Goal: Answer question/provide support: Share knowledge or assist other users

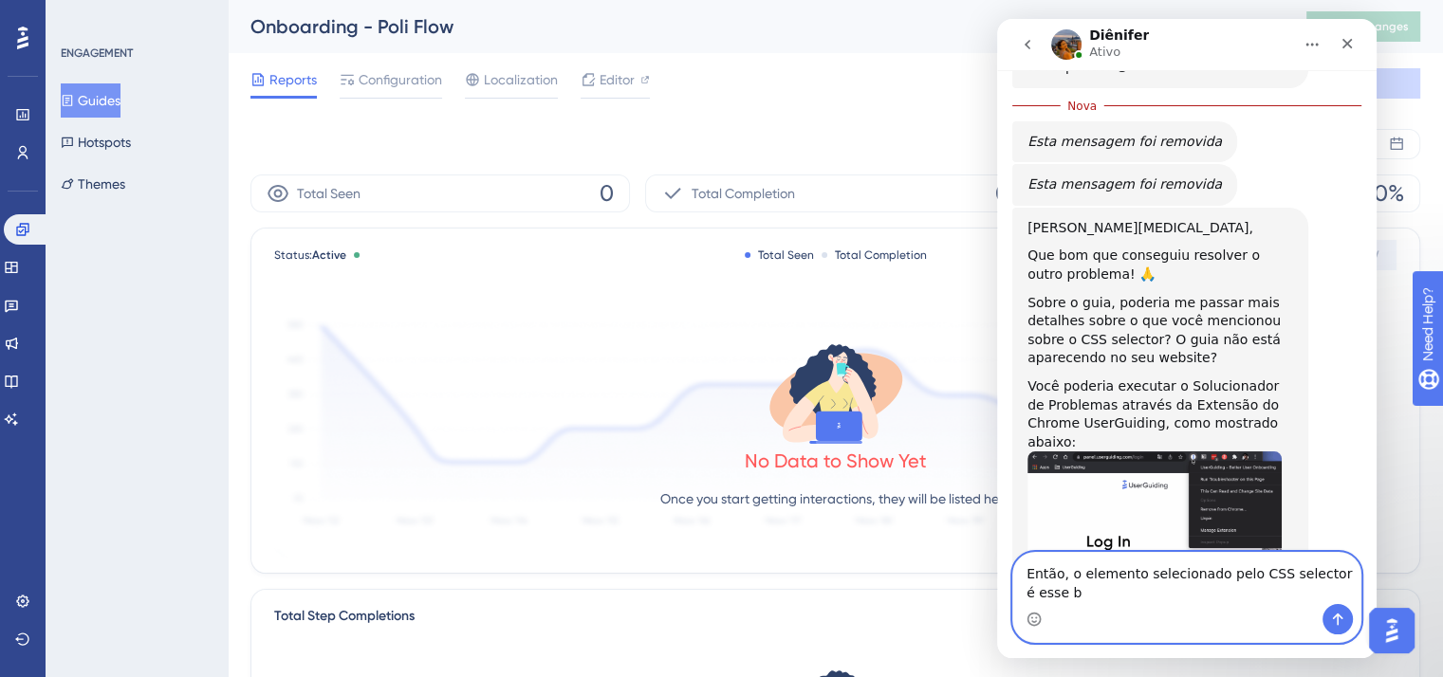
scroll to position [2836, 0]
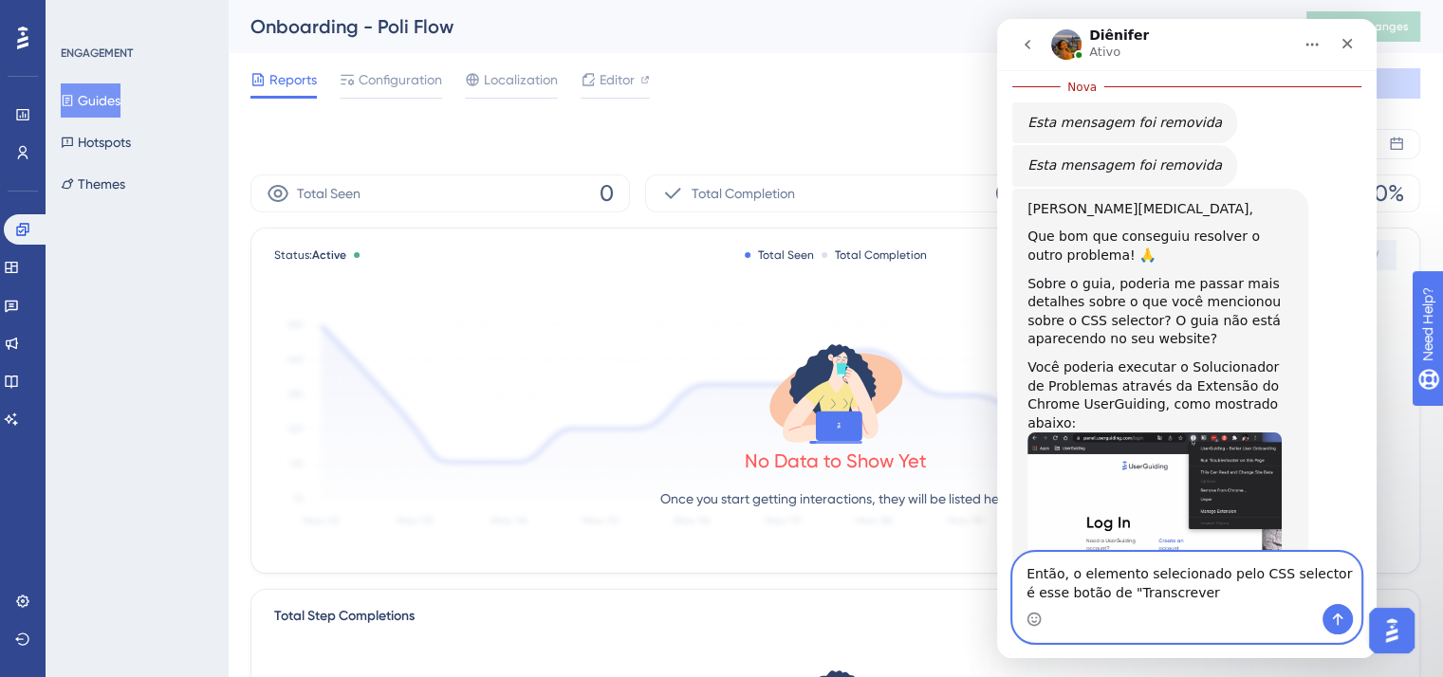
type textarea "Então, o elemento selecionado pelo CSS selector é esse botão de "Transcrever""
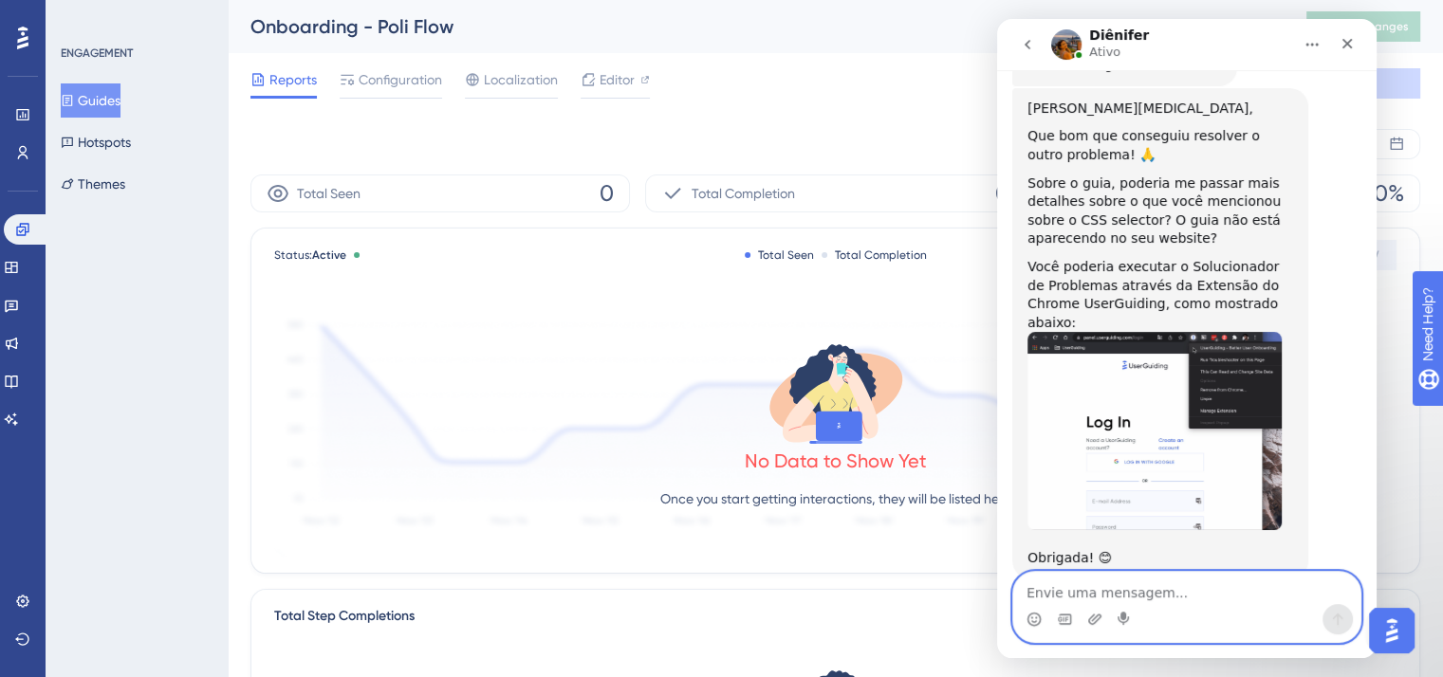
scroll to position [2932, 0]
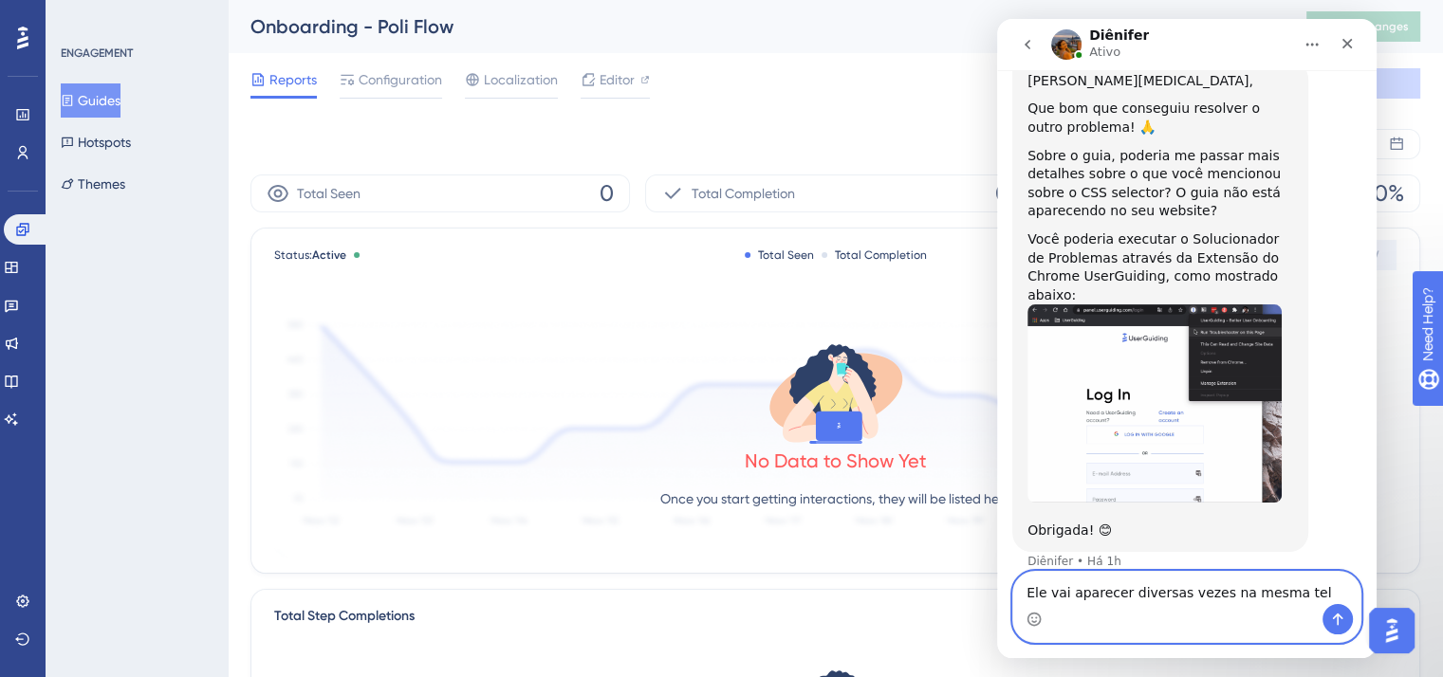
type textarea "Ele vai aparecer diversas vezes na mesma tela"
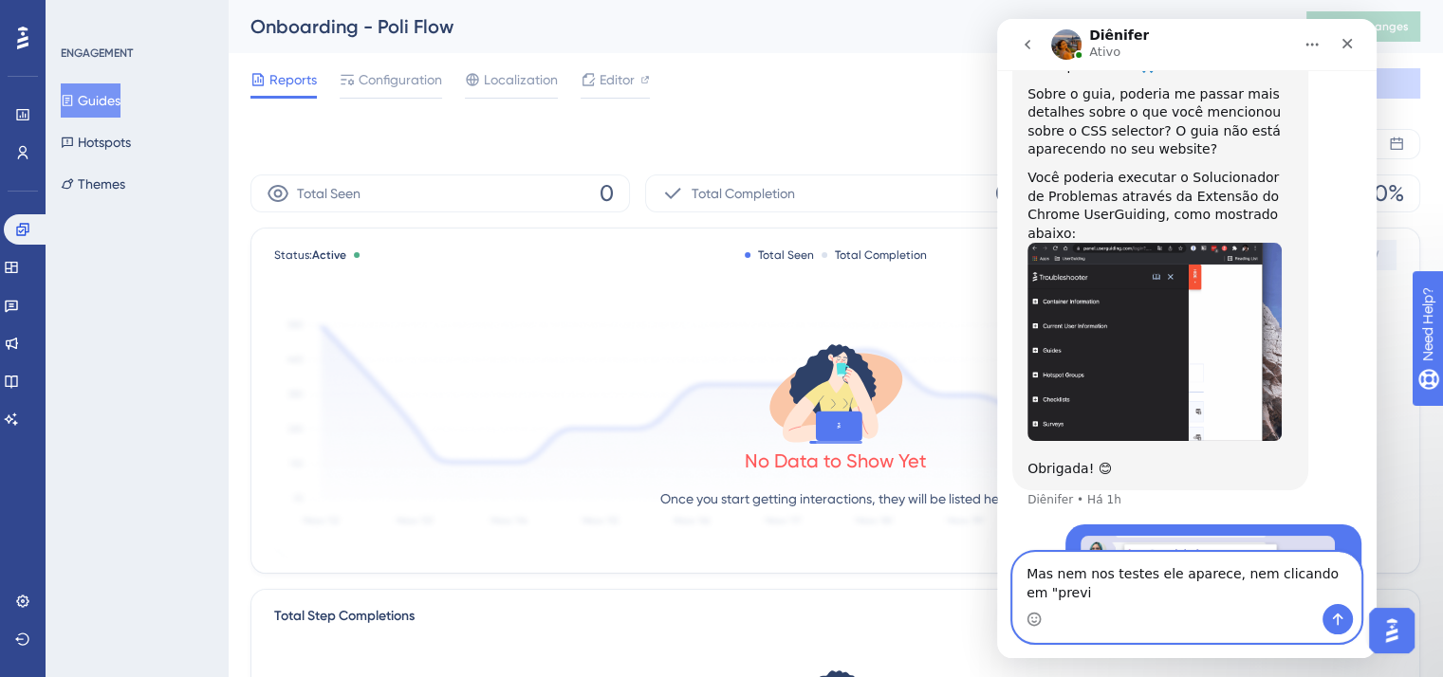
scroll to position [3013, 0]
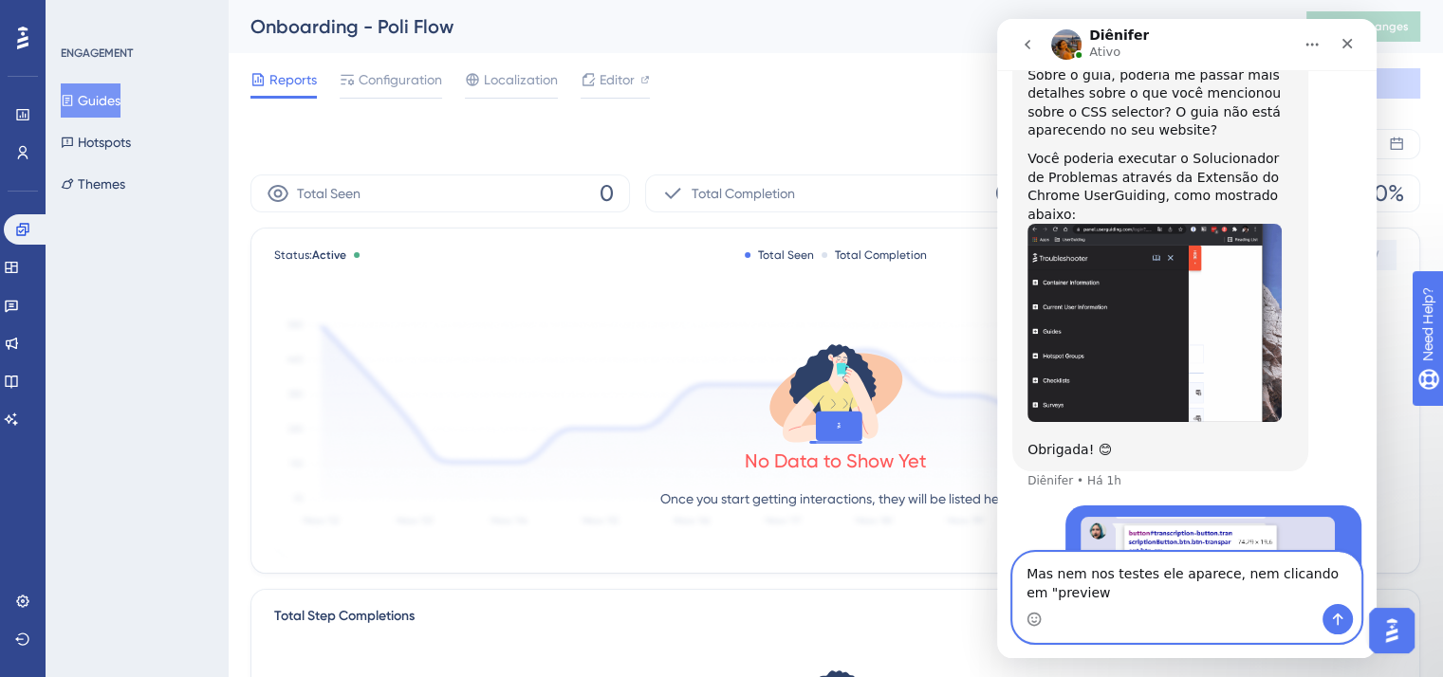
type textarea "Mas nem nos testes ele aparece, nem clicando em "preview""
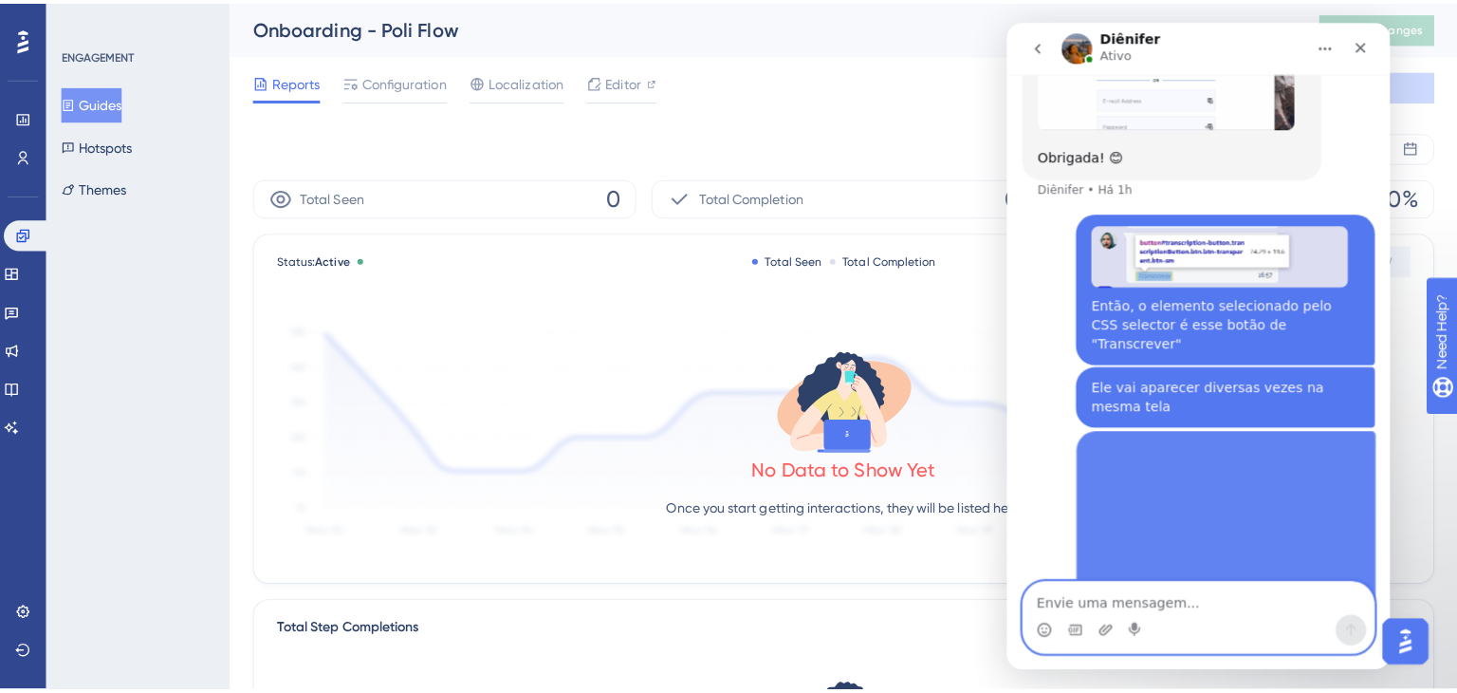
scroll to position [3317, 0]
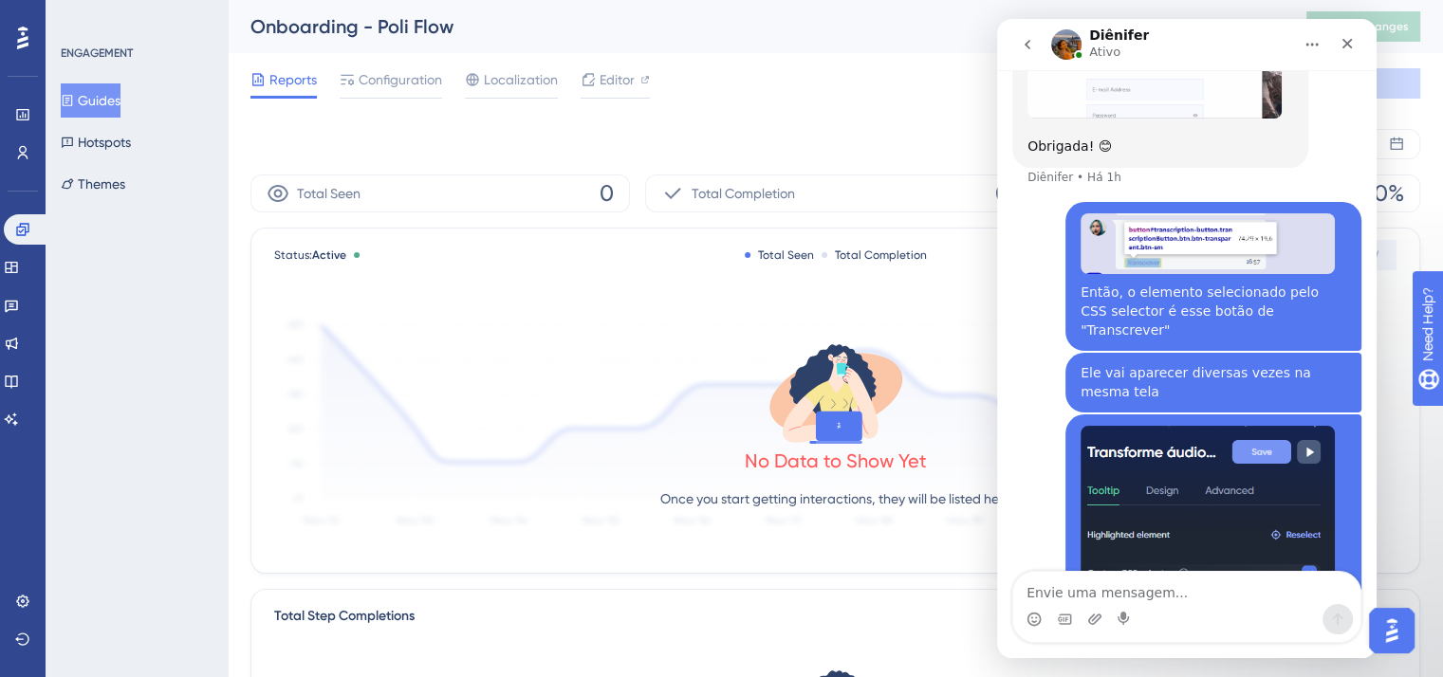
click at [118, 100] on button "Guides" at bounding box center [91, 100] width 60 height 34
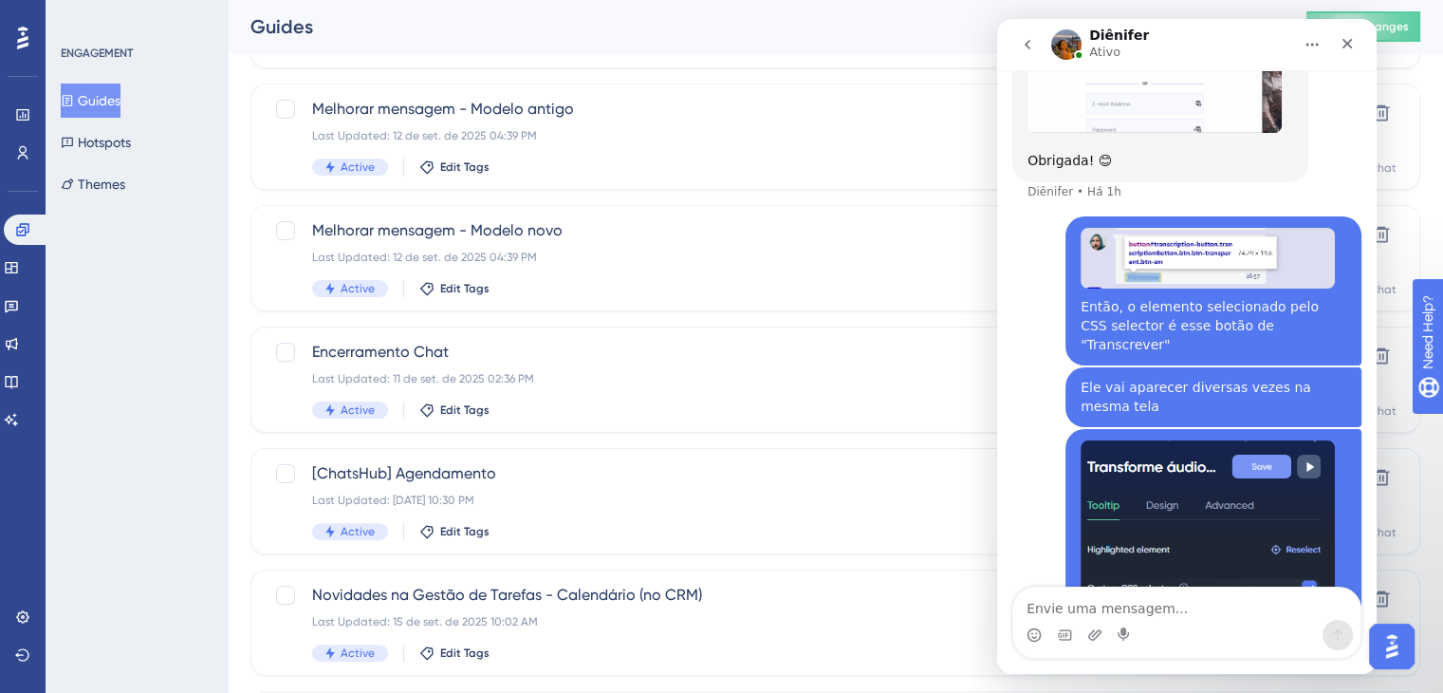
scroll to position [825, 0]
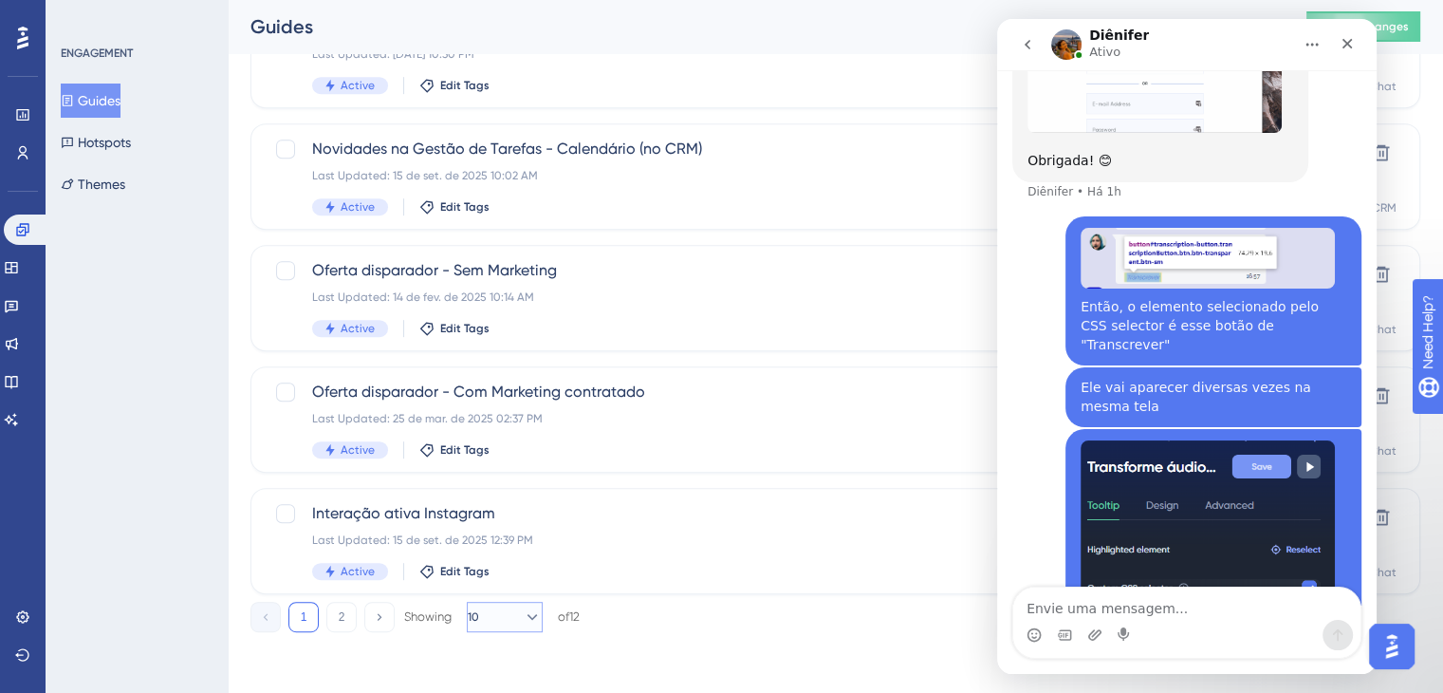
click at [524, 618] on icon at bounding box center [532, 616] width 19 height 19
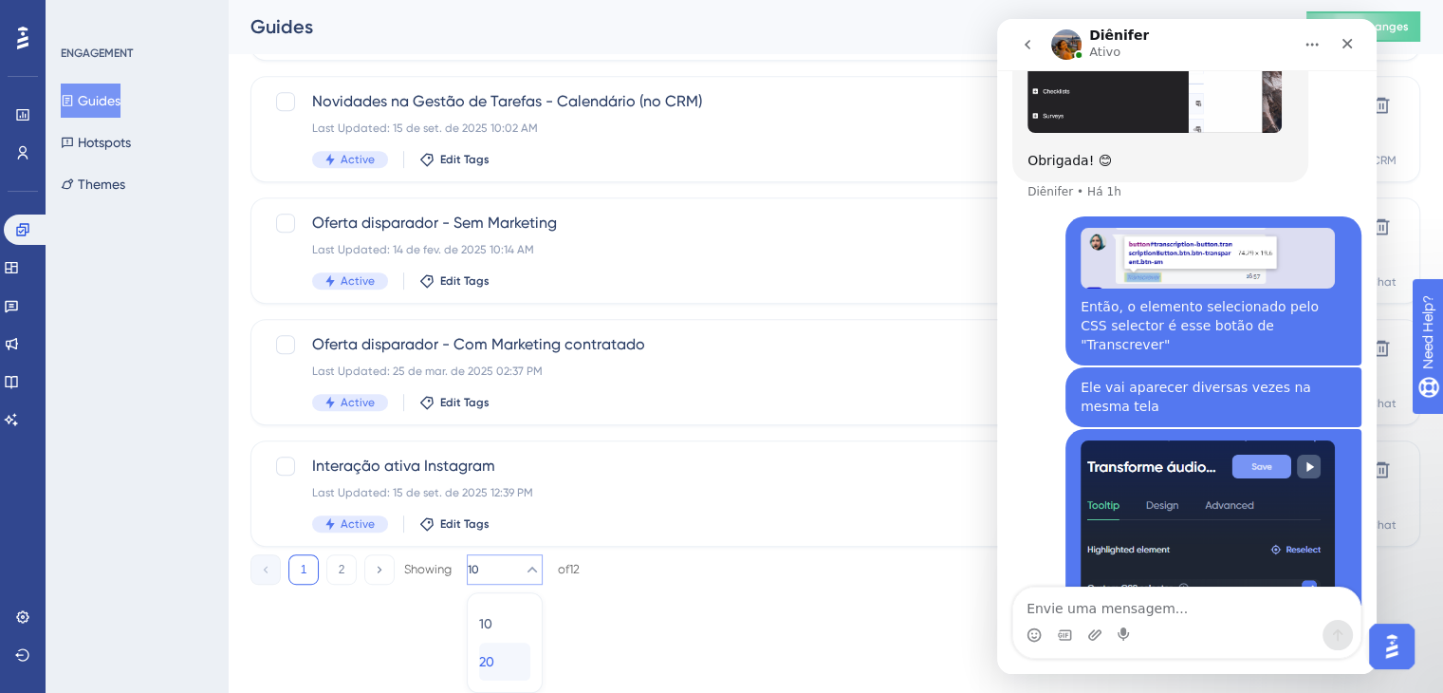
click at [494, 657] on span "20" at bounding box center [486, 661] width 15 height 23
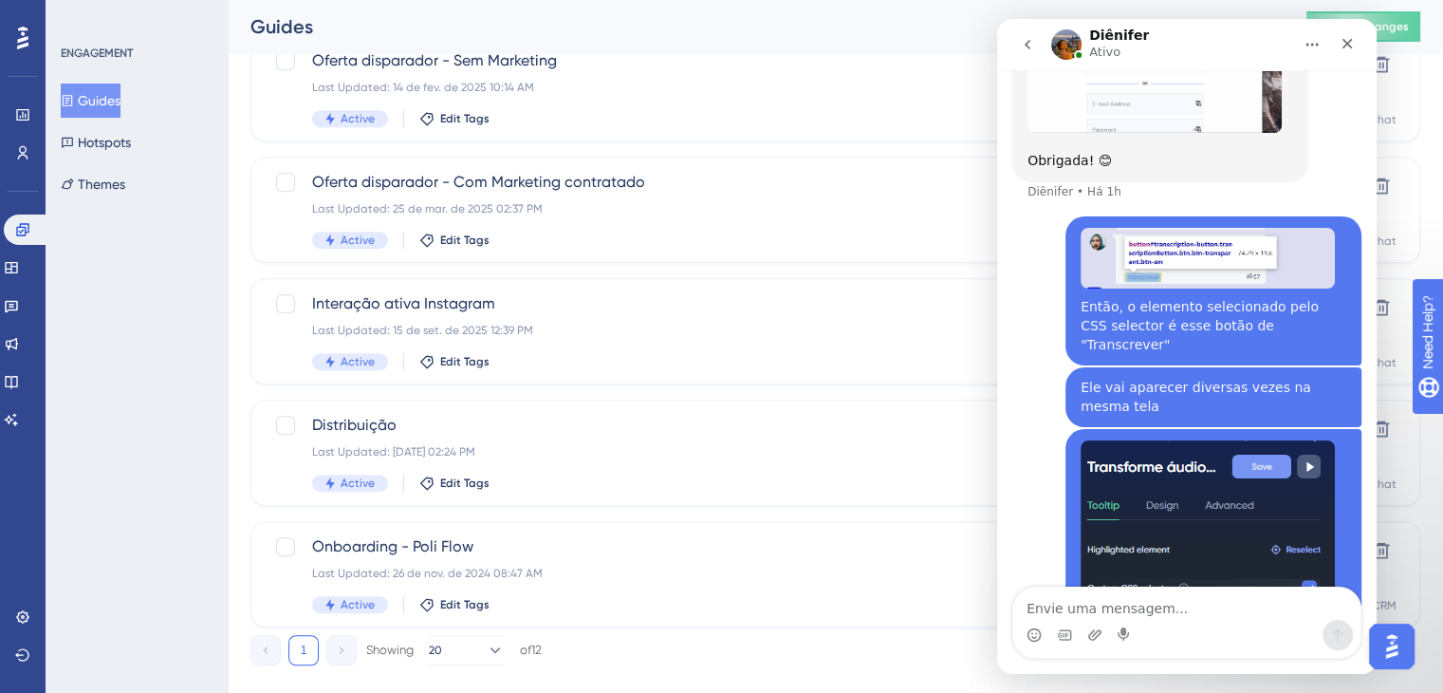
scroll to position [1068, 0]
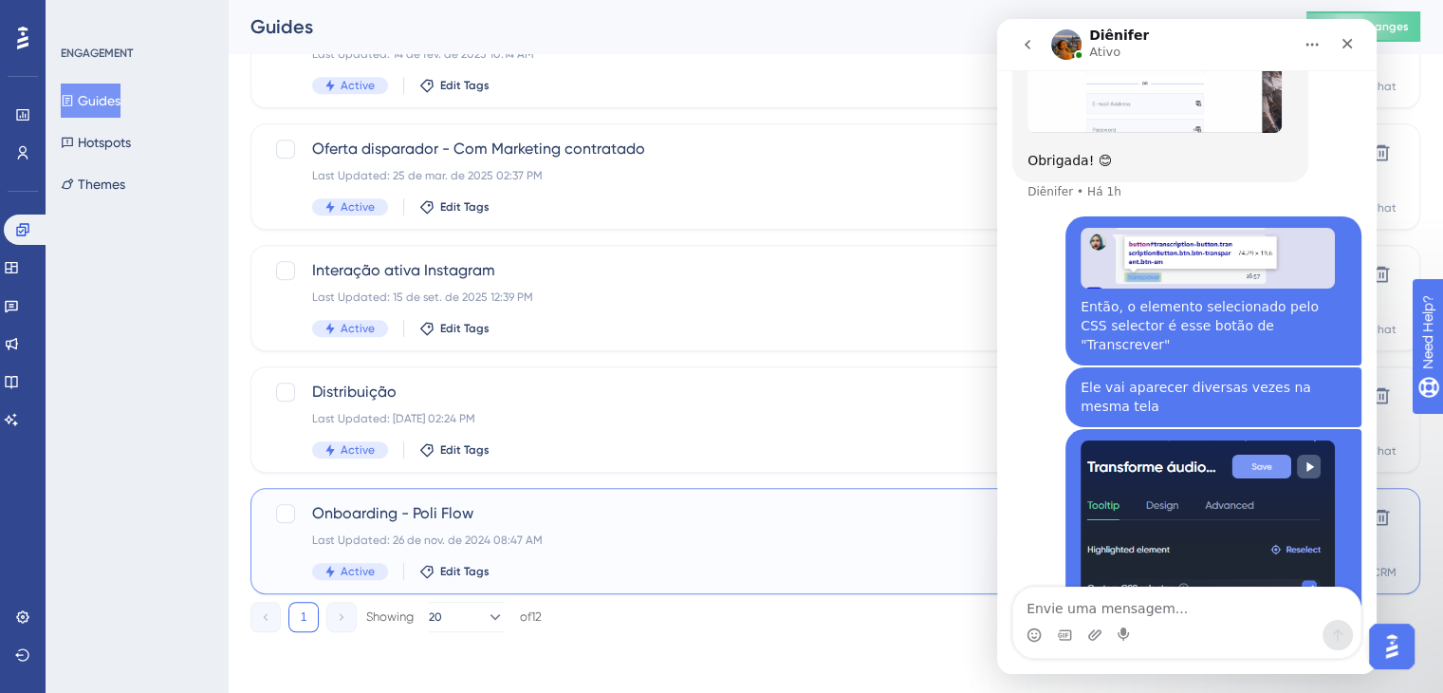
click at [663, 546] on div "Last Updated: 26 de nov. de 2024 08:47 AM" at bounding box center [759, 539] width 895 height 15
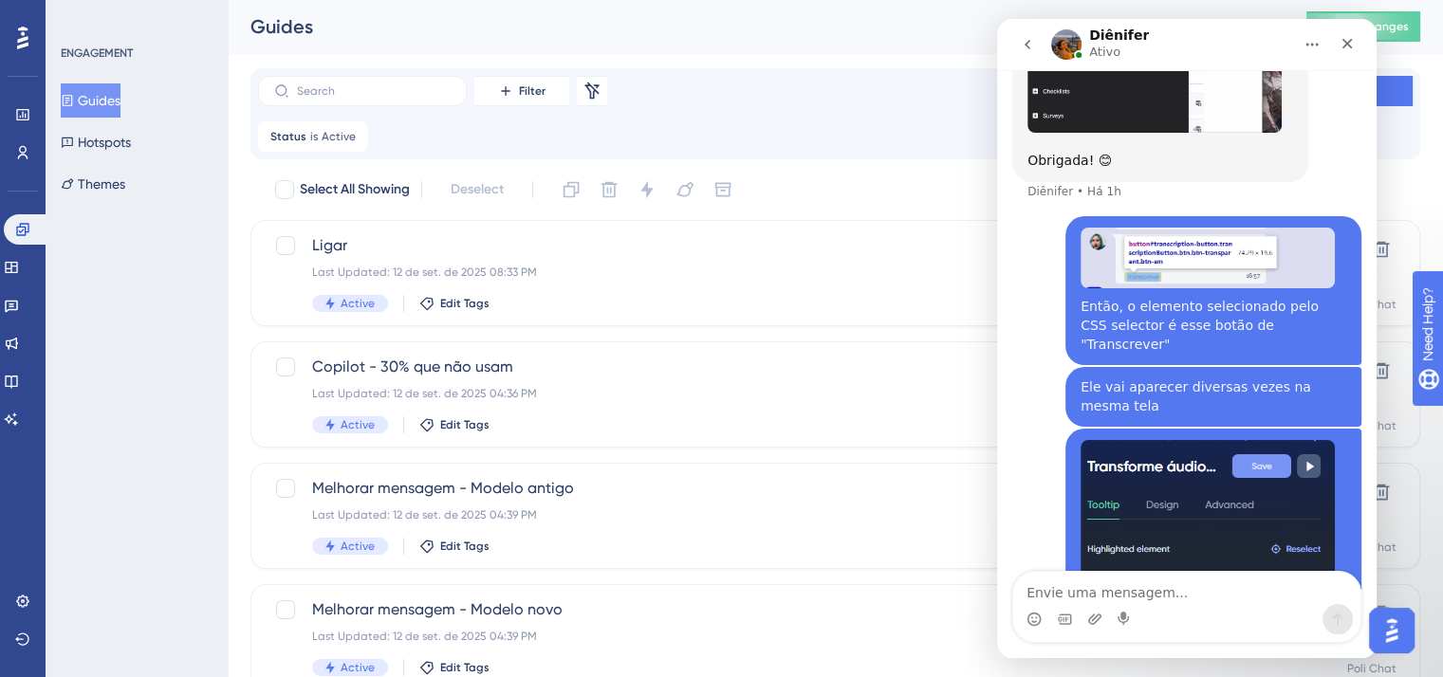
scroll to position [3317, 0]
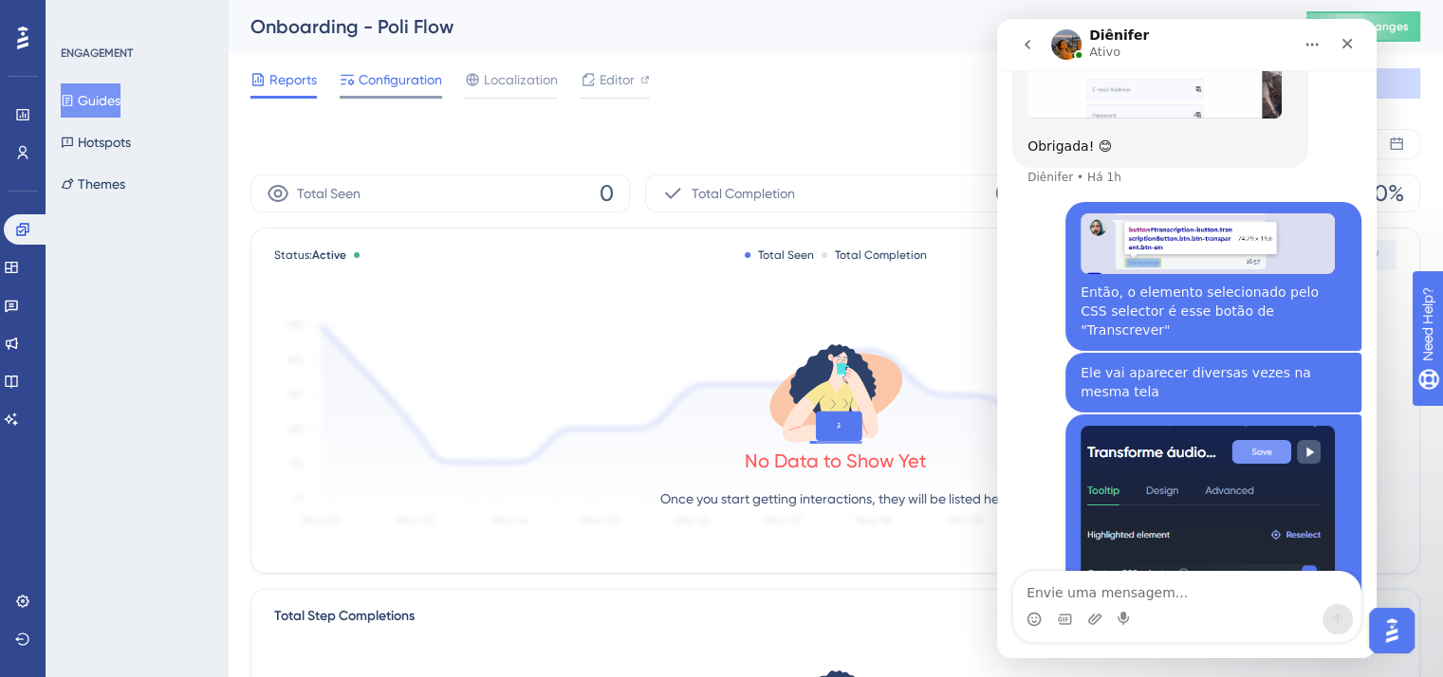
click at [373, 90] on span "Configuration" at bounding box center [400, 79] width 83 height 23
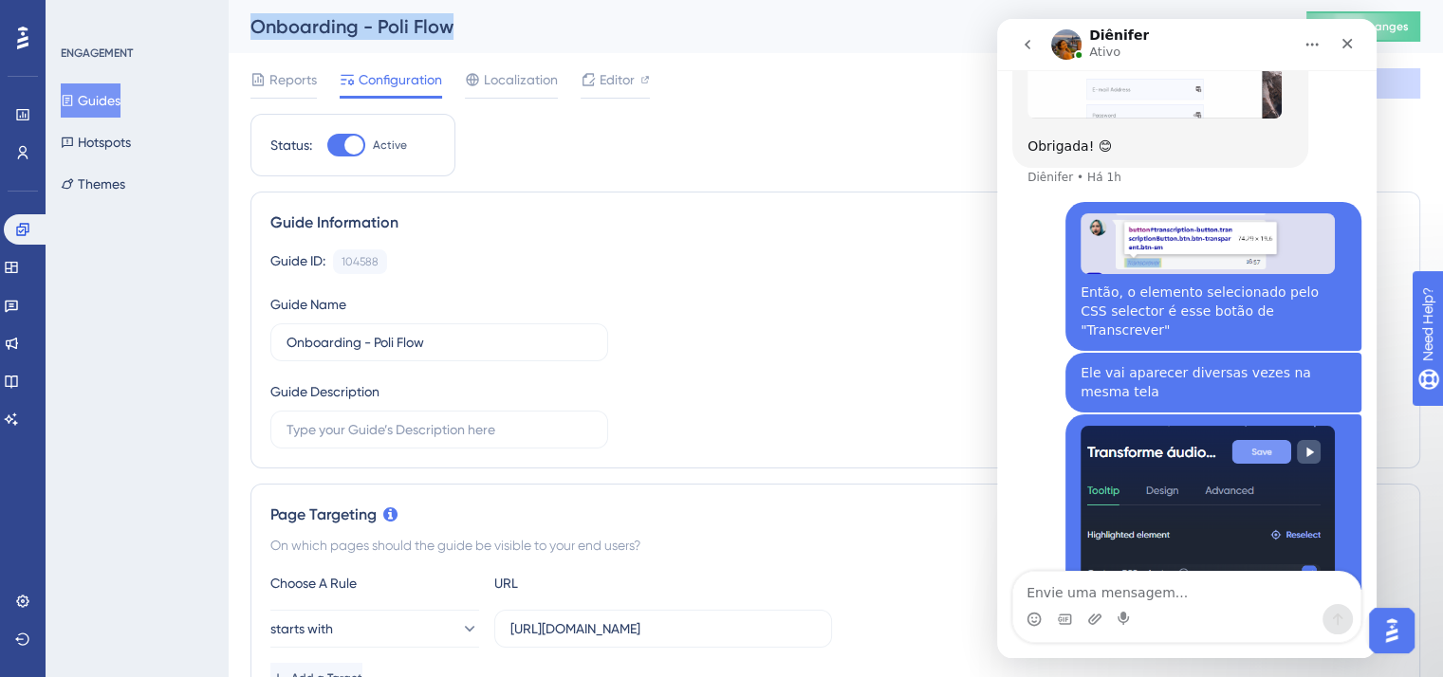
drag, startPoint x: 482, startPoint y: 29, endPoint x: 239, endPoint y: 29, distance: 242.9
click at [239, 29] on div "Onboarding - Poli Flow Publish Changes" at bounding box center [835, 26] width 1215 height 53
copy div "Onboarding - Poli Flow"
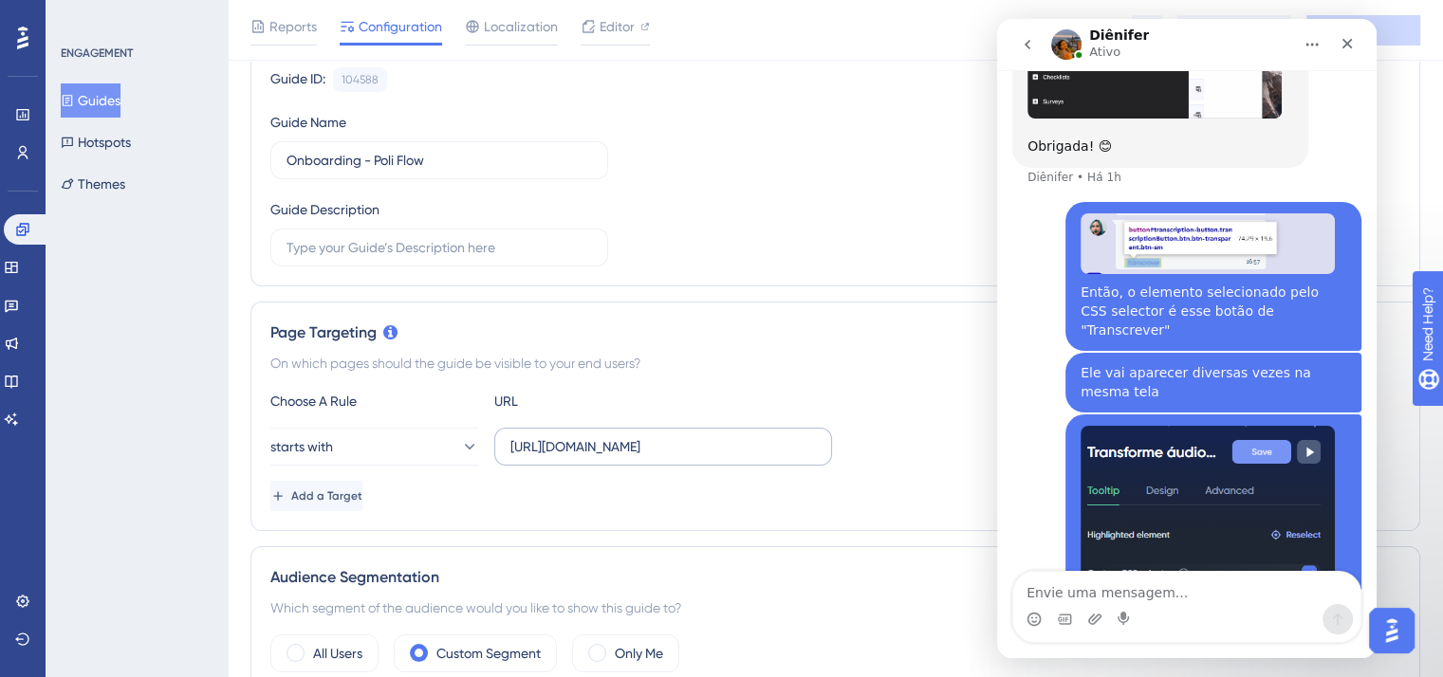
scroll to position [379, 0]
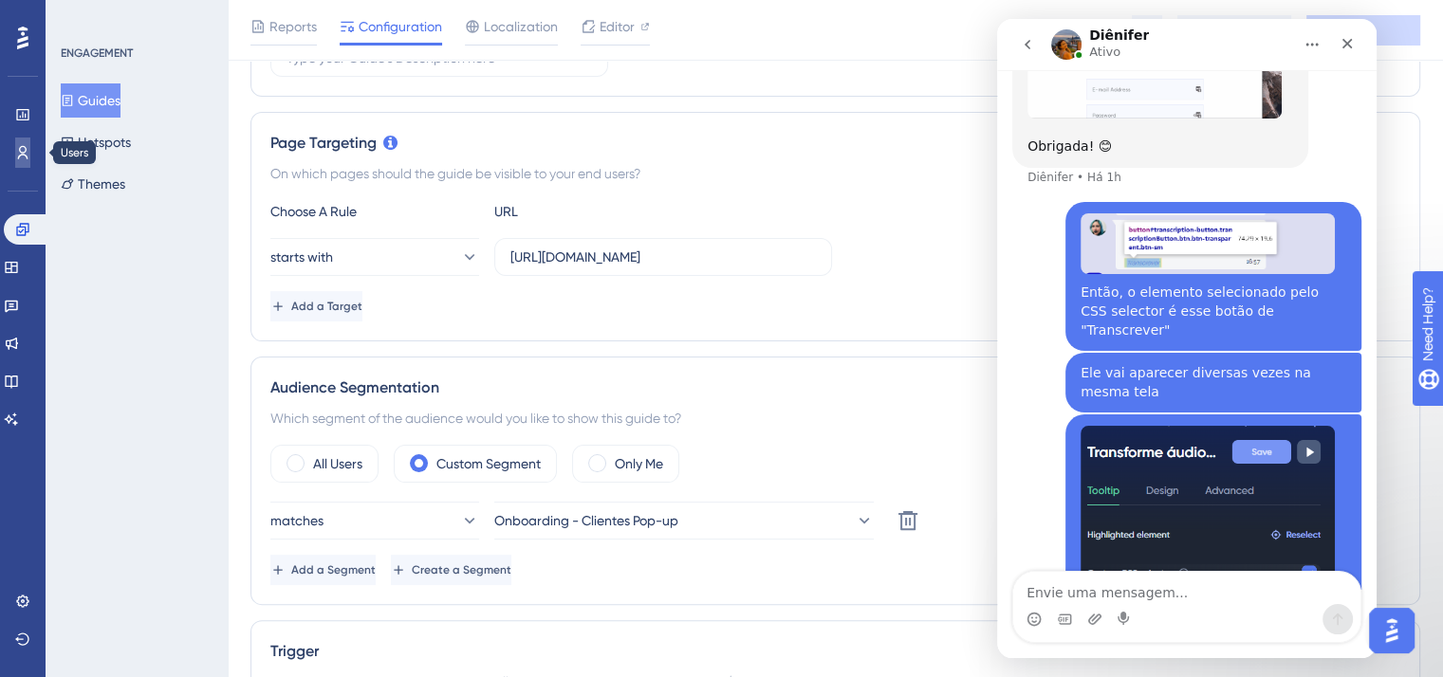
click at [22, 157] on icon at bounding box center [22, 152] width 15 height 15
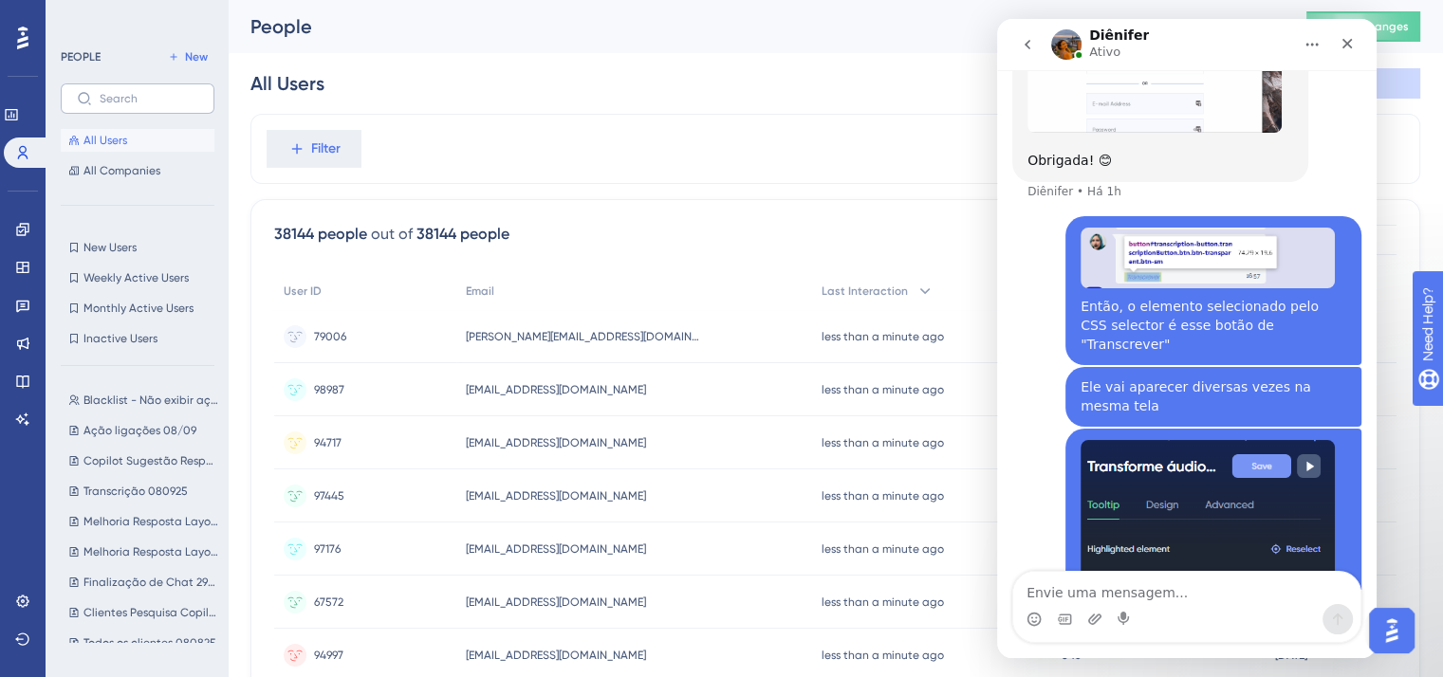
scroll to position [3317, 0]
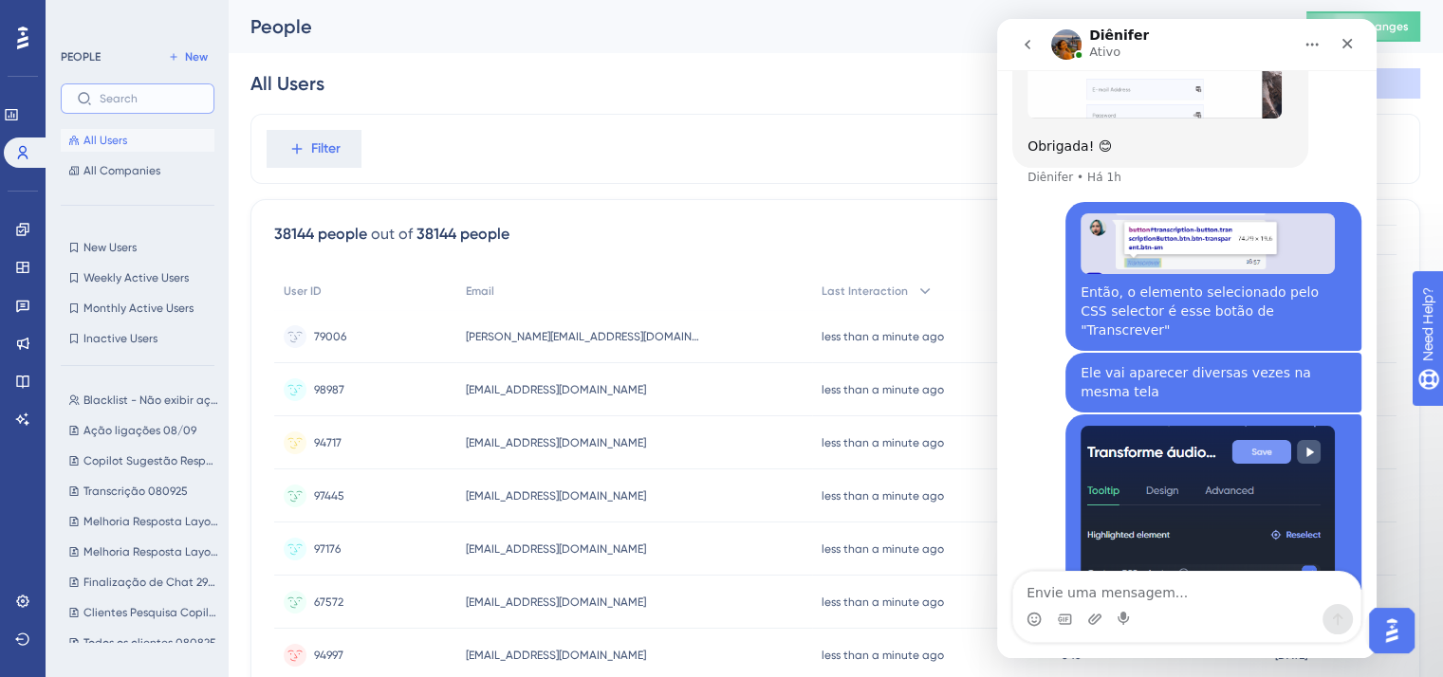
click at [152, 103] on input "text" at bounding box center [149, 98] width 99 height 13
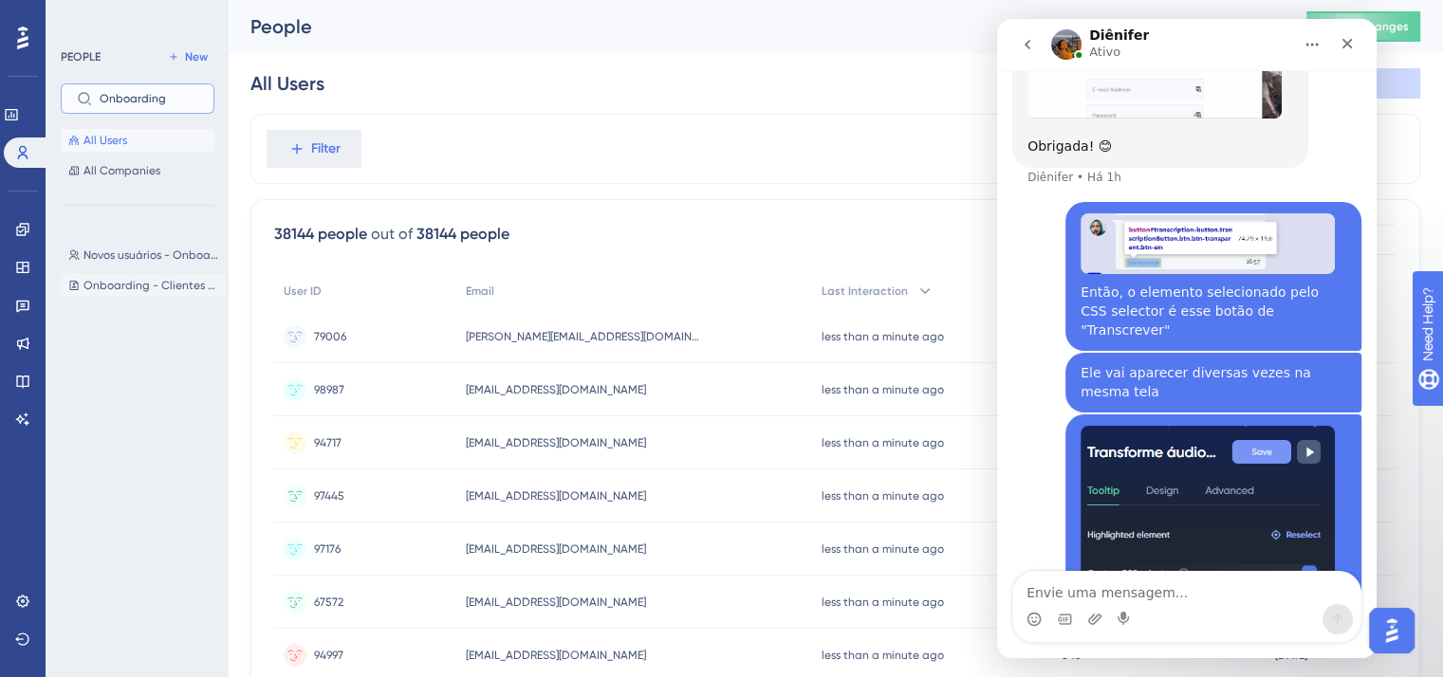
type input "Onboarding"
click at [95, 289] on span "Onboarding - Clientes Pop-up" at bounding box center [150, 285] width 135 height 15
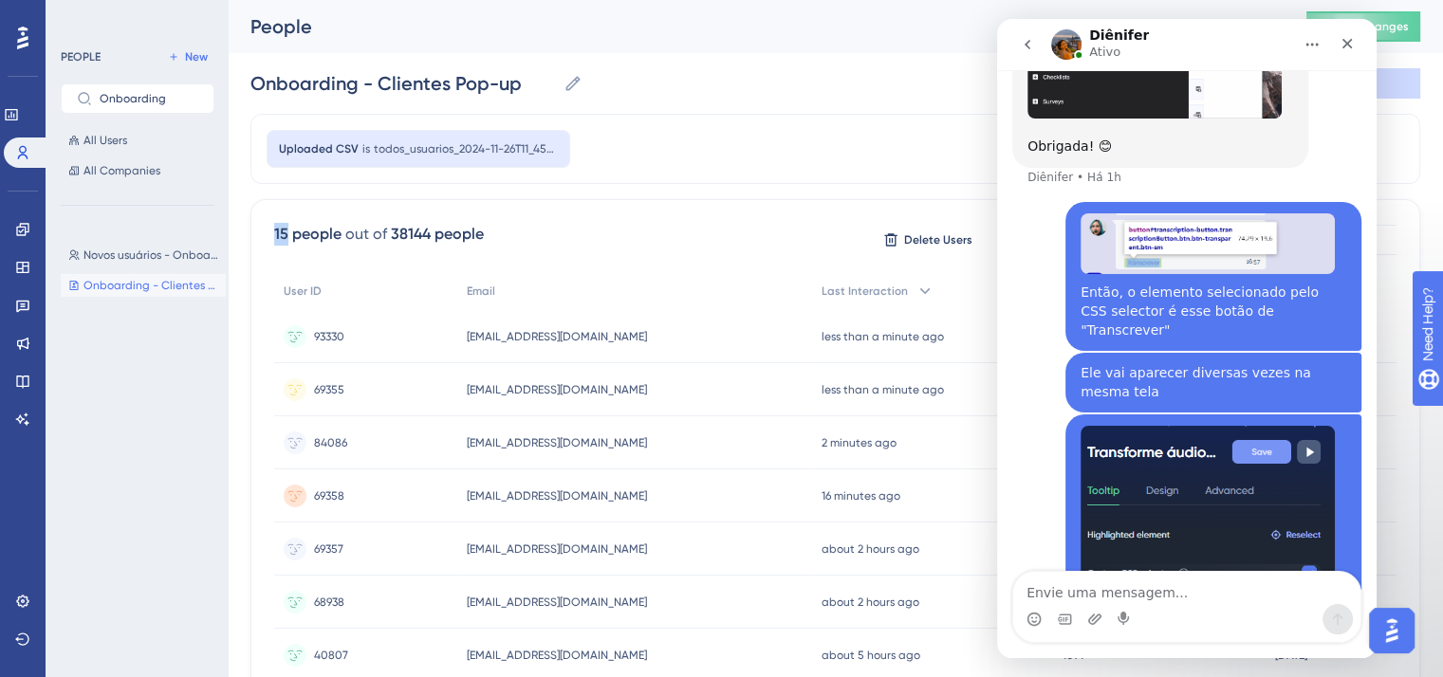
drag, startPoint x: 287, startPoint y: 228, endPoint x: 275, endPoint y: 229, distance: 11.4
click at [275, 229] on div "15 people" at bounding box center [307, 234] width 67 height 23
copy div "15"
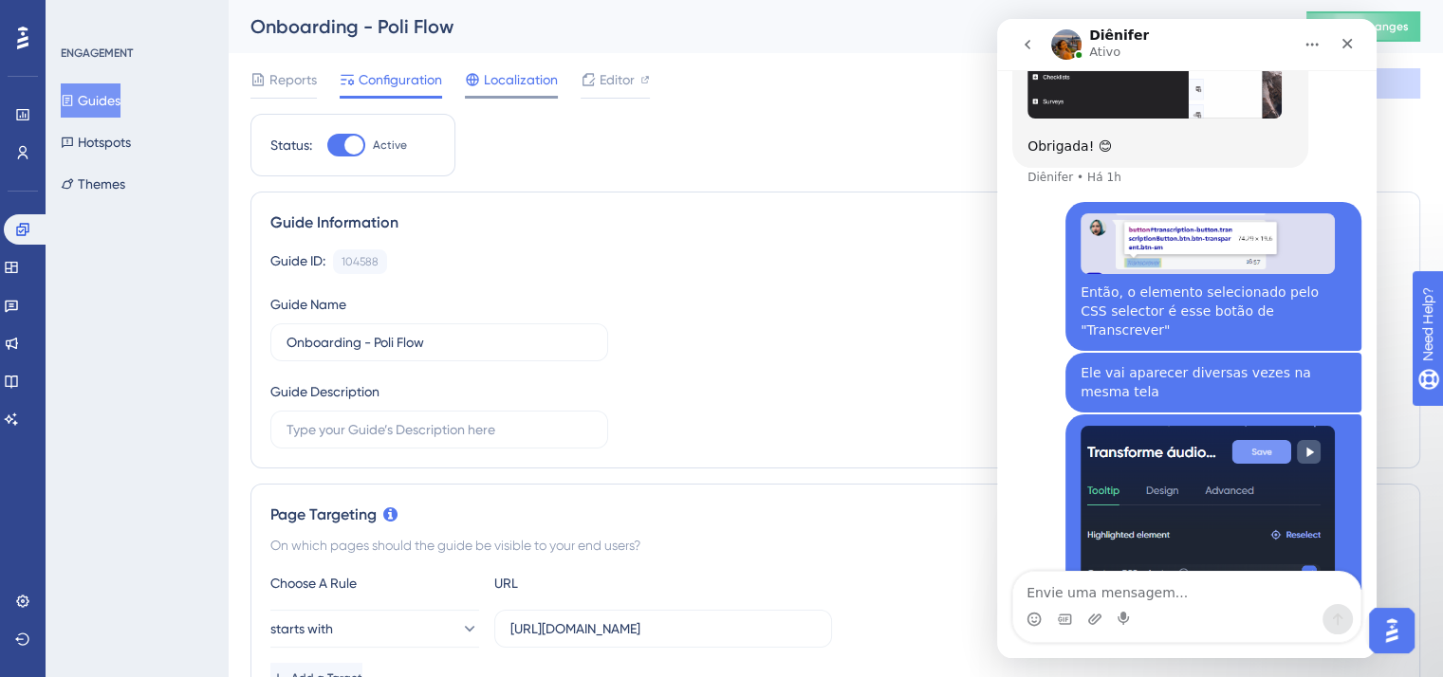
click at [540, 68] on span "Localization" at bounding box center [521, 79] width 74 height 23
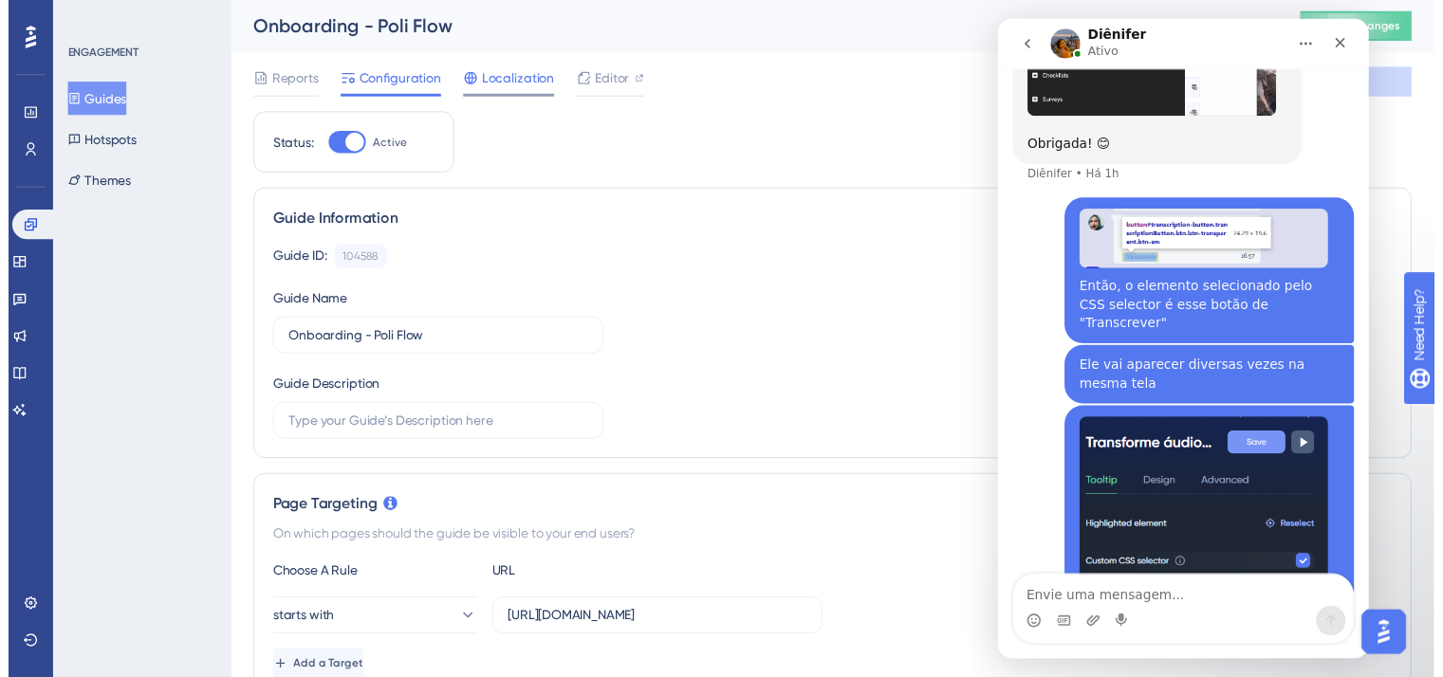
scroll to position [3302, 0]
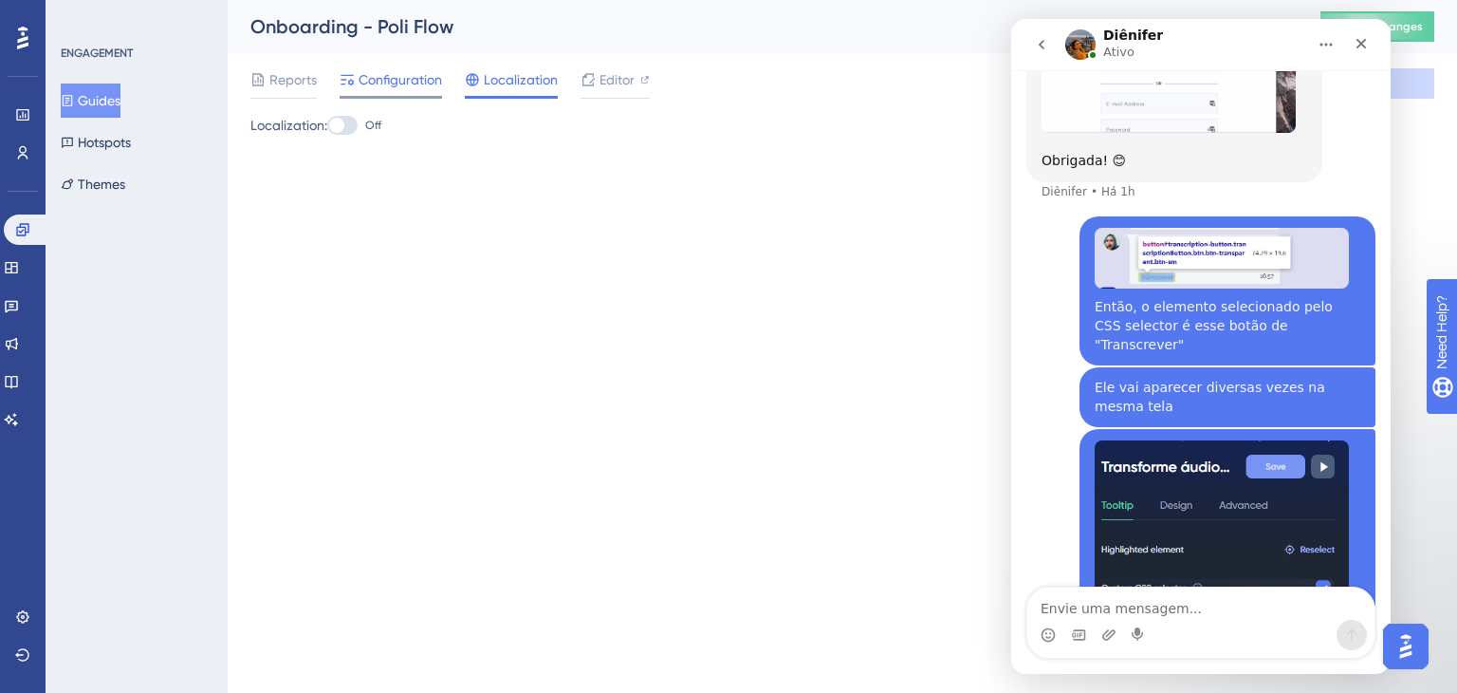
click at [394, 75] on span "Configuration" at bounding box center [400, 79] width 83 height 23
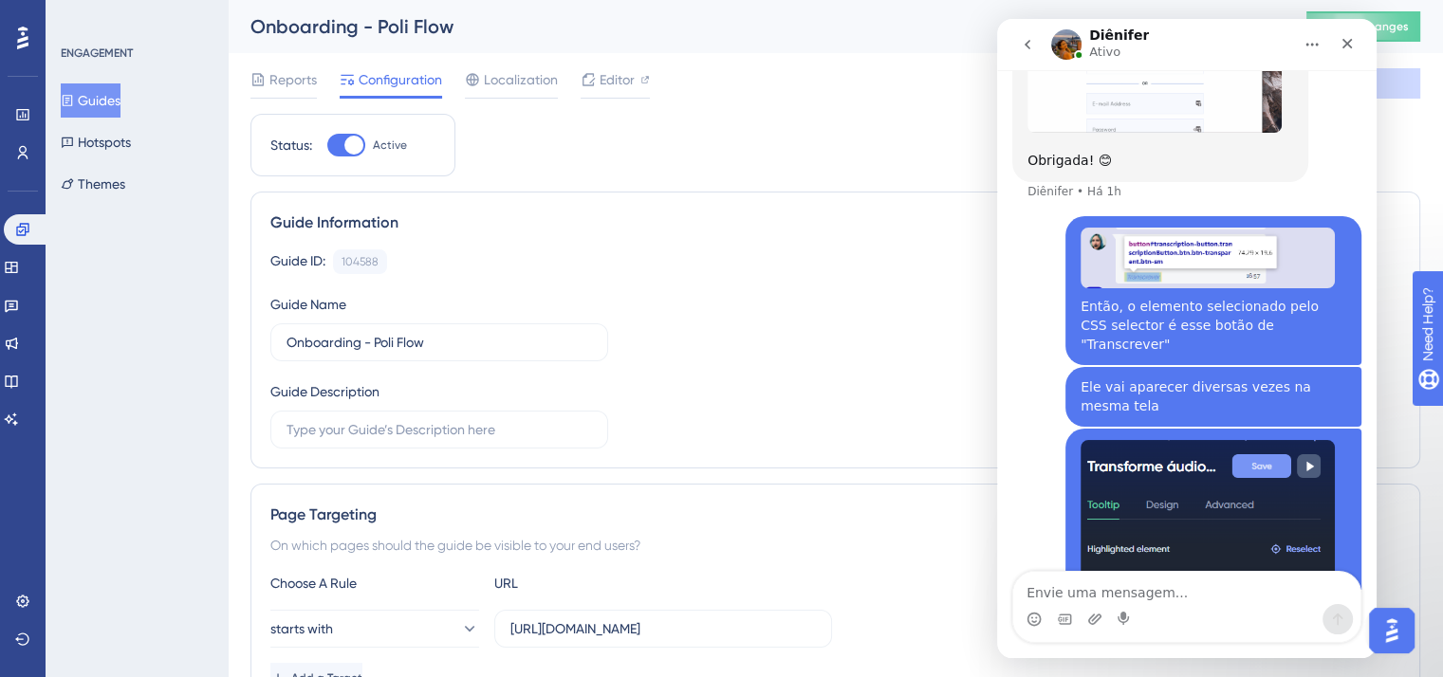
scroll to position [3317, 0]
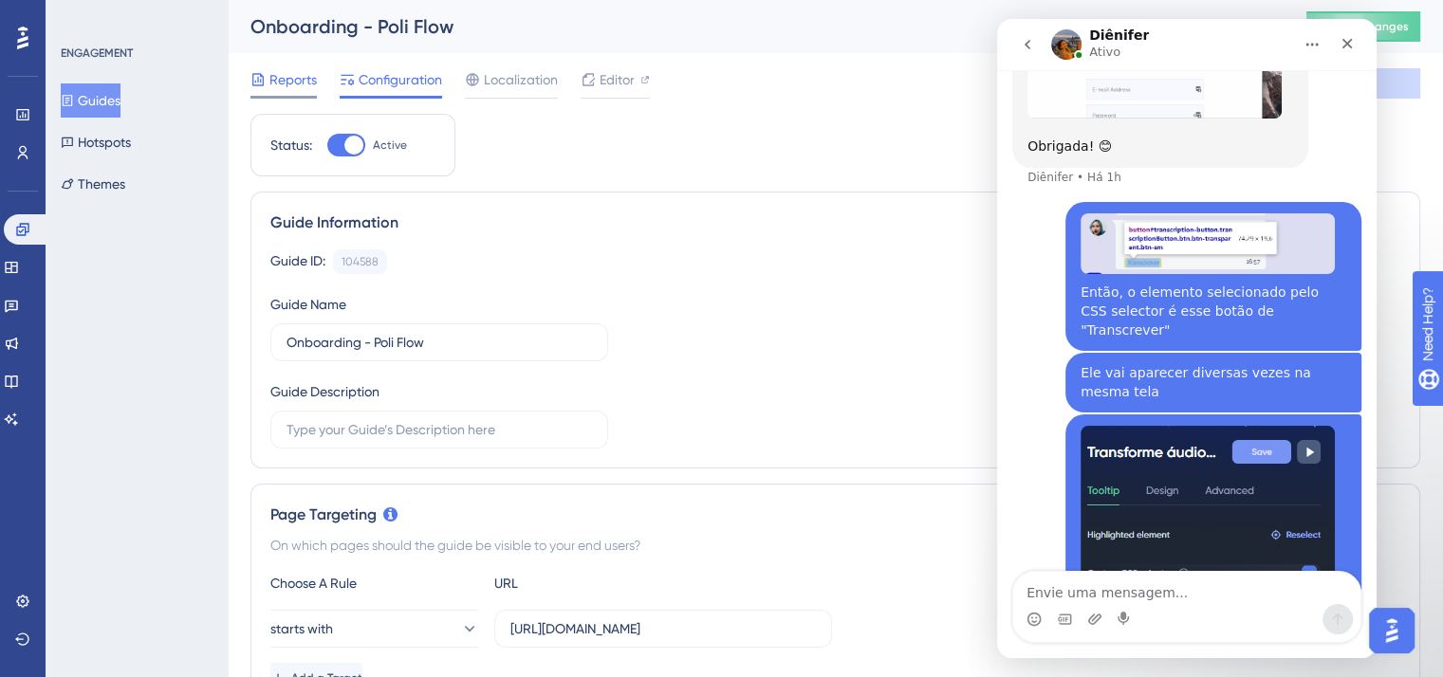
click at [296, 81] on span "Reports" at bounding box center [292, 79] width 47 height 23
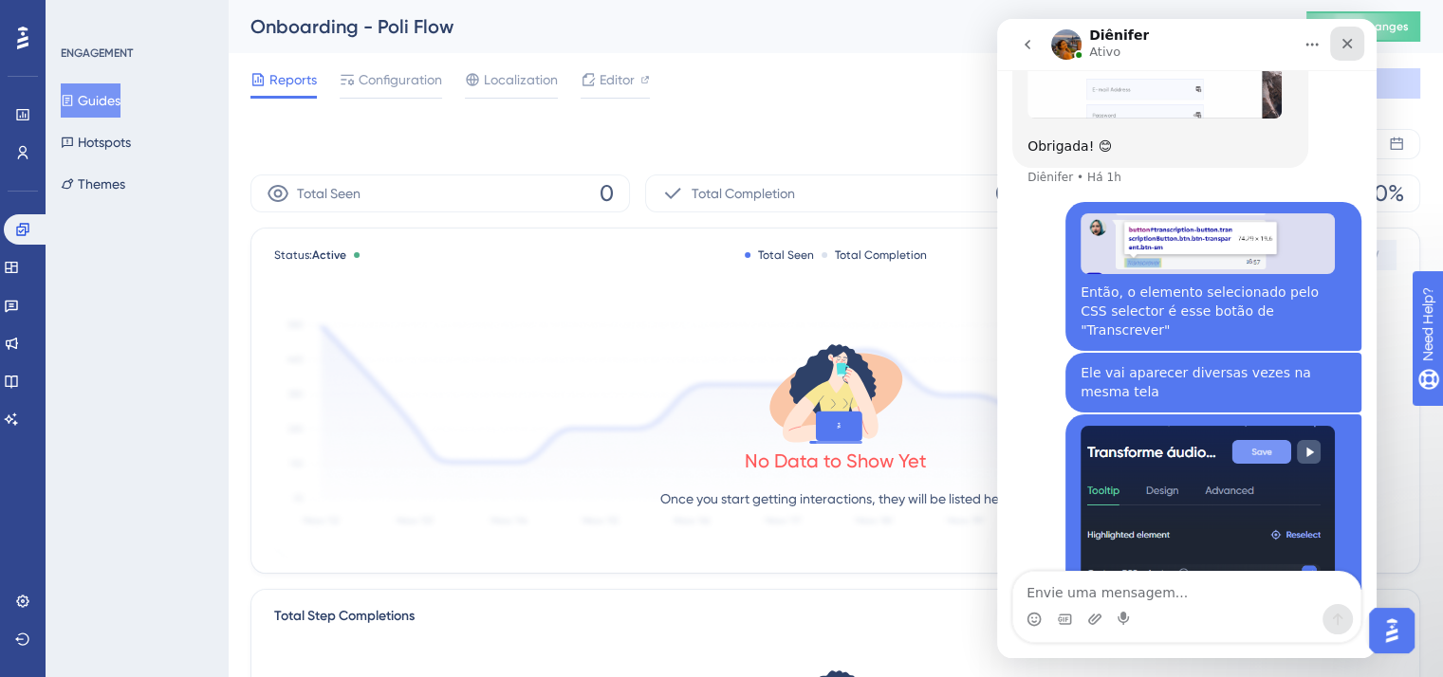
click at [1344, 46] on icon "Fechar" at bounding box center [1347, 44] width 10 height 10
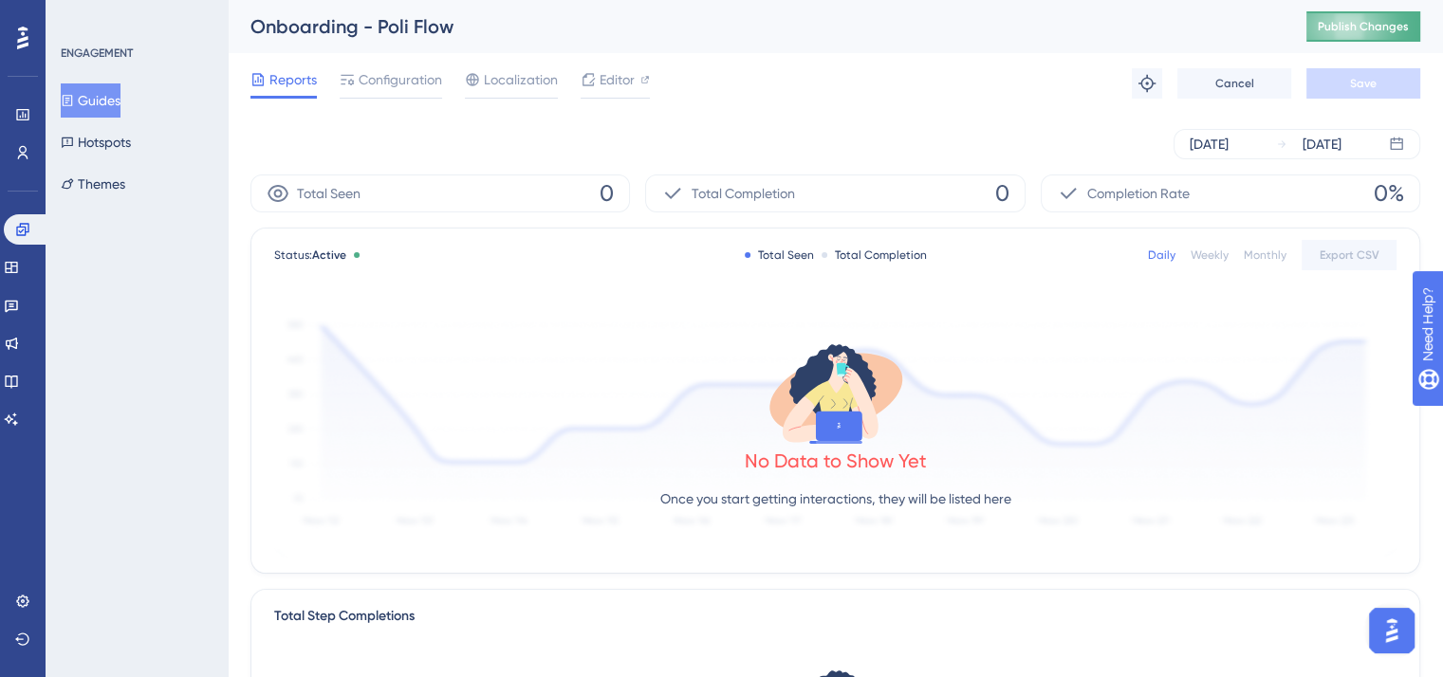
click at [1373, 27] on span "Publish Changes" at bounding box center [1363, 26] width 91 height 15
click at [1229, 139] on div "[DATE]" at bounding box center [1209, 144] width 39 height 23
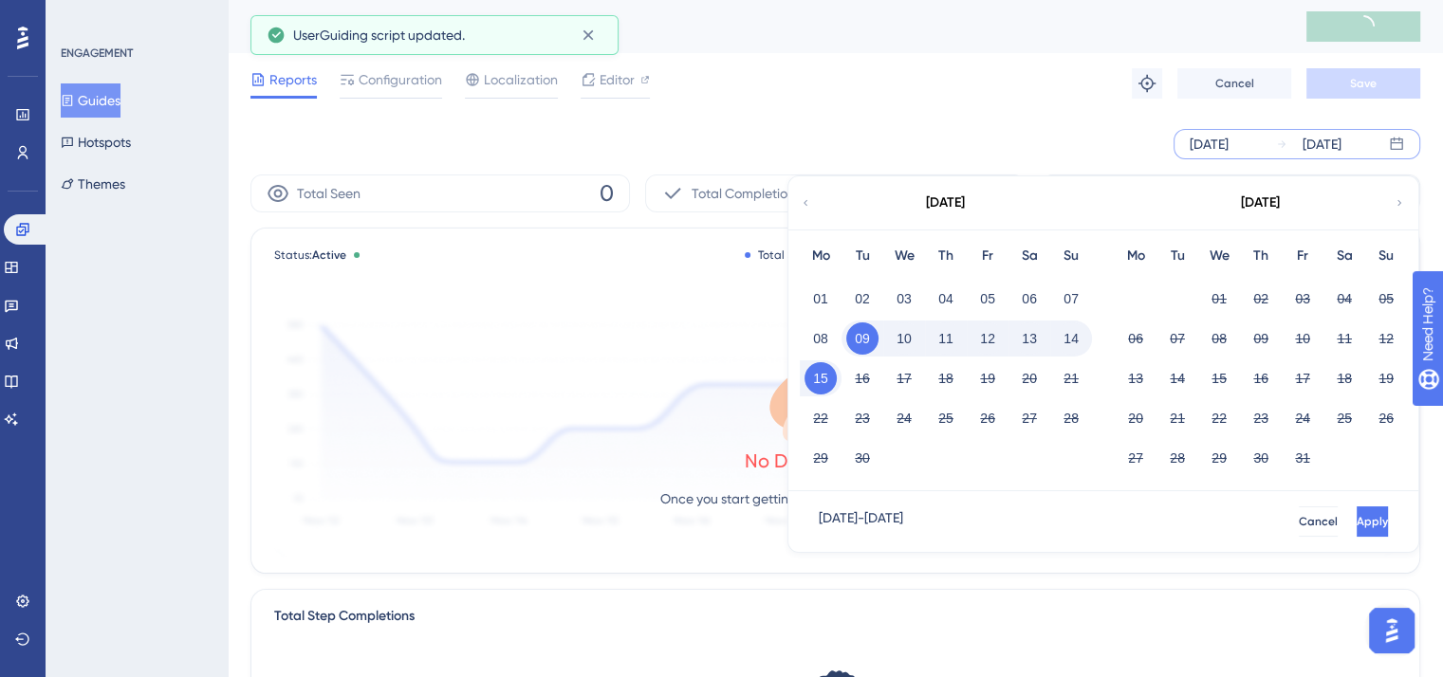
click at [811, 204] on div "September 2025" at bounding box center [944, 202] width 313 height 53
click at [808, 205] on icon at bounding box center [805, 202] width 11 height 17
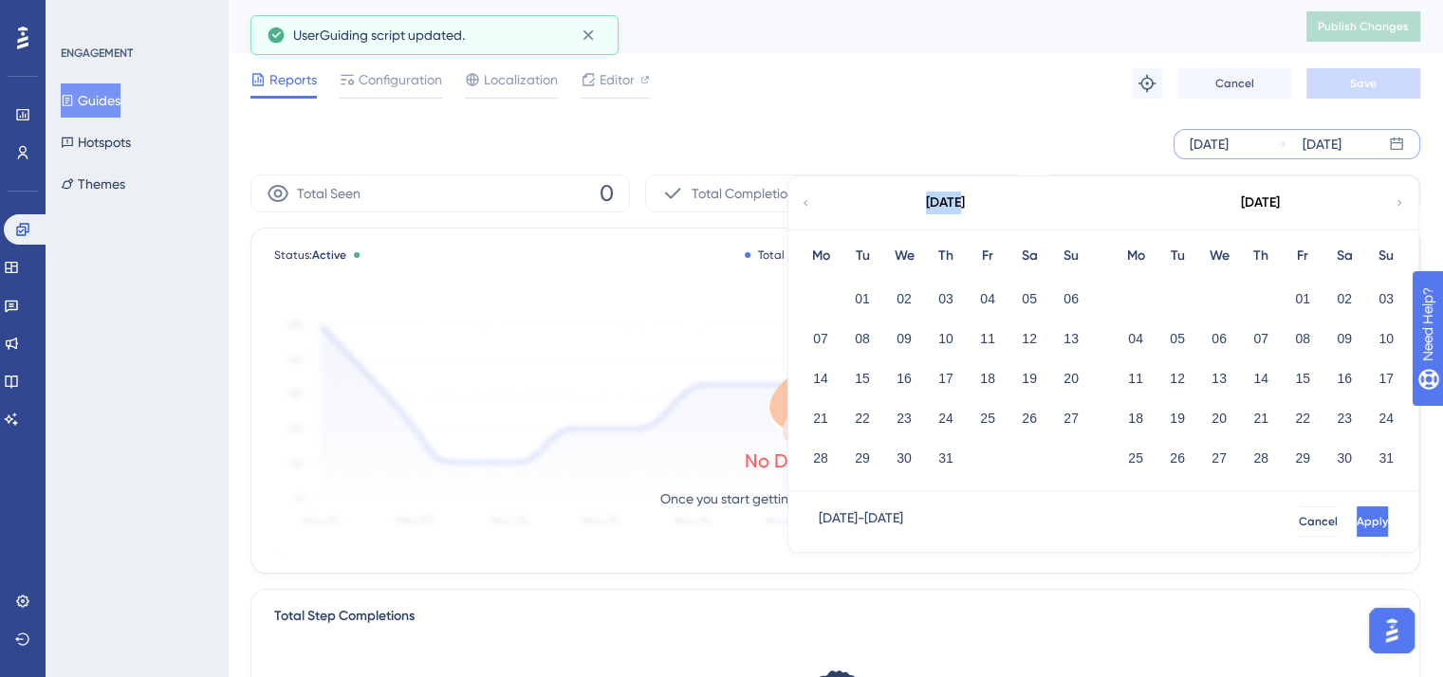
click at [808, 205] on icon at bounding box center [805, 202] width 11 height 17
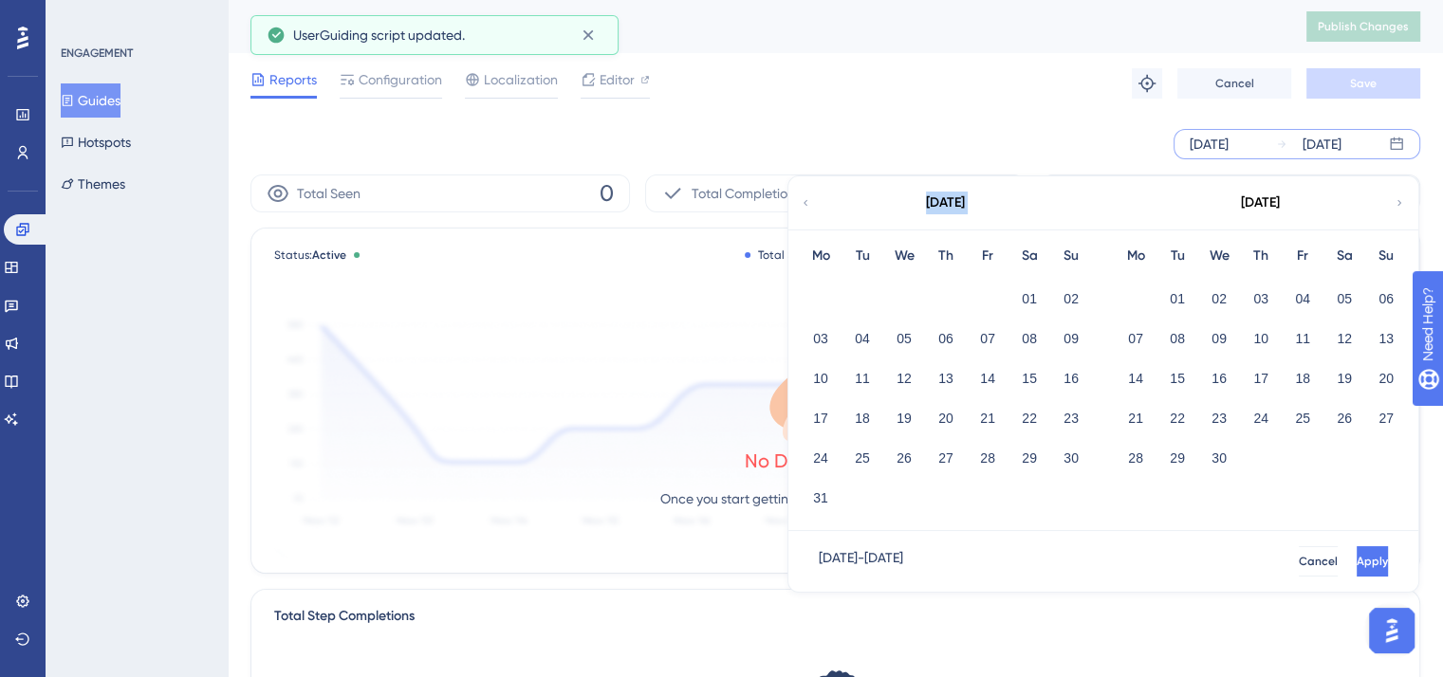
click at [808, 205] on icon at bounding box center [805, 202] width 11 height 17
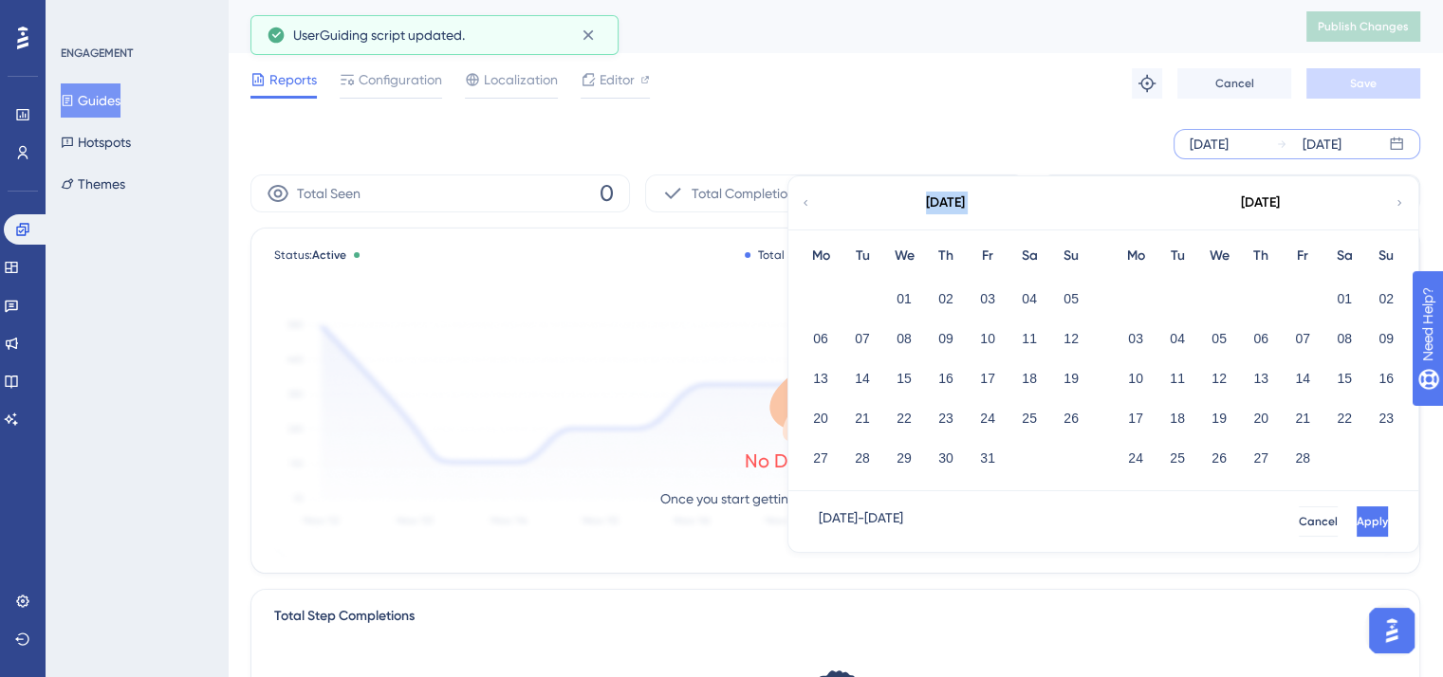
click at [808, 205] on icon at bounding box center [805, 202] width 11 height 17
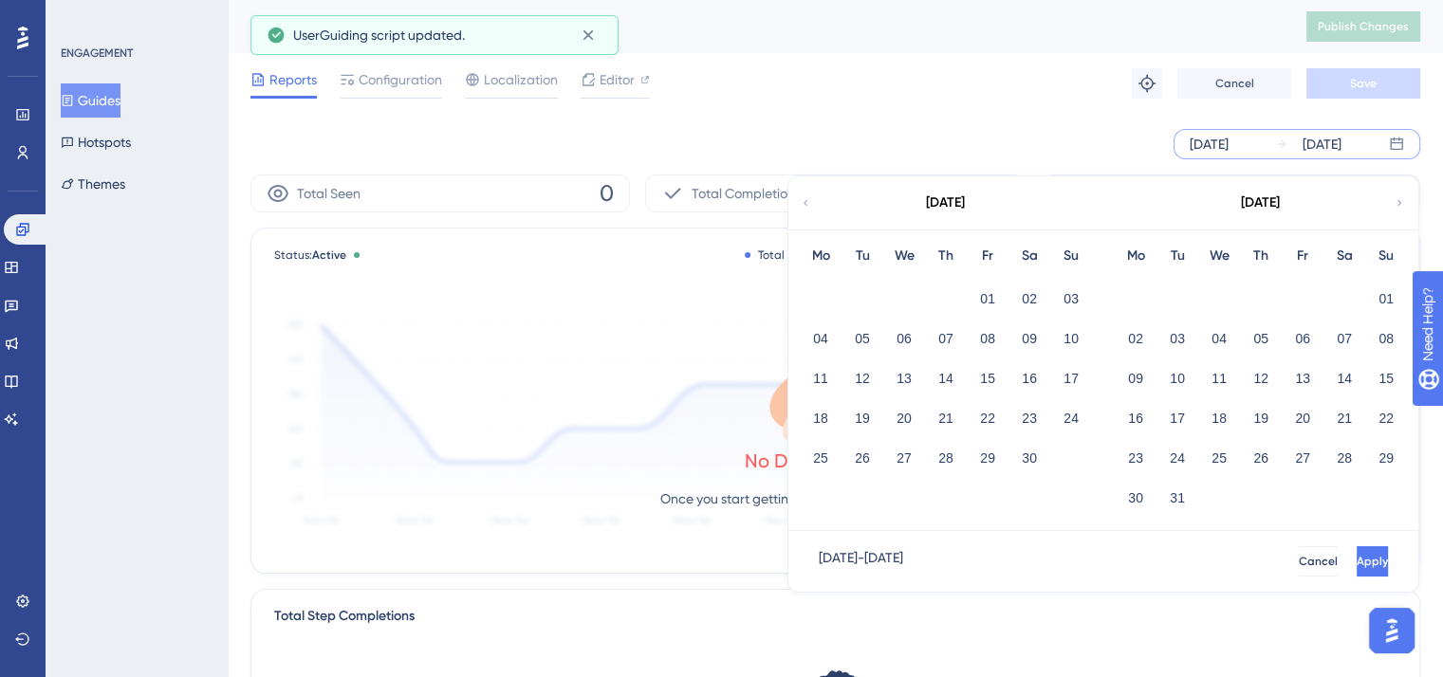
click at [808, 205] on icon at bounding box center [805, 202] width 11 height 17
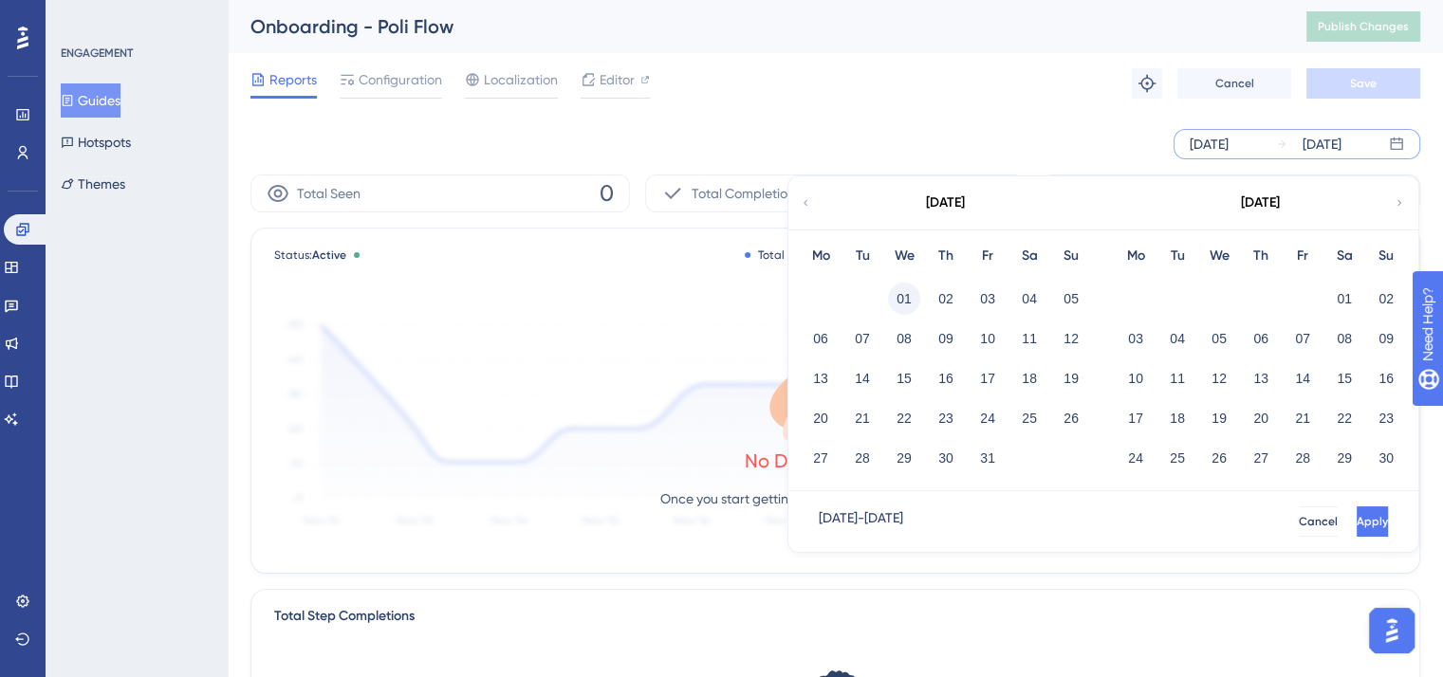
click at [908, 289] on button "01" at bounding box center [904, 299] width 32 height 32
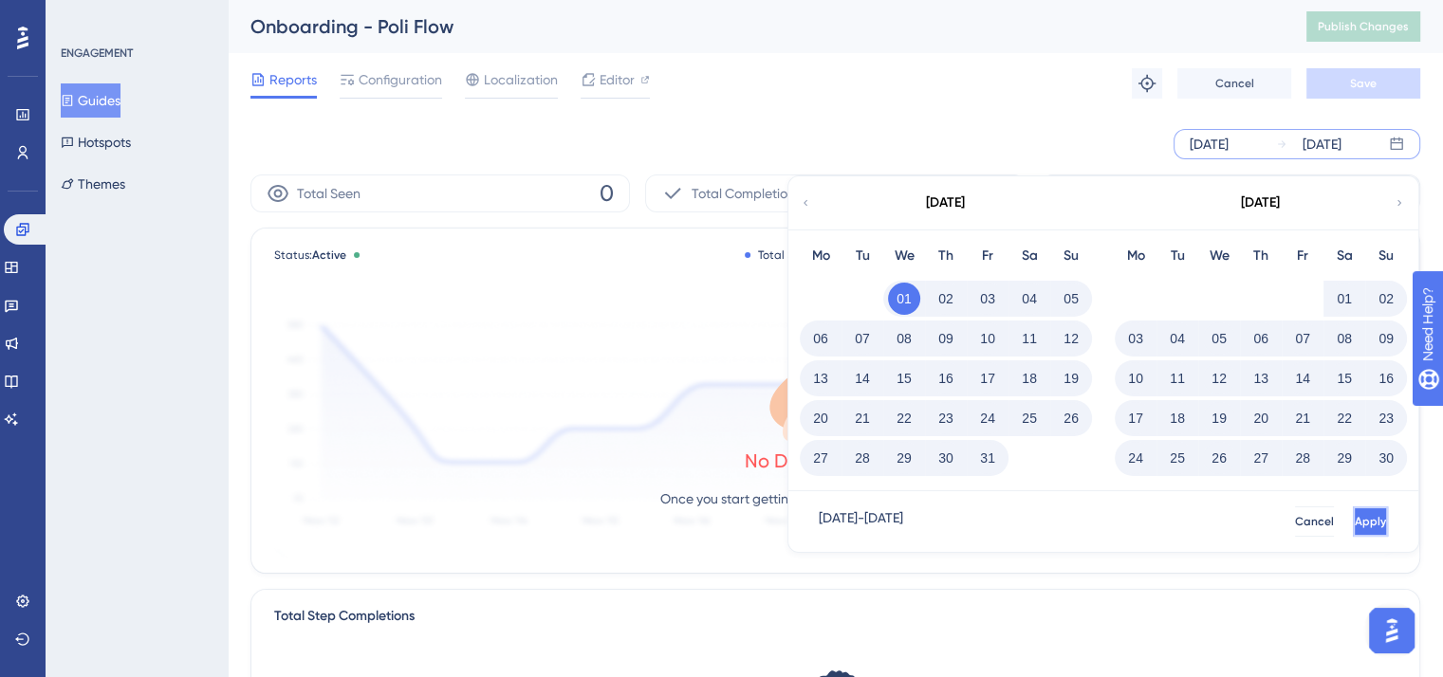
click at [1355, 515] on span "Apply" at bounding box center [1370, 521] width 31 height 15
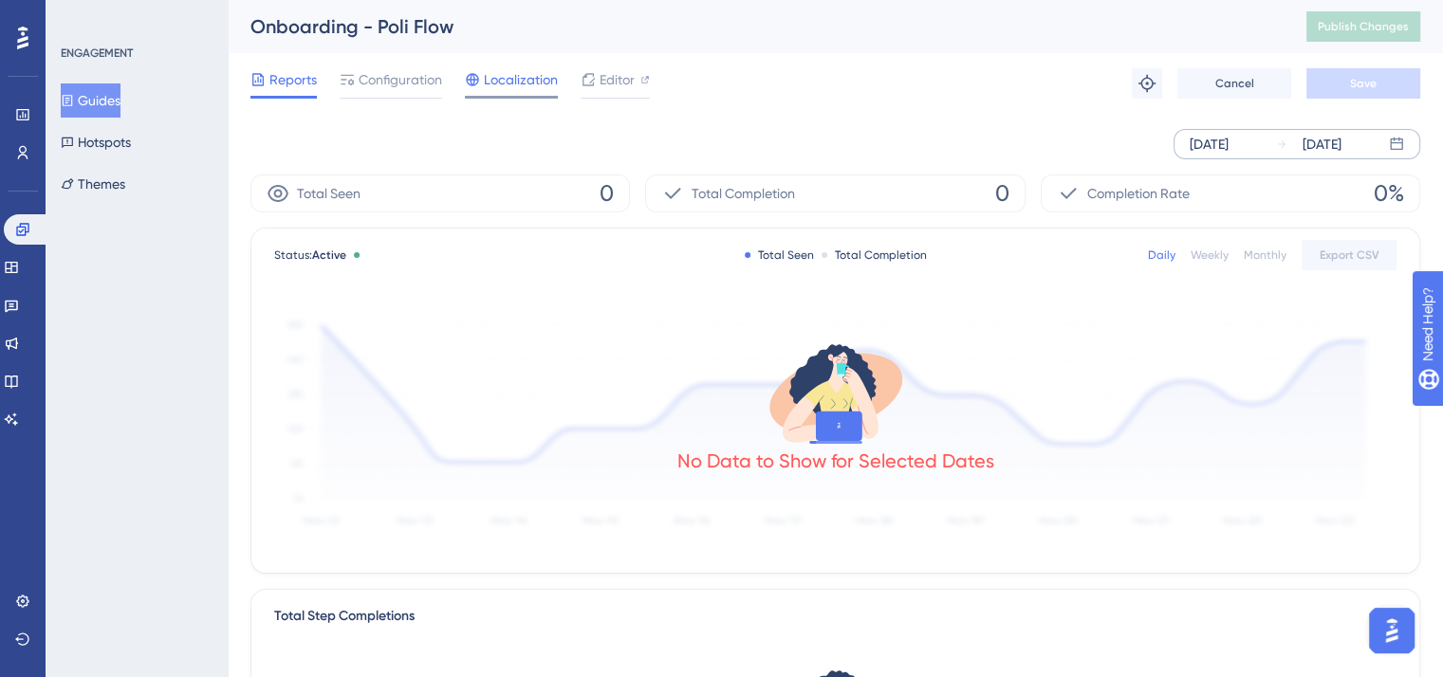
click at [541, 75] on span "Localization" at bounding box center [521, 79] width 74 height 23
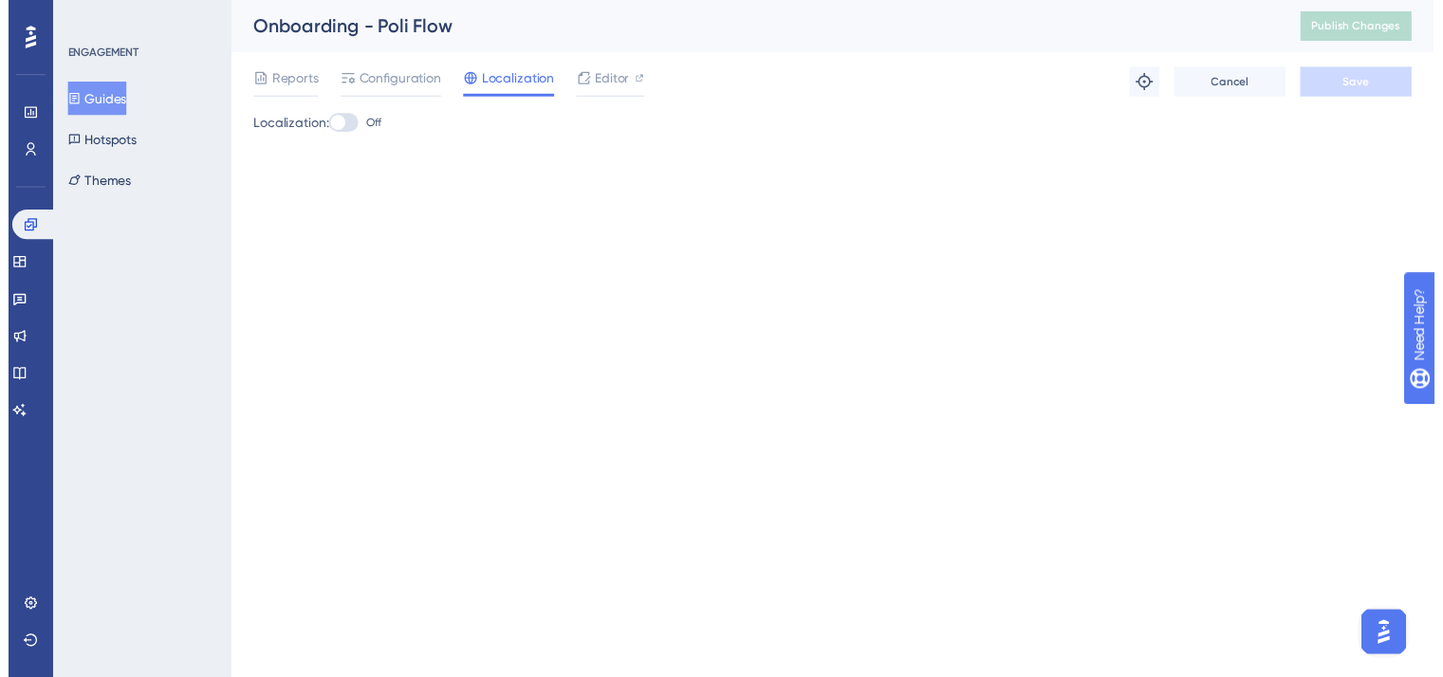
scroll to position [3302, 0]
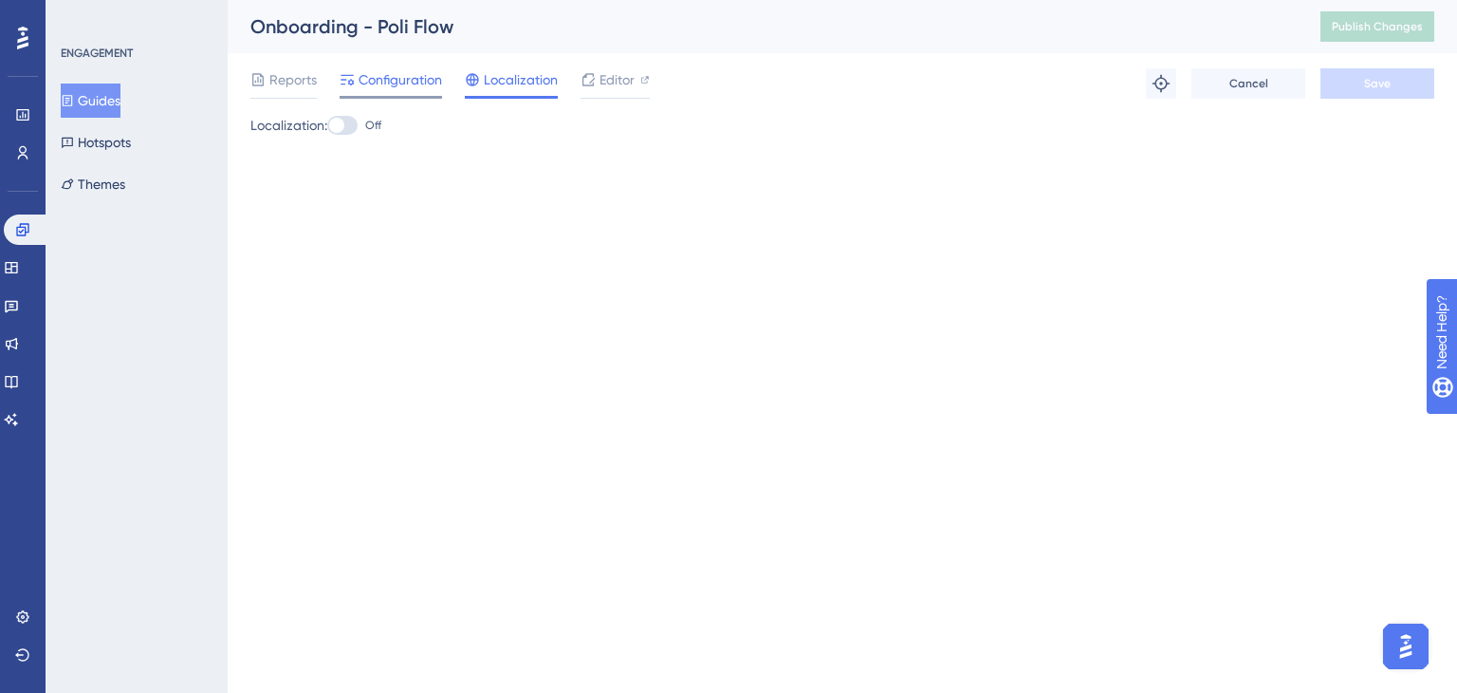
click at [414, 77] on span "Configuration" at bounding box center [400, 79] width 83 height 23
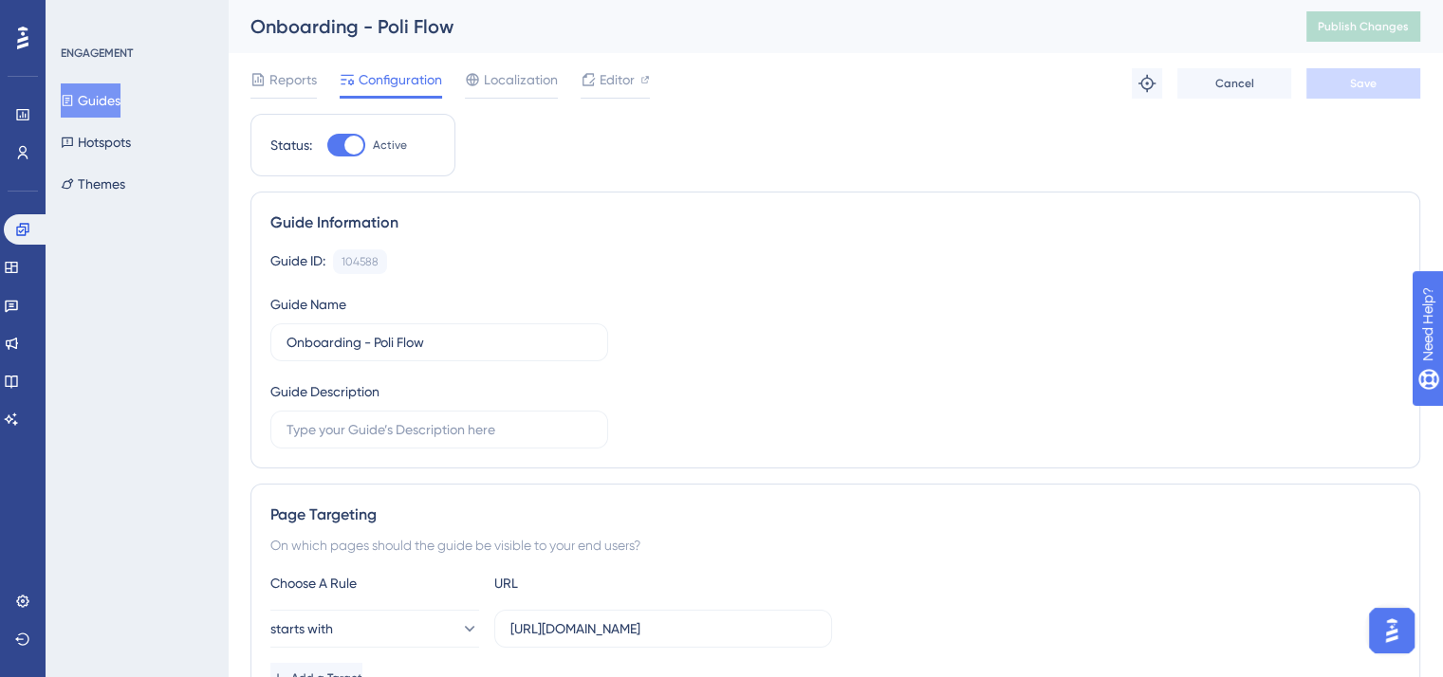
scroll to position [3317, 0]
click at [351, 150] on div at bounding box center [353, 145] width 19 height 19
click at [327, 146] on input "Active" at bounding box center [326, 145] width 1 height 1
checkbox input "false"
click at [1315, 85] on button "Save" at bounding box center [1363, 83] width 114 height 30
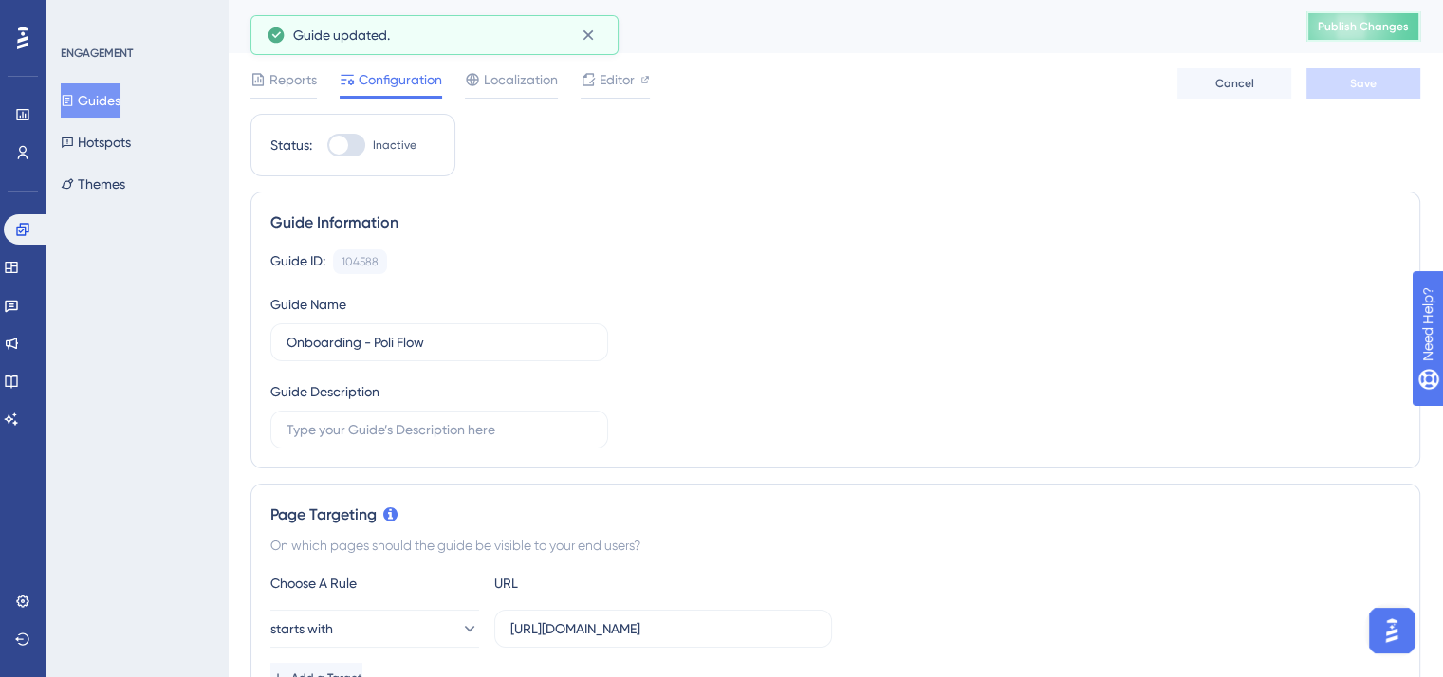
click at [1367, 30] on span "Publish Changes" at bounding box center [1363, 26] width 91 height 15
click at [584, 36] on icon at bounding box center [588, 35] width 10 height 10
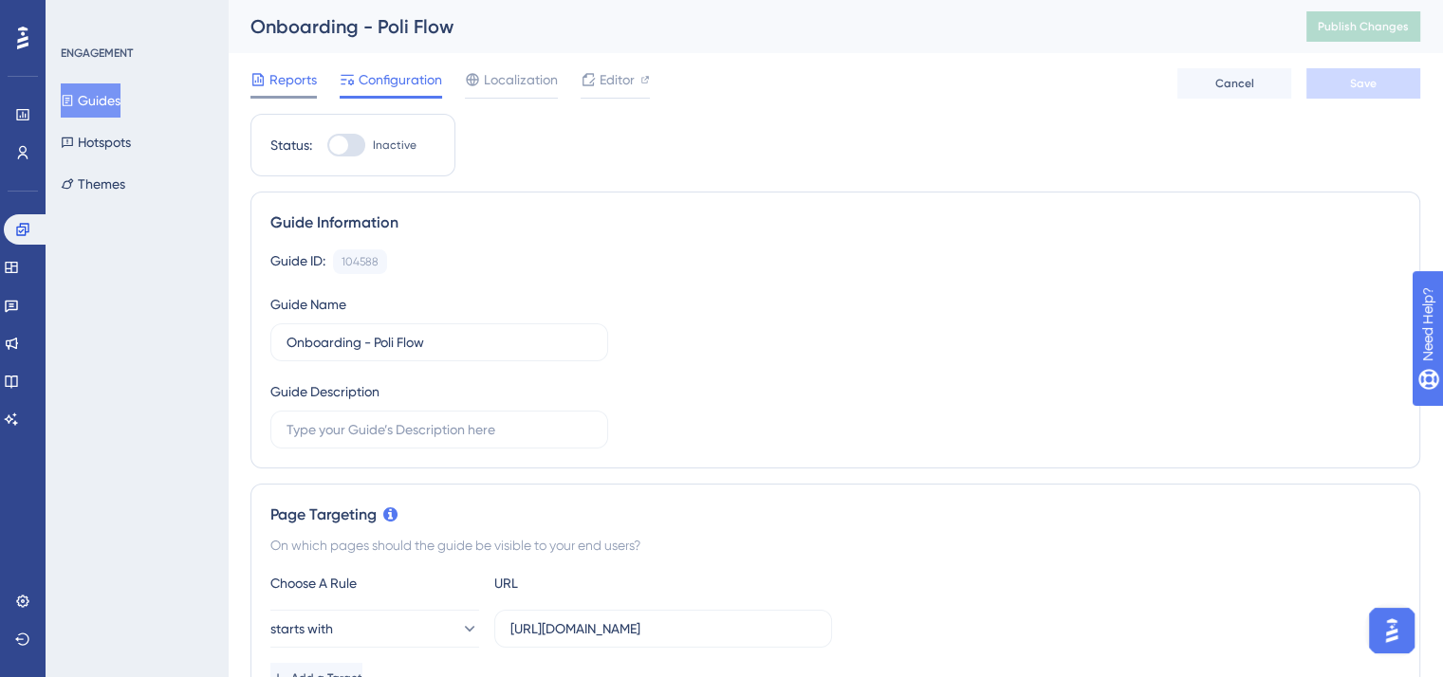
click at [277, 81] on span "Reports" at bounding box center [292, 79] width 47 height 23
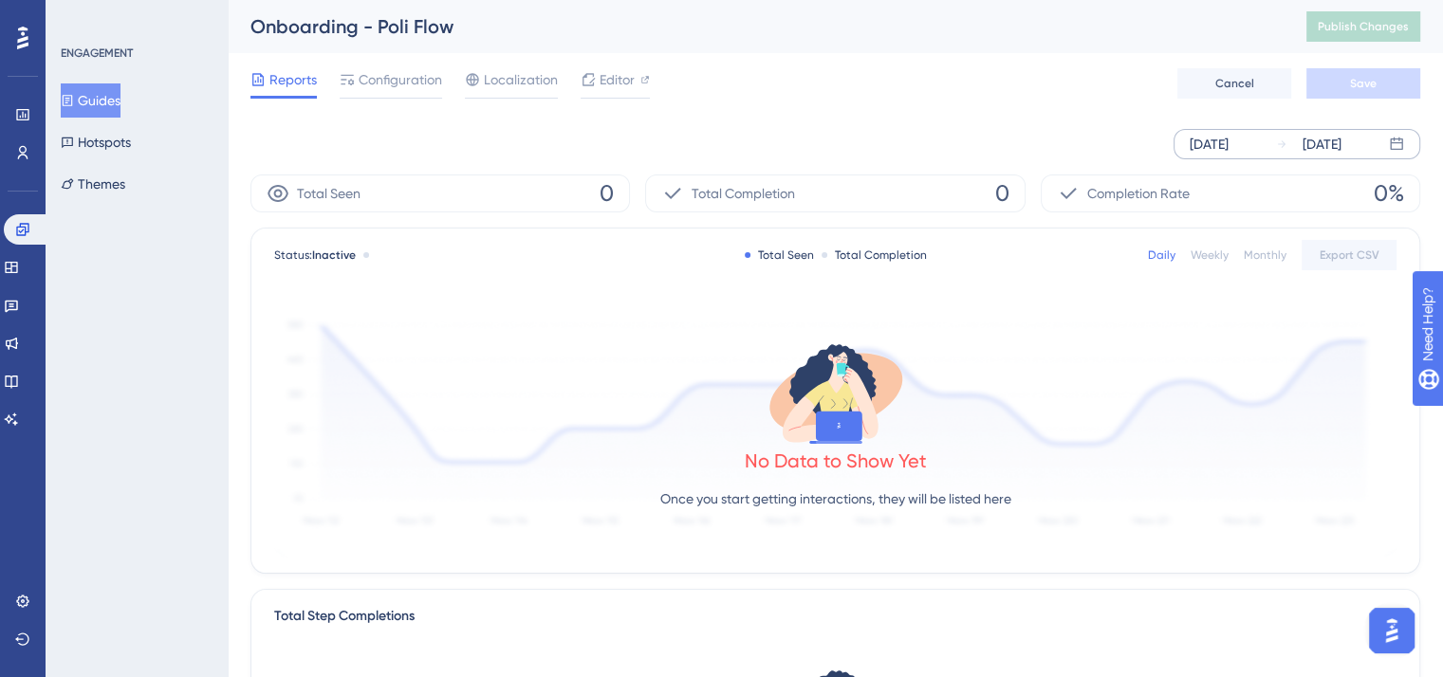
click at [1225, 145] on div "[DATE]" at bounding box center [1209, 144] width 39 height 23
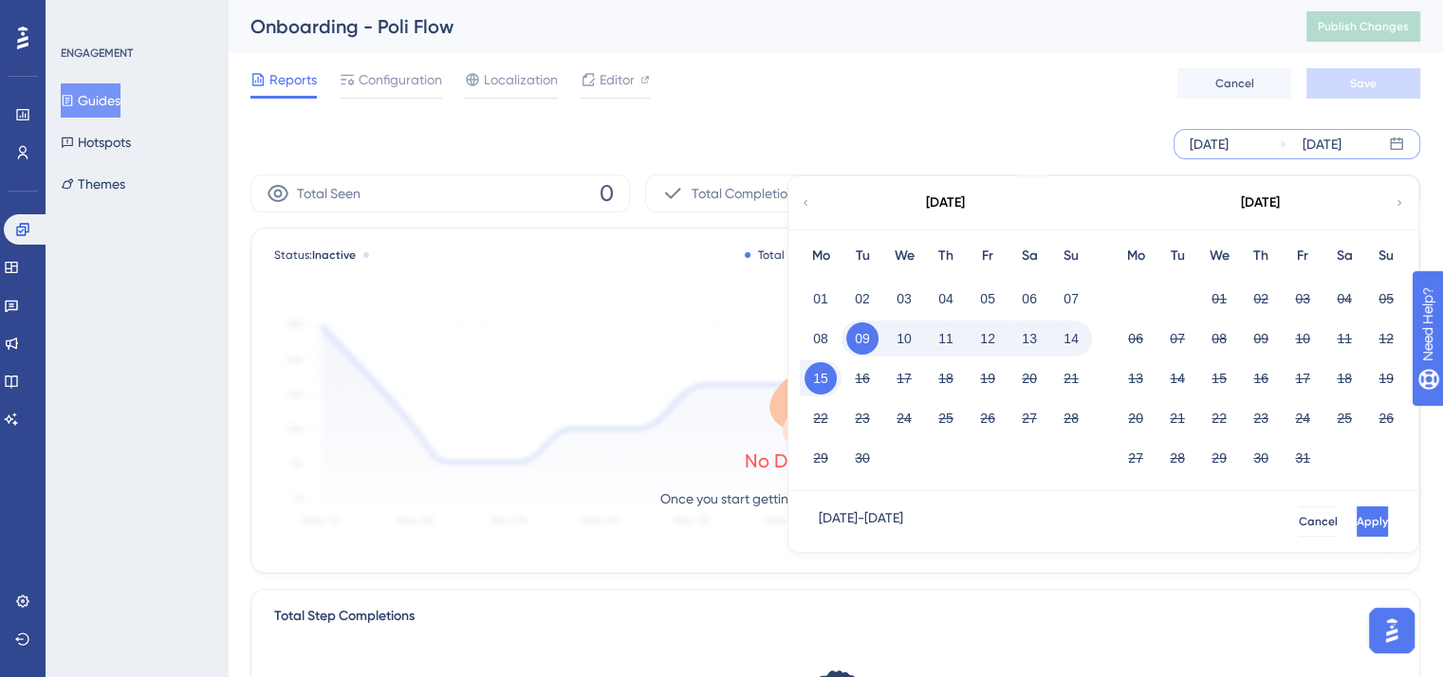
click at [805, 203] on icon at bounding box center [806, 203] width 4 height 6
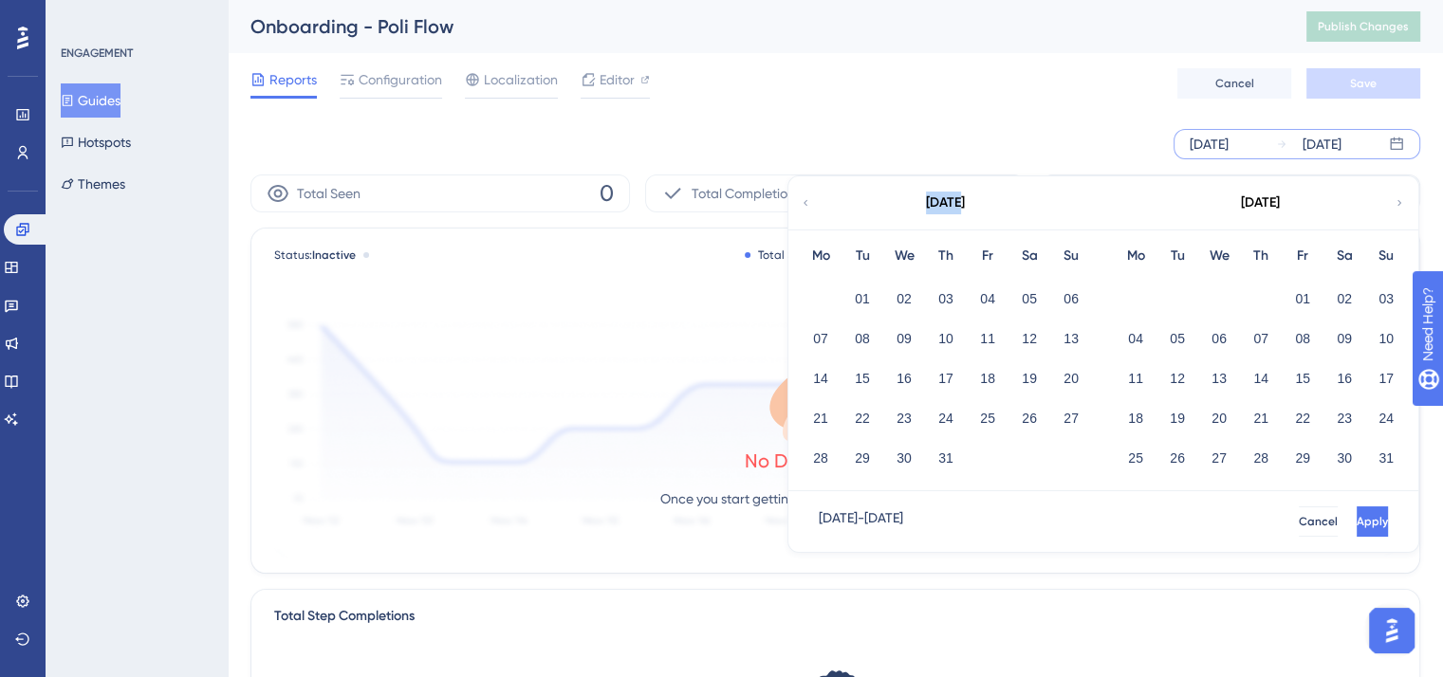
click at [805, 203] on icon at bounding box center [806, 203] width 4 height 6
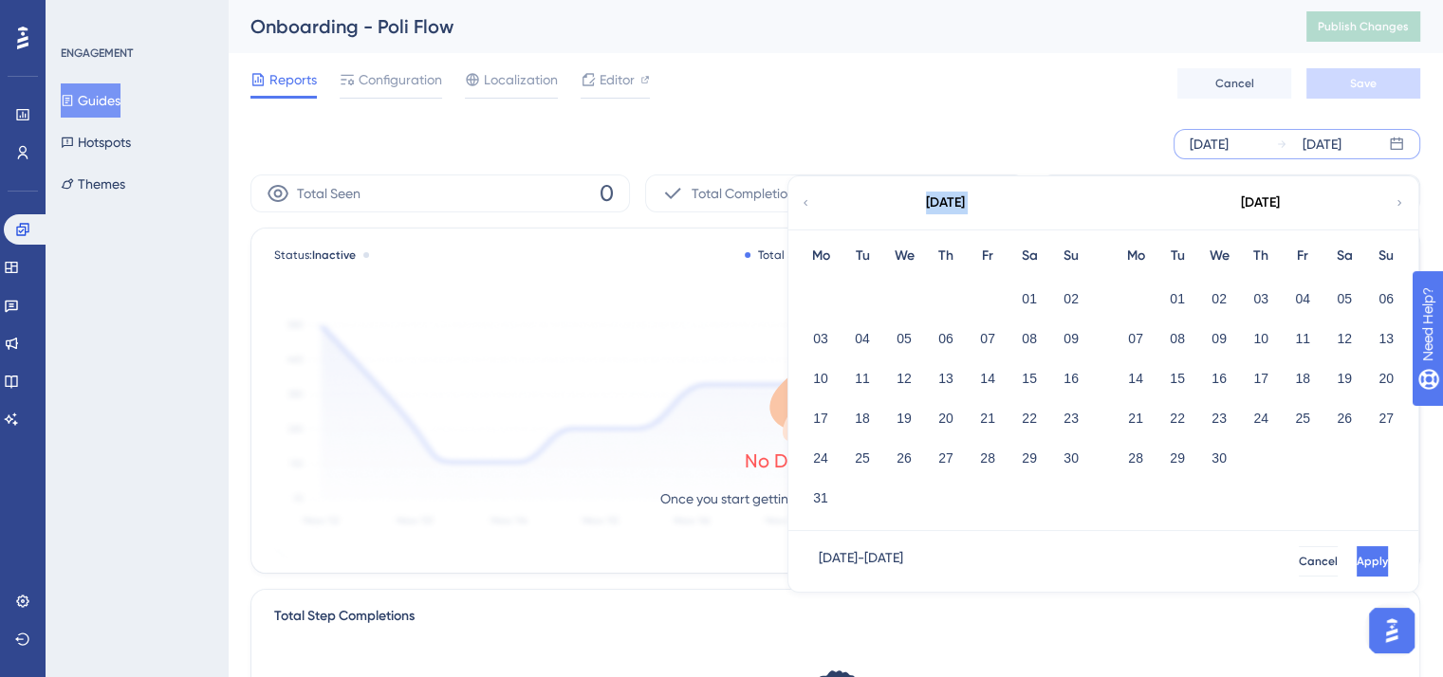
click at [805, 203] on icon at bounding box center [806, 203] width 4 height 6
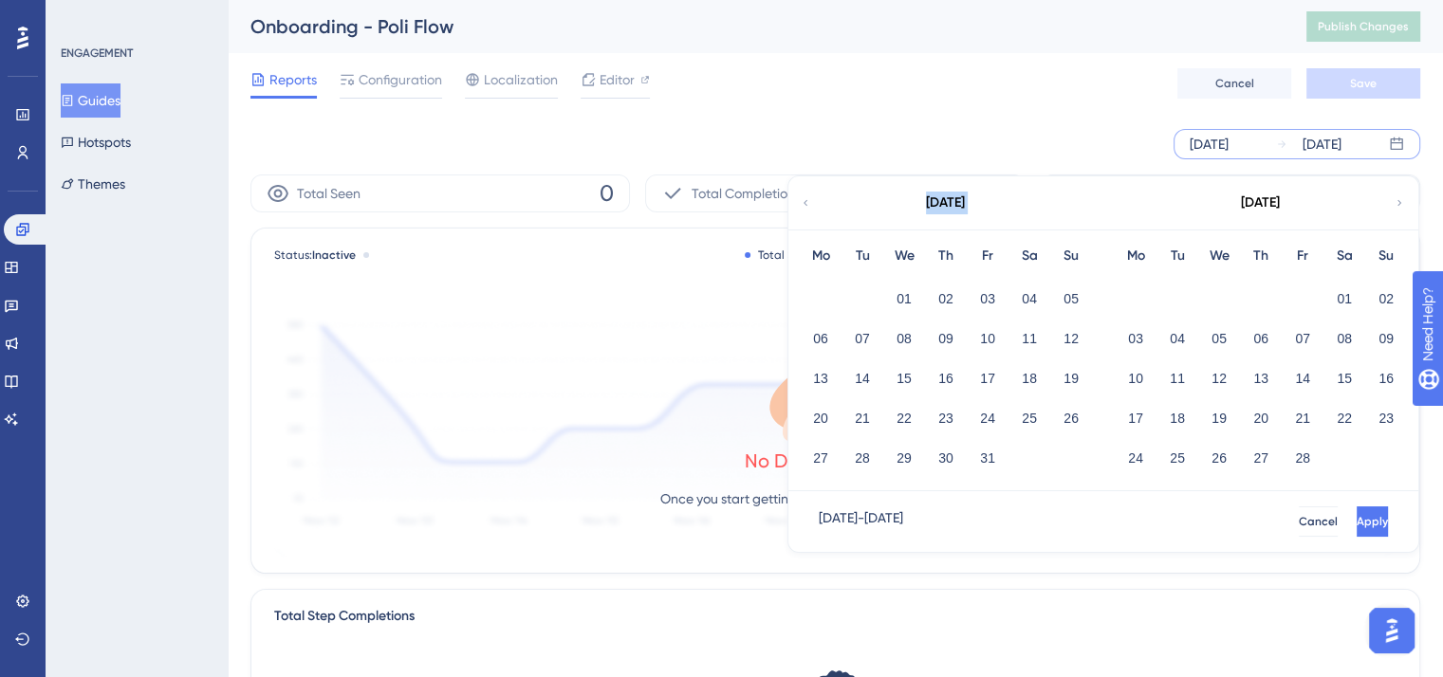
click at [805, 203] on icon at bounding box center [806, 203] width 4 height 6
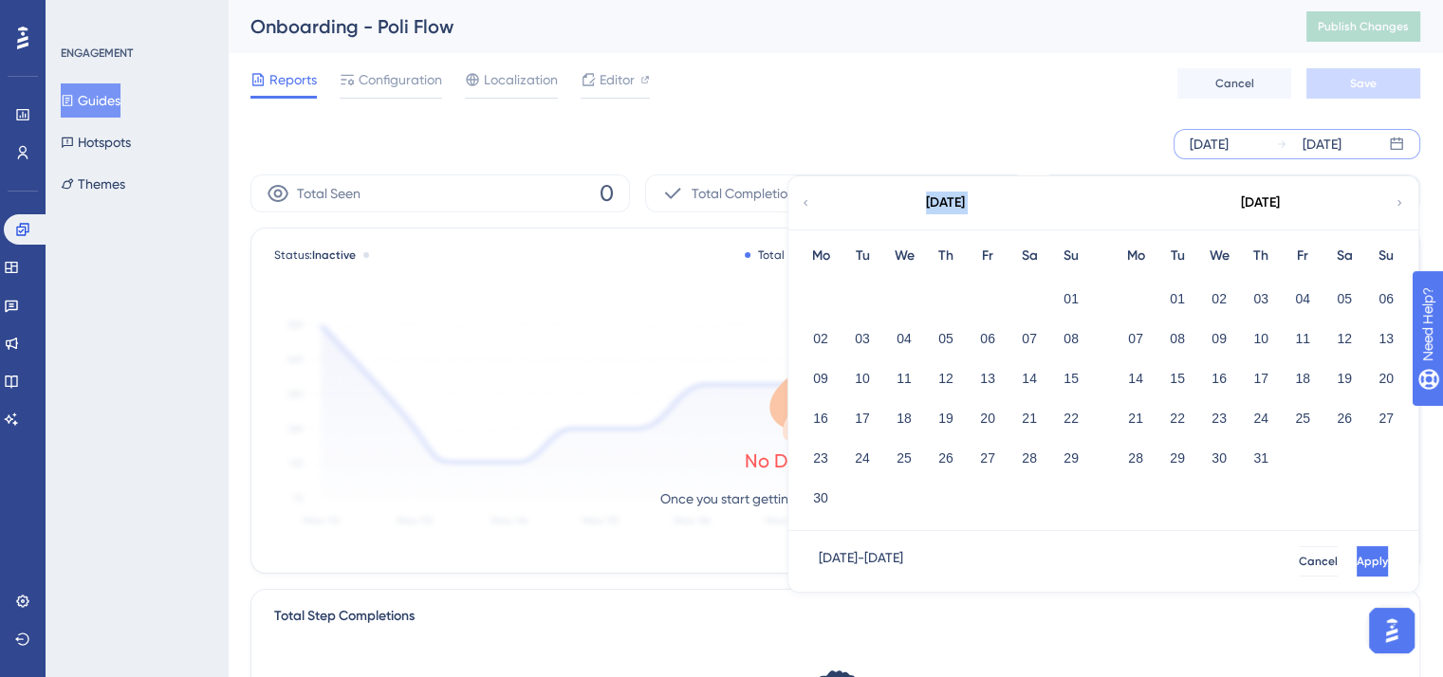
click at [805, 203] on icon at bounding box center [806, 203] width 4 height 6
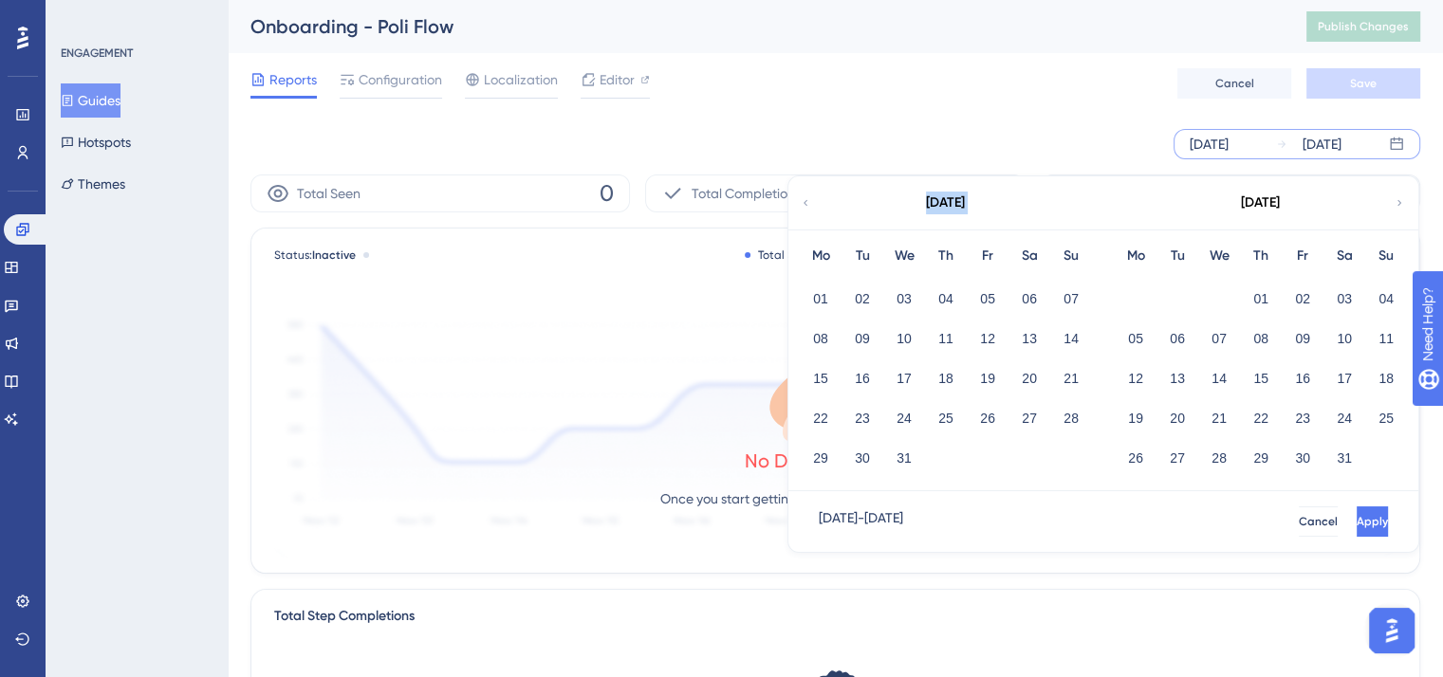
click at [805, 203] on icon at bounding box center [806, 203] width 4 height 6
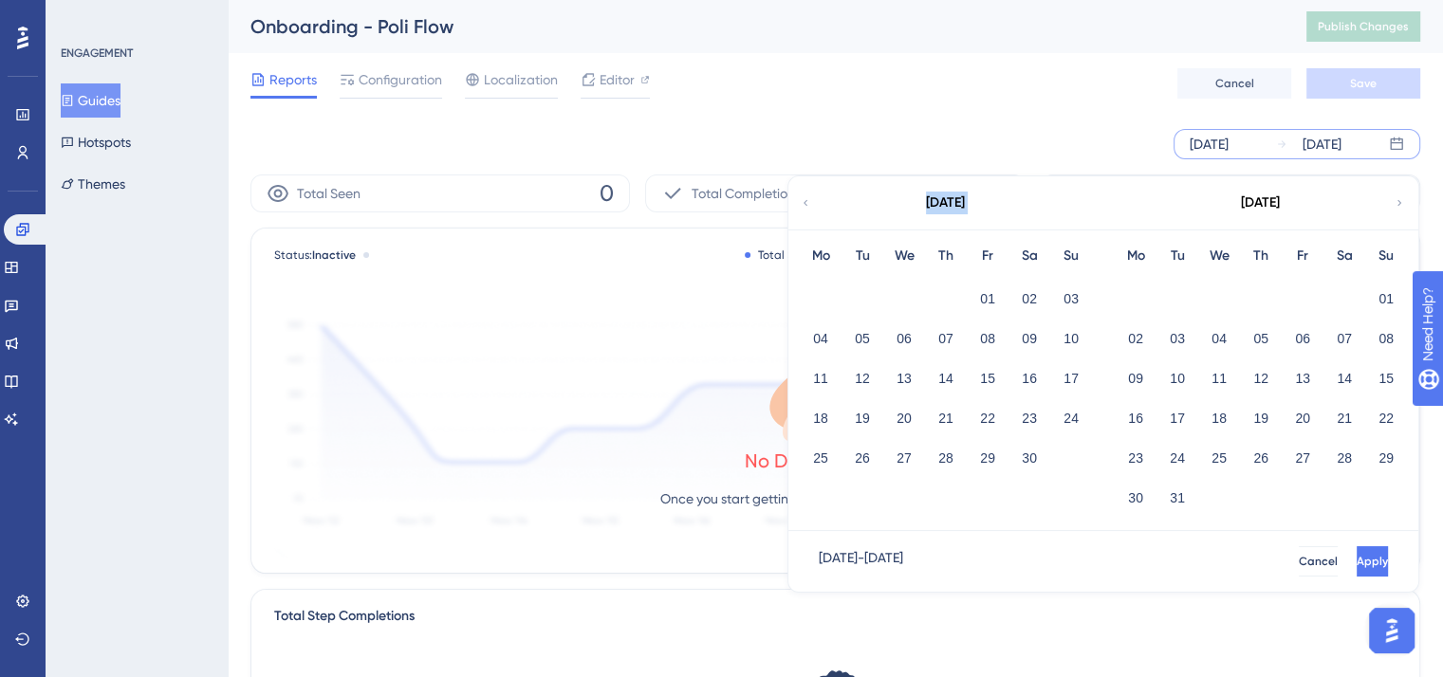
click at [805, 203] on icon at bounding box center [806, 203] width 4 height 6
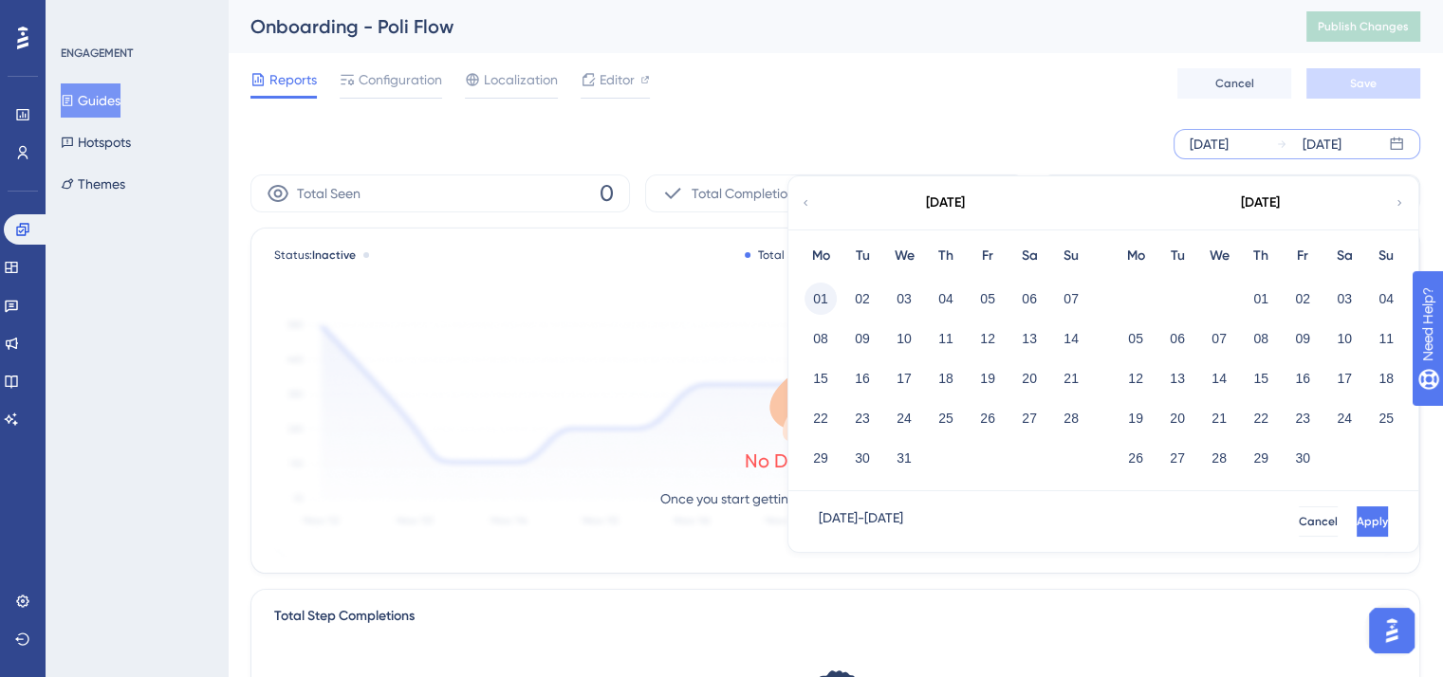
click at [821, 293] on button "01" at bounding box center [821, 299] width 32 height 32
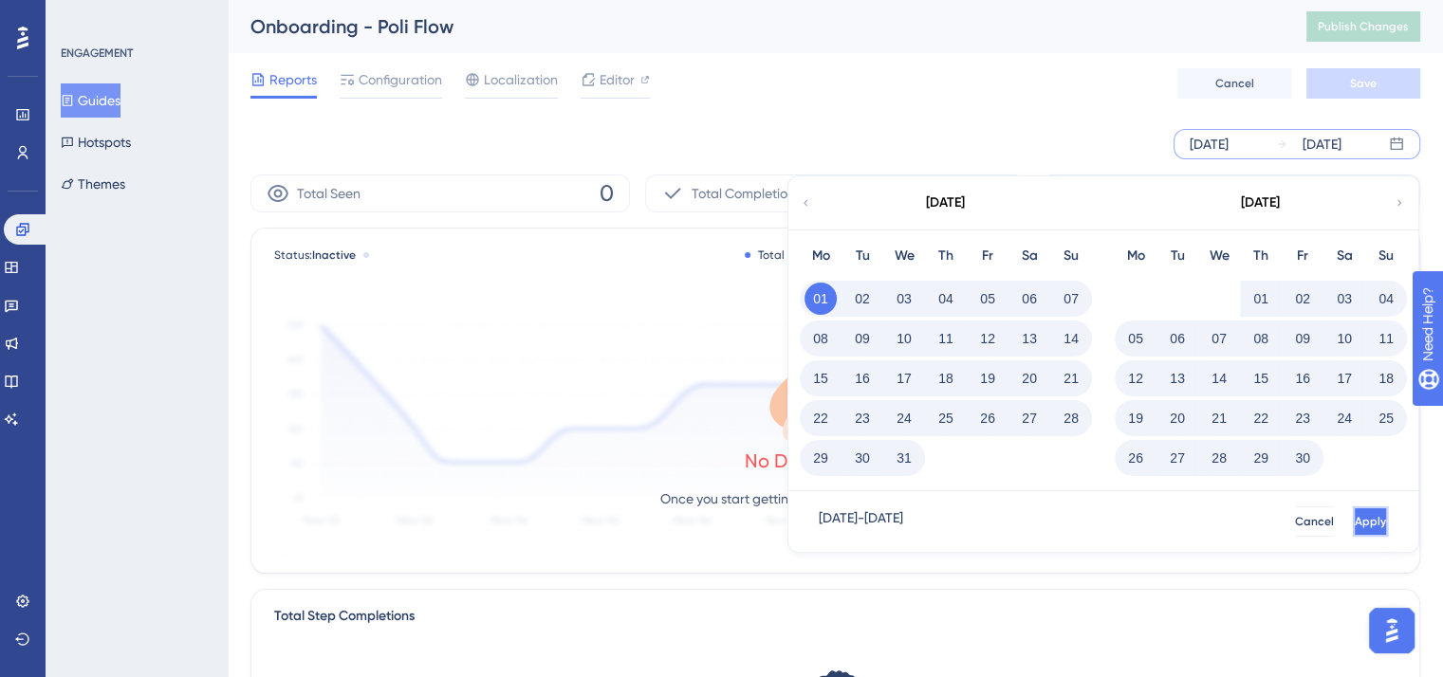
click at [1355, 524] on span "Apply" at bounding box center [1370, 521] width 31 height 15
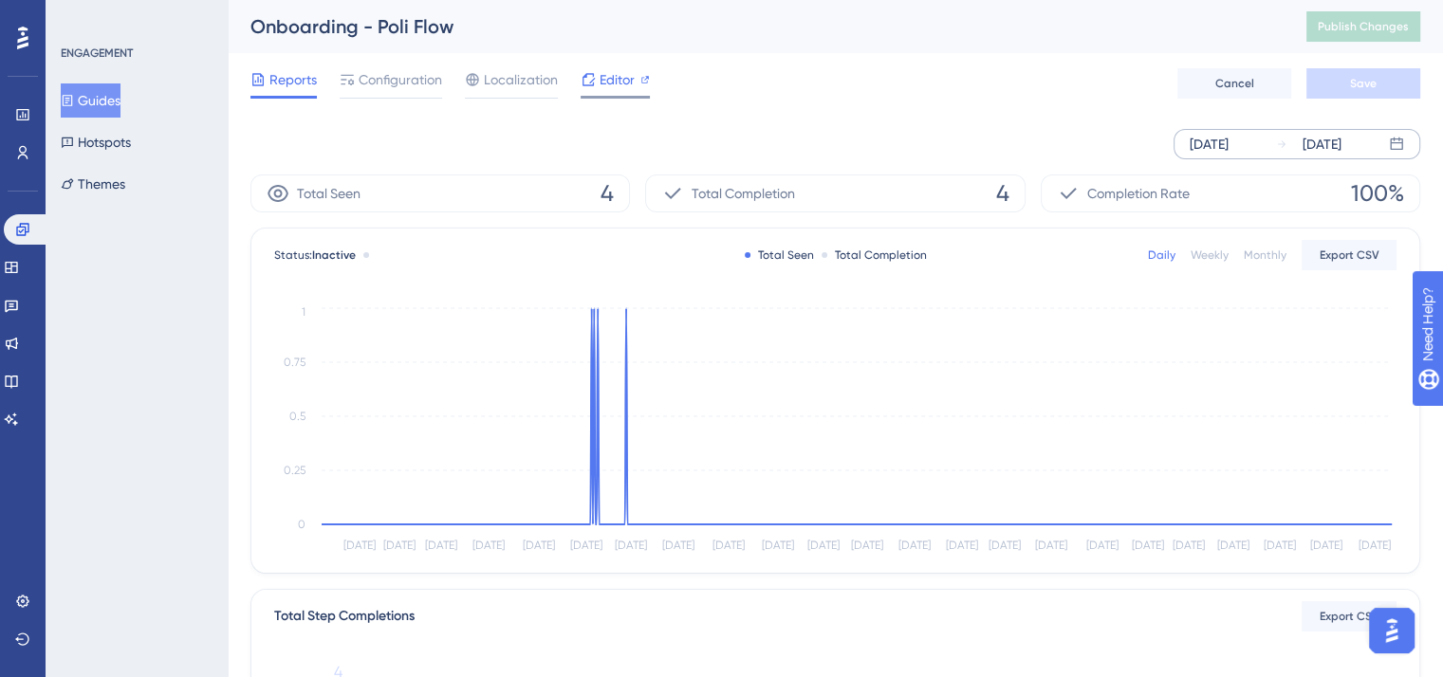
click at [605, 75] on span "Editor" at bounding box center [617, 79] width 35 height 23
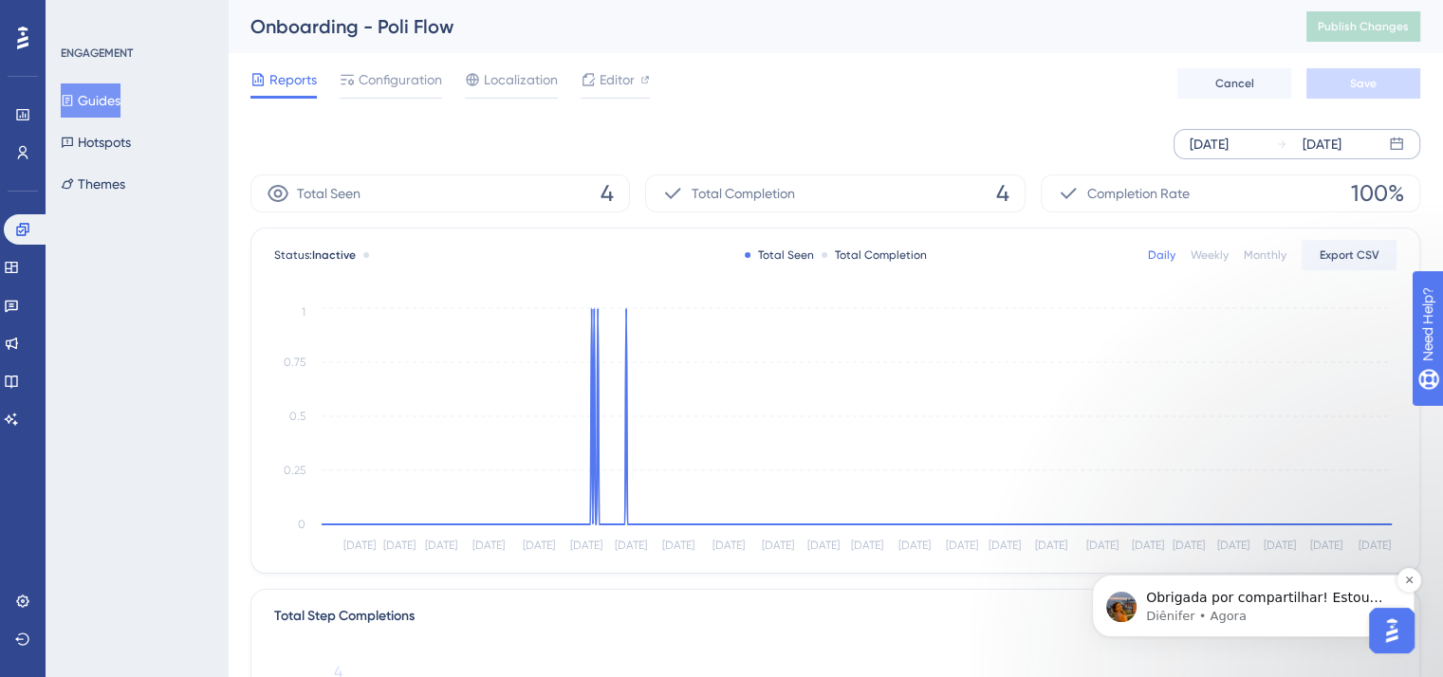
click at [1293, 599] on p "Obrigada por compartilhar! Estou verificando e logo te respondo. 😉" at bounding box center [1268, 598] width 245 height 19
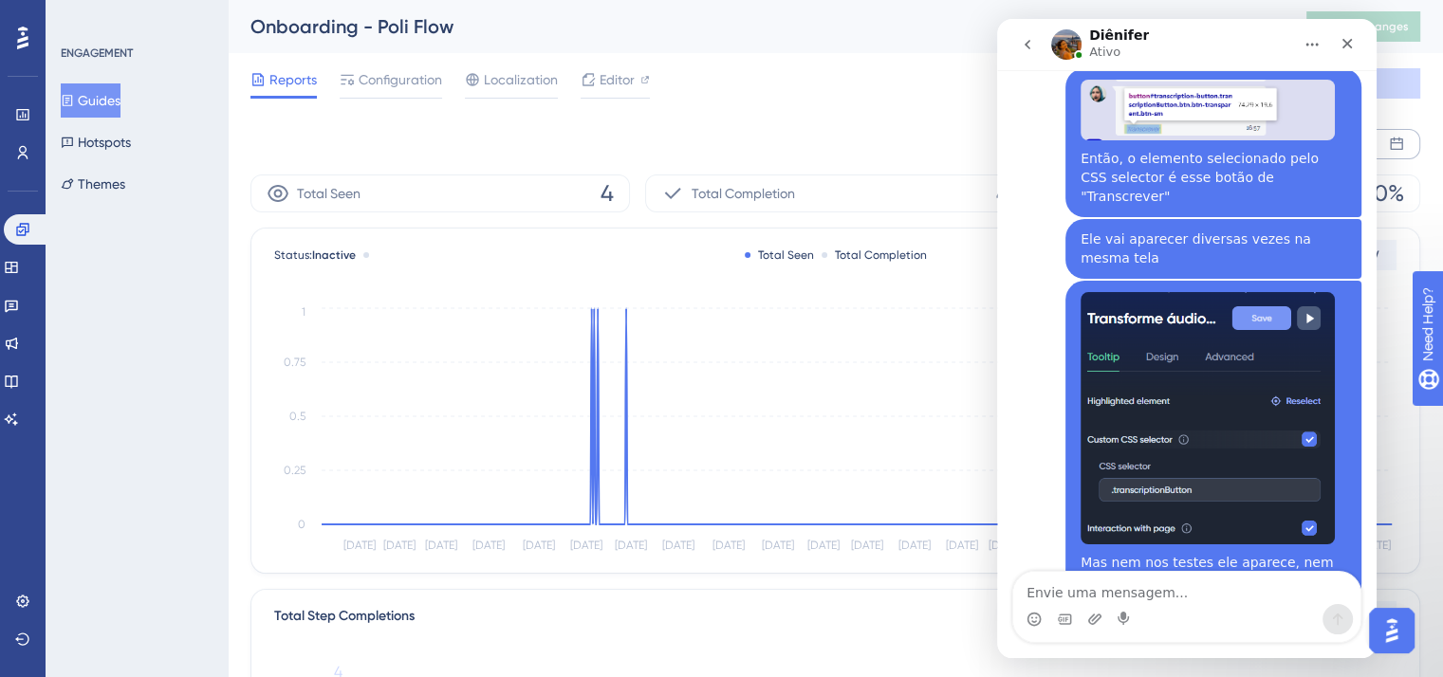
scroll to position [3433, 0]
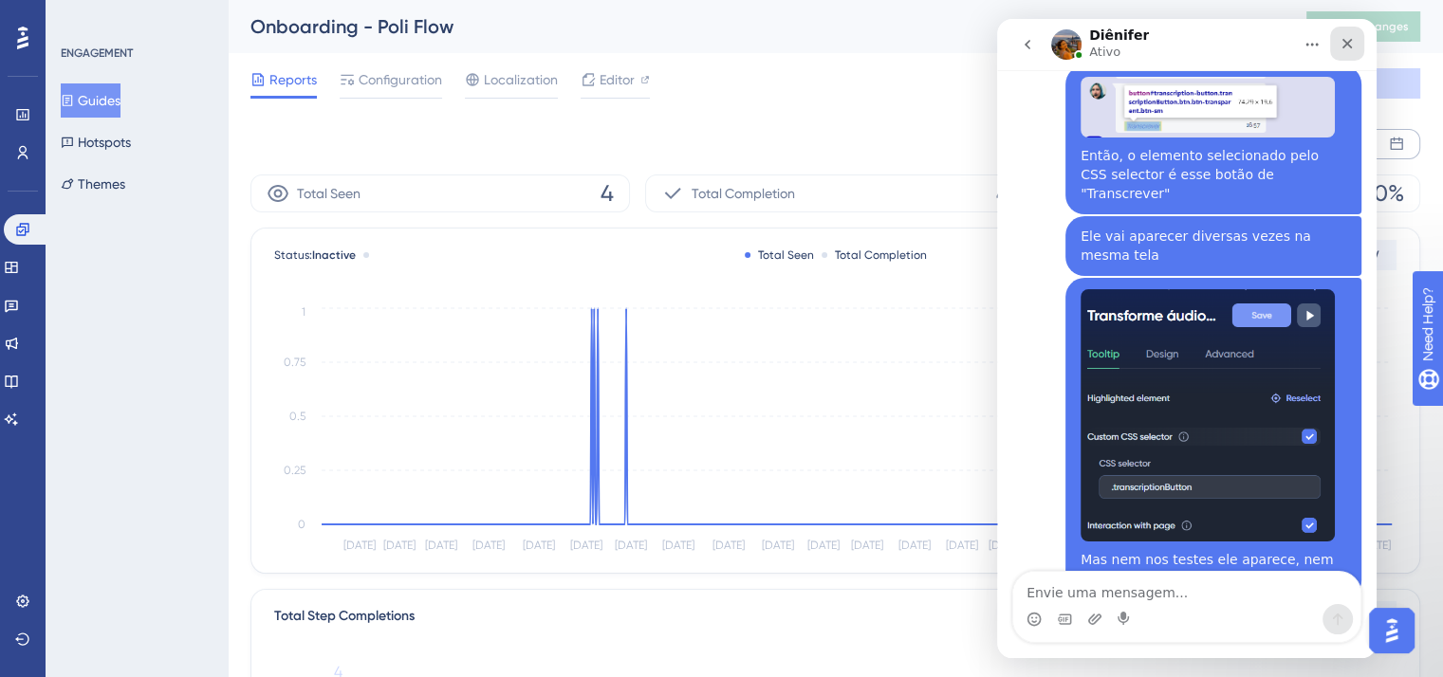
click at [1344, 34] on div "Fechar" at bounding box center [1347, 44] width 34 height 34
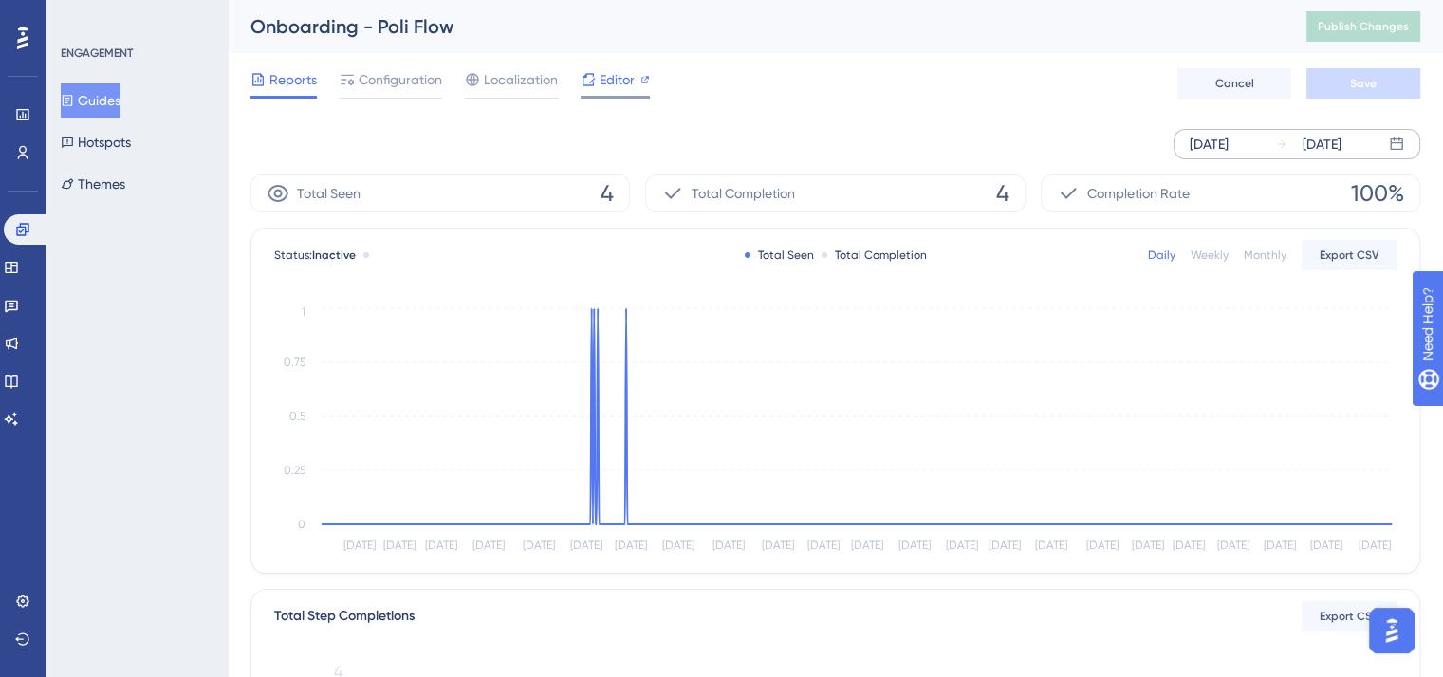
click at [620, 83] on span "Editor" at bounding box center [617, 79] width 35 height 23
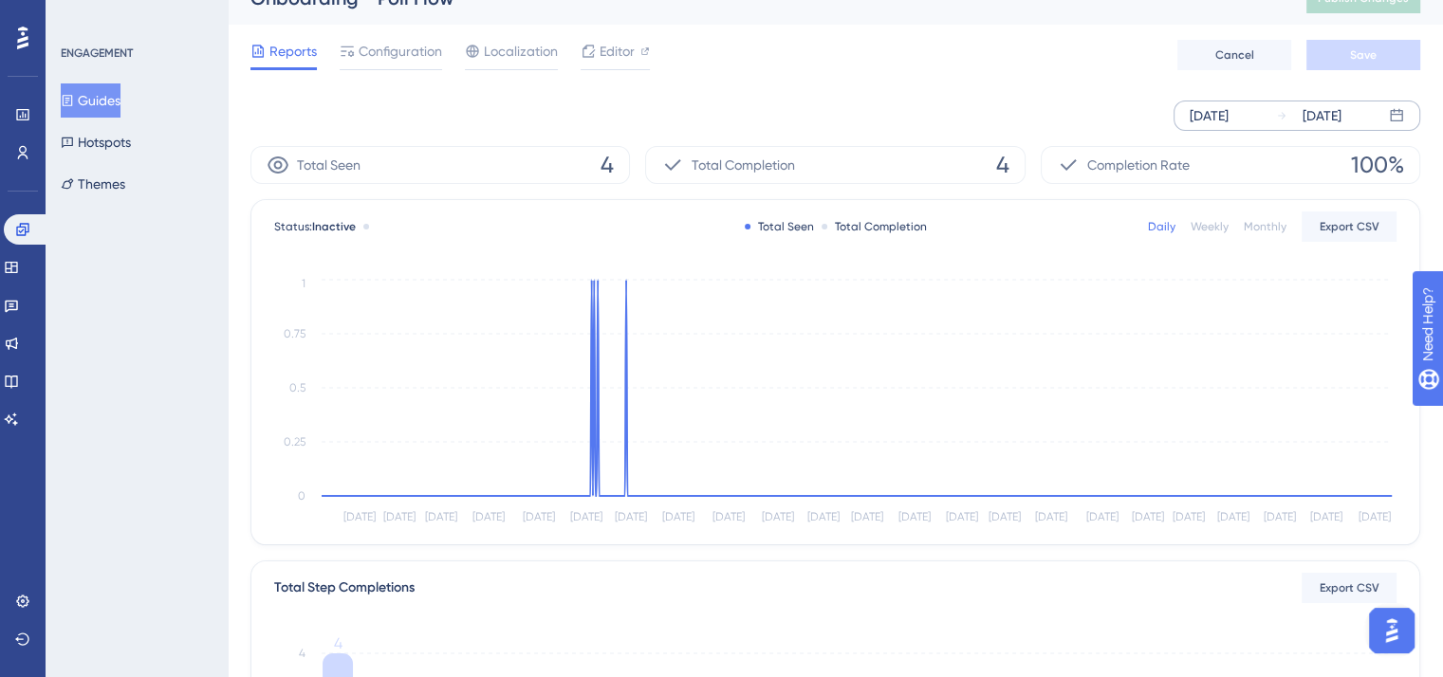
scroll to position [0, 0]
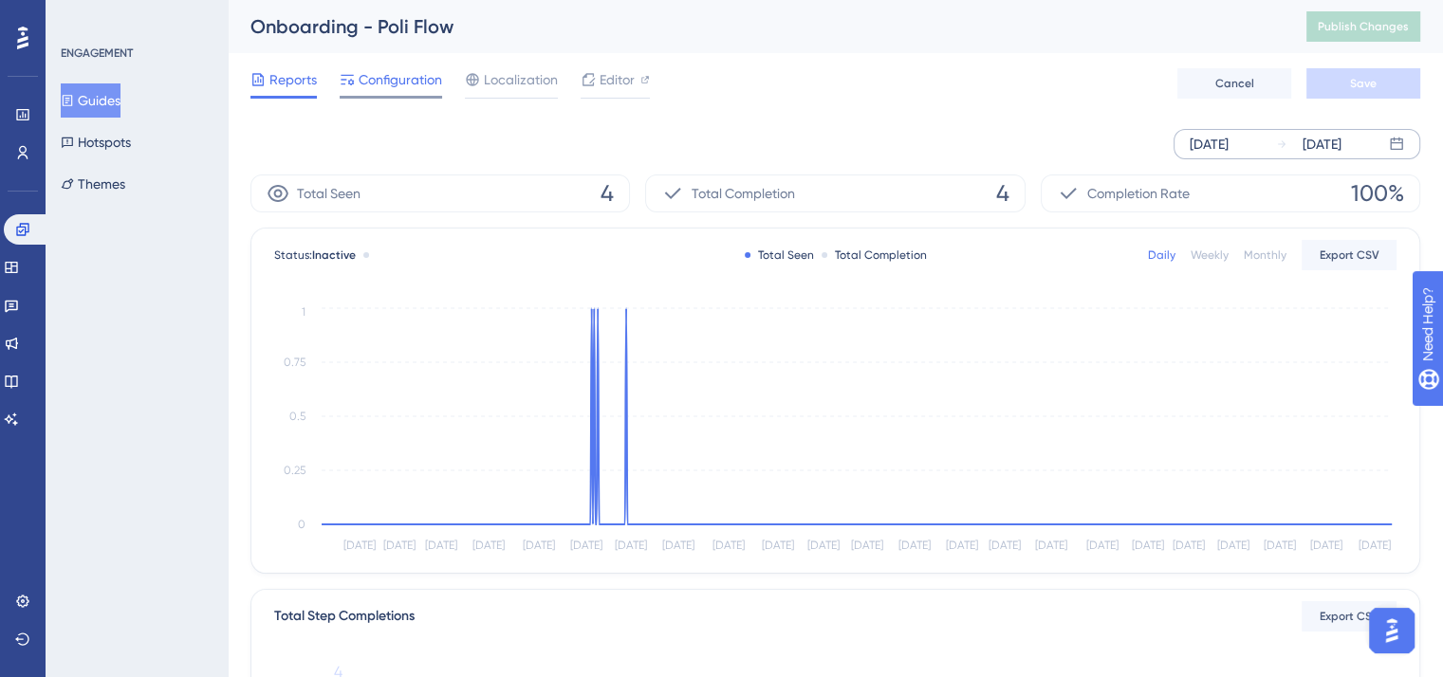
click at [379, 74] on span "Configuration" at bounding box center [400, 79] width 83 height 23
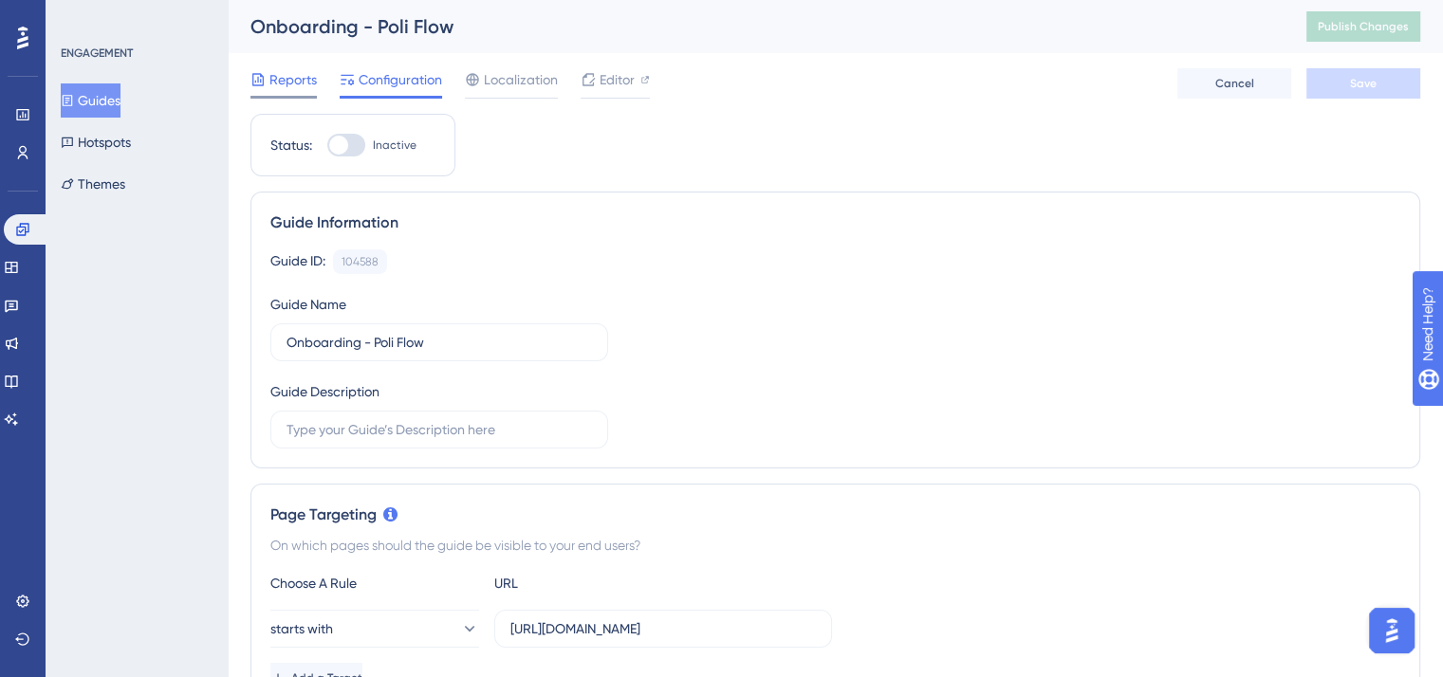
click at [258, 81] on icon at bounding box center [257, 79] width 15 height 15
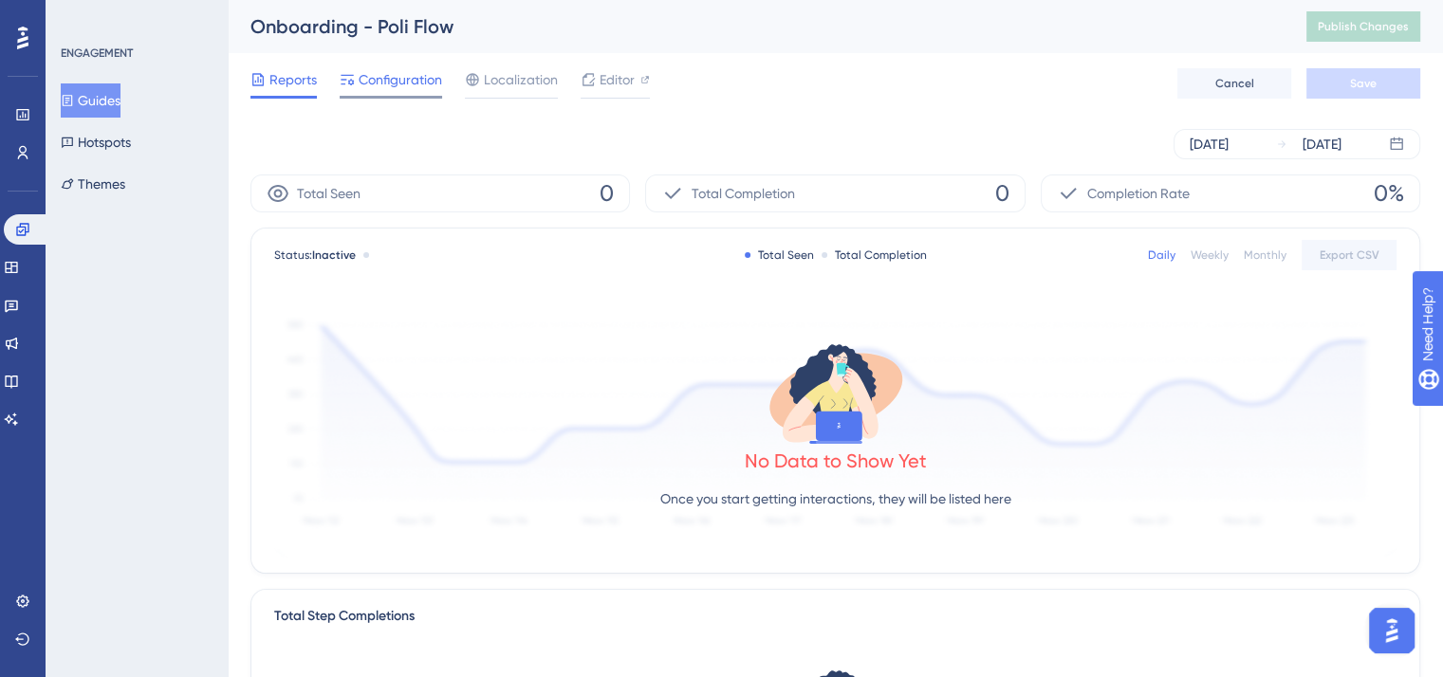
click at [391, 75] on span "Configuration" at bounding box center [400, 79] width 83 height 23
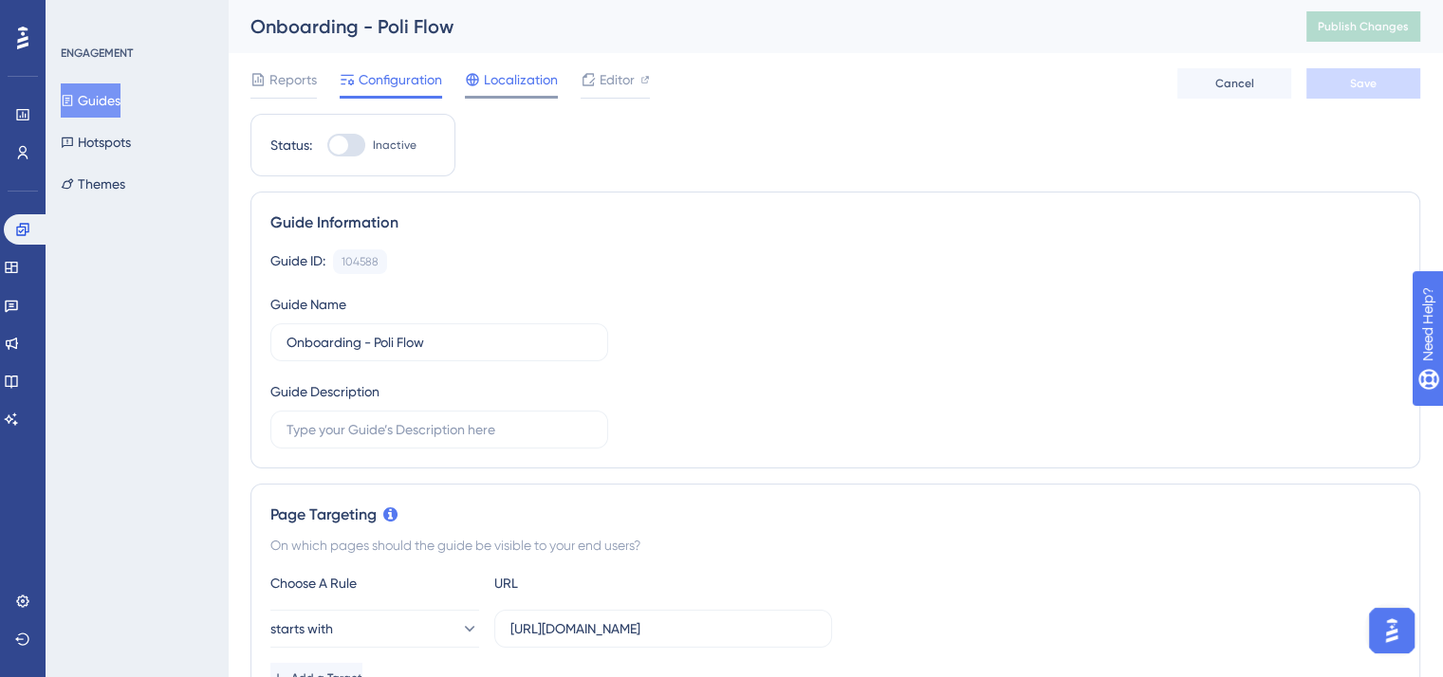
click at [512, 73] on span "Localization" at bounding box center [521, 79] width 74 height 23
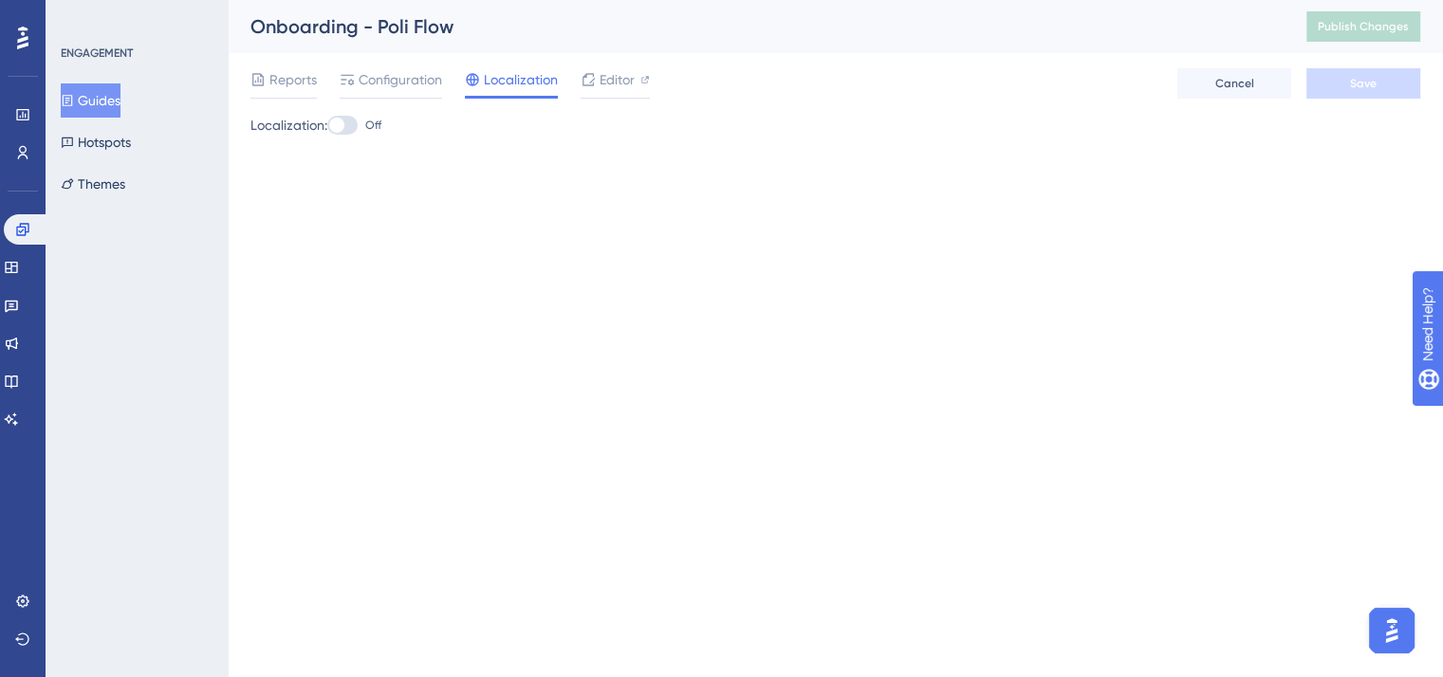
scroll to position [3419, 0]
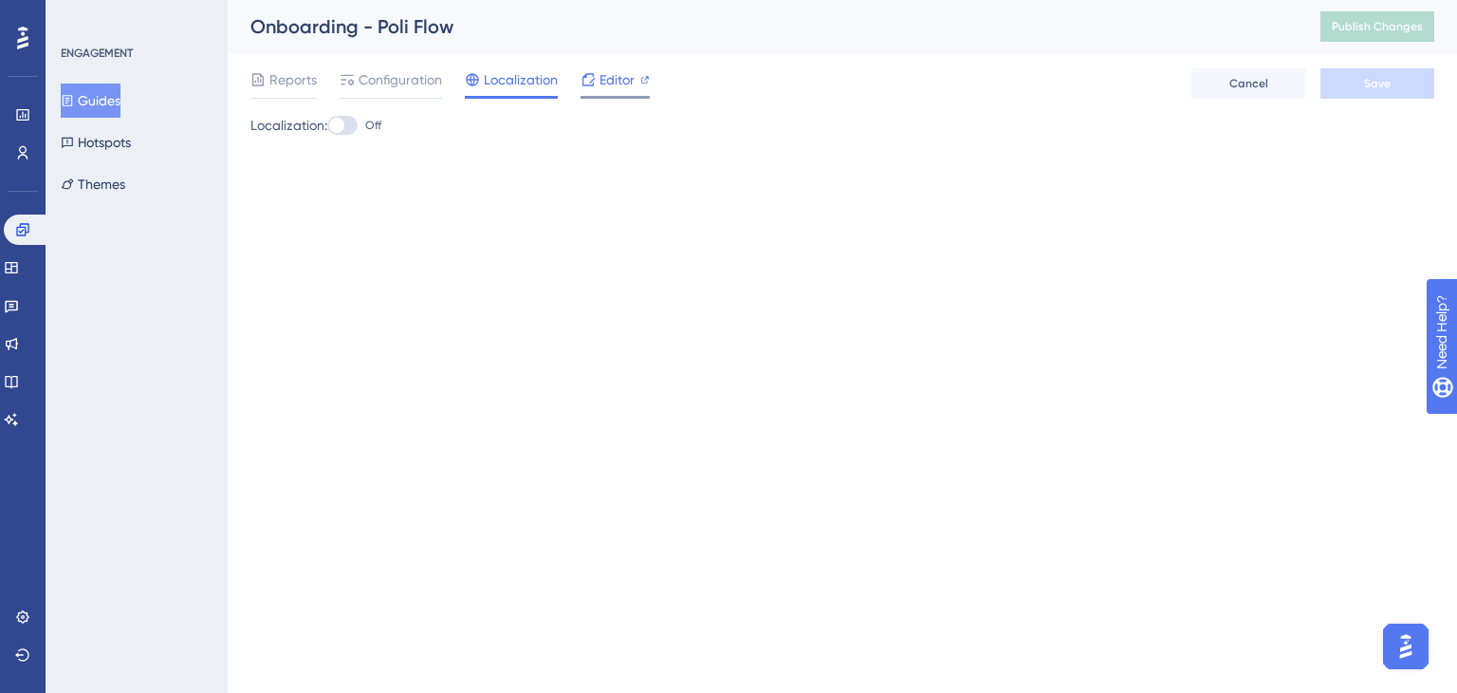
click at [623, 77] on span "Editor" at bounding box center [617, 79] width 35 height 23
click at [311, 77] on span "Reports" at bounding box center [292, 79] width 47 height 23
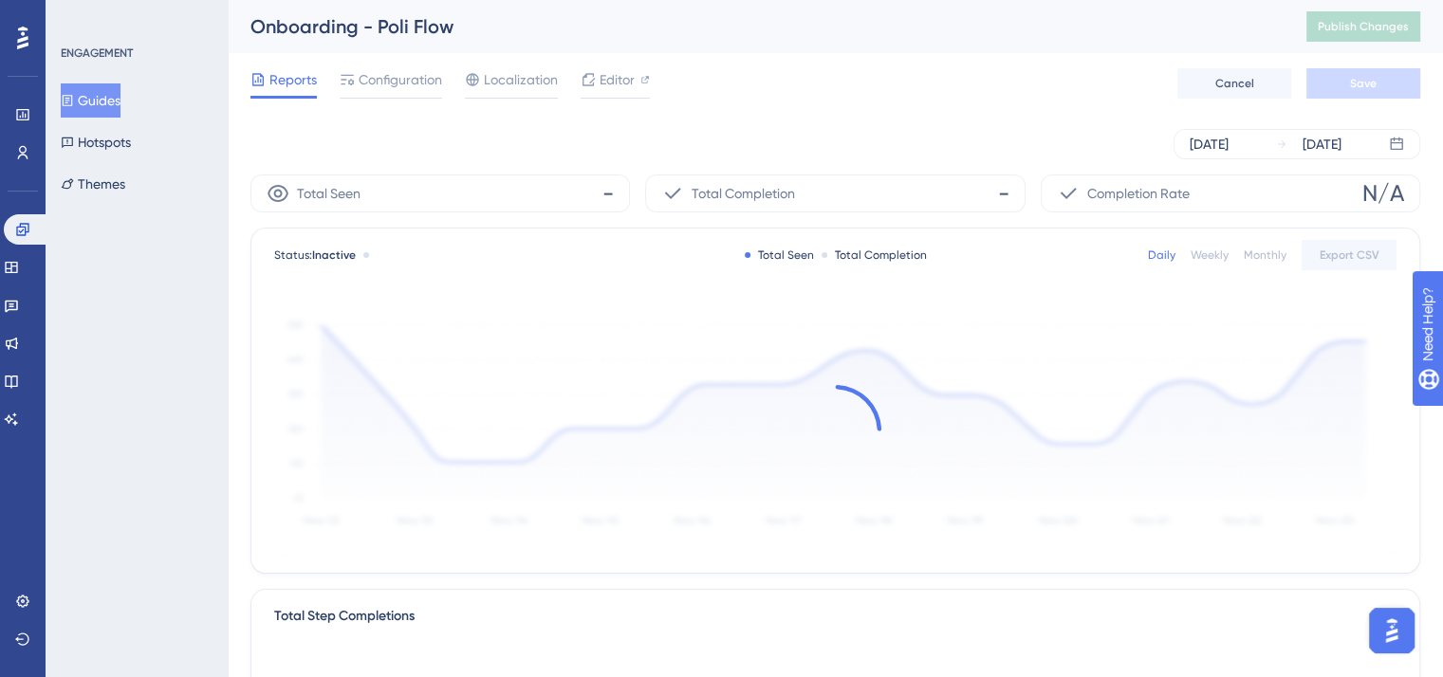
scroll to position [3433, 0]
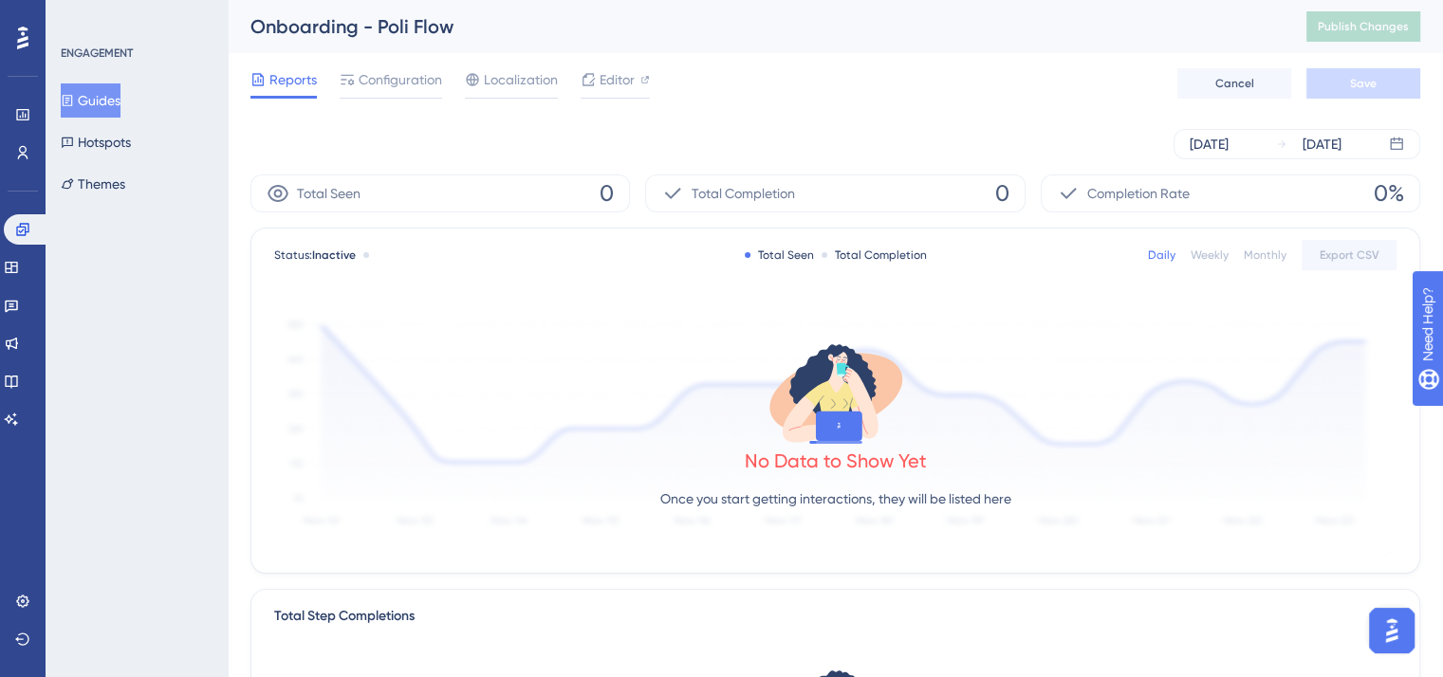
click at [1399, 644] on img "Open AI Assistant Launcher" at bounding box center [1392, 631] width 34 height 34
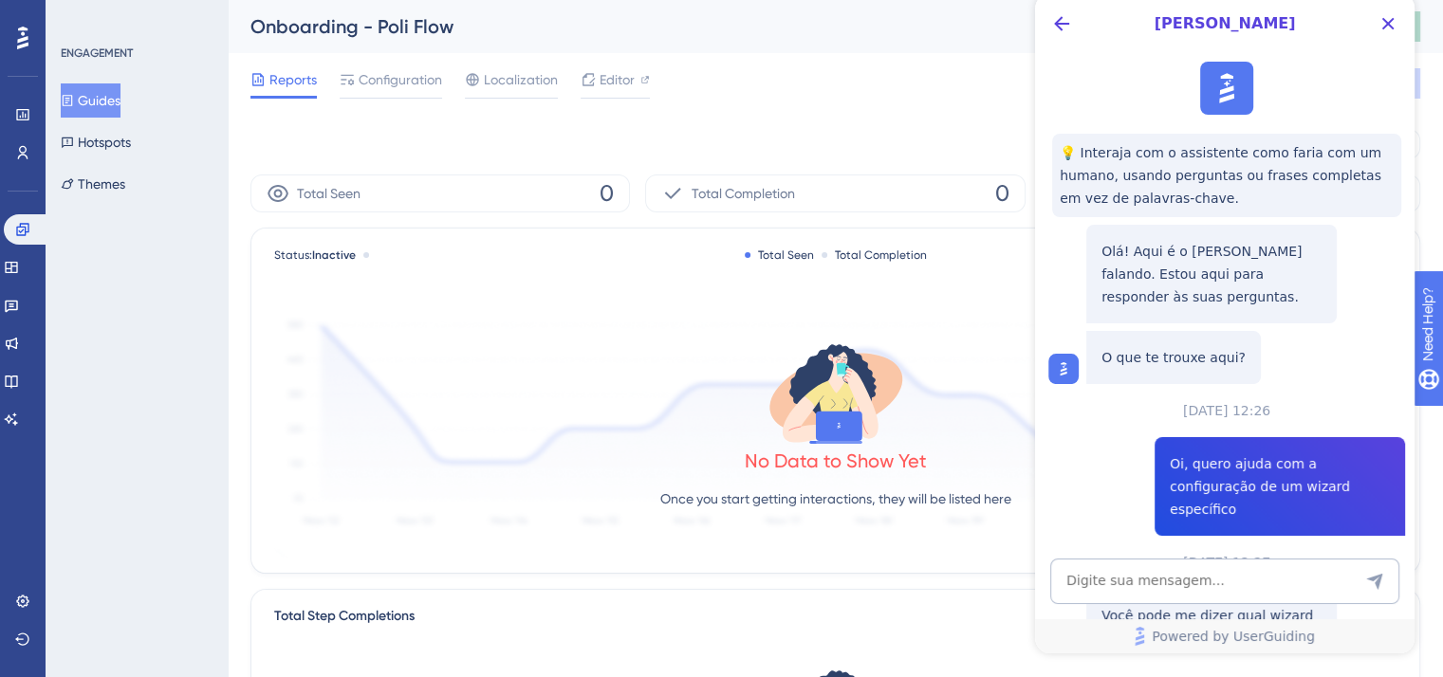
scroll to position [0, 0]
click at [1058, 26] on icon "Back Button" at bounding box center [1061, 23] width 15 height 15
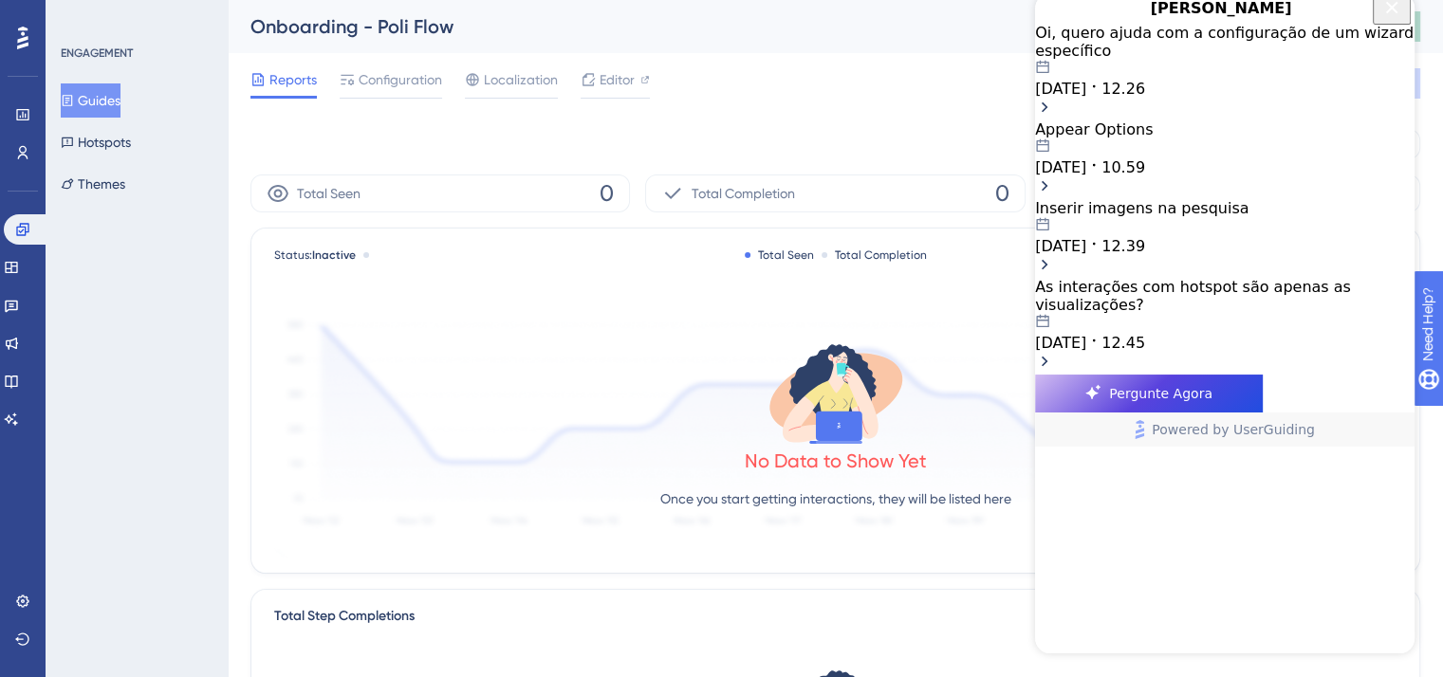
click at [1387, 19] on icon "Close Button" at bounding box center [1391, 7] width 23 height 23
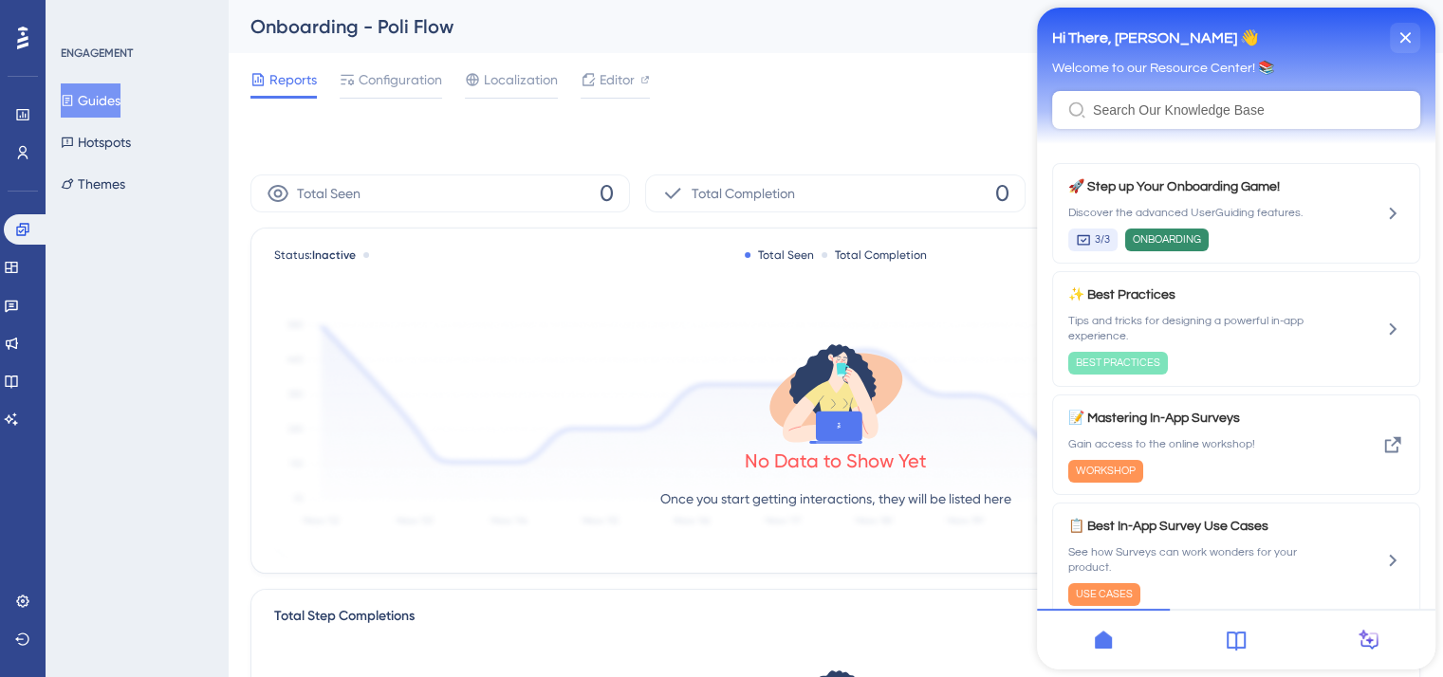
click at [1376, 650] on icon at bounding box center [1369, 640] width 23 height 23
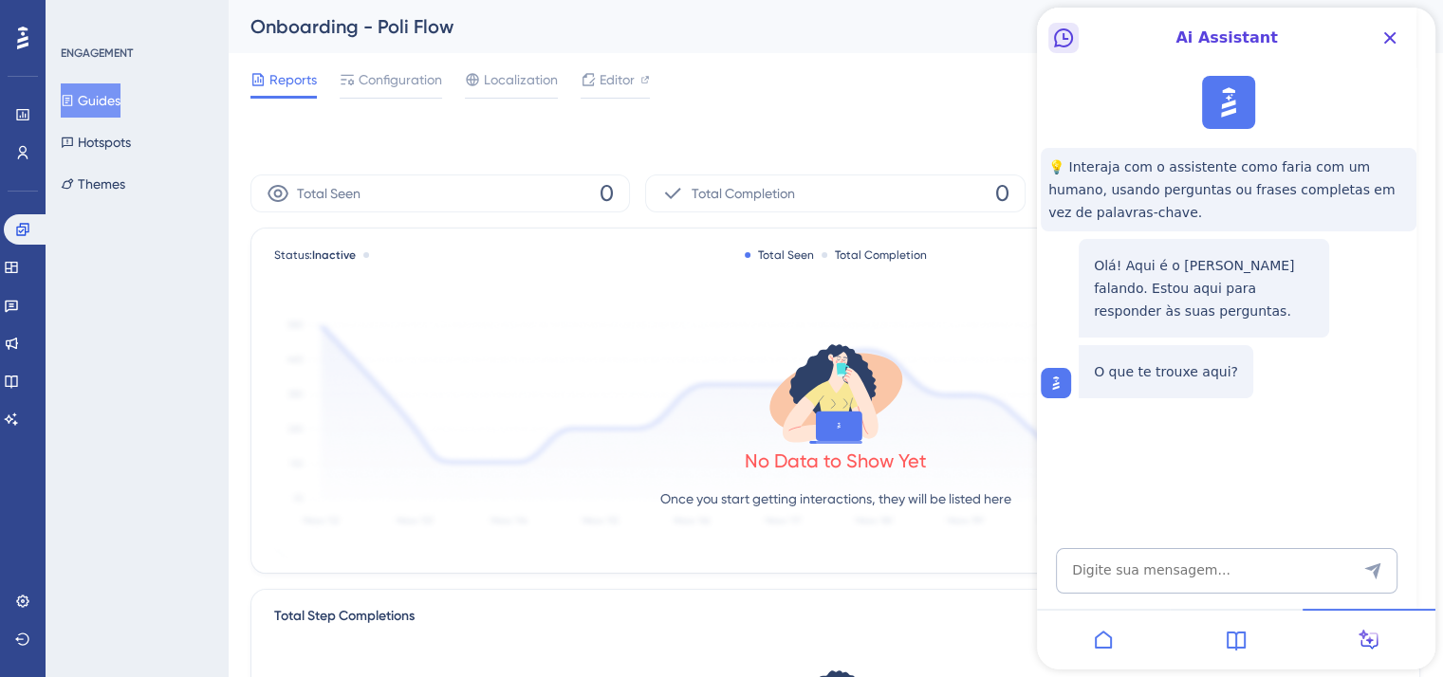
click at [1062, 31] on icon "Back Button" at bounding box center [1063, 38] width 23 height 23
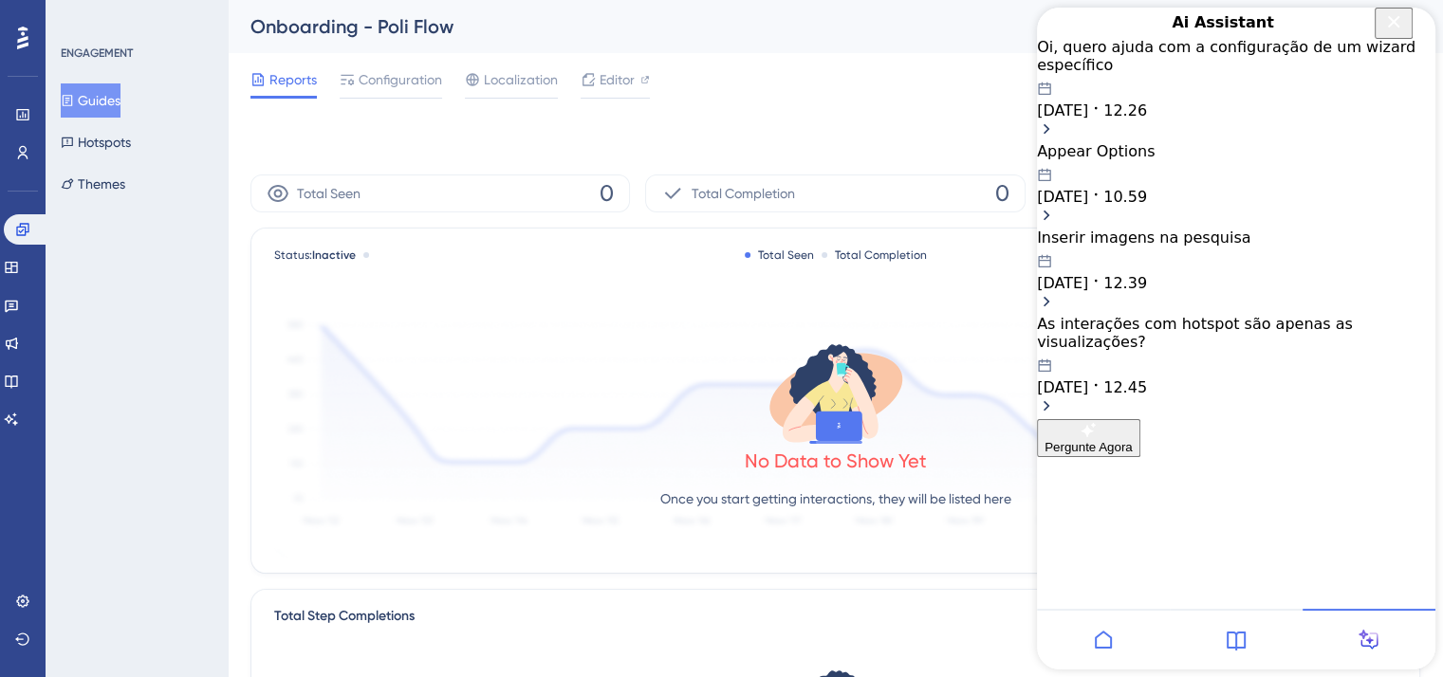
click at [1405, 33] on icon "Close Button" at bounding box center [1393, 21] width 23 height 23
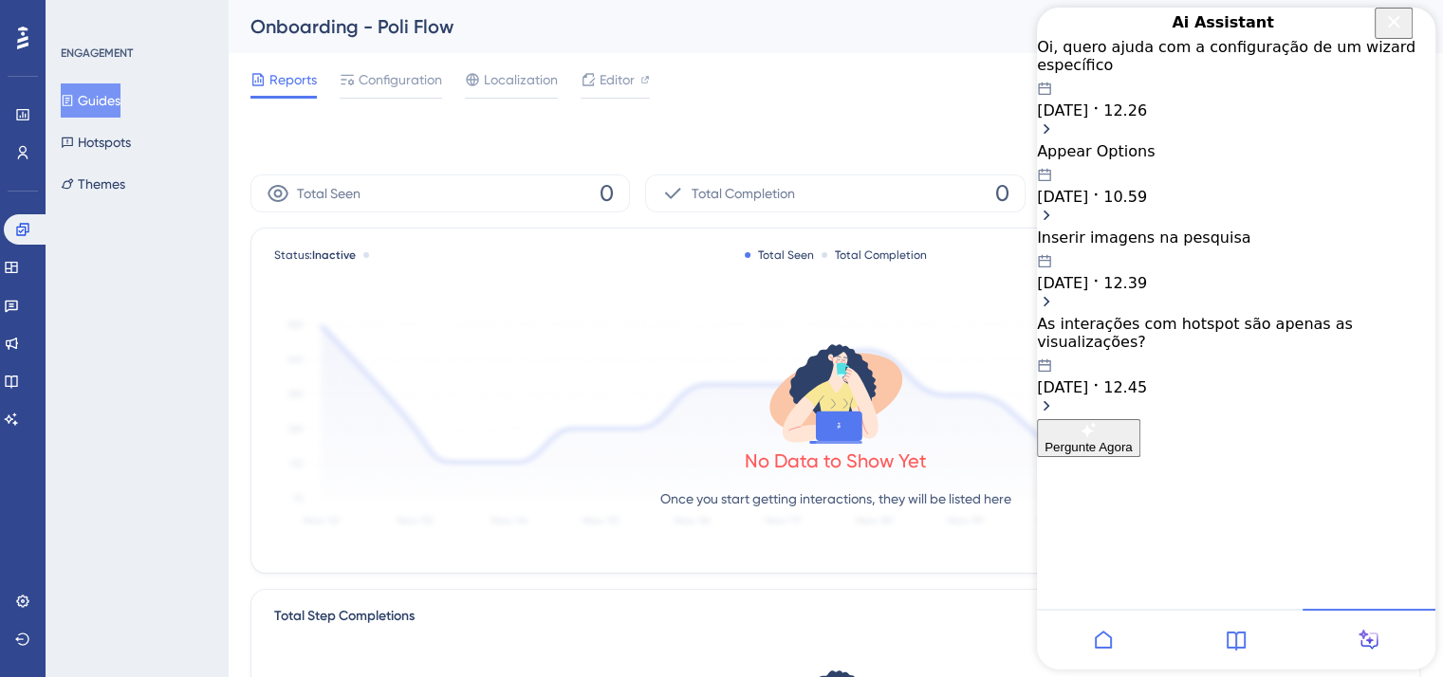
click at [1242, 627] on div at bounding box center [1236, 639] width 133 height 61
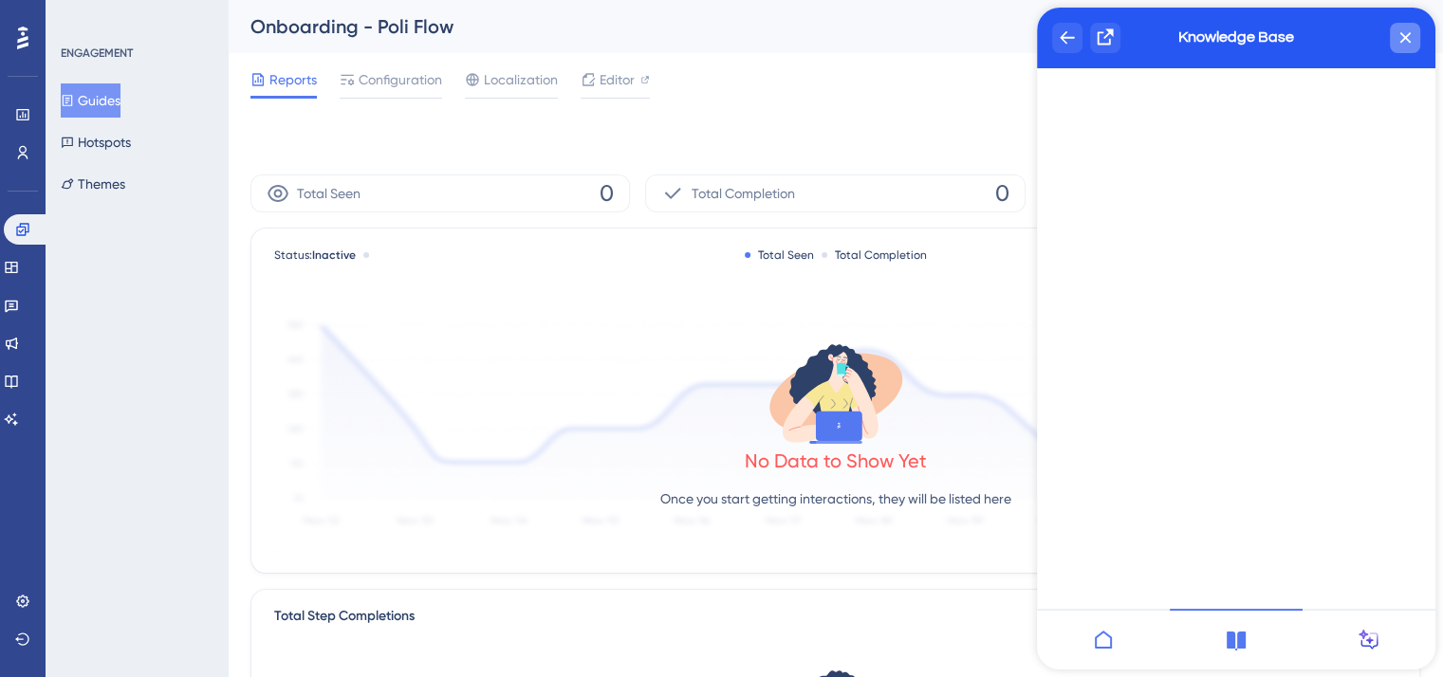
click at [1396, 46] on div "close resource center" at bounding box center [1405, 38] width 30 height 30
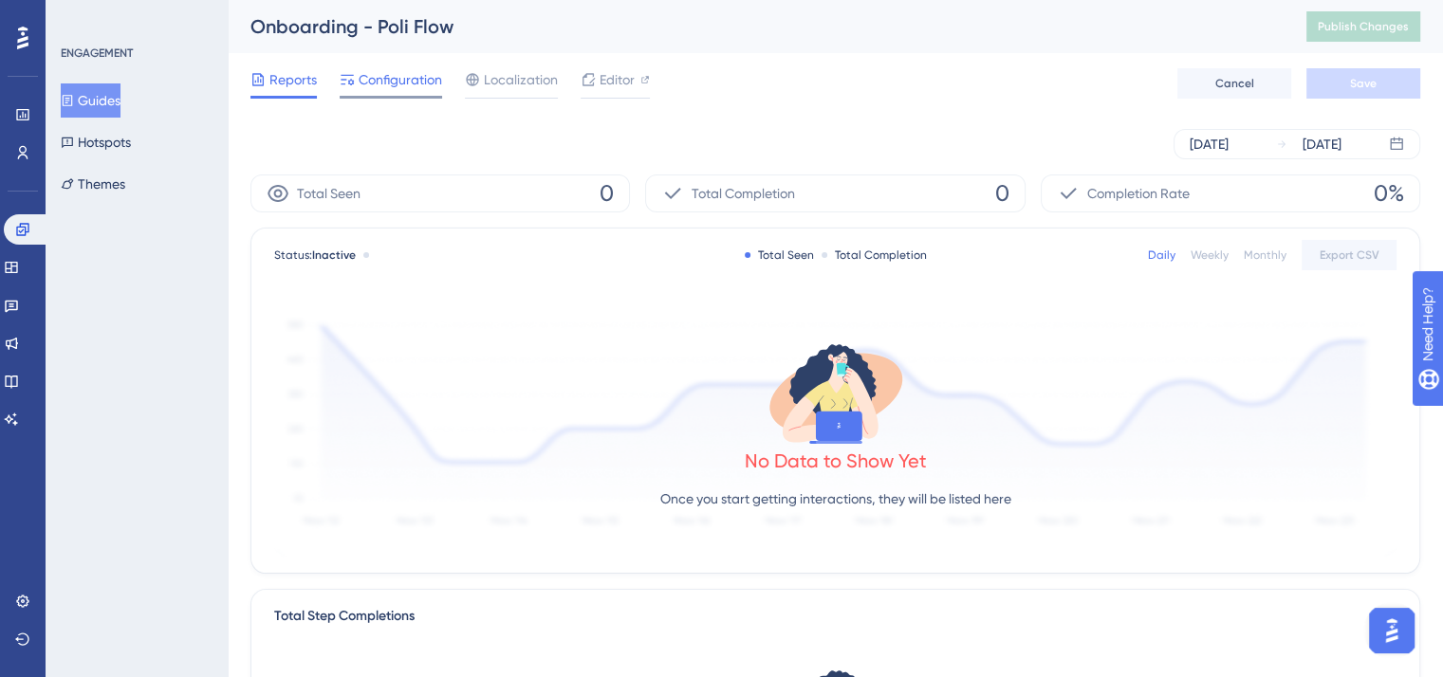
click at [383, 77] on span "Configuration" at bounding box center [400, 79] width 83 height 23
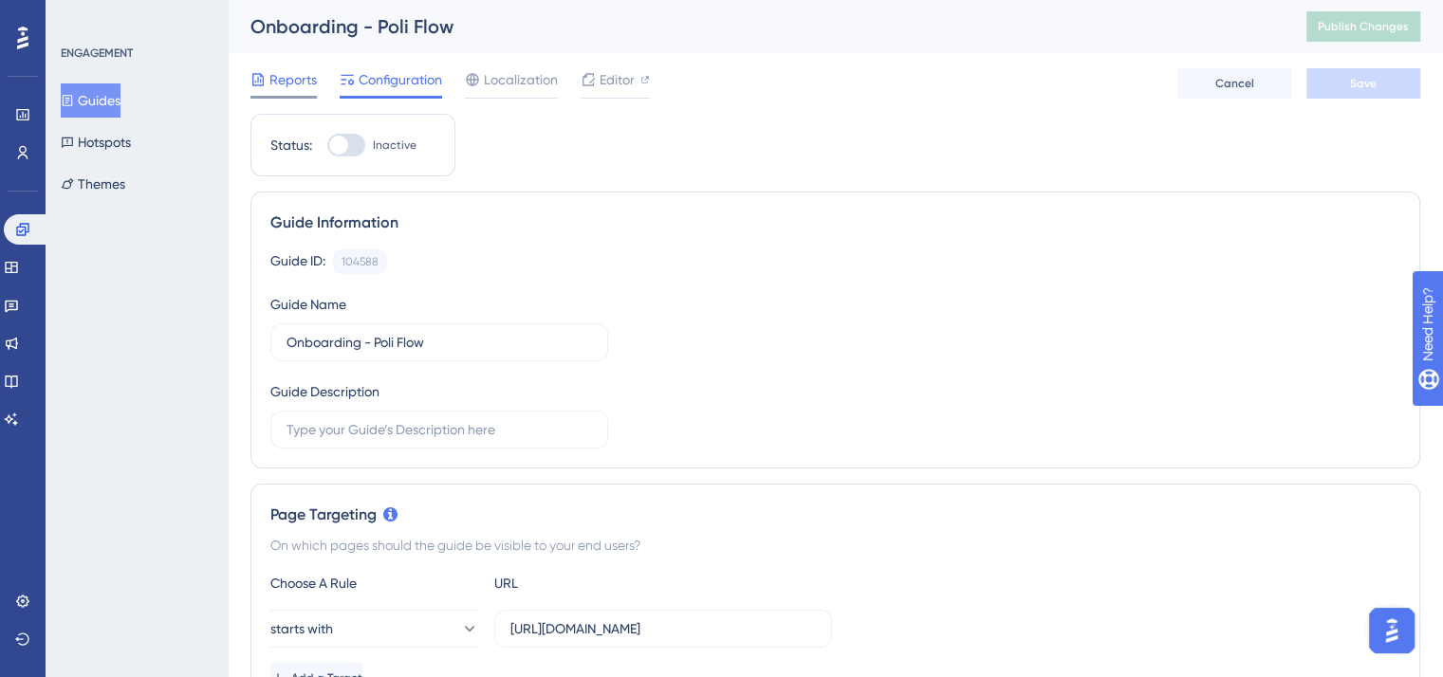
click at [269, 76] on span "Reports" at bounding box center [292, 79] width 47 height 23
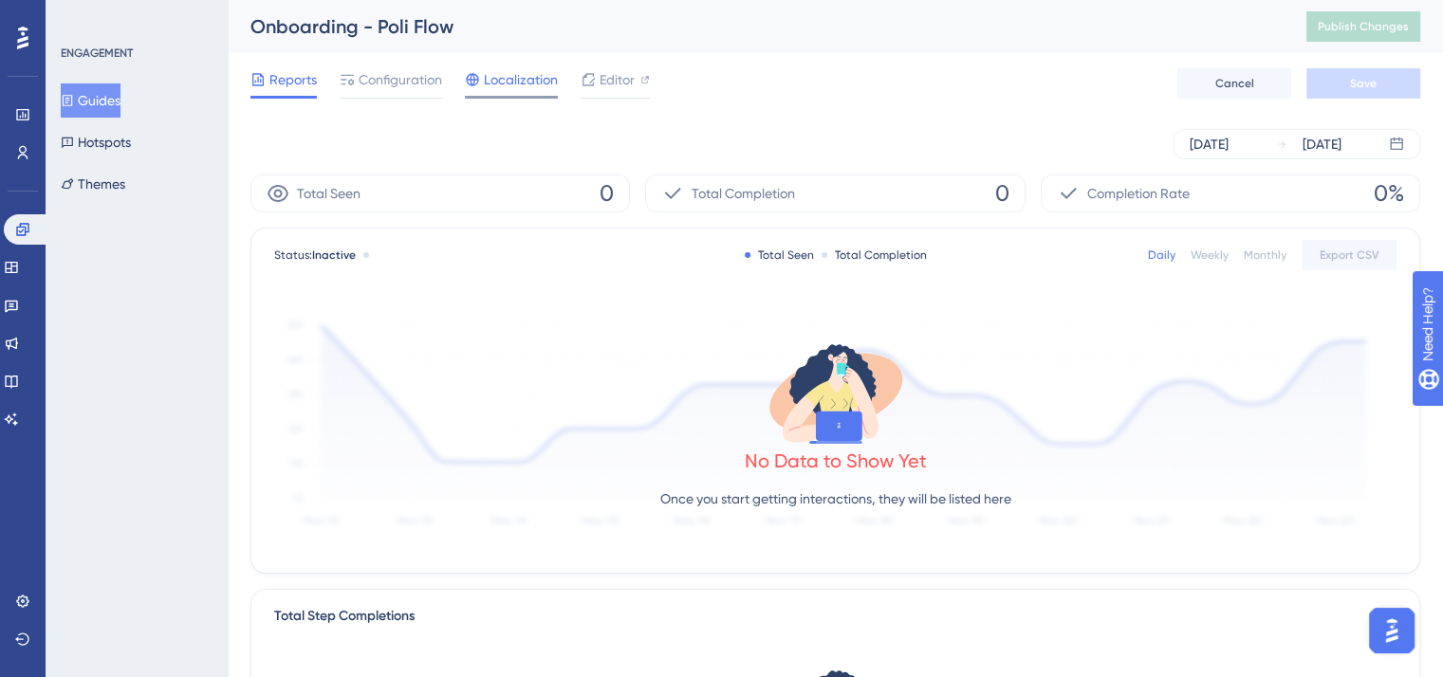
click at [543, 69] on span "Localization" at bounding box center [521, 79] width 74 height 23
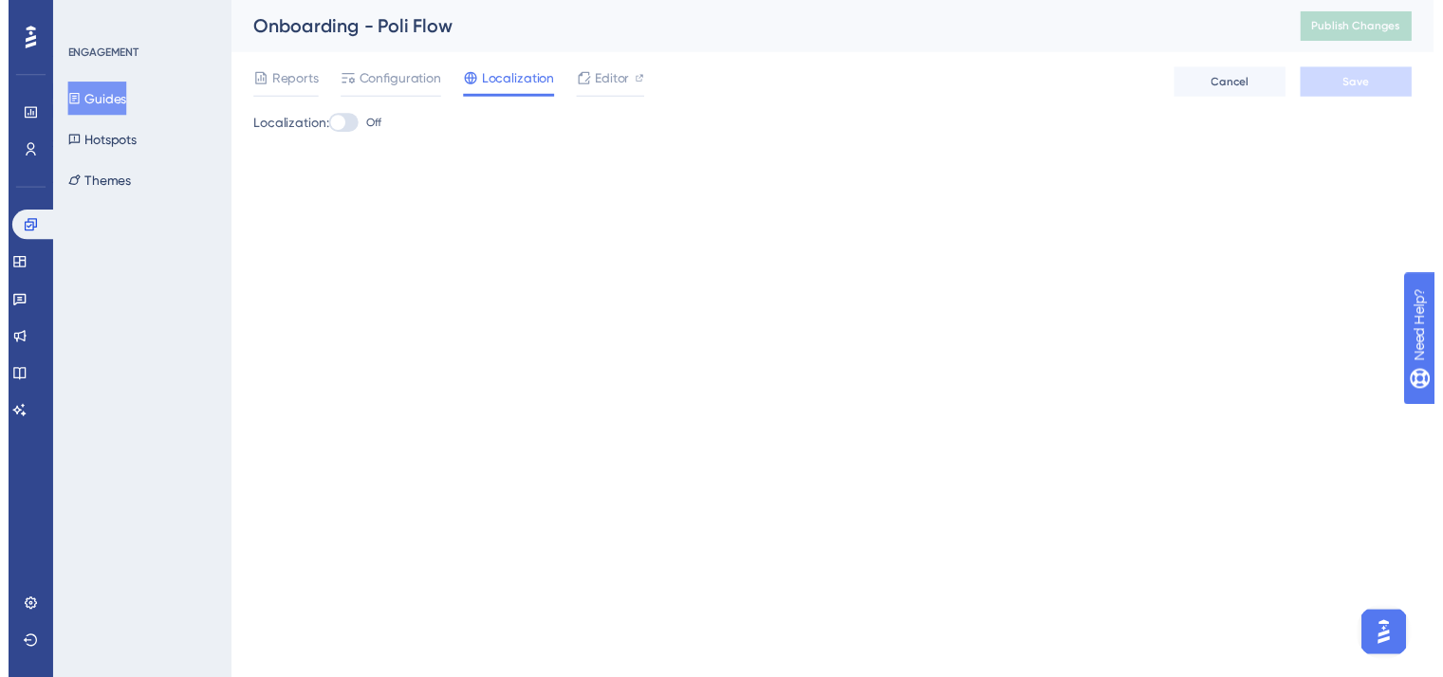
scroll to position [3419, 0]
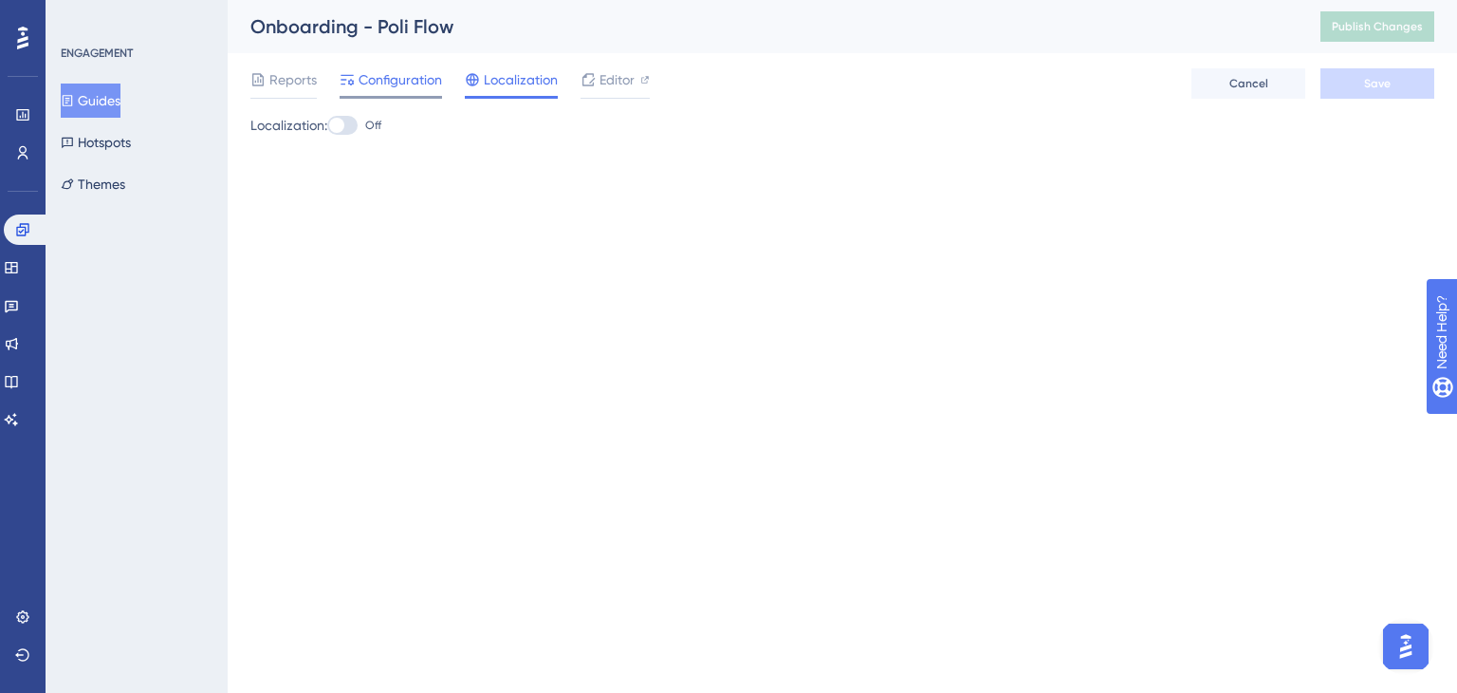
click at [398, 79] on span "Configuration" at bounding box center [400, 79] width 83 height 23
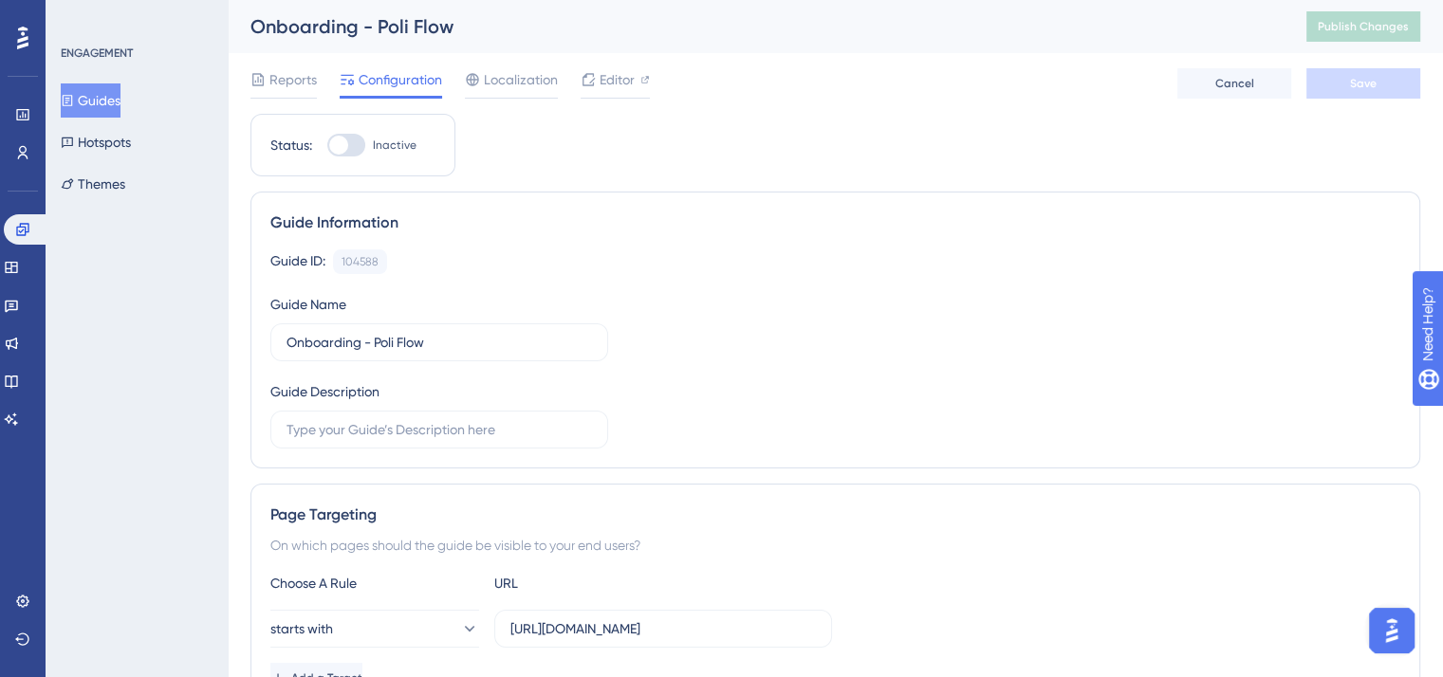
scroll to position [3433, 0]
click at [342, 142] on div at bounding box center [338, 145] width 19 height 19
click at [327, 145] on input "Inactive" at bounding box center [326, 145] width 1 height 1
checkbox input "true"
click at [1379, 81] on button "Save" at bounding box center [1363, 83] width 114 height 30
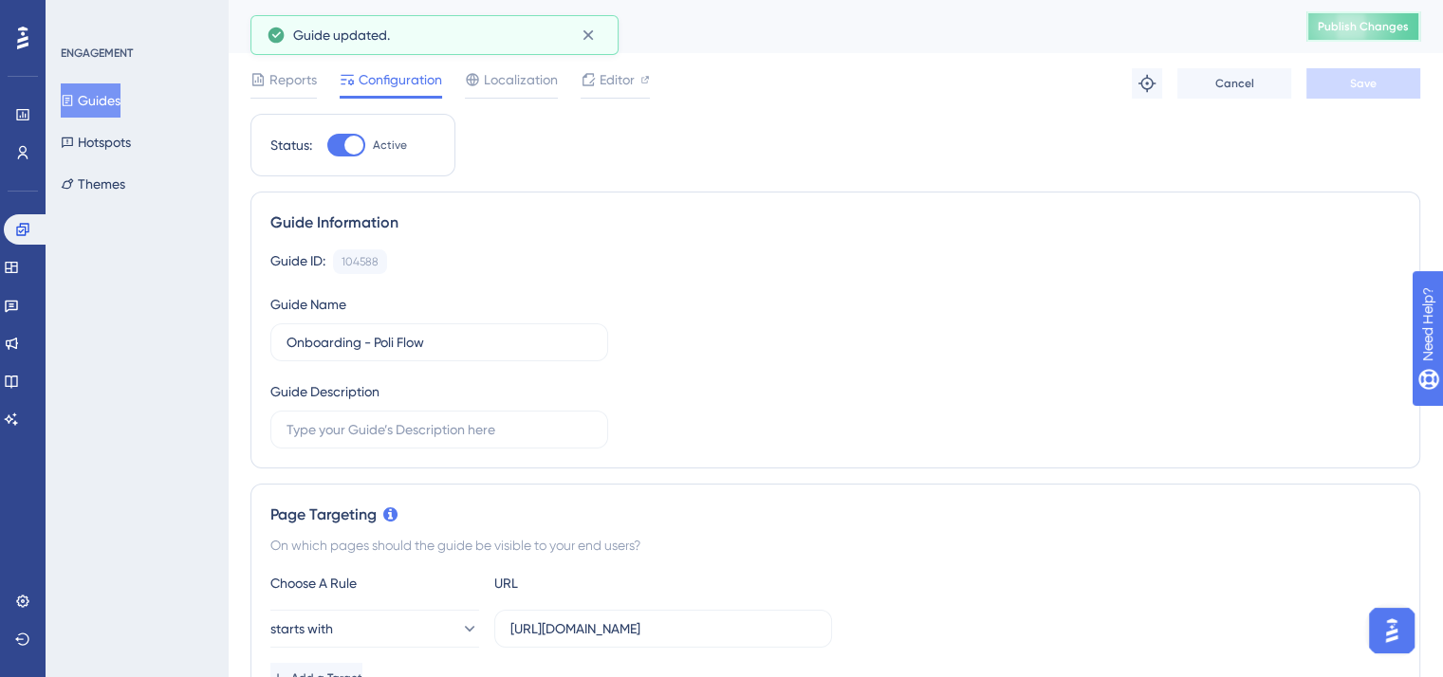
click at [1378, 28] on span "Publish Changes" at bounding box center [1363, 26] width 91 height 15
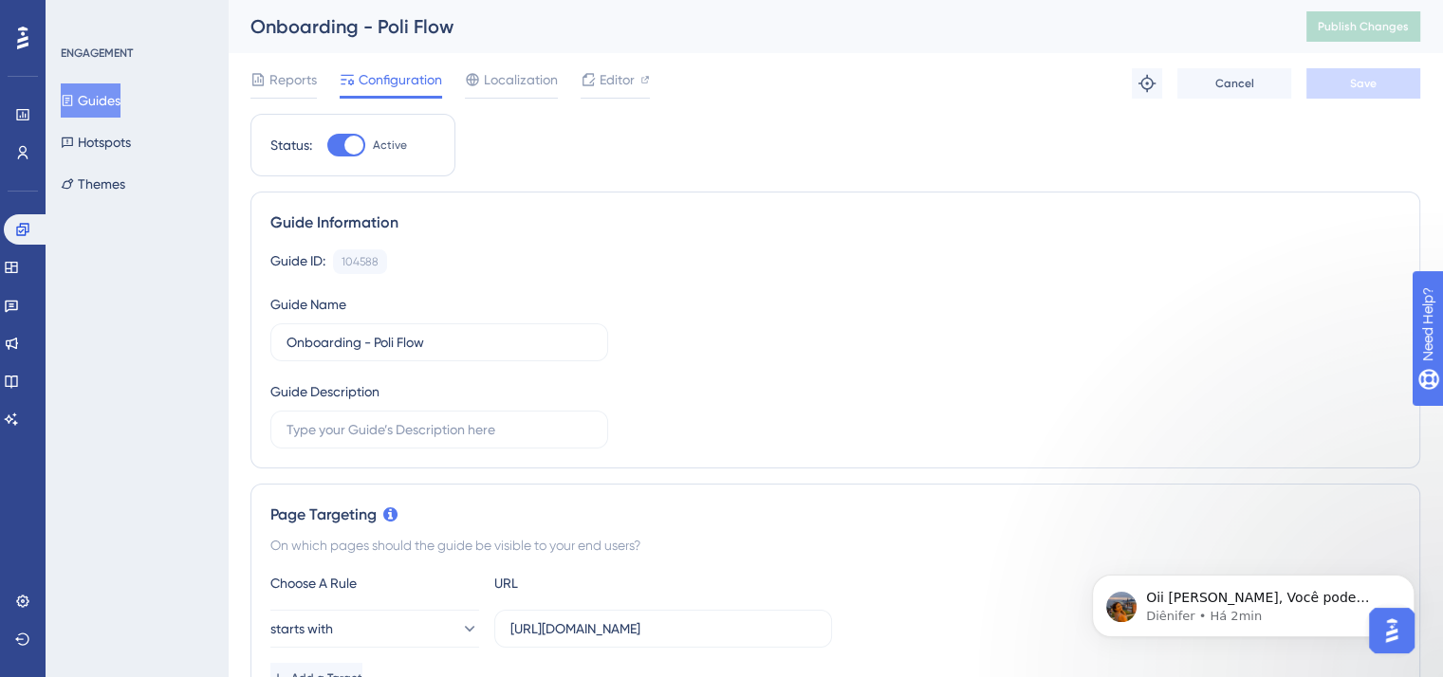
scroll to position [0, 0]
click at [1320, 605] on p "Oii Yasmin, Você pode tentar dessa forma ali no CSS selector? #transcription-bu…" at bounding box center [1268, 598] width 245 height 19
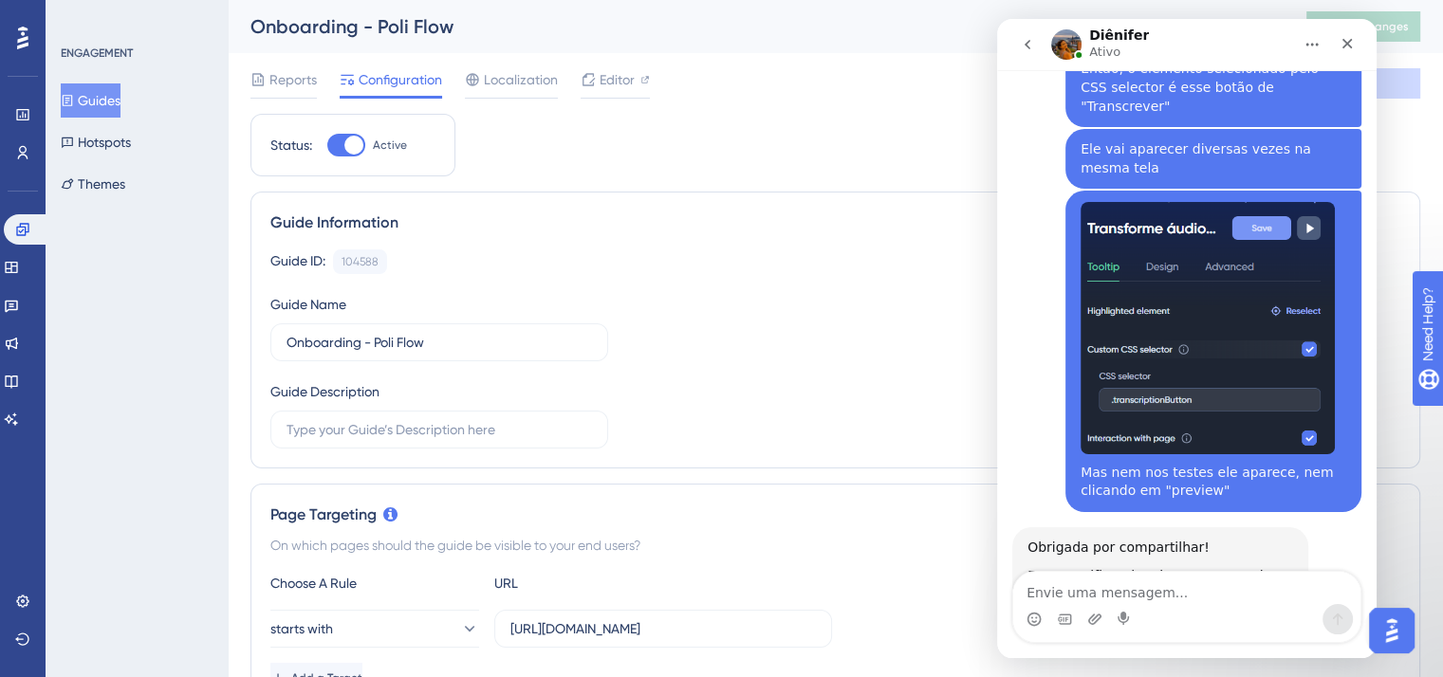
scroll to position [3523, 0]
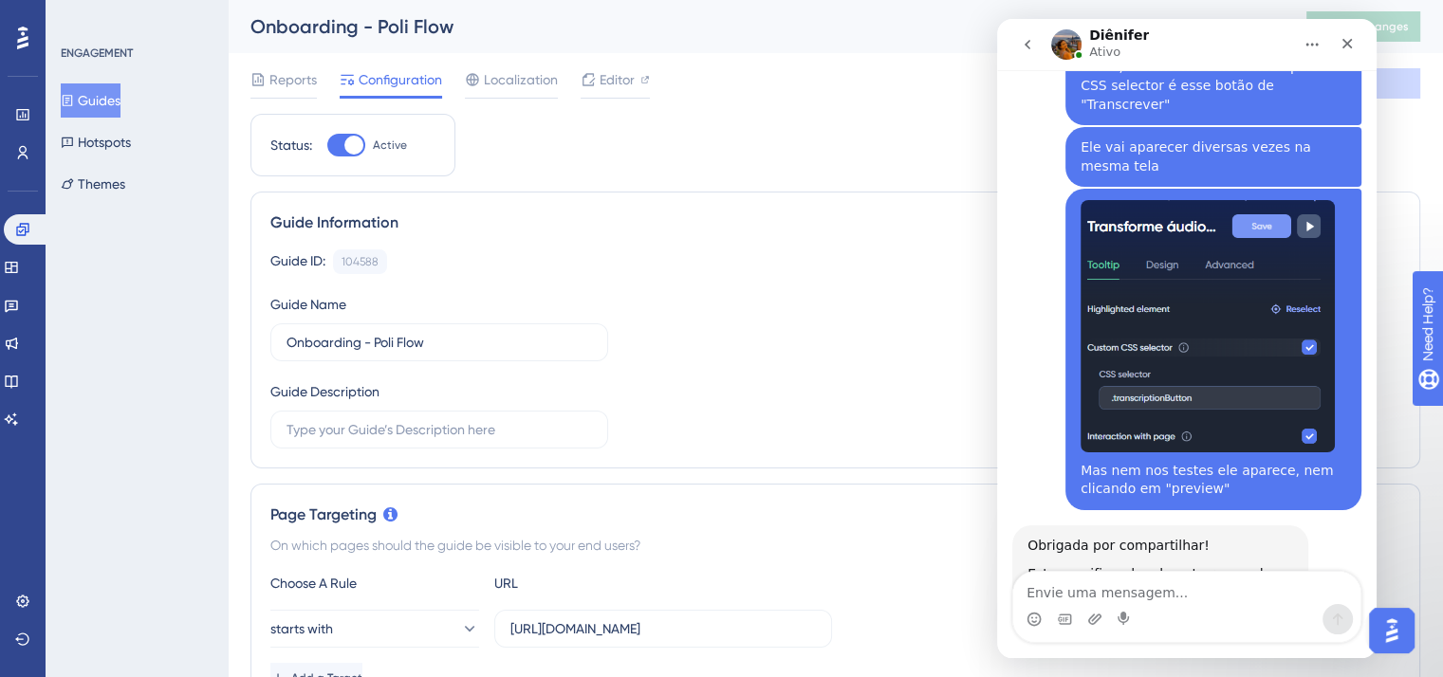
drag, startPoint x: 1224, startPoint y: 505, endPoint x: 1081, endPoint y: 505, distance: 143.3
copy div "#transcription-button"
click at [104, 103] on button "Guides" at bounding box center [91, 100] width 60 height 34
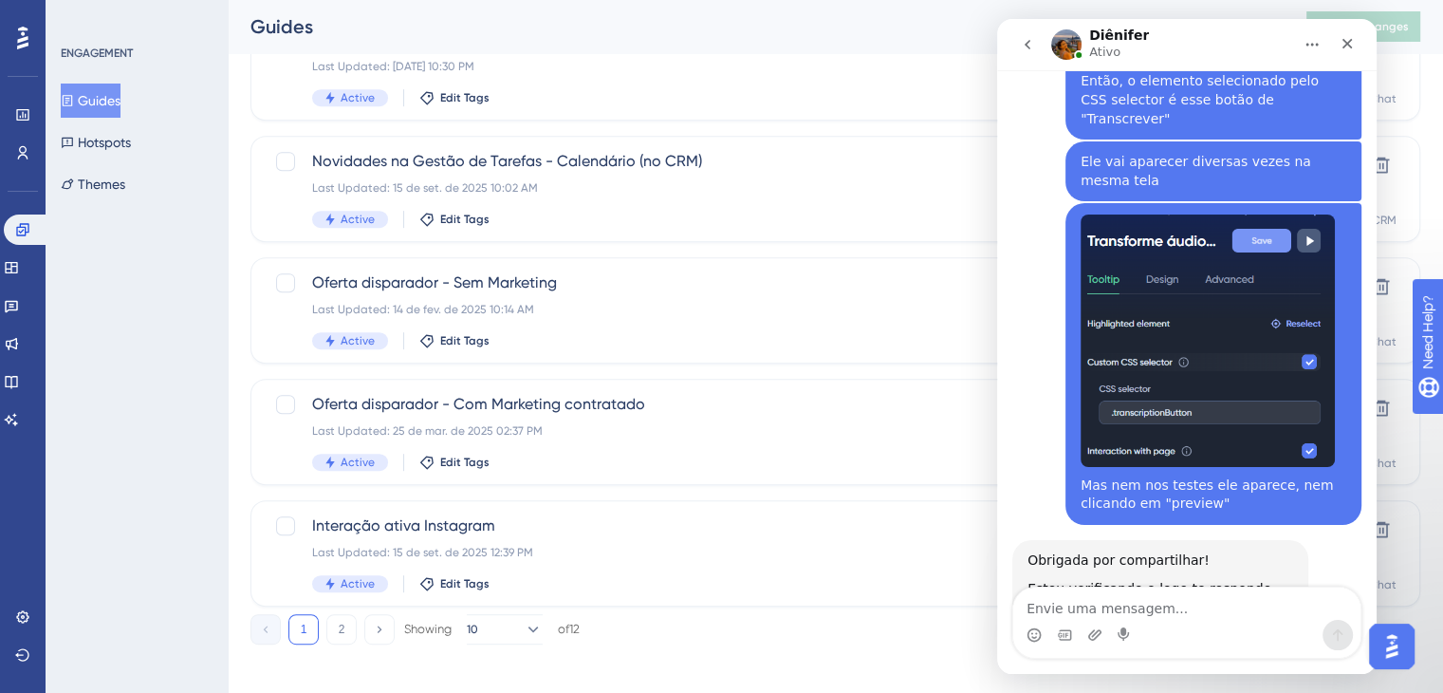
scroll to position [825, 0]
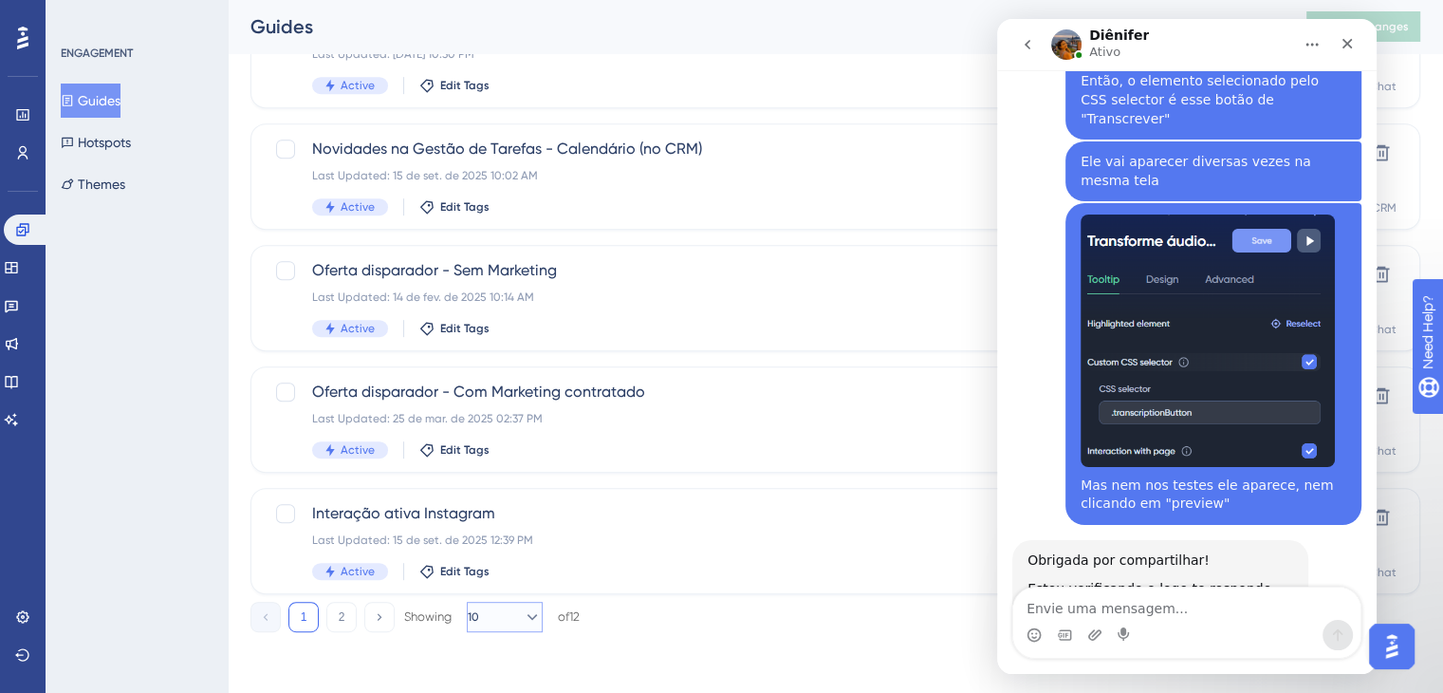
click at [538, 612] on button "10" at bounding box center [505, 616] width 76 height 30
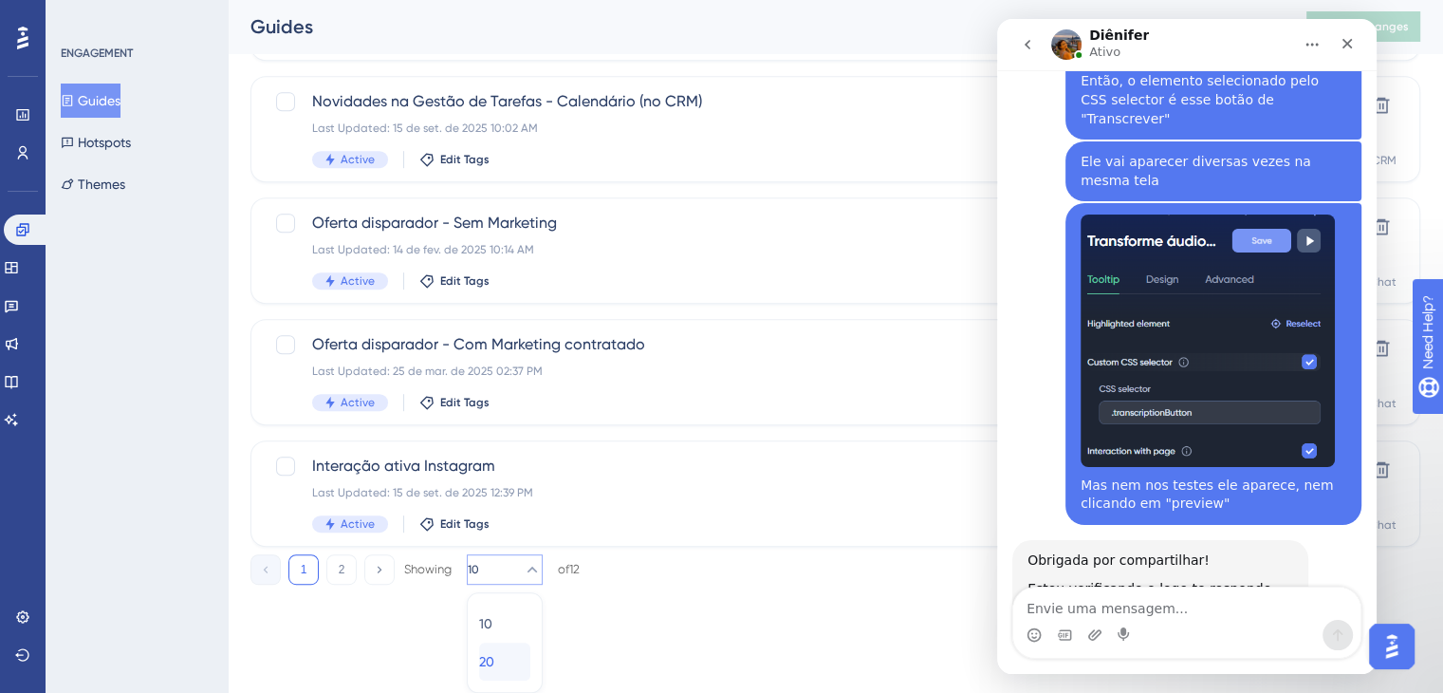
click at [494, 662] on span "20" at bounding box center [486, 661] width 15 height 23
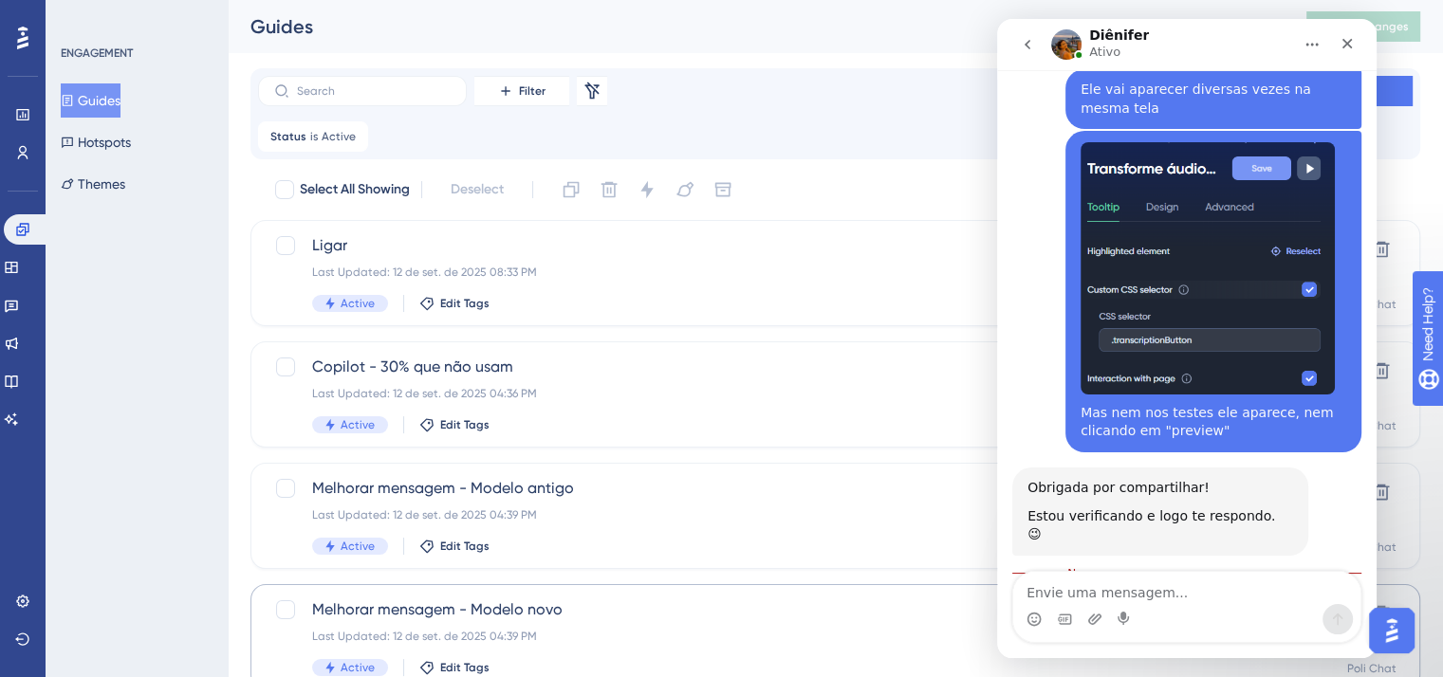
scroll to position [3596, 0]
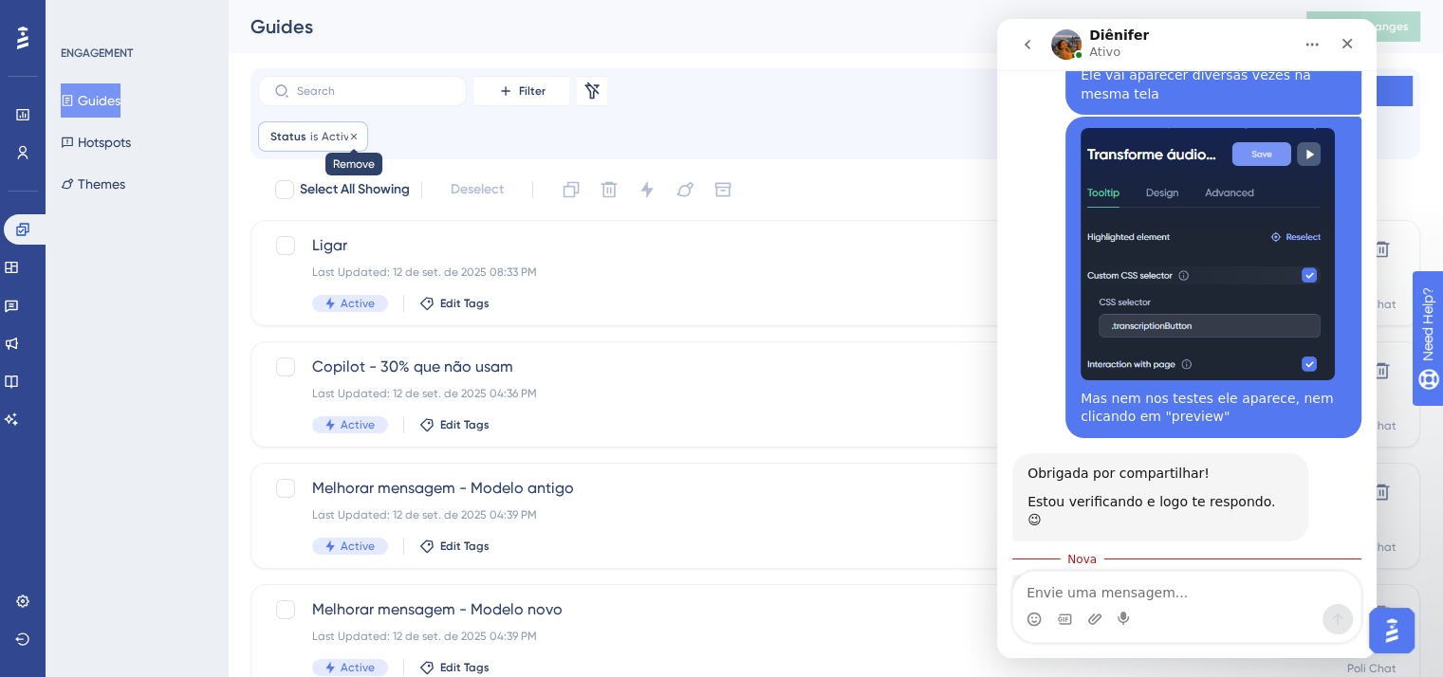
click at [354, 138] on icon at bounding box center [353, 136] width 11 height 11
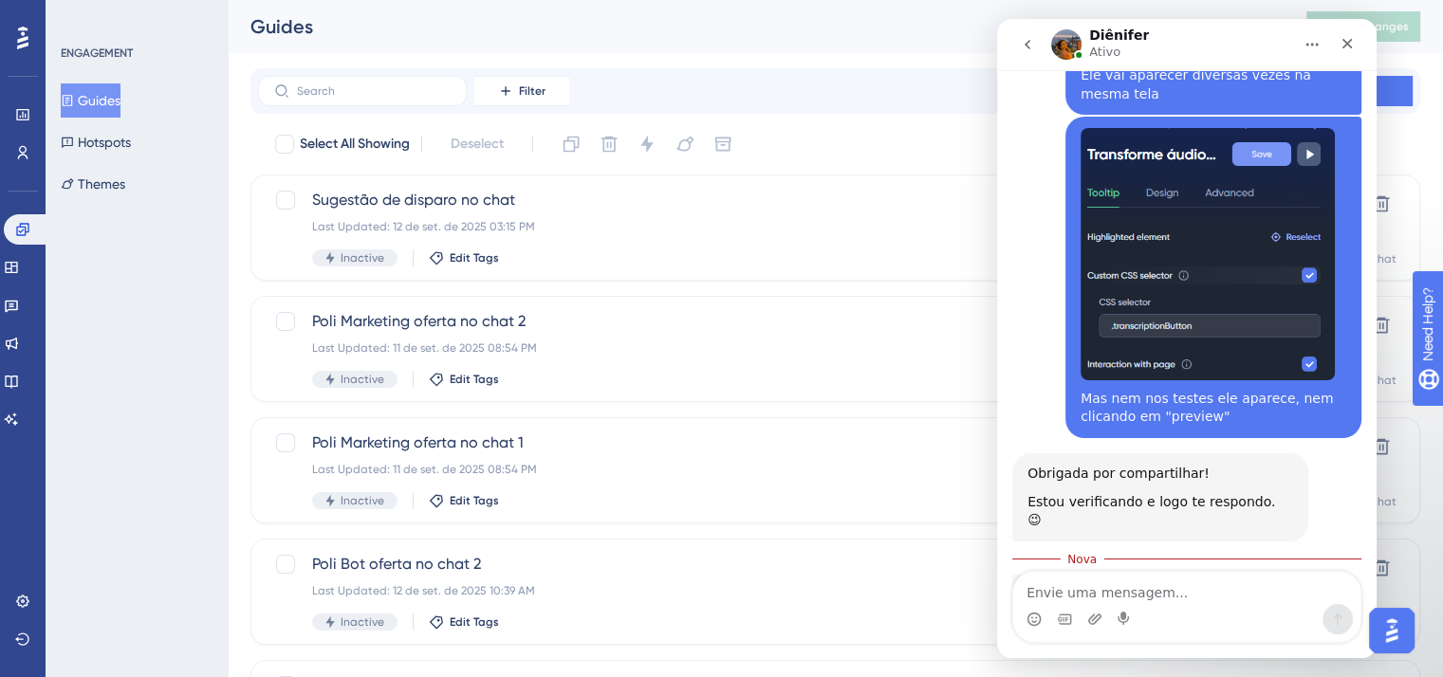
click at [395, 74] on div "Filter New Guide" at bounding box center [835, 91] width 1170 height 46
click at [404, 95] on input "text" at bounding box center [374, 90] width 154 height 13
type input "Aus"
checkbox input "true"
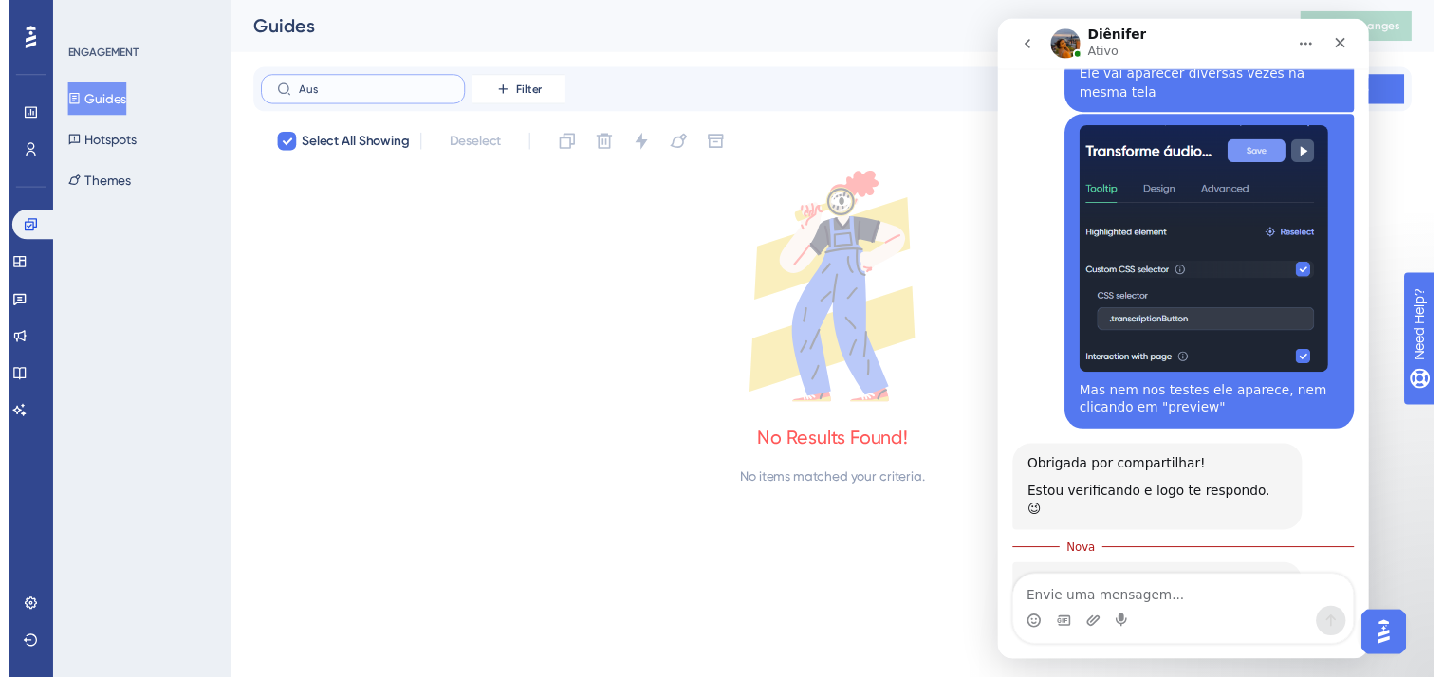
scroll to position [3581, 0]
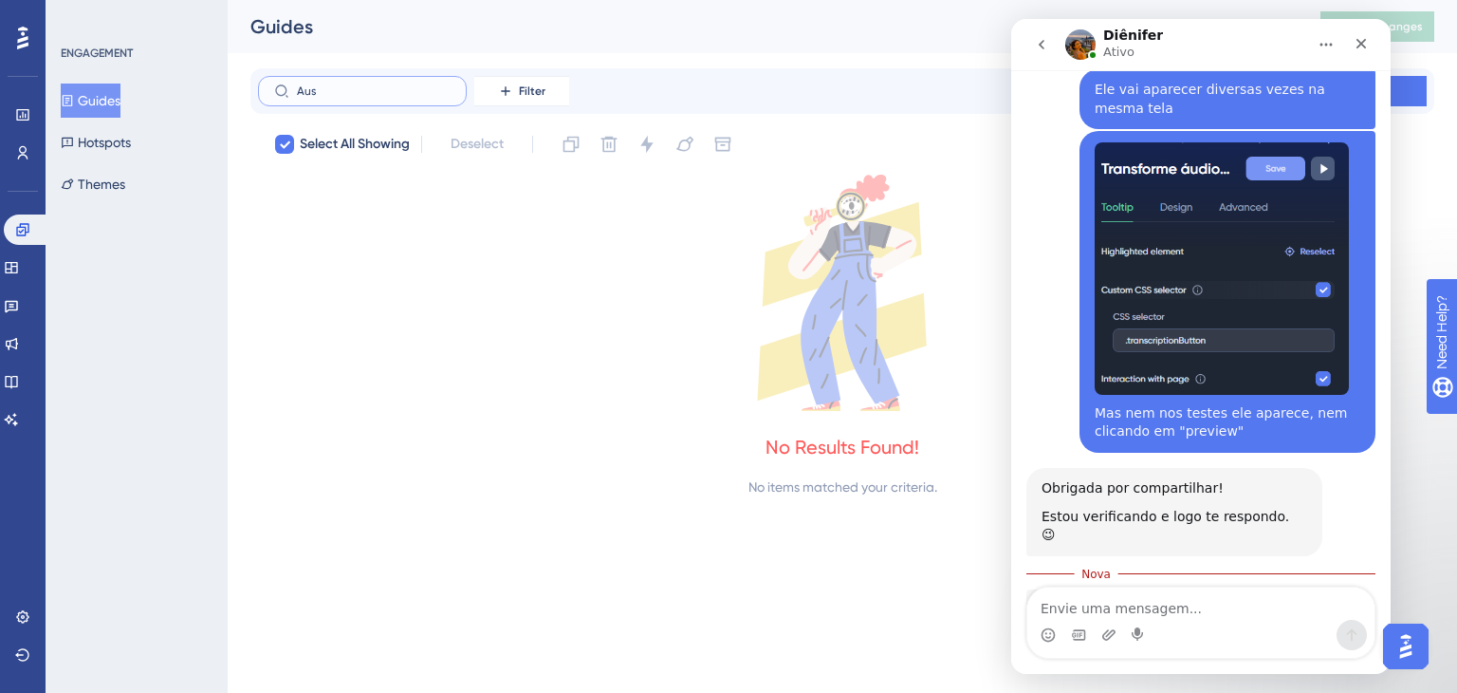
type input "Au"
checkbox input "false"
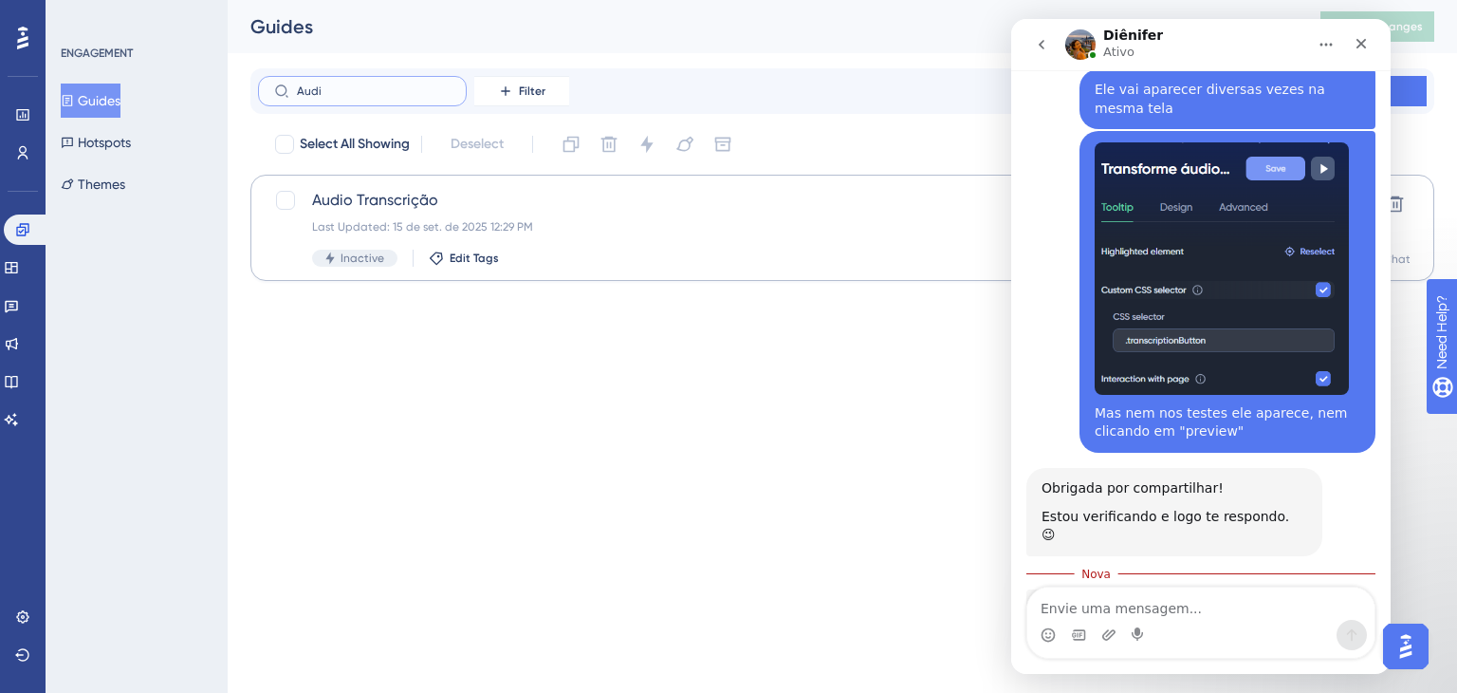
type input "Audi"
click at [554, 254] on div "Inactive Edit Tags" at bounding box center [766, 258] width 909 height 17
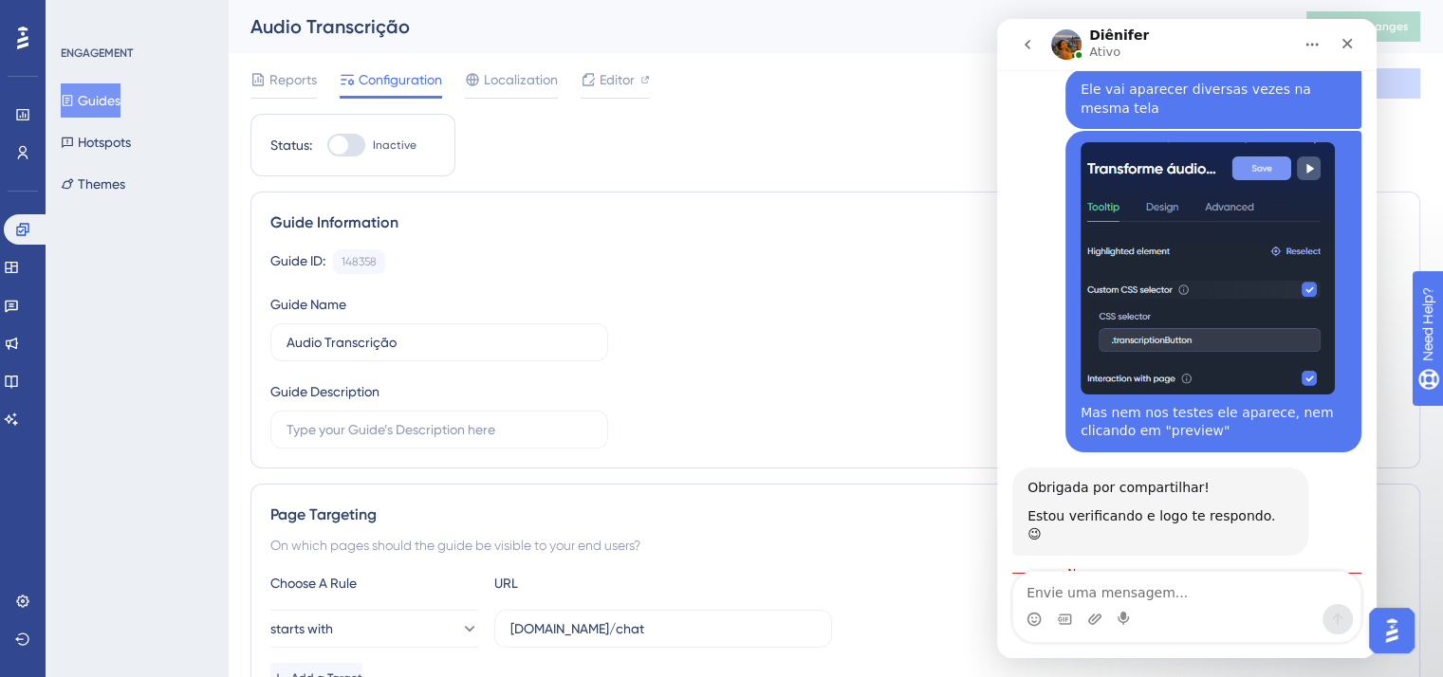
scroll to position [3596, 0]
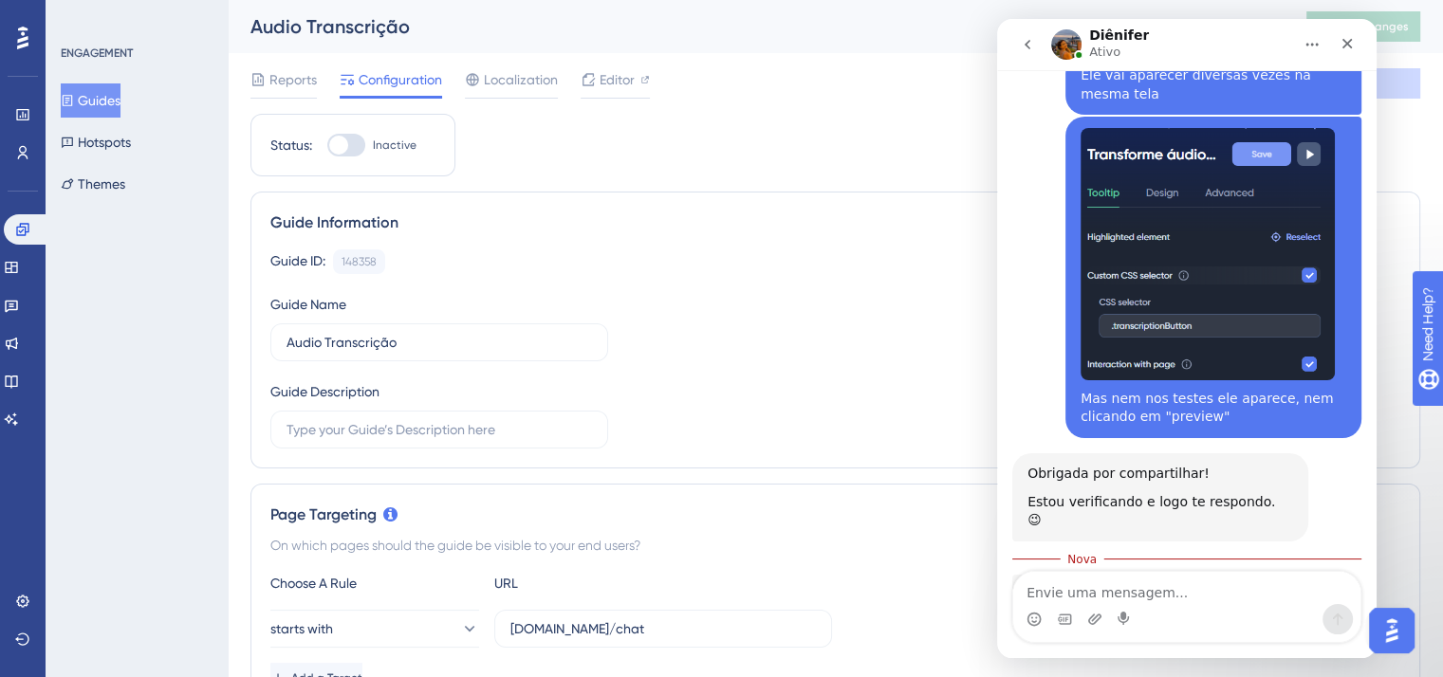
click at [354, 150] on div at bounding box center [346, 145] width 38 height 23
click at [327, 146] on input "Inactive" at bounding box center [326, 145] width 1 height 1
checkbox input "true"
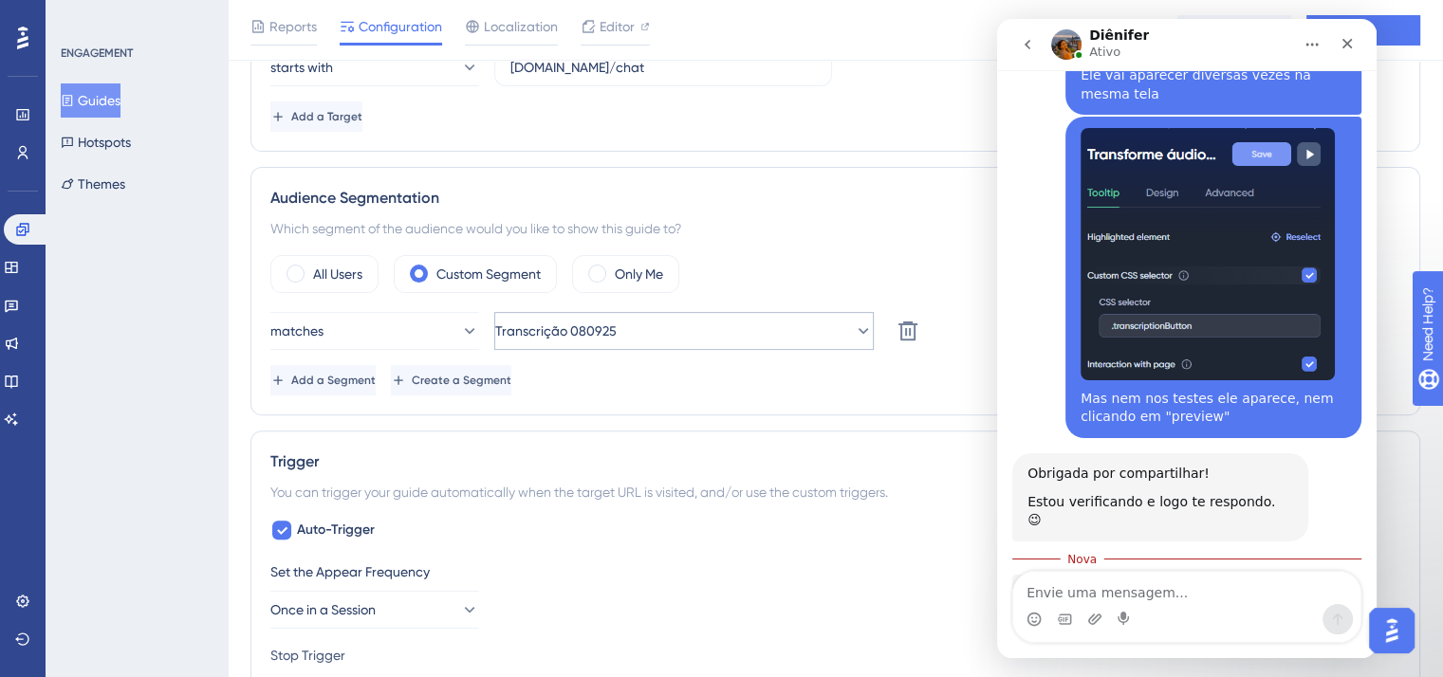
scroll to position [3523, 0]
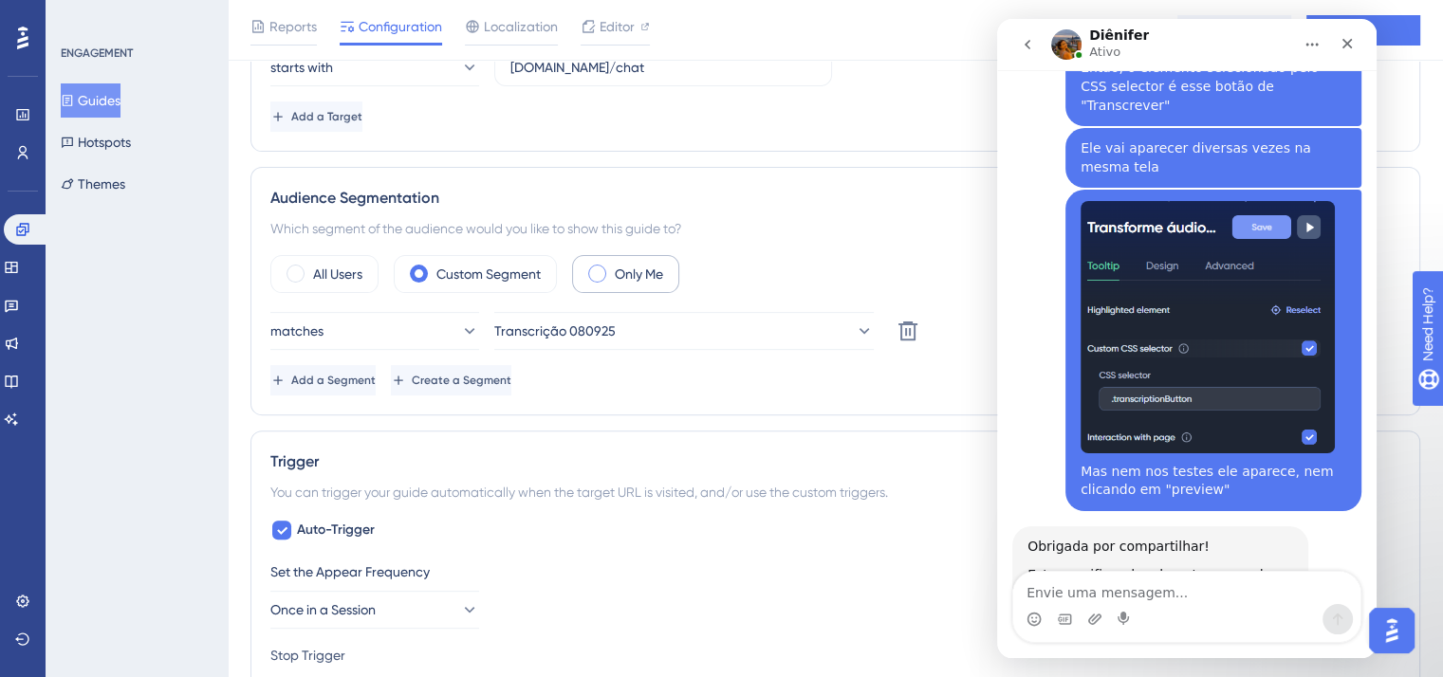
click at [646, 269] on label "Only Me" at bounding box center [639, 274] width 48 height 23
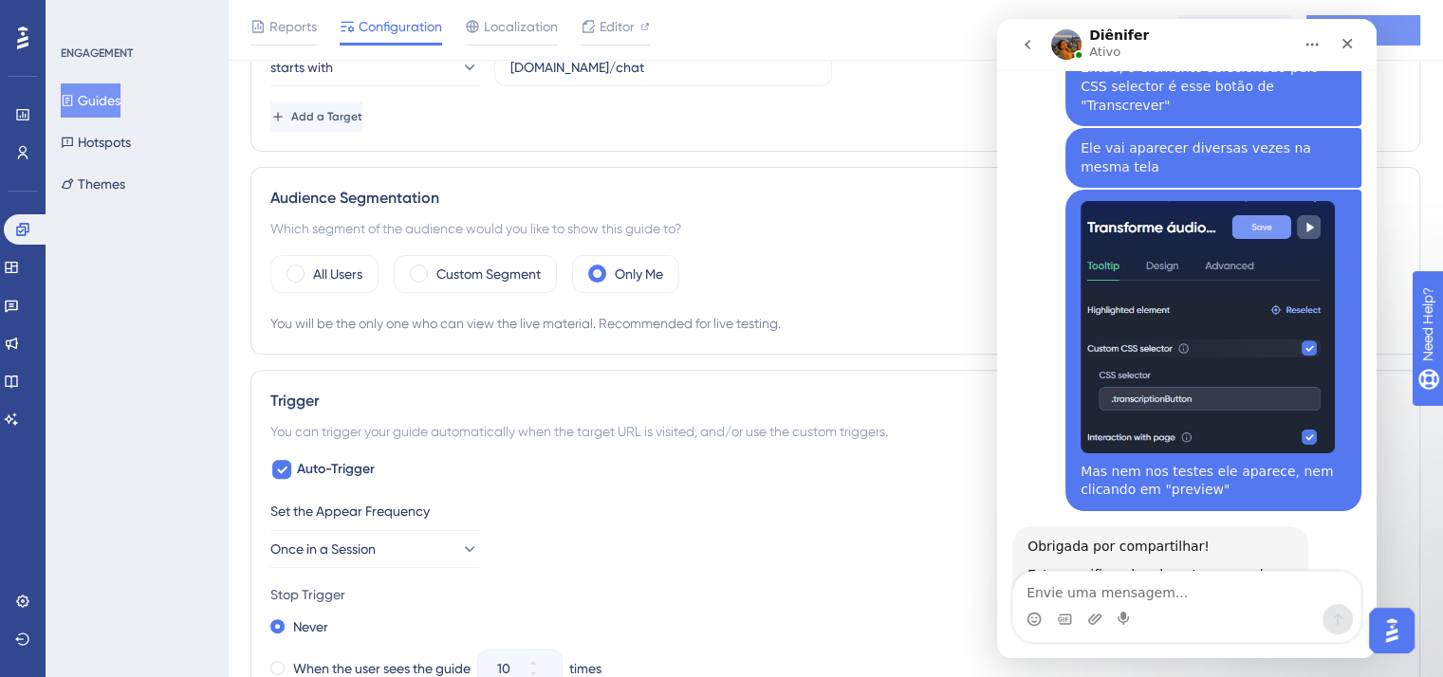
click at [1414, 29] on button "Save" at bounding box center [1363, 30] width 114 height 30
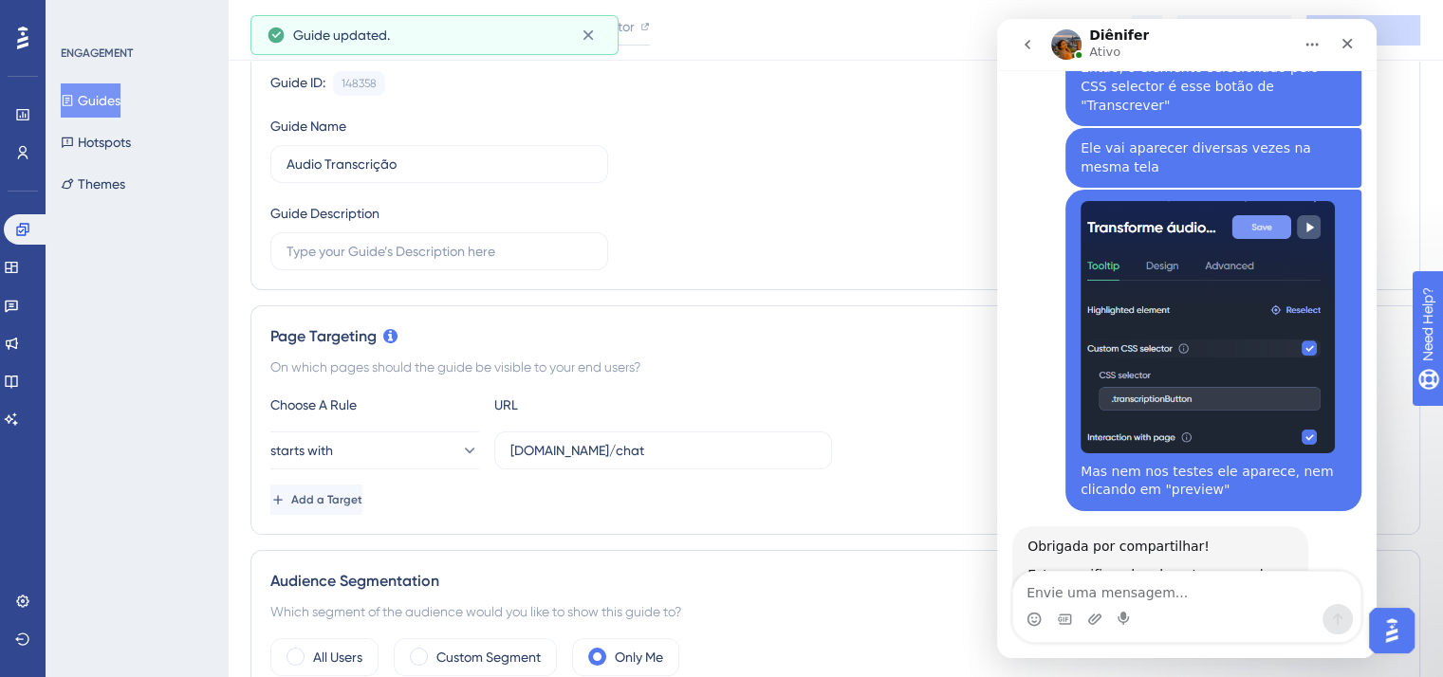
scroll to position [0, 0]
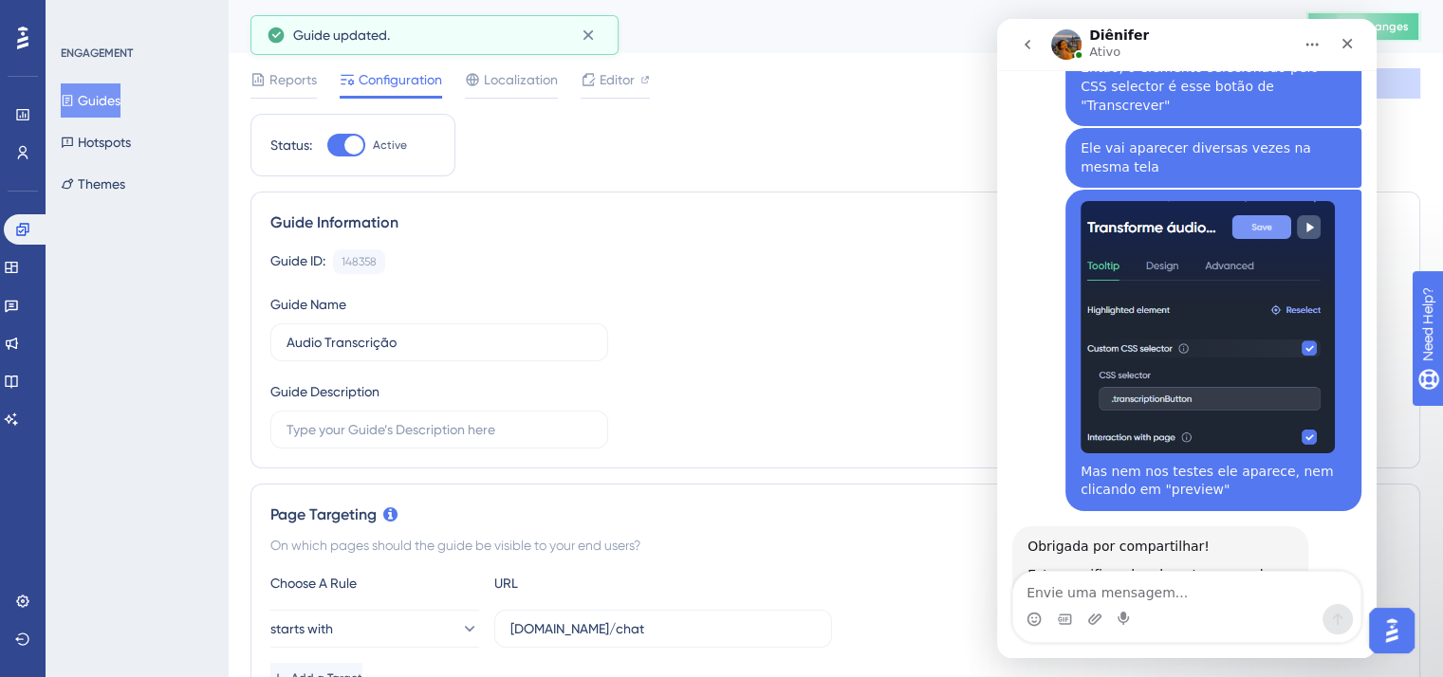
click at [1409, 30] on span "Publish Changes" at bounding box center [1363, 26] width 91 height 15
click at [648, 73] on div at bounding box center [644, 79] width 9 height 23
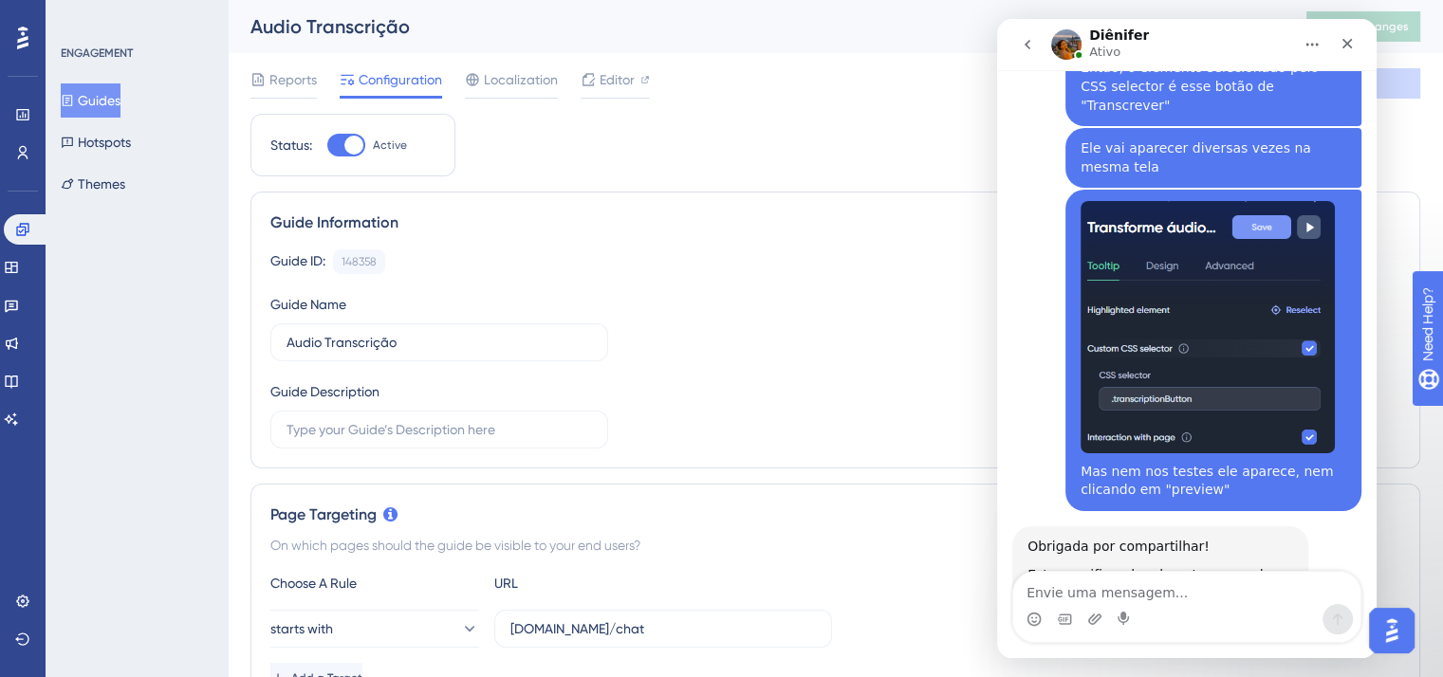
drag, startPoint x: 1234, startPoint y: 516, endPoint x: 1219, endPoint y: 506, distance: 18.4
drag, startPoint x: 1219, startPoint y: 506, endPoint x: 1082, endPoint y: 509, distance: 137.6
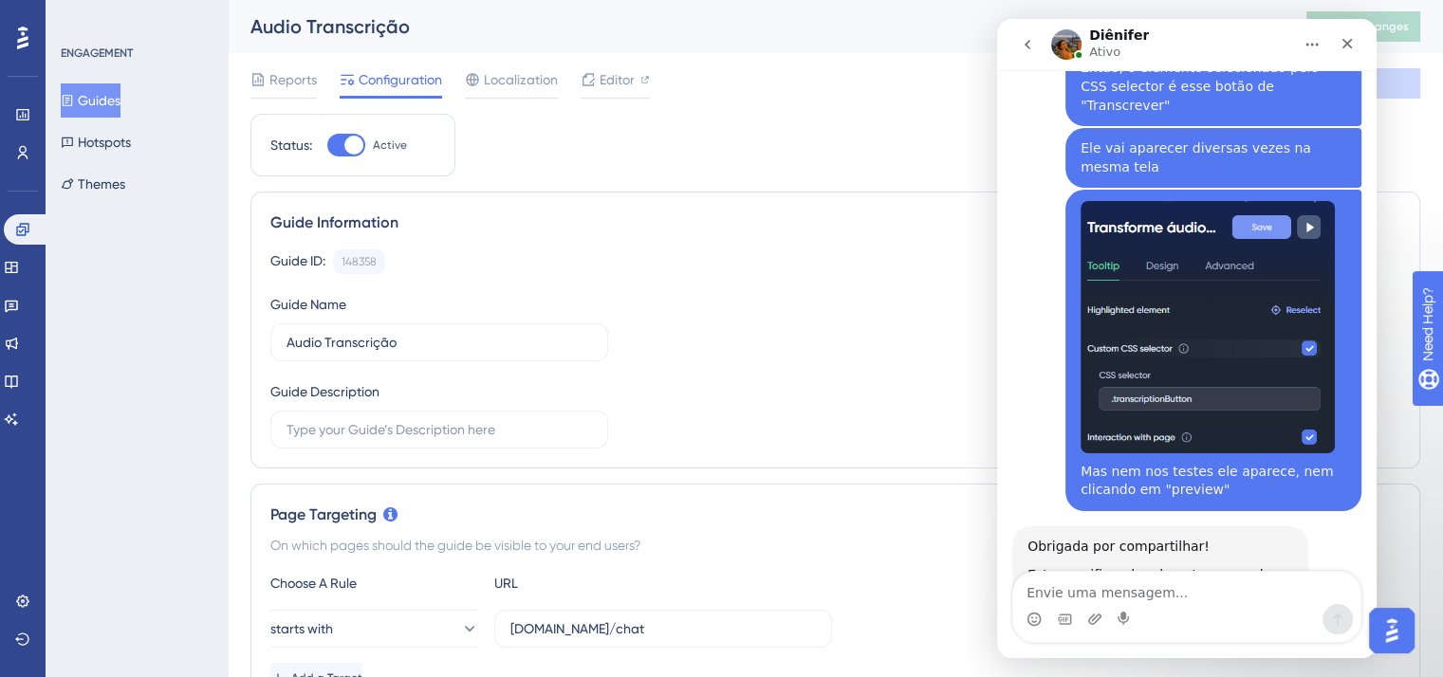
copy div "#transcription-button"
click at [1158, 604] on div "Messenger da Intercom" at bounding box center [1186, 619] width 347 height 30
click at [1155, 595] on textarea "Envie uma mensagem..." at bounding box center [1186, 588] width 347 height 32
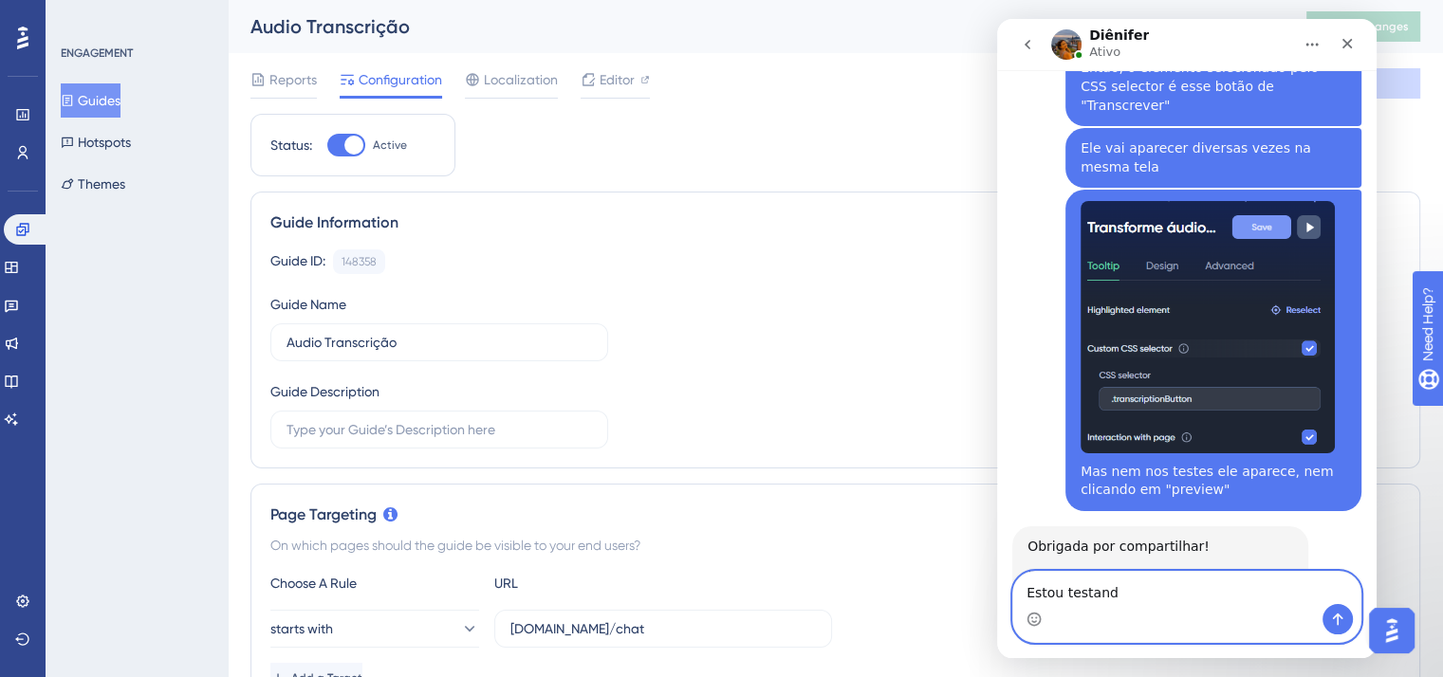
type textarea "Estou testando"
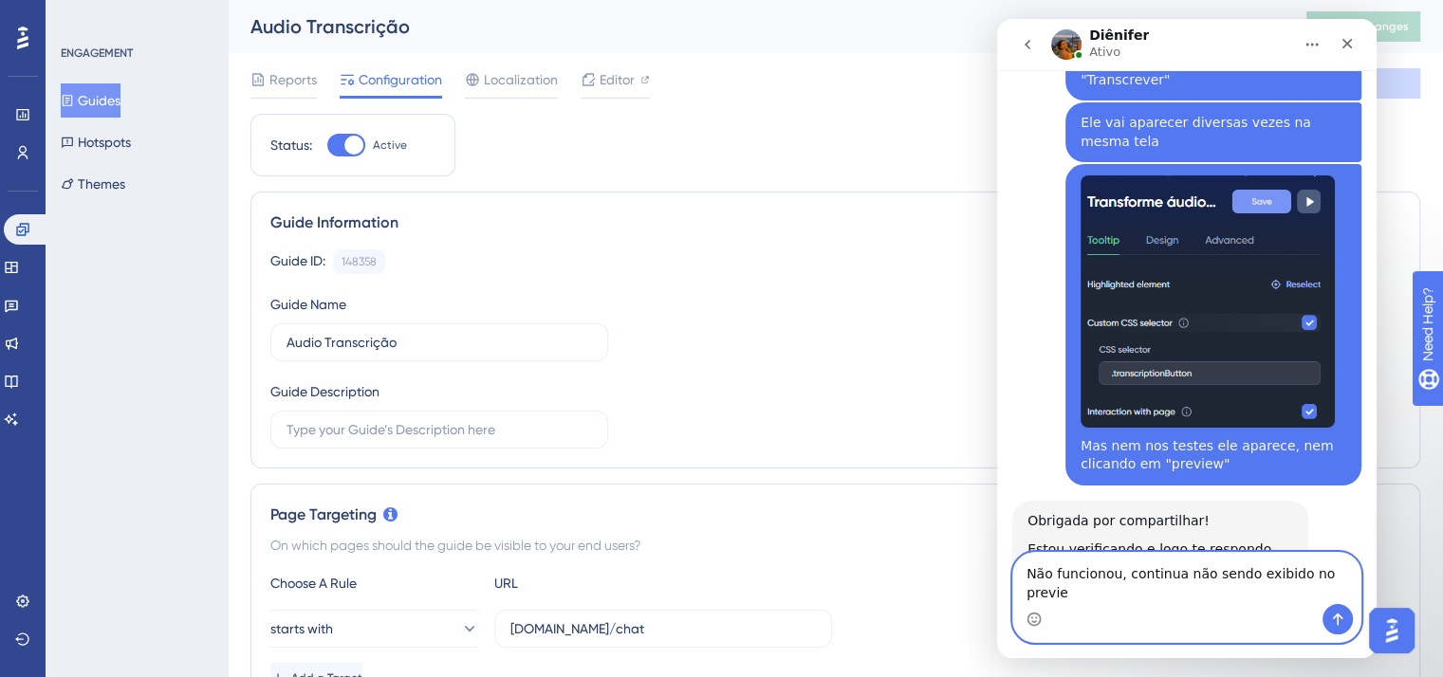
type textarea "Não funcionou, continua não sendo exibido no preview"
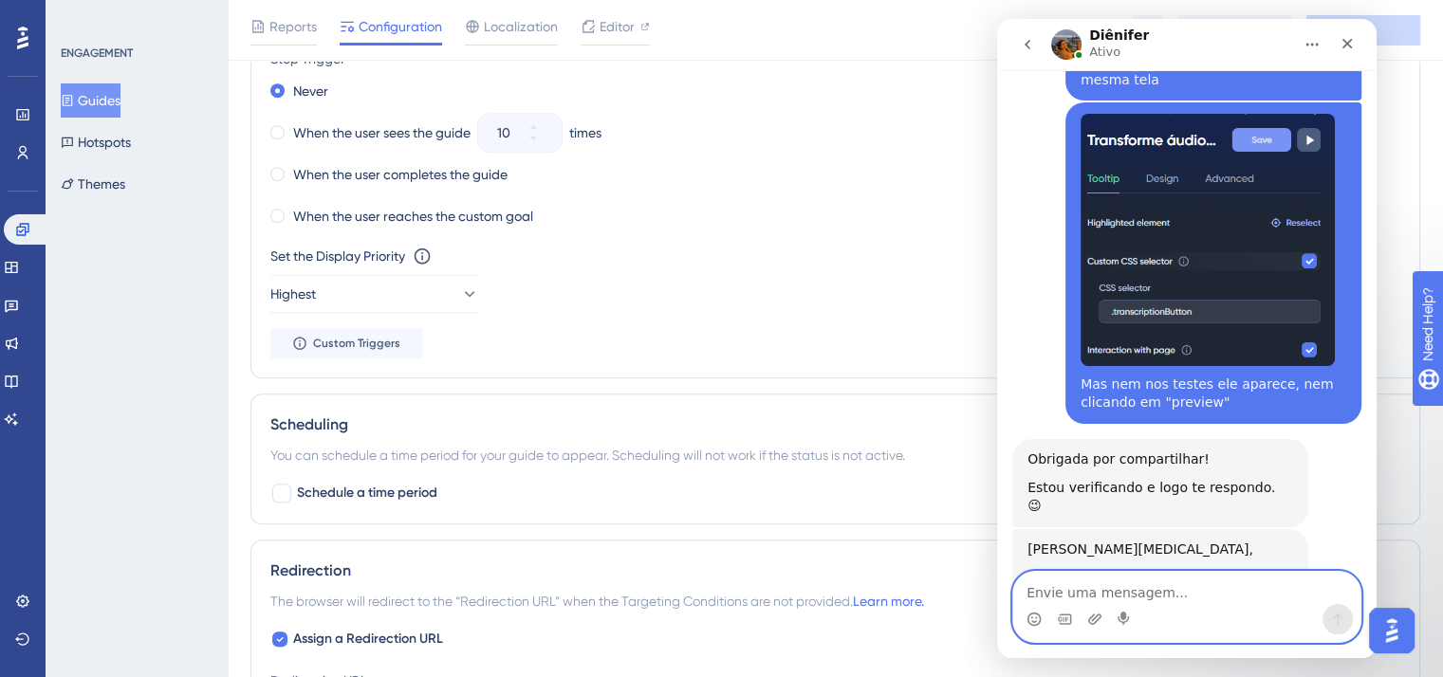
scroll to position [1579, 0]
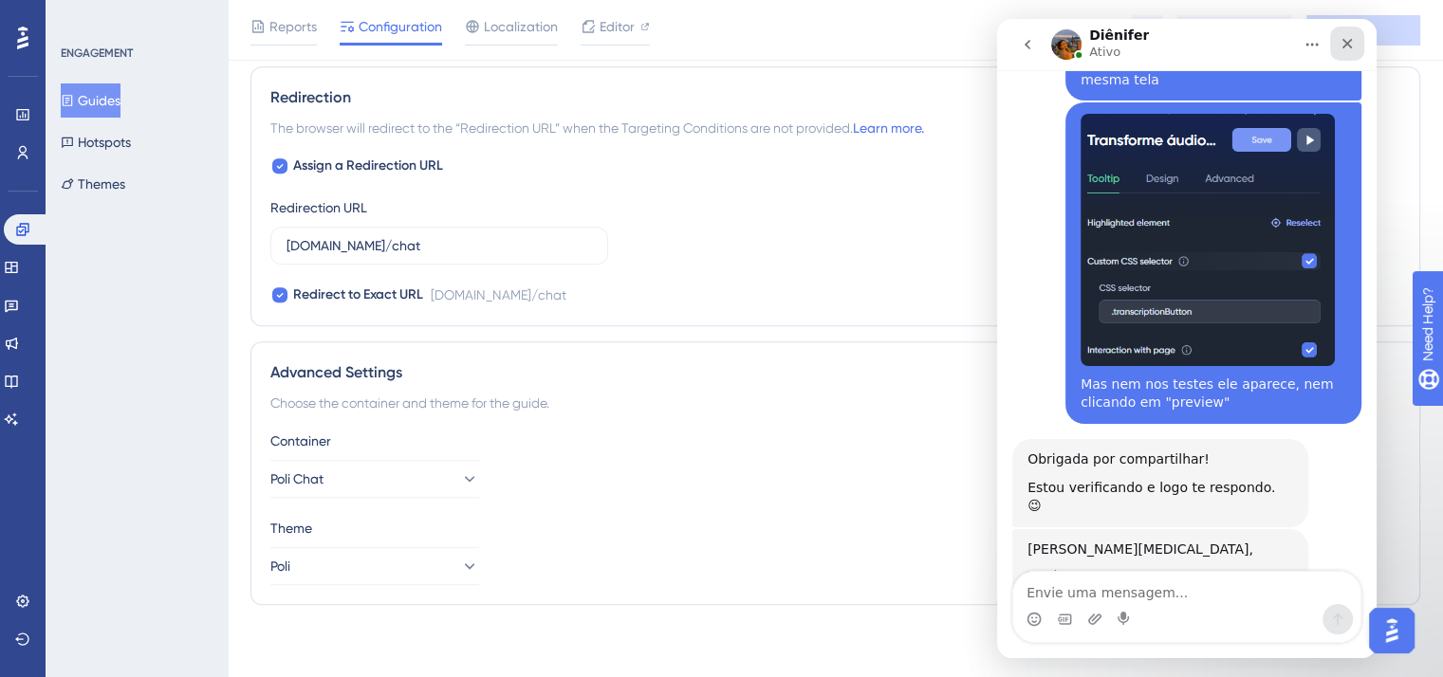
drag, startPoint x: 1345, startPoint y: 50, endPoint x: 2339, endPoint y: 83, distance: 993.9
click at [1345, 50] on icon "Fechar" at bounding box center [1347, 43] width 15 height 15
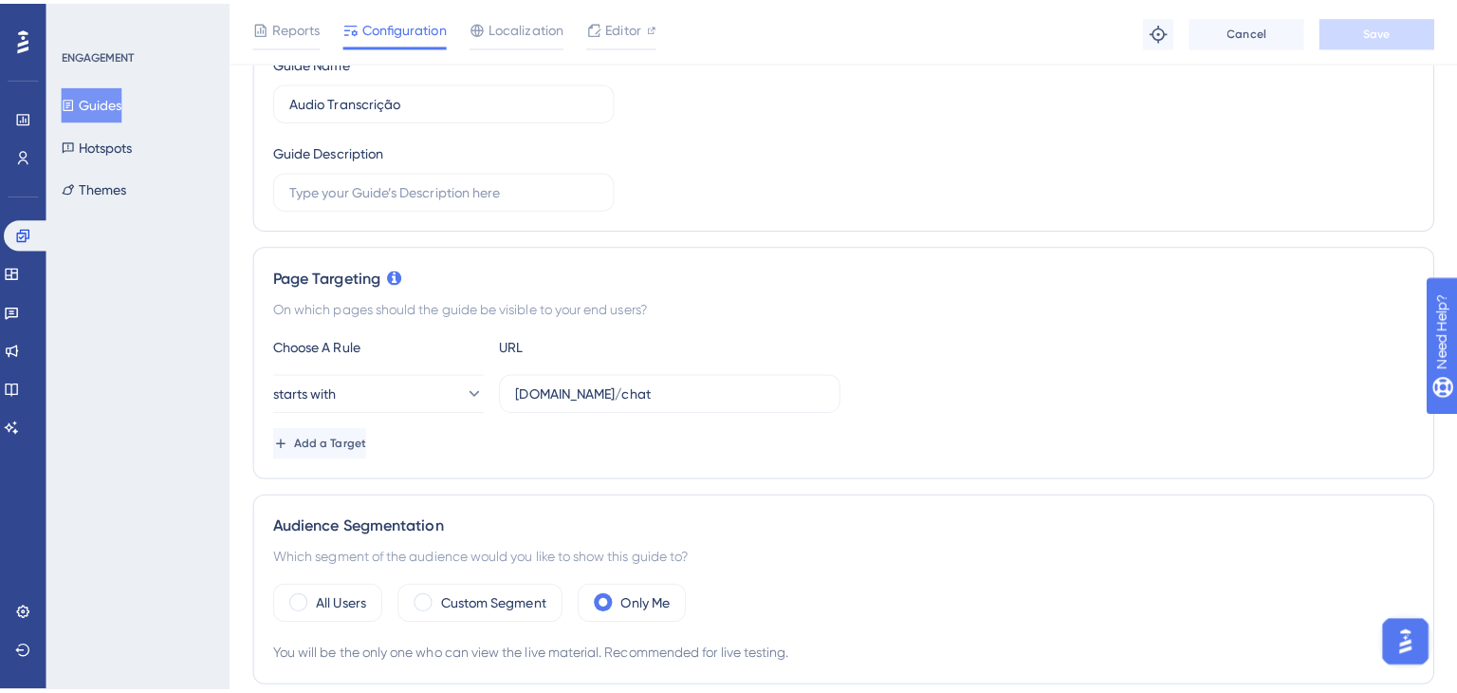
scroll to position [0, 0]
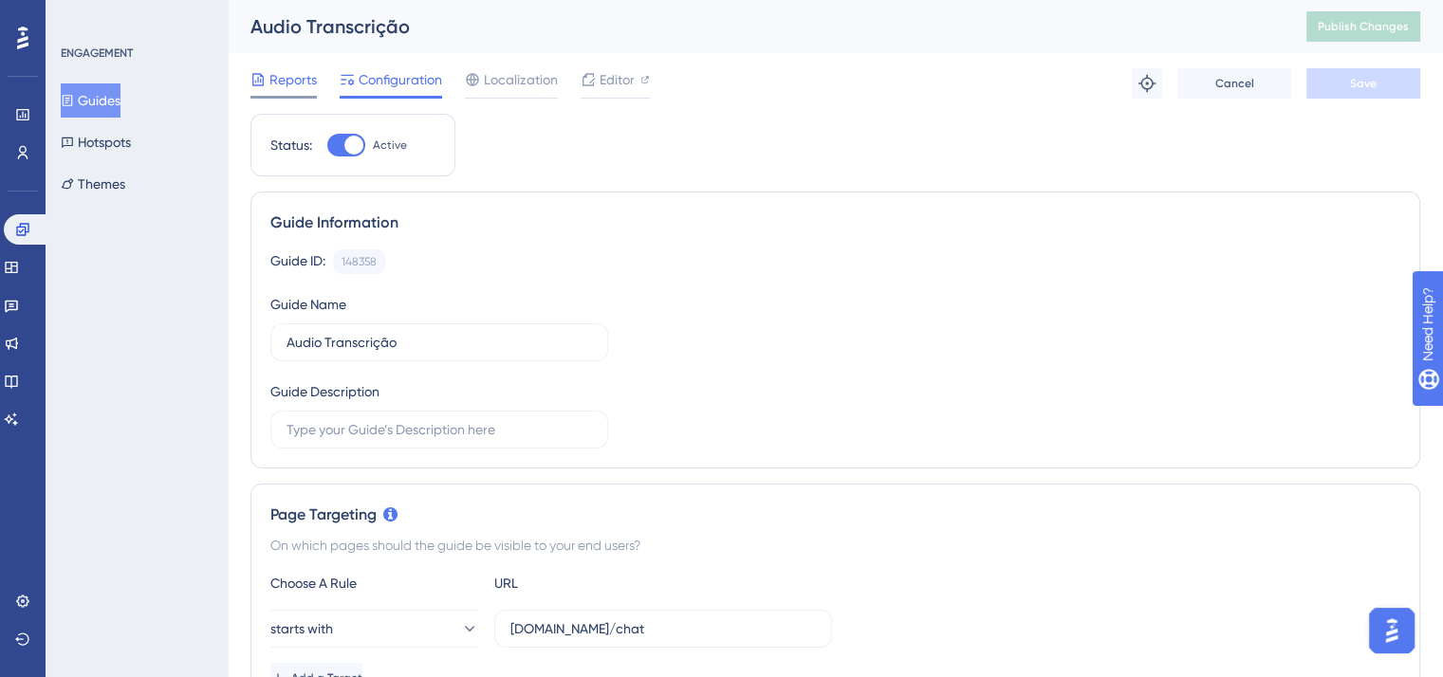
click at [281, 76] on span "Reports" at bounding box center [292, 79] width 47 height 23
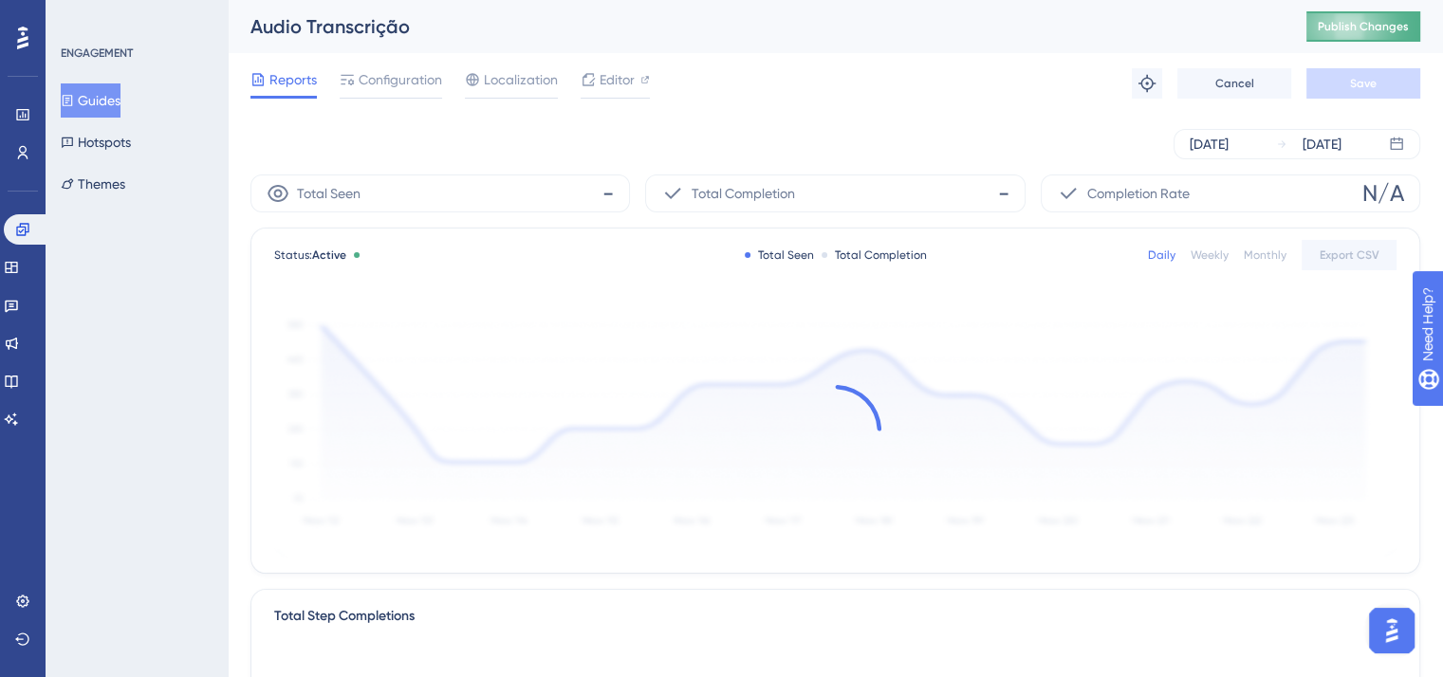
scroll to position [3610, 0]
click at [1398, 22] on span "Publish Changes" at bounding box center [1363, 26] width 91 height 15
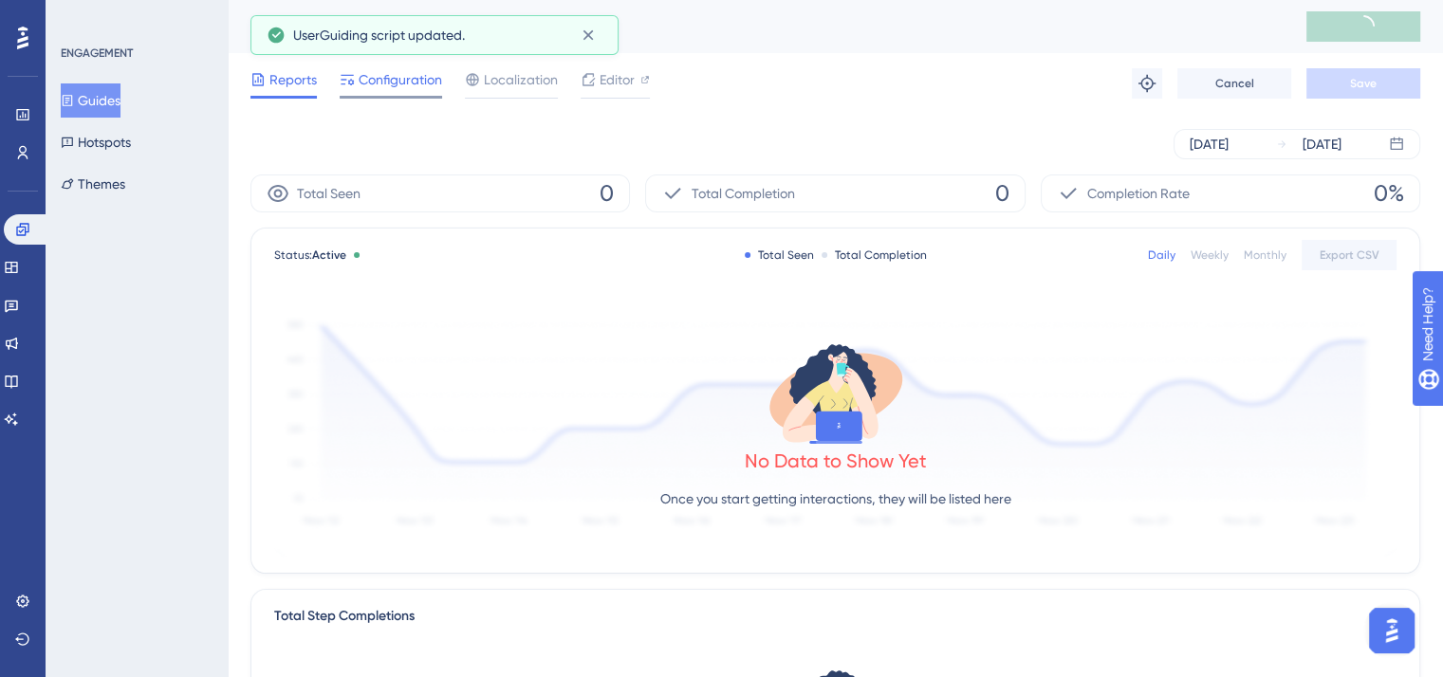
click at [410, 76] on span "Configuration" at bounding box center [400, 79] width 83 height 23
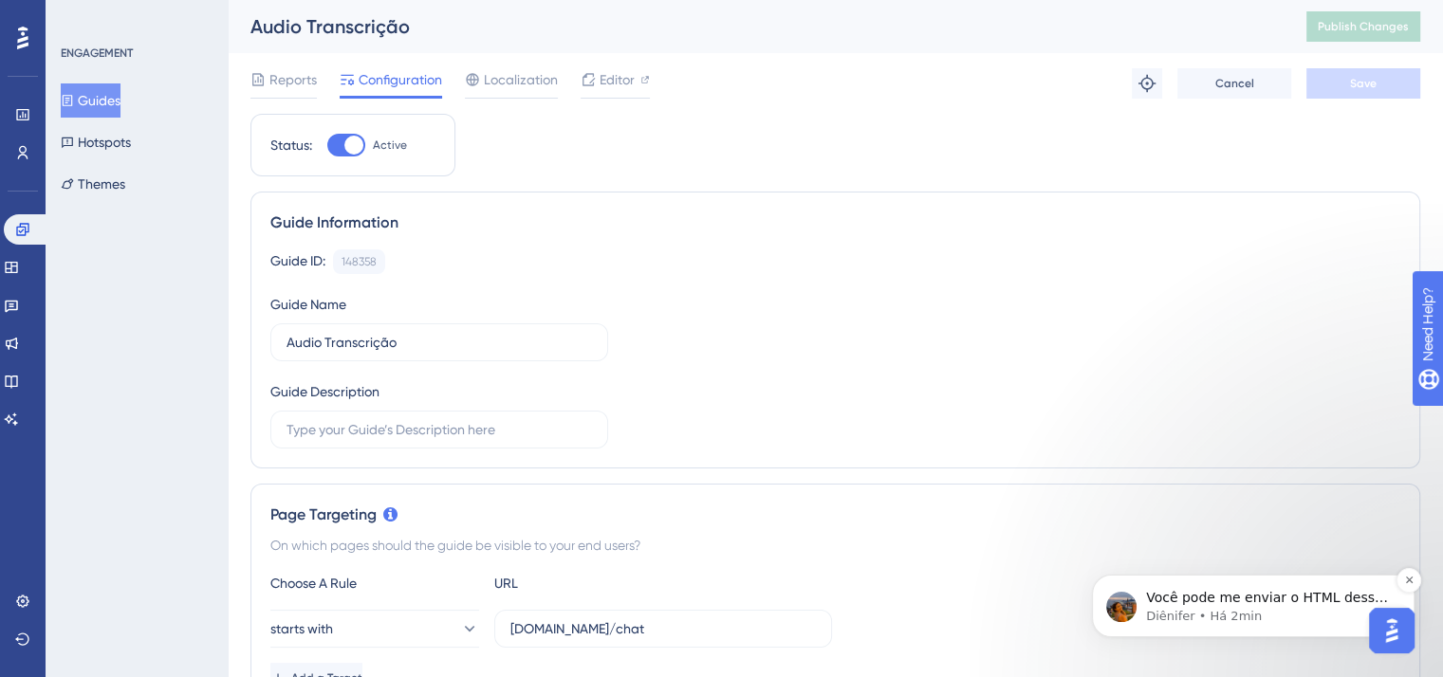
click at [1335, 593] on p "Você pode me enviar o HTML desse botão? Ai vou verificar melhor aqui. 🙏" at bounding box center [1268, 598] width 245 height 19
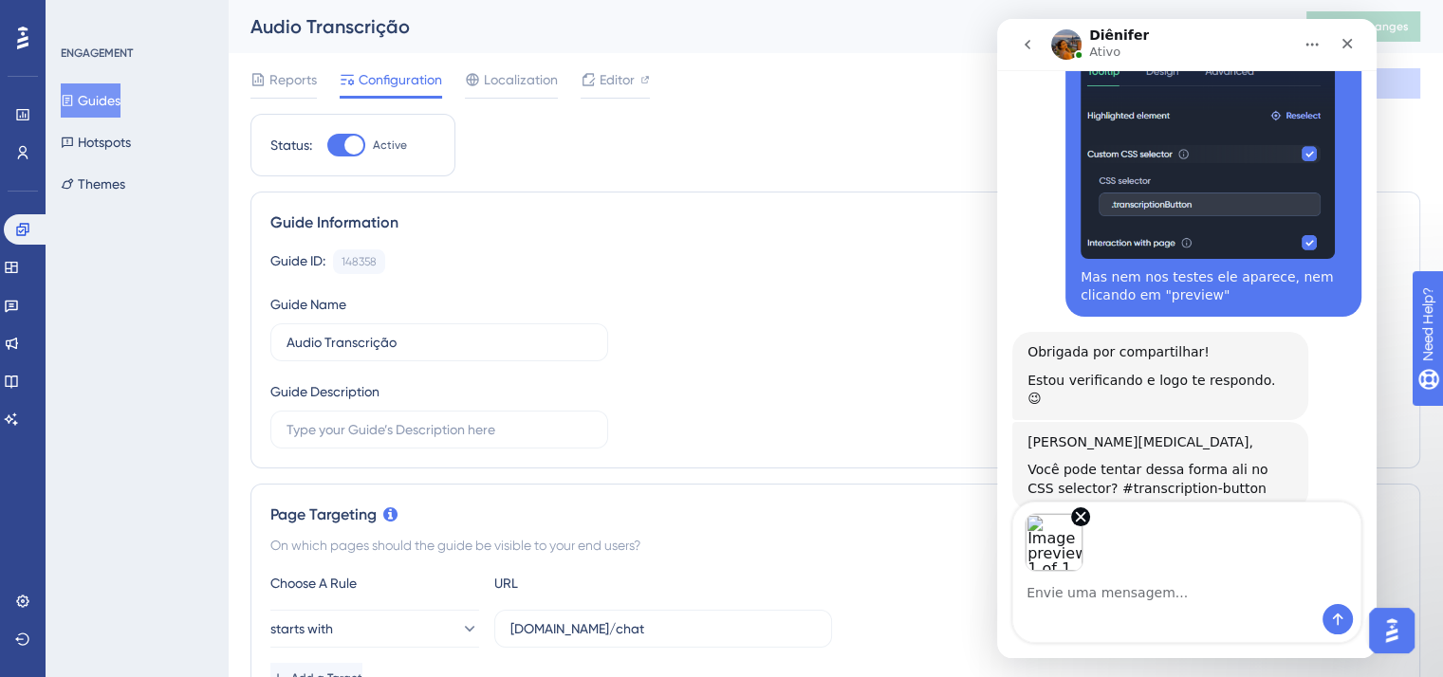
scroll to position [3785, 0]
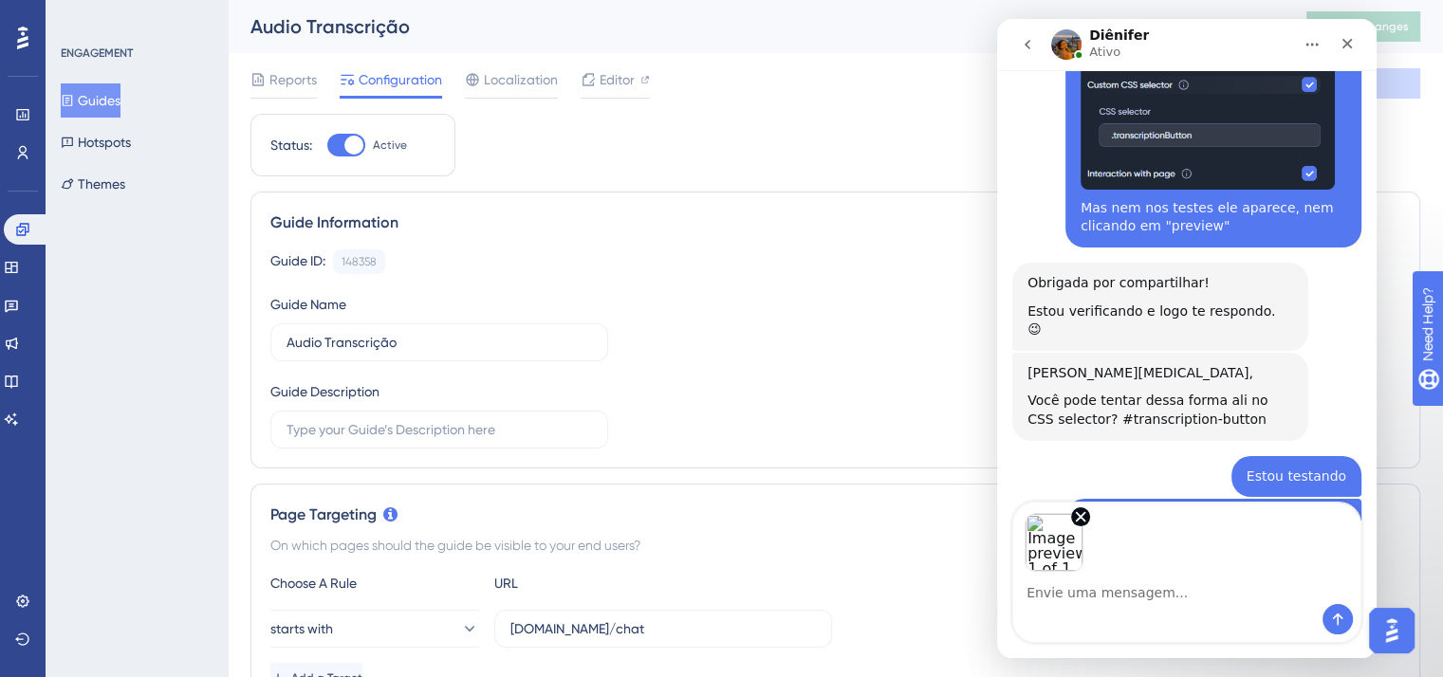
click at [1386, 631] on img "Open AI Assistant Launcher" at bounding box center [1392, 631] width 34 height 34
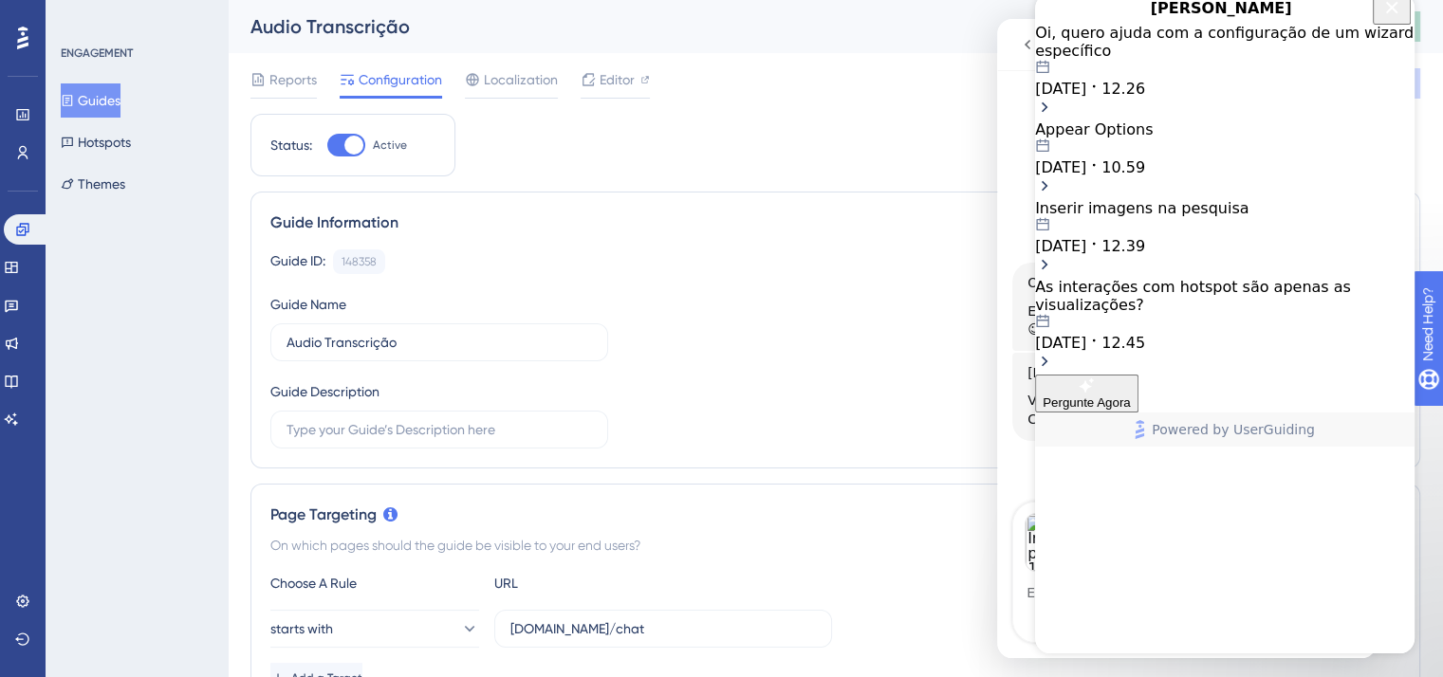
scroll to position [0, 0]
click at [1386, 10] on button "Close Button" at bounding box center [1392, 8] width 38 height 31
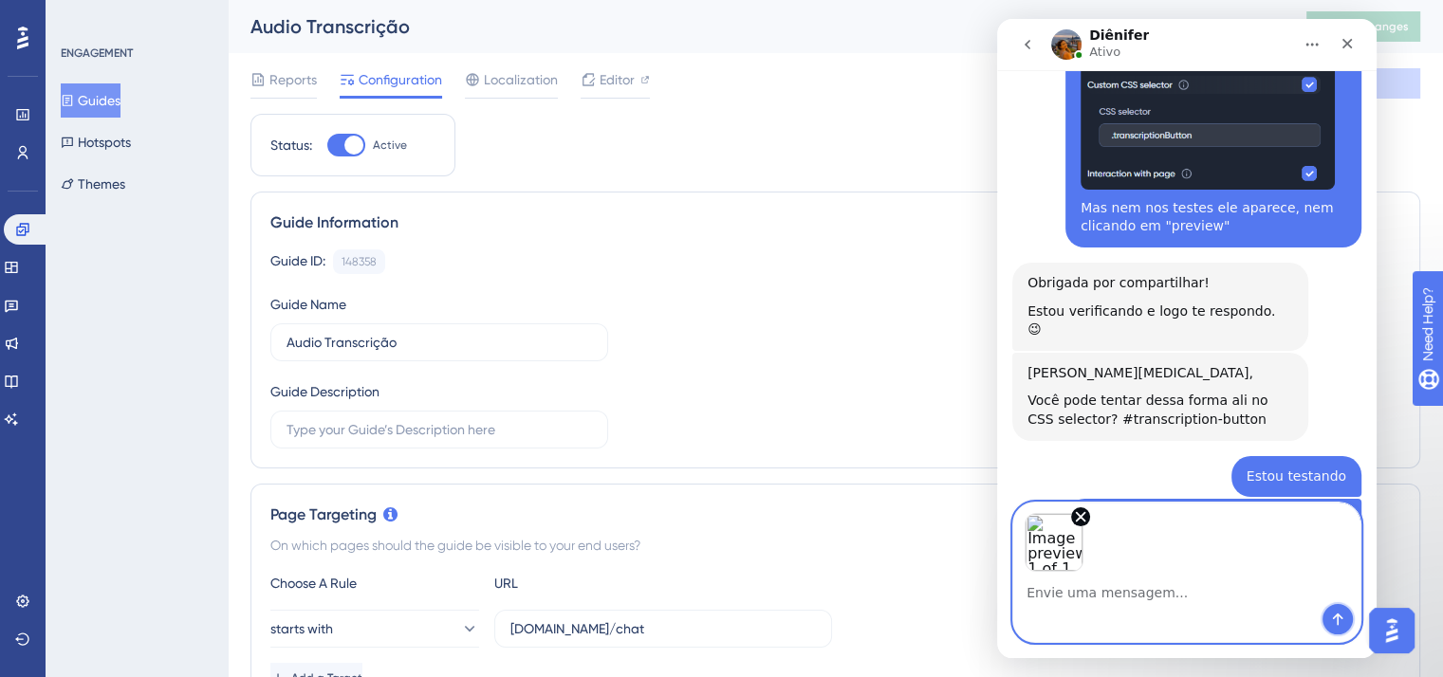
click at [1337, 621] on icon "Enviar mensagem…" at bounding box center [1338, 620] width 10 height 12
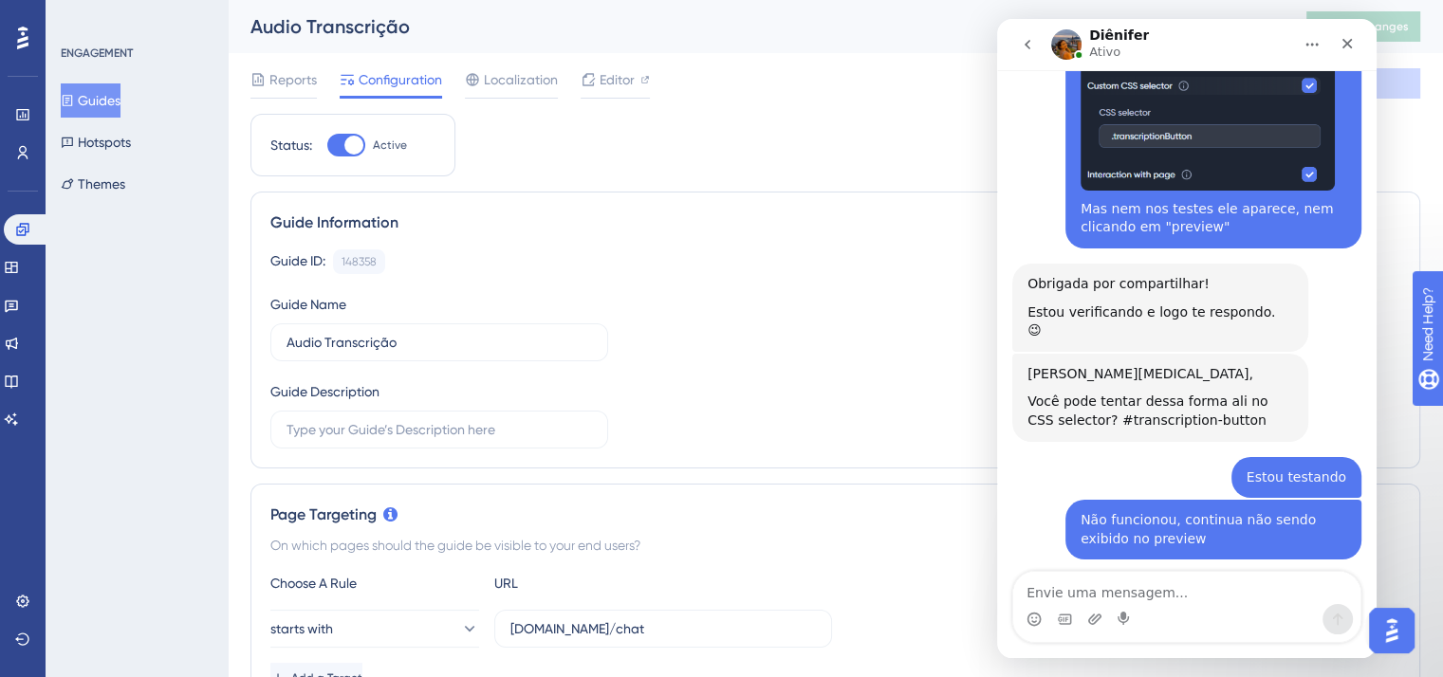
scroll to position [3821, 0]
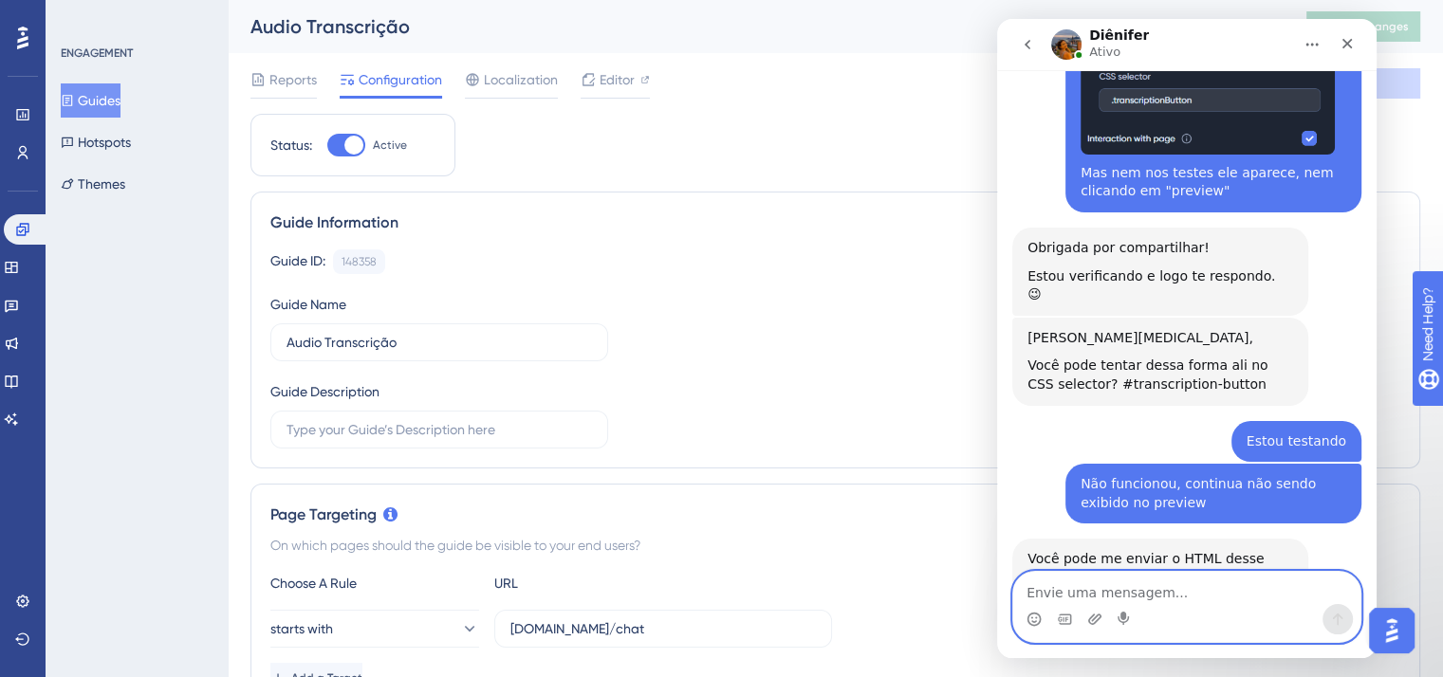
paste textarea "<button type="button" id="transcription-button" class=" transcriptionButton btn…"
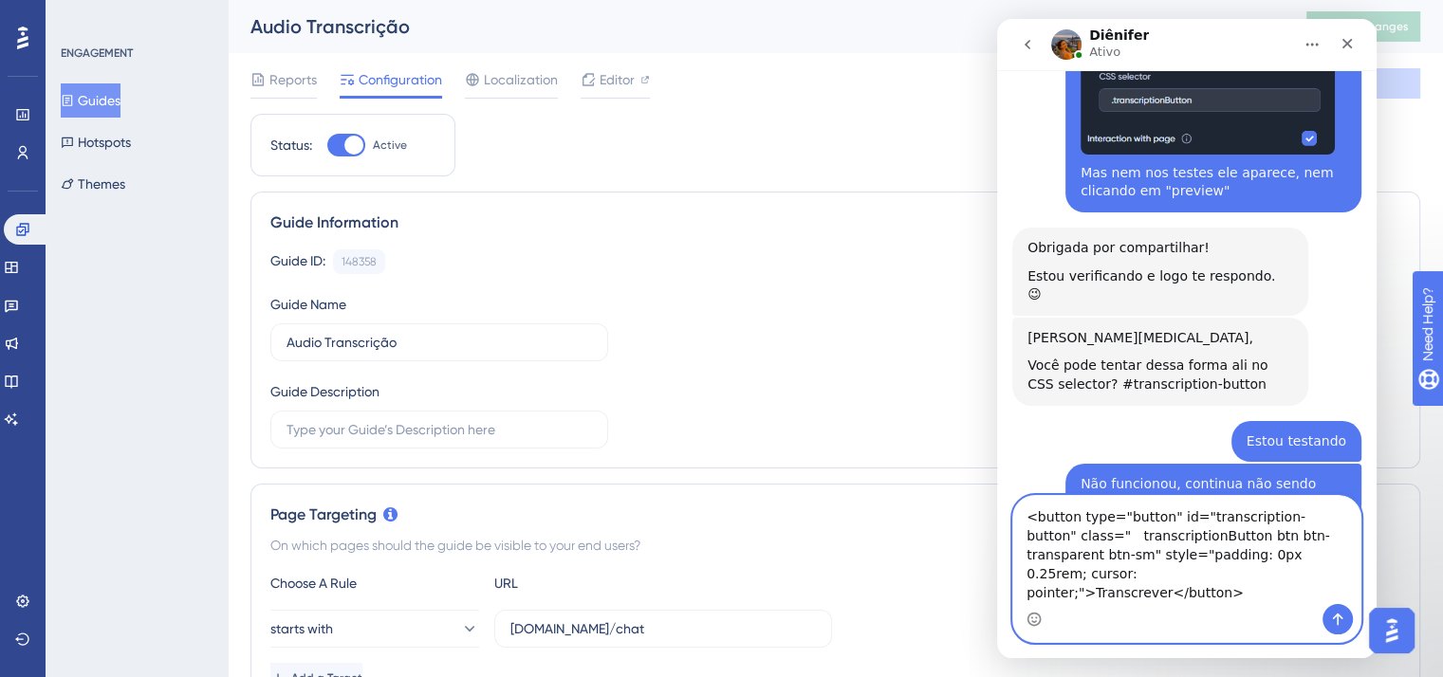
scroll to position [3878, 0]
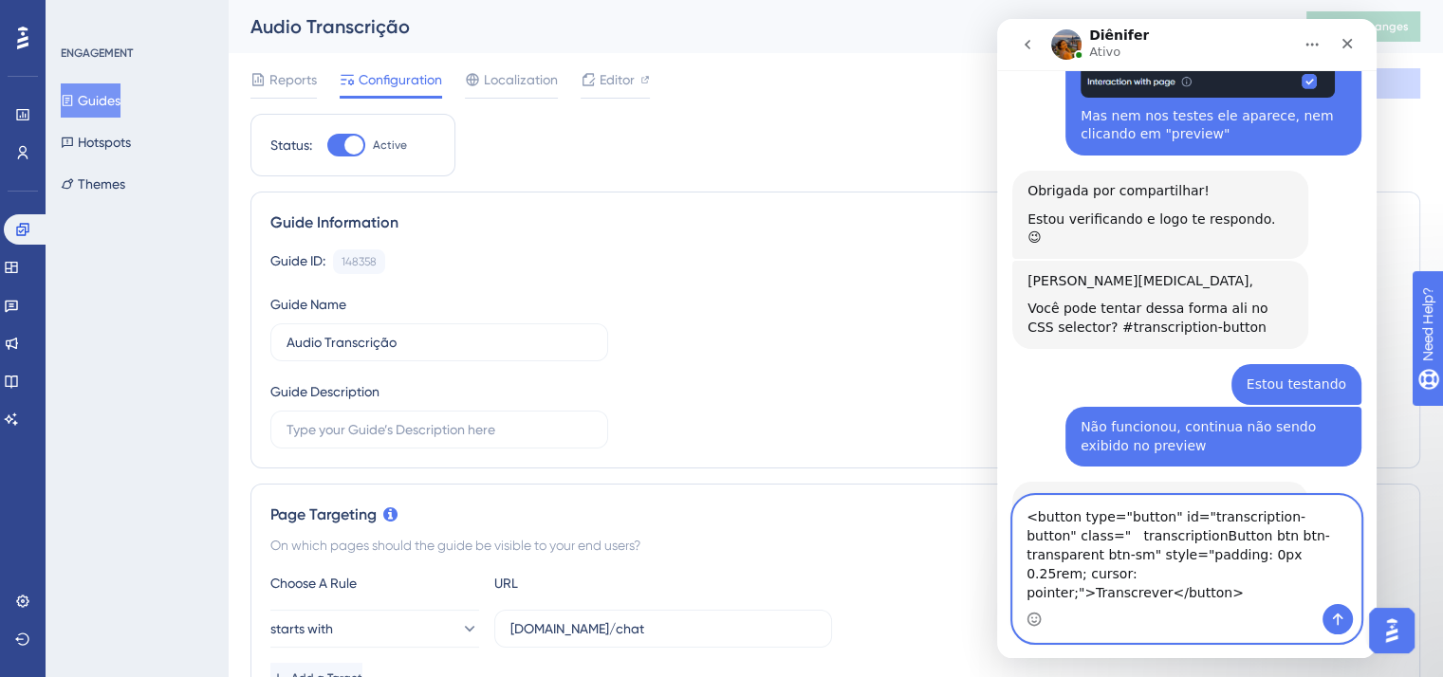
type textarea "<button type="button" id="transcription-button" class=" transcriptionButton btn…"
click at [1335, 616] on icon "Enviar mensagem…" at bounding box center [1338, 620] width 10 height 12
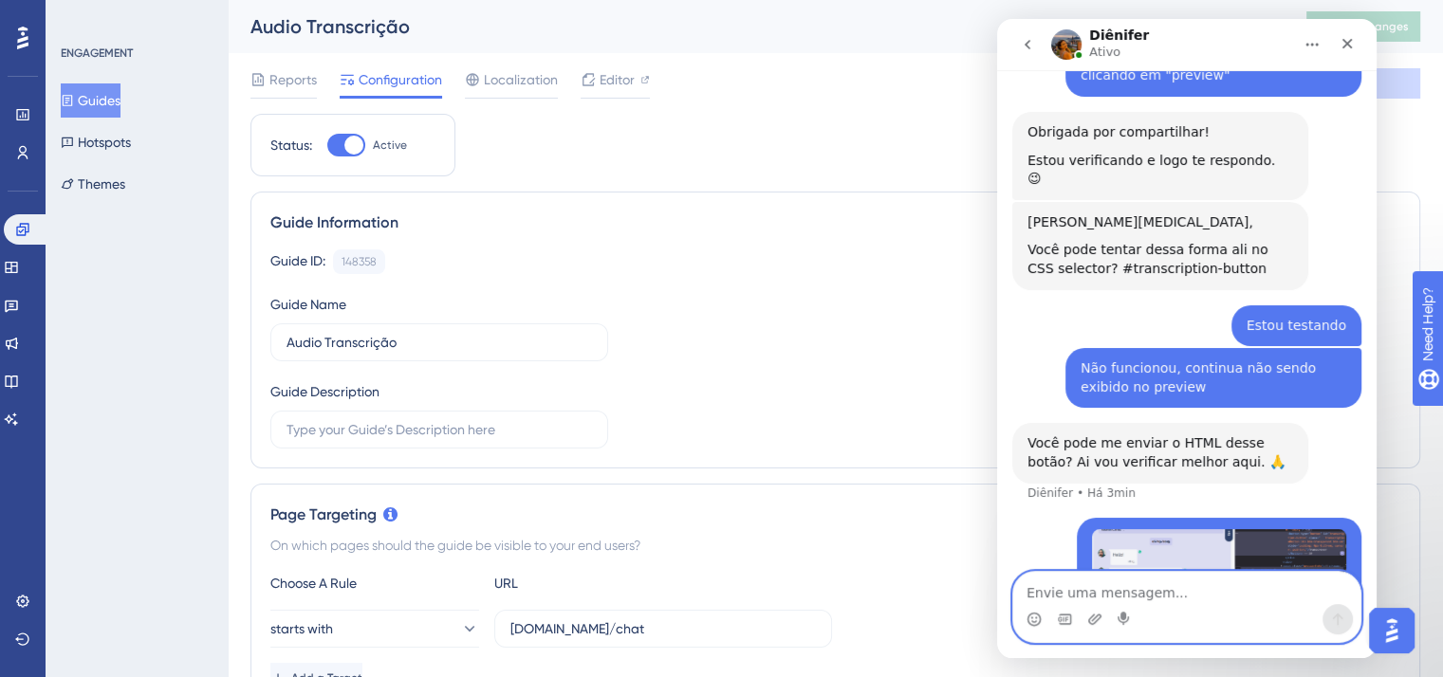
scroll to position [3939, 0]
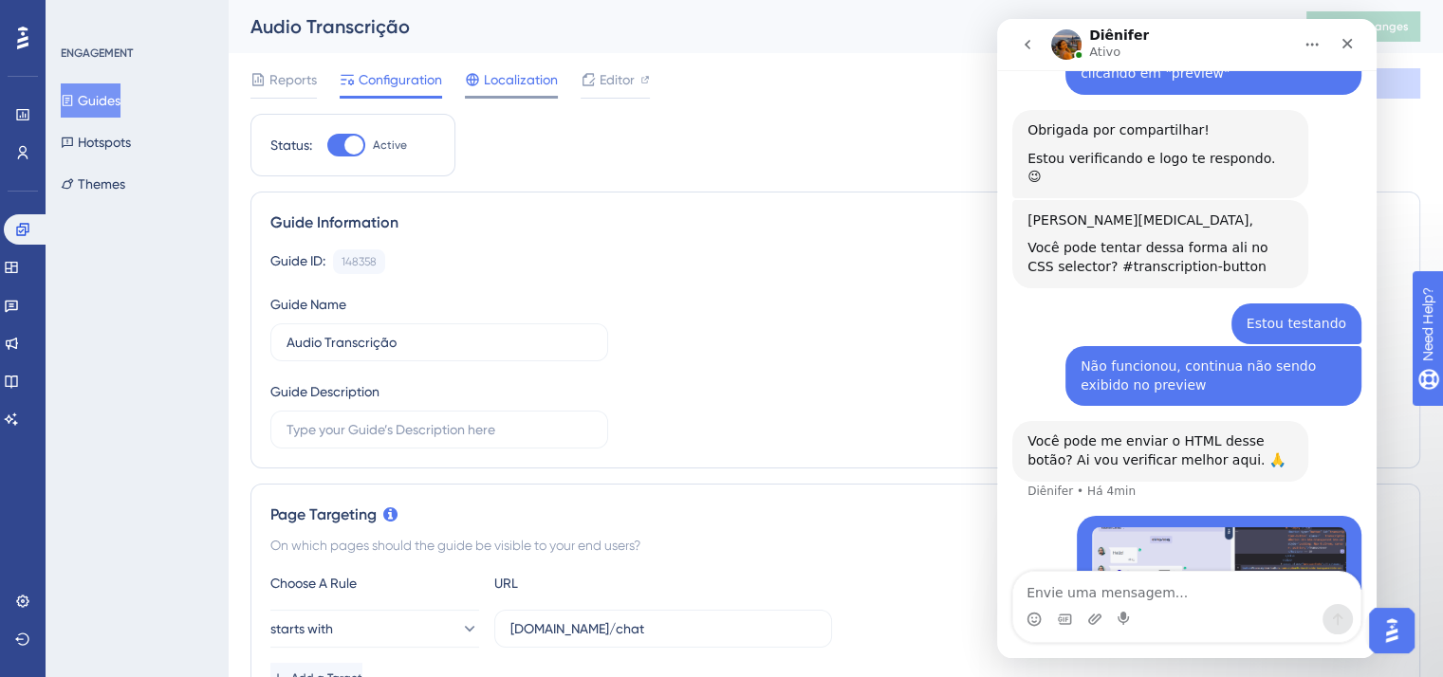
click at [539, 88] on span "Localization" at bounding box center [521, 79] width 74 height 23
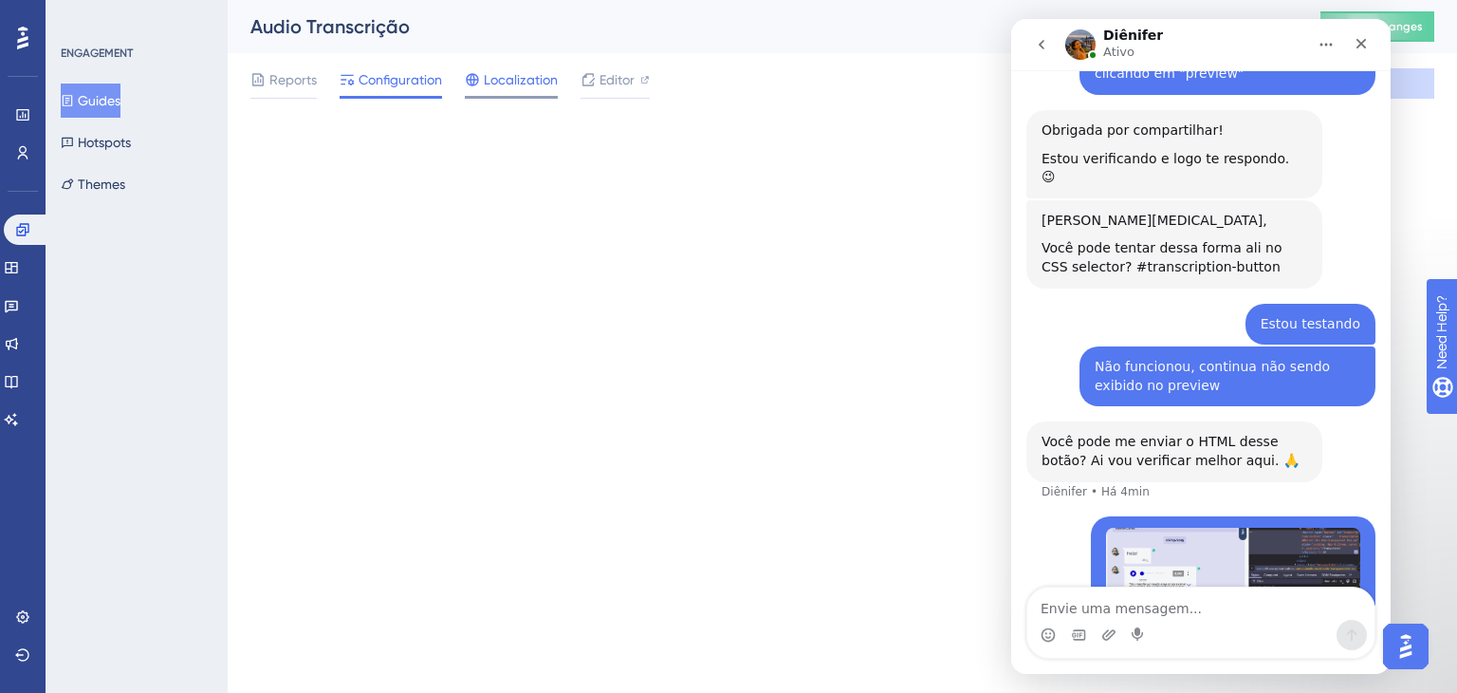
scroll to position [3924, 0]
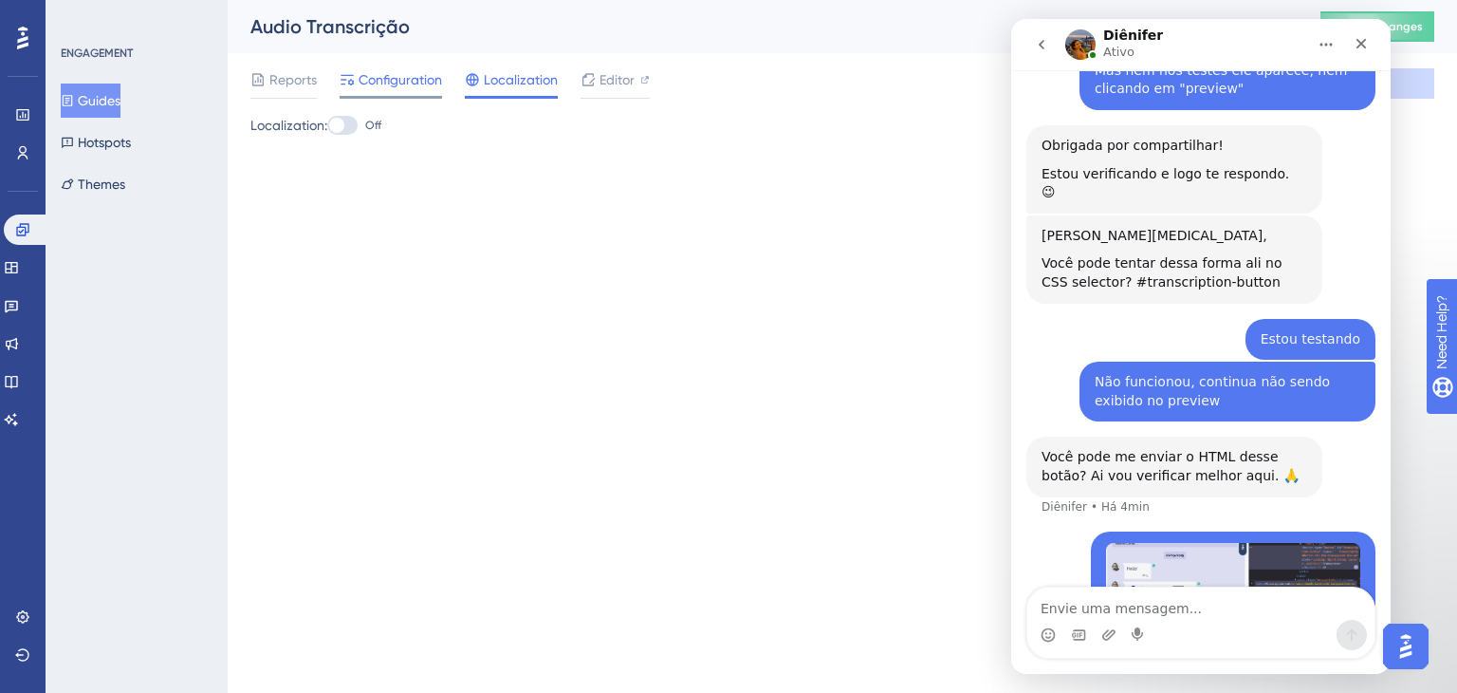
click at [403, 86] on span "Configuration" at bounding box center [400, 79] width 83 height 23
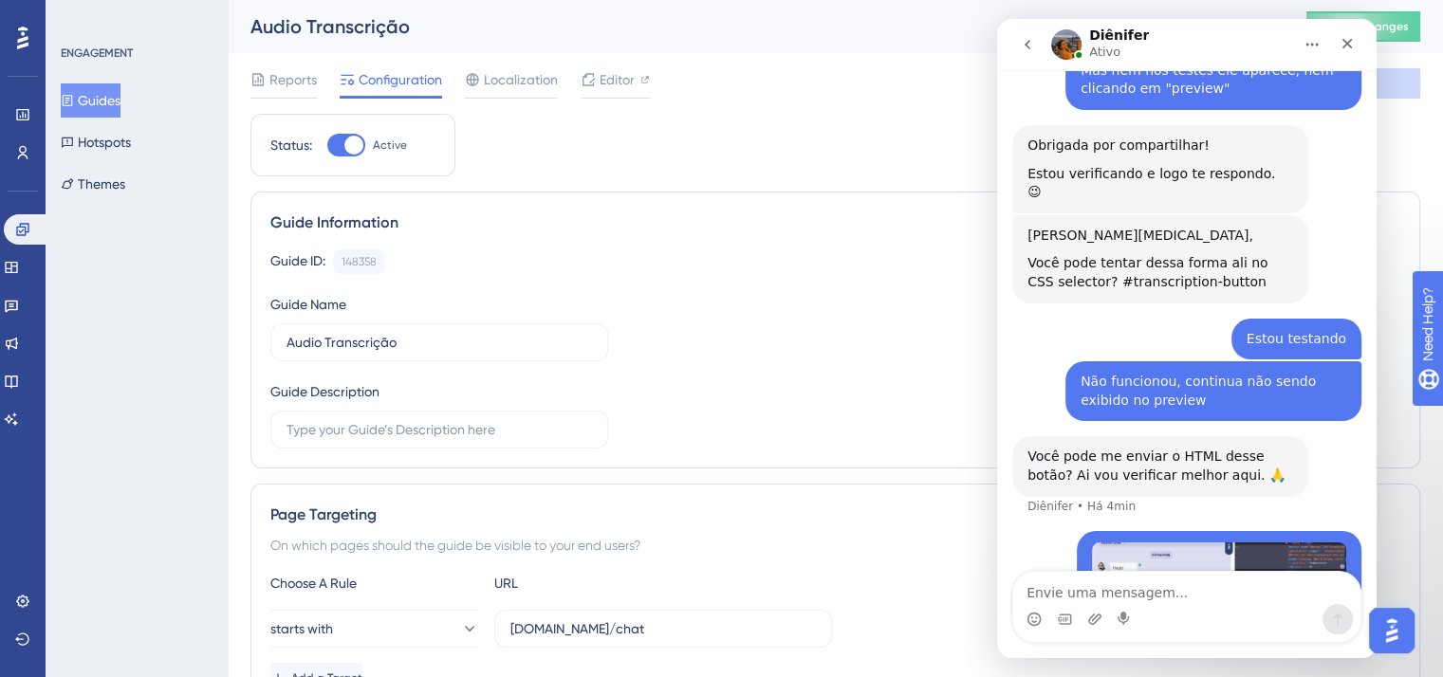
scroll to position [3939, 0]
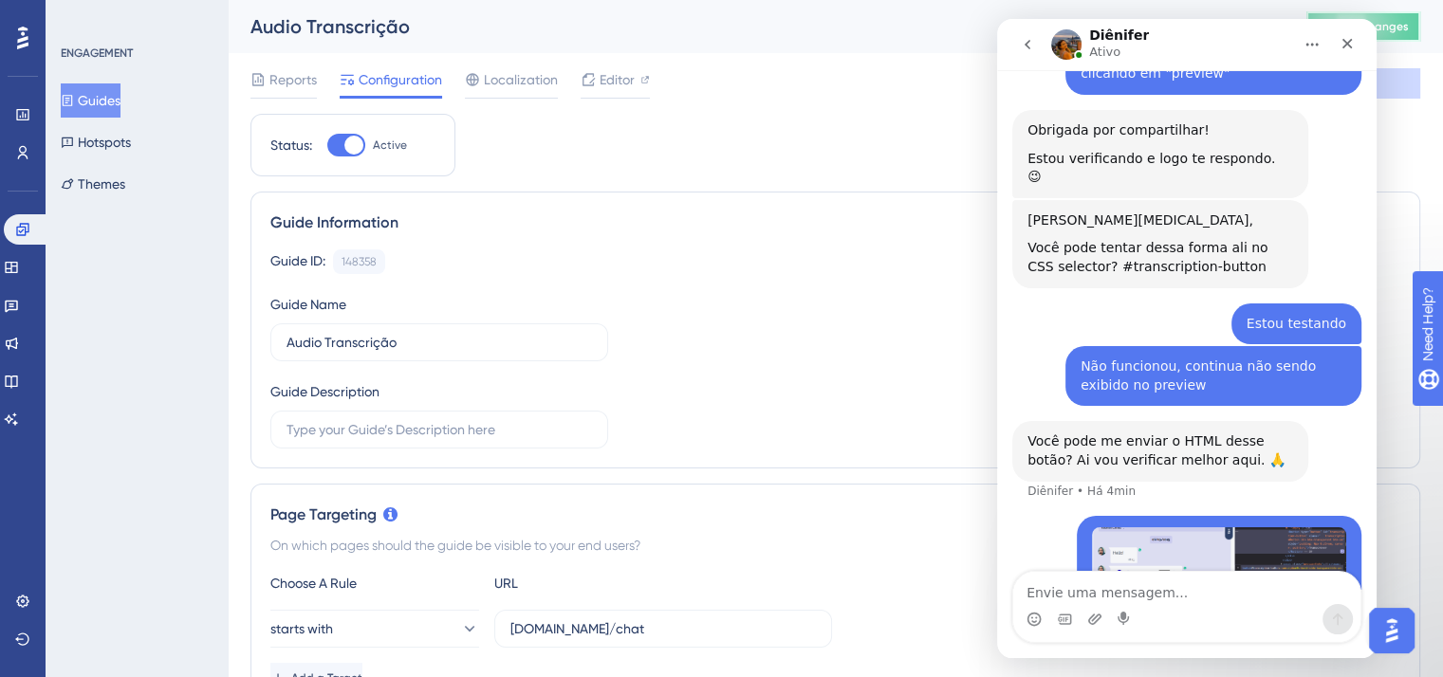
click at [1396, 21] on span "Publish Changes" at bounding box center [1363, 26] width 91 height 15
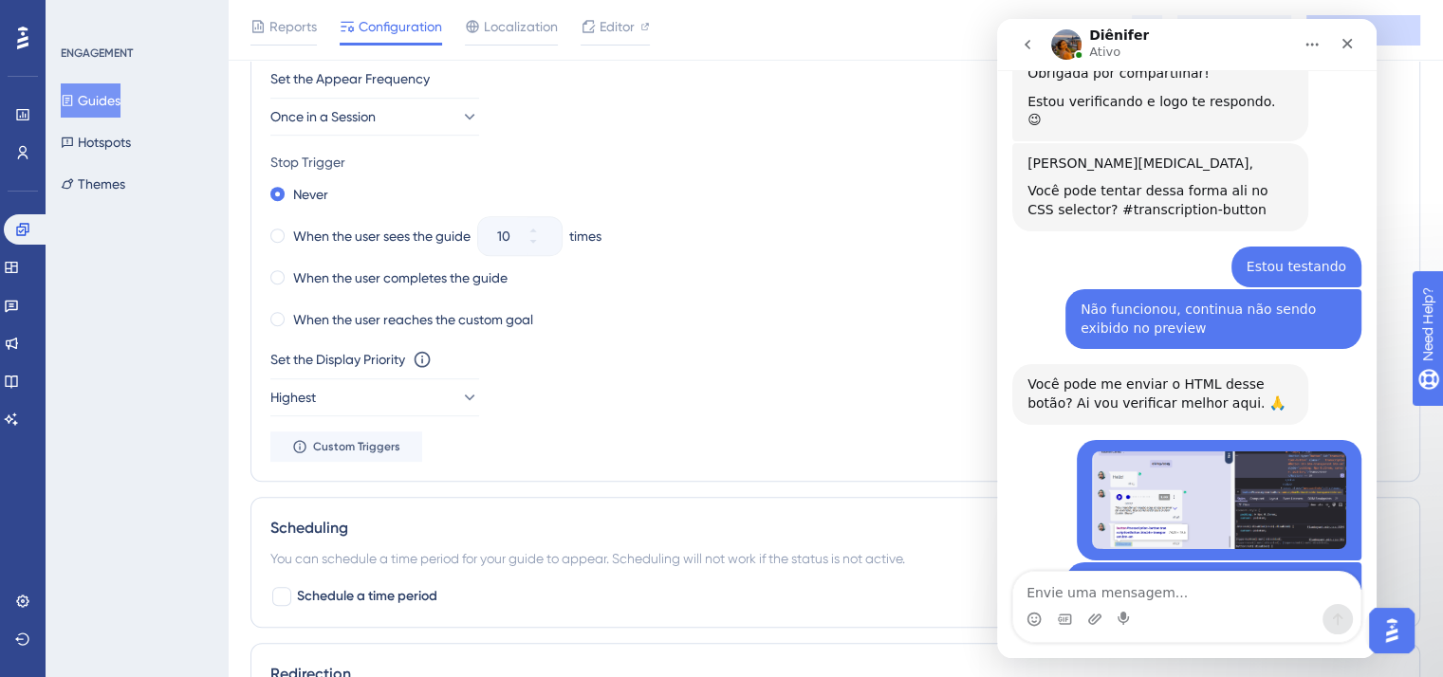
scroll to position [1044, 0]
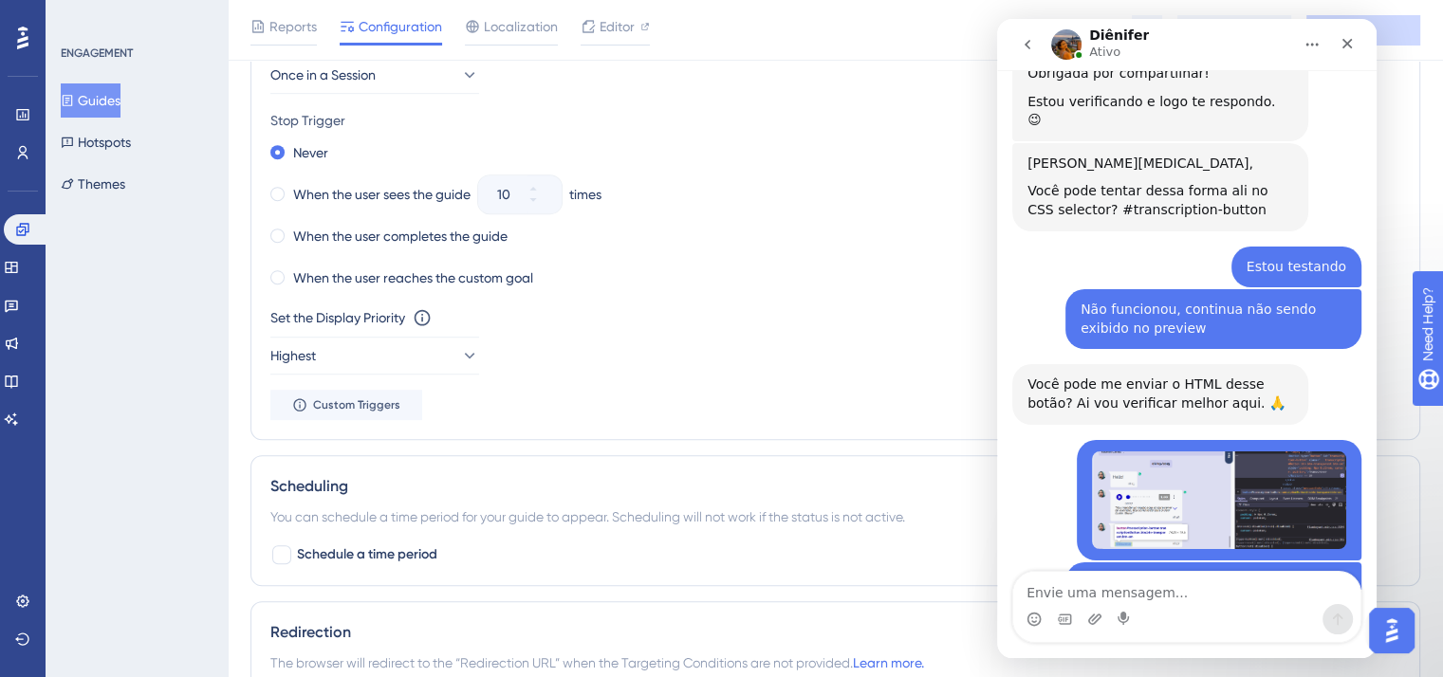
click at [107, 103] on button "Guides" at bounding box center [91, 100] width 60 height 34
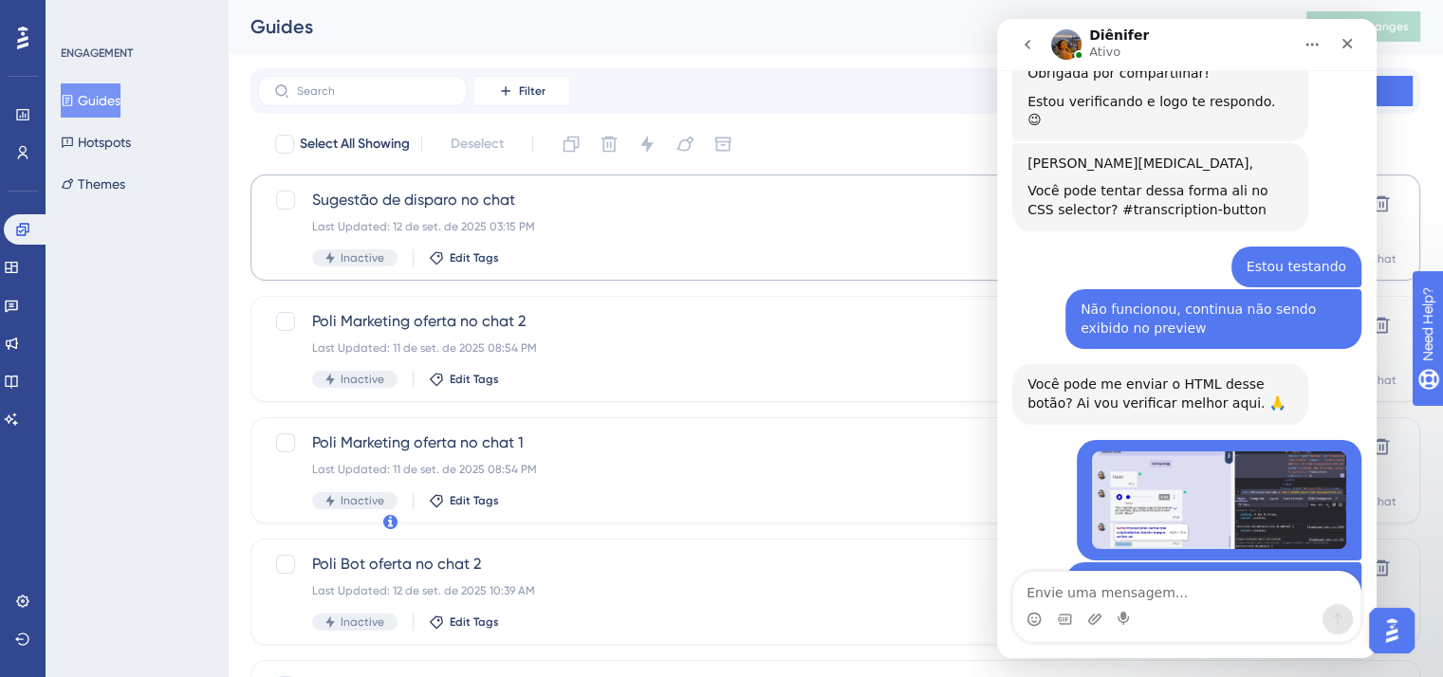
scroll to position [3996, 0]
click at [330, 69] on div "Filter New Guide" at bounding box center [835, 91] width 1170 height 46
click at [384, 93] on input "text" at bounding box center [374, 90] width 154 height 13
click at [508, 91] on icon at bounding box center [505, 90] width 9 height 9
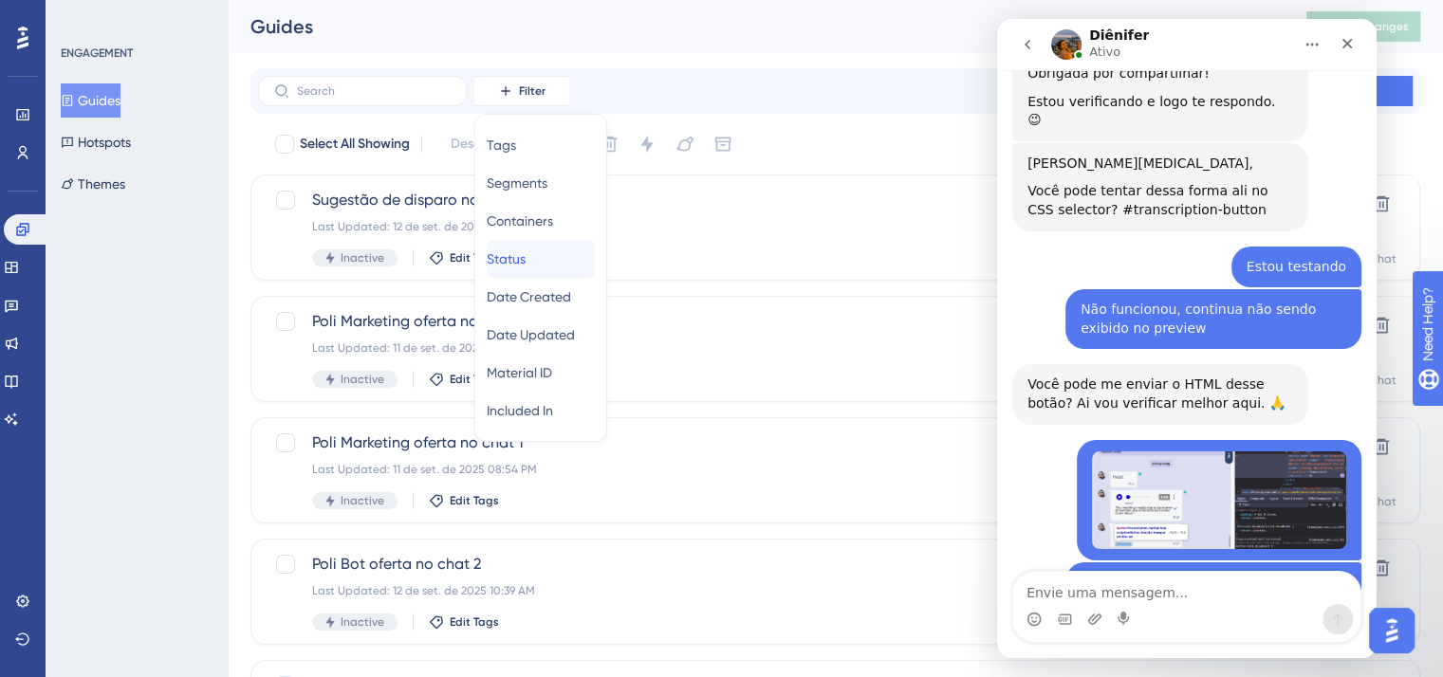
click at [513, 261] on span "Status" at bounding box center [506, 259] width 39 height 23
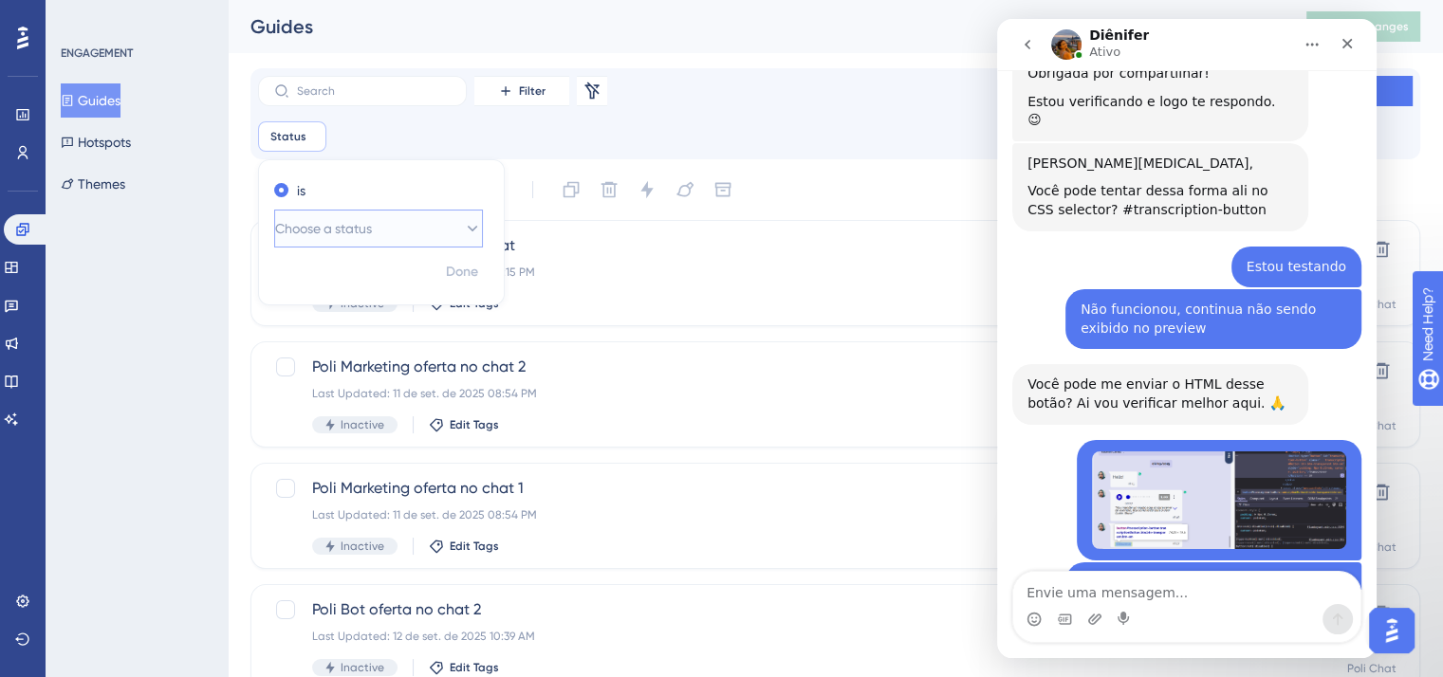
click at [409, 244] on button "Choose a status" at bounding box center [378, 229] width 209 height 38
click at [391, 288] on div "Active Active" at bounding box center [379, 287] width 184 height 38
click at [468, 263] on span "Done" at bounding box center [462, 272] width 32 height 23
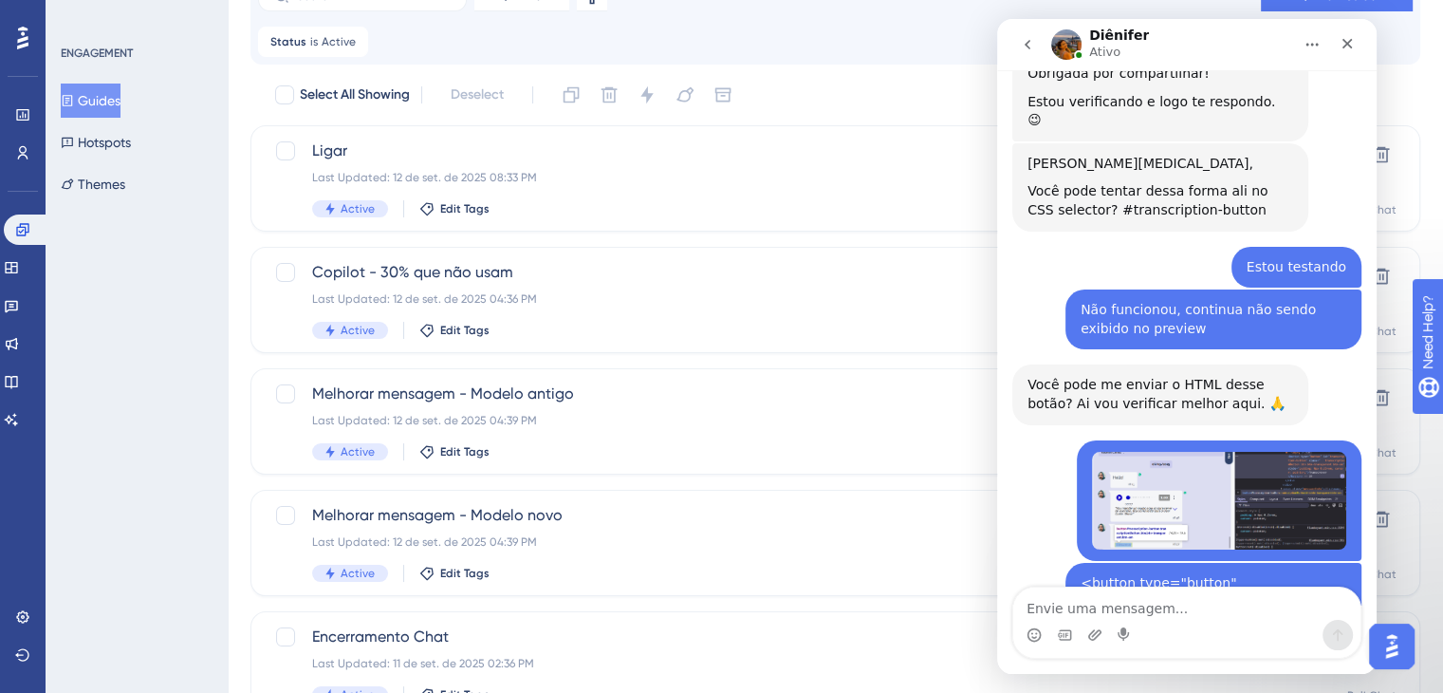
scroll to position [3981, 0]
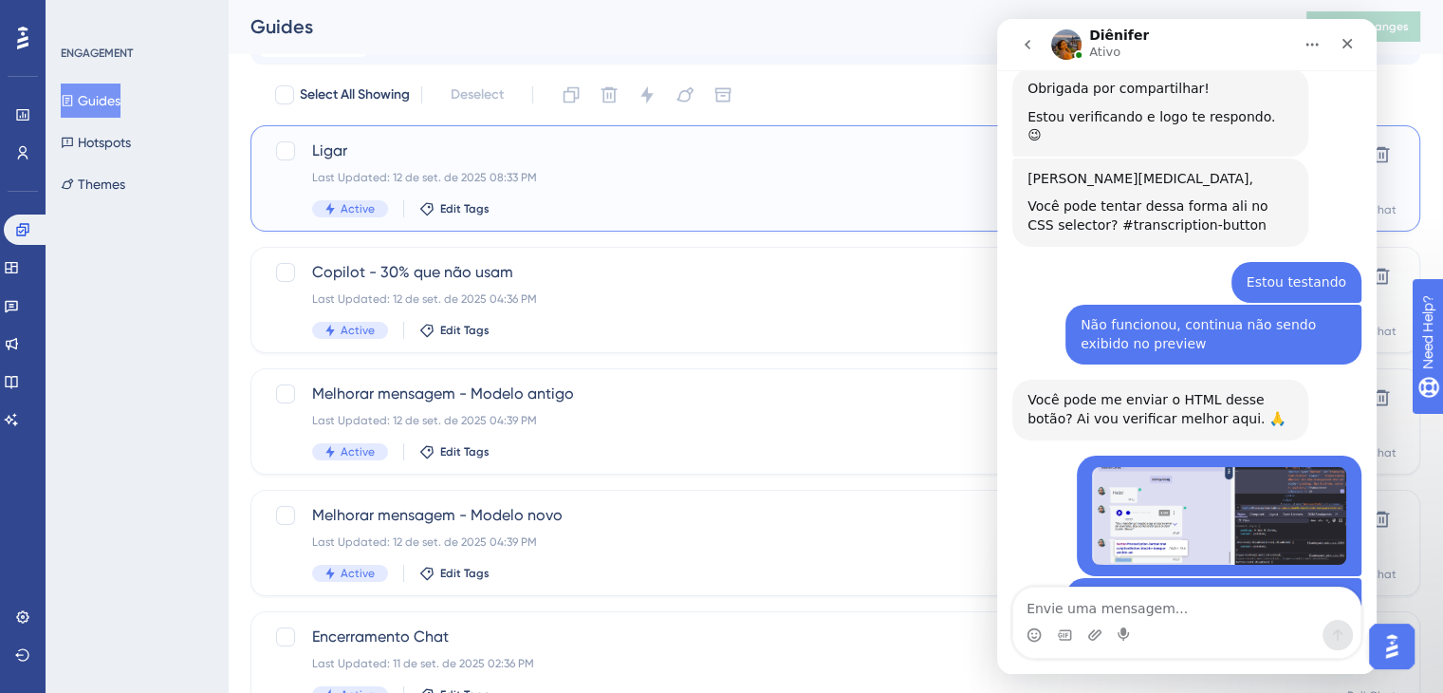
click at [550, 201] on div "Active Edit Tags" at bounding box center [759, 208] width 895 height 17
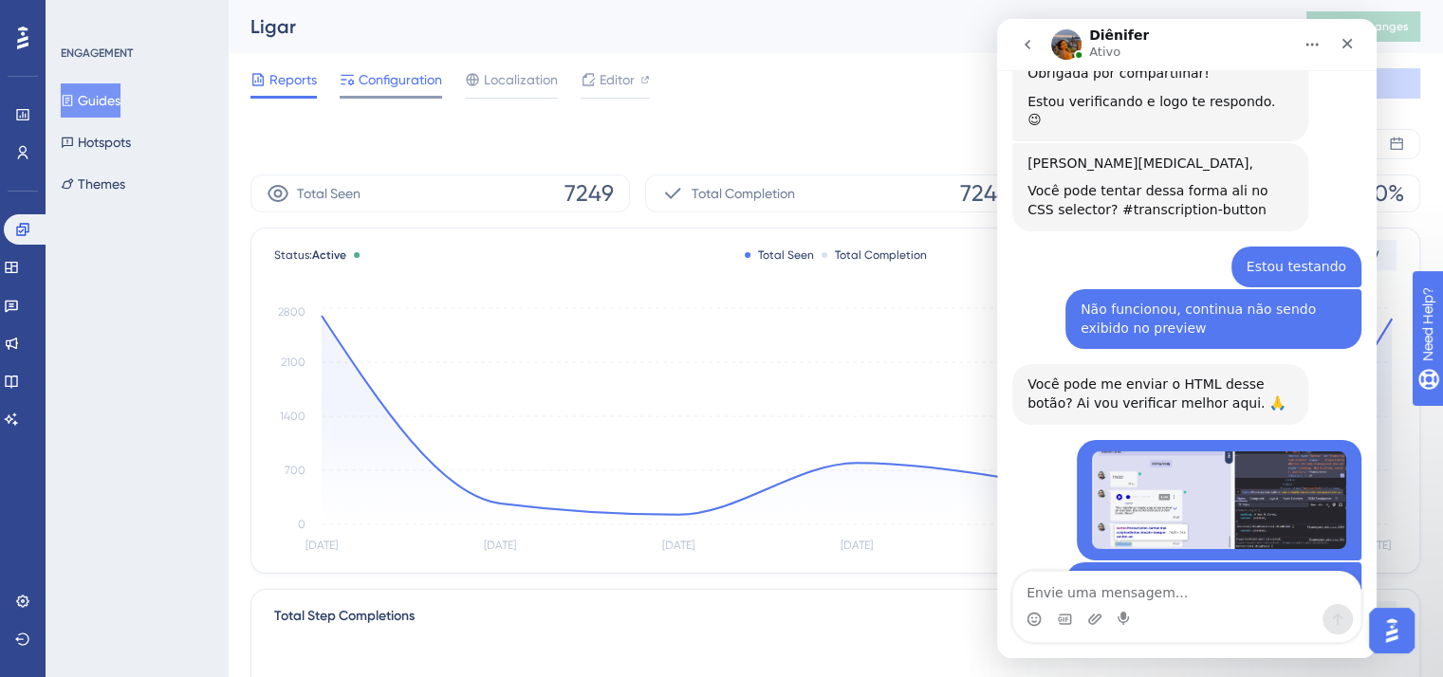
click at [421, 80] on span "Configuration" at bounding box center [400, 79] width 83 height 23
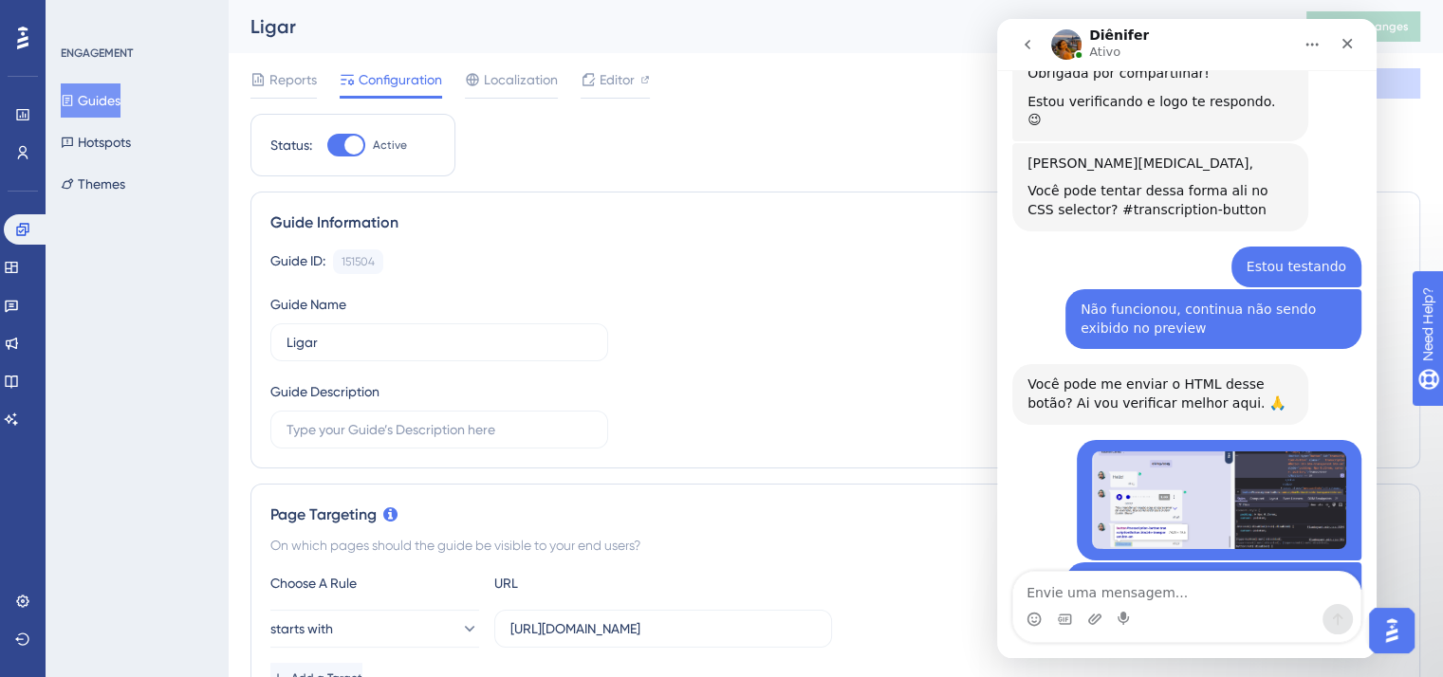
click at [112, 100] on button "Guides" at bounding box center [91, 100] width 60 height 34
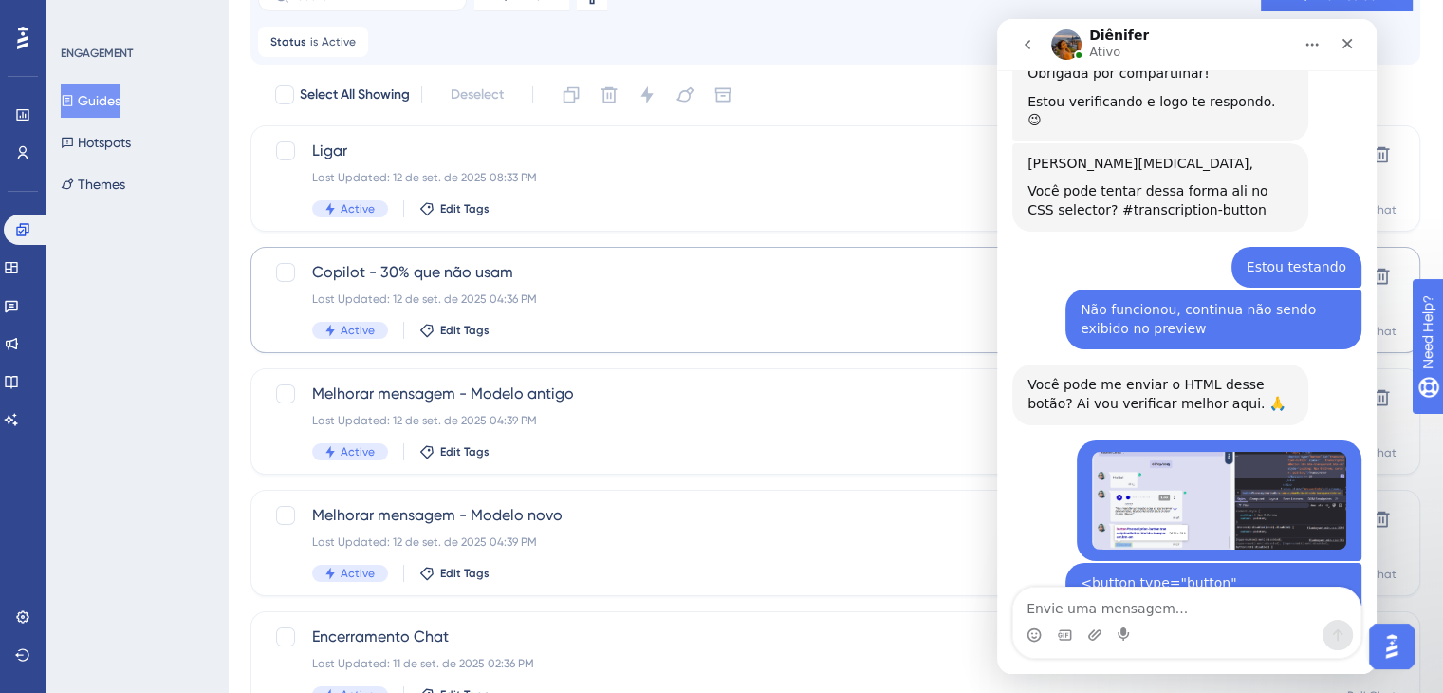
scroll to position [3981, 0]
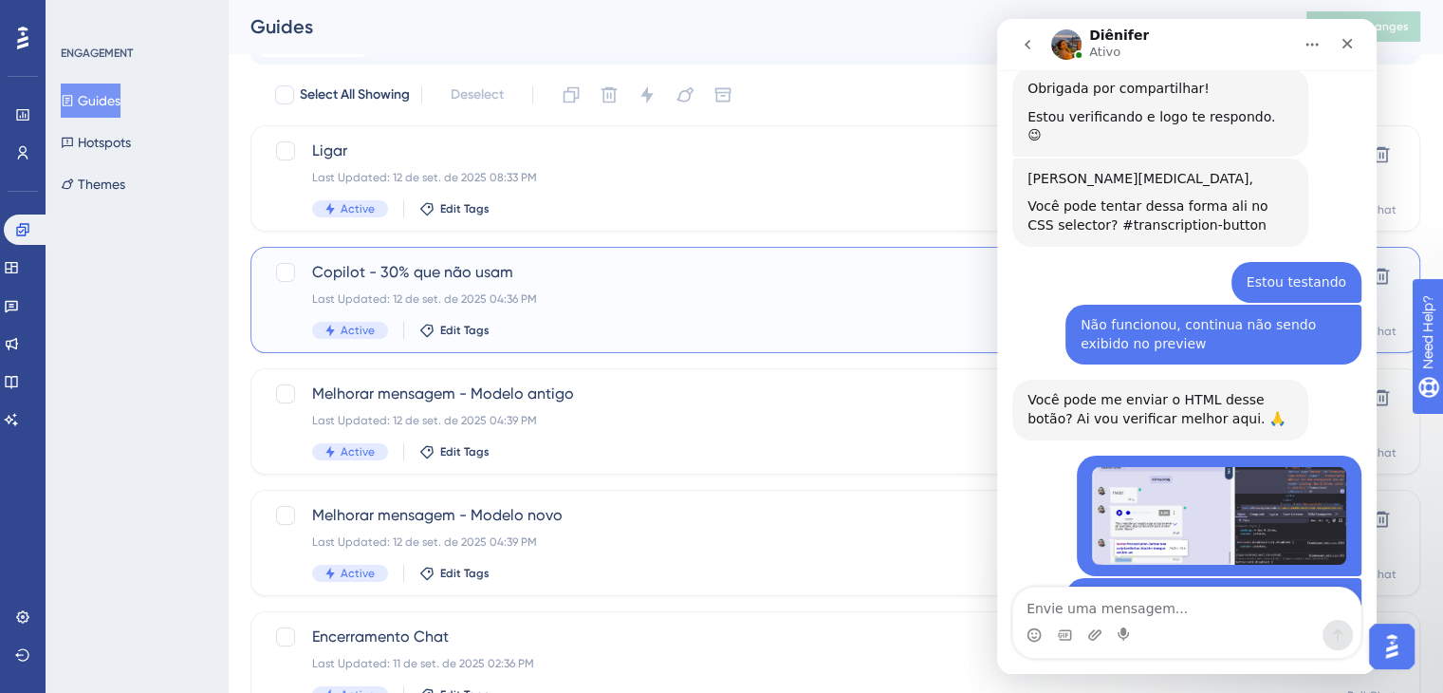
click at [619, 269] on span "Copilot - 30% que não usam" at bounding box center [759, 272] width 895 height 23
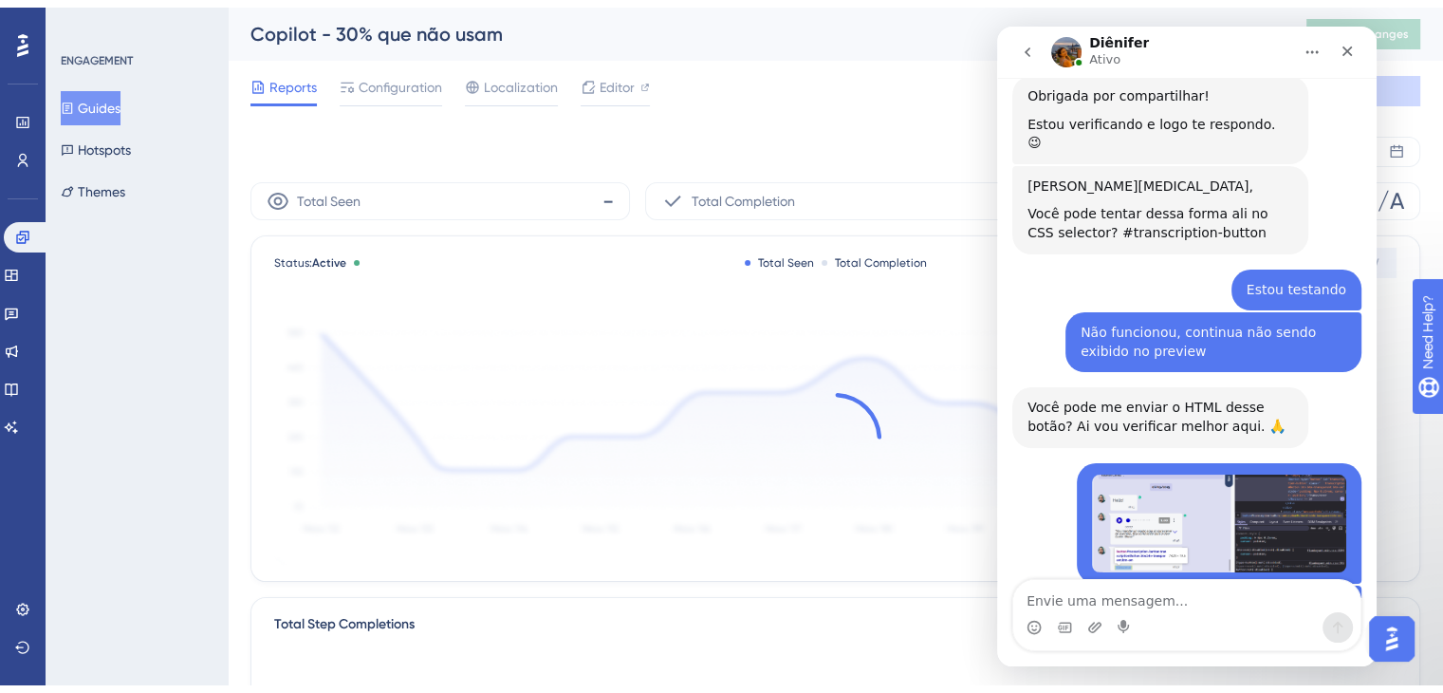
scroll to position [3996, 0]
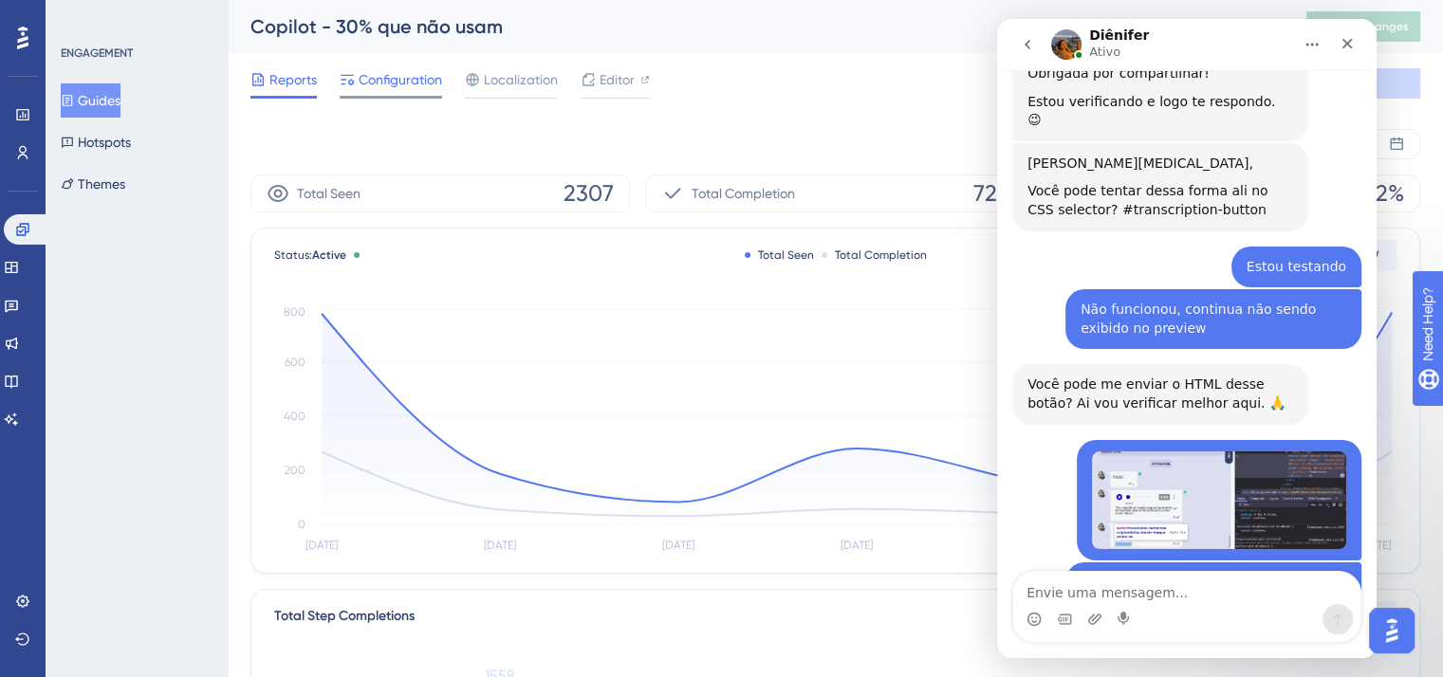
click at [398, 75] on span "Configuration" at bounding box center [400, 79] width 83 height 23
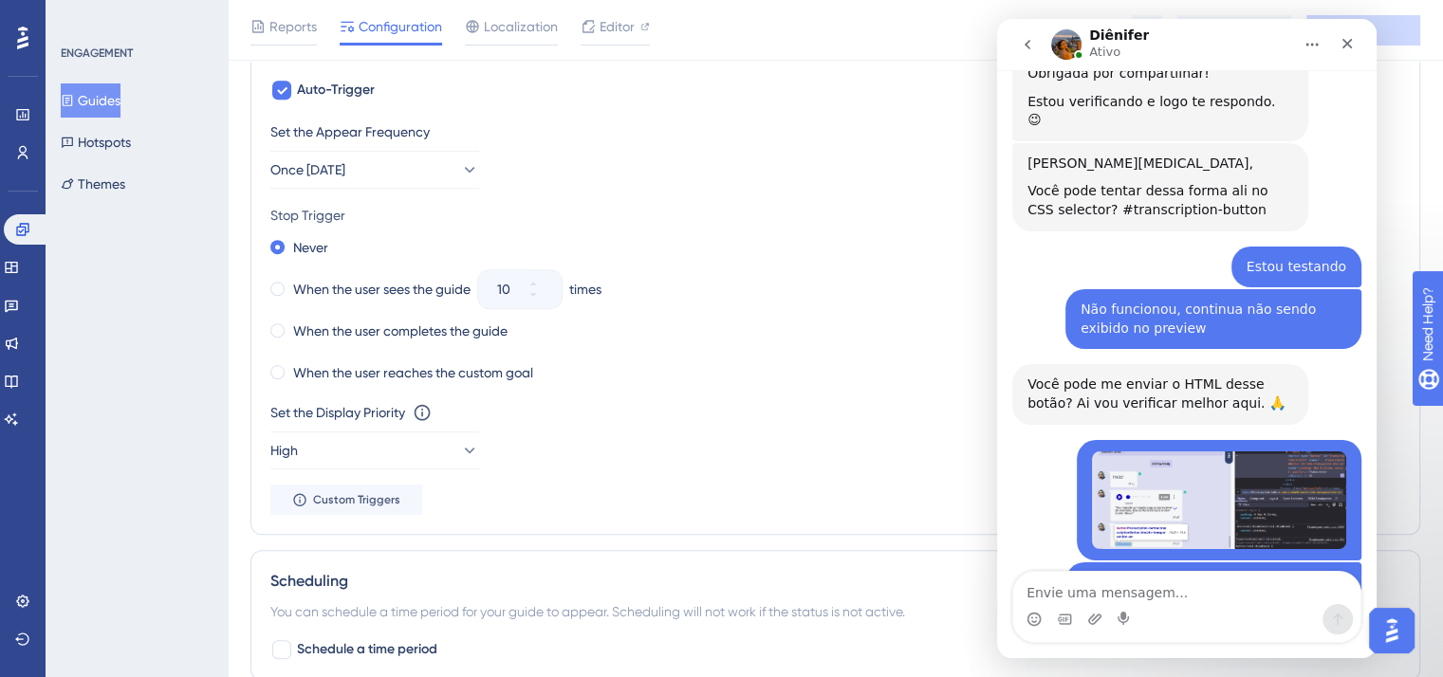
scroll to position [1044, 0]
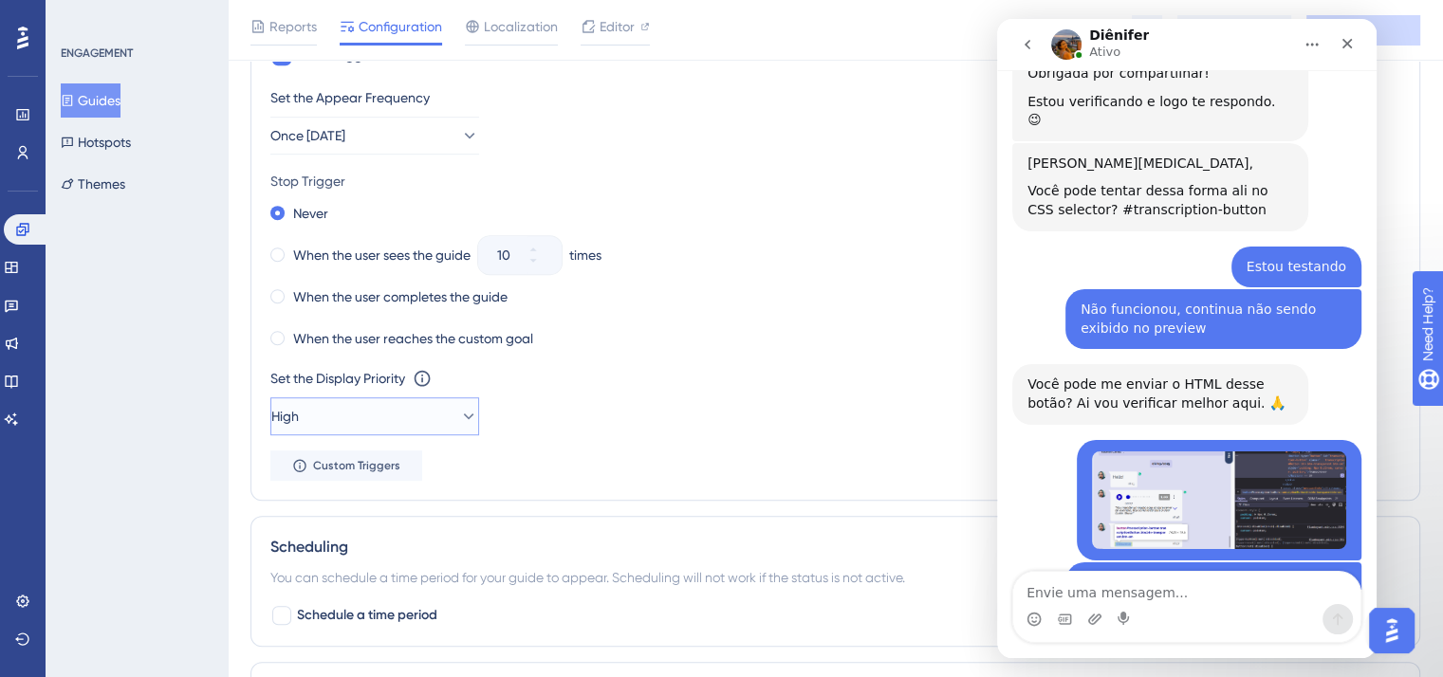
click at [459, 417] on icon at bounding box center [468, 416] width 19 height 19
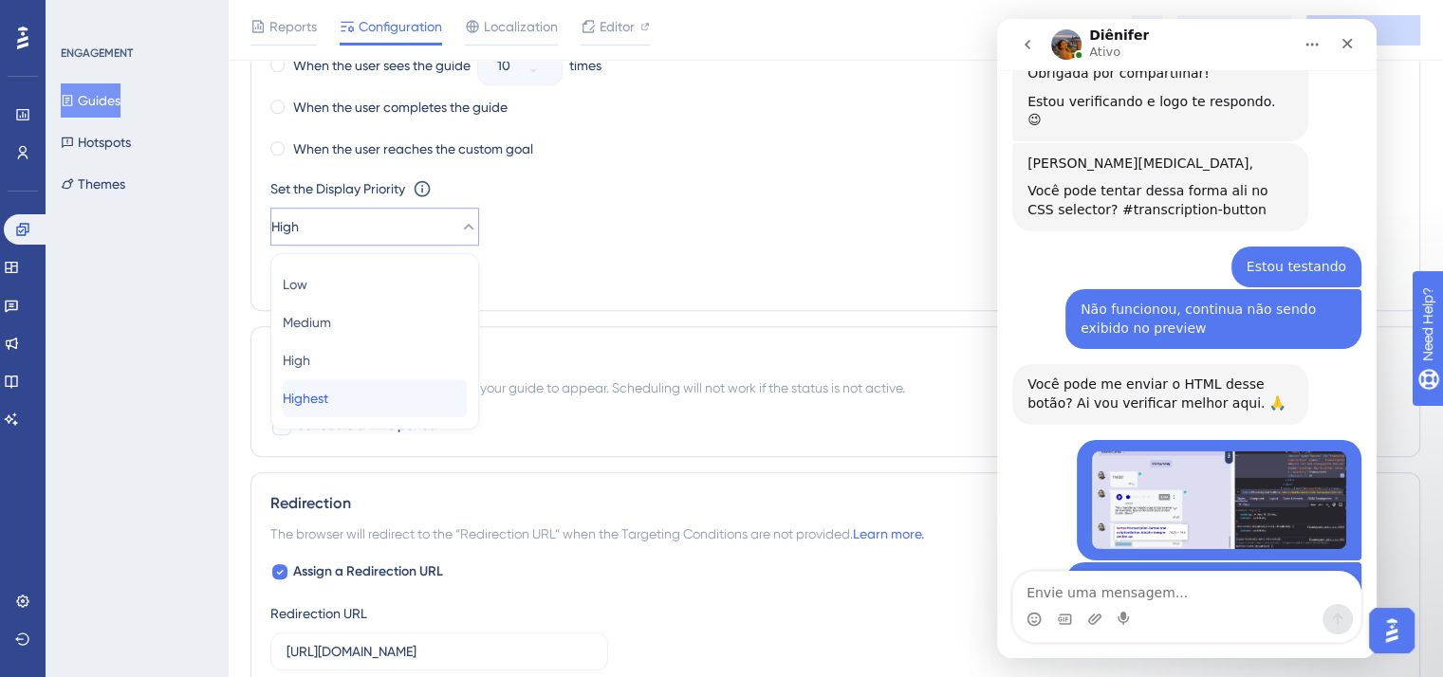
click at [328, 394] on span "Highest" at bounding box center [306, 398] width 46 height 23
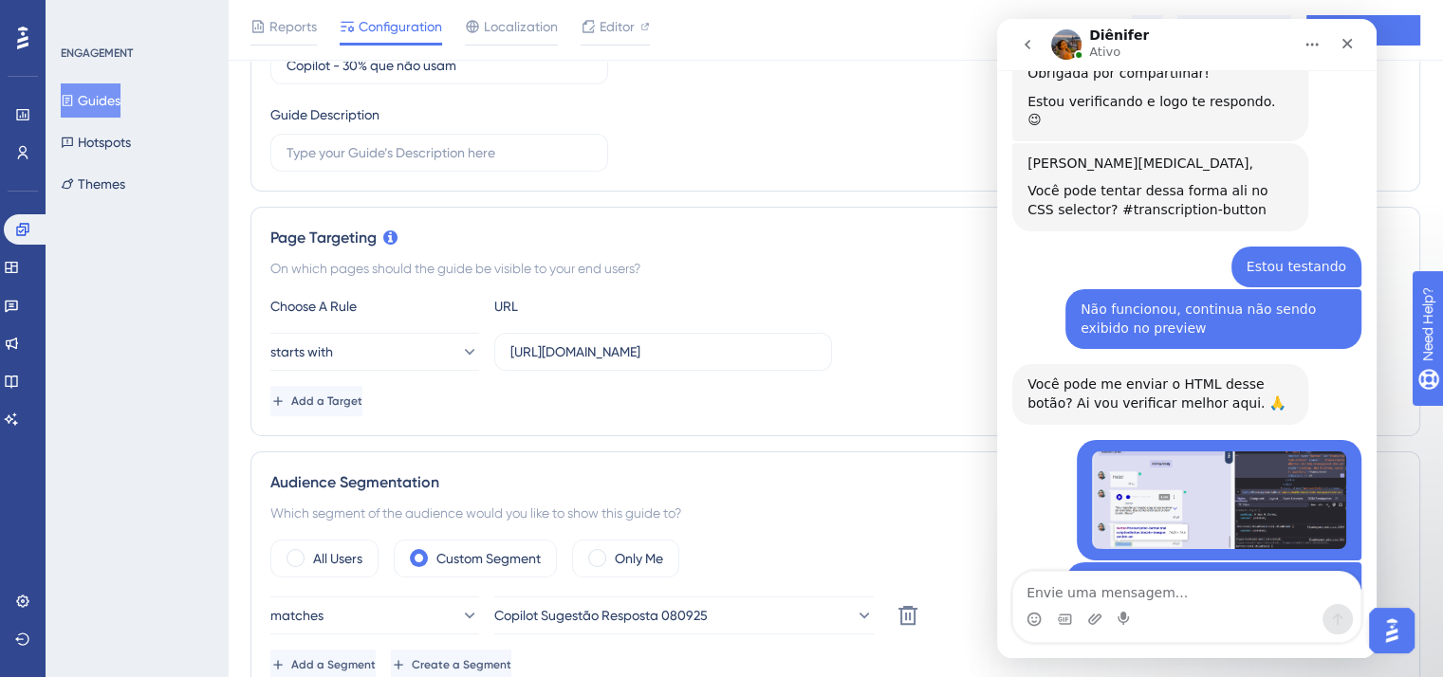
scroll to position [0, 0]
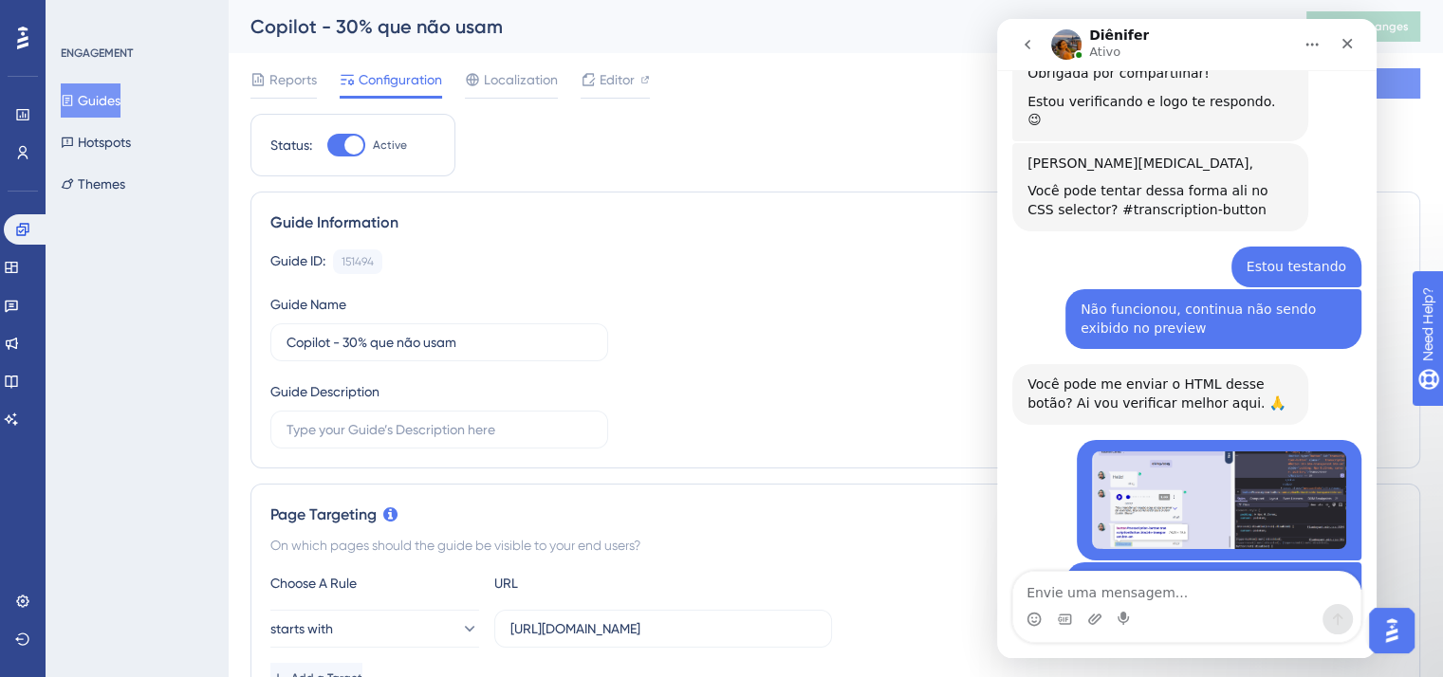
click at [1414, 85] on button "Save" at bounding box center [1363, 83] width 114 height 30
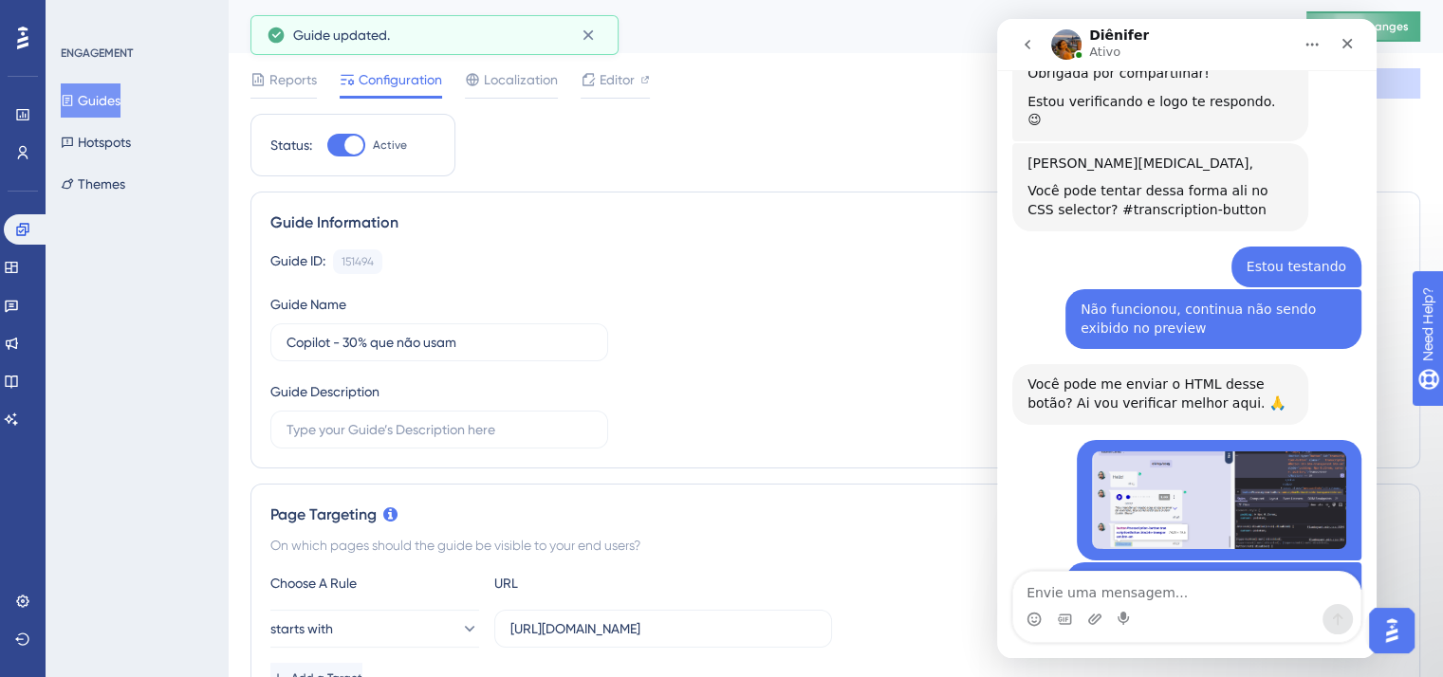
click at [1405, 24] on span "Publish Changes" at bounding box center [1363, 26] width 91 height 15
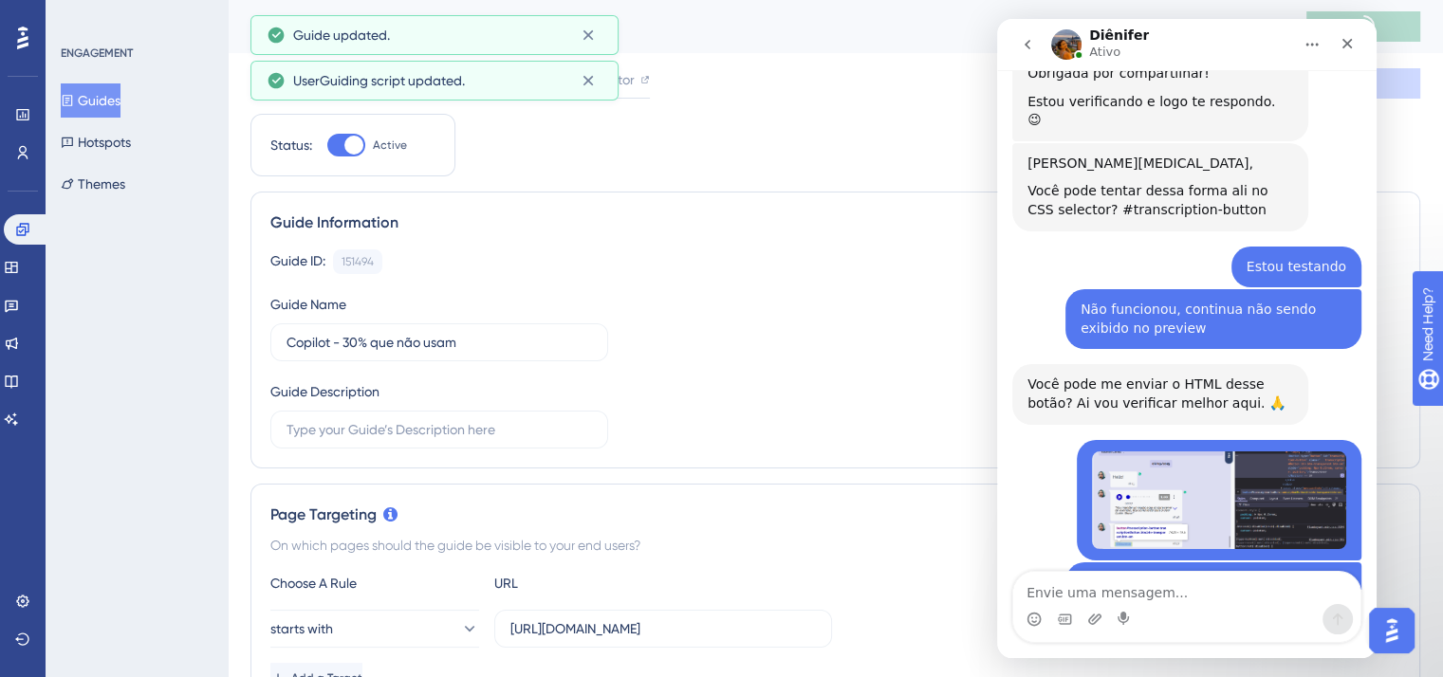
click at [118, 95] on button "Guides" at bounding box center [91, 100] width 60 height 34
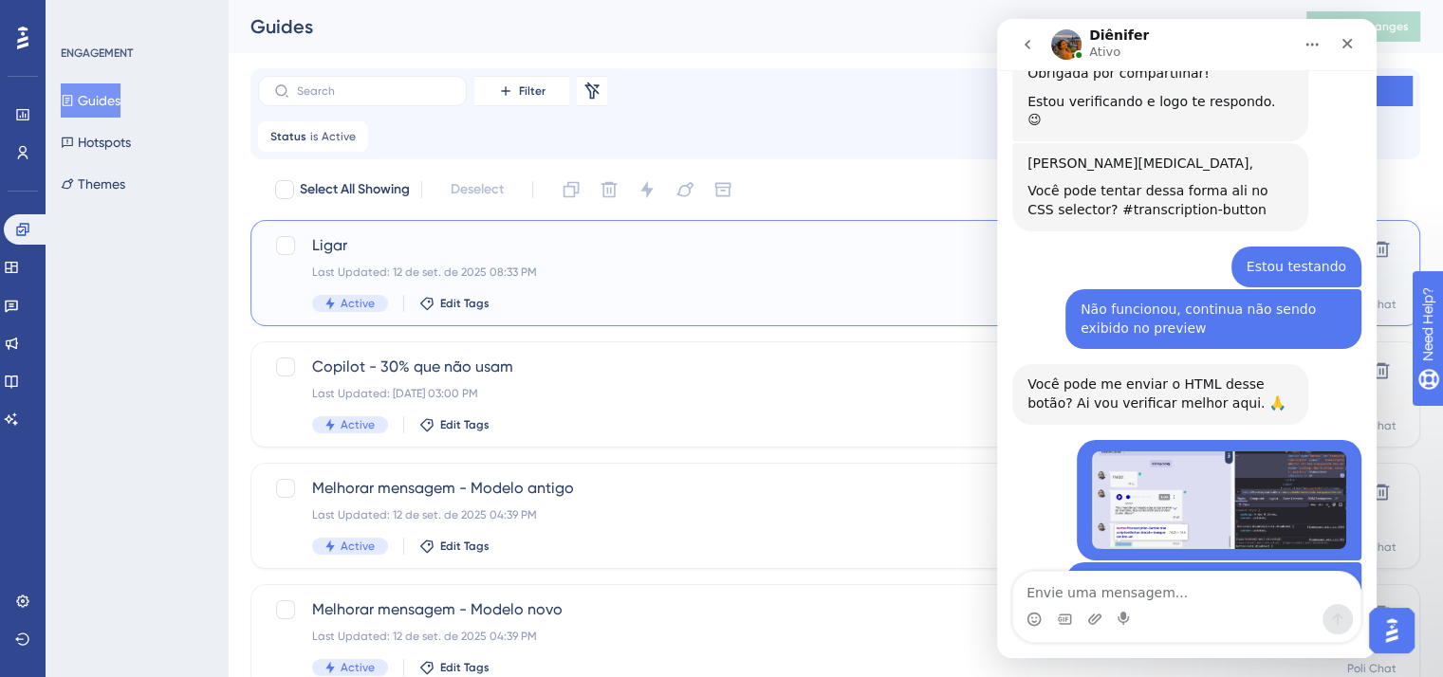
click at [600, 270] on div "Last Updated: 12 de set. de 2025 08:33 PM" at bounding box center [759, 272] width 895 height 15
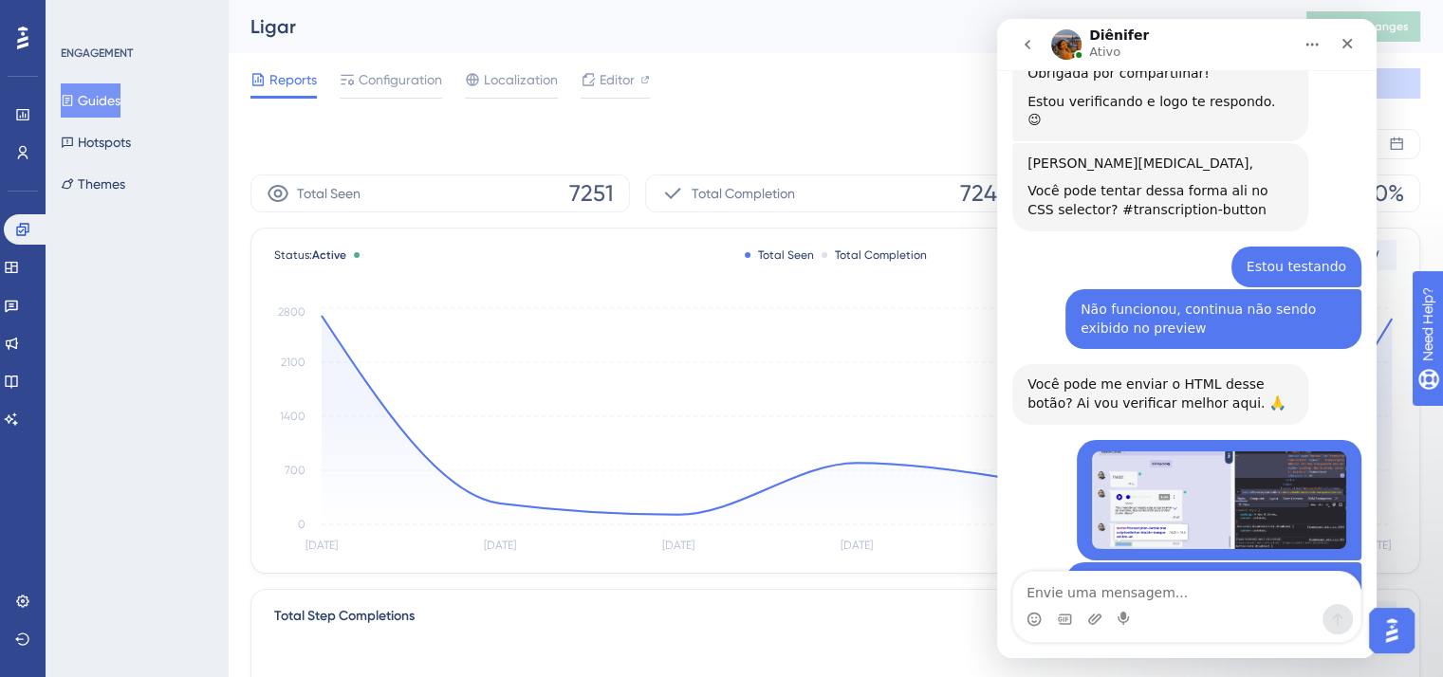
click at [120, 107] on button "Guides" at bounding box center [91, 100] width 60 height 34
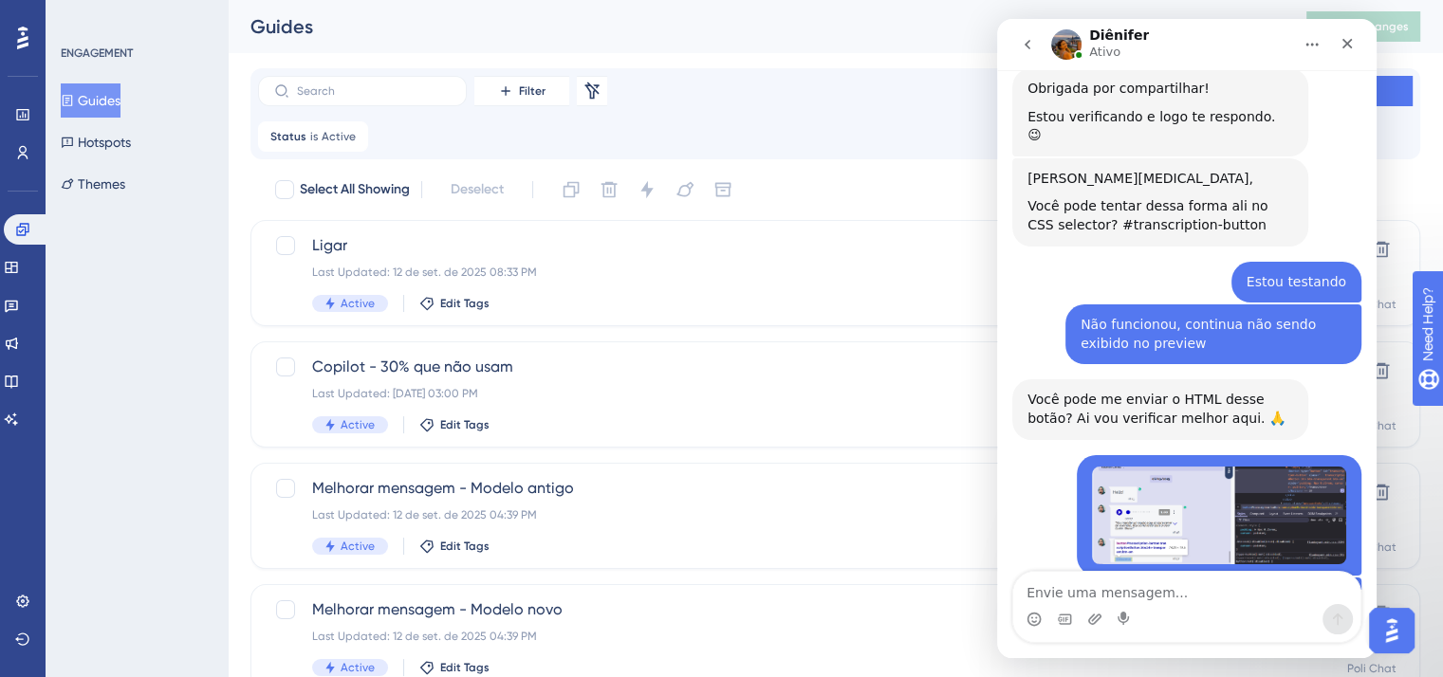
scroll to position [3996, 0]
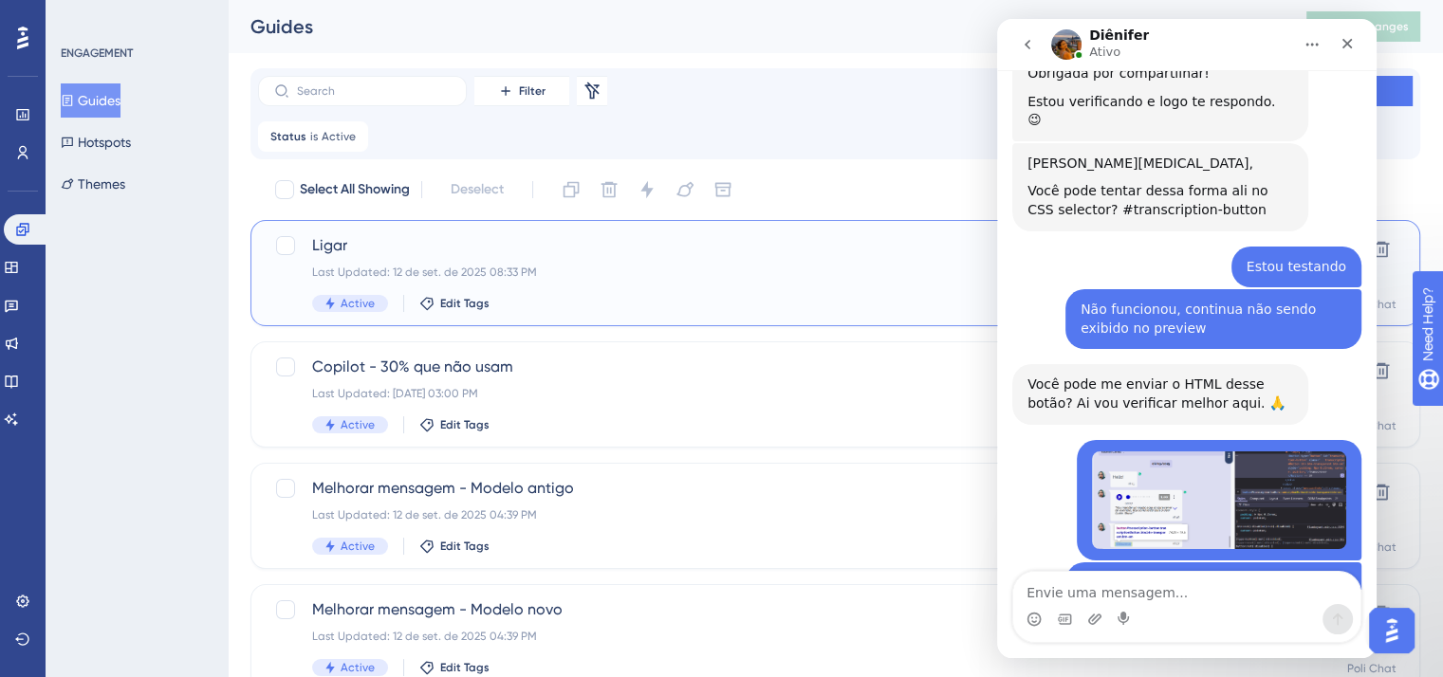
click at [560, 268] on div "Last Updated: 12 de set. de 2025 08:33 PM" at bounding box center [759, 272] width 895 height 15
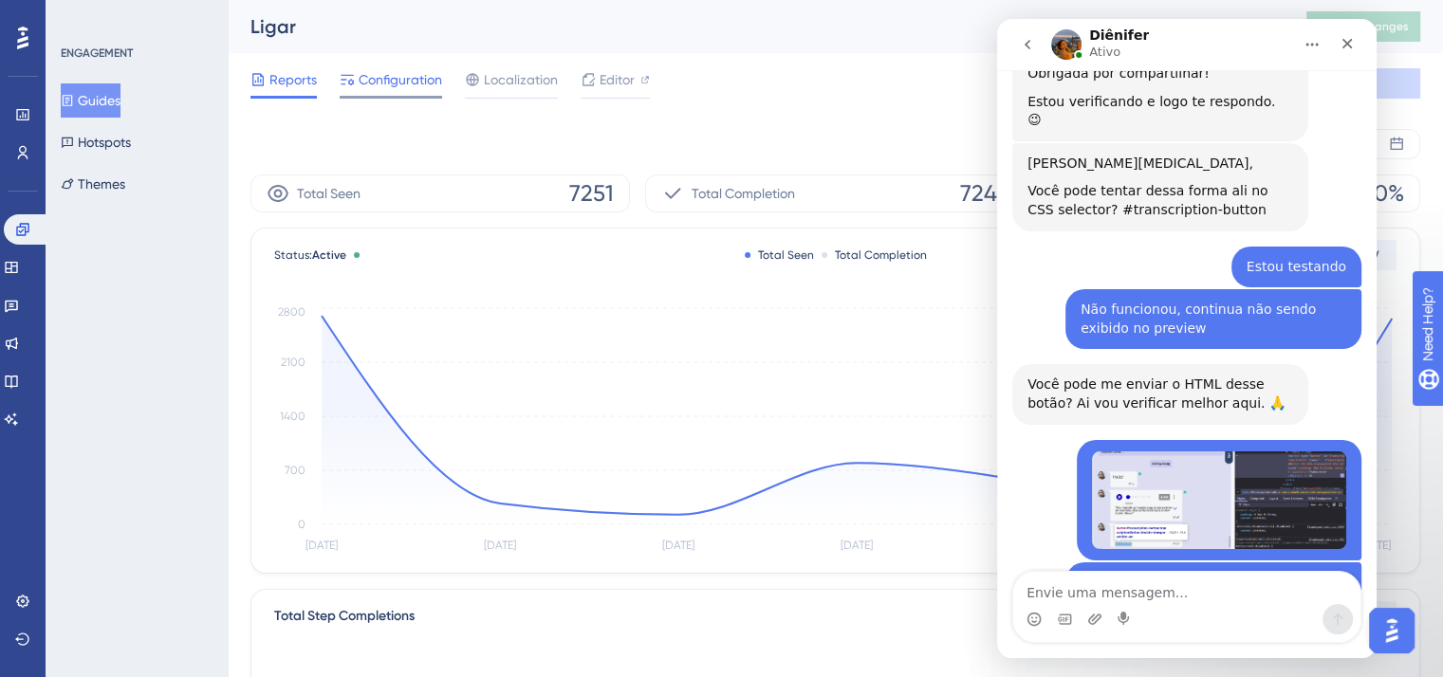
click at [409, 88] on span "Configuration" at bounding box center [400, 79] width 83 height 23
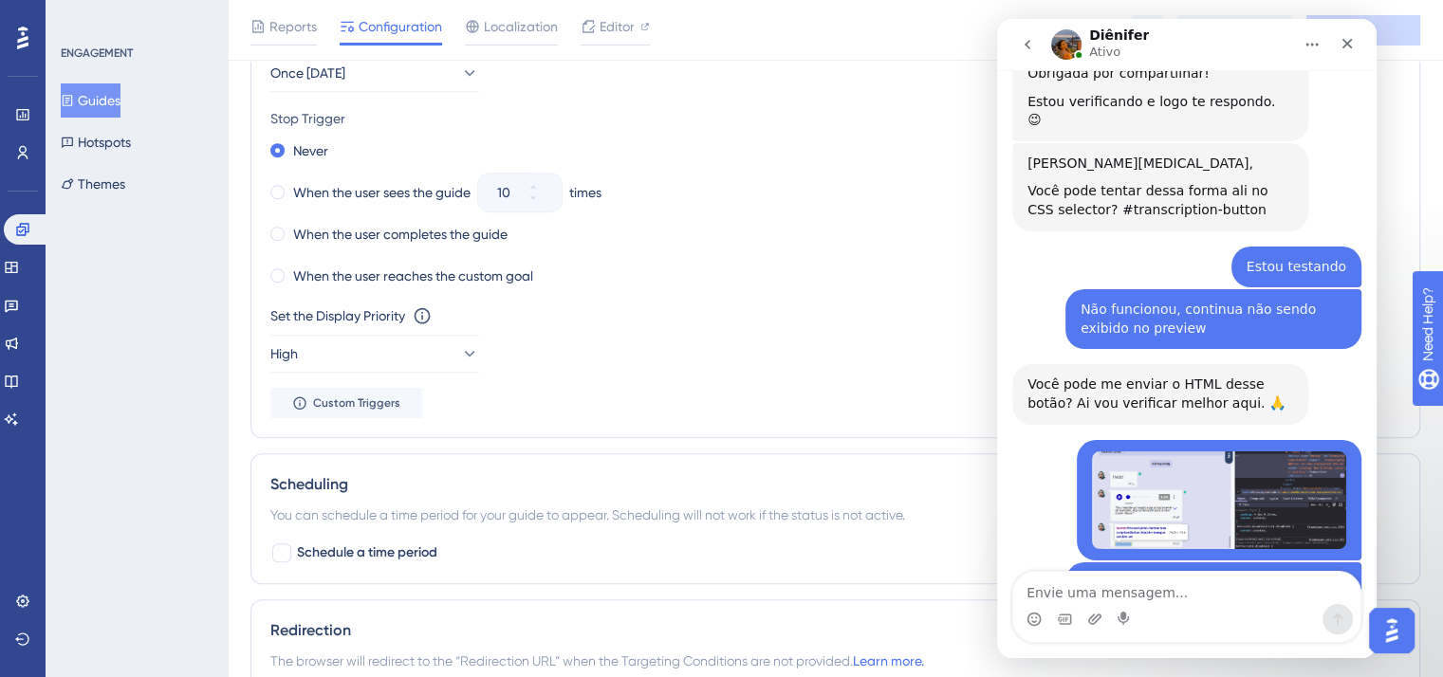
scroll to position [1138, 0]
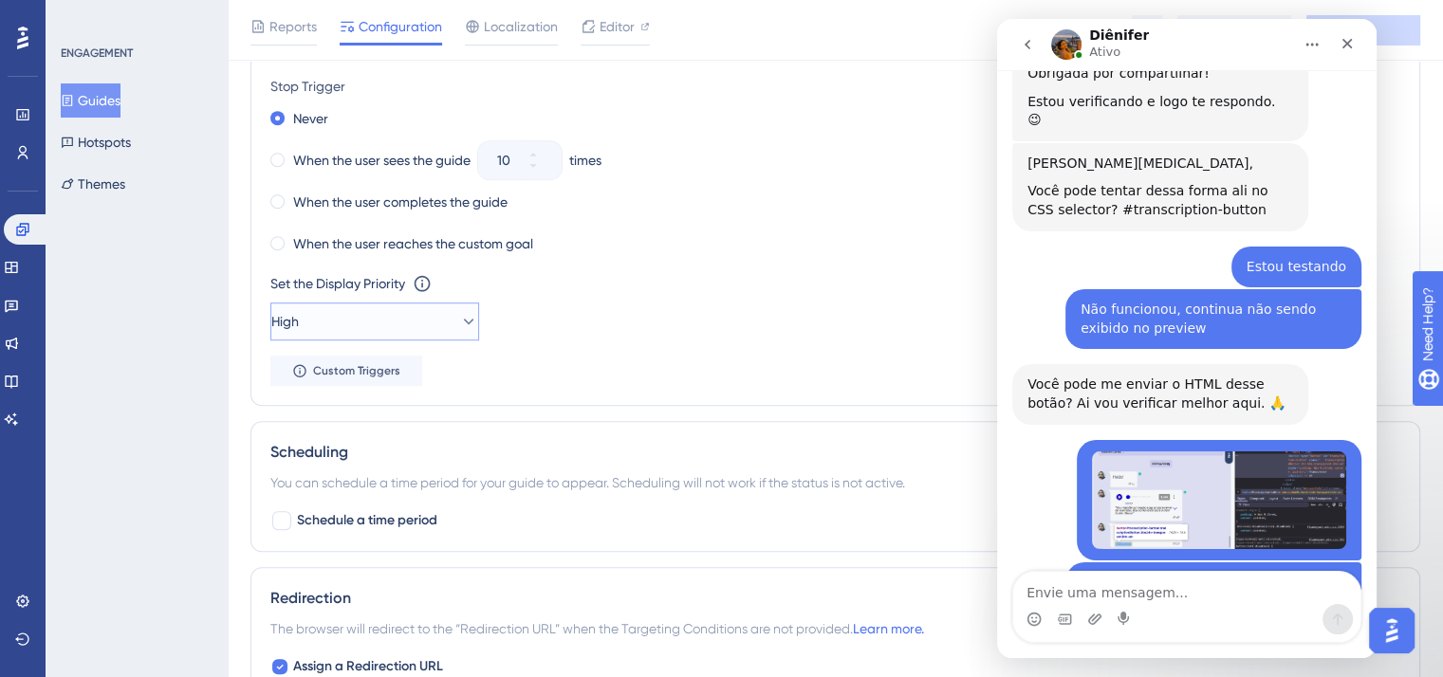
click at [459, 316] on icon at bounding box center [468, 321] width 19 height 19
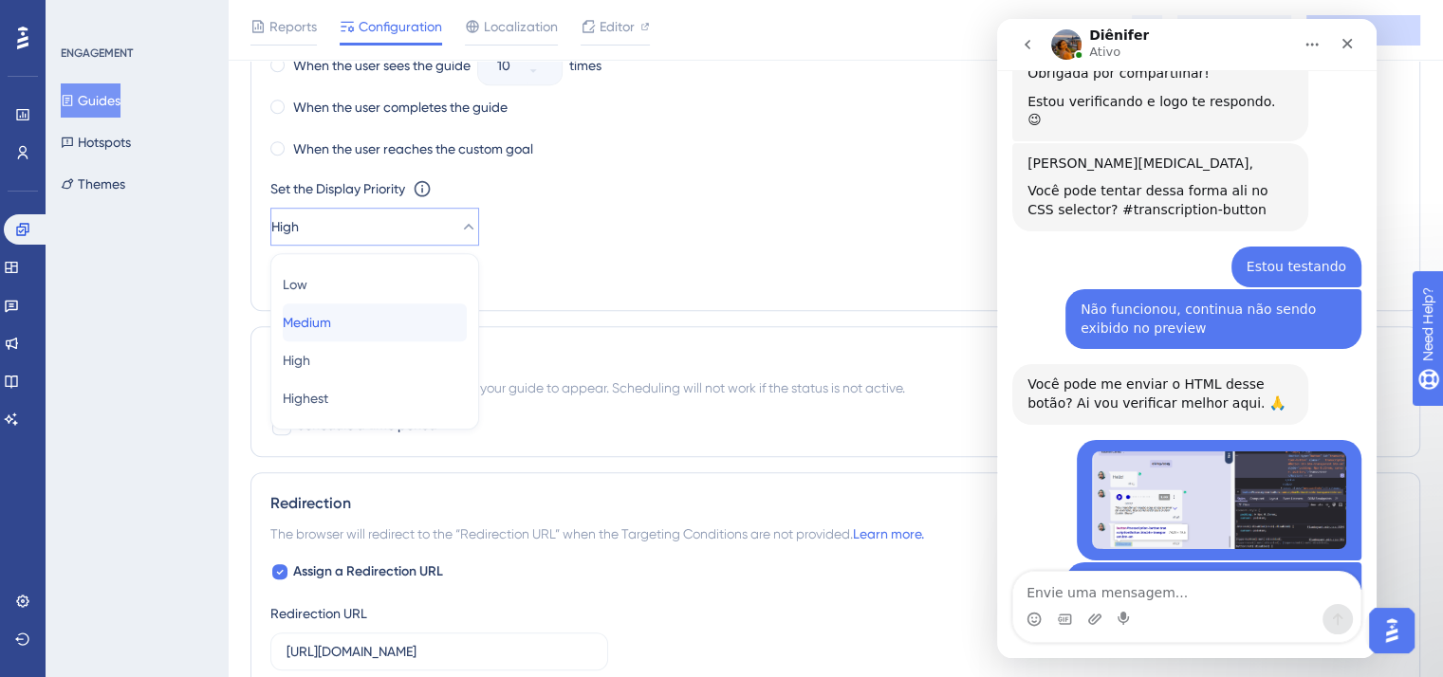
click at [396, 324] on div "Medium Medium" at bounding box center [375, 323] width 184 height 38
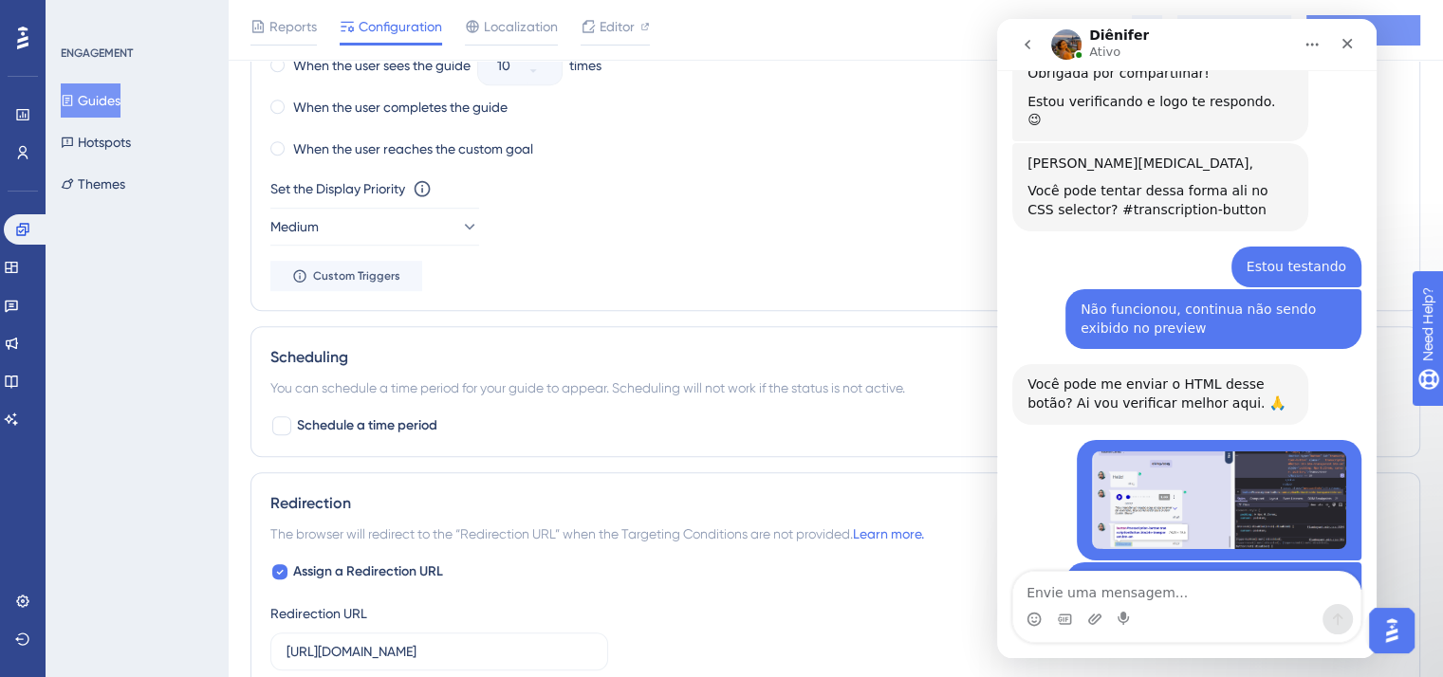
click at [1414, 27] on button "Save" at bounding box center [1363, 30] width 114 height 30
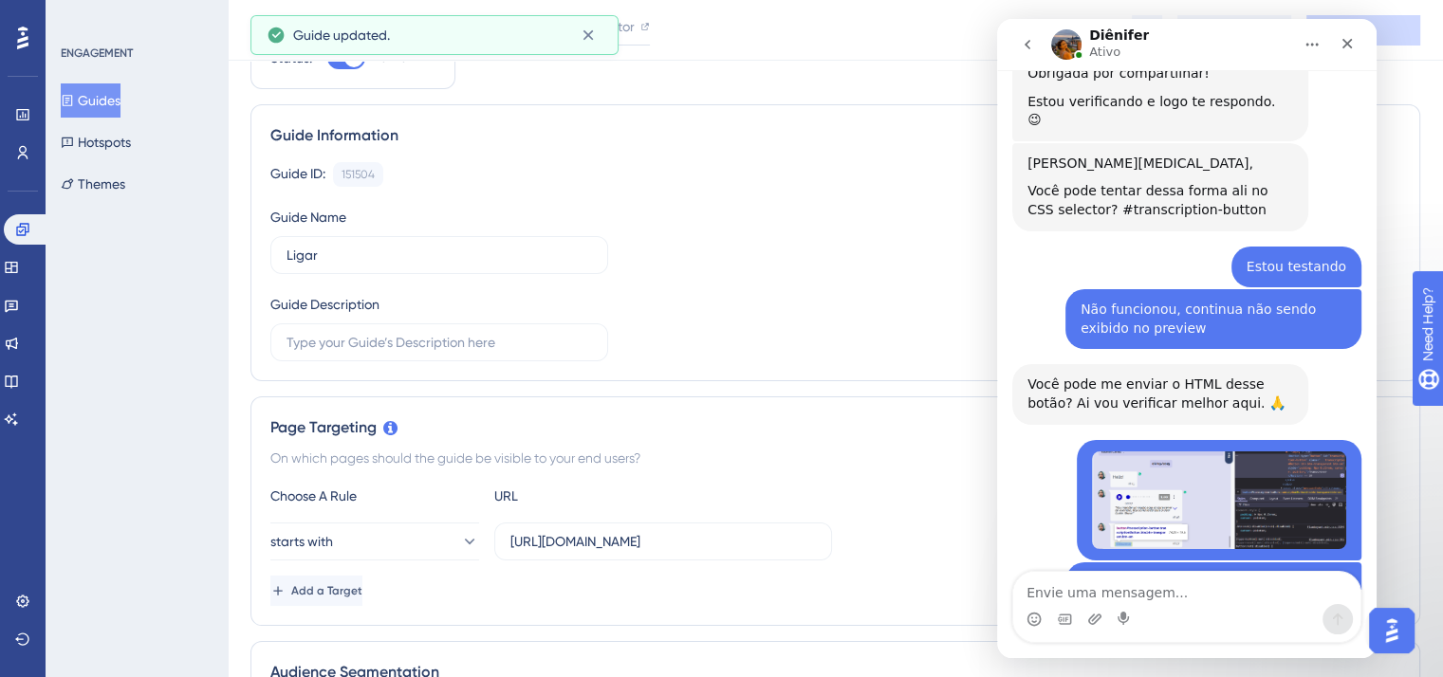
scroll to position [0, 0]
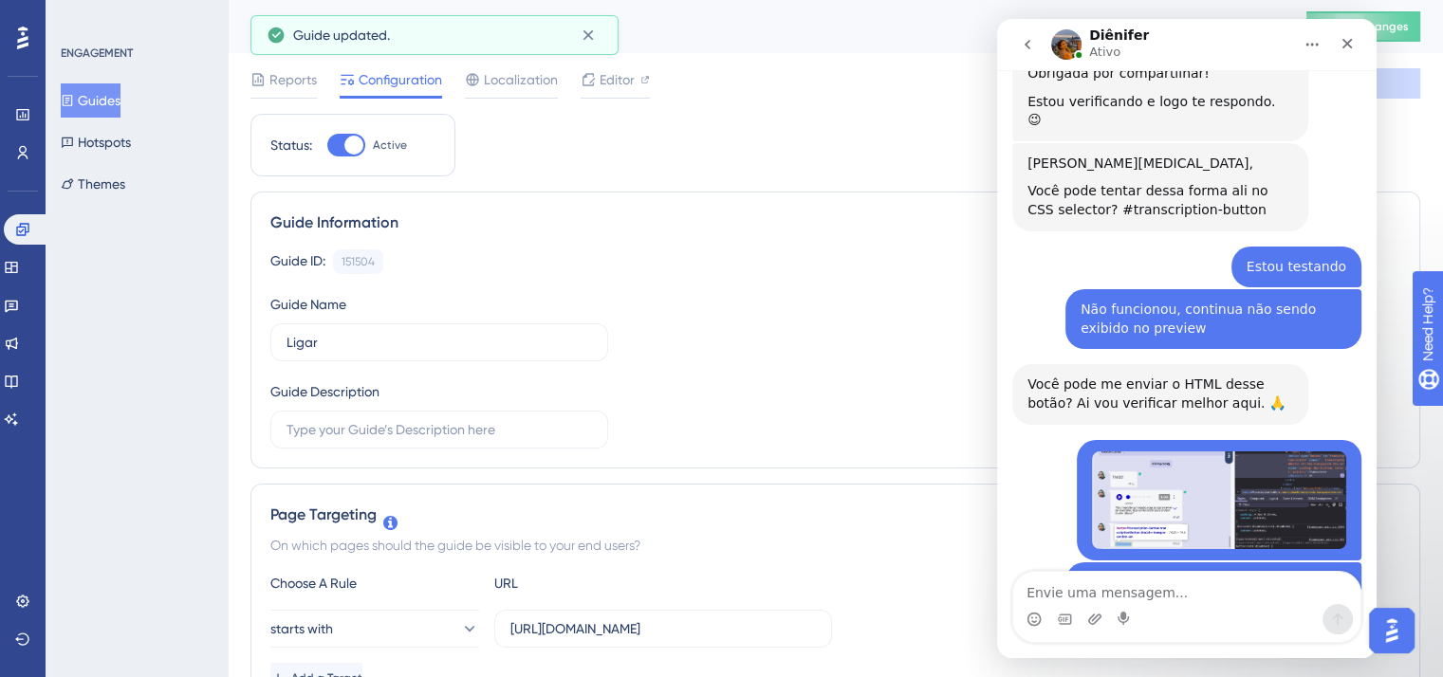
click at [99, 102] on button "Guides" at bounding box center [91, 100] width 60 height 34
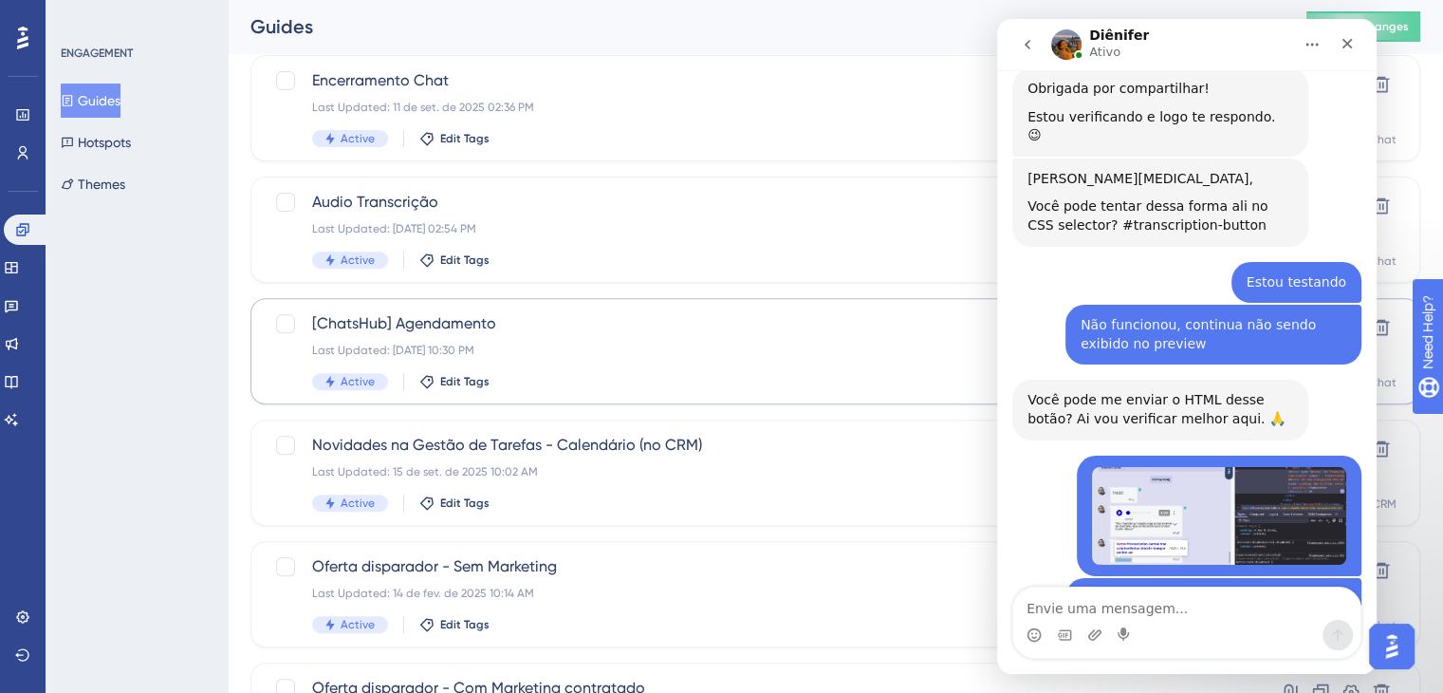
scroll to position [664, 0]
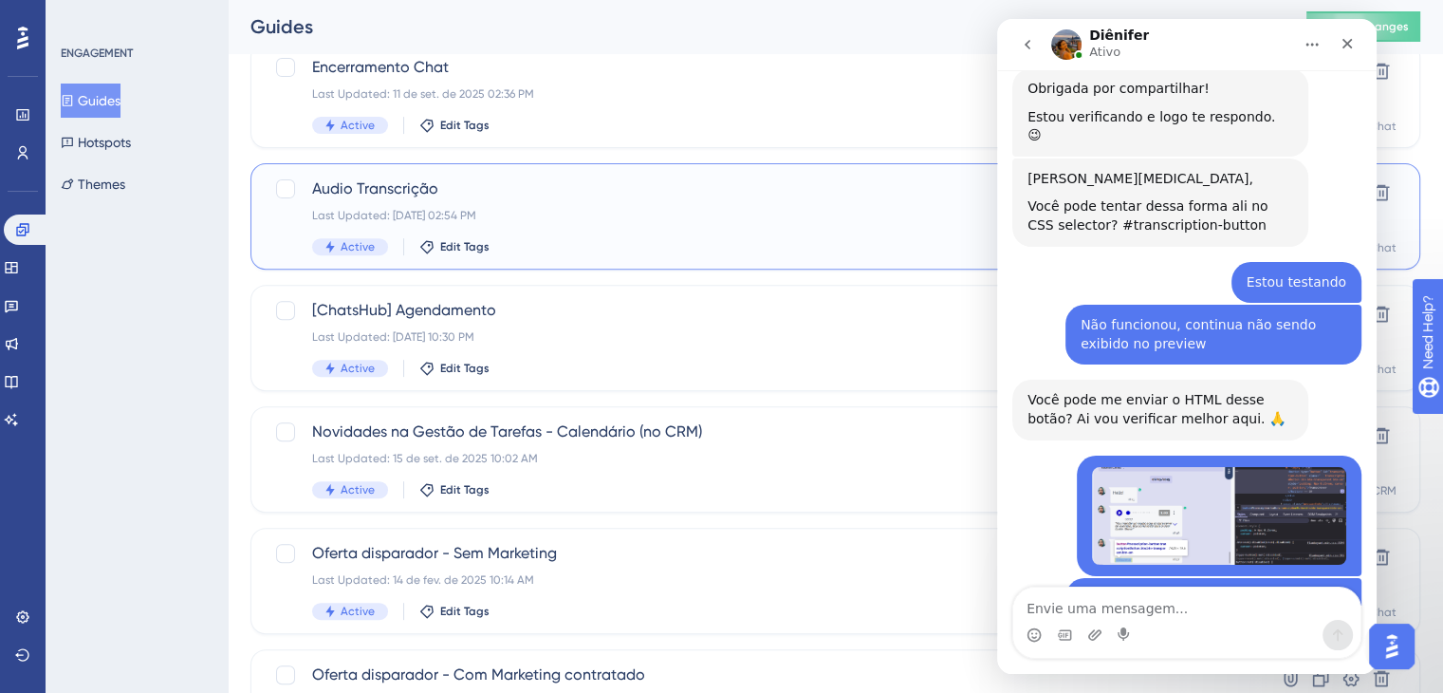
click at [564, 187] on span "Audio Transcrição" at bounding box center [759, 188] width 895 height 23
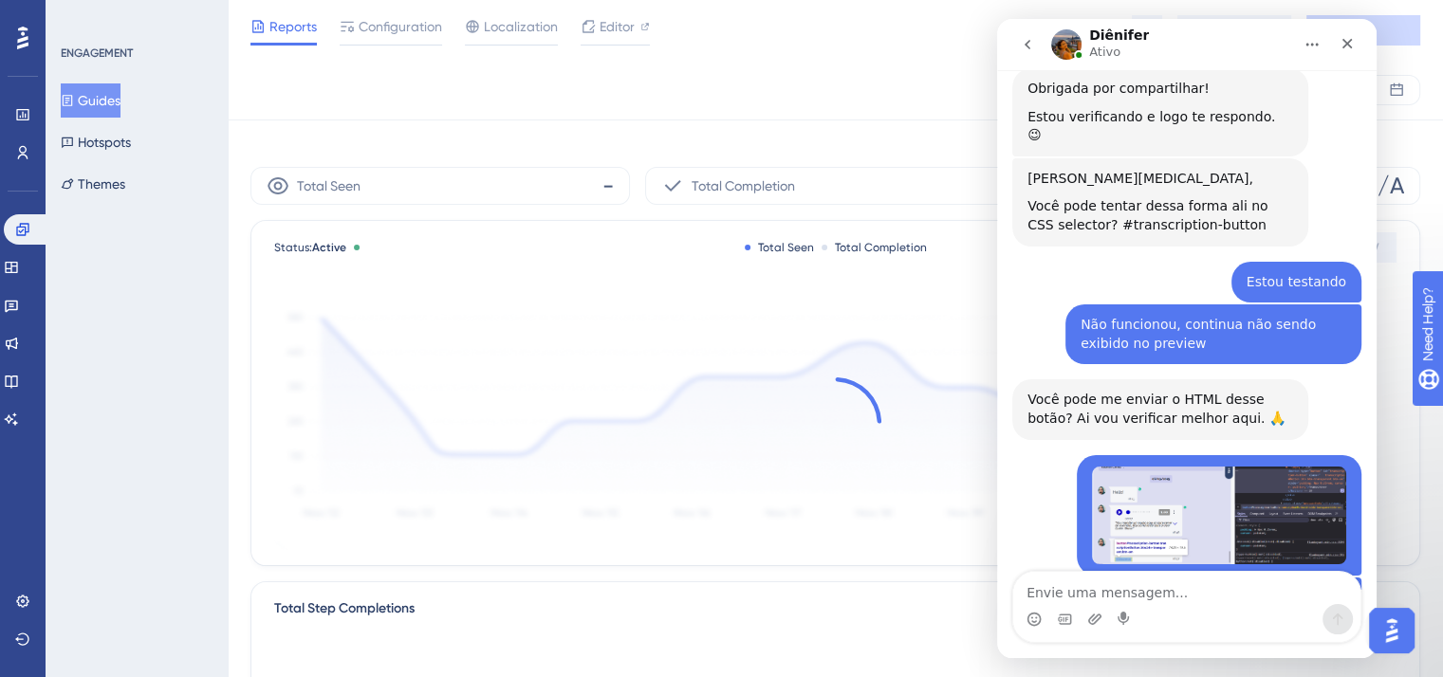
scroll to position [3996, 0]
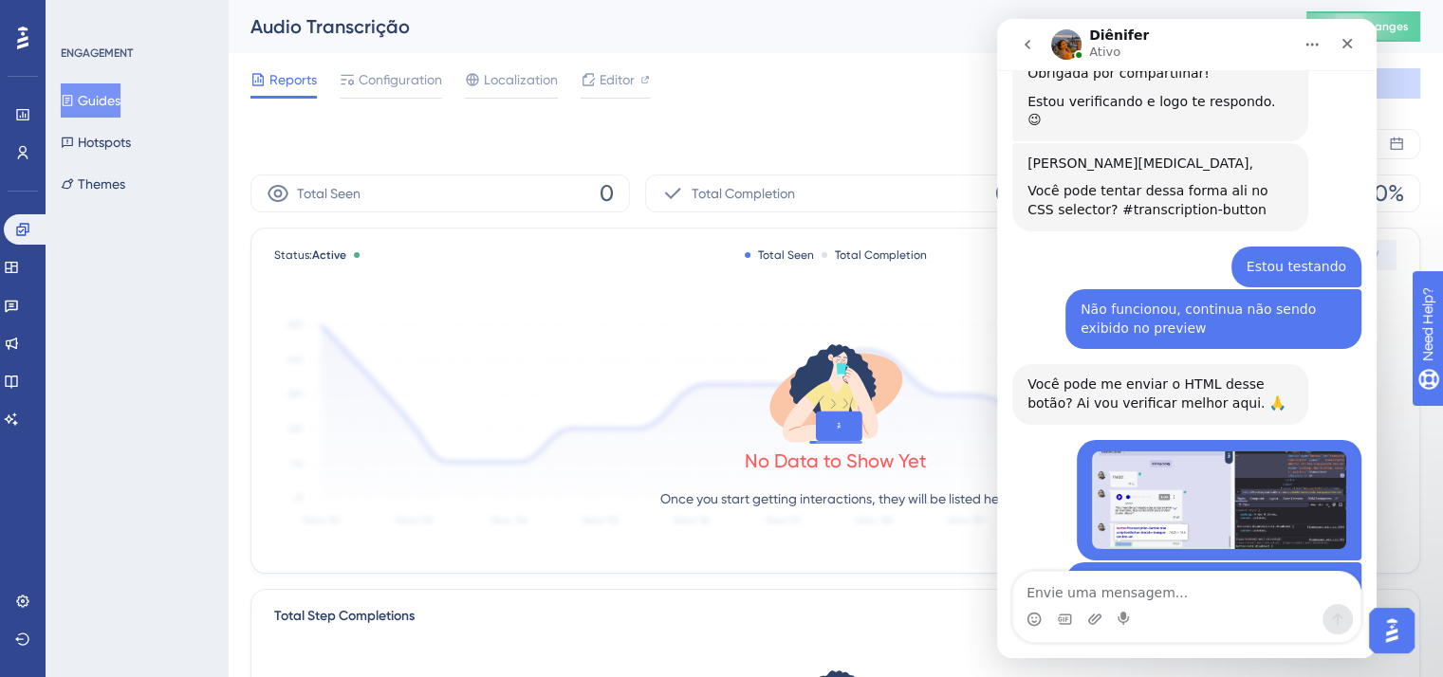
click at [412, 59] on div "Reports Configuration Localization Editor Troubleshoot Cancel Save" at bounding box center [835, 83] width 1170 height 61
click at [415, 83] on span "Configuration" at bounding box center [400, 79] width 83 height 23
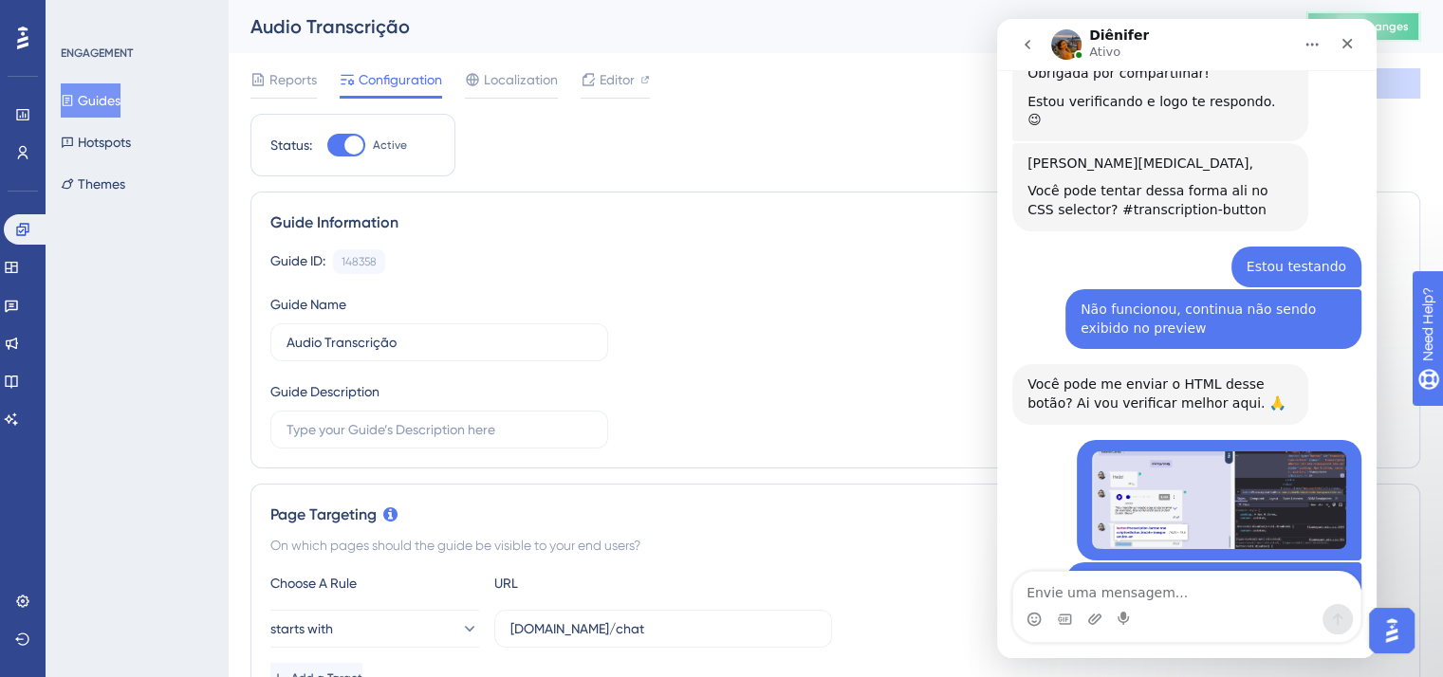
click at [1420, 33] on button "Publish Changes" at bounding box center [1363, 26] width 114 height 30
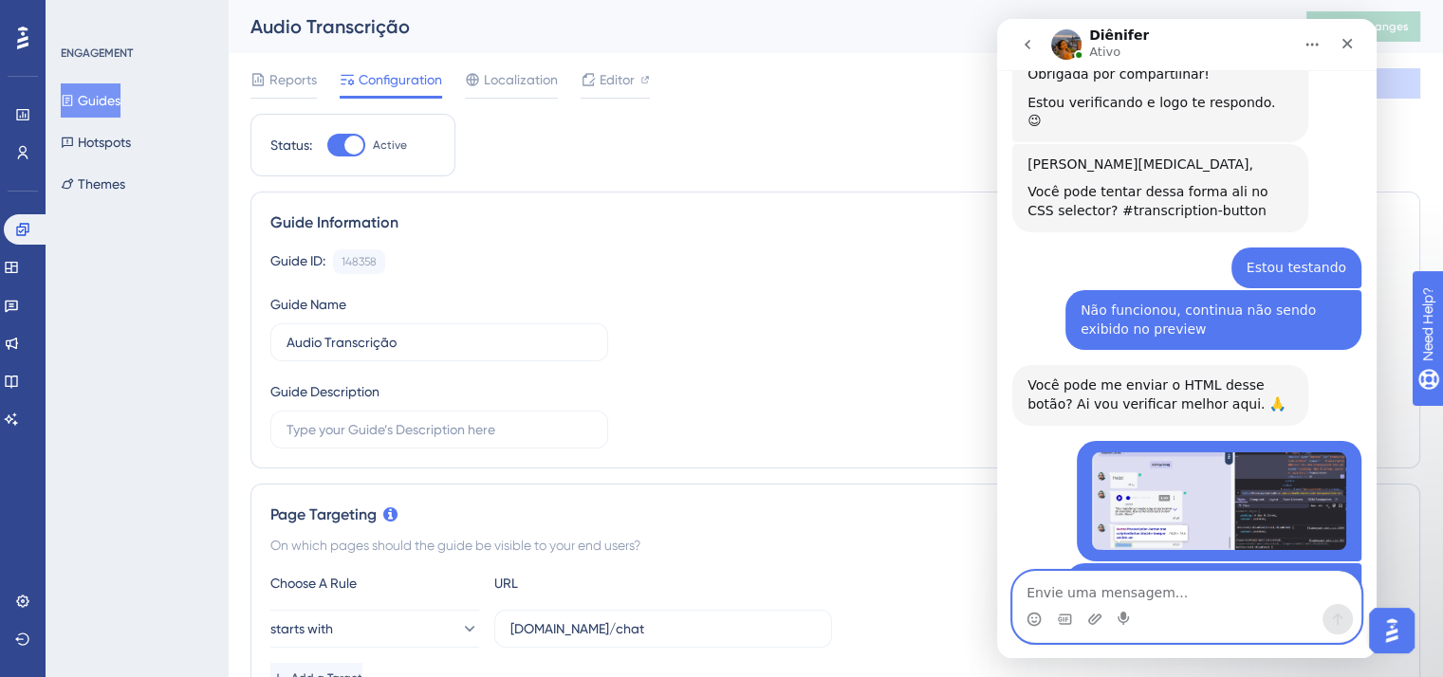
click at [1121, 593] on textarea "Envie uma mensagem..." at bounding box center [1186, 588] width 347 height 32
type textarea "Também preciso de ajuda com outros guides"
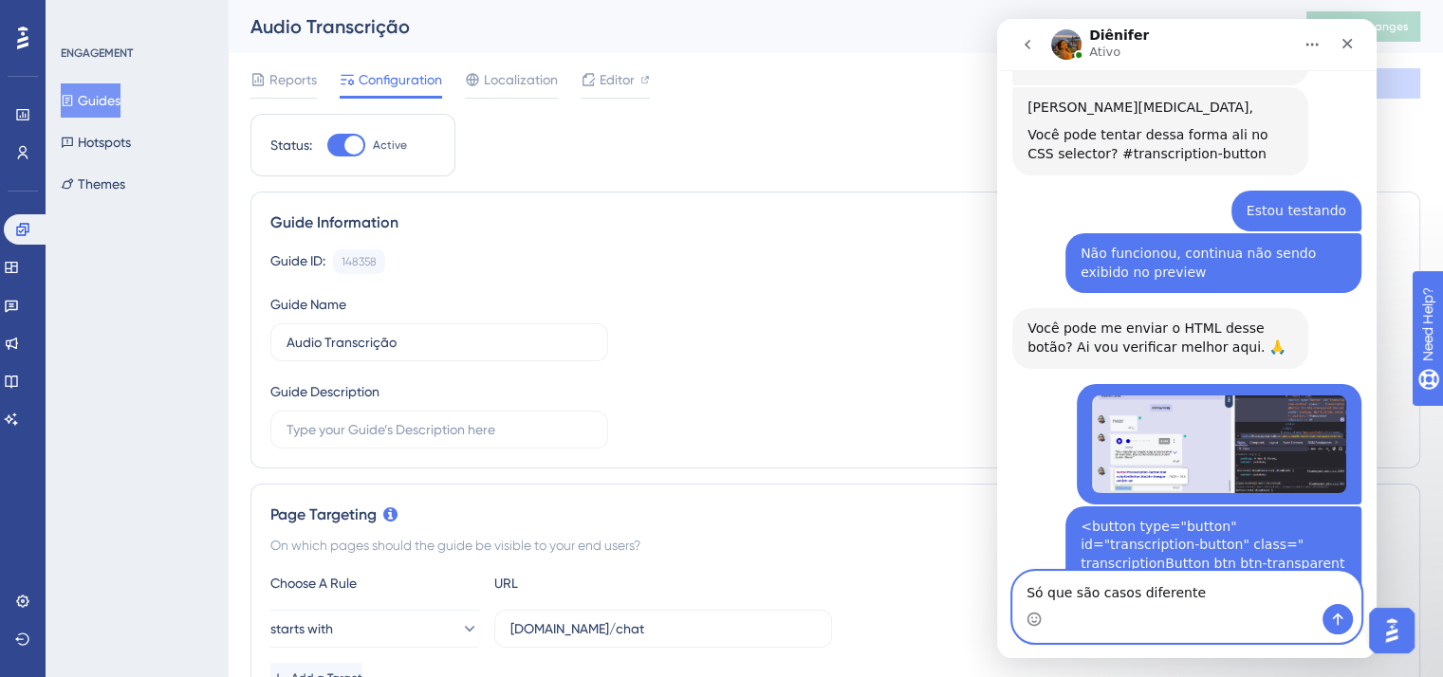
type textarea "Só que são casos diferentes"
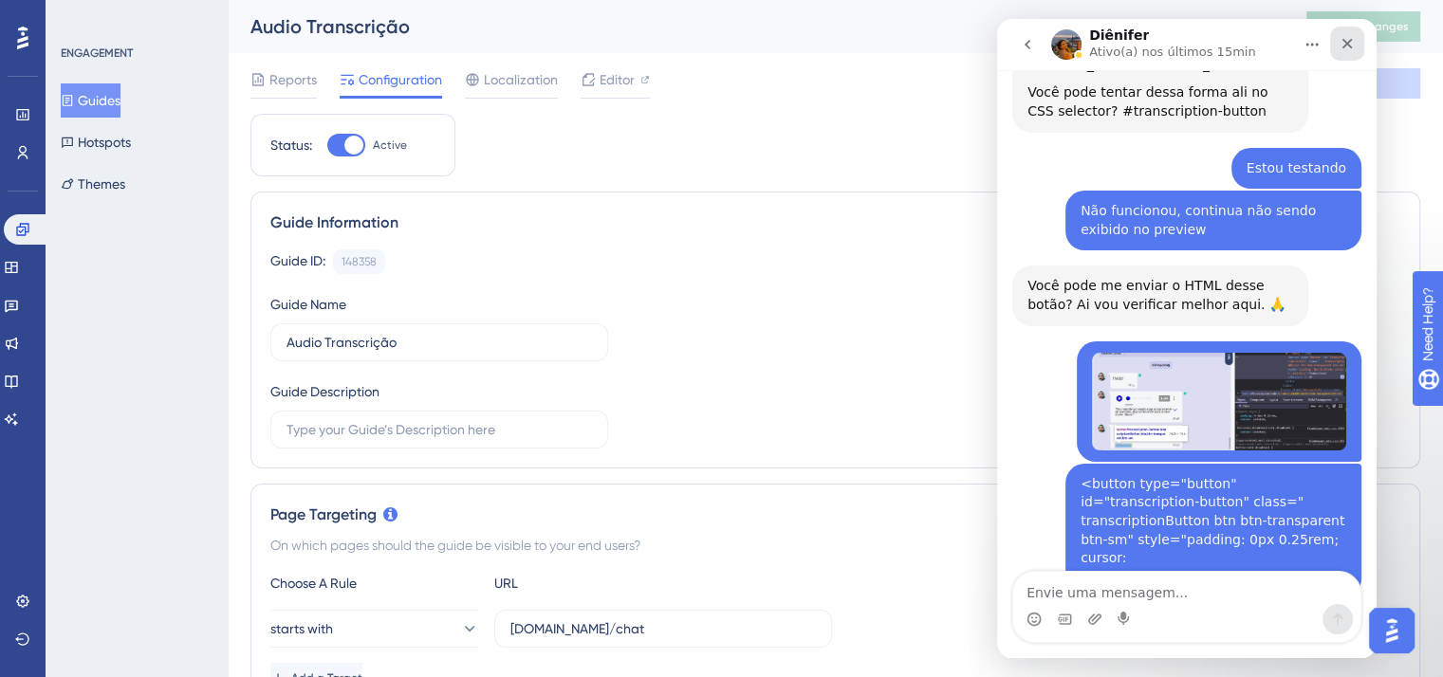
click at [1352, 39] on icon "Fechar" at bounding box center [1347, 44] width 10 height 10
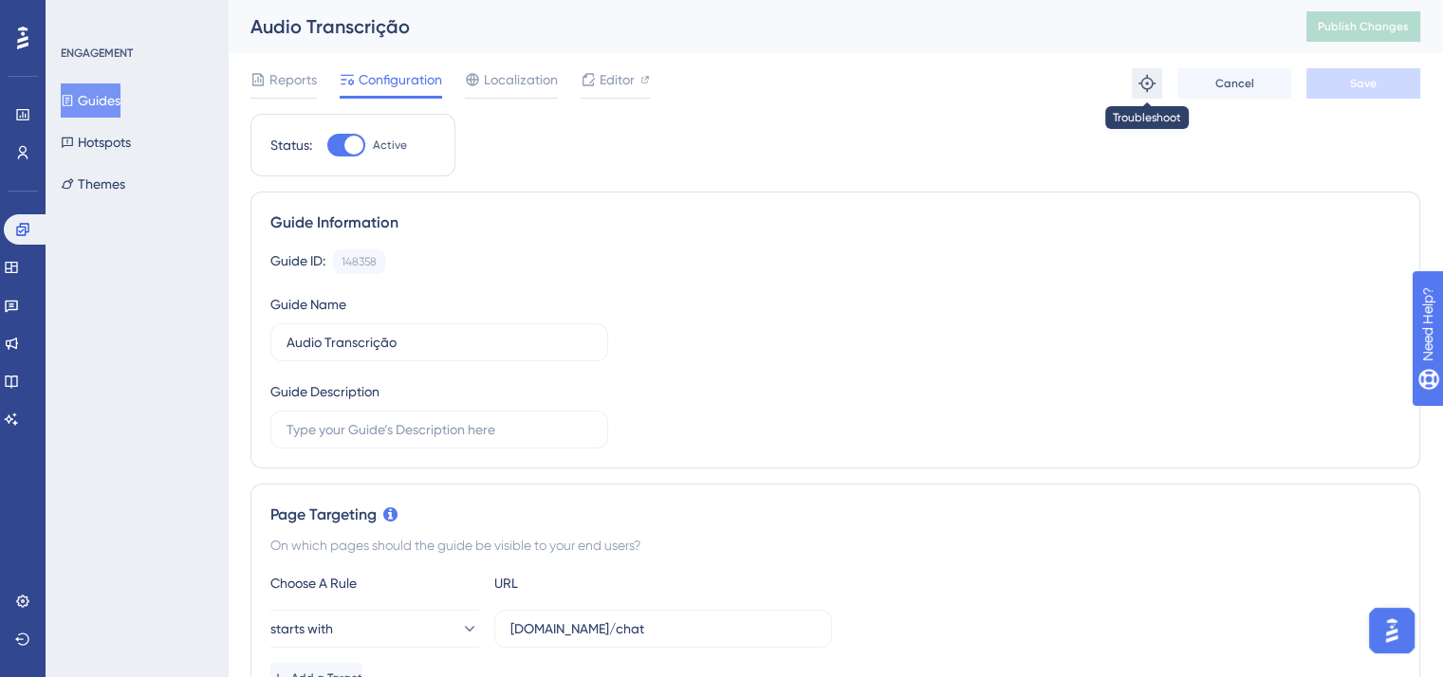
click at [1147, 92] on icon at bounding box center [1146, 83] width 17 height 17
click at [1147, 97] on button at bounding box center [1147, 83] width 30 height 30
click at [1156, 84] on icon at bounding box center [1146, 83] width 19 height 19
click at [1152, 85] on icon at bounding box center [1146, 83] width 17 height 17
click at [1391, 629] on img "Open AI Assistant Launcher" at bounding box center [1392, 631] width 34 height 34
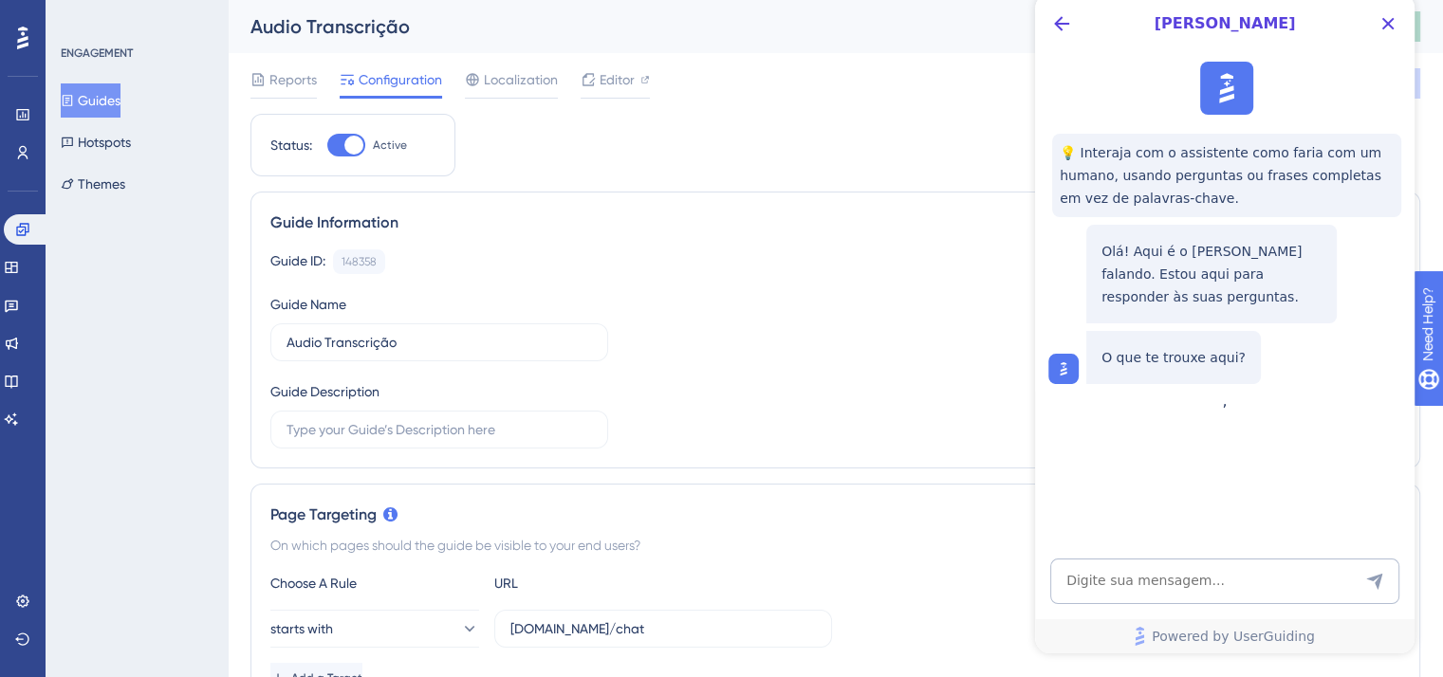
scroll to position [0, 0]
click at [1057, 28] on icon "Back Button" at bounding box center [1061, 23] width 23 height 23
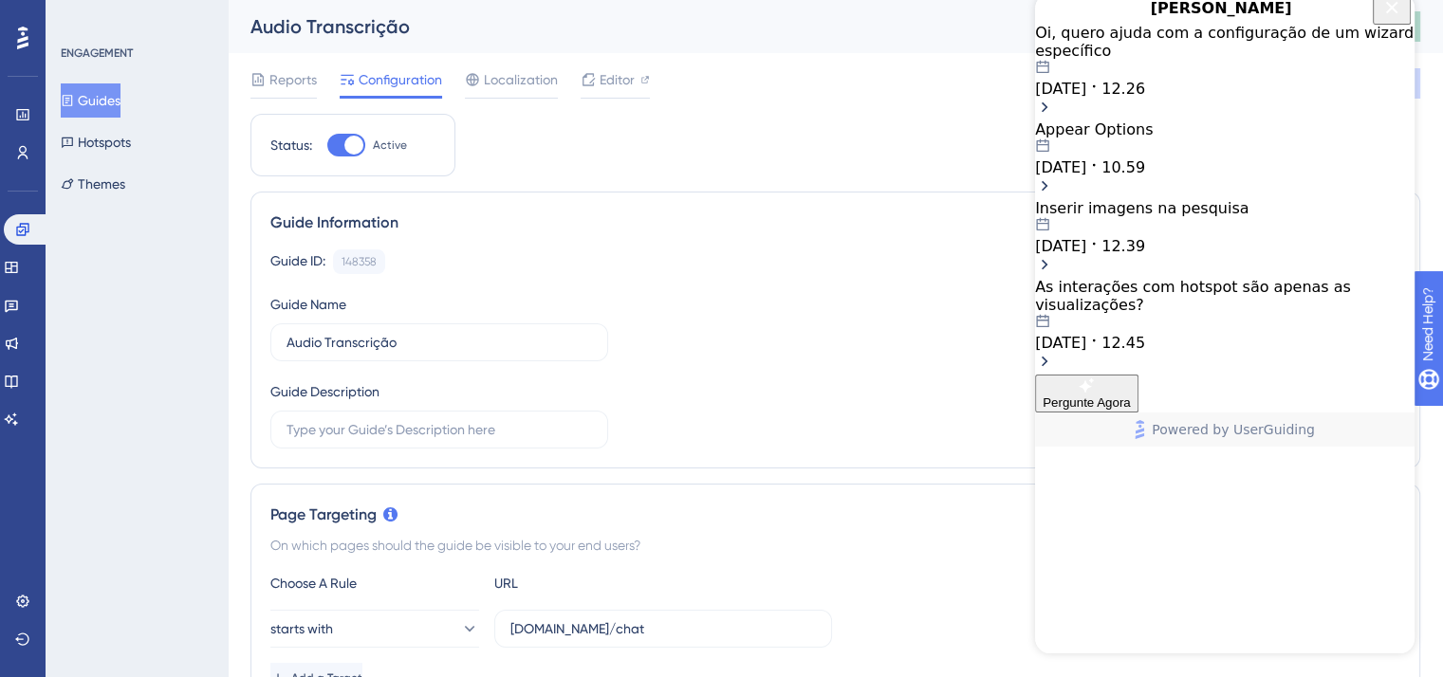
click at [1393, 19] on icon "Close Button" at bounding box center [1391, 7] width 23 height 23
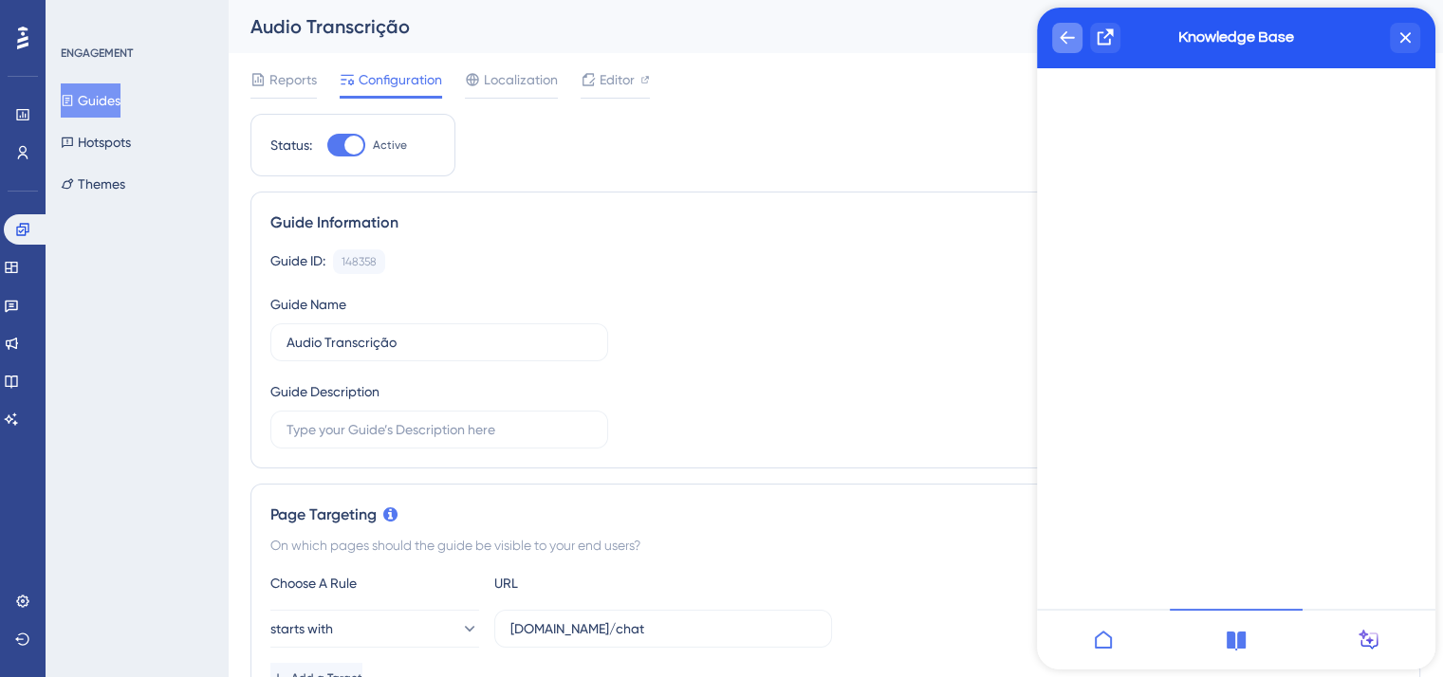
click at [1069, 40] on icon "back to header" at bounding box center [1067, 37] width 15 height 15
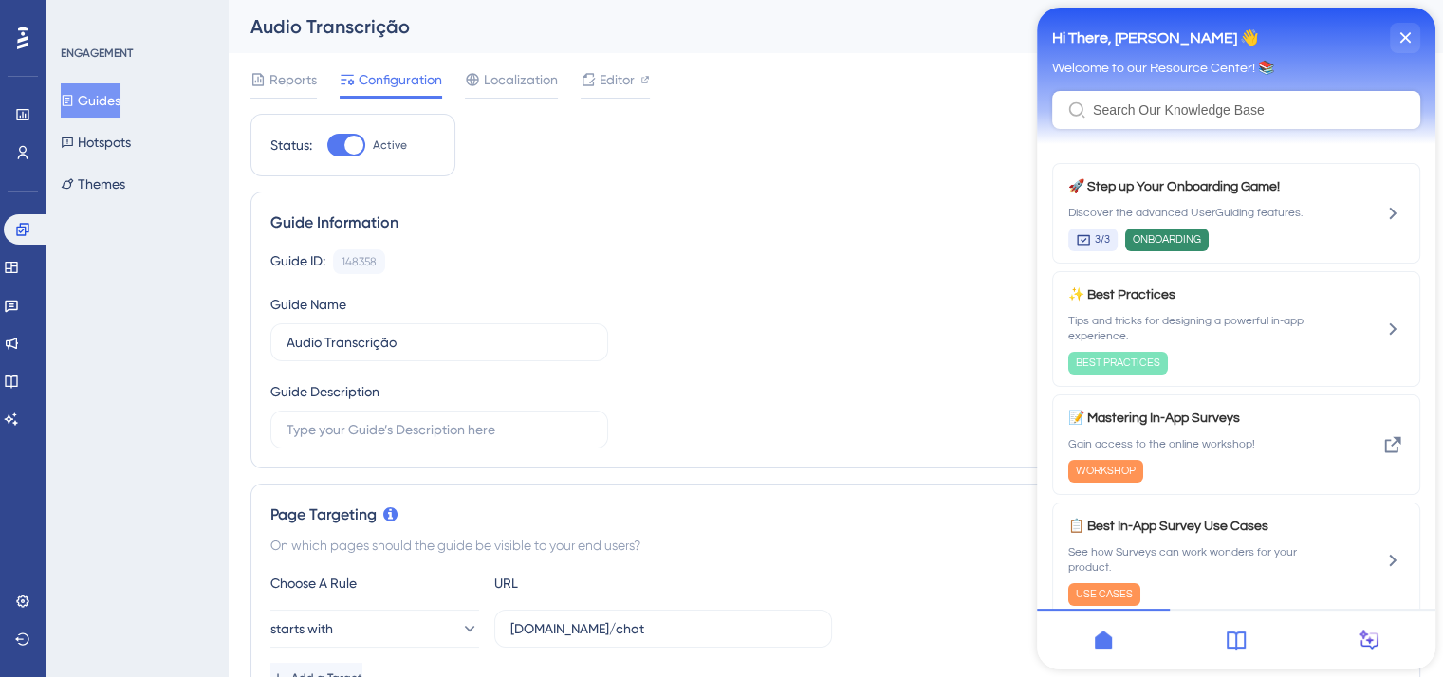
click at [1234, 651] on icon at bounding box center [1236, 640] width 23 height 23
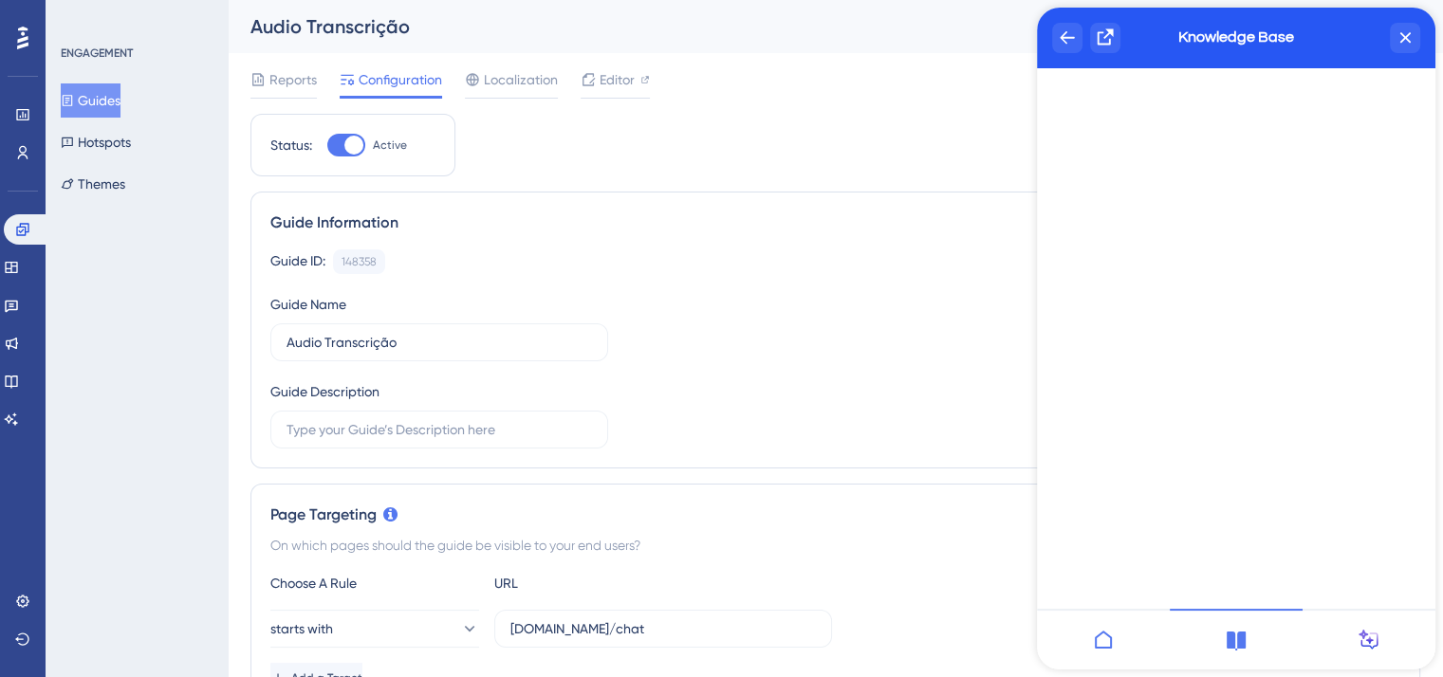
click at [1369, 645] on icon at bounding box center [1369, 640] width 23 height 23
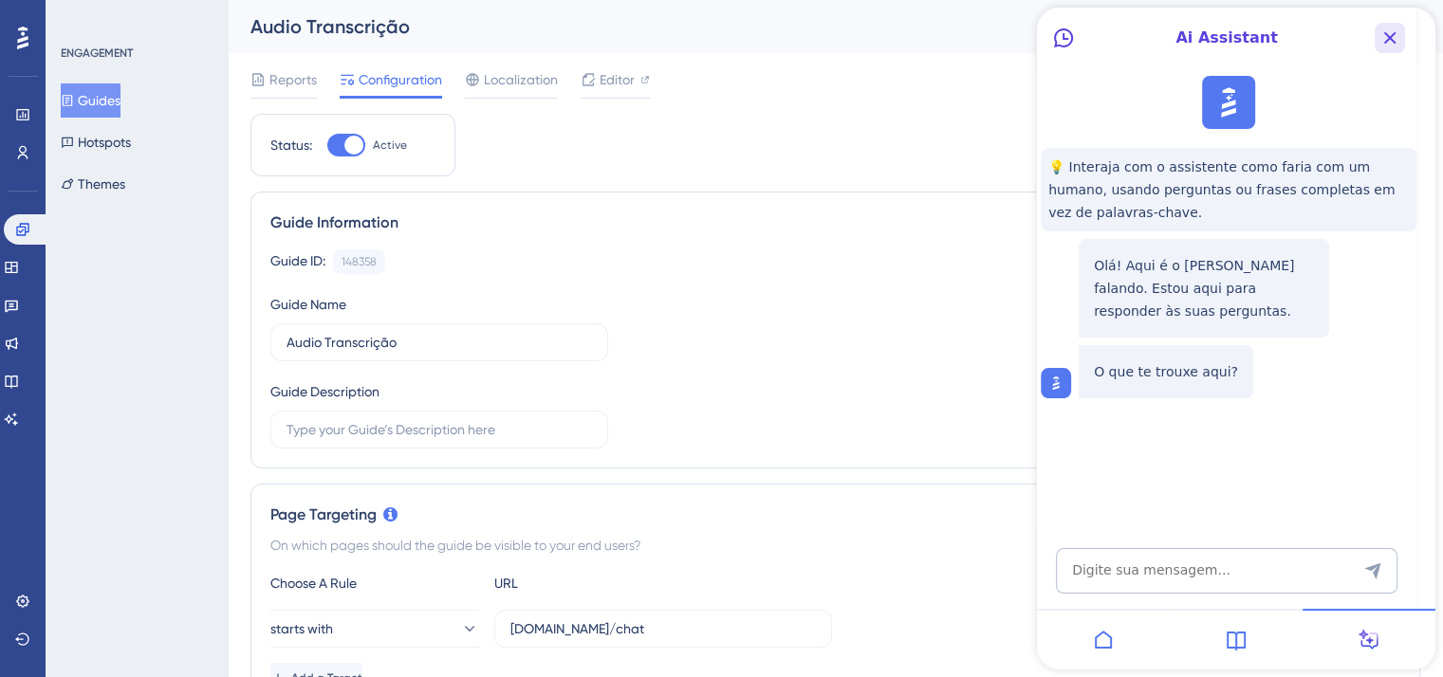
click at [1404, 29] on button "Close Button" at bounding box center [1390, 38] width 30 height 30
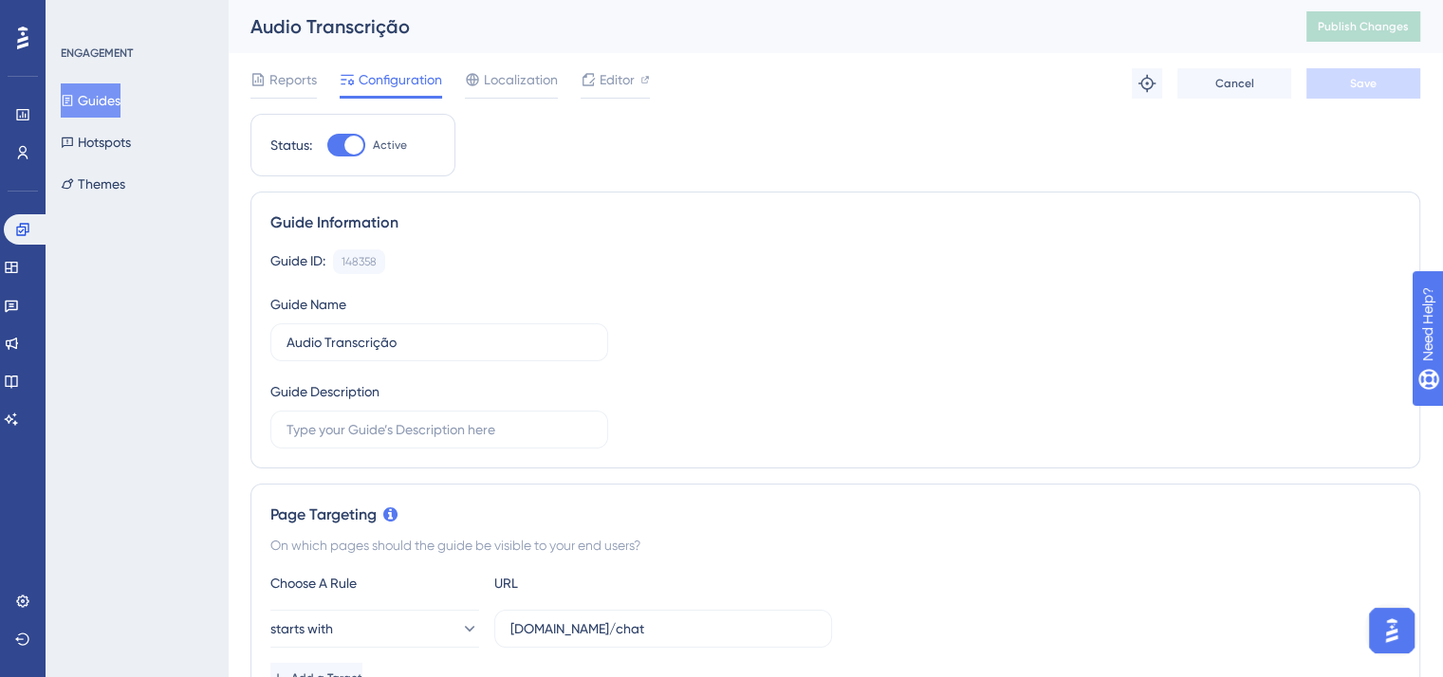
click at [1371, 623] on button "Open AI Assistant Launcher" at bounding box center [1392, 631] width 46 height 46
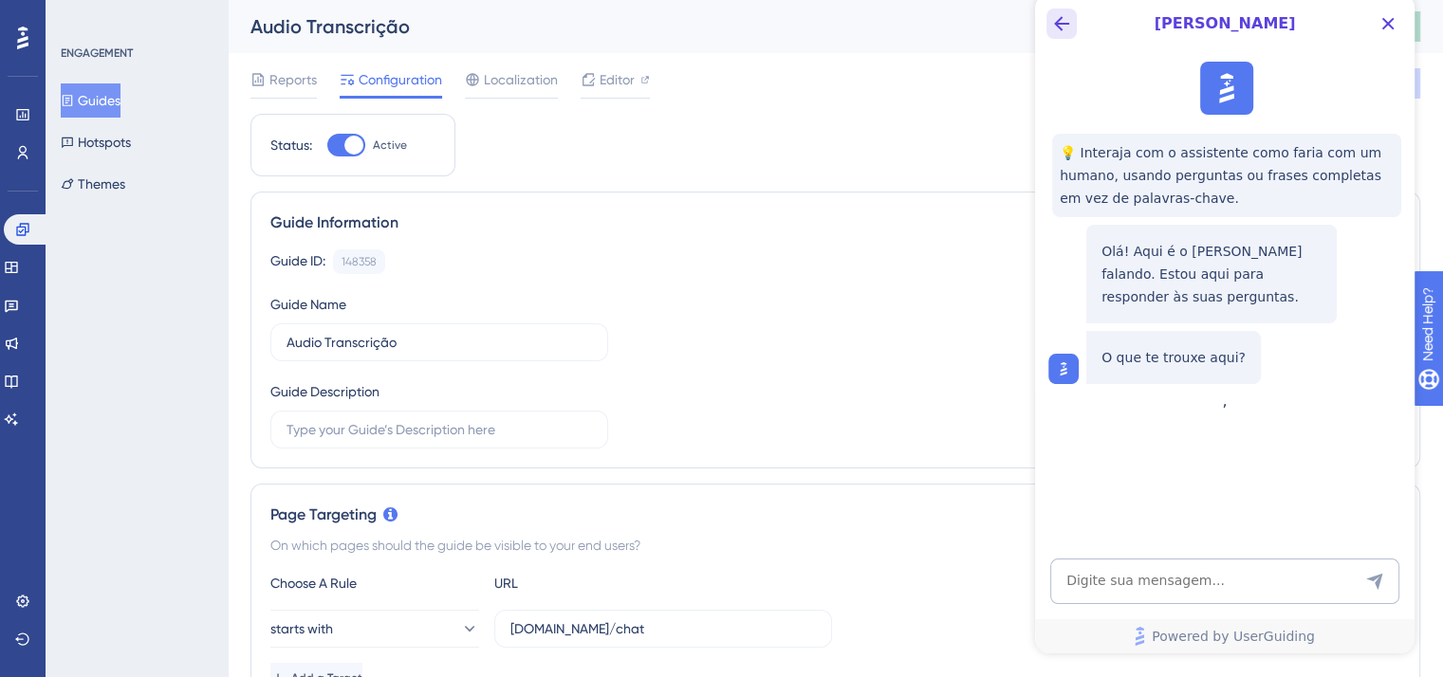
click at [1072, 10] on button "Back Button" at bounding box center [1061, 24] width 30 height 30
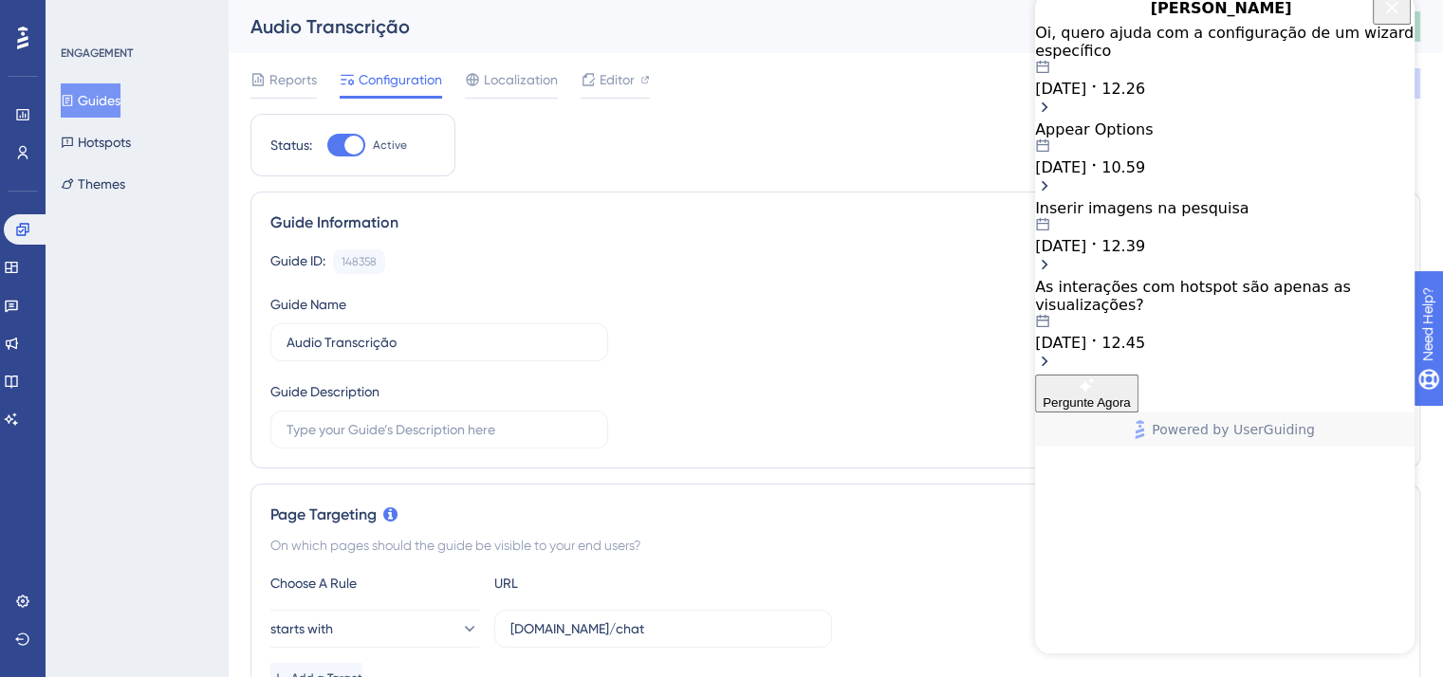
drag, startPoint x: 2424, startPoint y: 17, endPoint x: 1389, endPoint y: 23, distance: 1035.1
click at [1389, 13] on icon "Close Button" at bounding box center [1392, 7] width 12 height 12
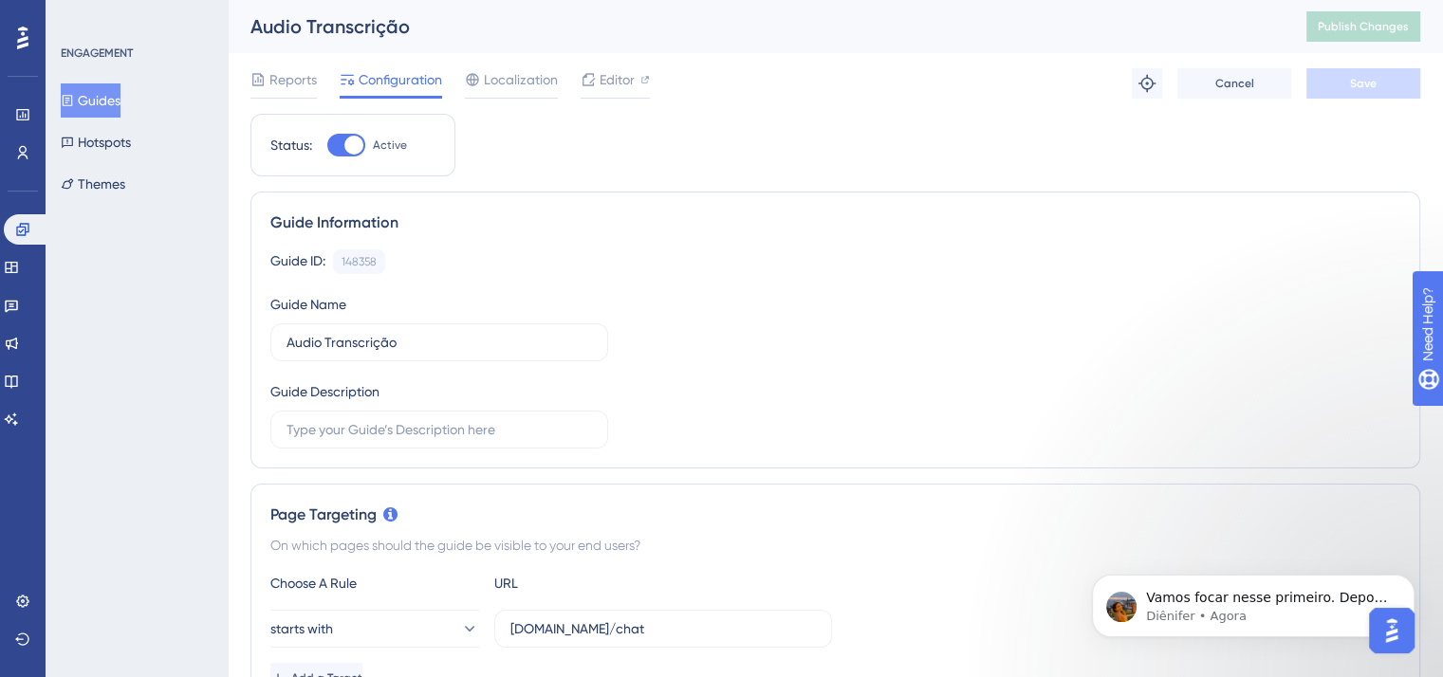
scroll to position [4171, 0]
click at [1247, 608] on p "Diênifer • Agora" at bounding box center [1268, 616] width 245 height 17
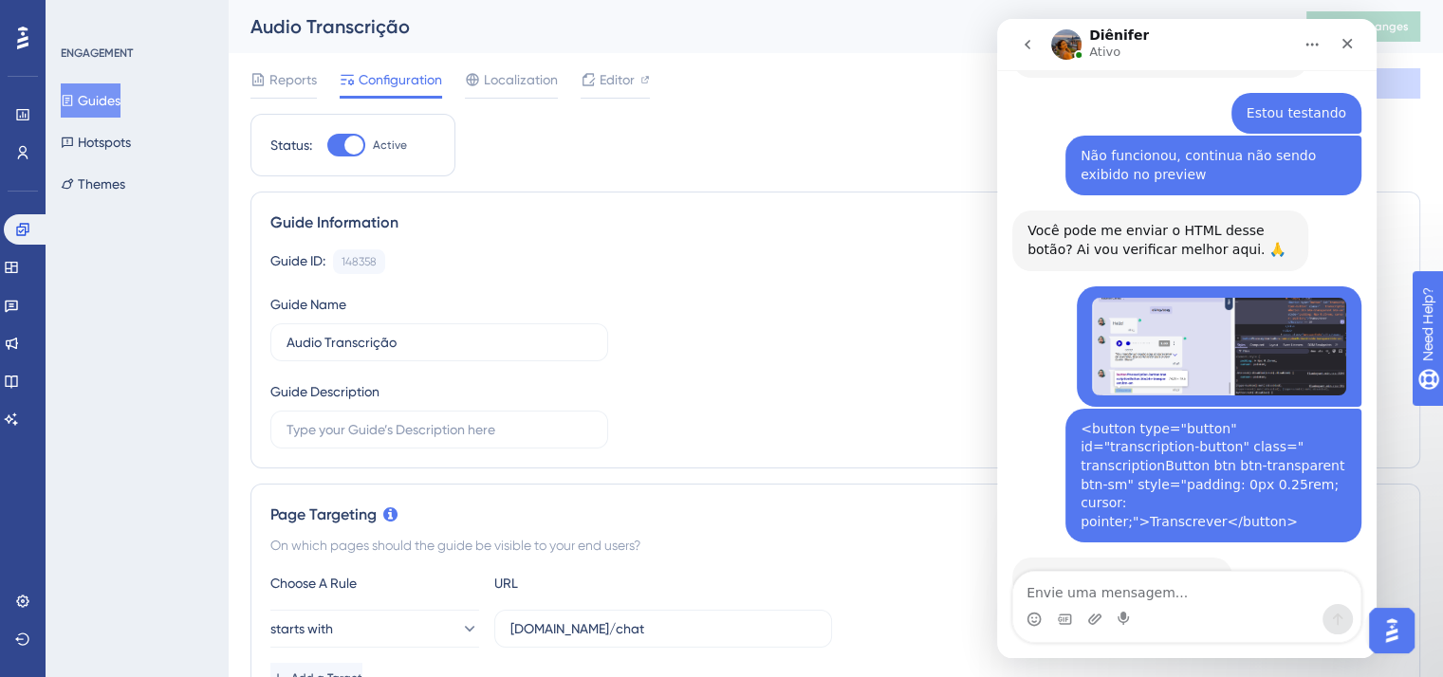
scroll to position [4201, 0]
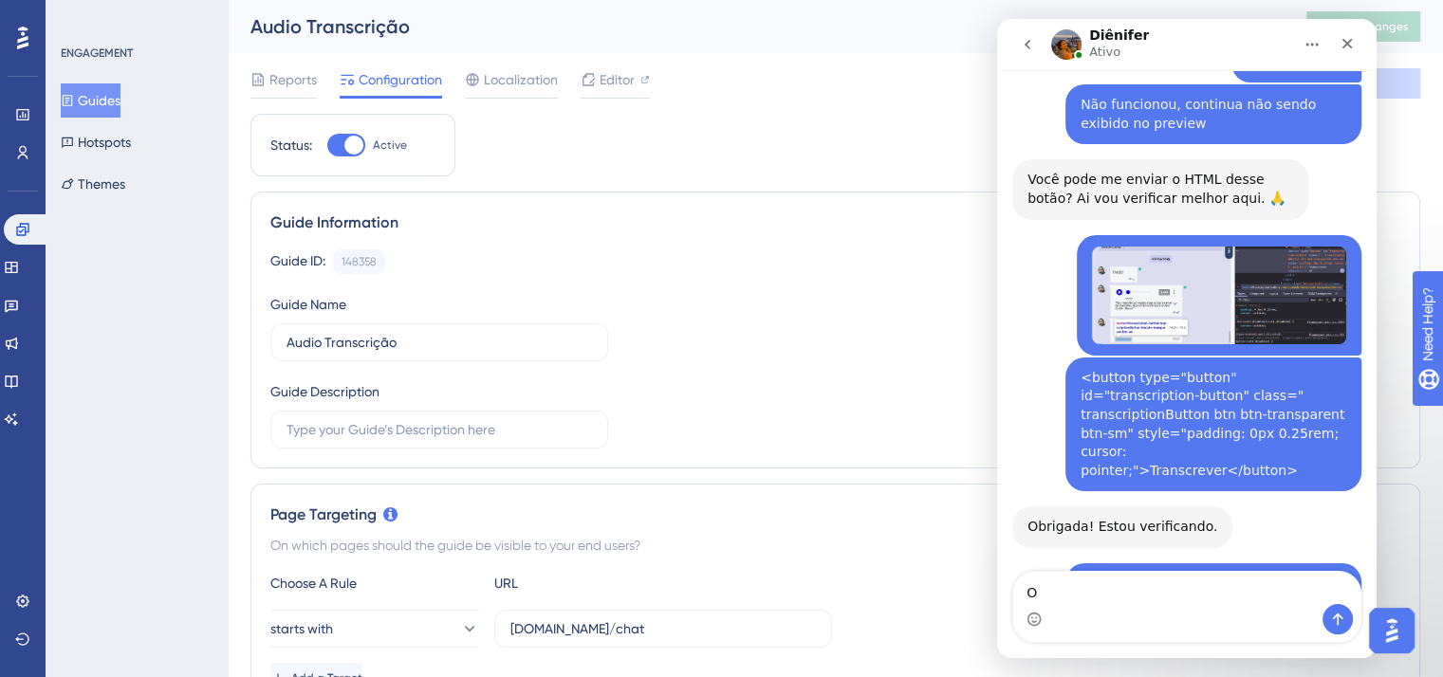
type textarea "Ok"
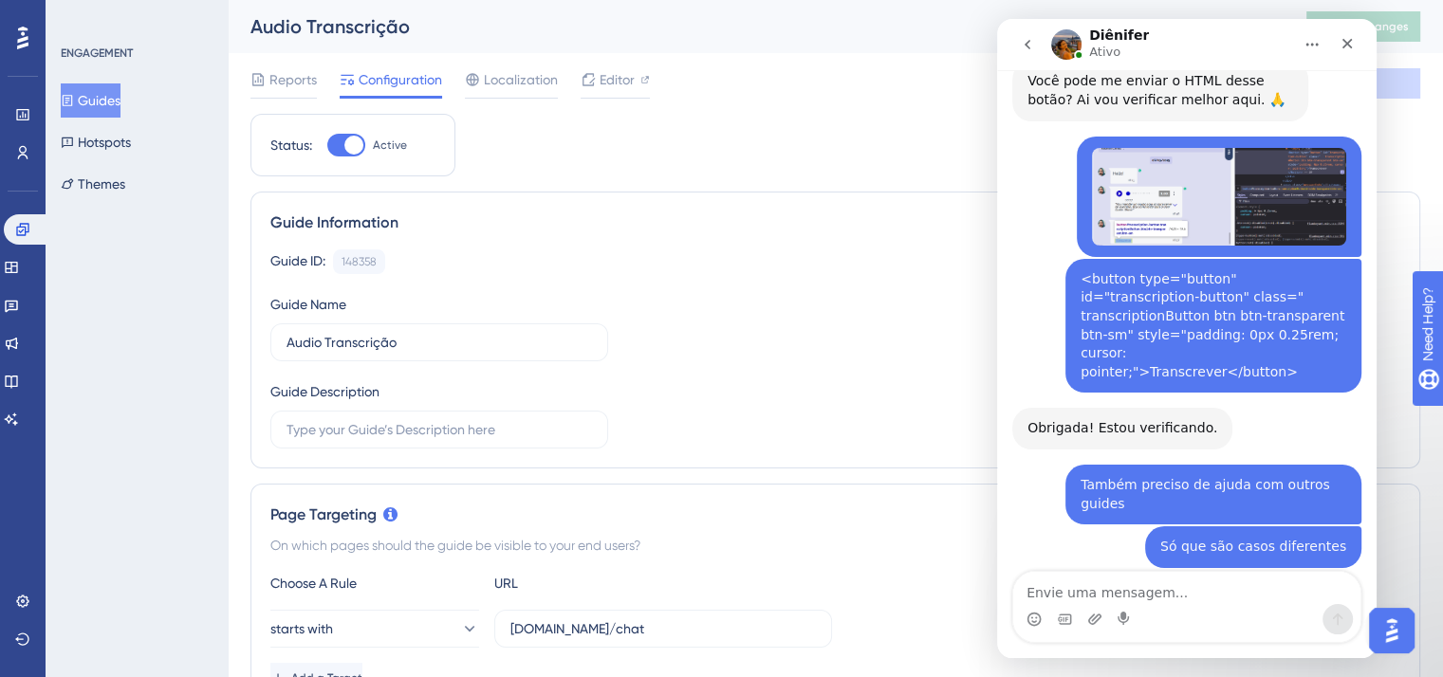
scroll to position [4339, 0]
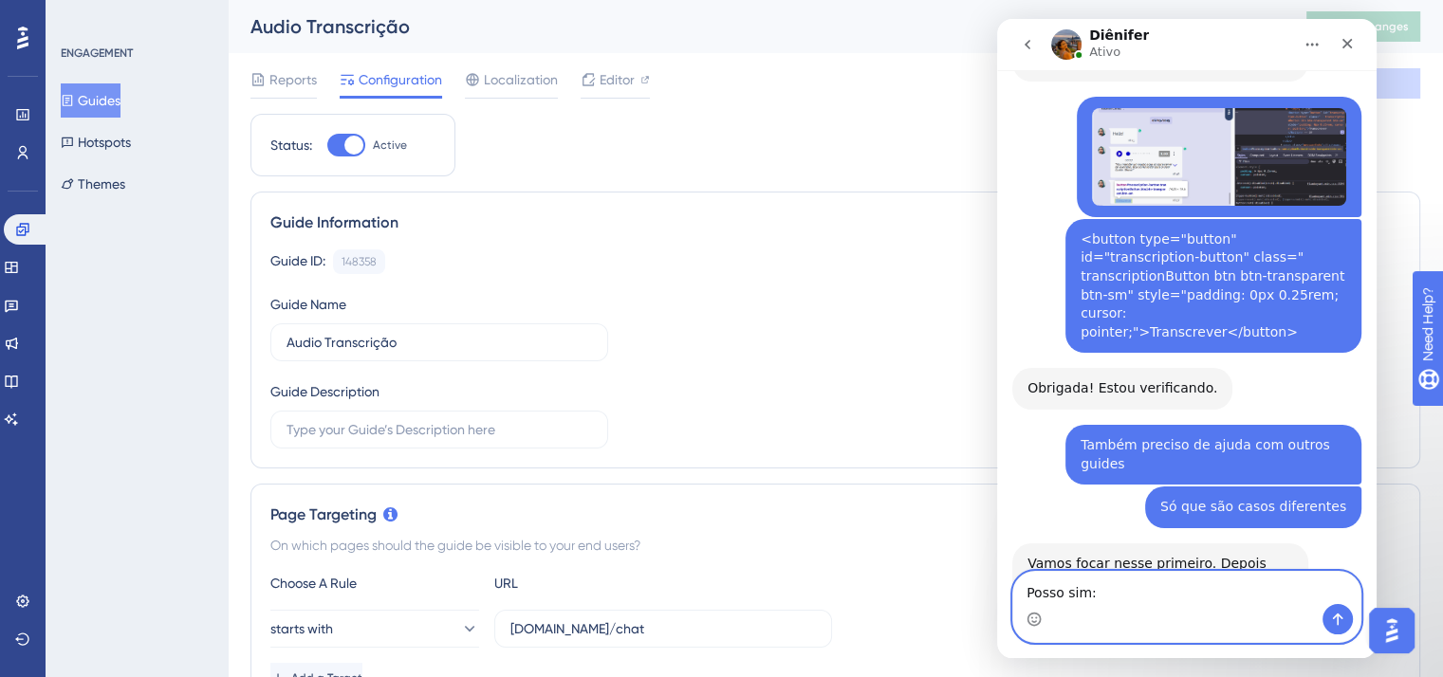
type textarea "Posso sim"
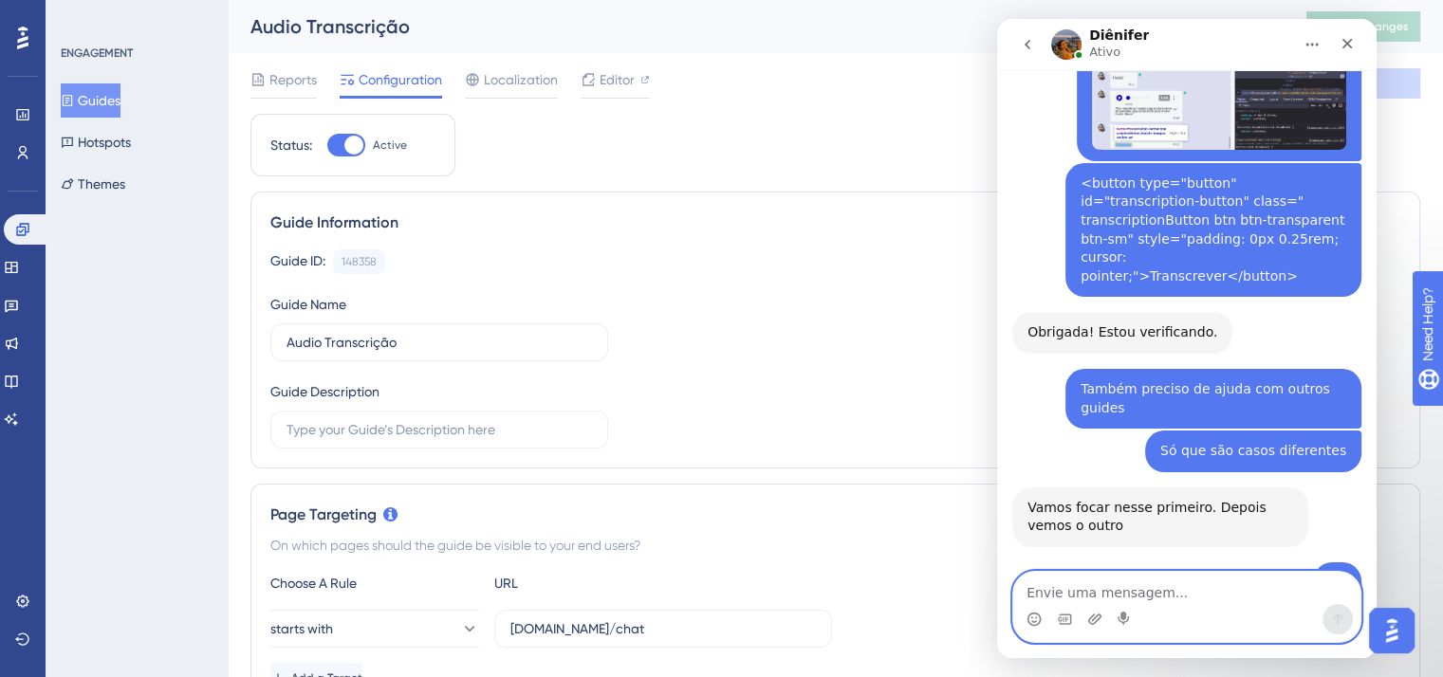
paste textarea "https://app-spa.poli.digital/login"
click at [1156, 587] on textarea "https://app-spa.poli.digital/login" at bounding box center [1186, 588] width 347 height 32
click at [1250, 593] on textarea "https://app-spa.poli.digital/login" at bounding box center [1186, 588] width 347 height 32
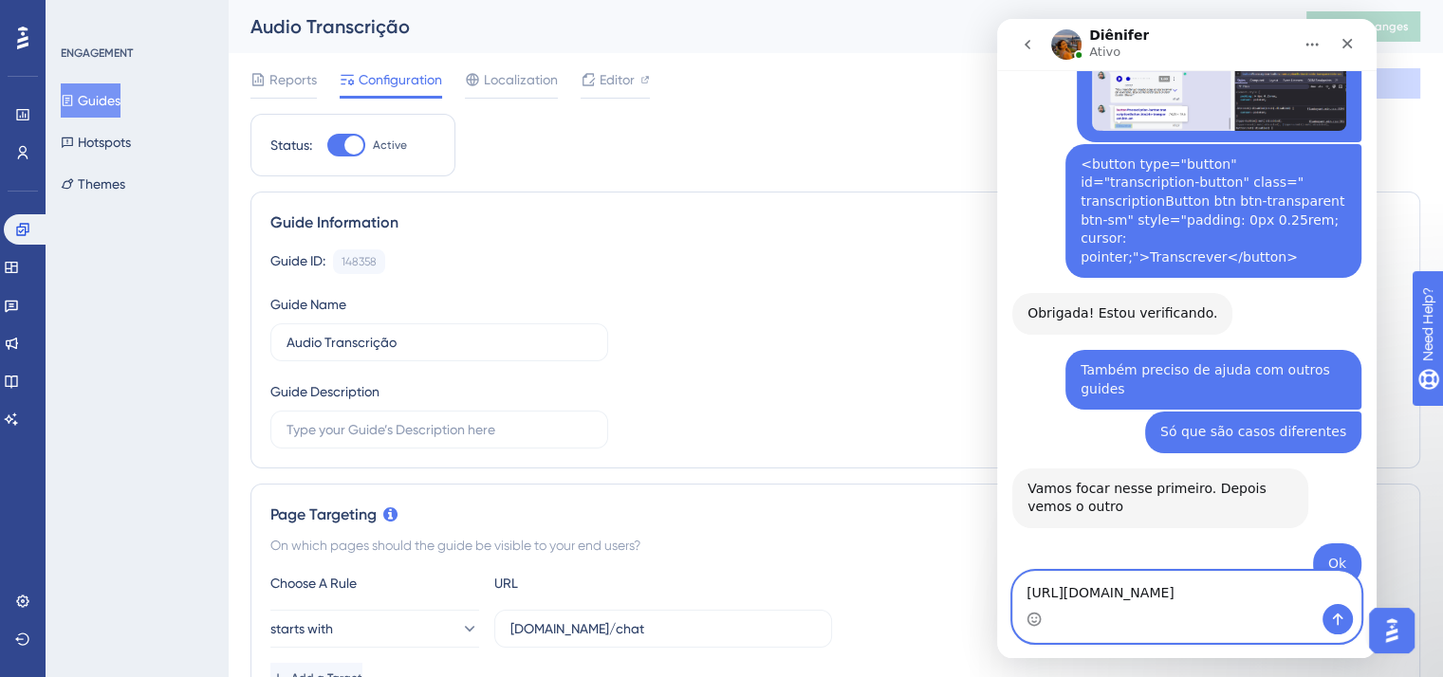
paste textarea "yasmin.christ@poli.digital"
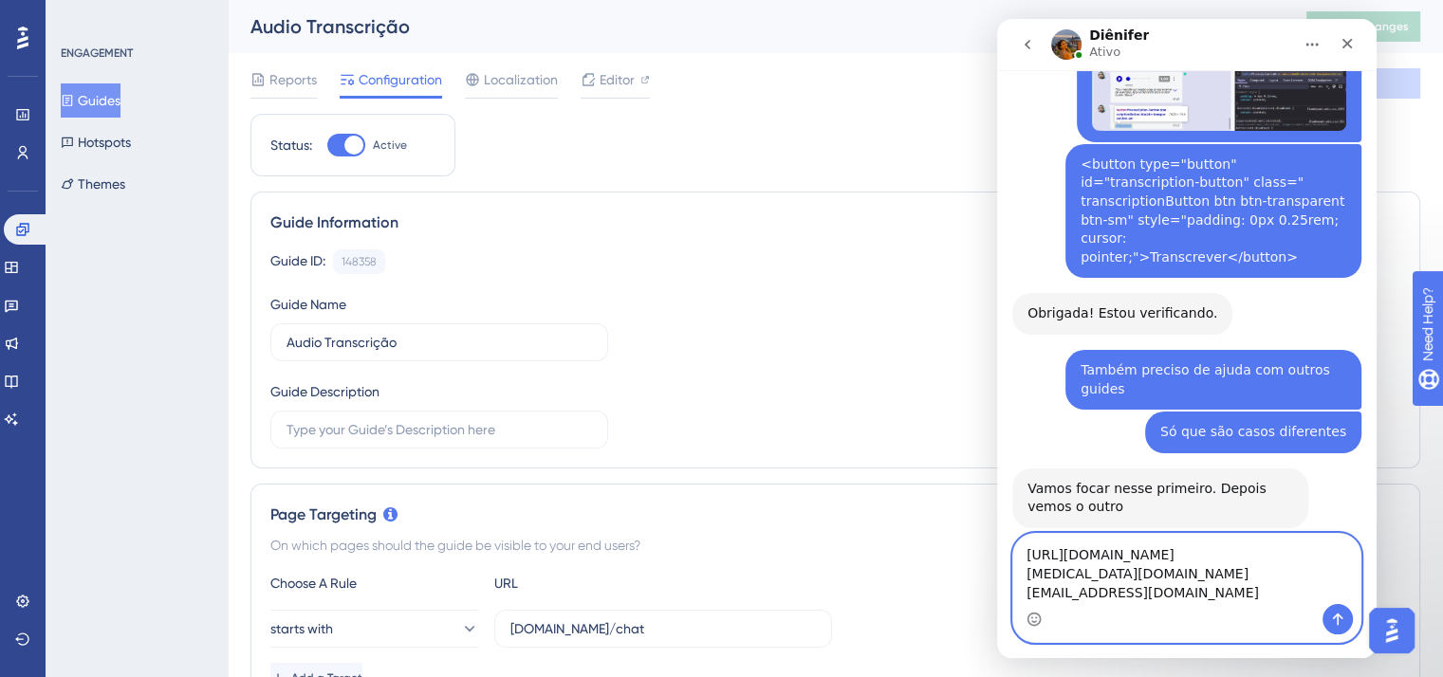
scroll to position [4433, 0]
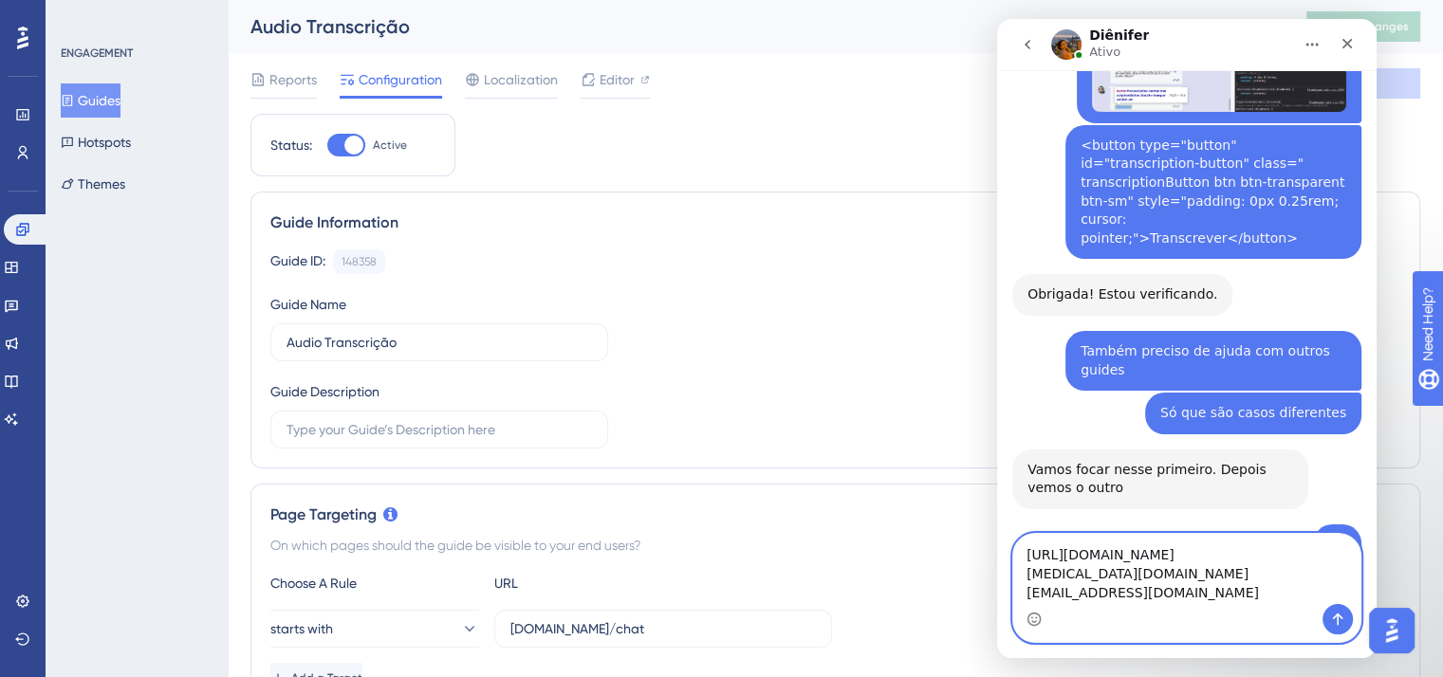
paste textarea "#Poli1234"
type textarea "https://app-spa.poli.digital/login yasmin.christ@poli.digital #Poli1234"
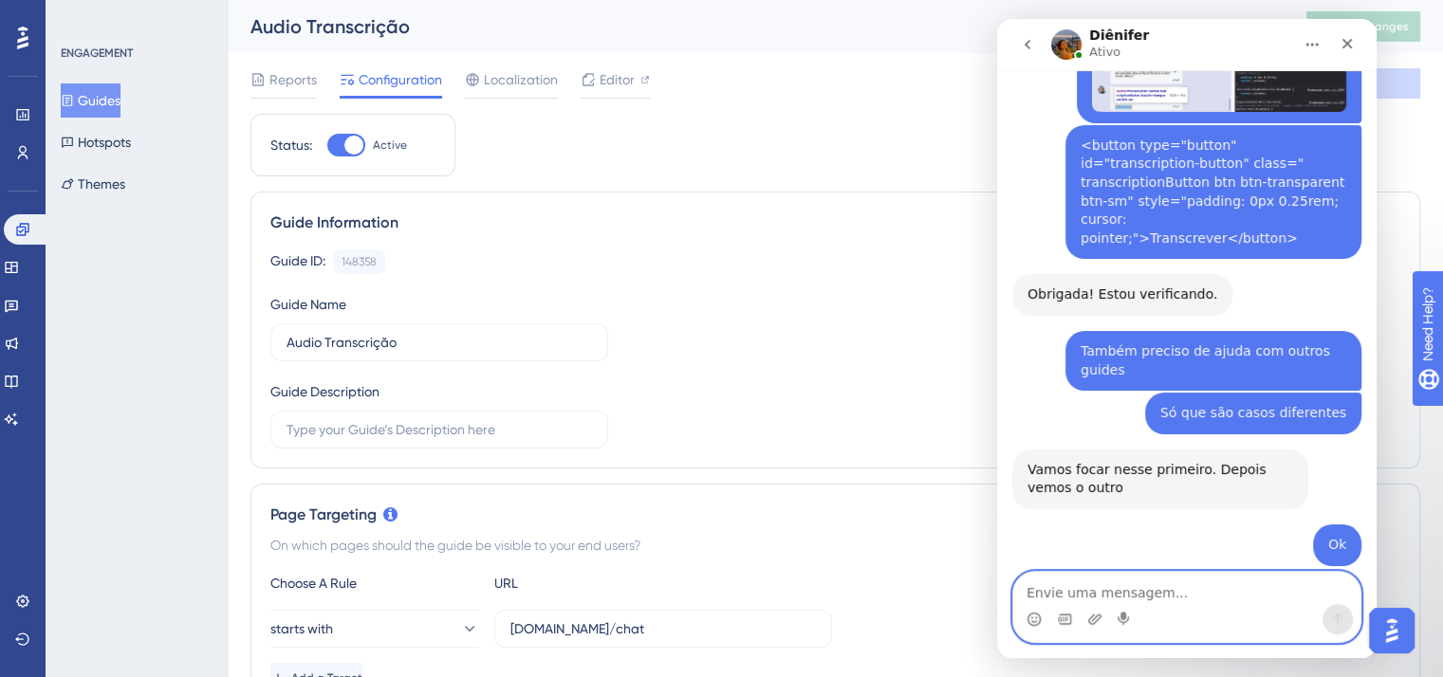
scroll to position [4476, 0]
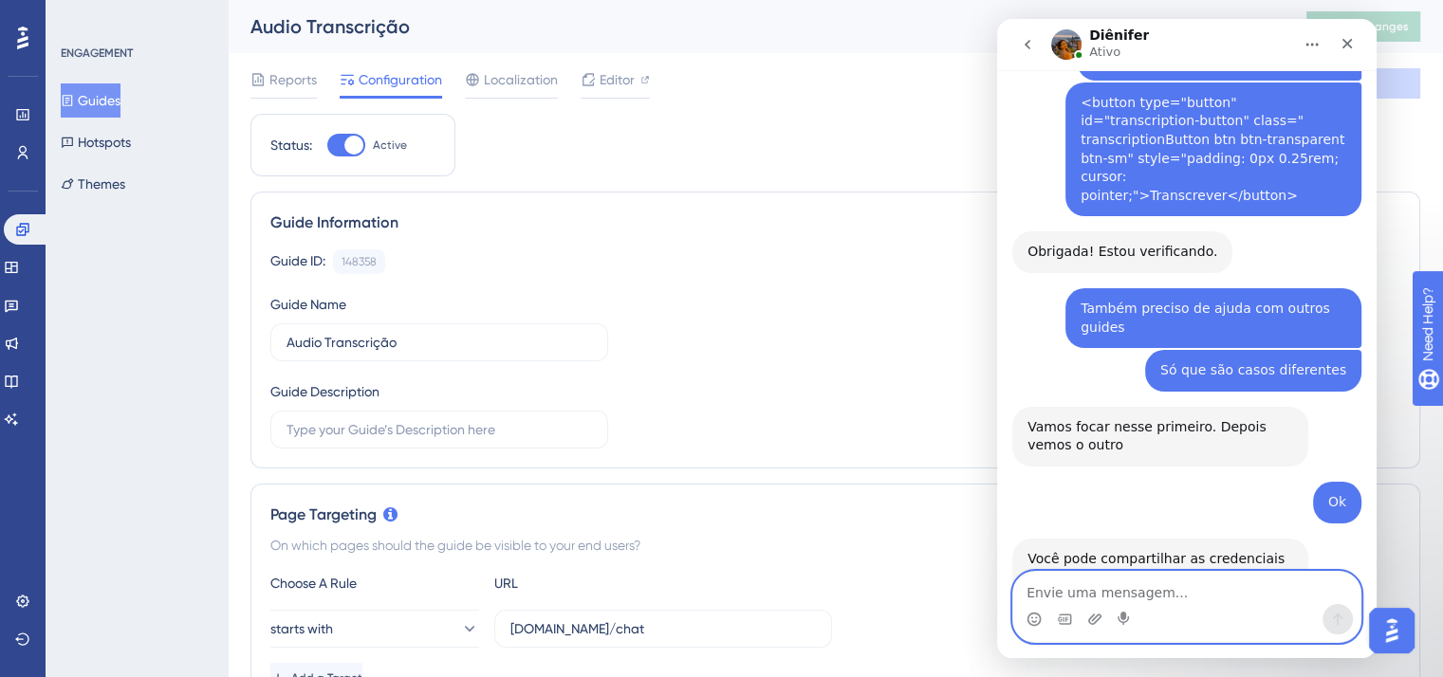
click at [1133, 595] on textarea "Envie uma mensagem..." at bounding box center [1186, 588] width 347 height 32
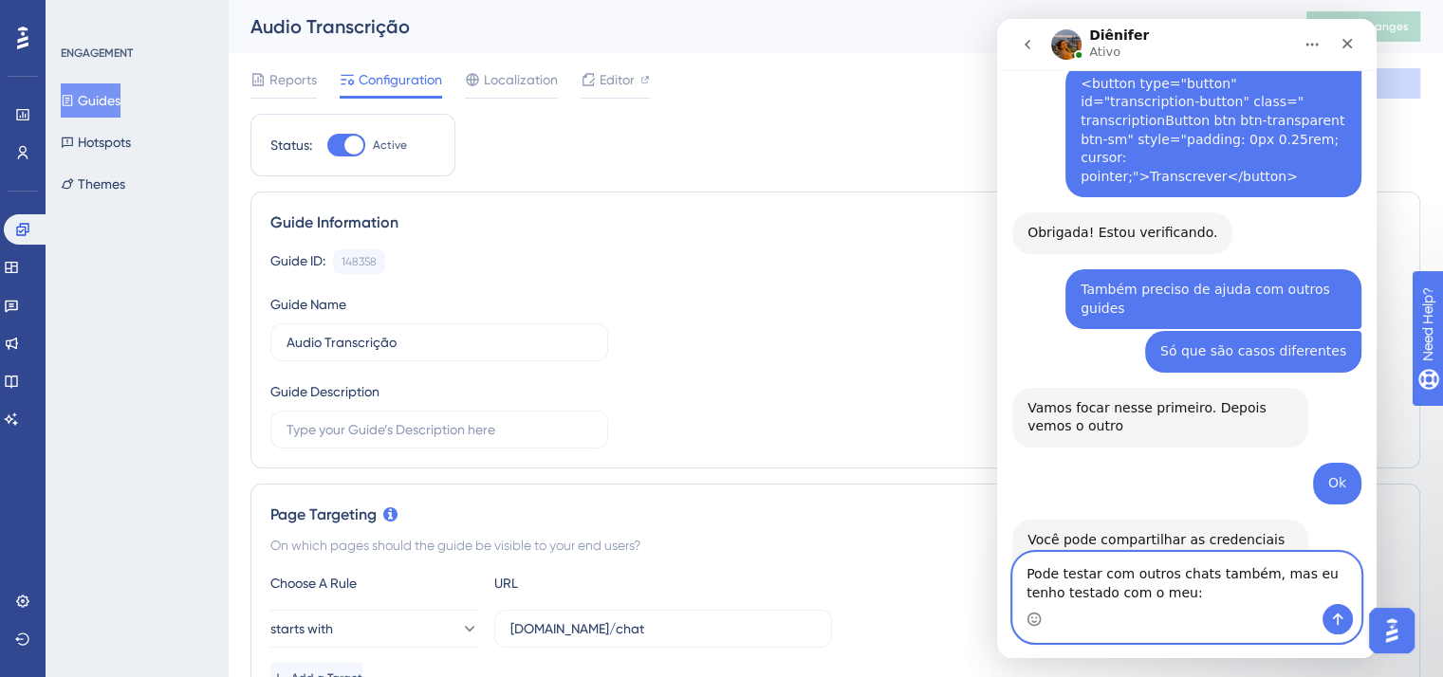
scroll to position [4514, 0]
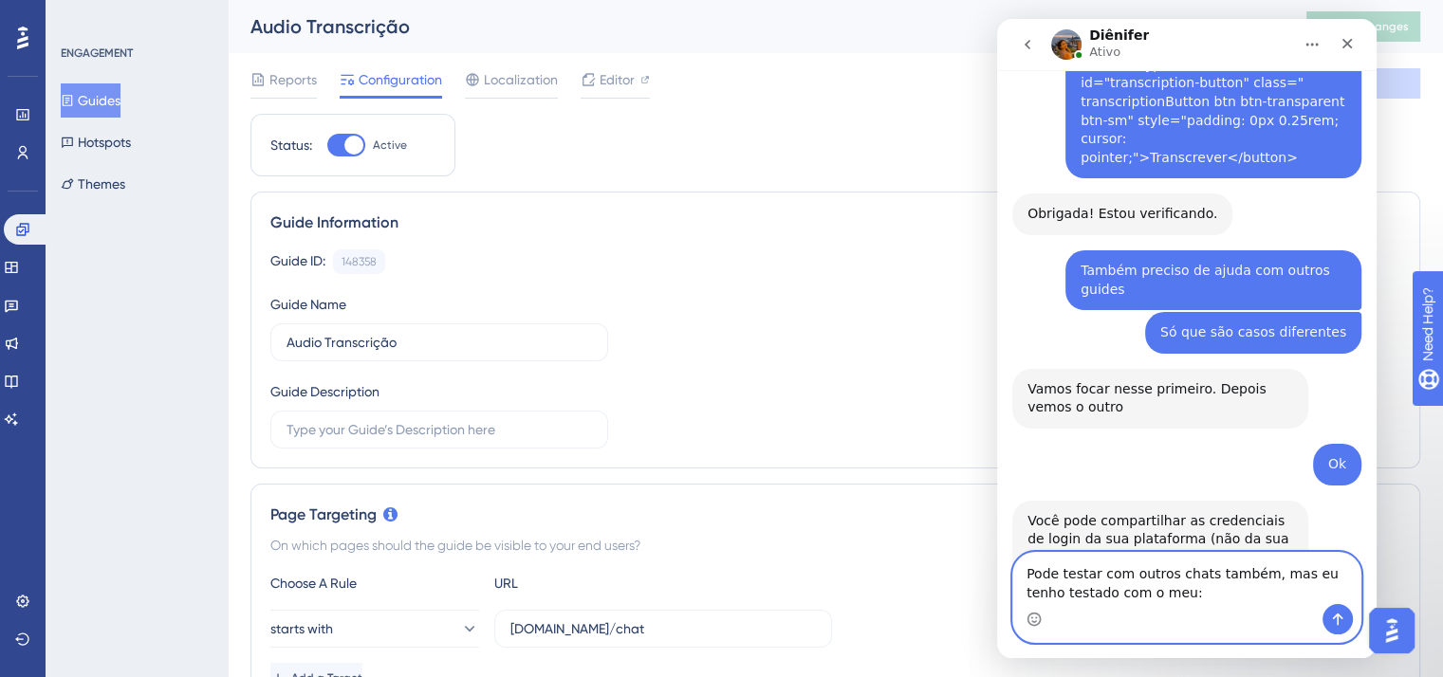
paste textarea "https://app-spa.poli.digital/chat#33870932"
type textarea "Pode testar com outros chats também, mas eu tenho testado com o meu: https://ap…"
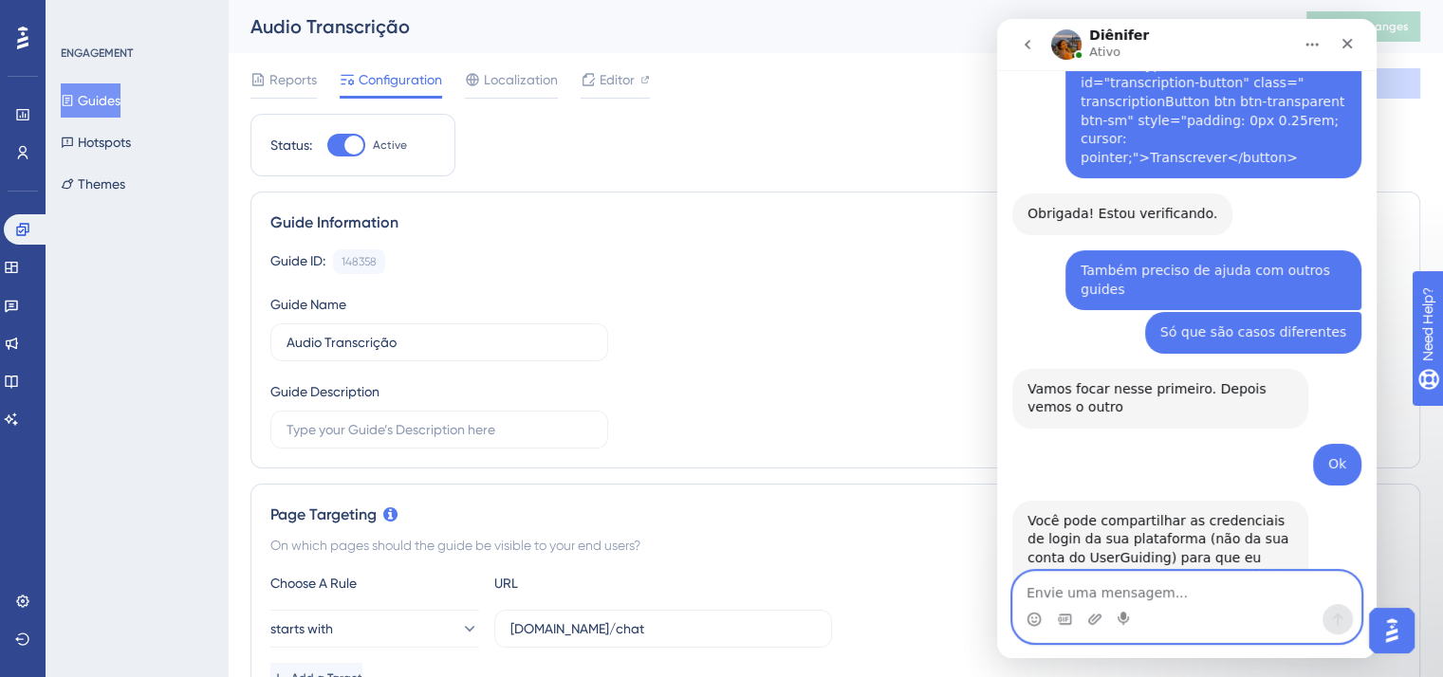
scroll to position [4557, 0]
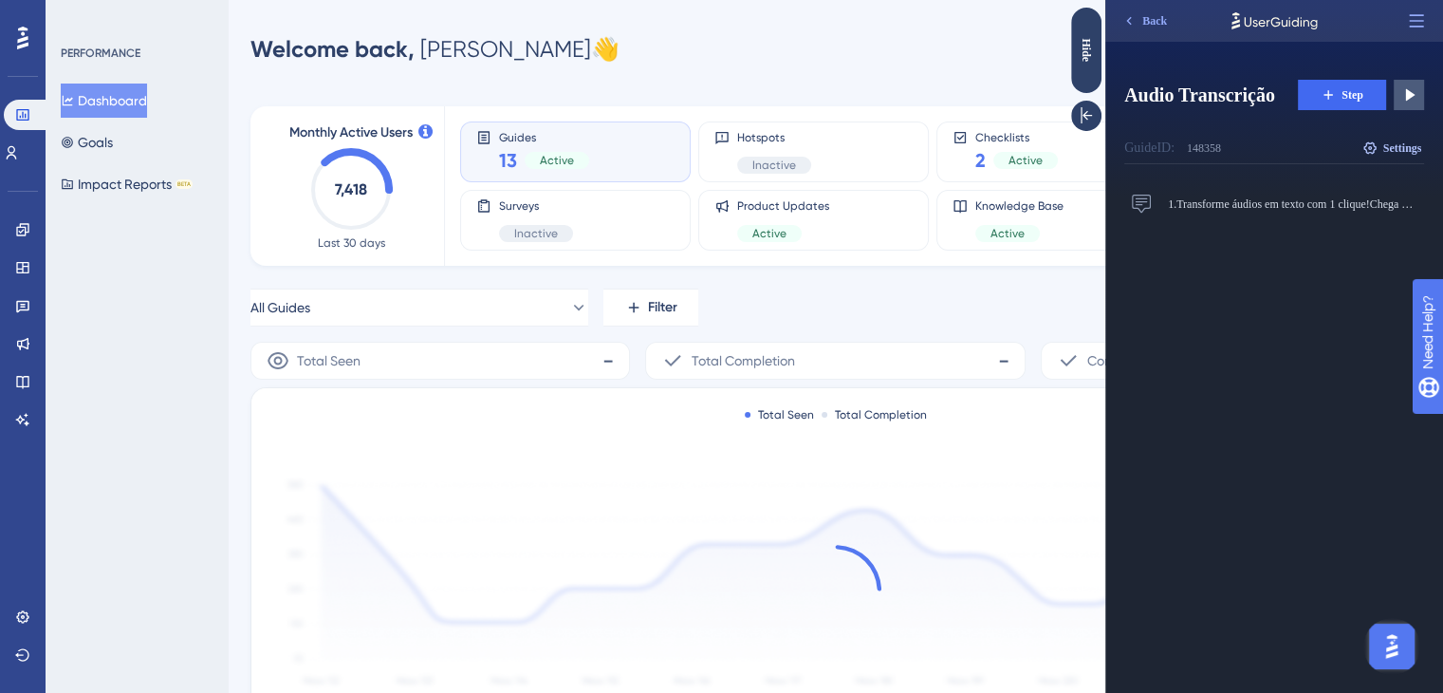
click at [1407, 135] on button "Settings" at bounding box center [1391, 148] width 65 height 30
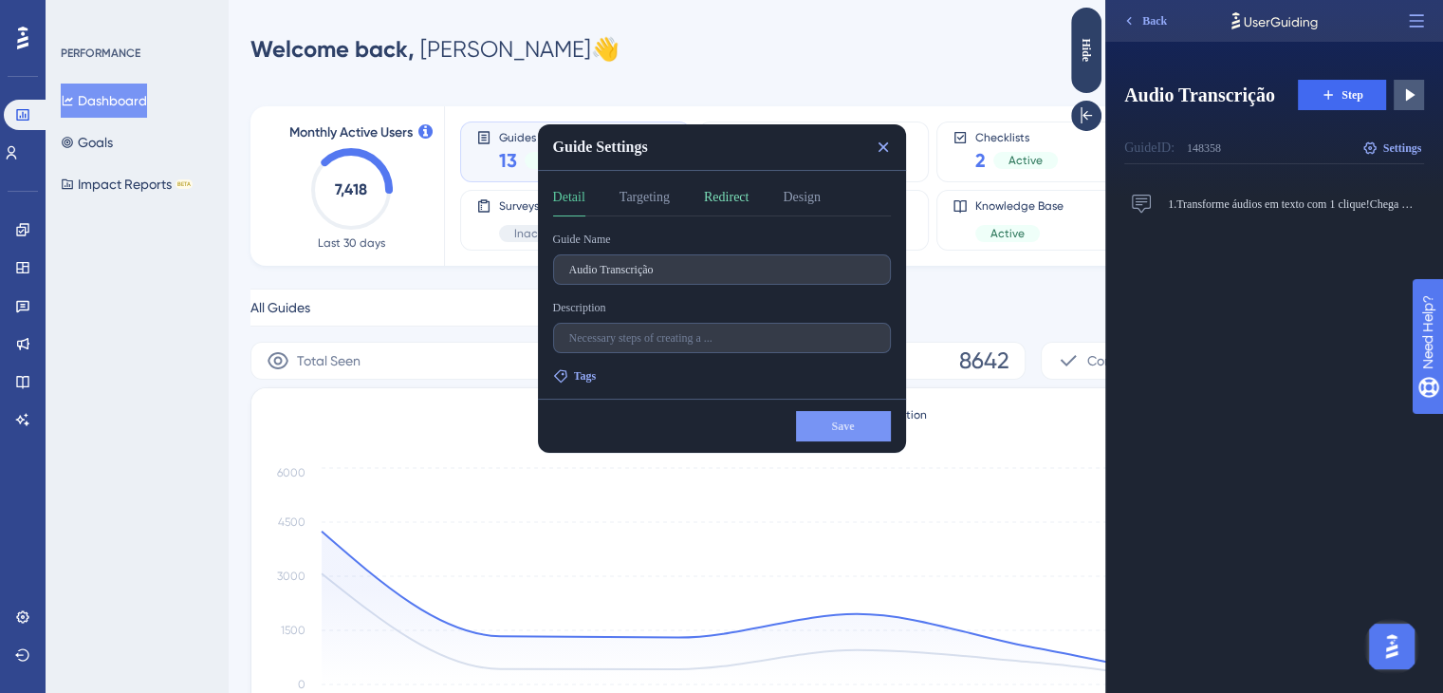
click at [740, 196] on button "Redirect" at bounding box center [726, 201] width 45 height 30
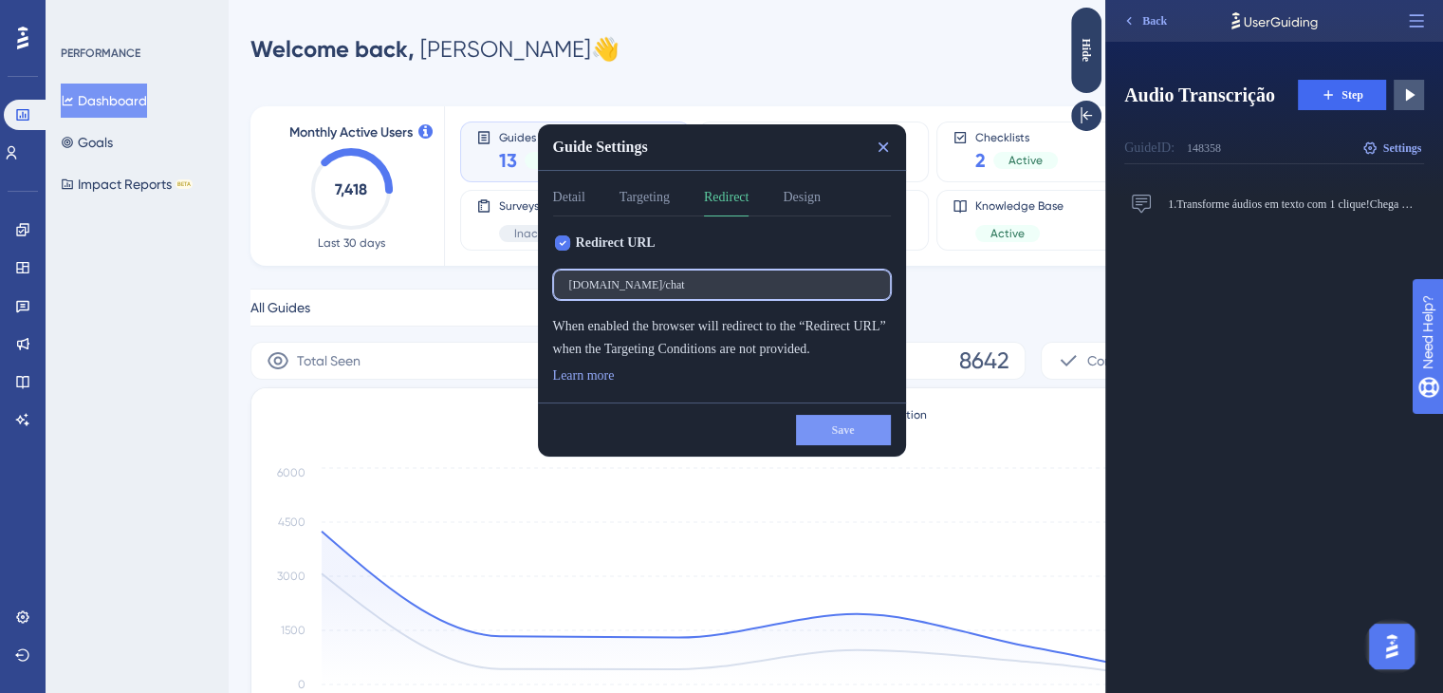
click at [738, 282] on input "[DOMAIN_NAME]/chat" at bounding box center [721, 284] width 305 height 13
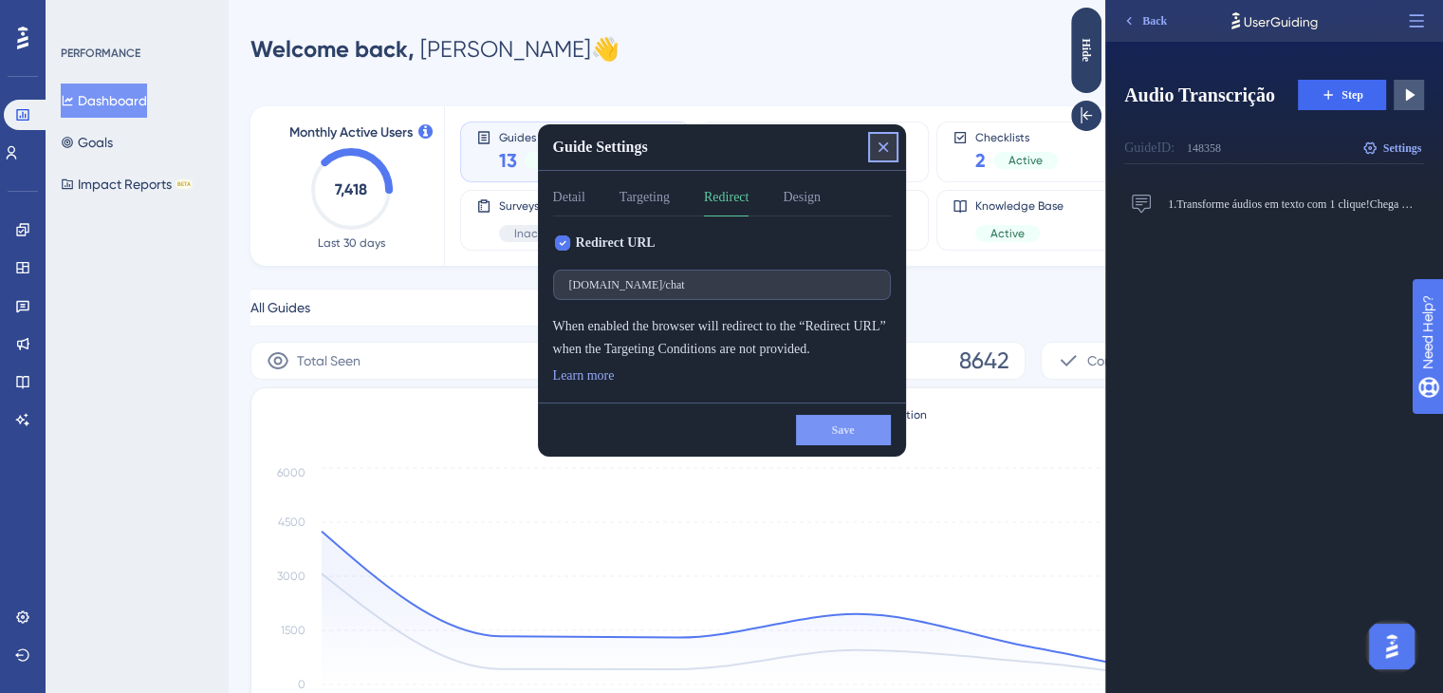
click at [885, 149] on icon at bounding box center [883, 147] width 19 height 19
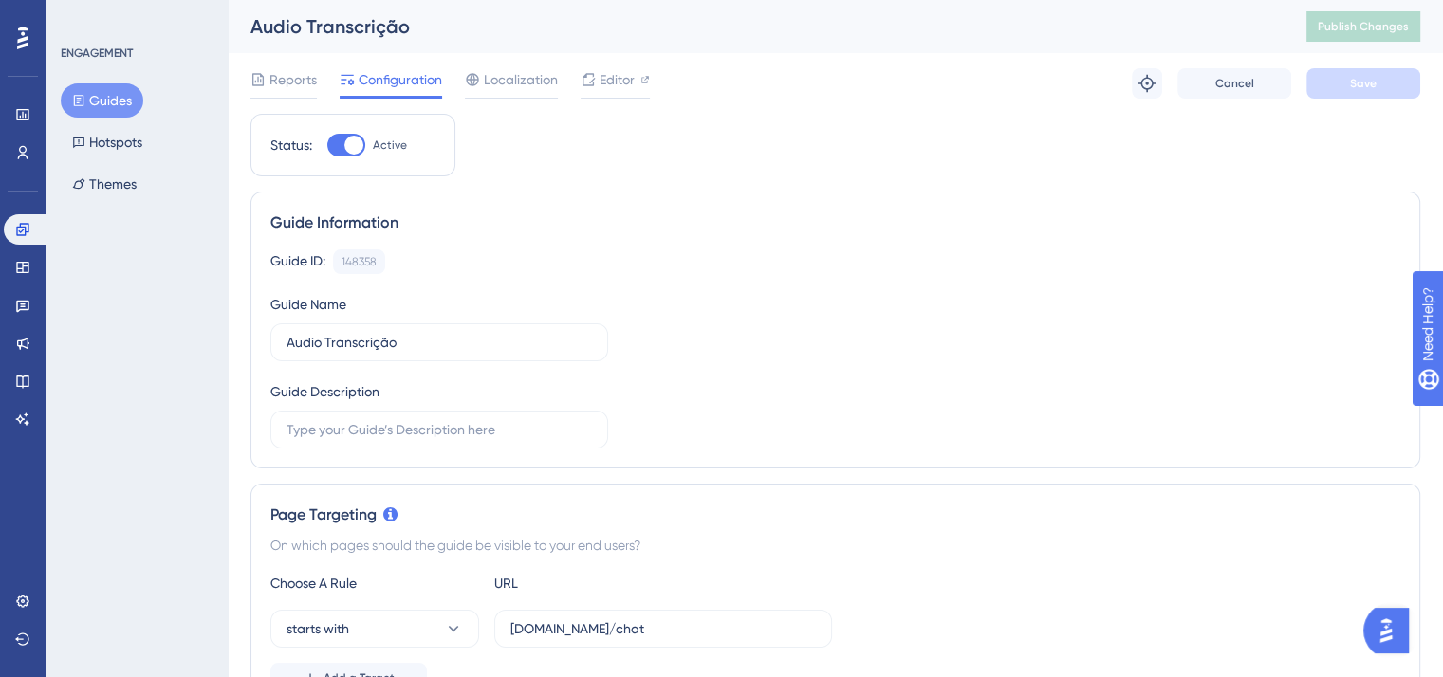
click at [1397, 633] on img "Open AI Assistant Launcher" at bounding box center [1386, 631] width 34 height 34
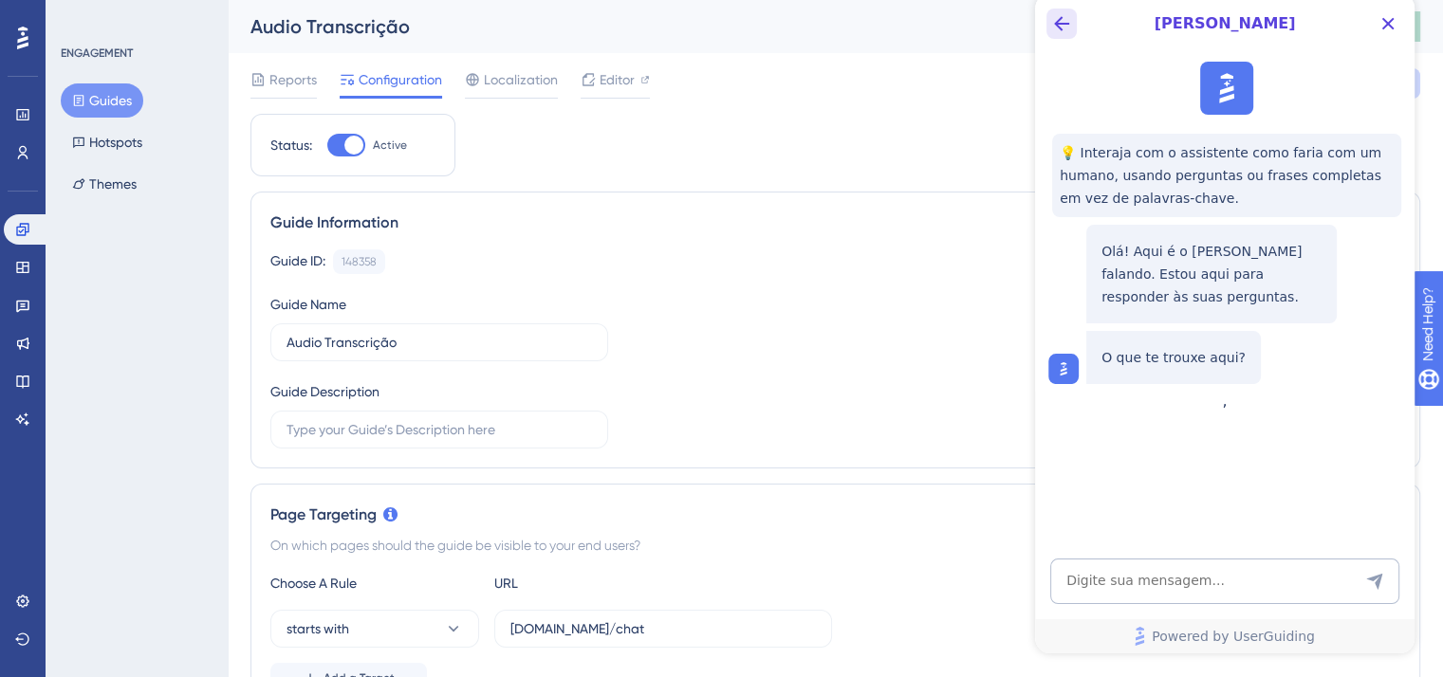
click at [1061, 23] on icon "Back Button" at bounding box center [1061, 23] width 15 height 15
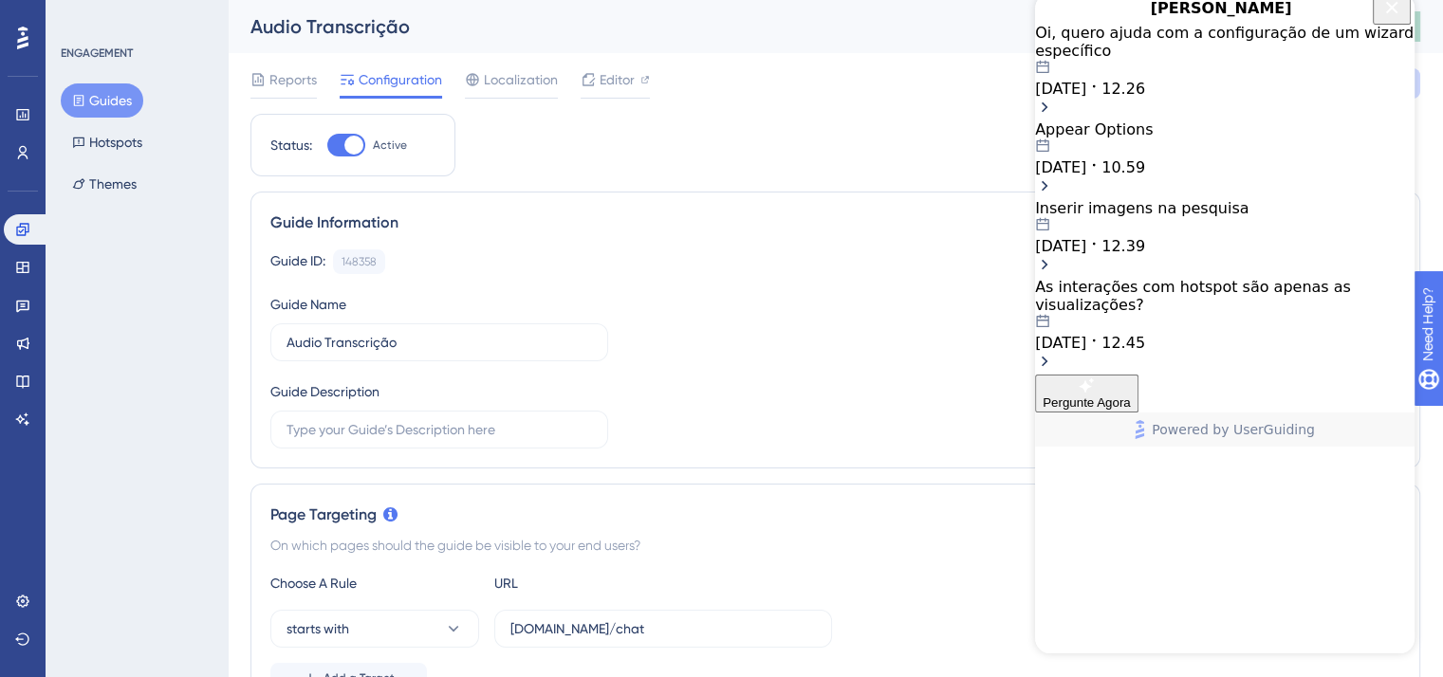
click at [1397, 19] on icon "Close Button" at bounding box center [1391, 7] width 23 height 23
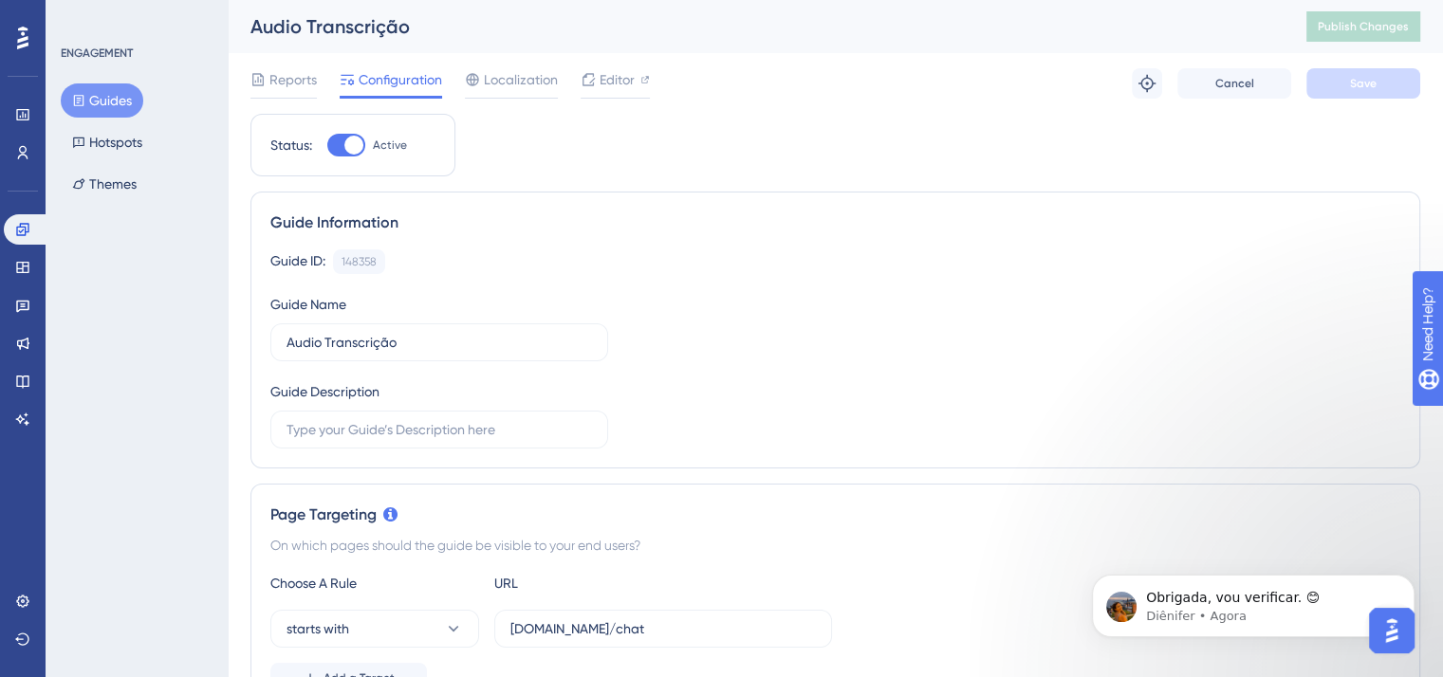
click at [1341, 594] on p "Obrigada, vou verificar. 😊" at bounding box center [1268, 598] width 245 height 19
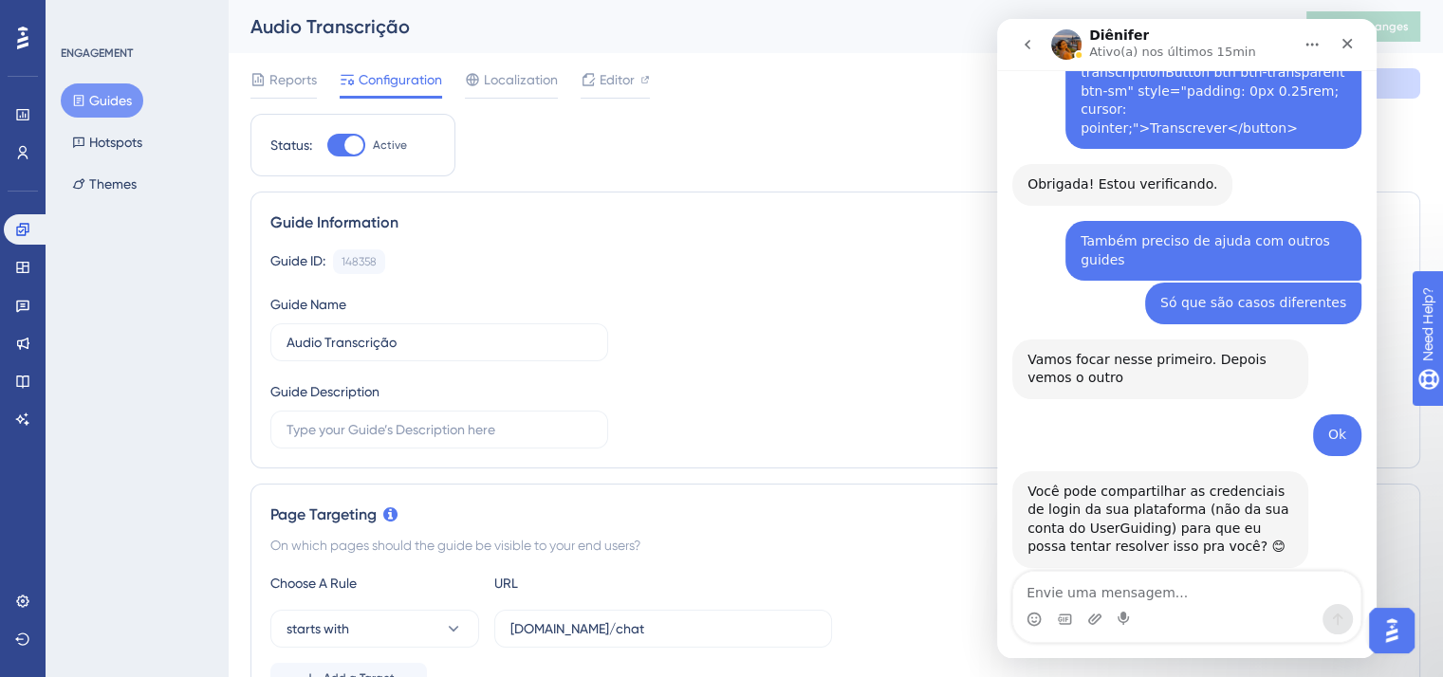
scroll to position [4645, 0]
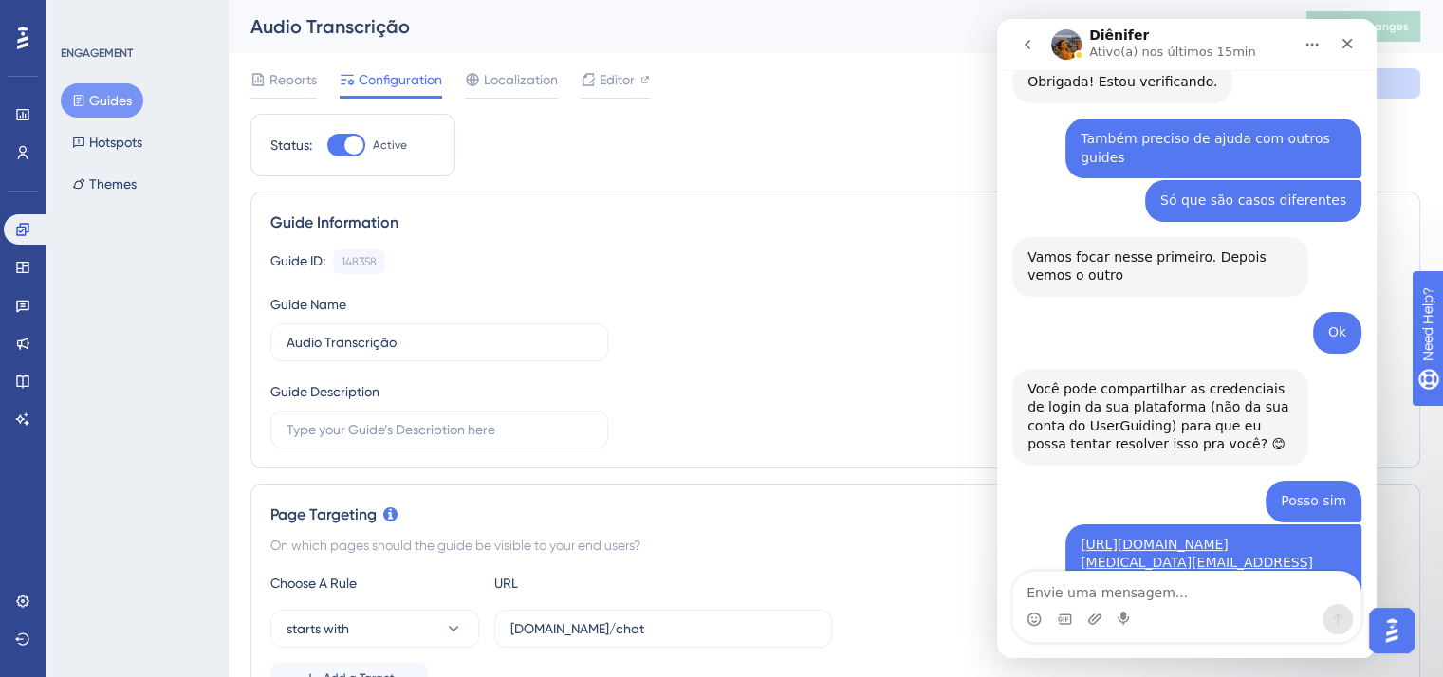
click at [1029, 54] on button "go back" at bounding box center [1027, 45] width 36 height 36
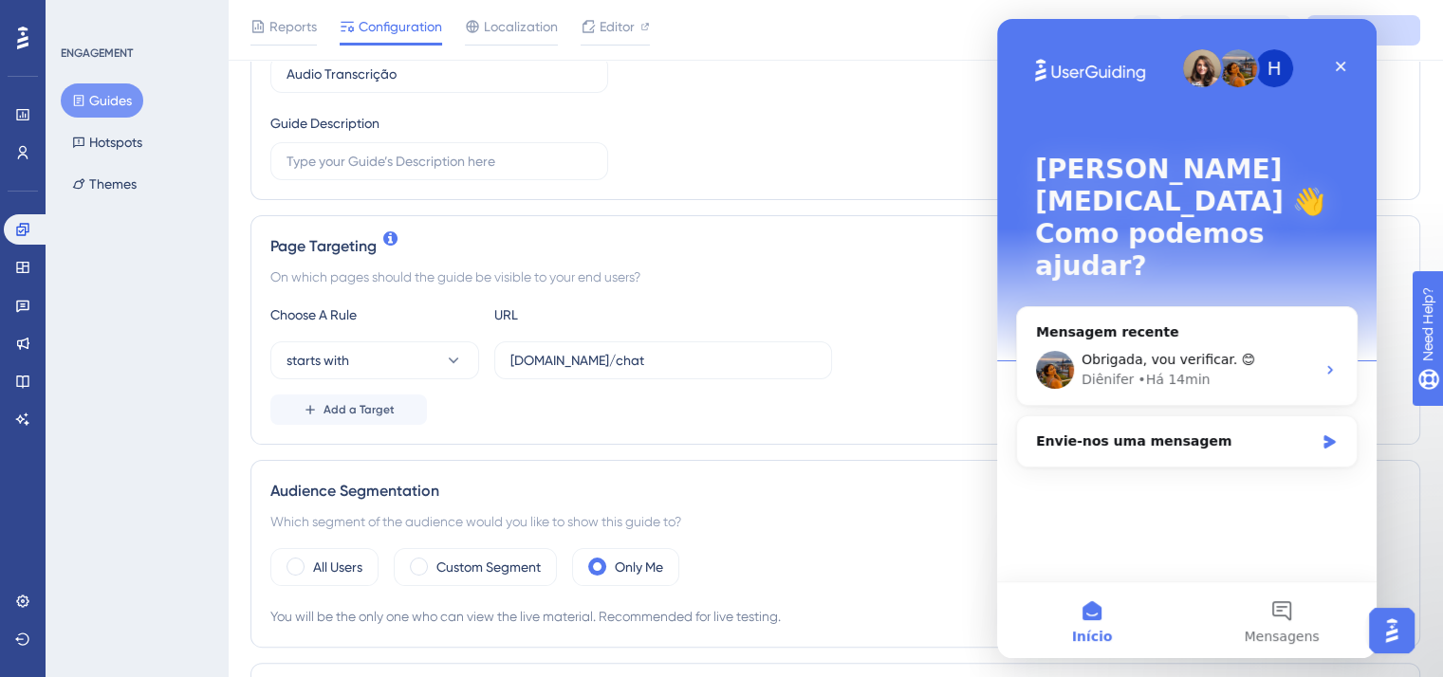
scroll to position [285, 0]
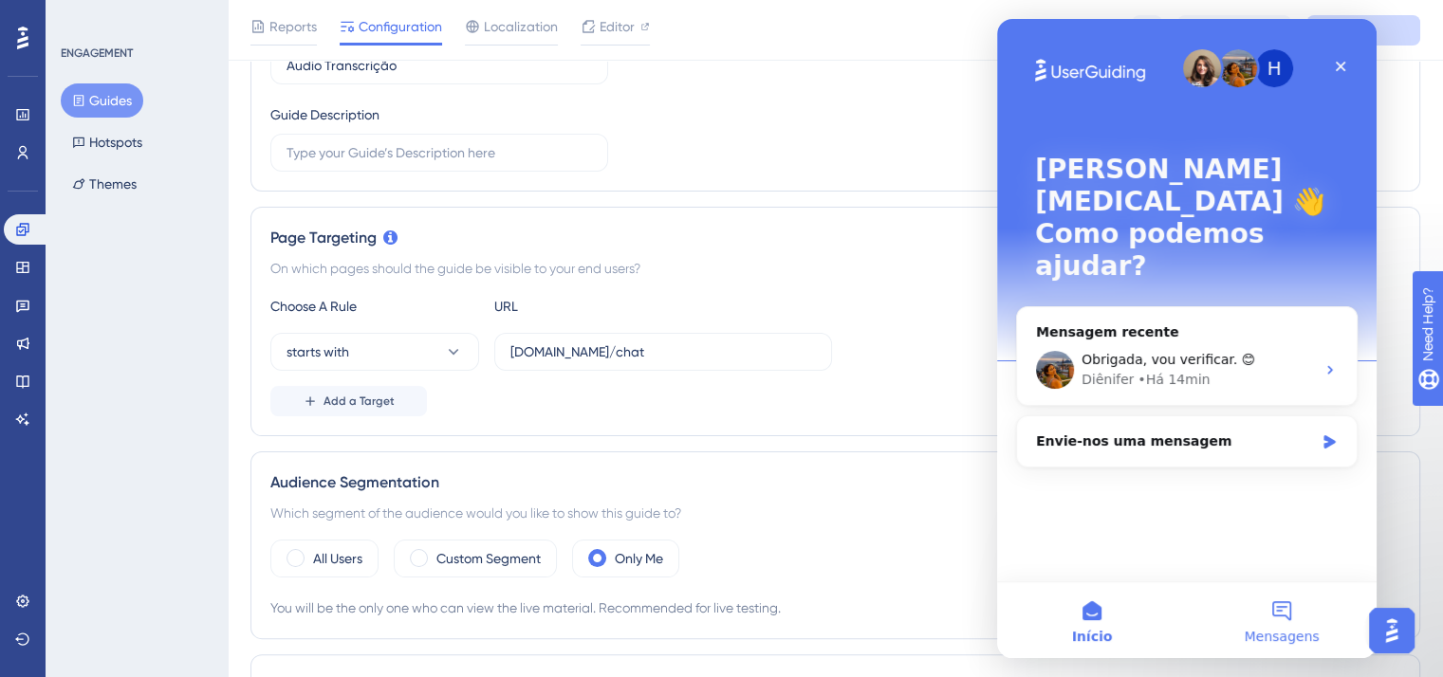
click at [1267, 611] on button "Mensagens" at bounding box center [1282, 621] width 190 height 76
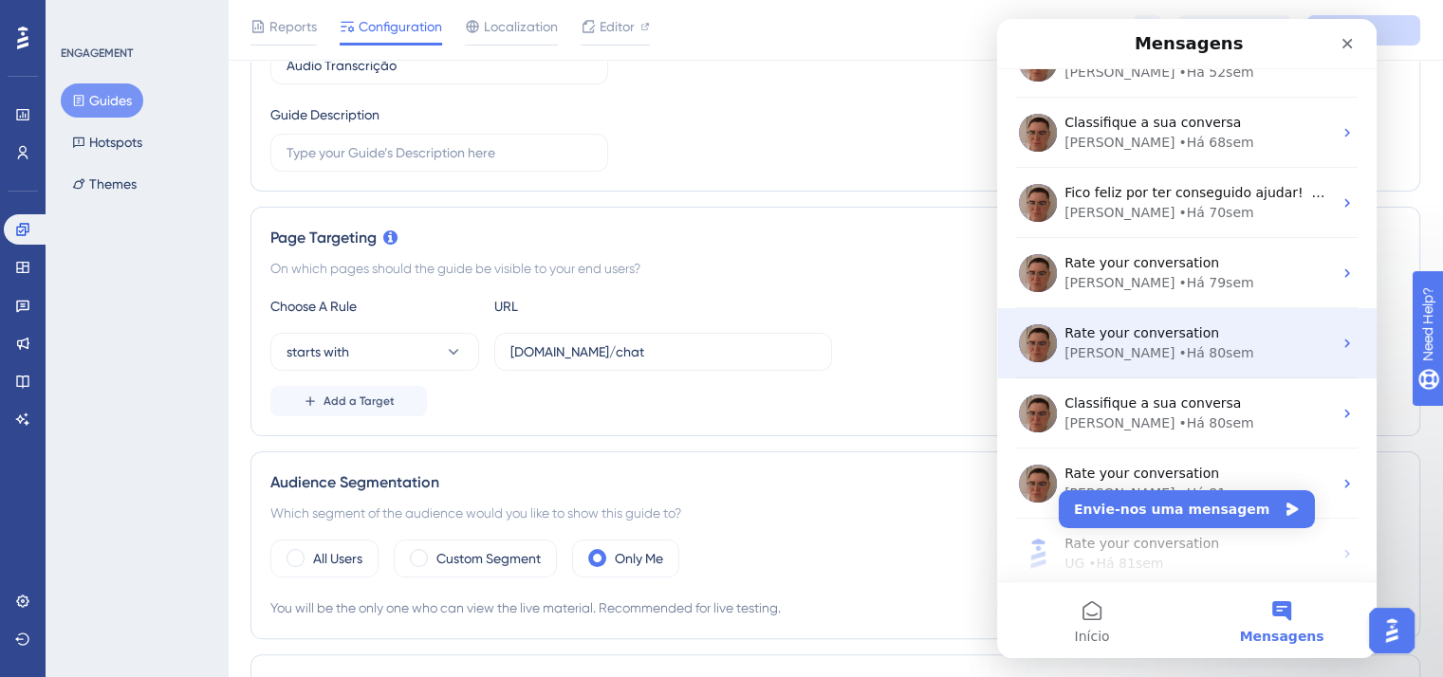
scroll to position [0, 0]
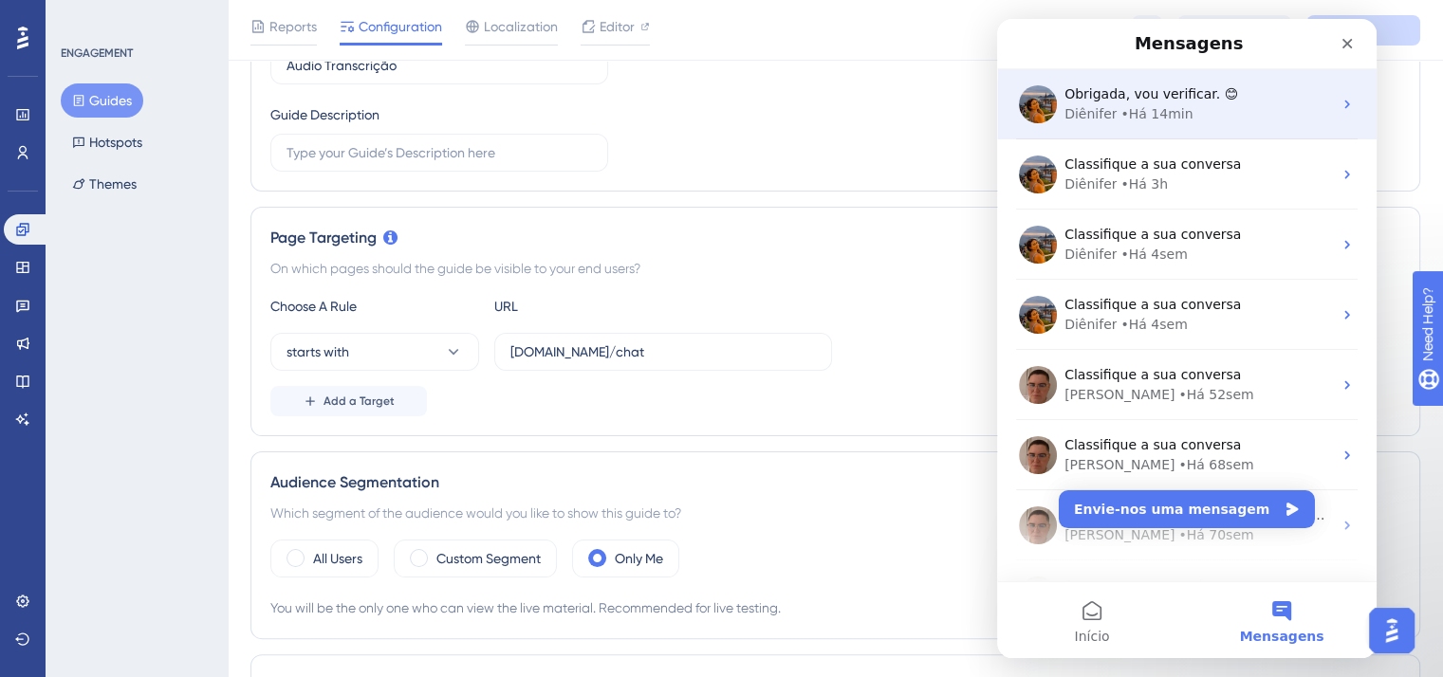
click at [1219, 102] on div "Obrigada, vou verificar. 😊" at bounding box center [1198, 94] width 268 height 20
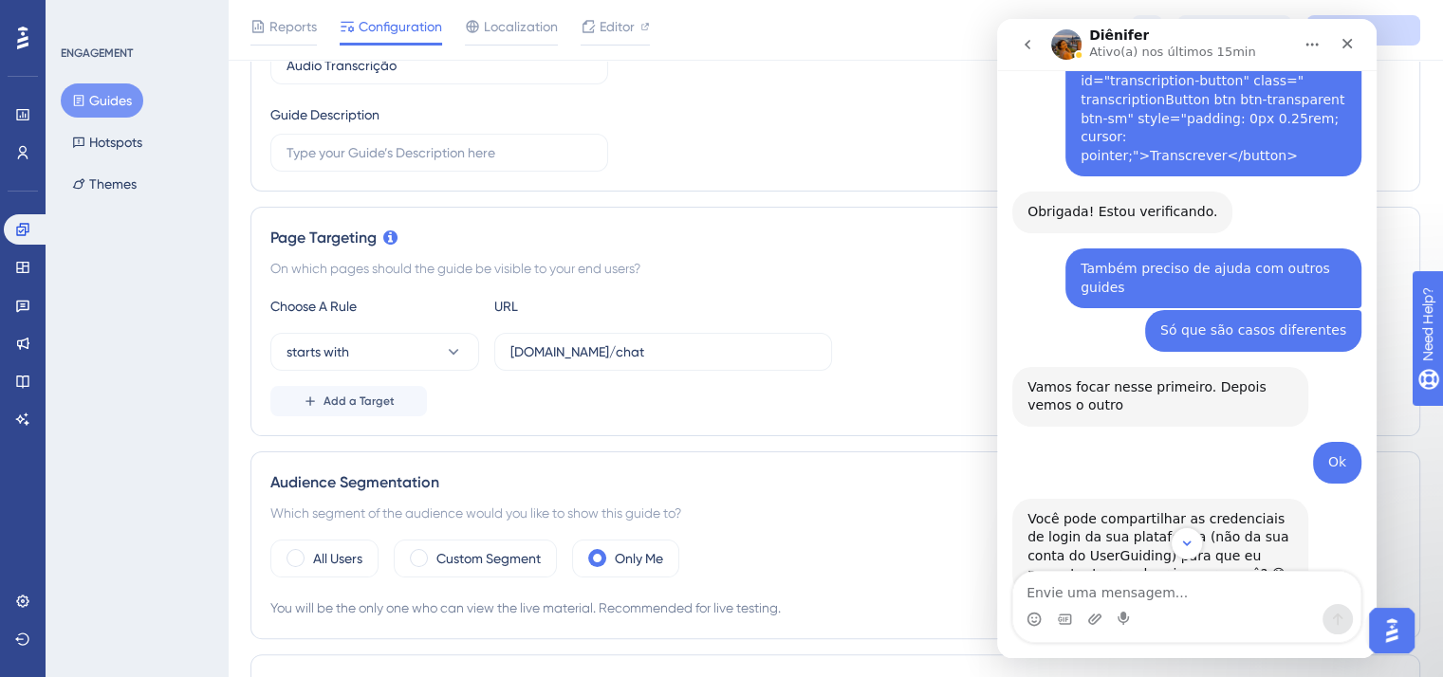
scroll to position [4613, 0]
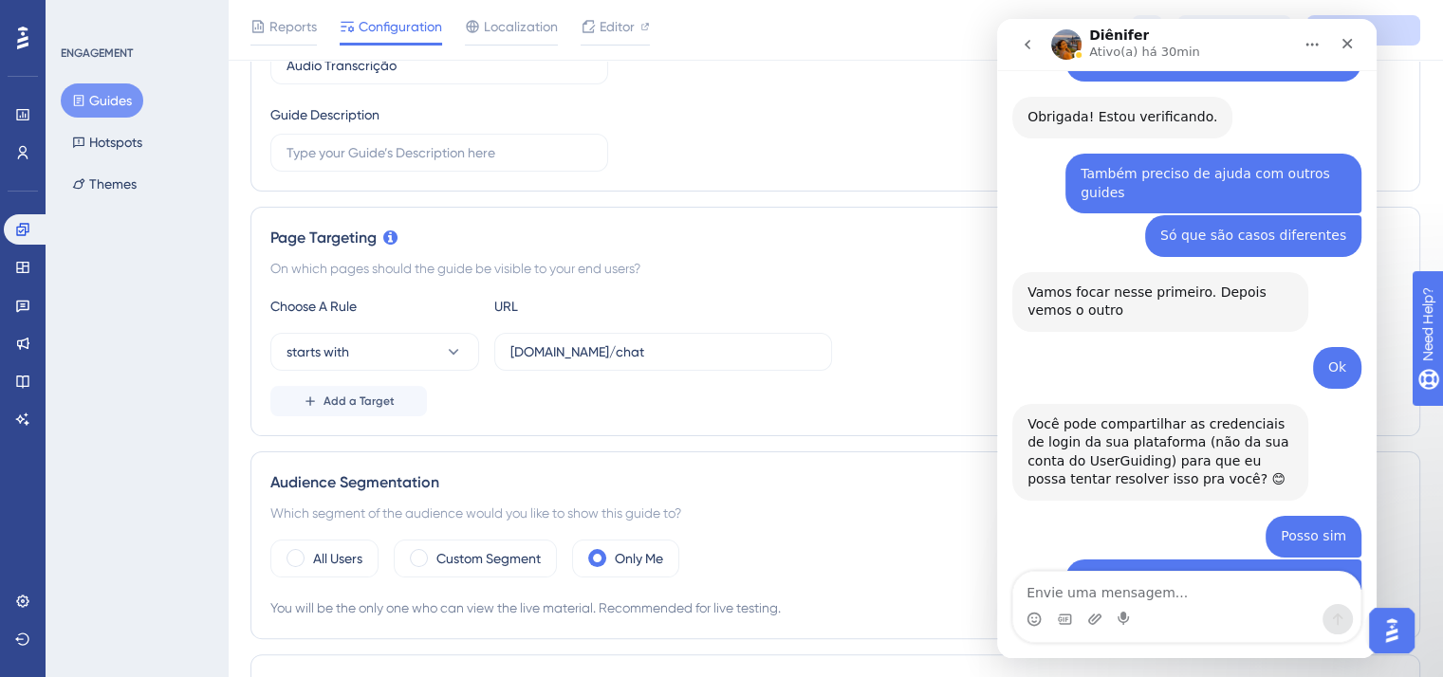
click at [110, 117] on button "Guides" at bounding box center [102, 100] width 83 height 34
click at [111, 92] on button "Guides" at bounding box center [102, 100] width 83 height 34
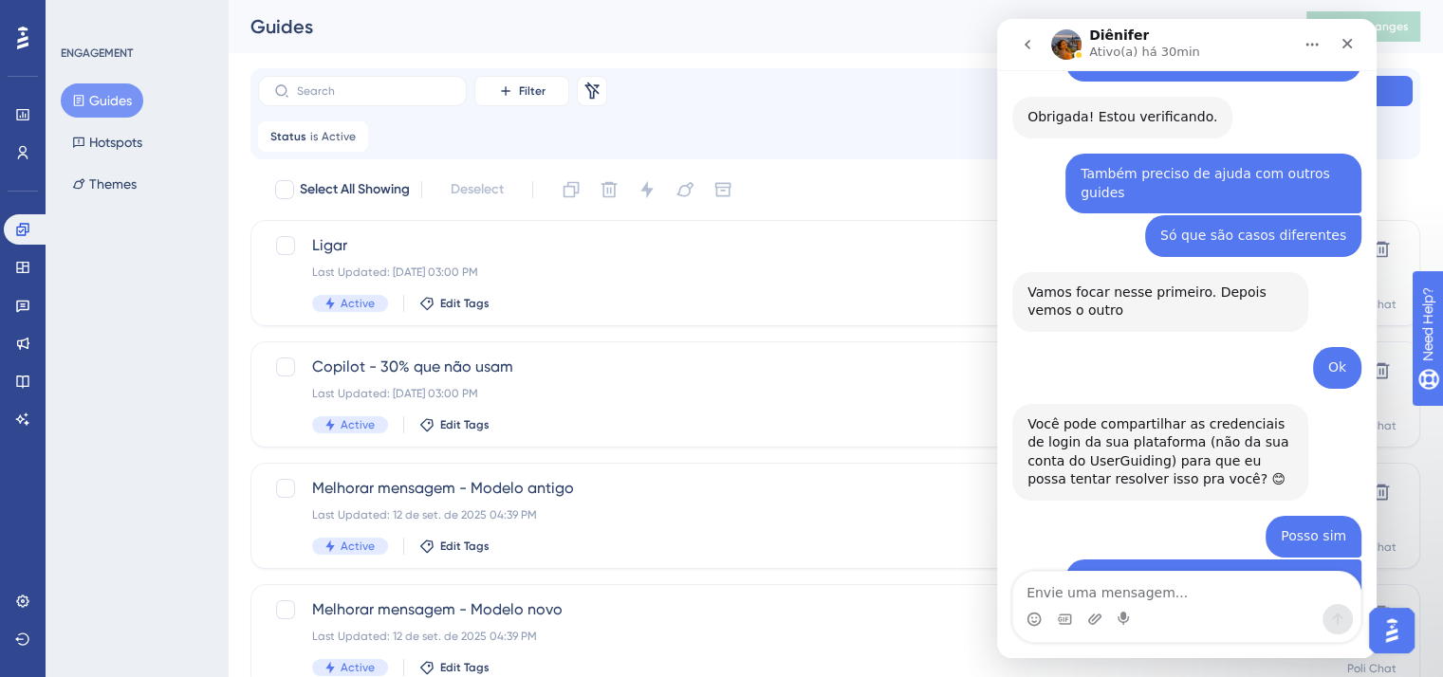
scroll to position [4614, 0]
click at [353, 134] on icon at bounding box center [353, 136] width 11 height 11
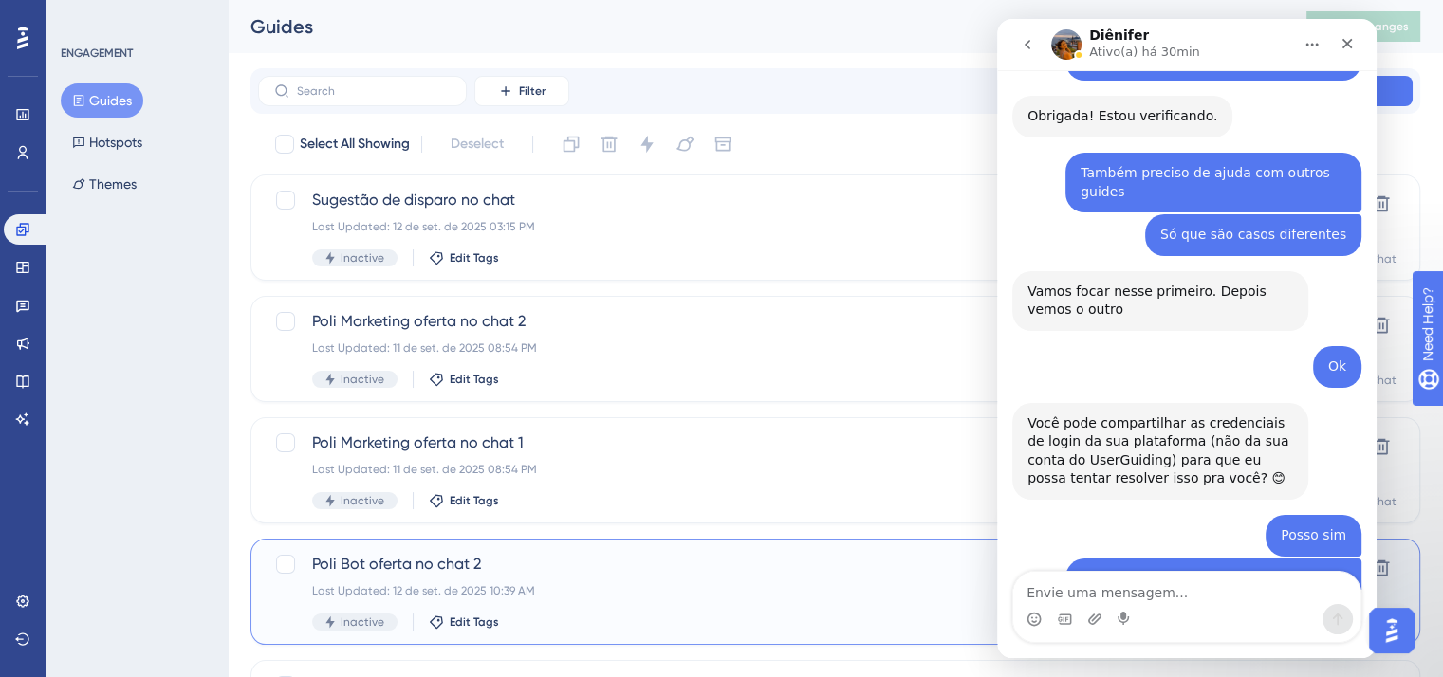
click at [603, 577] on div "Poli Bot oferta no chat 2 Last Updated: 12 de set. de 2025 10:39 AM Inactive Ed…" at bounding box center [759, 592] width 895 height 78
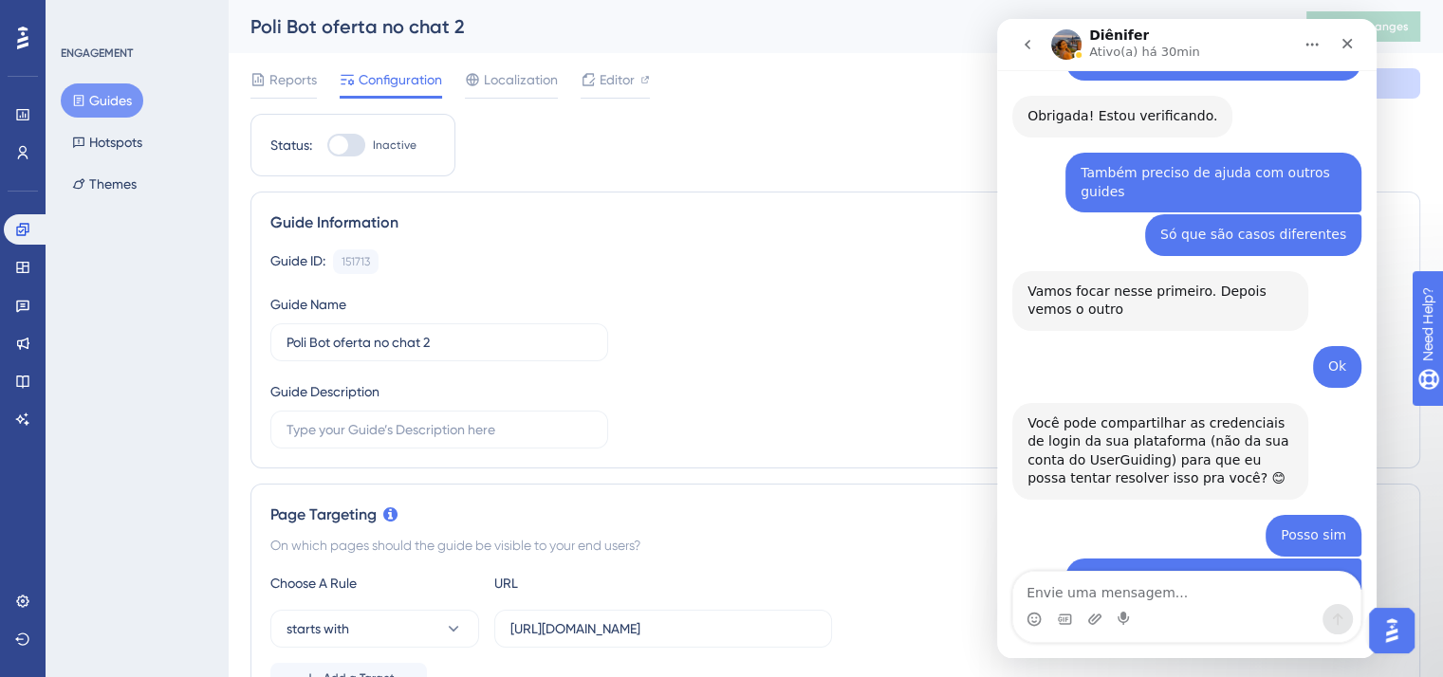
click at [523, 61] on div "Reports Configuration Localization Editor Cancel Save" at bounding box center [835, 83] width 1170 height 61
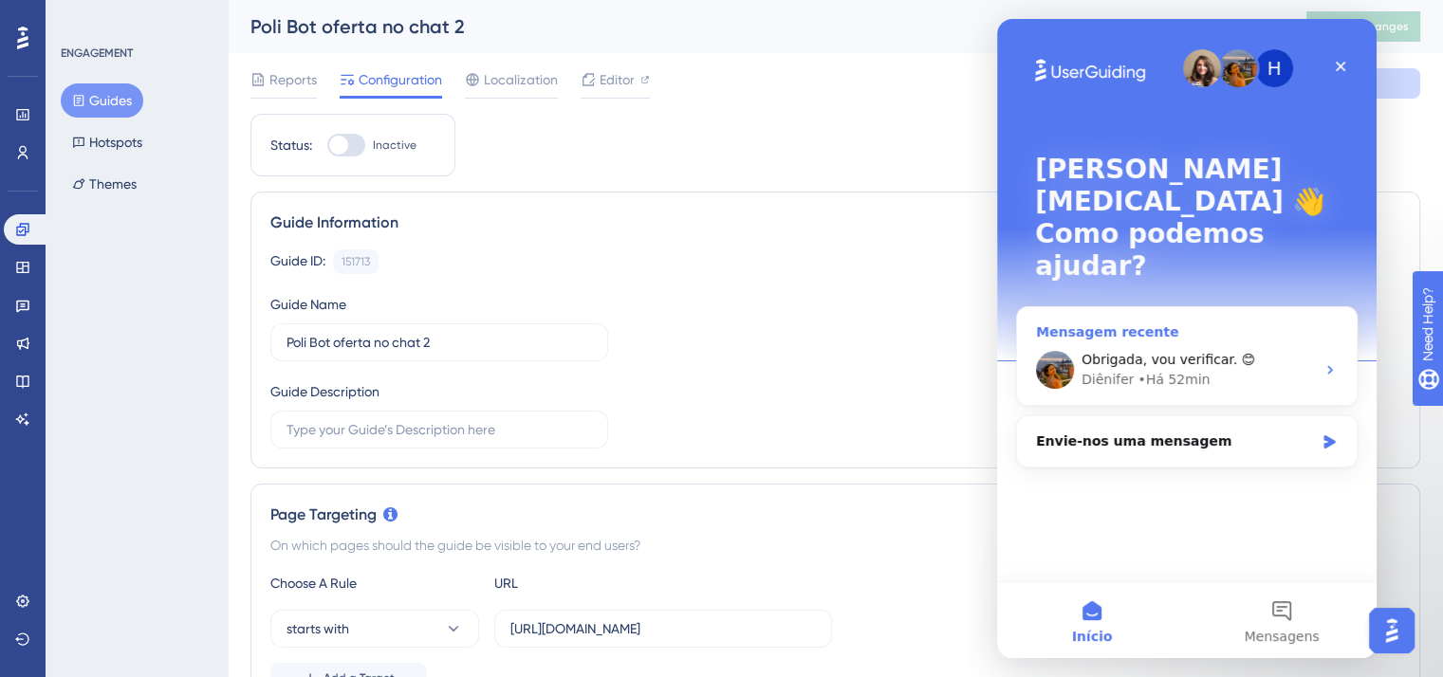
click at [1193, 352] on span "Obrigada, vou verificar. 😊" at bounding box center [1169, 359] width 174 height 15
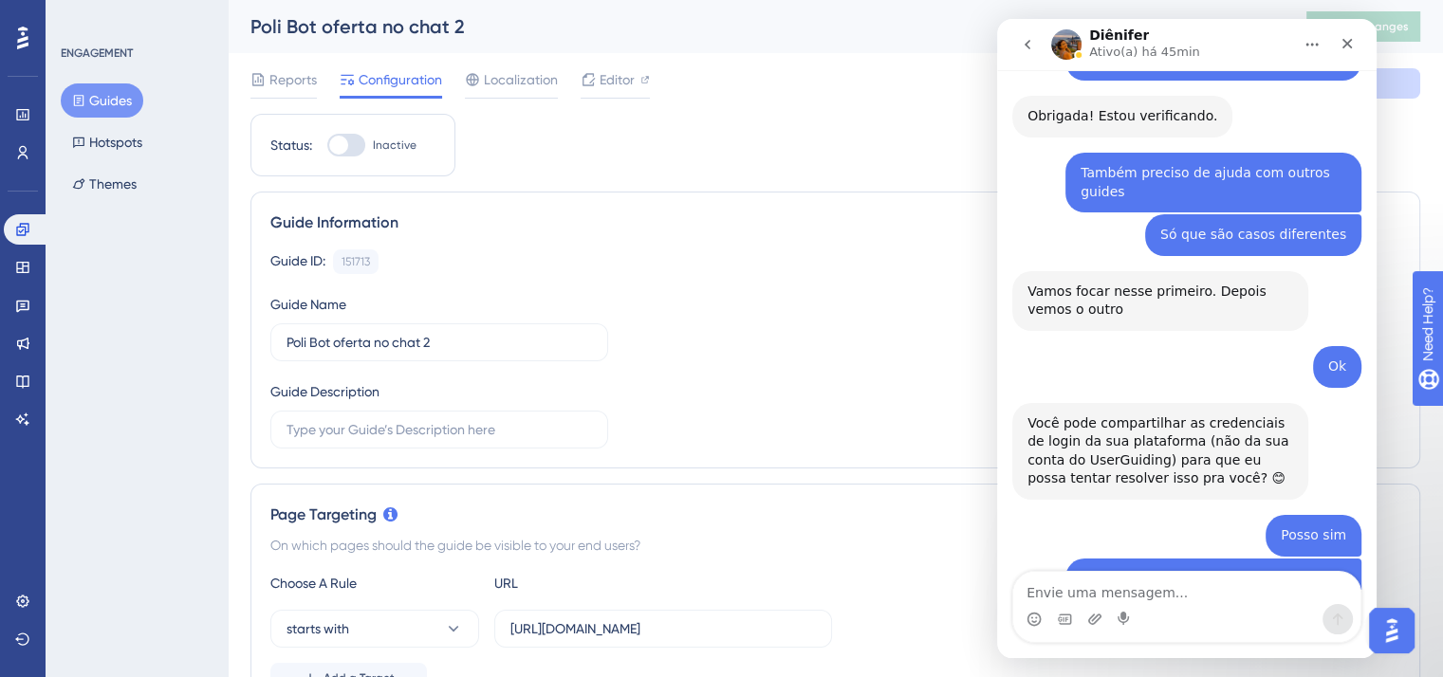
scroll to position [4613, 0]
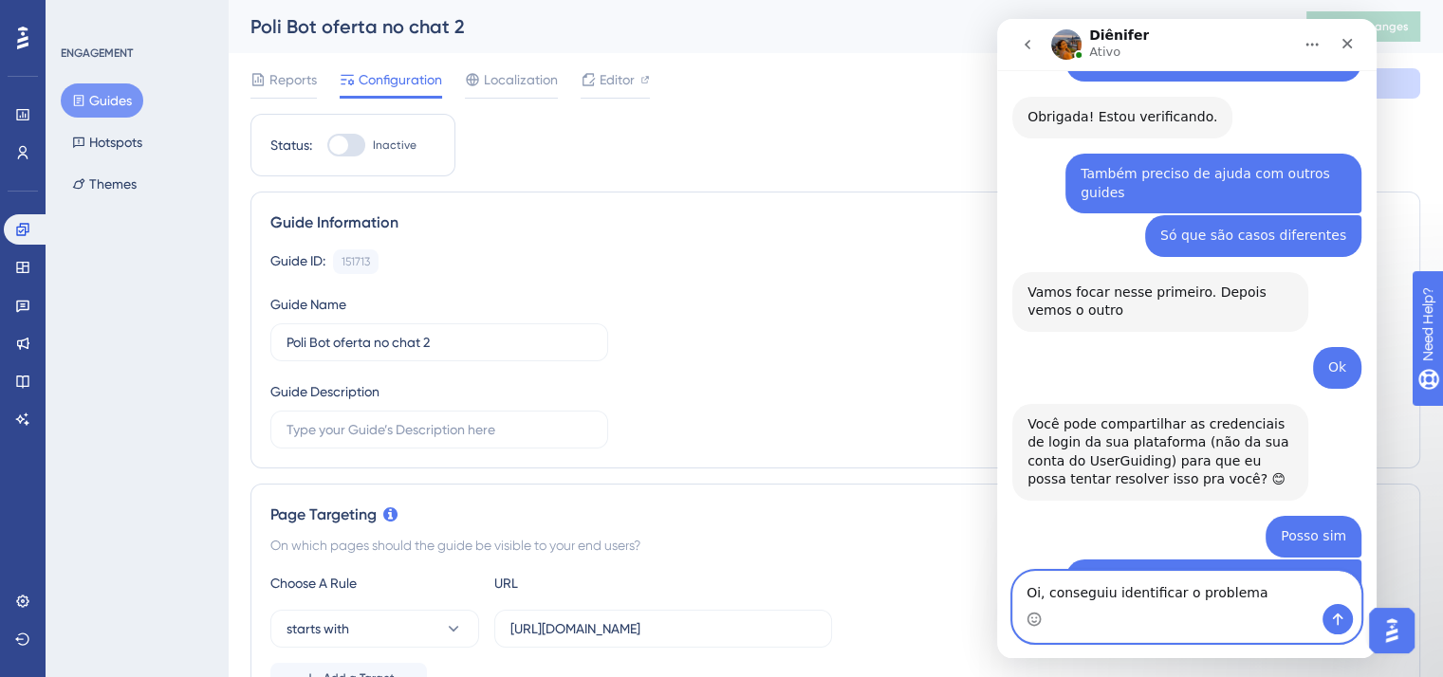
type textarea "Oi, conseguiu identificar o problema?"
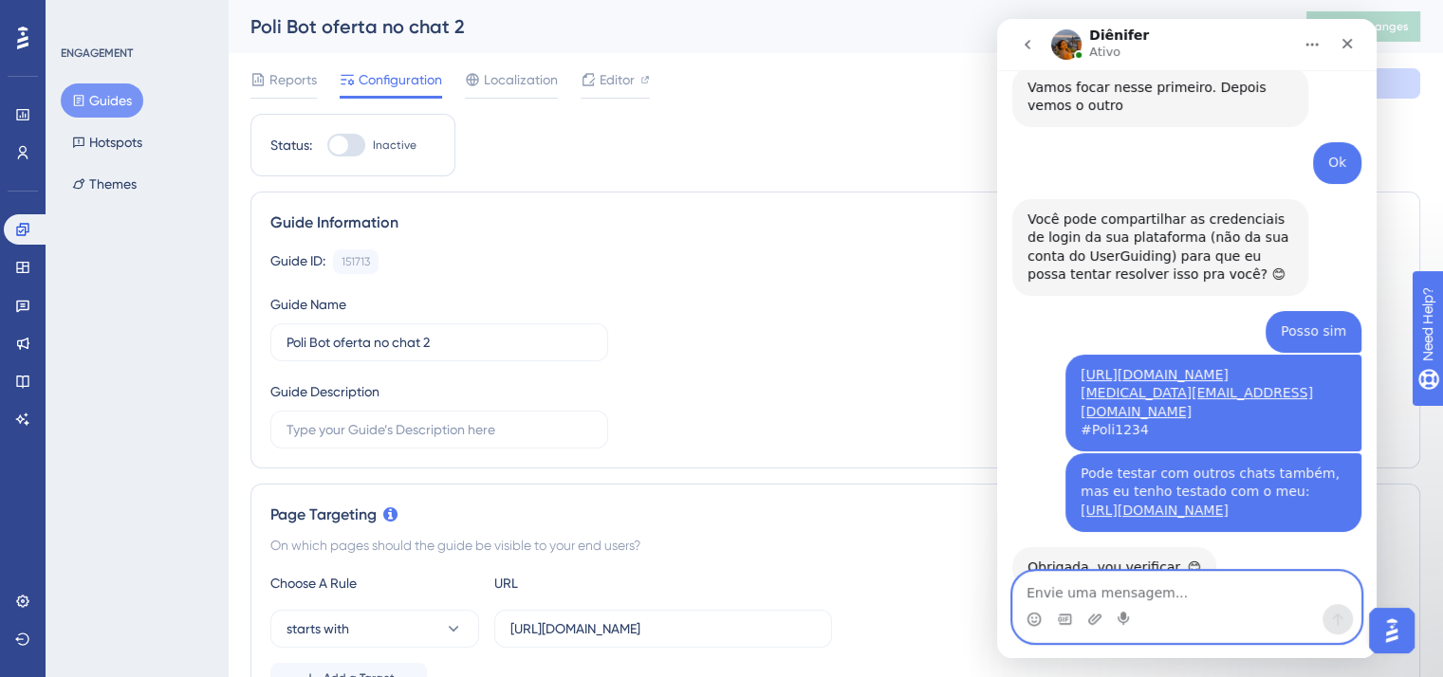
scroll to position [4807, 0]
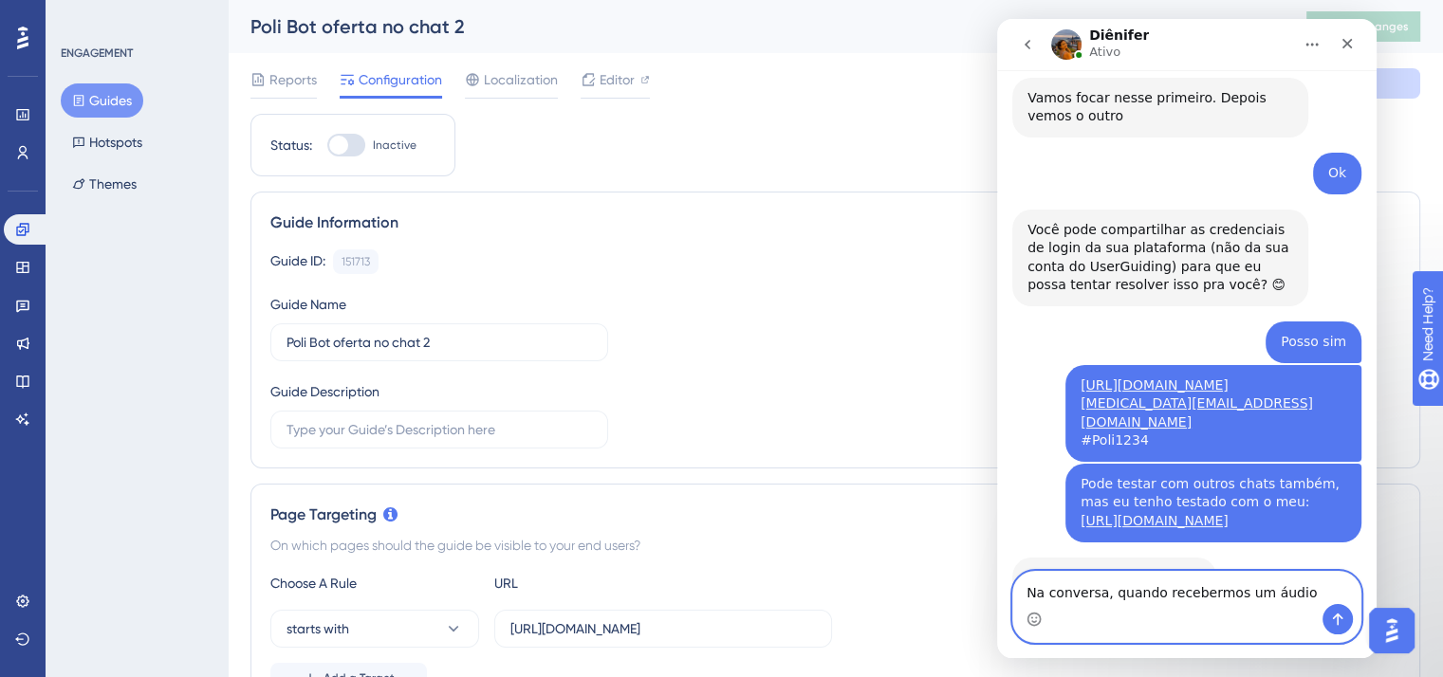
type textarea "Na conversa, quando recebemos um áudio"
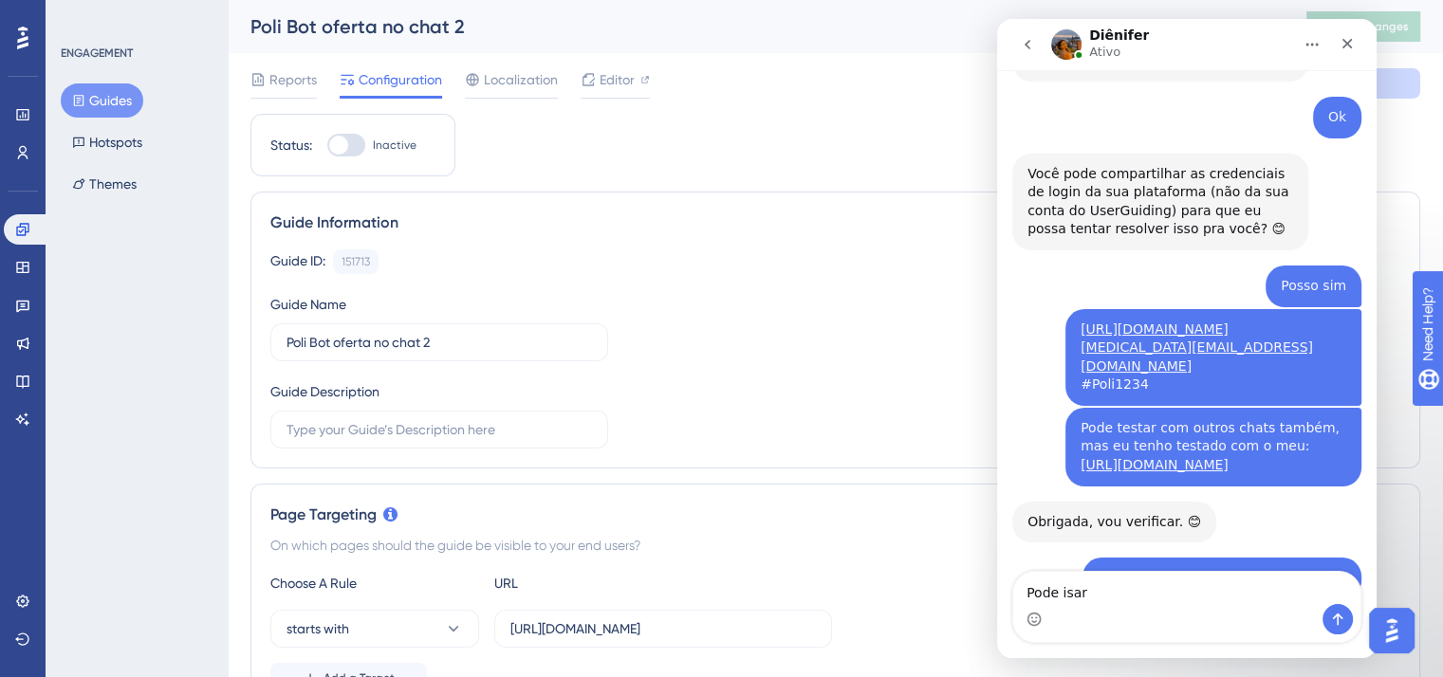
drag, startPoint x: 1257, startPoint y: 176, endPoint x: 1331, endPoint y: 200, distance: 78.0
click at [1331, 419] on div "Pode testar com outros chats também, mas eu tenho testado com o meu: https://ap…" at bounding box center [1214, 447] width 266 height 56
drag, startPoint x: 1332, startPoint y: 202, endPoint x: 1073, endPoint y: 207, distance: 259.0
click at [1081, 419] on div "Pode testar com outros chats também, mas eu tenho testado com o meu: https://ap…" at bounding box center [1214, 447] width 266 height 56
copy link "https://app-spa.poli.digital/chat#33870932"
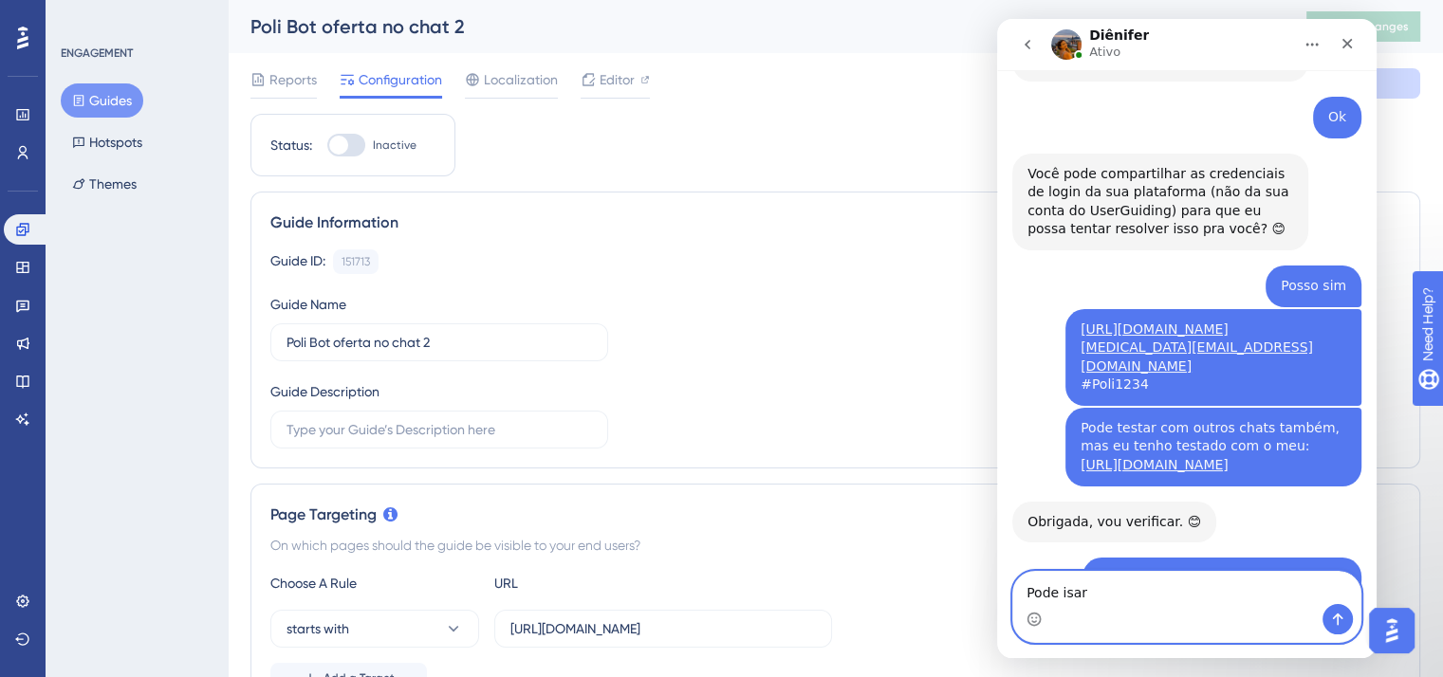
click at [1061, 596] on textarea "Pode isar" at bounding box center [1186, 588] width 347 height 32
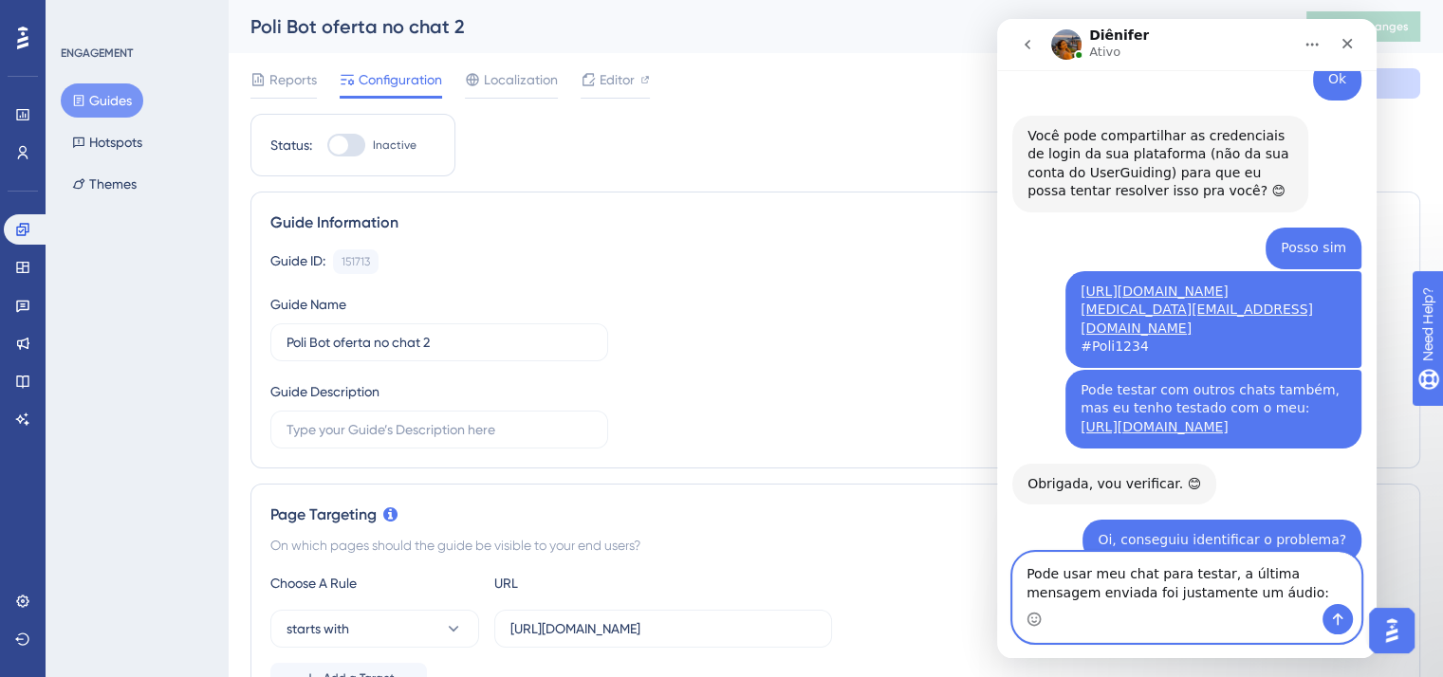
paste textarea "https://app-spa.poli.digital/chat#33870932"
type textarea "Pode usar meu chat para testar, a última mensagem enviada foi justamente um áud…"
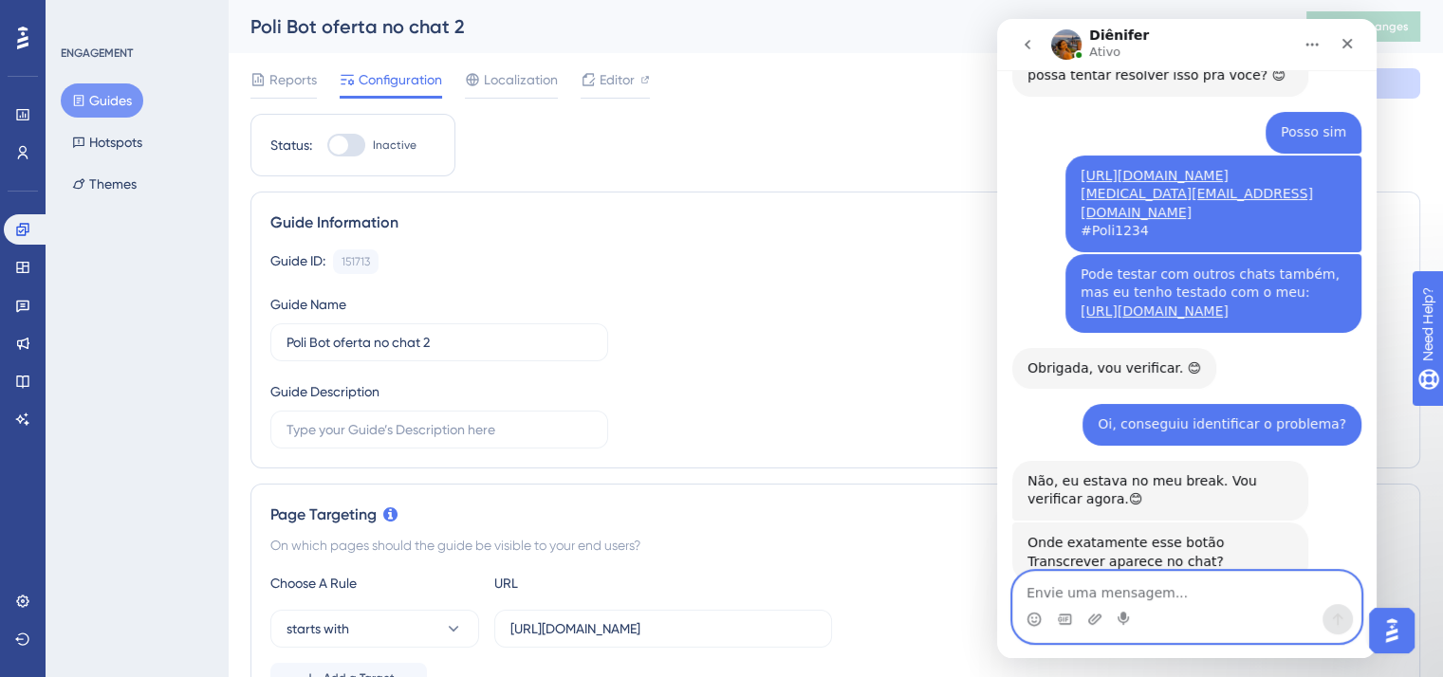
scroll to position [5038, 0]
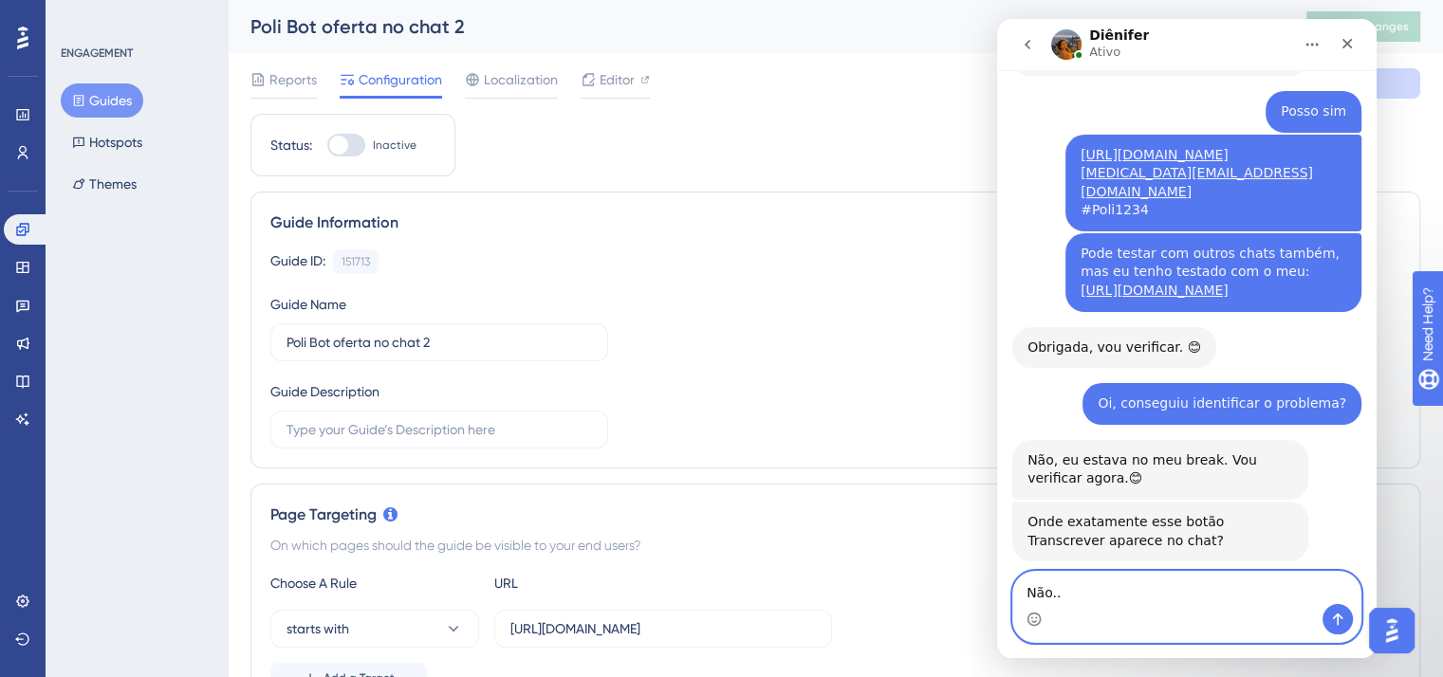
type textarea "Não..."
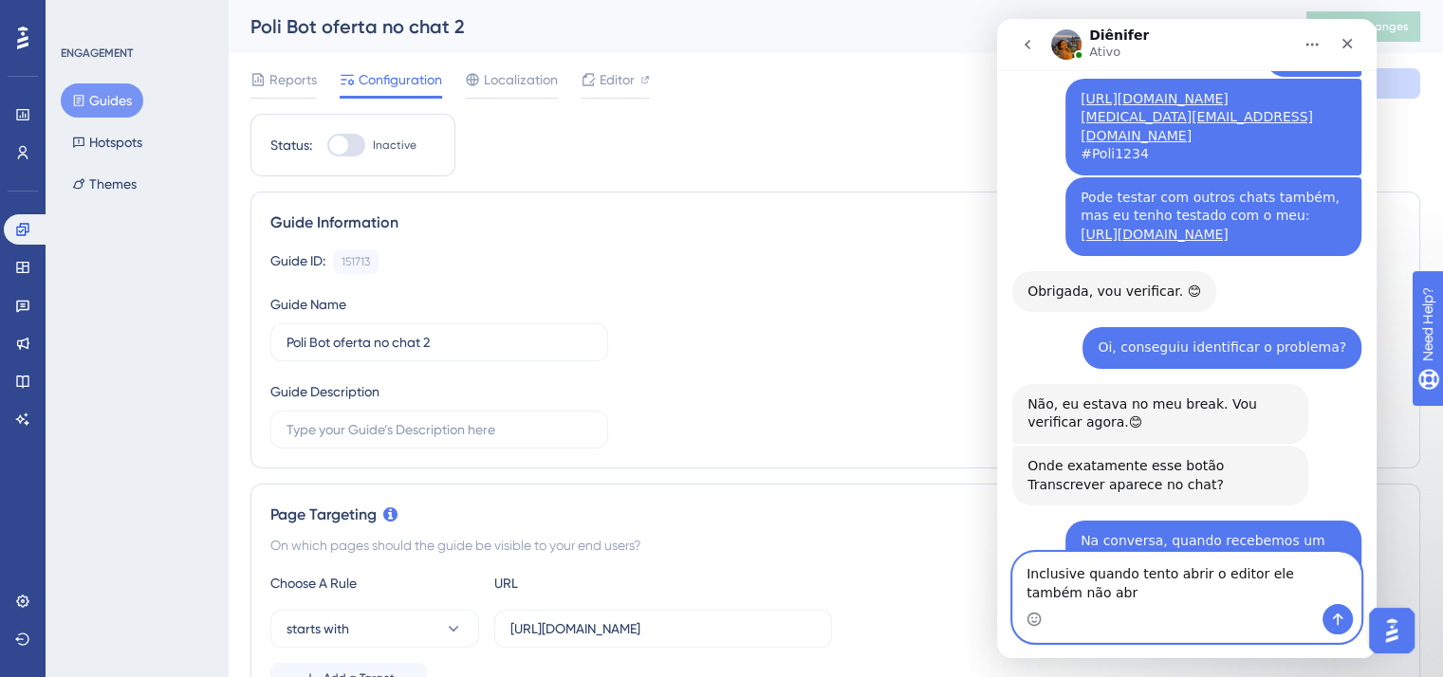
scroll to position [5113, 0]
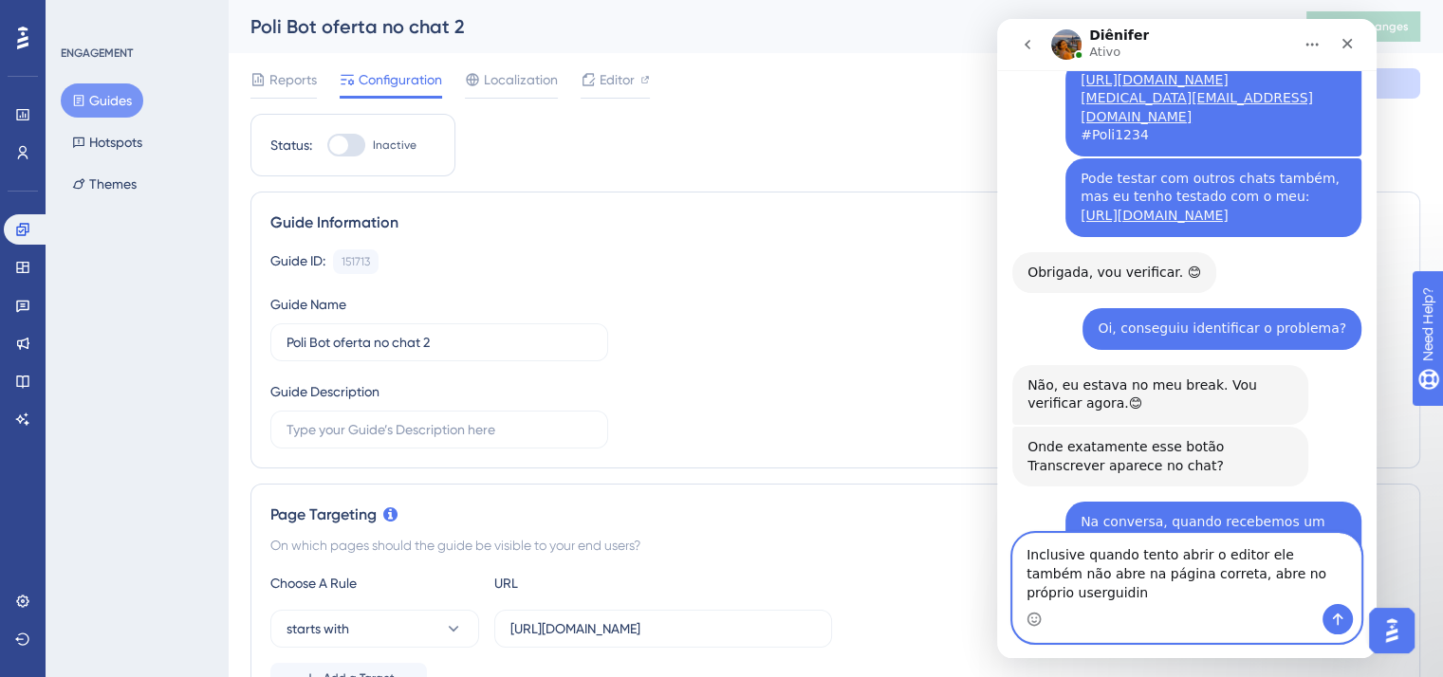
type textarea "Inclusive quando tento abrir o editor ele também não abre na página correta, ab…"
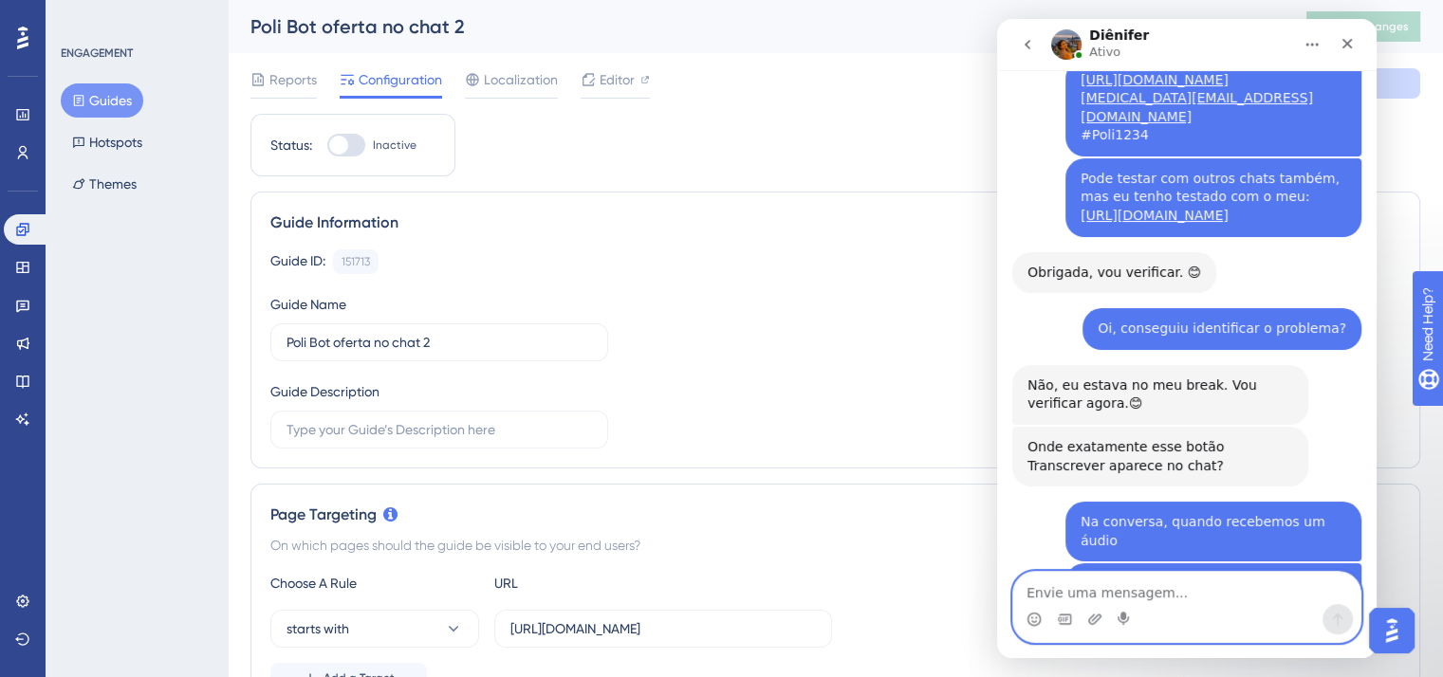
scroll to position [5174, 0]
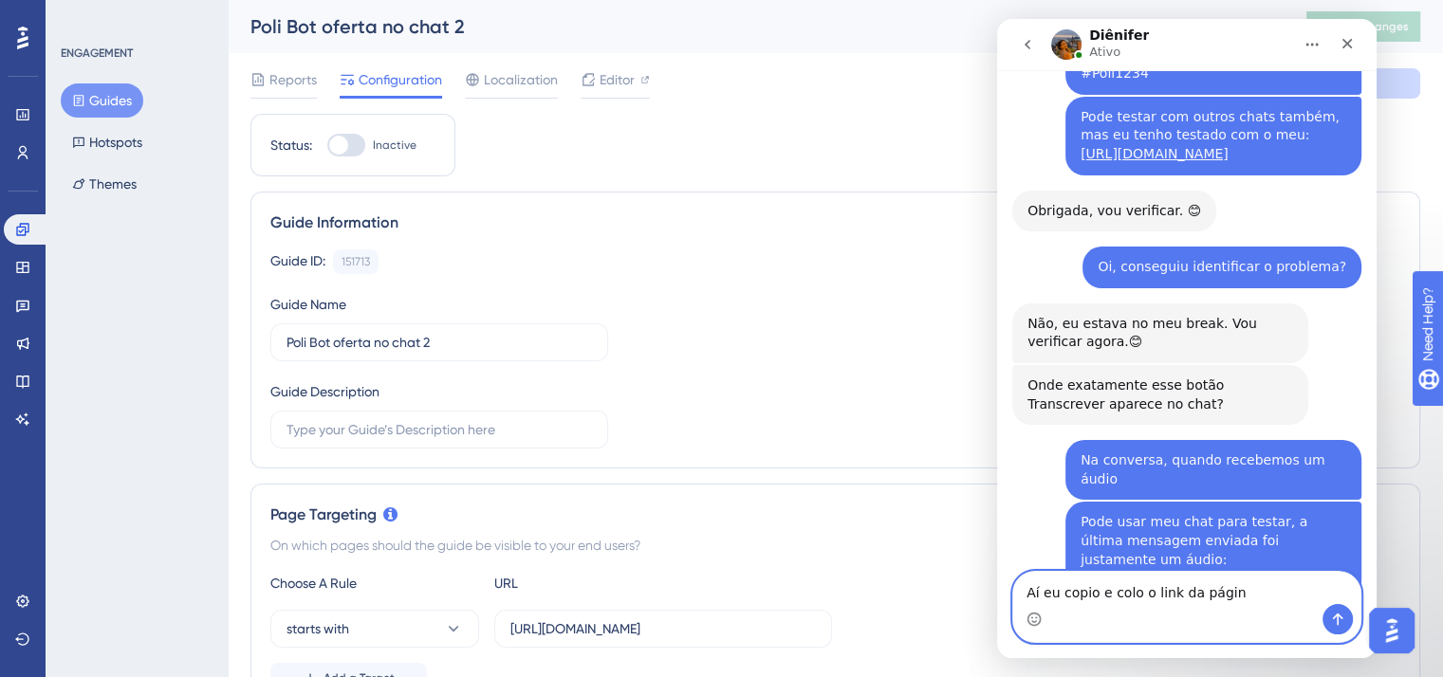
type textarea "Aí eu copio e colo o link da página"
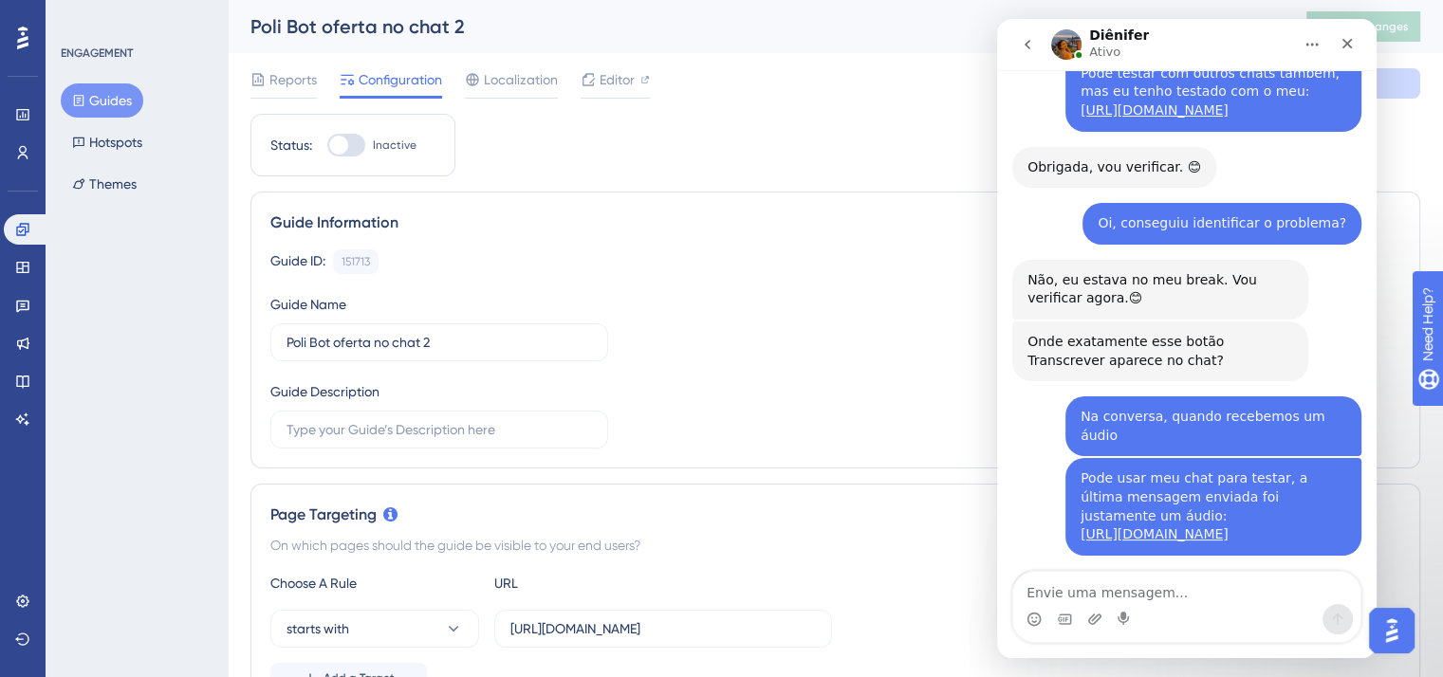
click at [99, 109] on button "Guides" at bounding box center [102, 100] width 83 height 34
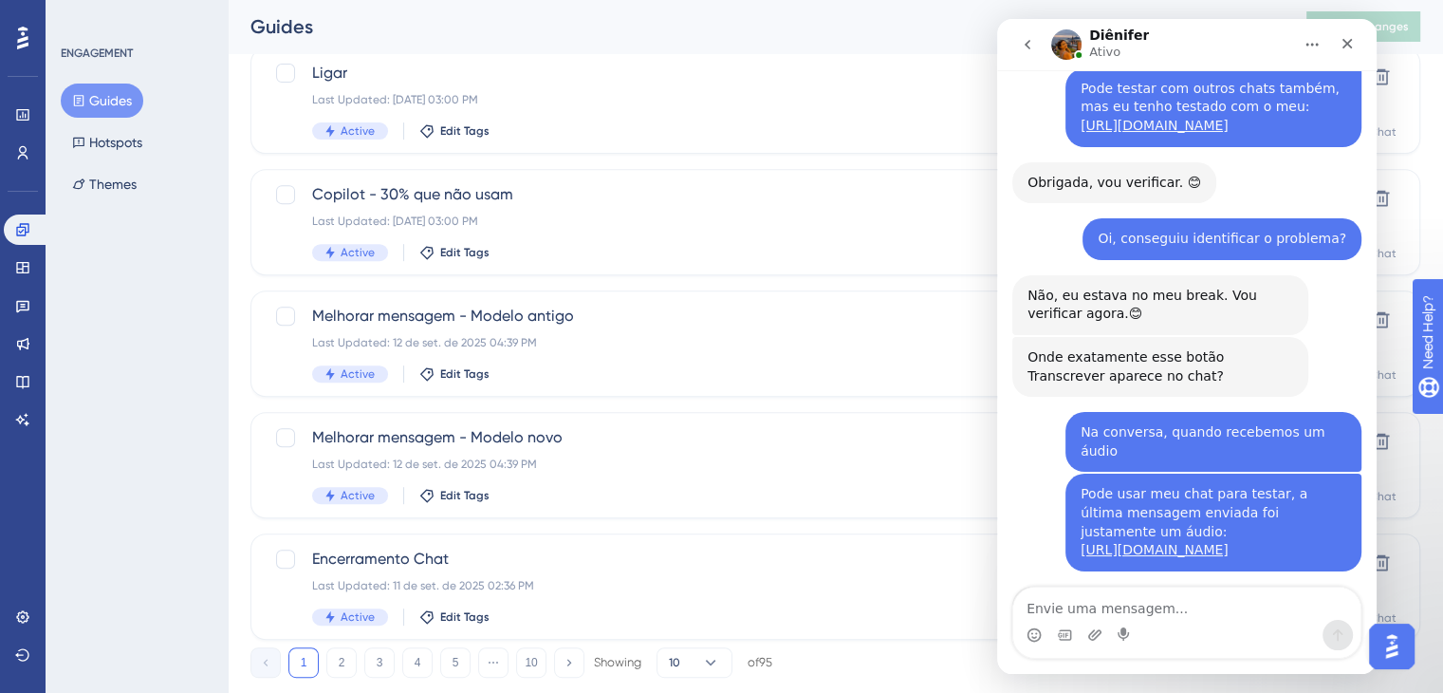
scroll to position [780, 0]
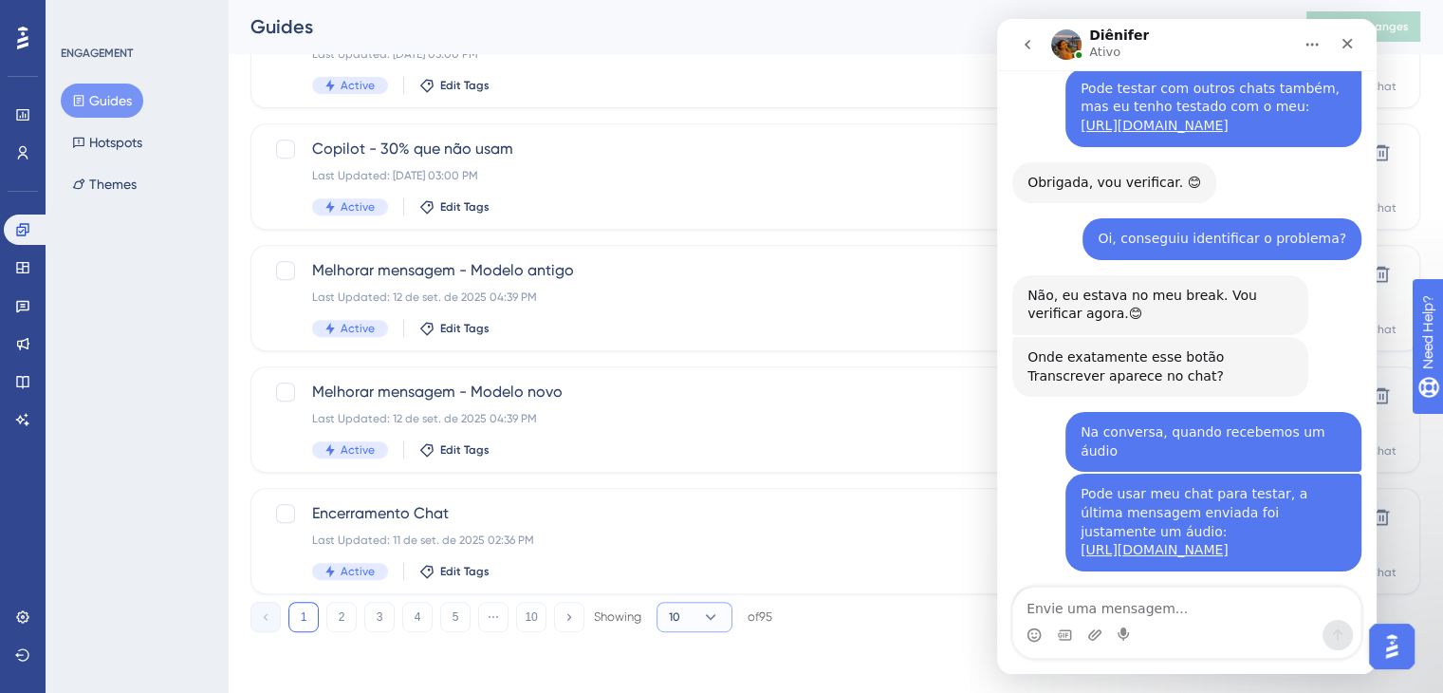
click at [719, 616] on icon at bounding box center [710, 616] width 19 height 19
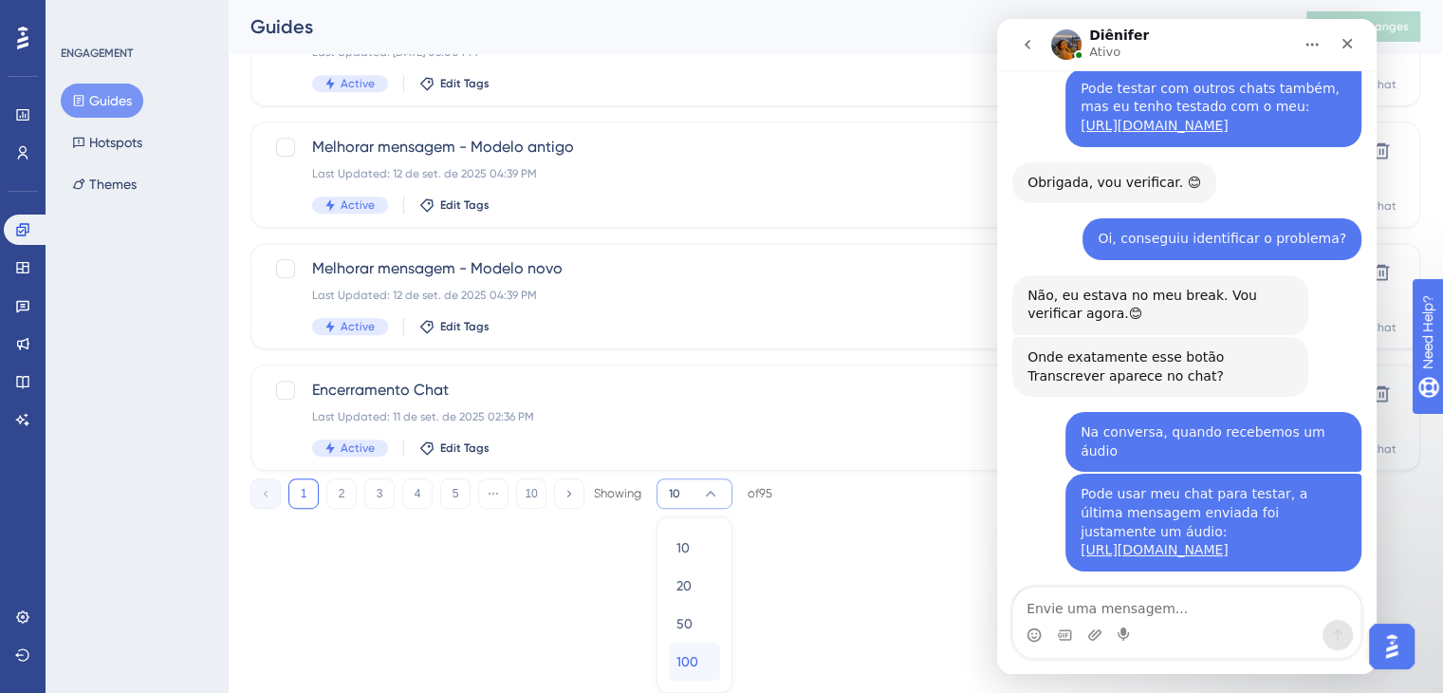
click at [695, 665] on span "100" at bounding box center [687, 661] width 22 height 23
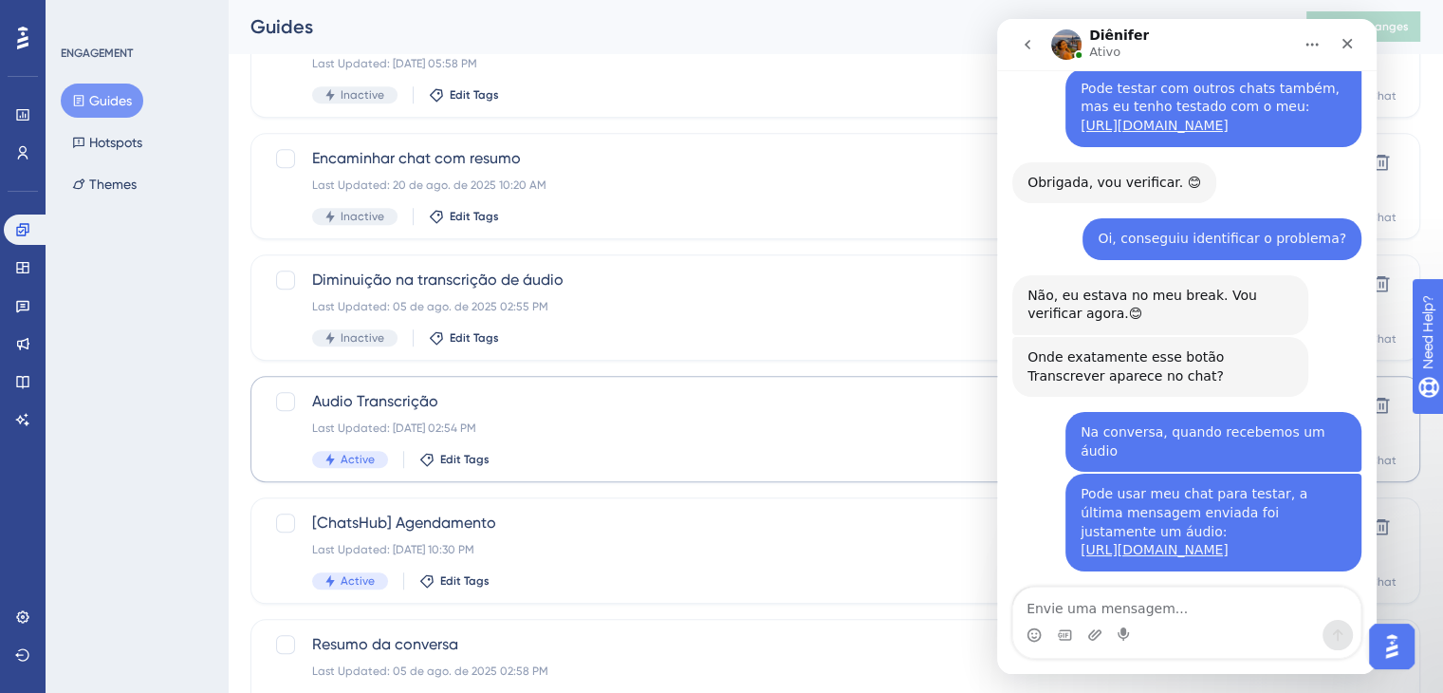
scroll to position [1567, 0]
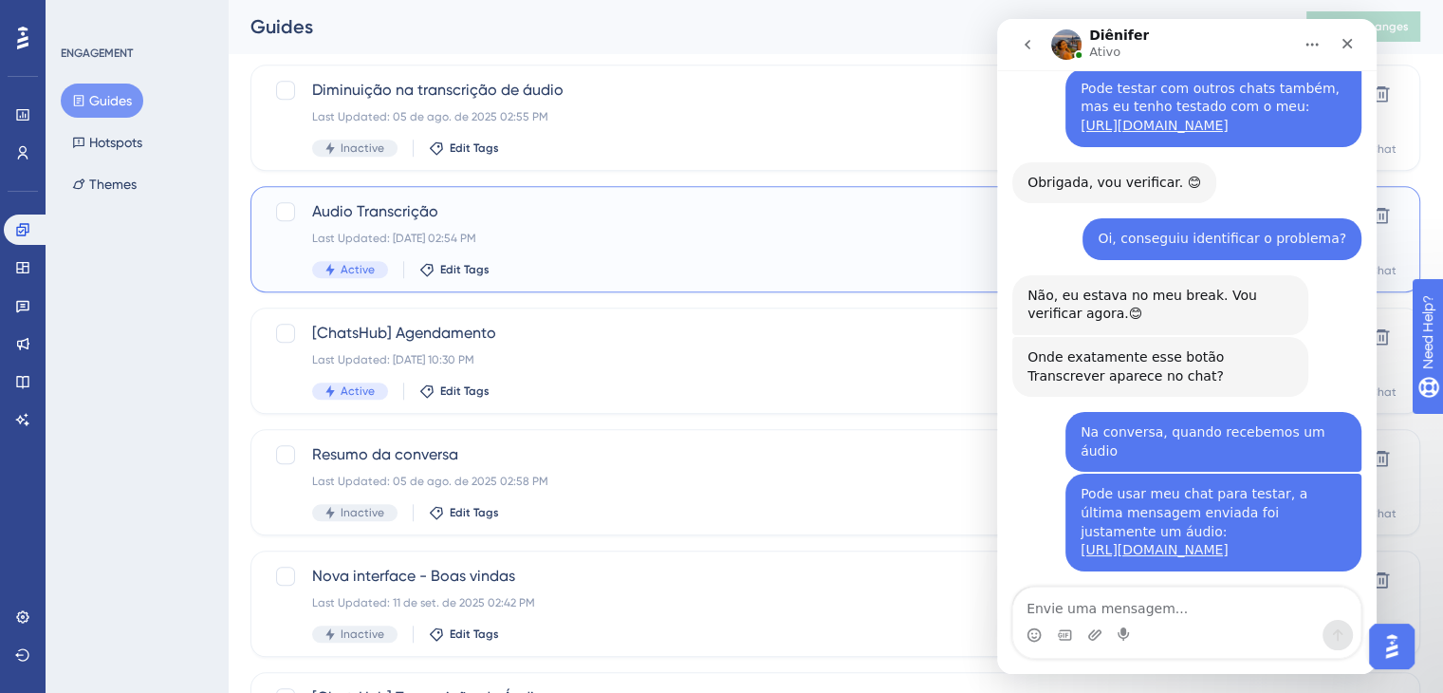
click at [627, 244] on div "Last Updated: 15 de set. de 2025 02:54 PM" at bounding box center [759, 238] width 895 height 15
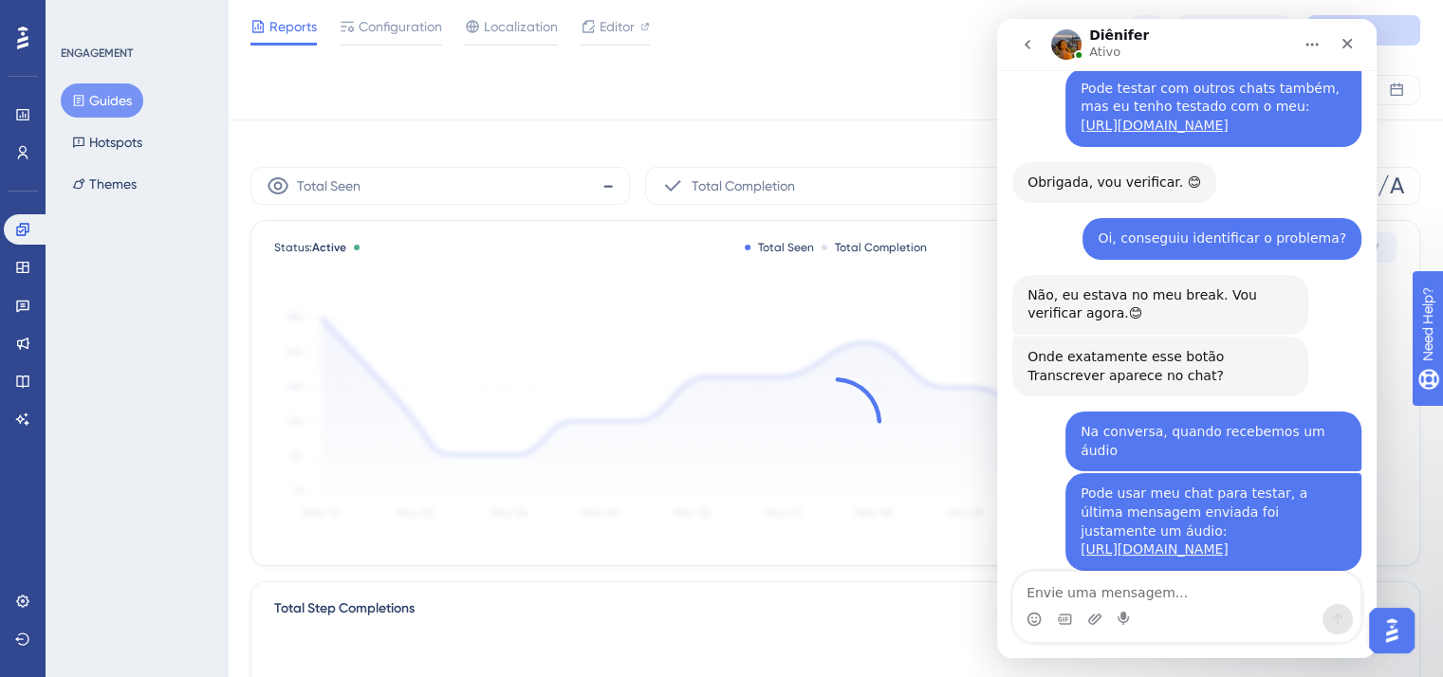
scroll to position [5218, 0]
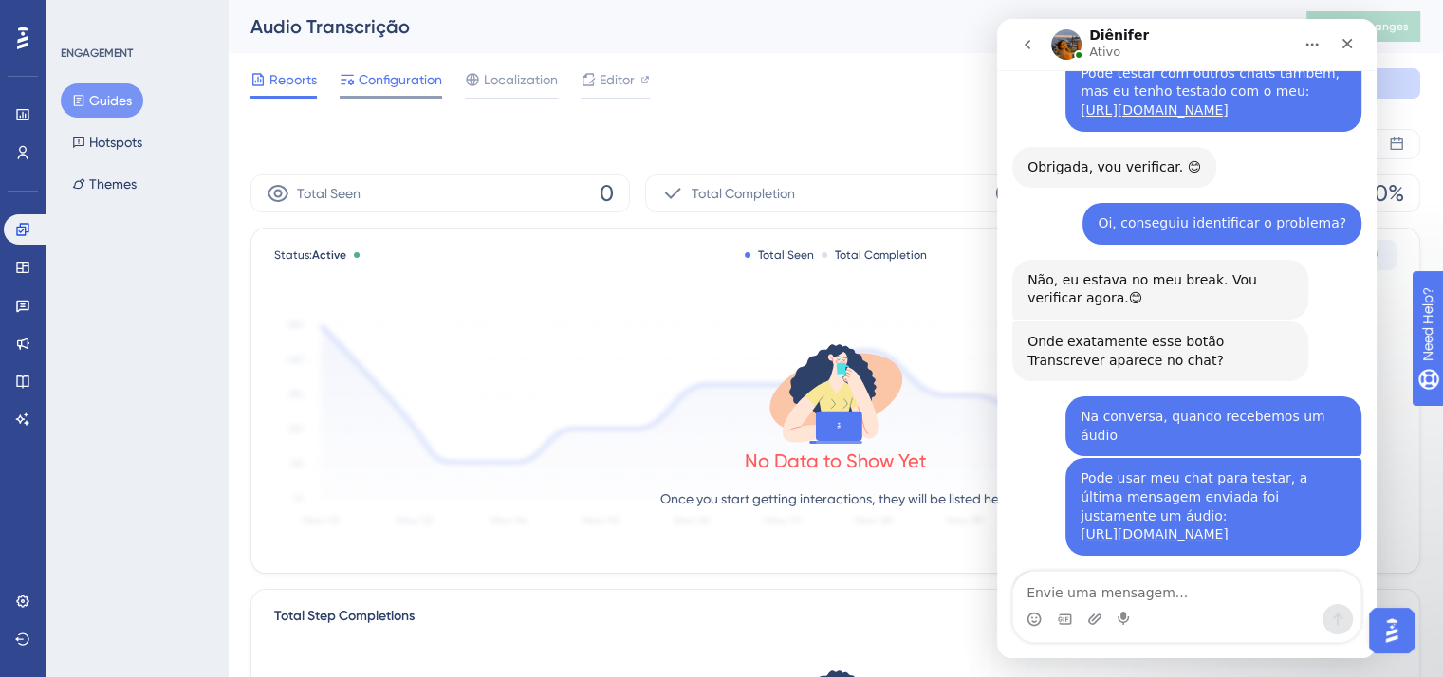
click at [364, 83] on span "Configuration" at bounding box center [400, 79] width 83 height 23
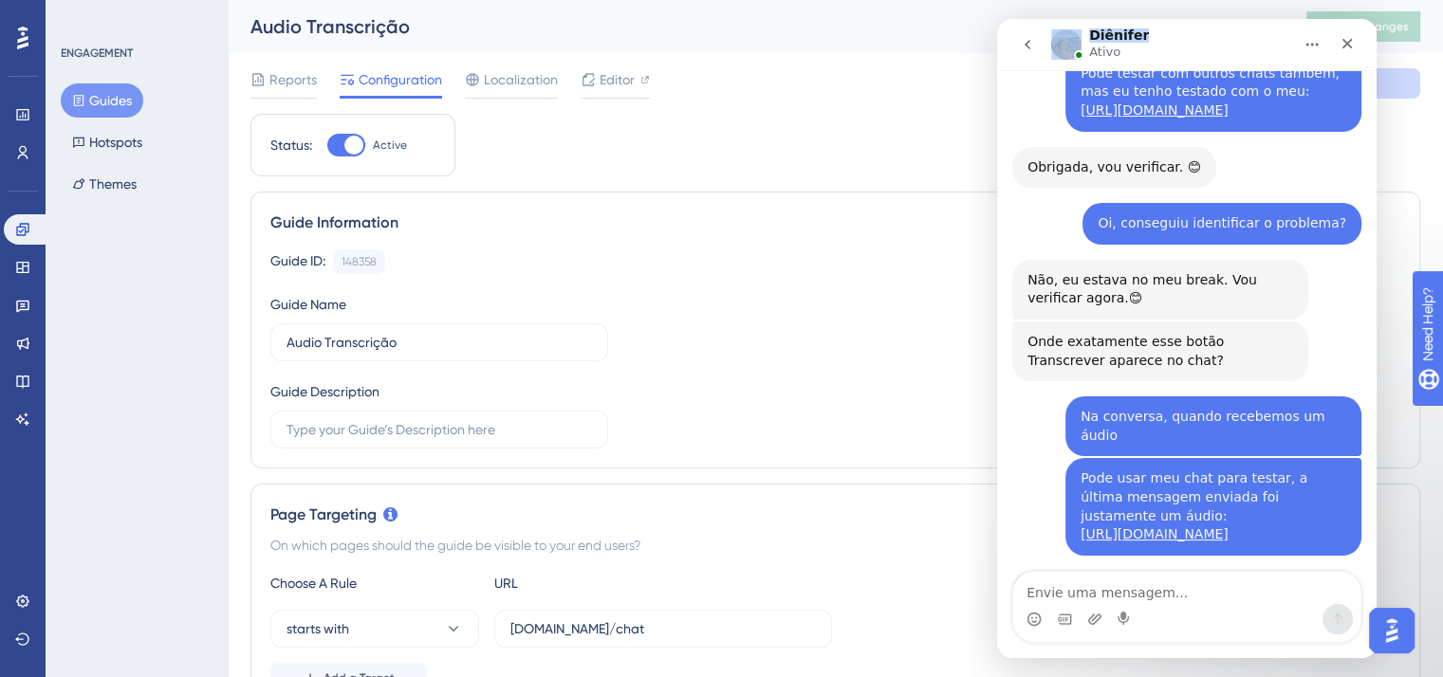
drag, startPoint x: 1215, startPoint y: 42, endPoint x: 957, endPoint y: 45, distance: 258.1
click at [997, 45] on html "Diênifer Ativo Ajudamos seu negócio a crescer com um melhor onboarding de usuár…" at bounding box center [1186, 338] width 379 height 639
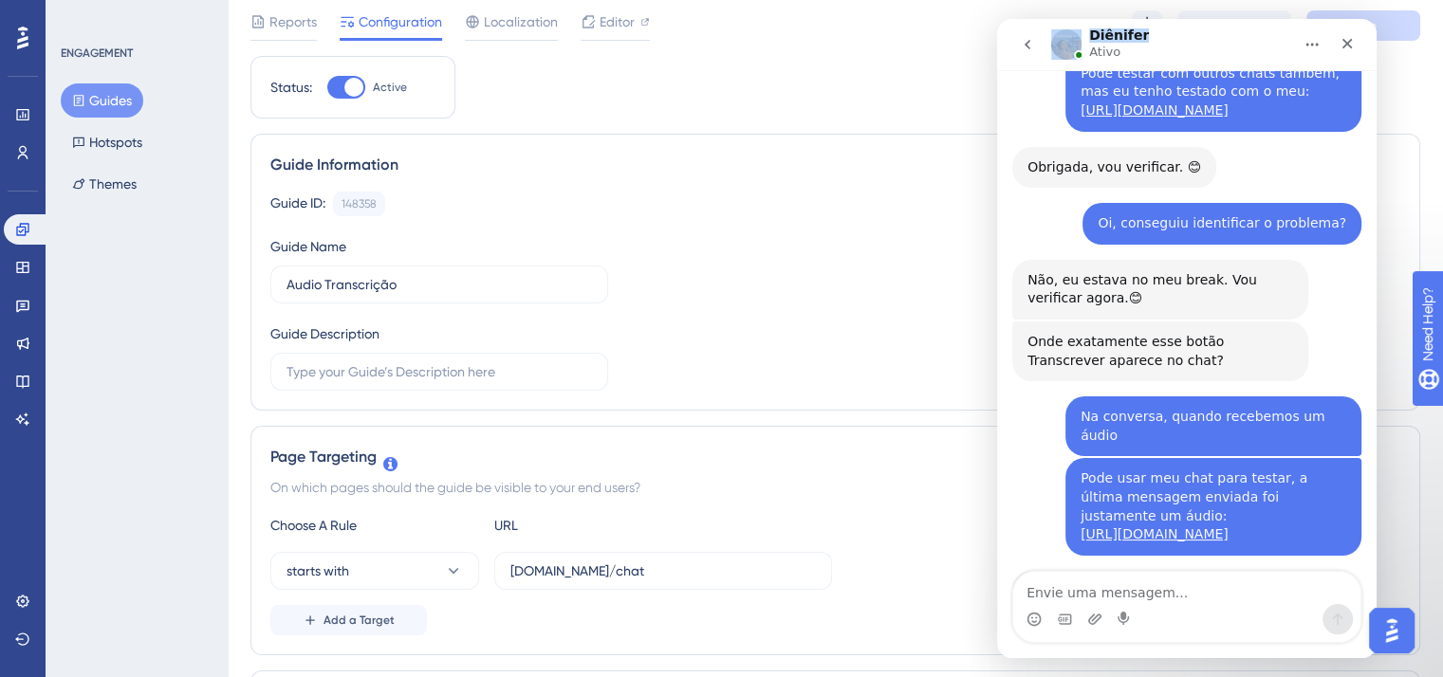
scroll to position [68, 0]
drag, startPoint x: 1450, startPoint y: 189, endPoint x: 300, endPoint y: 53, distance: 1157.8
click at [1145, 16] on button at bounding box center [1147, 30] width 30 height 30
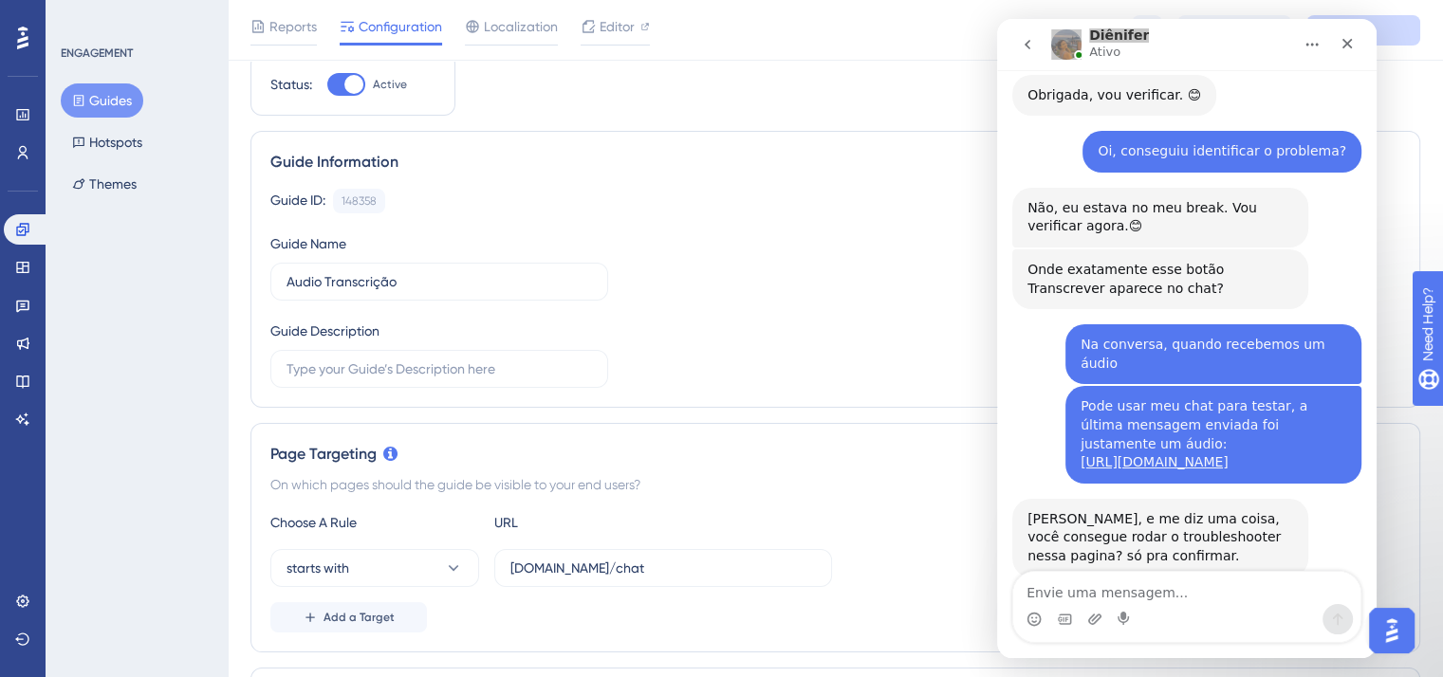
scroll to position [0, 0]
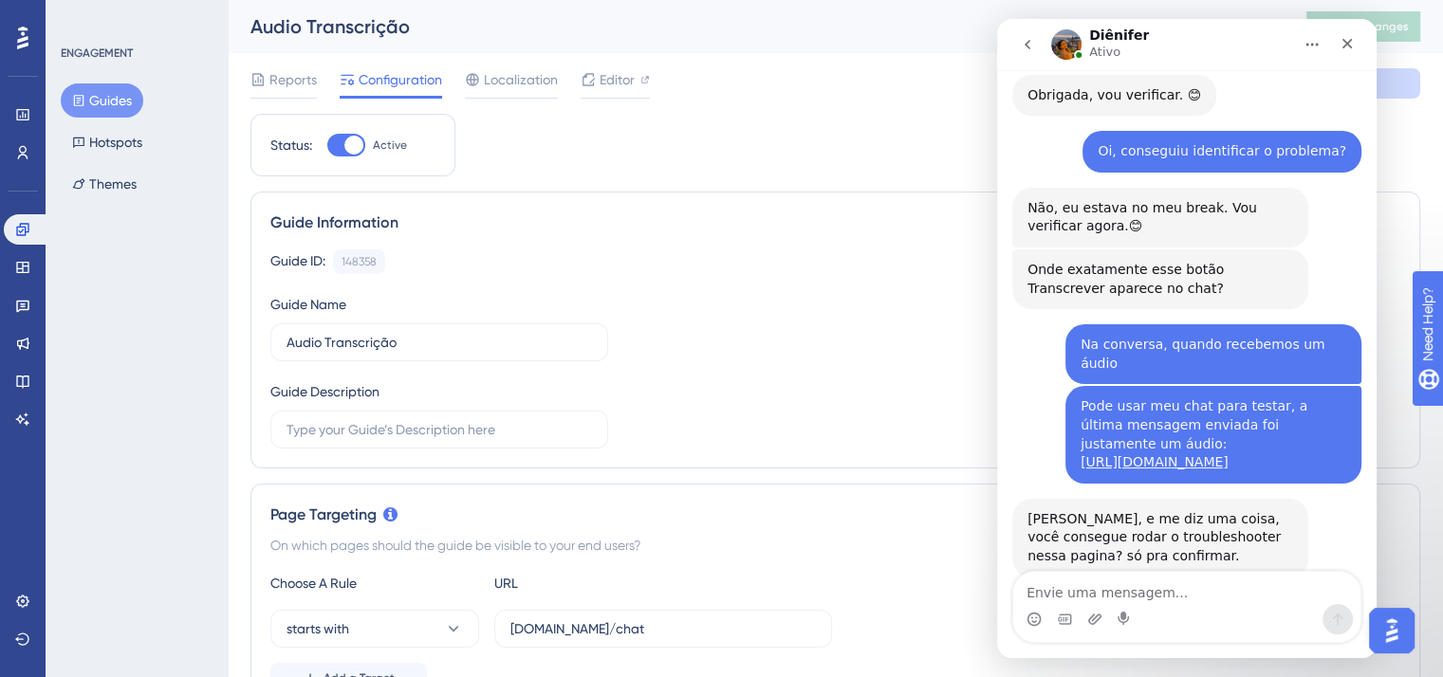
click at [1158, 499] on div "Beleza, e me diz uma coisa, você consegue rodar o troubleshooter nessa pagina? …" at bounding box center [1186, 555] width 349 height 113
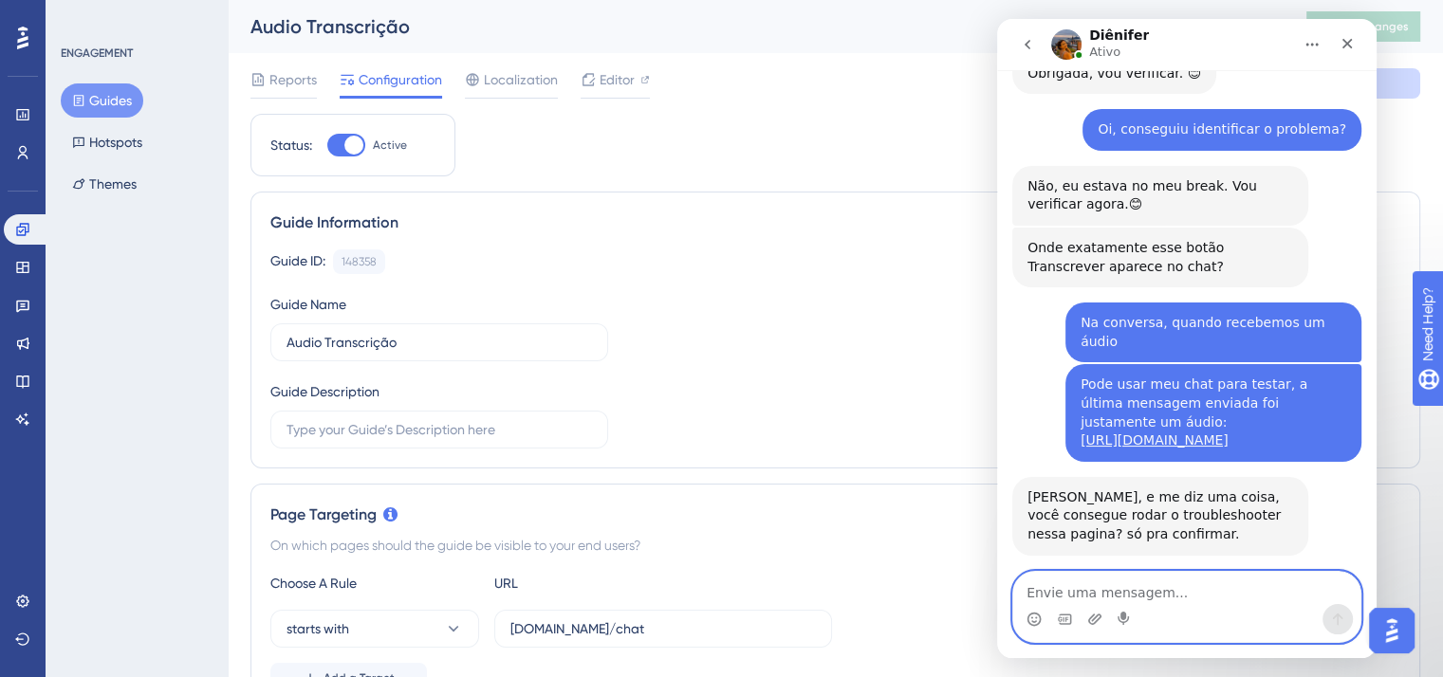
click at [1120, 585] on textarea "Envie uma mensagem..." at bounding box center [1186, 588] width 347 height 32
type textarea "Sim, temos diversos guias ativos"
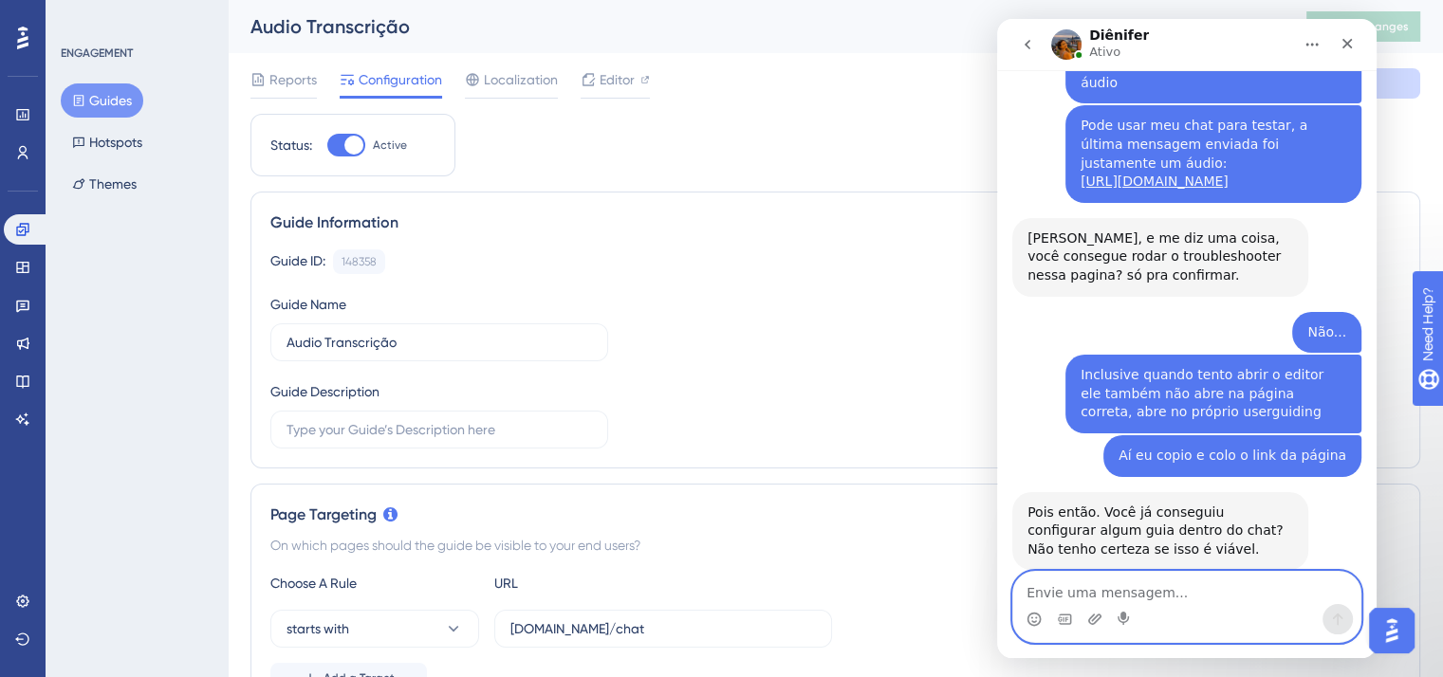
scroll to position [5570, 0]
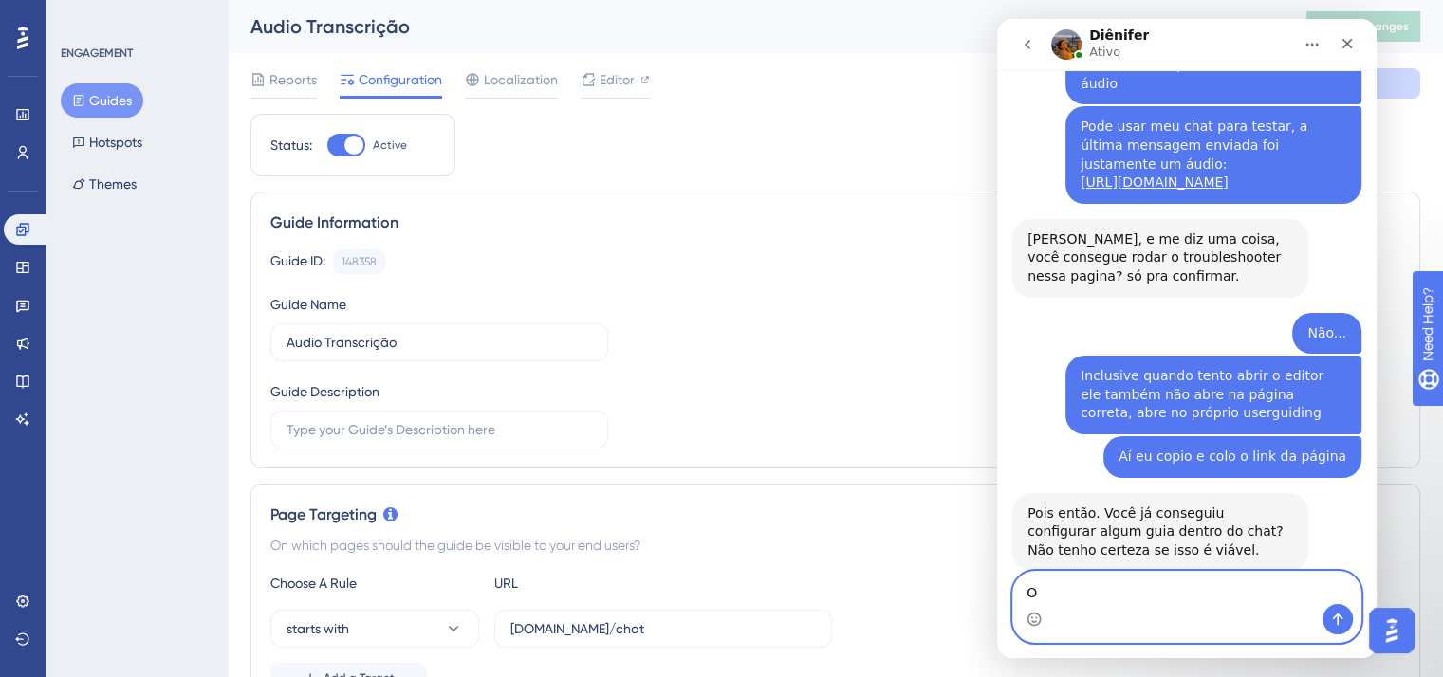
type textarea "Ok"
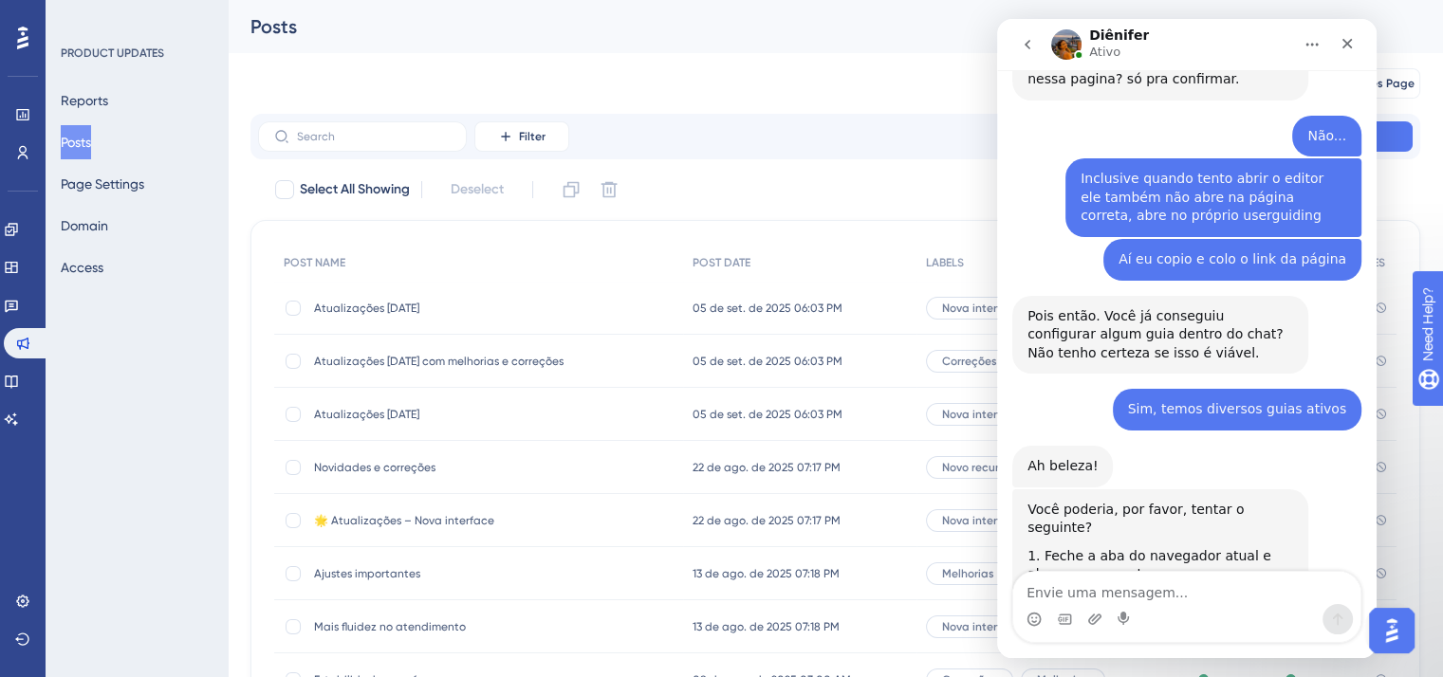
click at [1110, 641] on link "reinstalar a extensão" at bounding box center [1175, 648] width 140 height 15
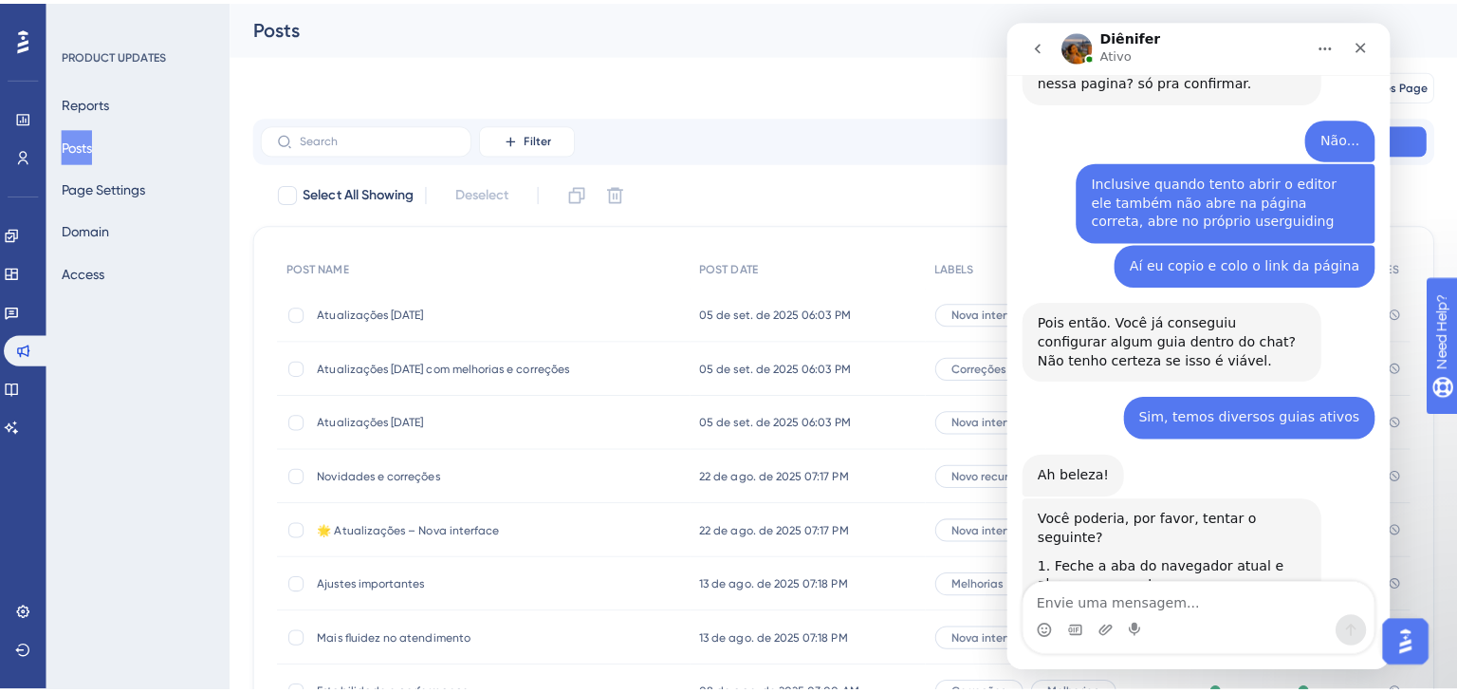
scroll to position [5786, 0]
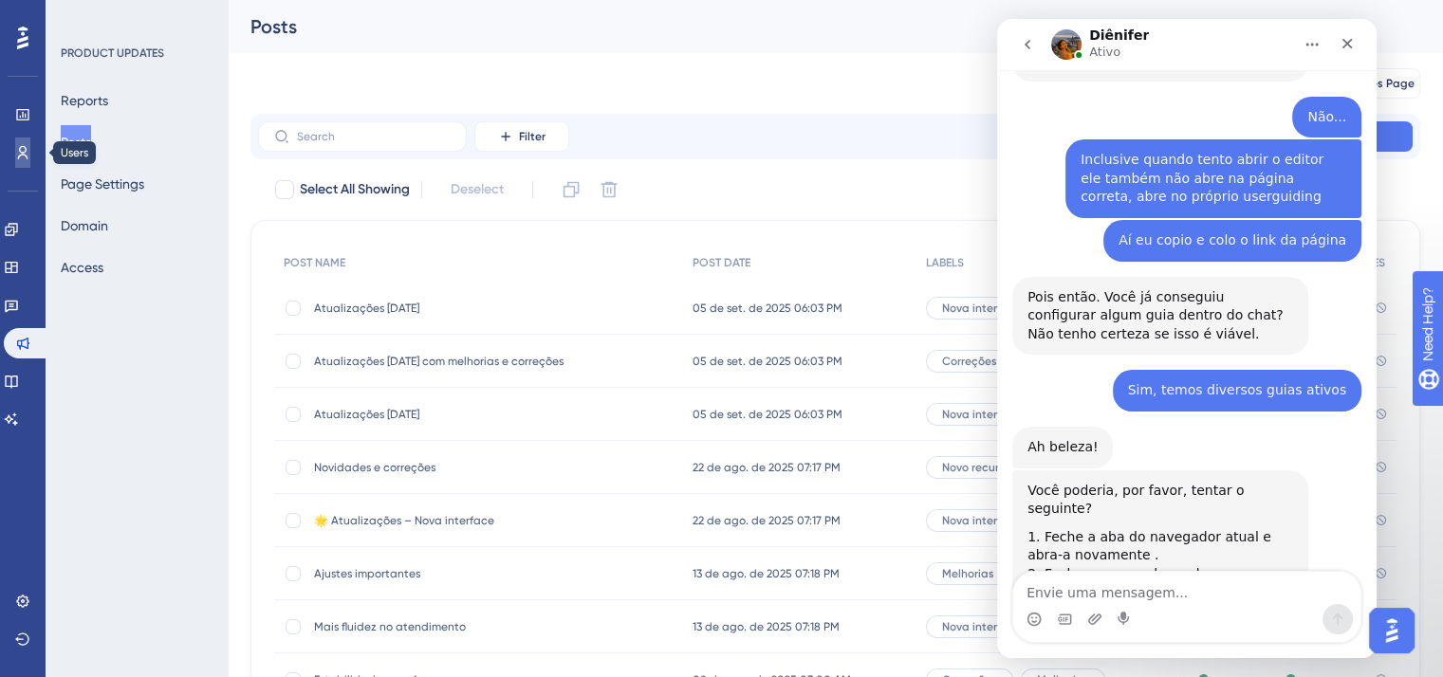
click at [23, 144] on link at bounding box center [22, 153] width 15 height 30
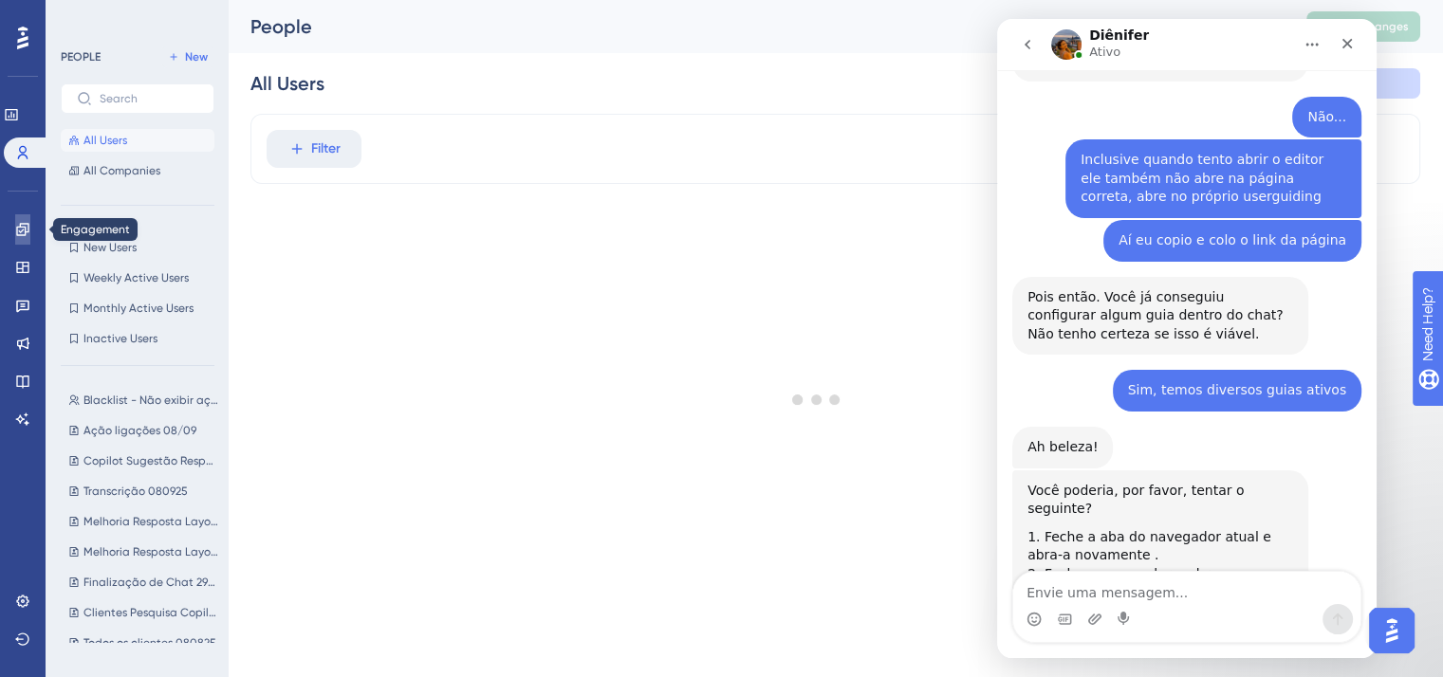
click at [21, 233] on icon at bounding box center [22, 229] width 15 height 15
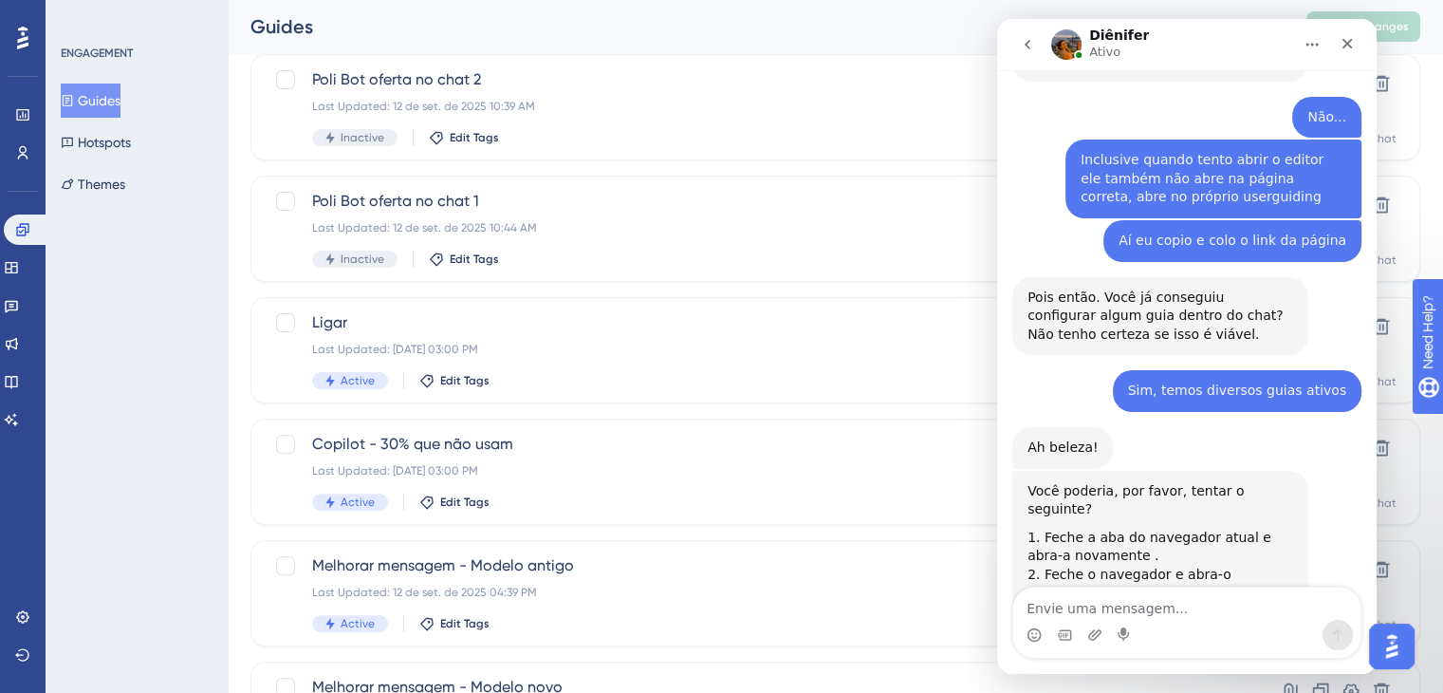
scroll to position [5772, 0]
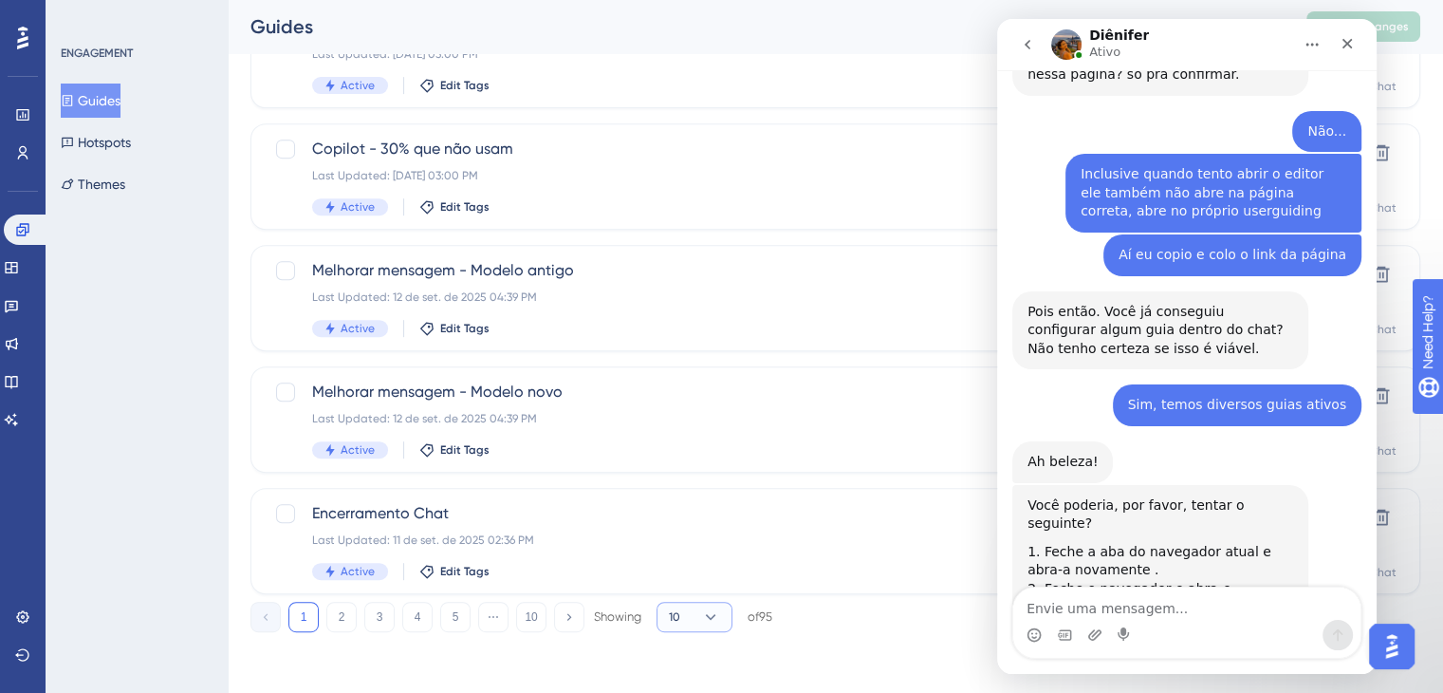
click at [707, 608] on icon at bounding box center [710, 616] width 19 height 19
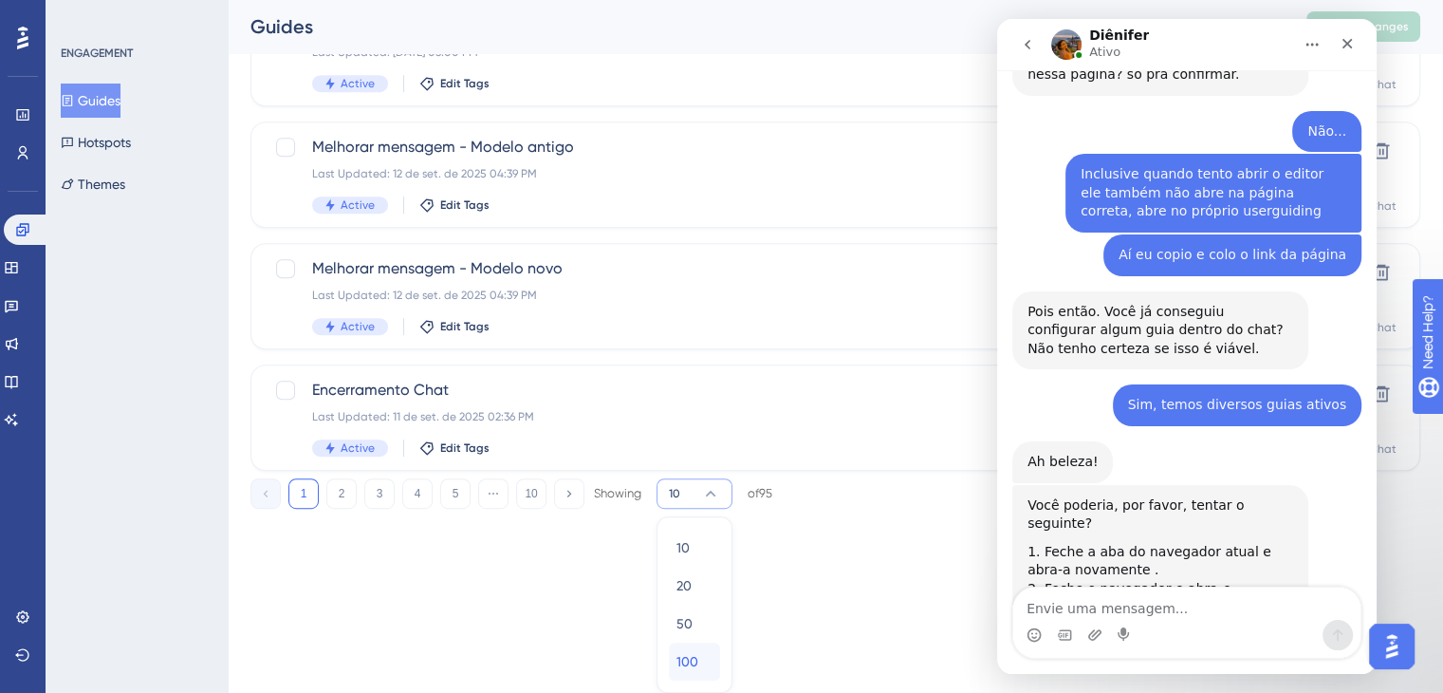
click at [695, 665] on span "100" at bounding box center [687, 661] width 22 height 23
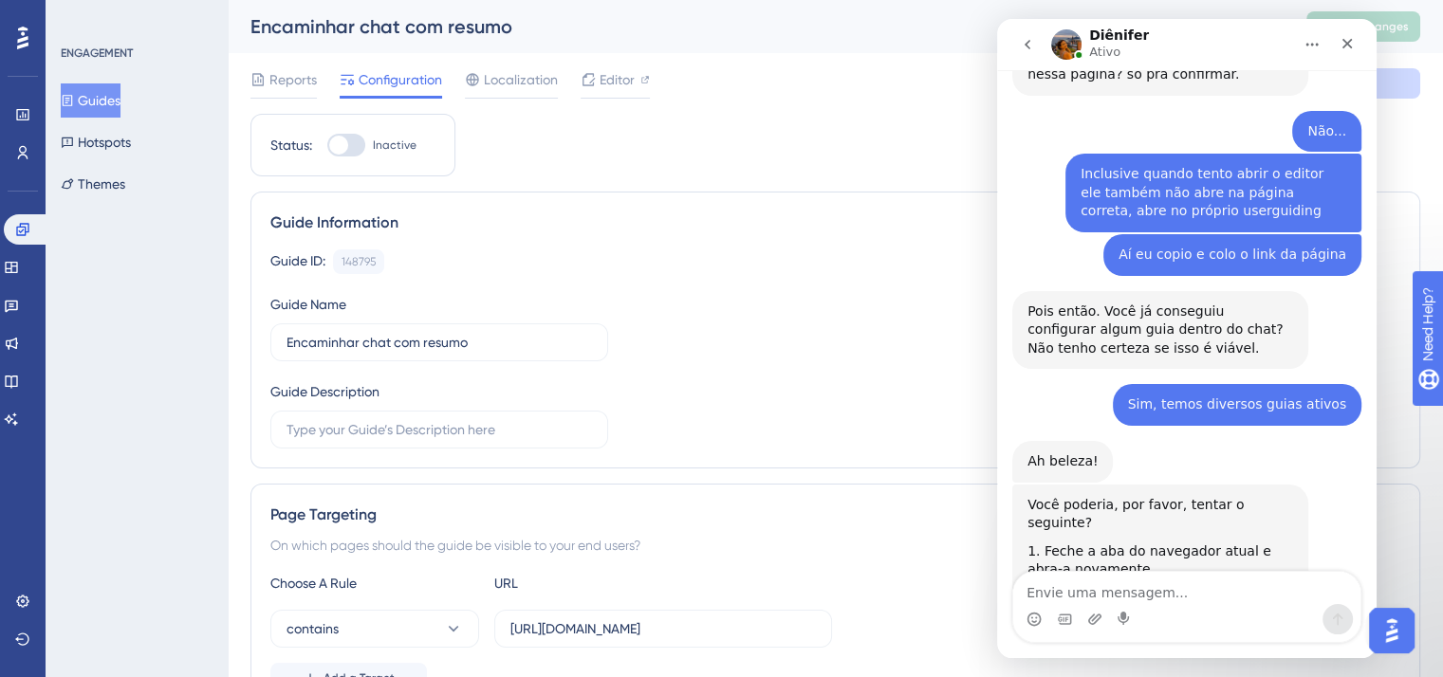
scroll to position [5786, 0]
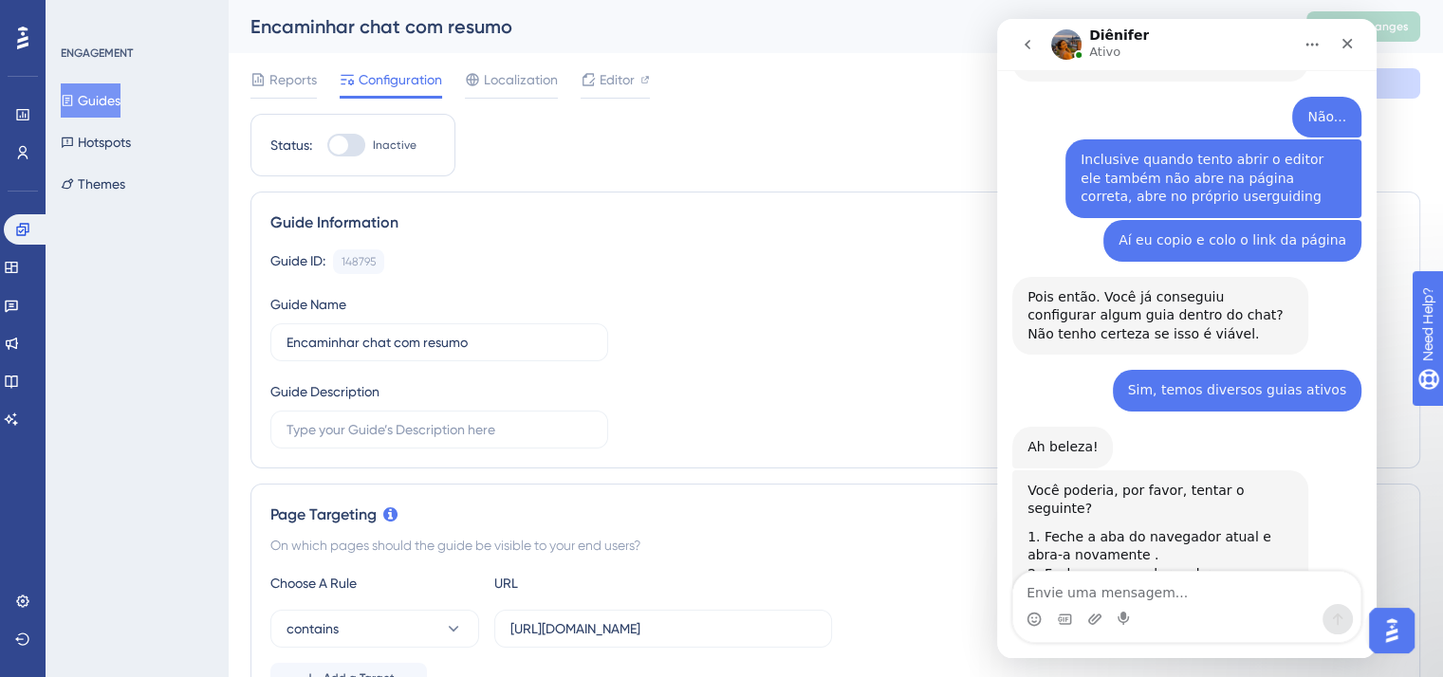
click at [96, 99] on button "Guides" at bounding box center [91, 100] width 60 height 34
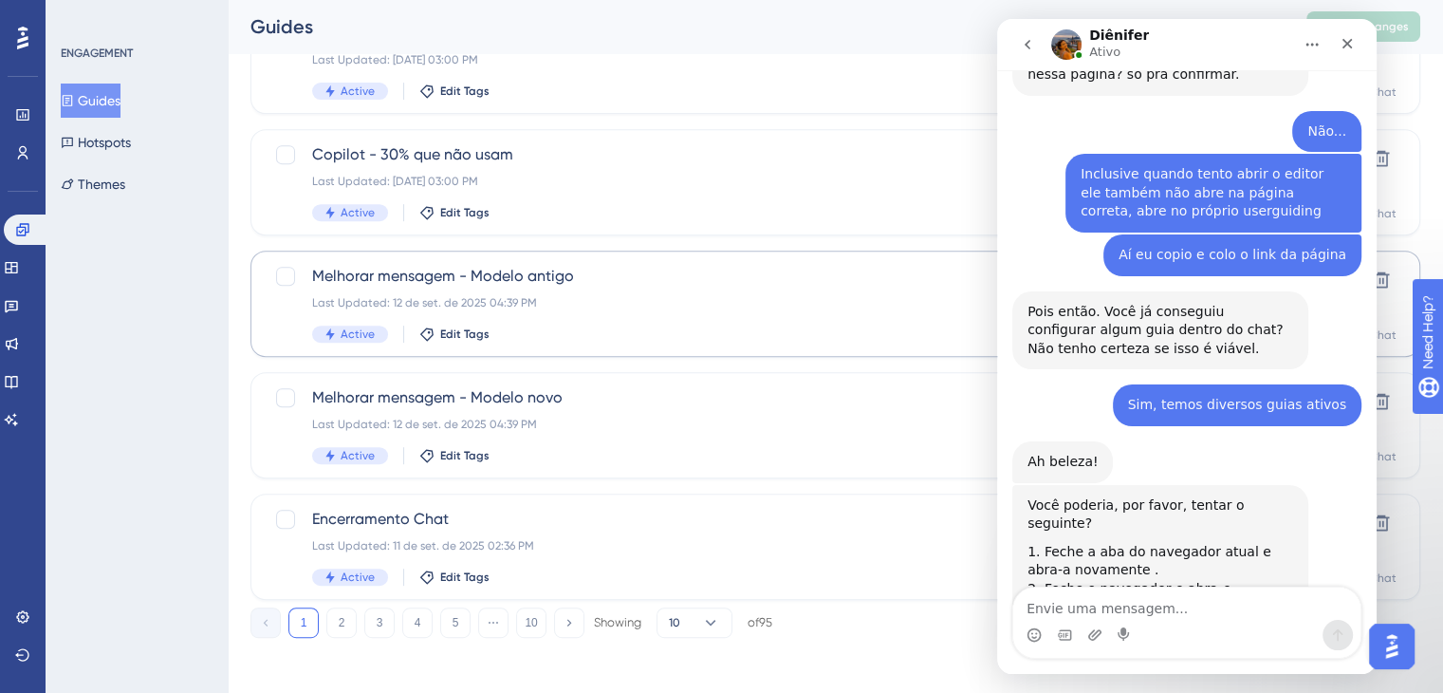
scroll to position [780, 0]
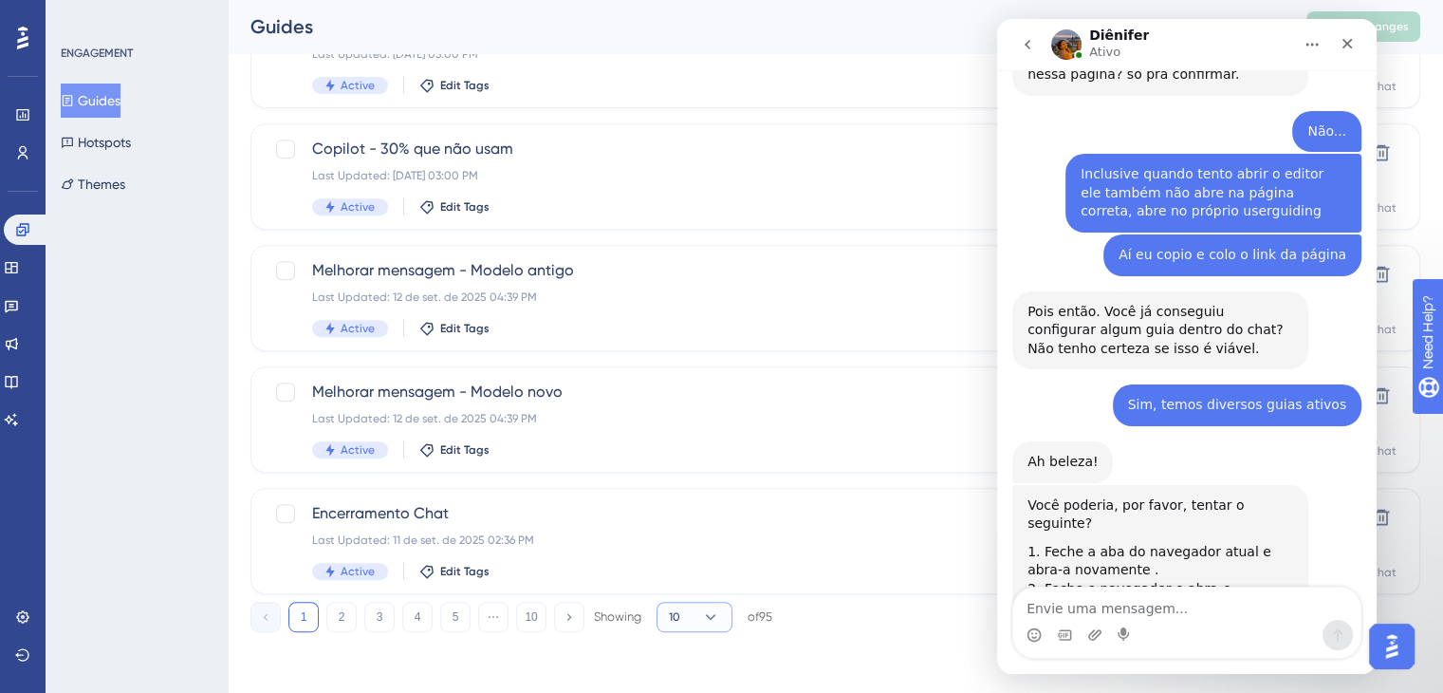
click at [685, 615] on button "10" at bounding box center [695, 616] width 76 height 30
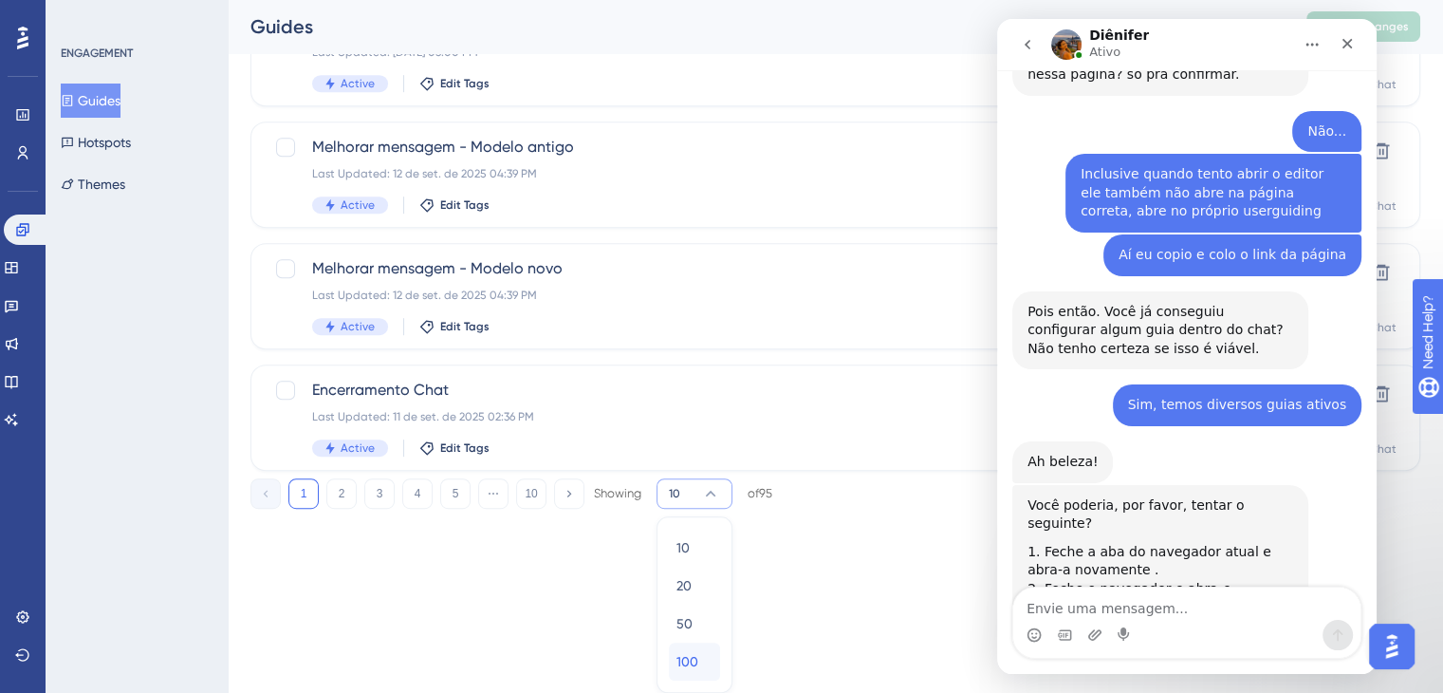
click at [687, 656] on span "100" at bounding box center [687, 661] width 22 height 23
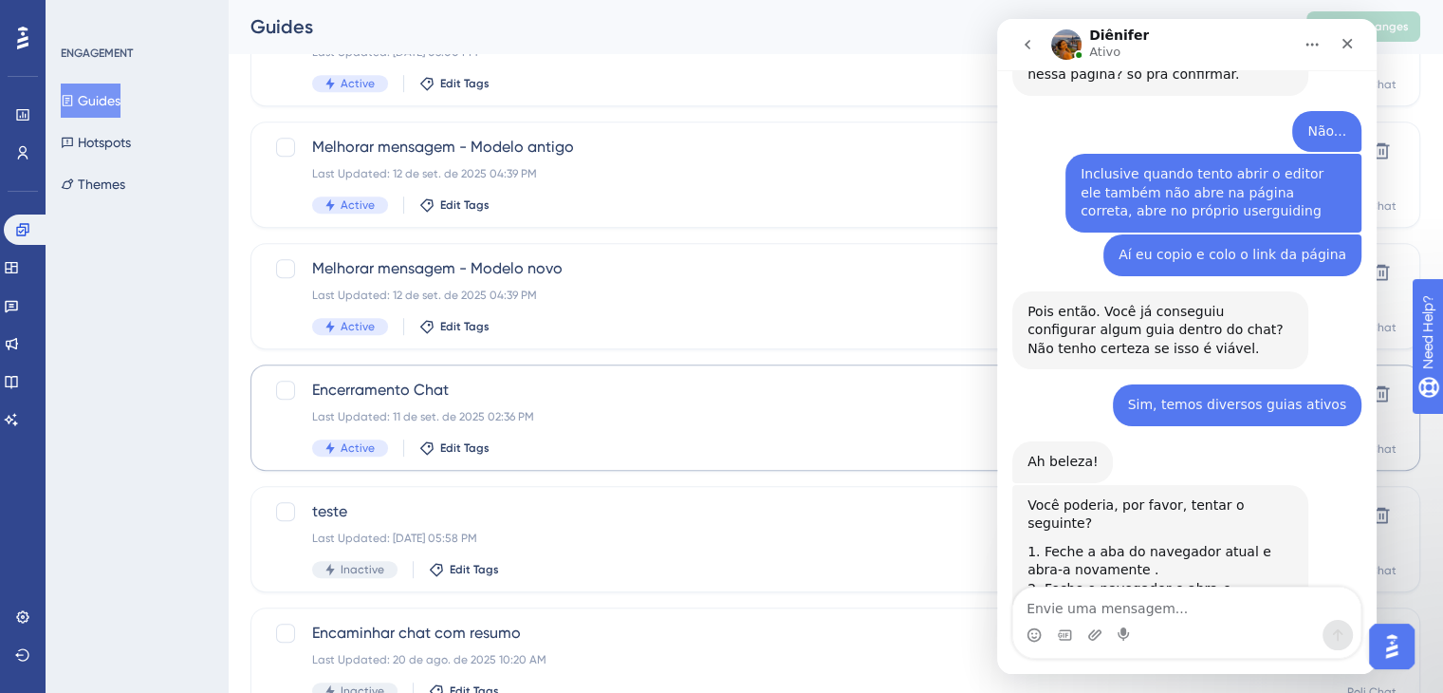
scroll to position [1378, 0]
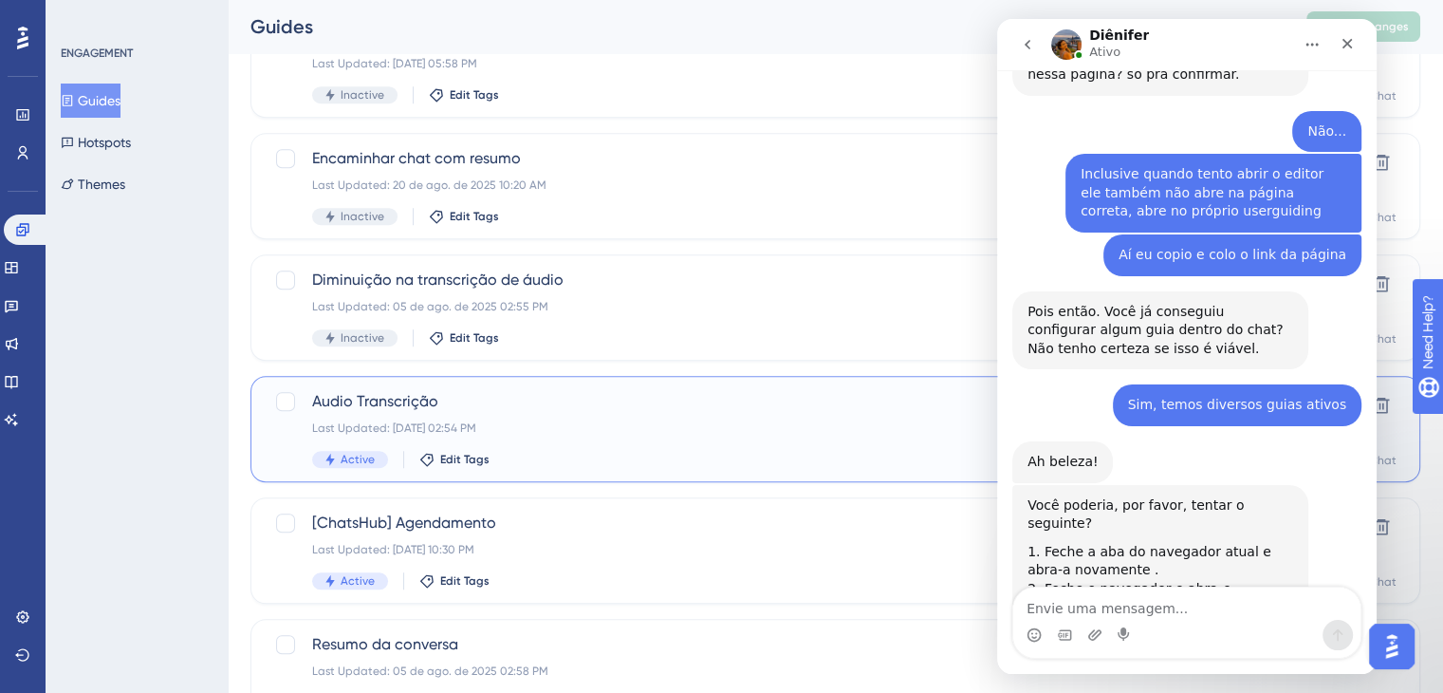
click at [662, 447] on div "Audio Transcrição Last Updated: 15 de set. de 2025 02:54 PM Active Edit Tags" at bounding box center [759, 429] width 895 height 78
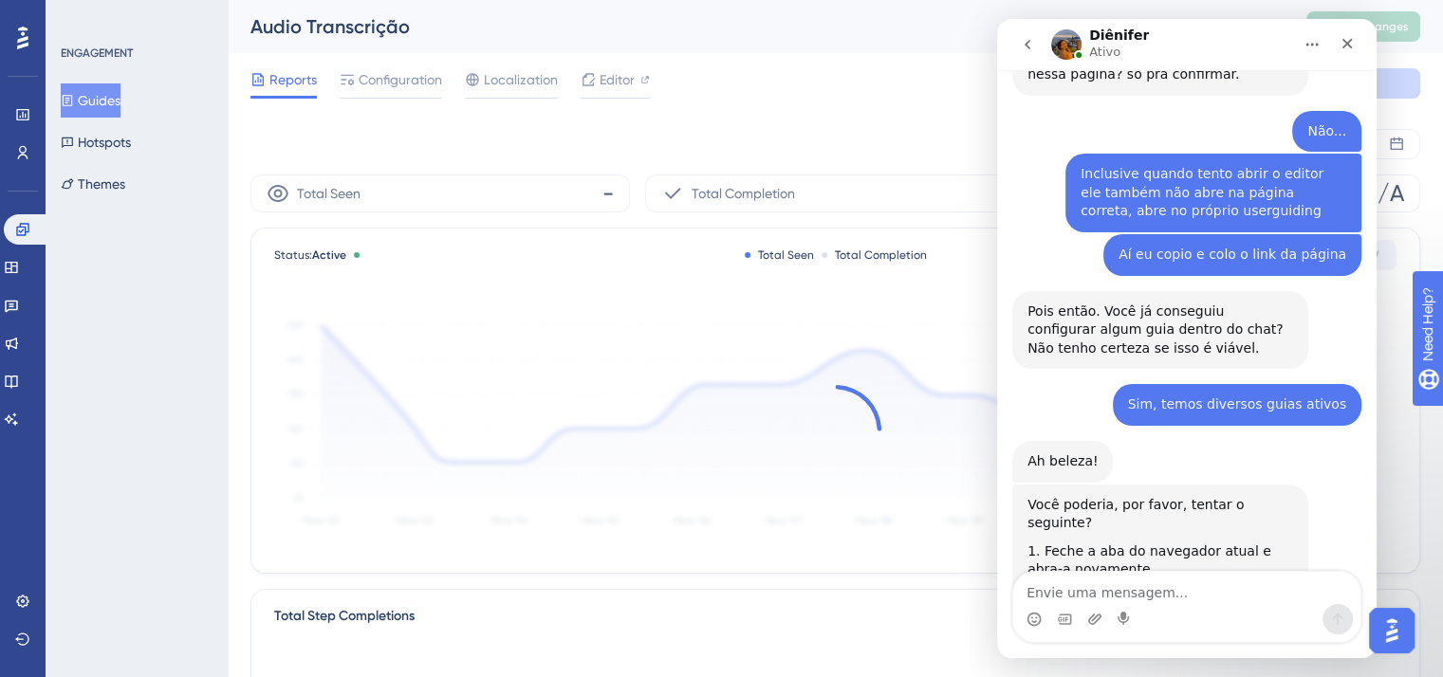
scroll to position [5786, 0]
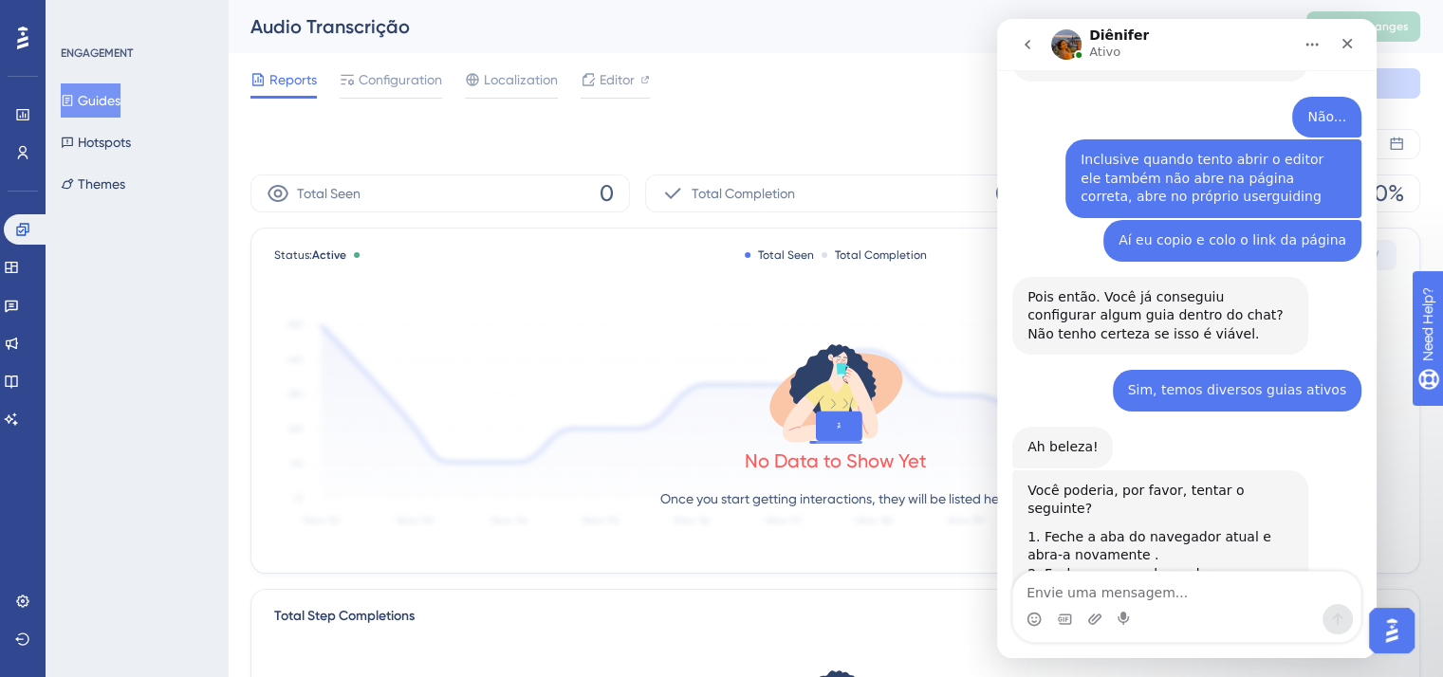
click at [622, 63] on div "Reports Configuration Localization Editor Troubleshoot Cancel Save" at bounding box center [835, 83] width 1170 height 61
click at [629, 81] on span "Editor" at bounding box center [617, 79] width 35 height 23
click at [425, 81] on span "Configuration" at bounding box center [400, 79] width 83 height 23
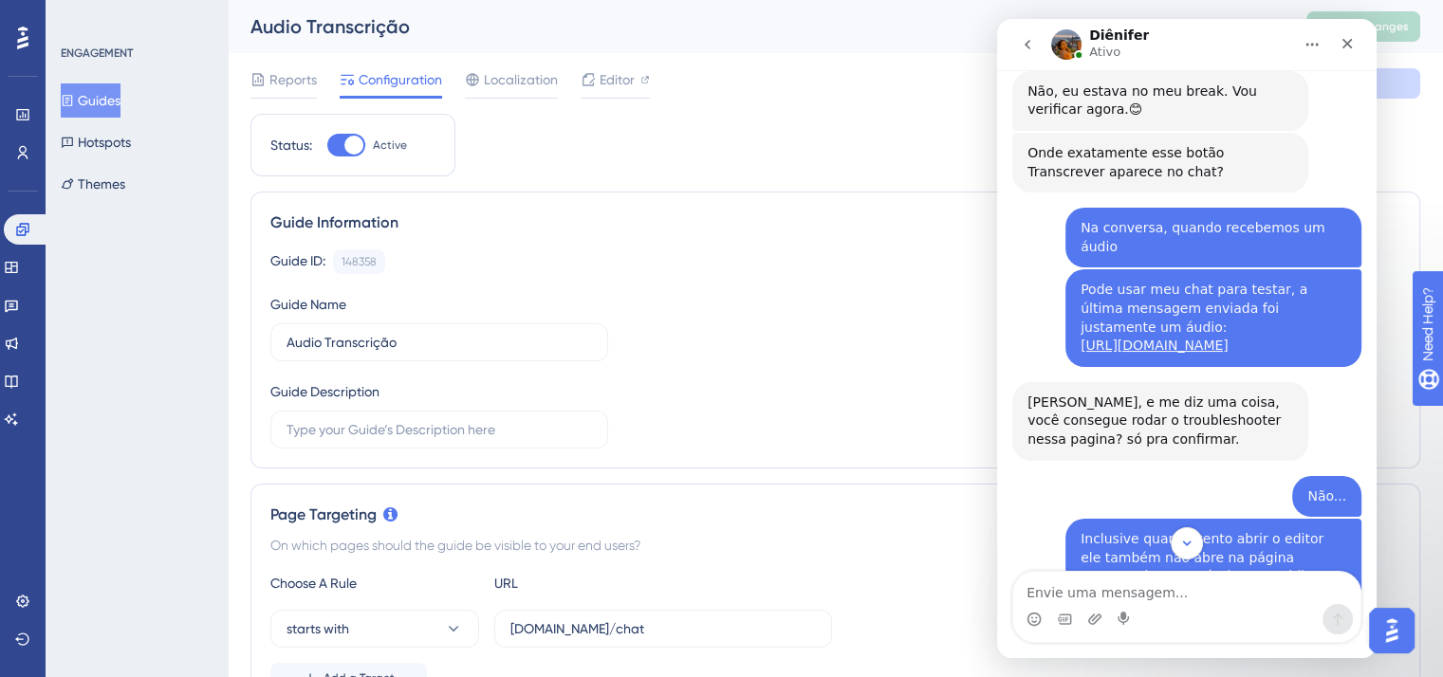
scroll to position [5312, 0]
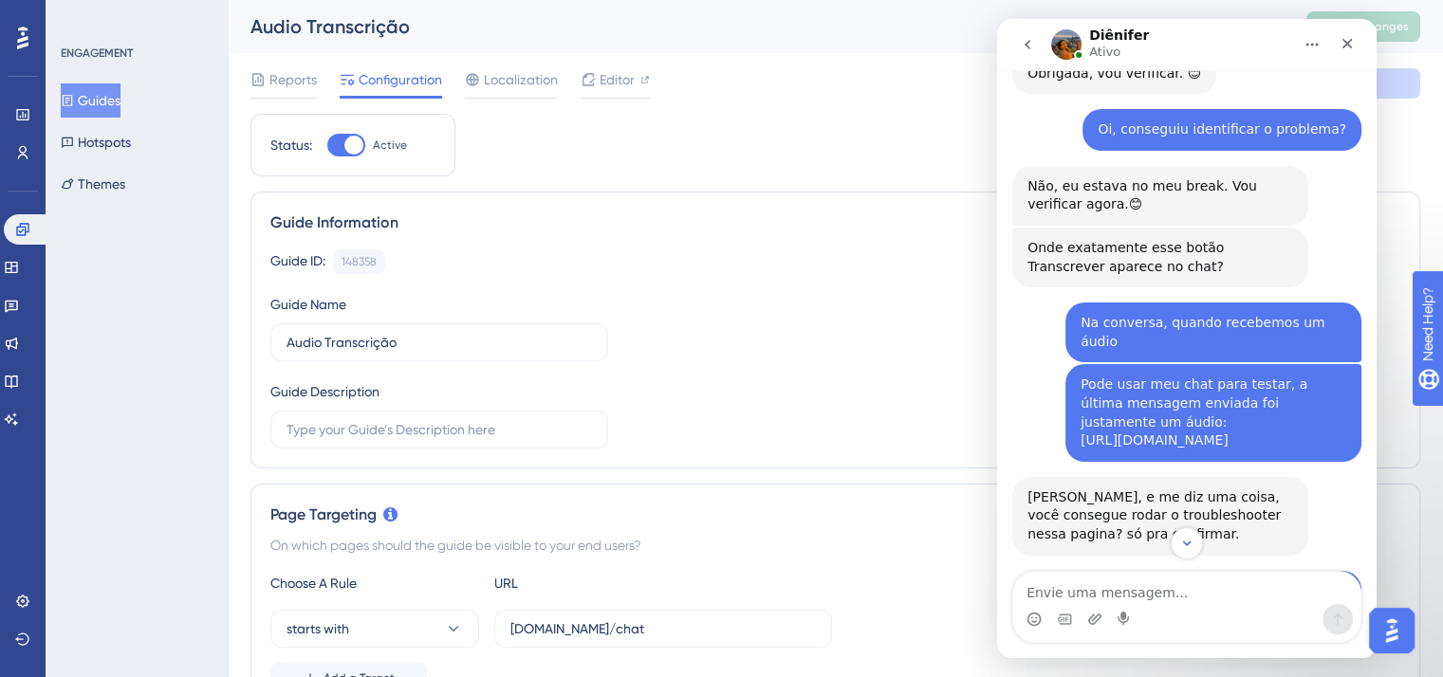
drag, startPoint x: 1331, startPoint y: 143, endPoint x: 1072, endPoint y: 145, distance: 259.0
click at [1081, 376] on div "Pode usar meu chat para testar, a última mensagem enviada foi justamente um áud…" at bounding box center [1214, 413] width 266 height 74
copy link "[URL][DOMAIN_NAME]"
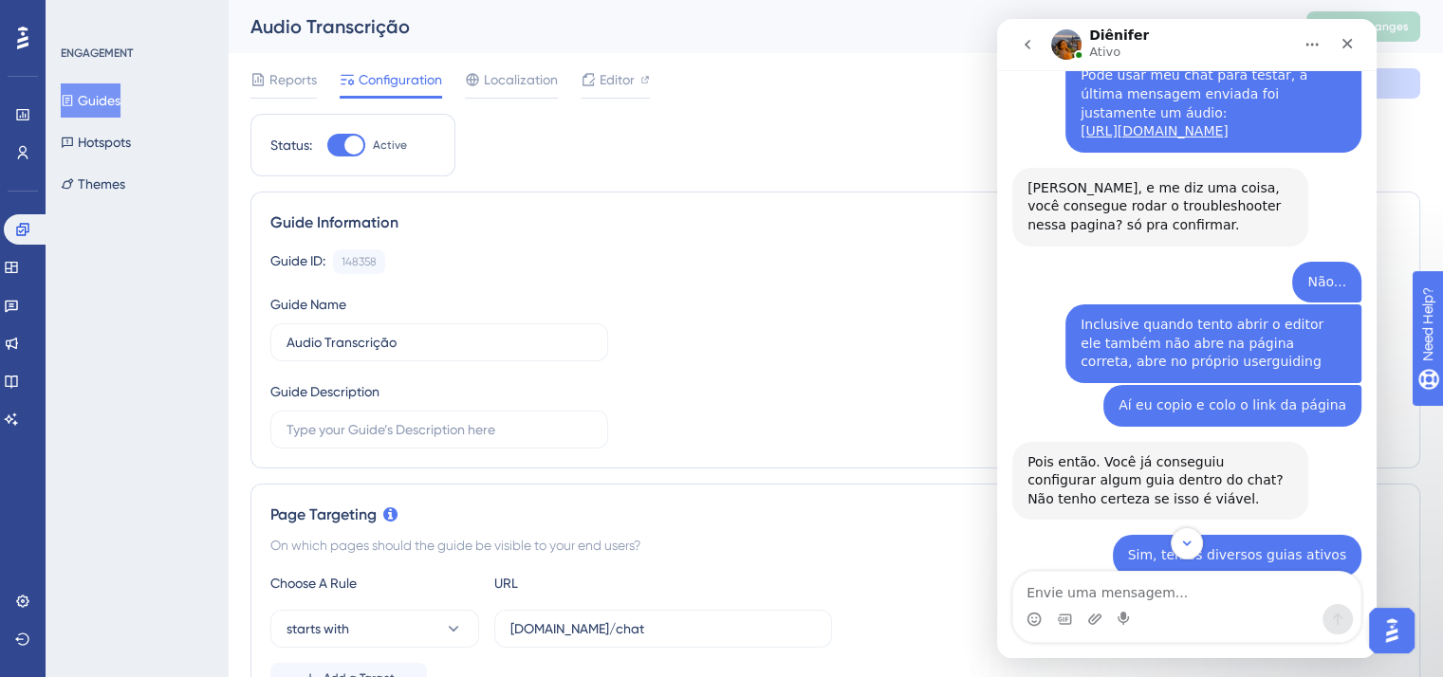
scroll to position [5786, 0]
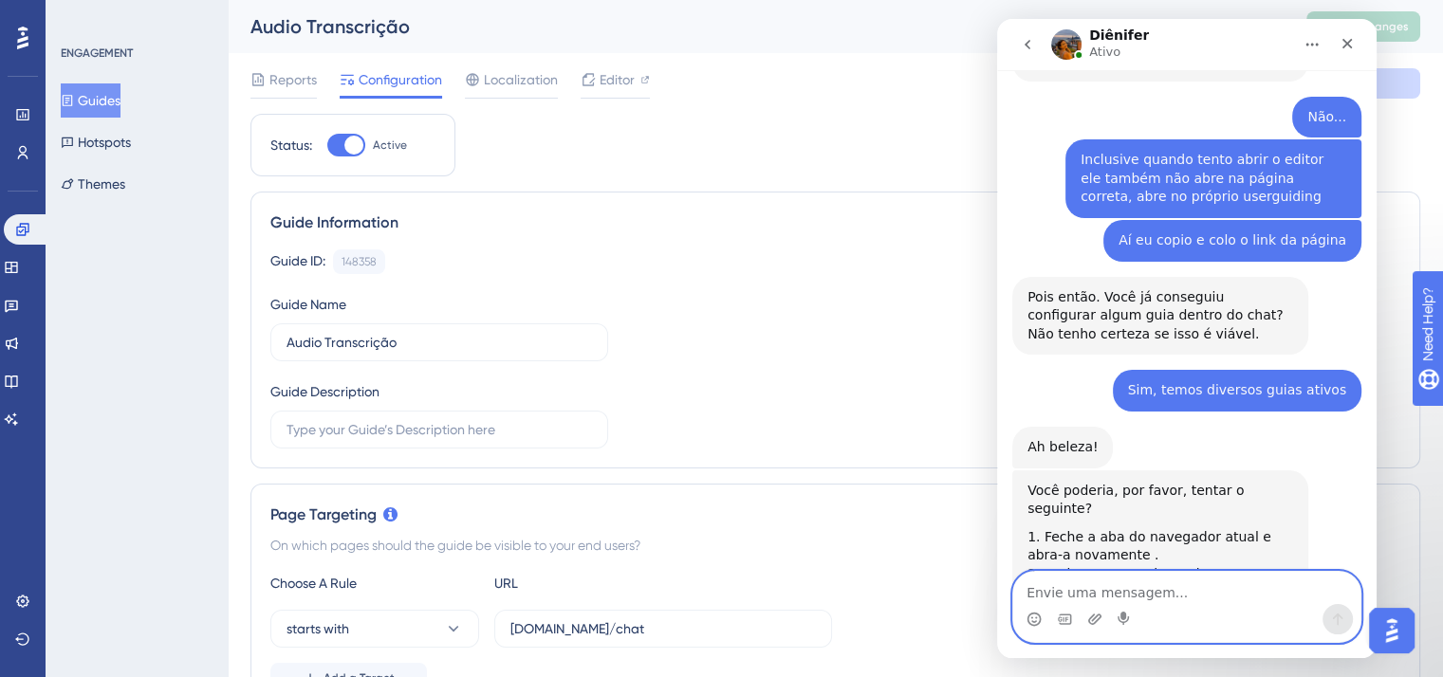
click at [1155, 589] on textarea "Envie uma mensagem..." at bounding box center [1186, 588] width 347 height 32
type textarea "Continua não funcionando"
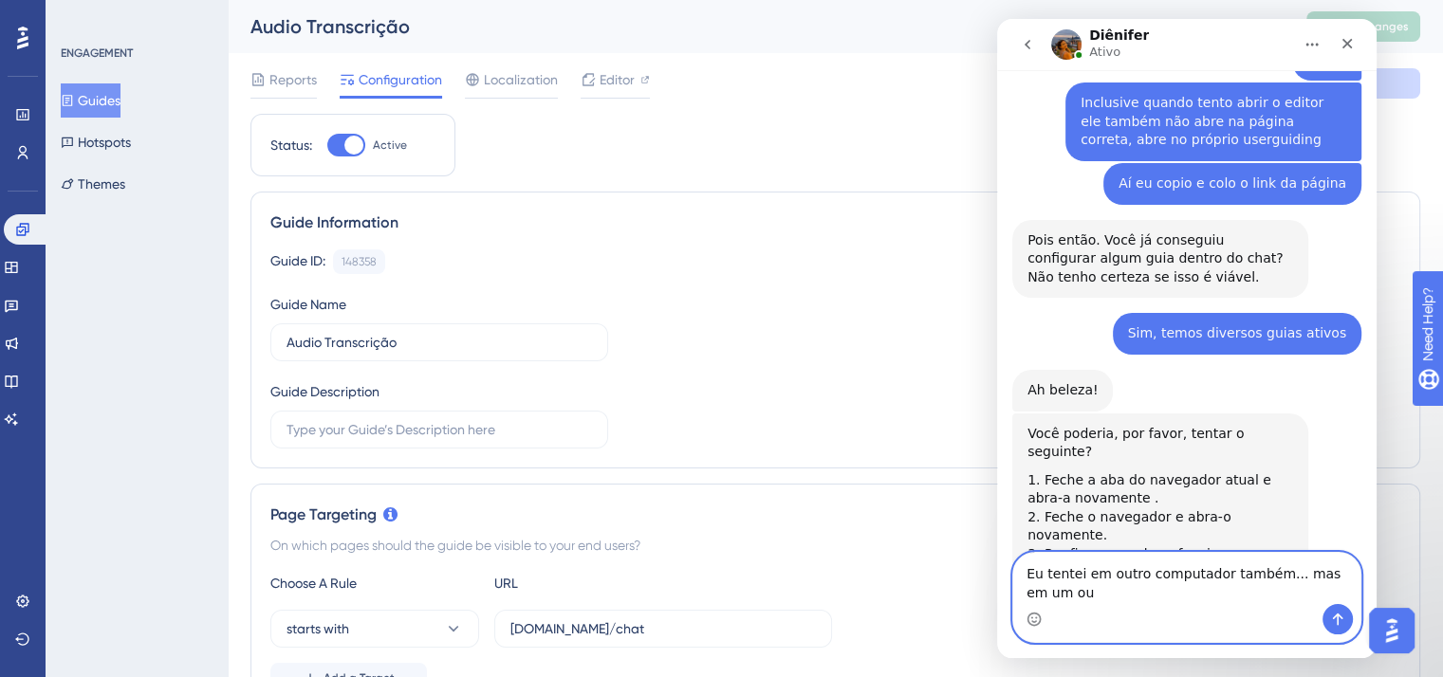
scroll to position [5862, 0]
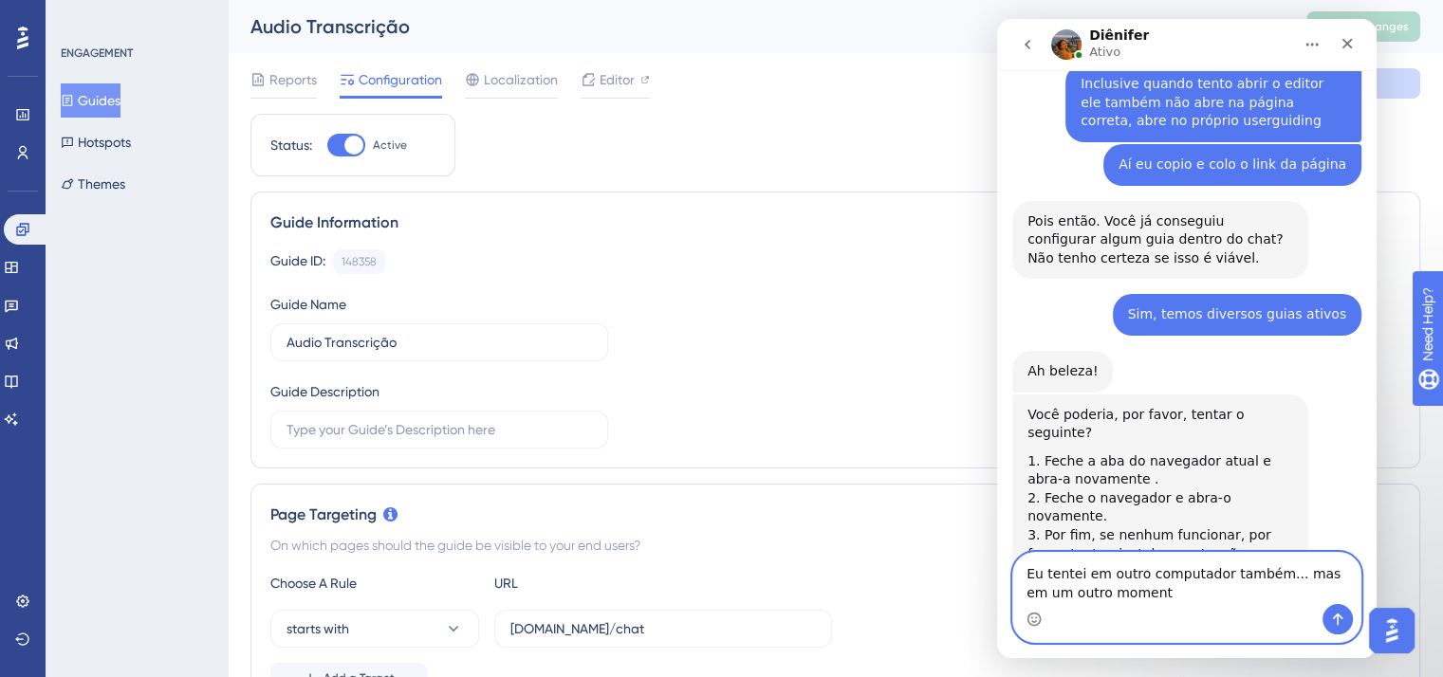
type textarea "Eu tentei em outro computador também... mas em um outro momento"
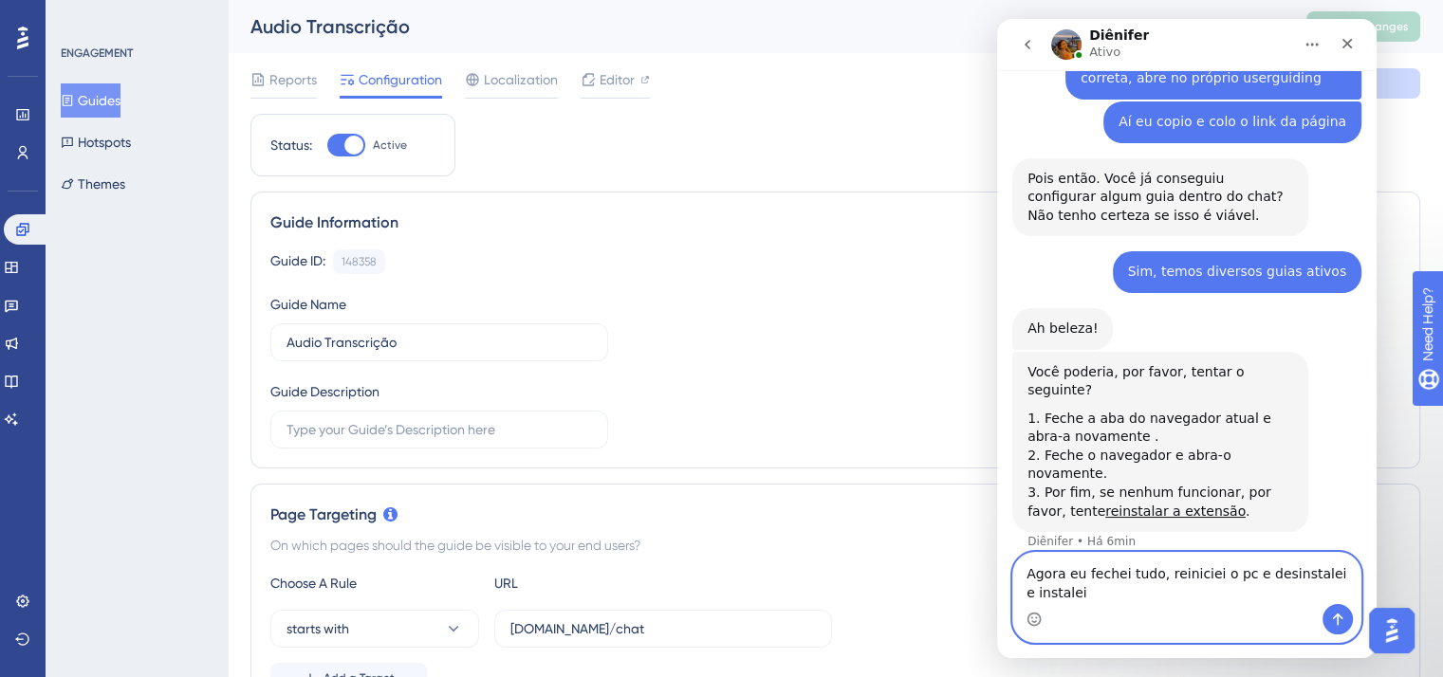
scroll to position [5924, 0]
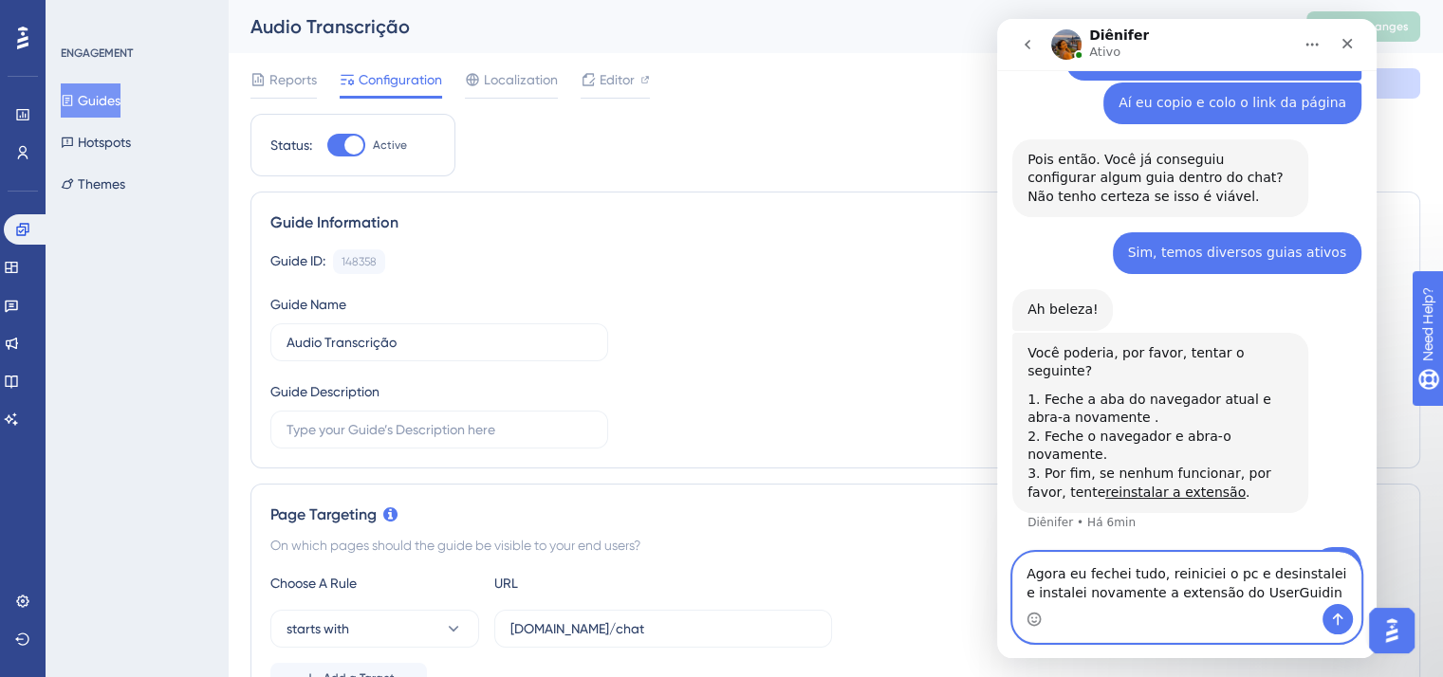
type textarea "Agora eu fechei tudo, reiniciei o pc e desinstalei e instalei novamente a exten…"
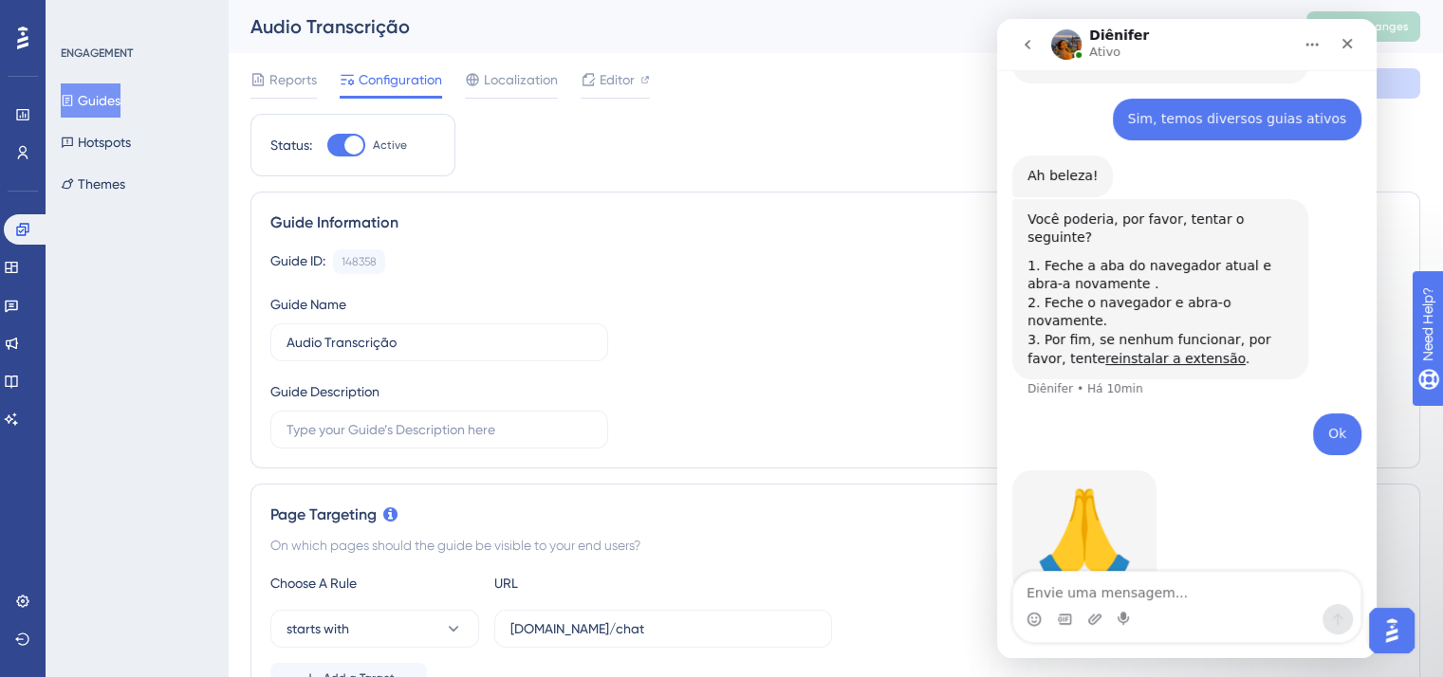
scroll to position [6041, 0]
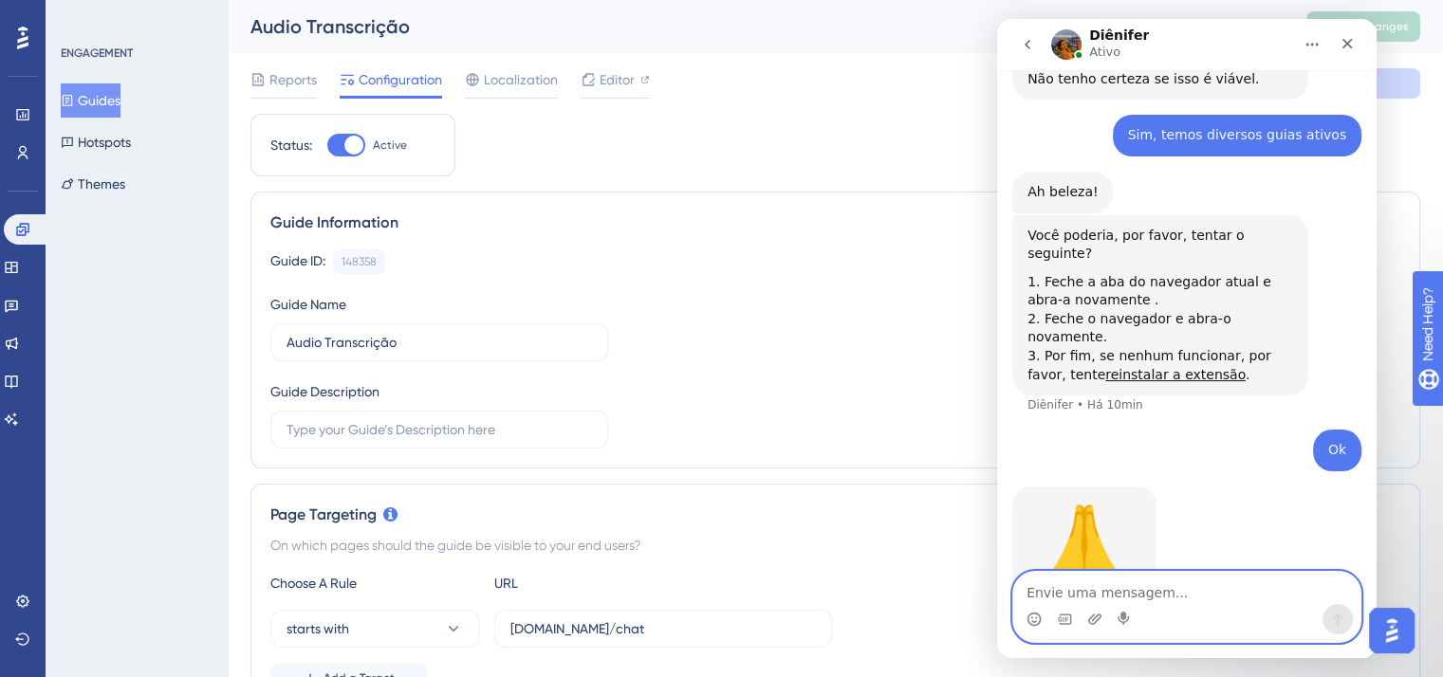
click at [1220, 604] on textarea "Envie uma mensagem..." at bounding box center [1186, 588] width 347 height 32
type textarea "Não"
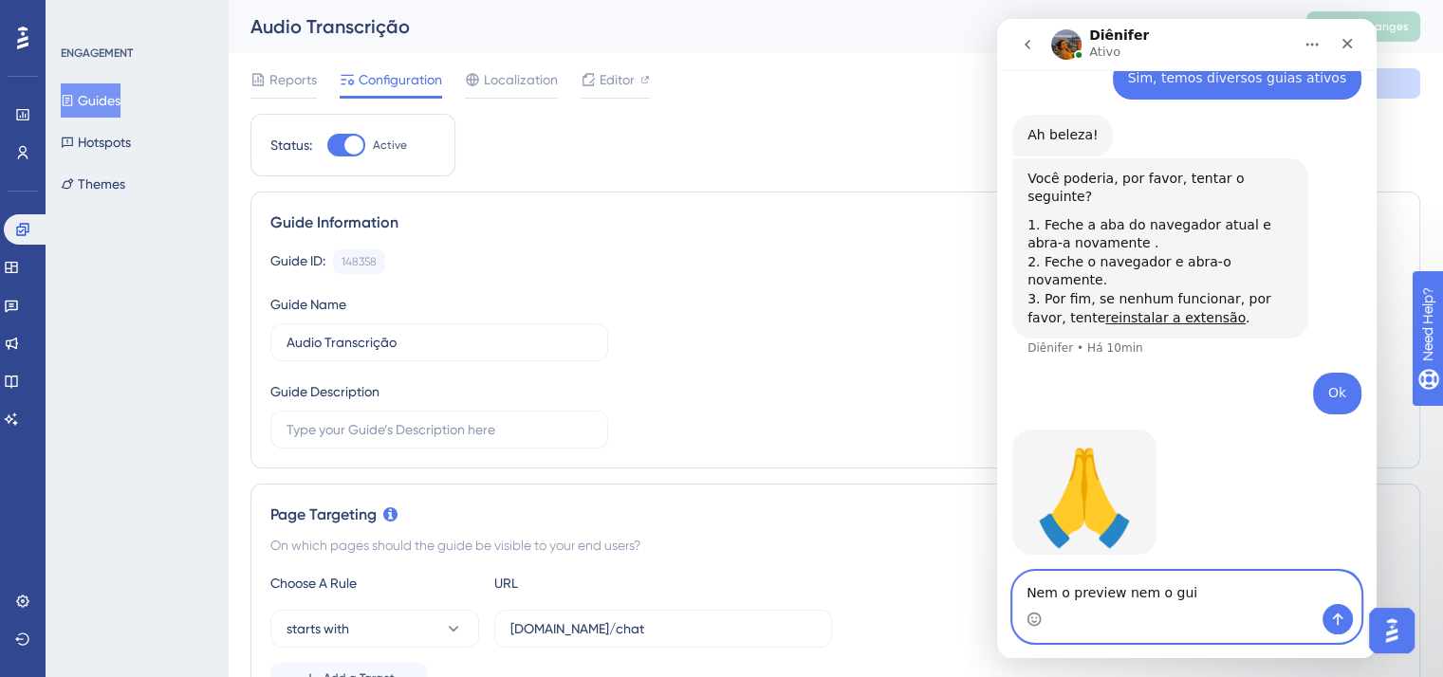
type textarea "Nem o preview nem o guia"
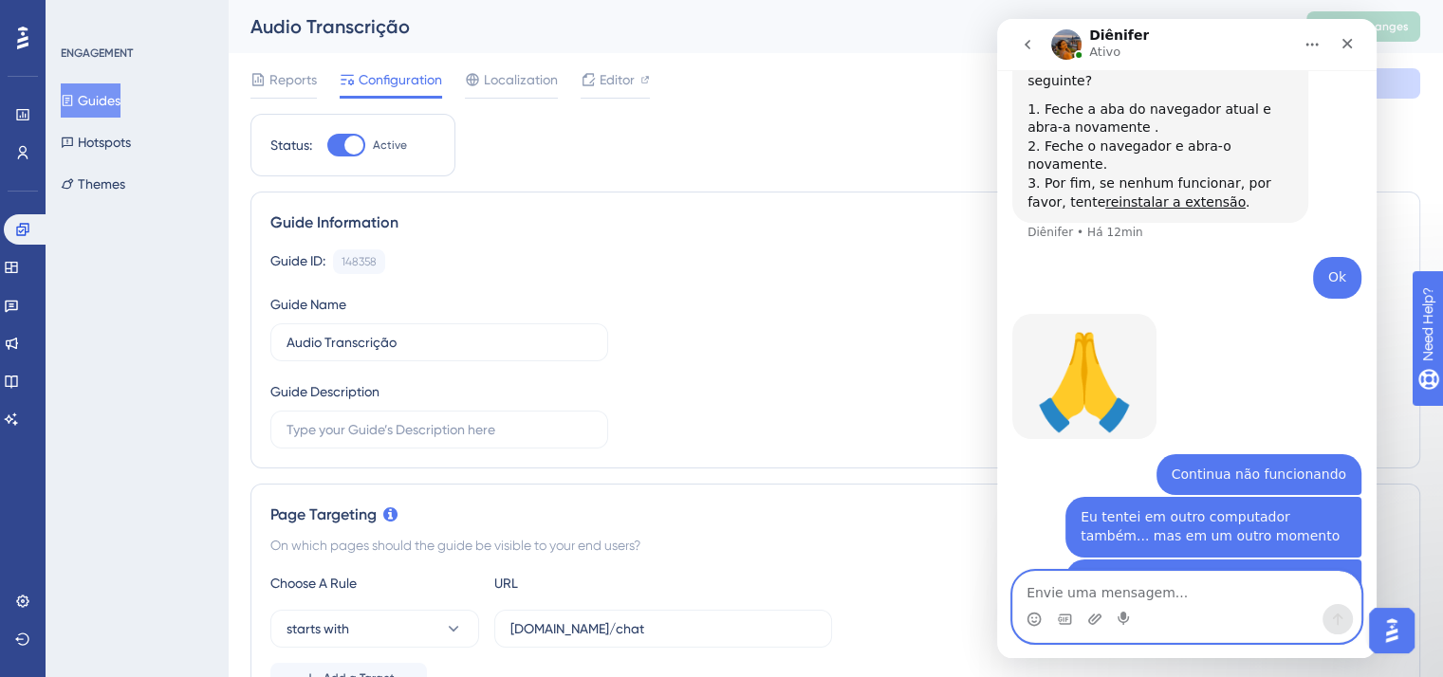
scroll to position [6216, 0]
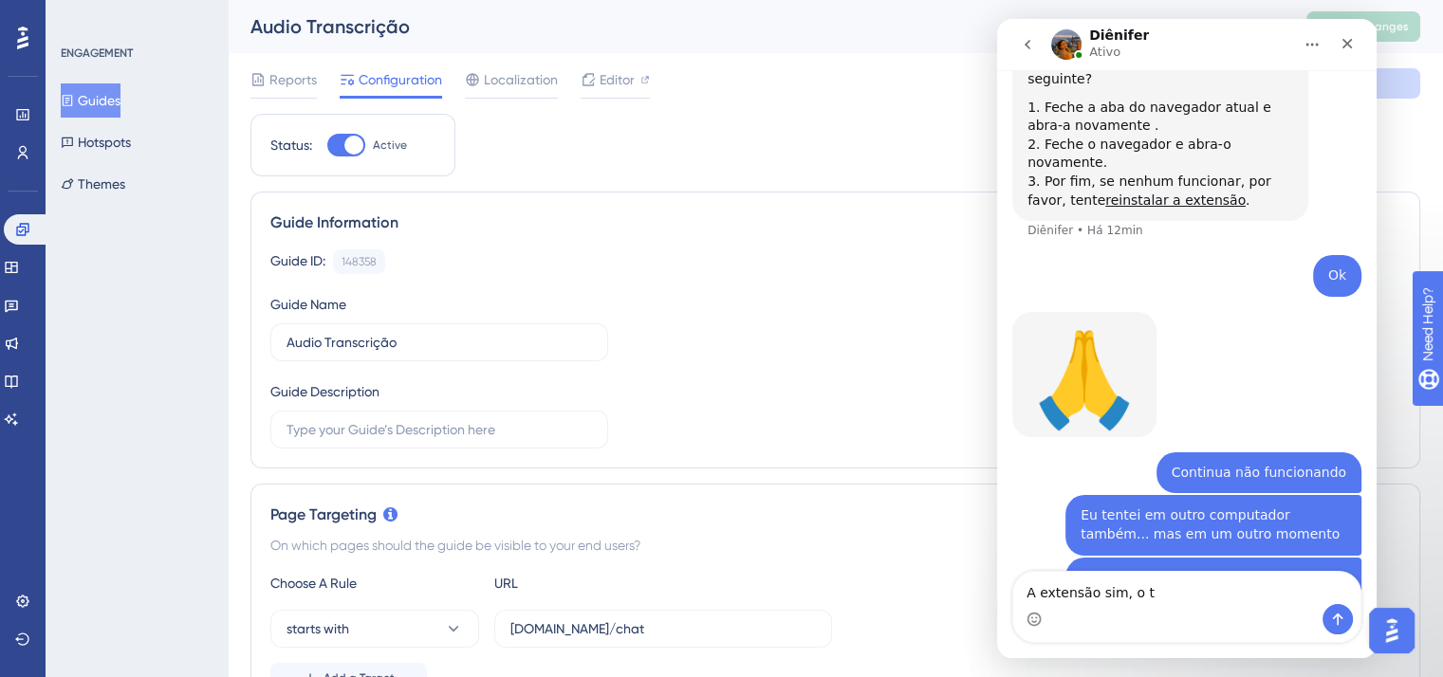
drag, startPoint x: 1118, startPoint y: 516, endPoint x: 1027, endPoint y: 513, distance: 91.1
copy div "troubleshooter?"
drag, startPoint x: 1154, startPoint y: 601, endPoint x: 1134, endPoint y: 594, distance: 21.0
click at [1134, 594] on textarea "A extensão sim, o t" at bounding box center [1186, 588] width 347 height 32
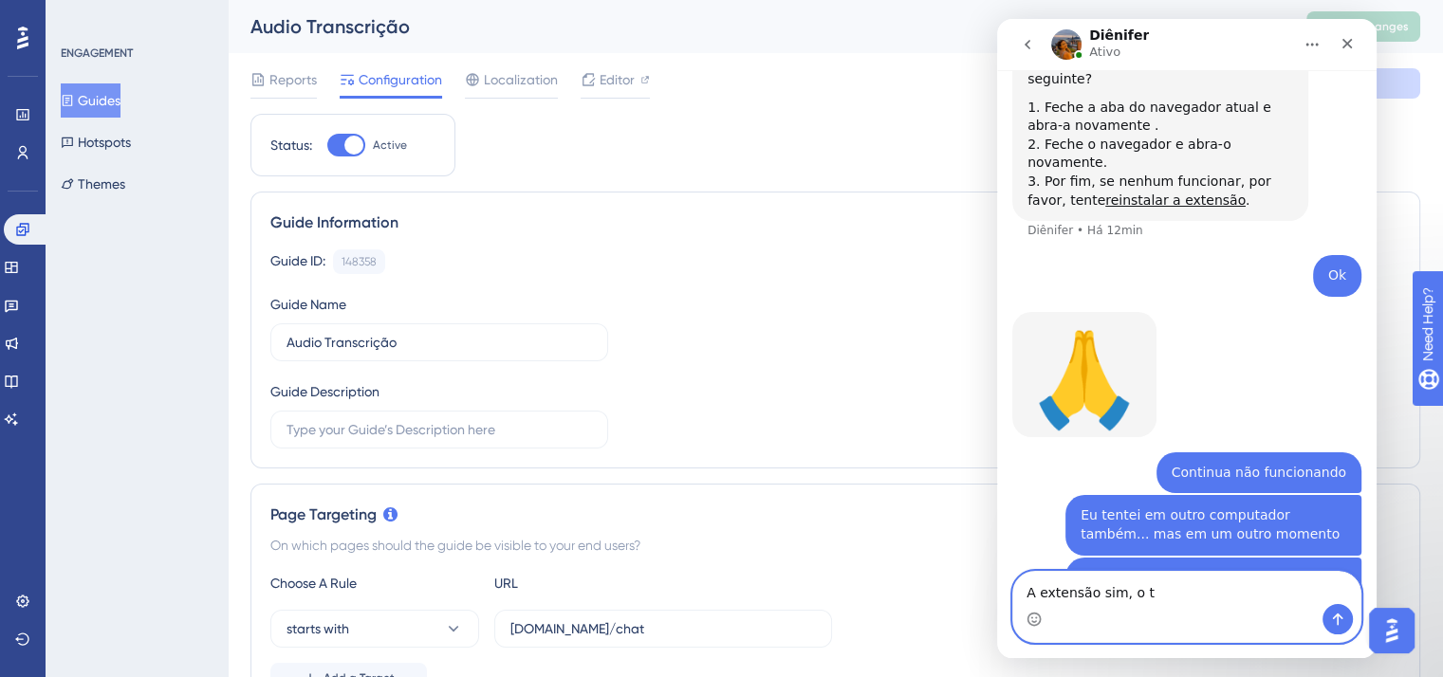
paste textarea "roubleshooter?"
type textarea "A extensão sim, o troubleshooter não"
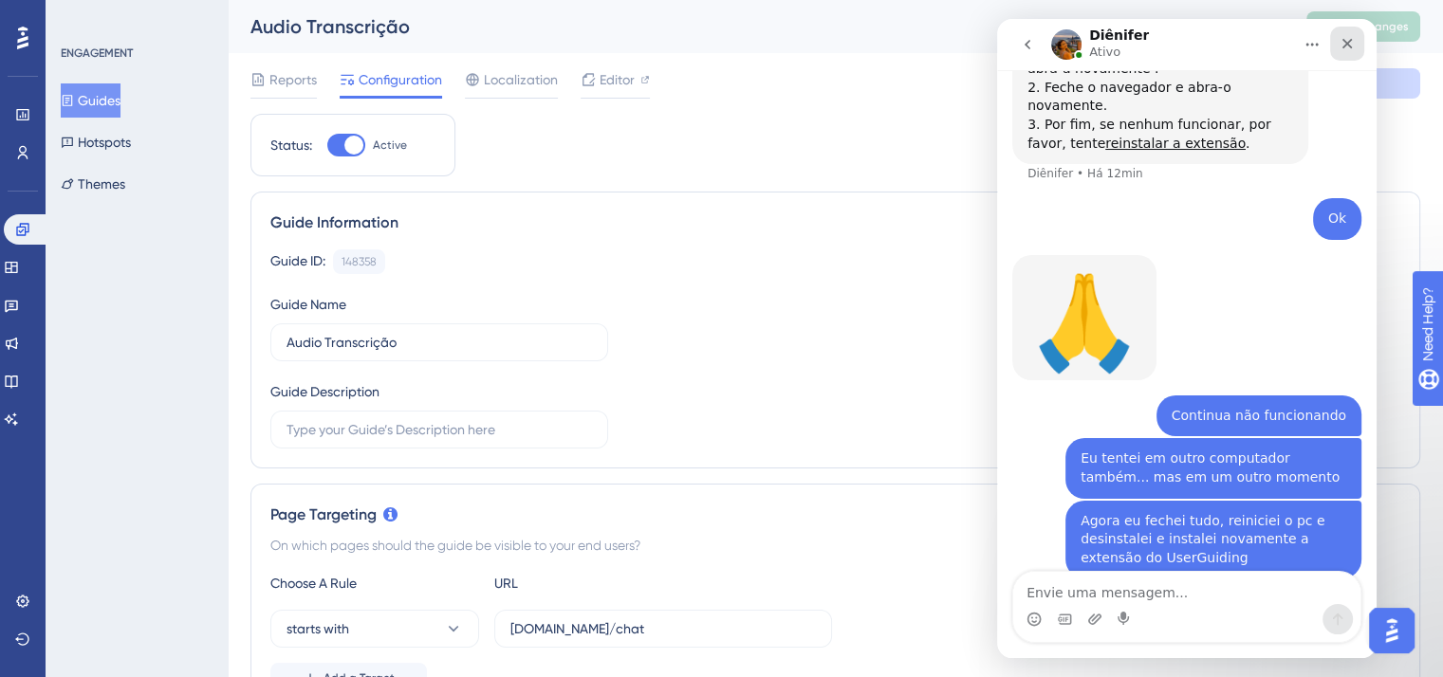
click at [1341, 39] on icon "Fechar" at bounding box center [1347, 43] width 15 height 15
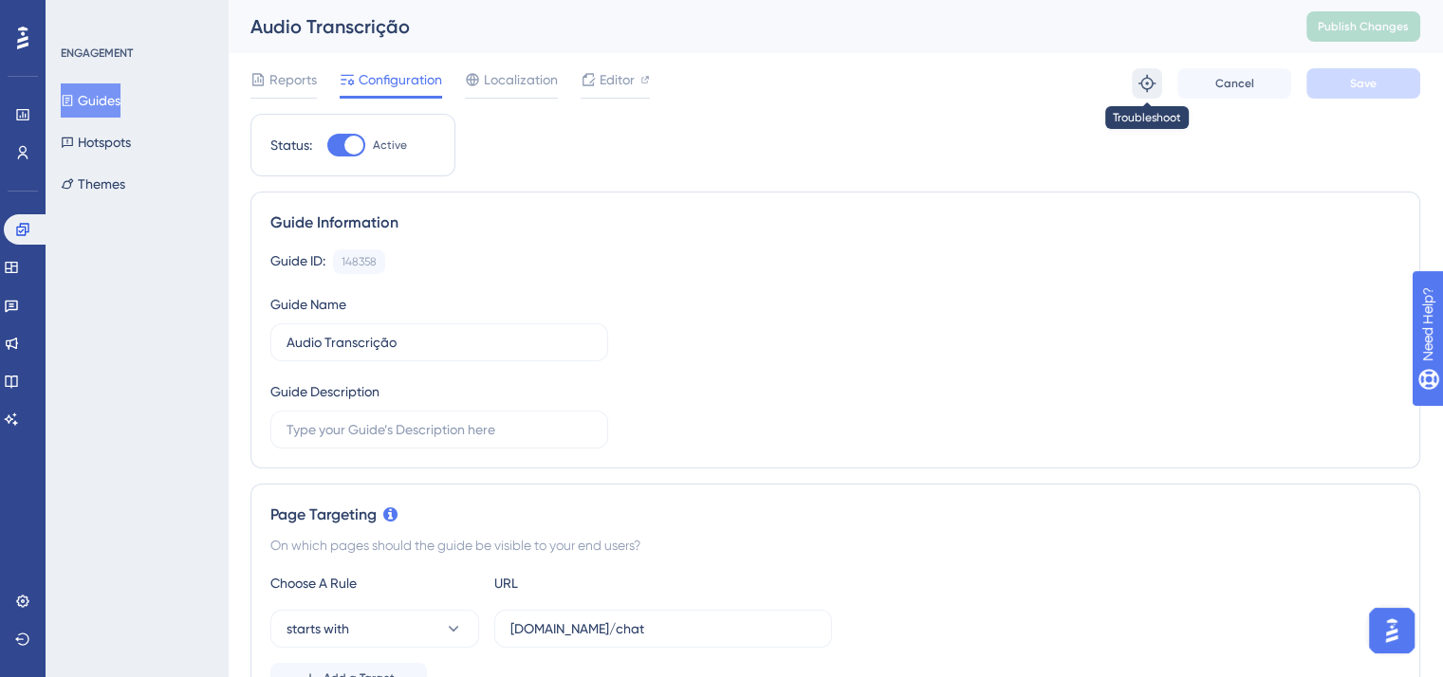
scroll to position [6254, 0]
click at [1152, 84] on icon at bounding box center [1146, 83] width 17 height 17
click at [1395, 633] on img "Open AI Assistant Launcher" at bounding box center [1392, 631] width 34 height 34
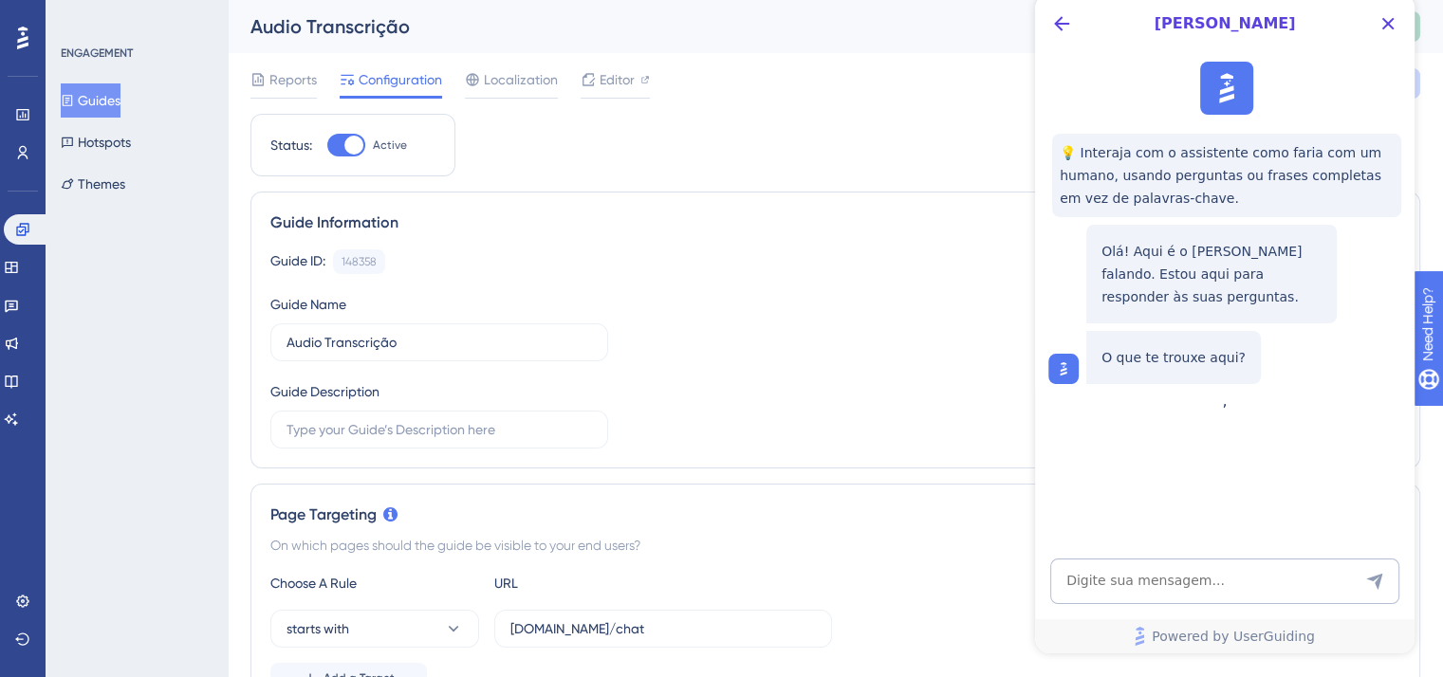
scroll to position [0, 0]
click at [1065, 18] on icon "Back Button" at bounding box center [1061, 23] width 23 height 23
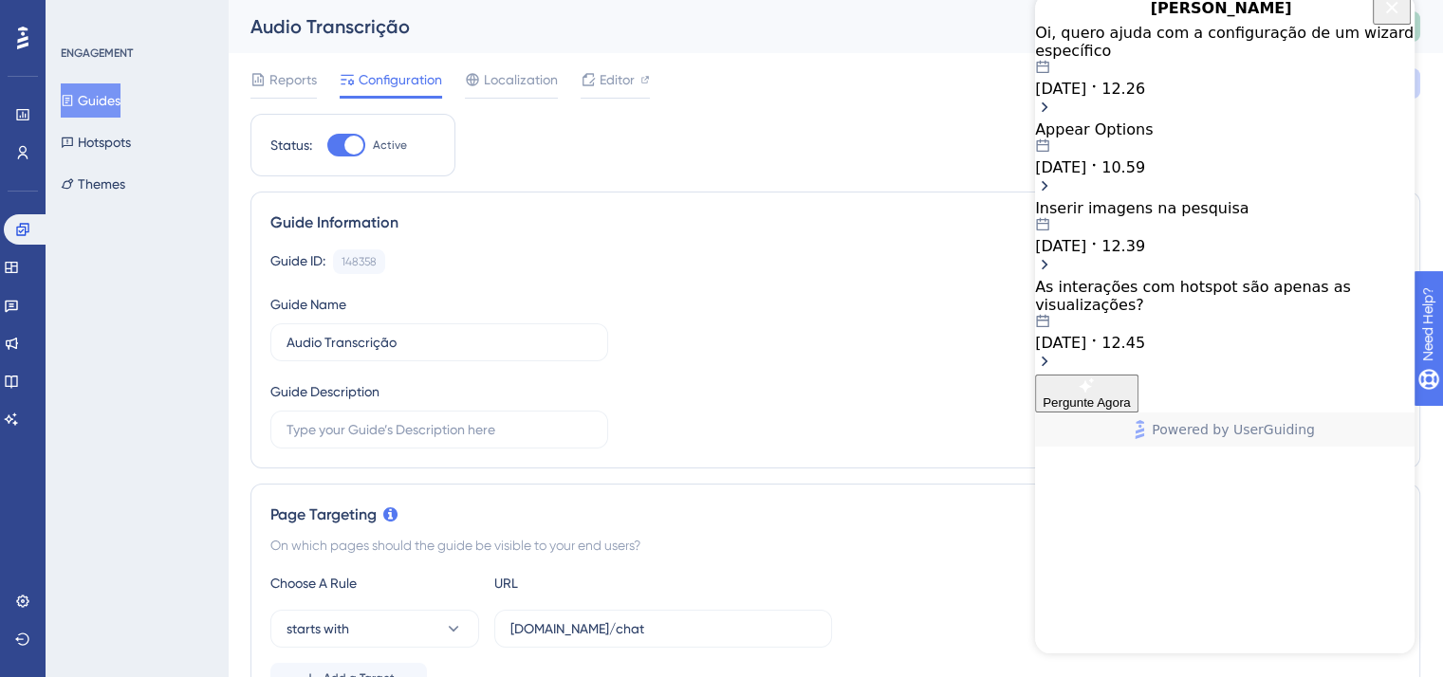
click at [1380, 19] on icon "Close Button" at bounding box center [1391, 7] width 23 height 23
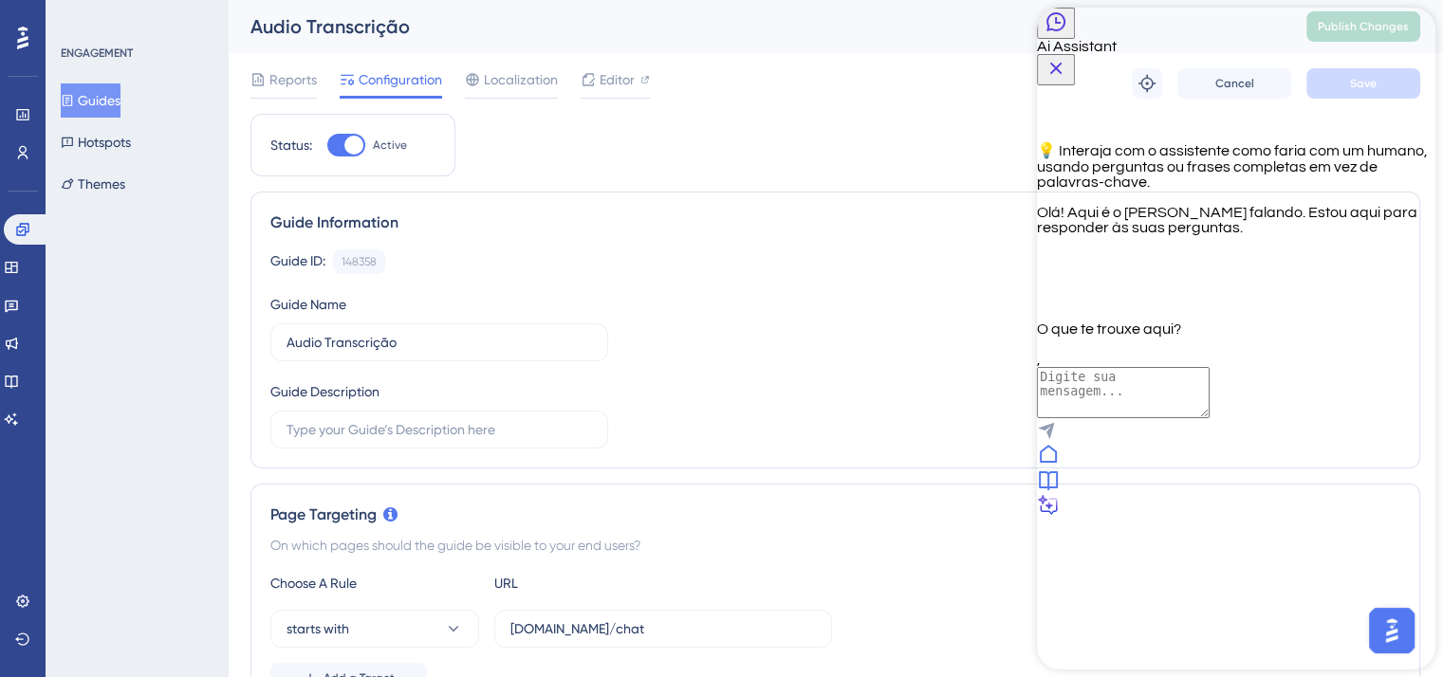
click at [1220, 494] on div at bounding box center [1236, 482] width 398 height 26
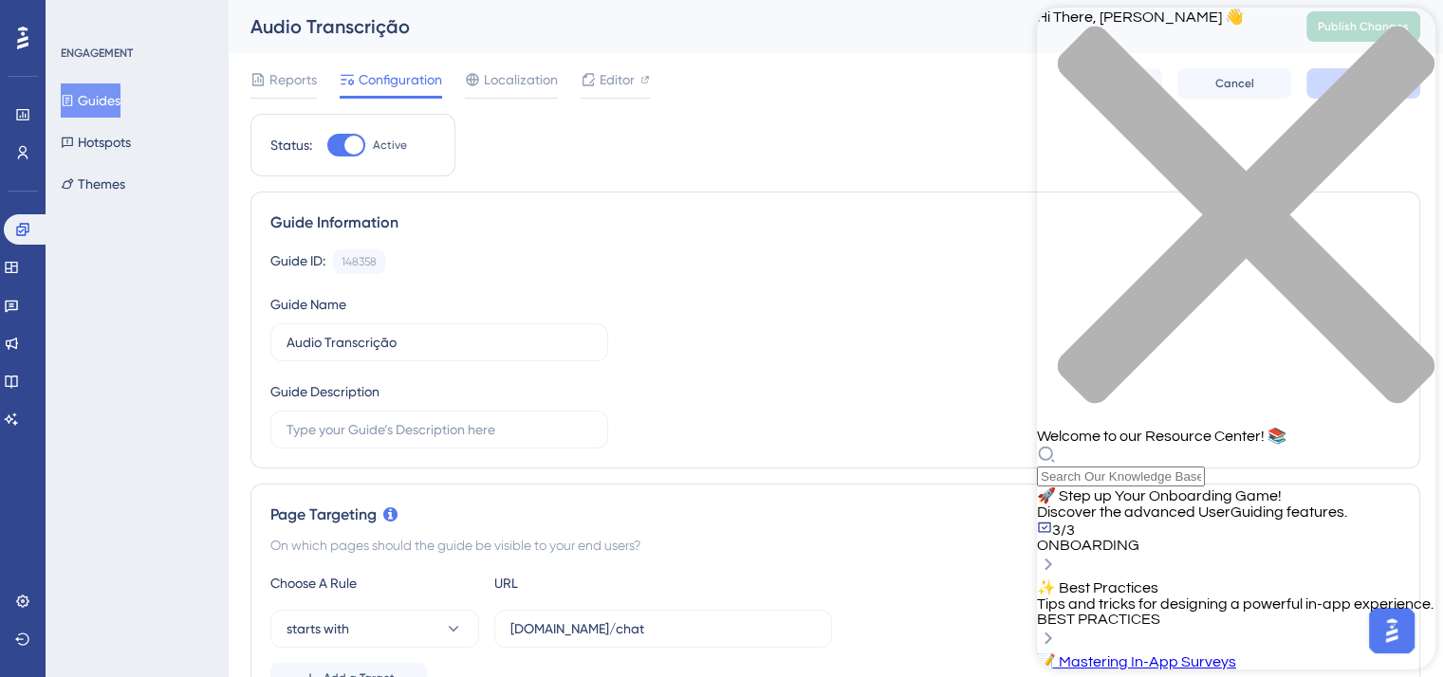
click at [1405, 28] on div "close resource center" at bounding box center [1236, 226] width 398 height 401
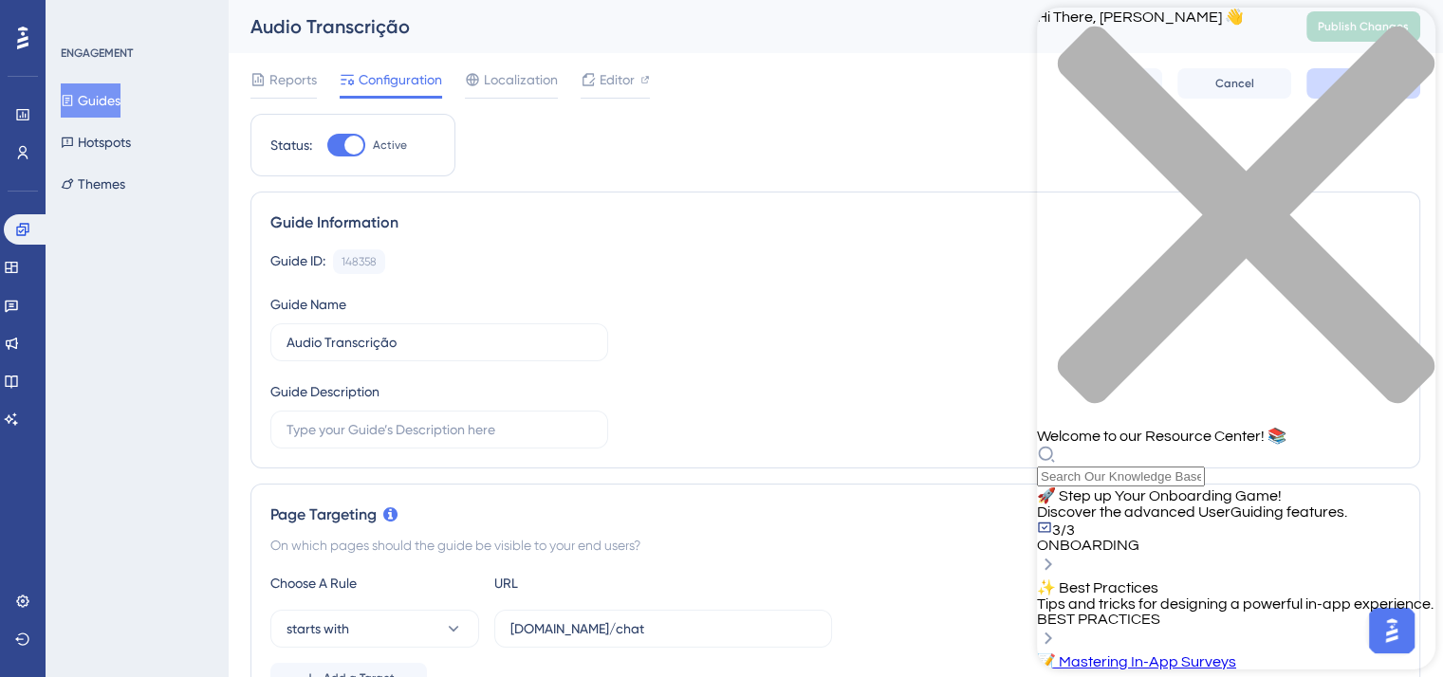
click at [1405, 35] on icon "close resource center" at bounding box center [1236, 225] width 398 height 398
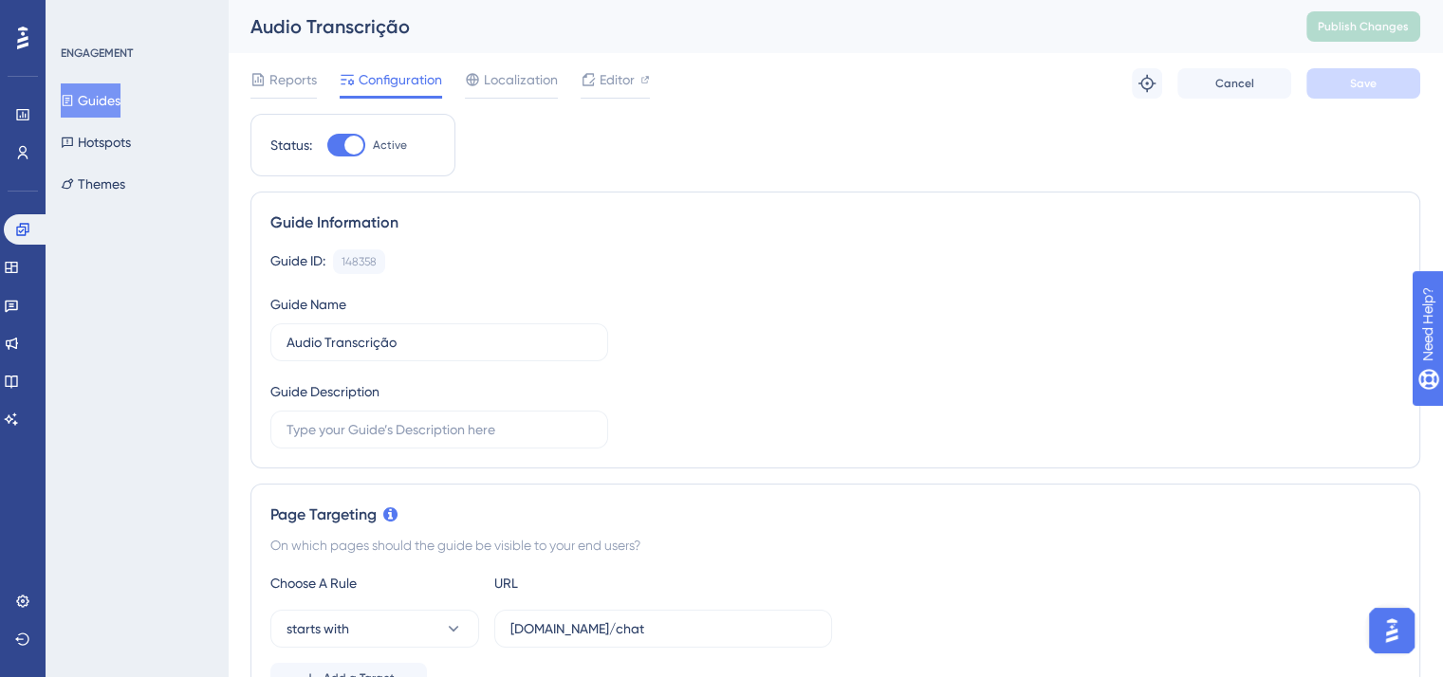
click at [1397, 631] on img "Open AI Assistant Launcher" at bounding box center [1392, 631] width 34 height 34
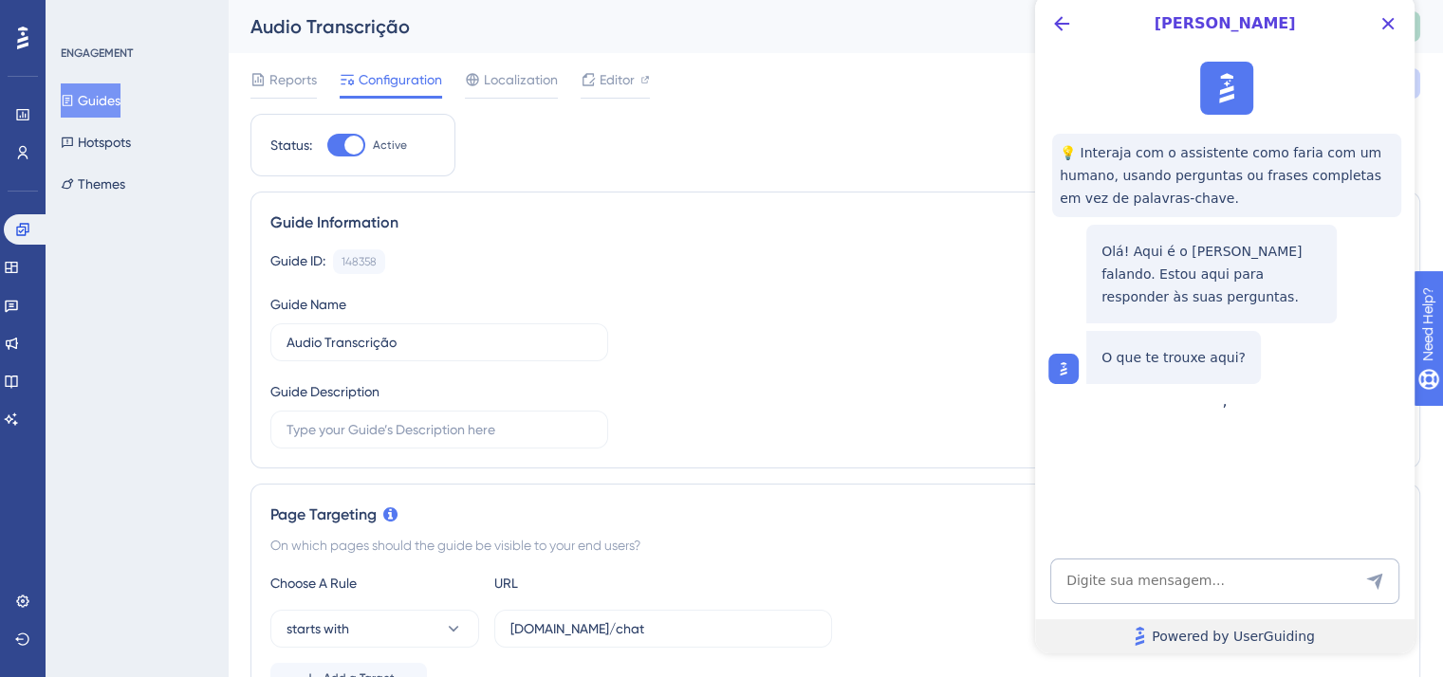
click at [1290, 637] on span "Powered by UserGuiding" at bounding box center [1233, 636] width 163 height 23
click at [1048, 20] on button "Back Button" at bounding box center [1061, 24] width 30 height 30
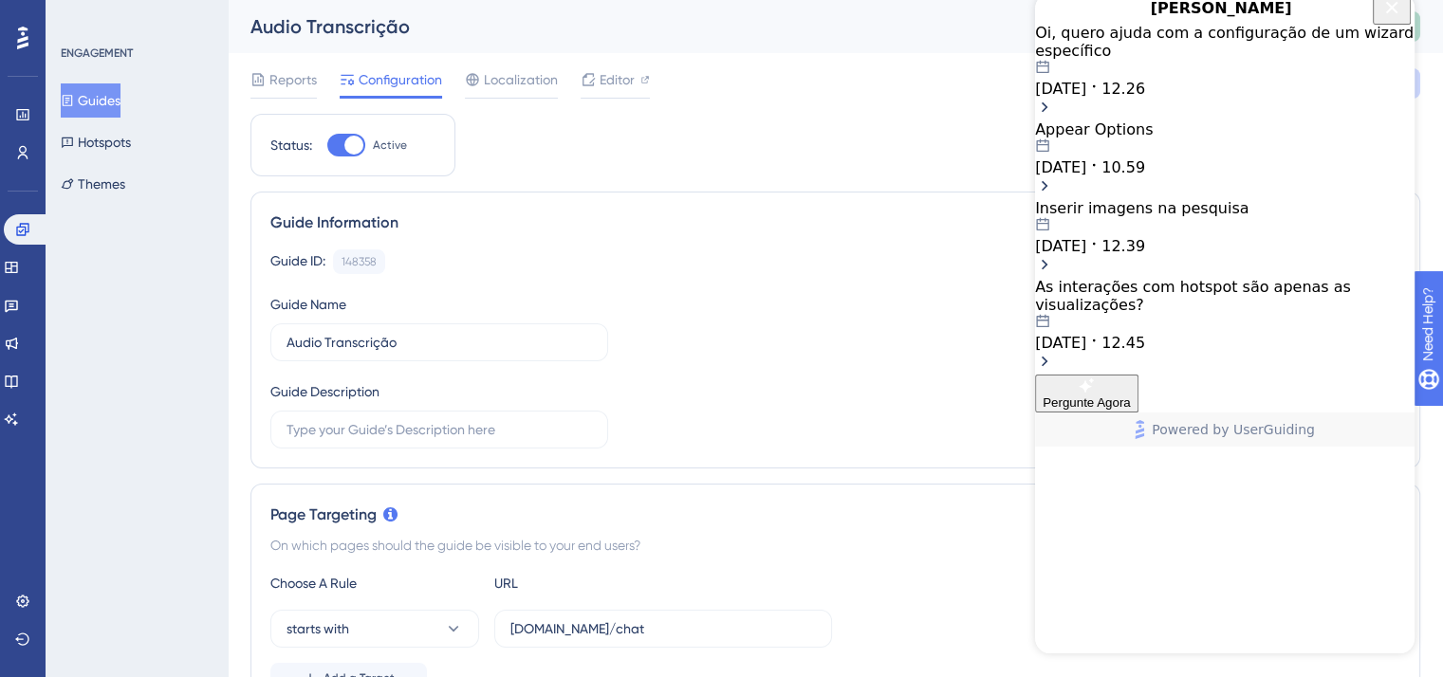
click at [1385, 19] on icon "Close Button" at bounding box center [1391, 7] width 23 height 23
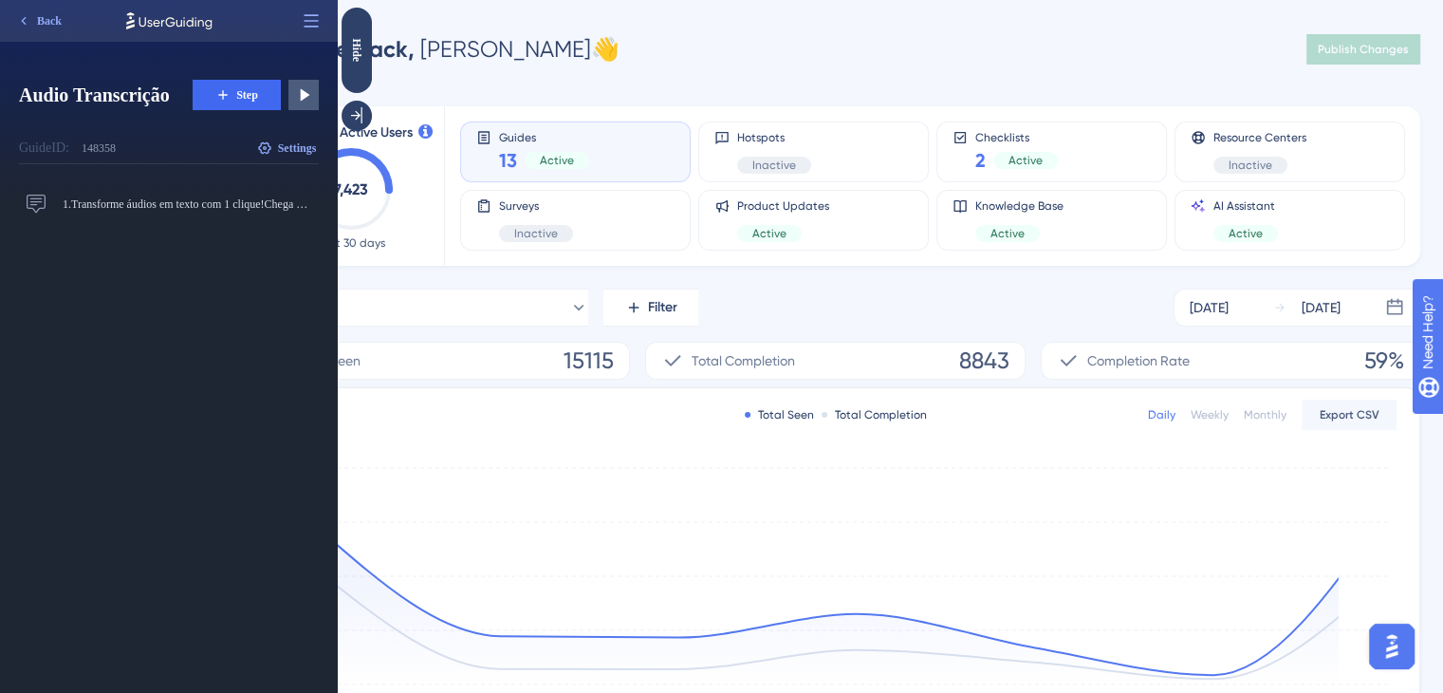
click at [288, 145] on span "Settings" at bounding box center [297, 147] width 39 height 15
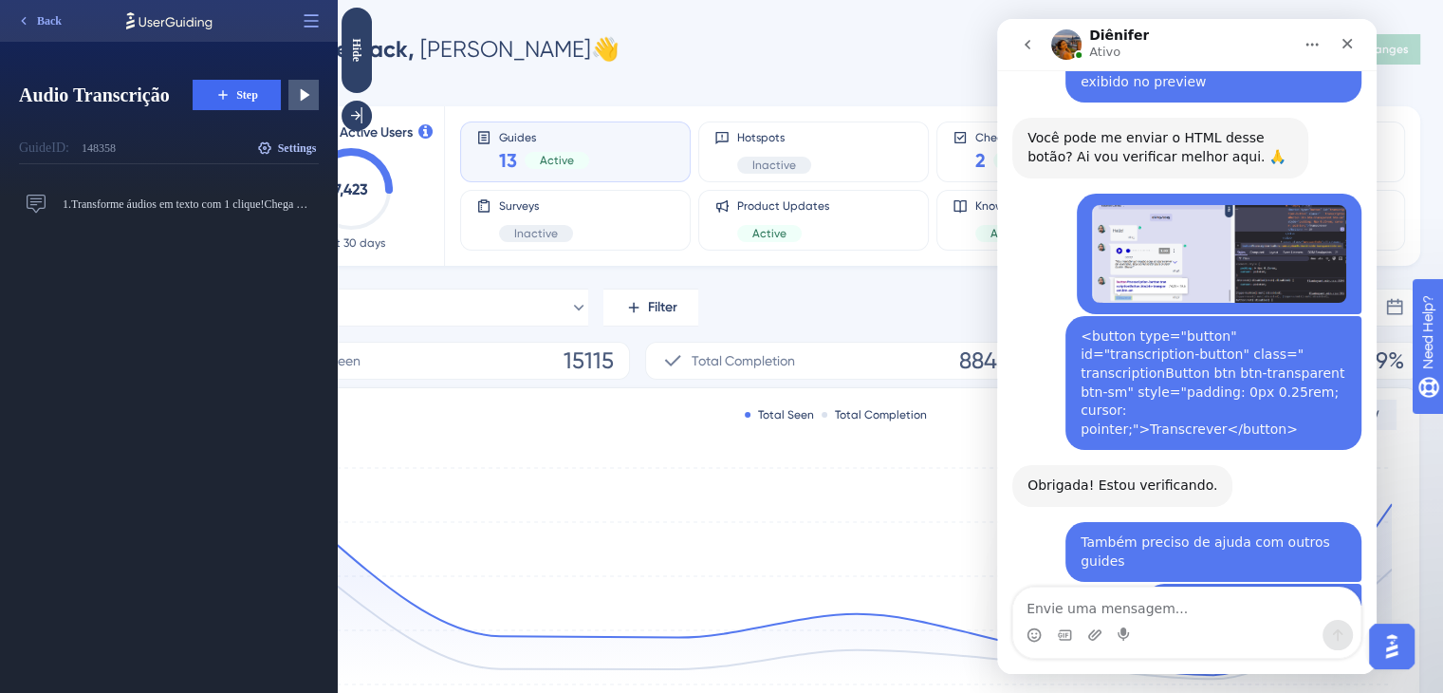
click at [293, 151] on span "Settings" at bounding box center [297, 147] width 39 height 15
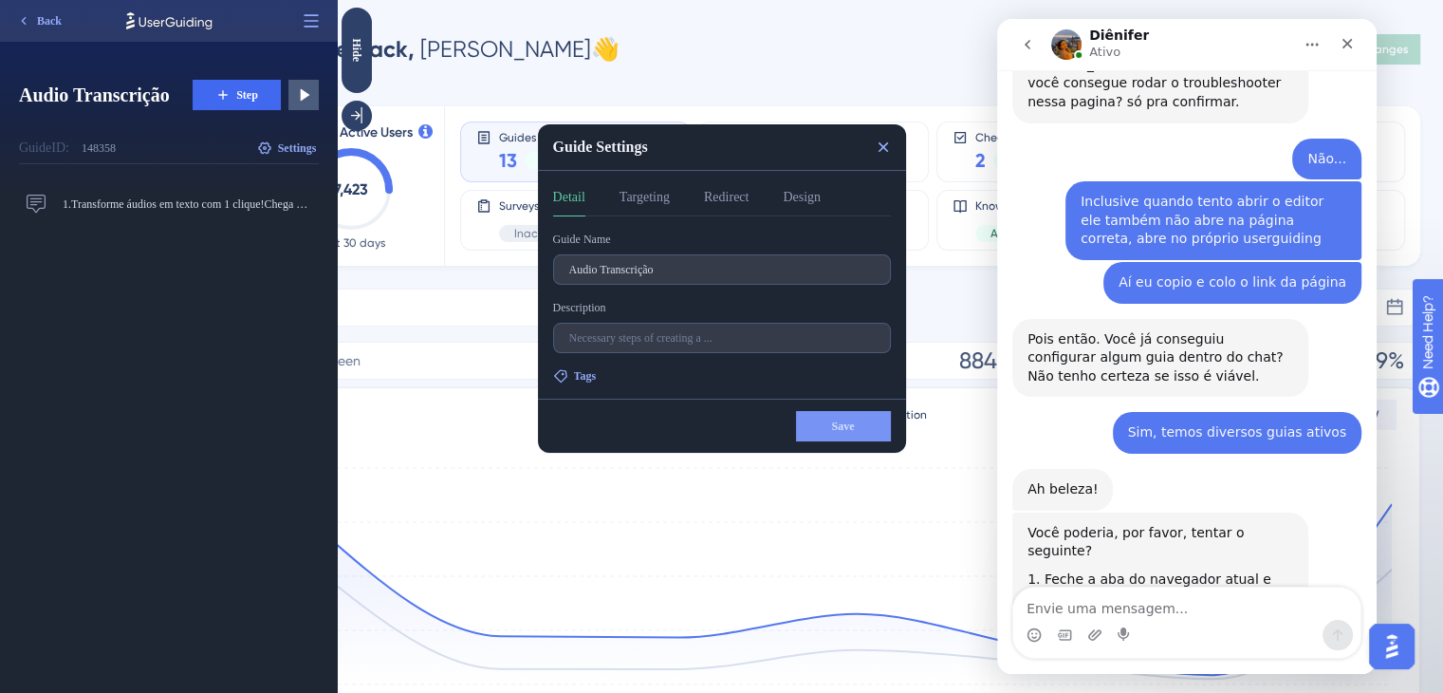
scroll to position [5753, 0]
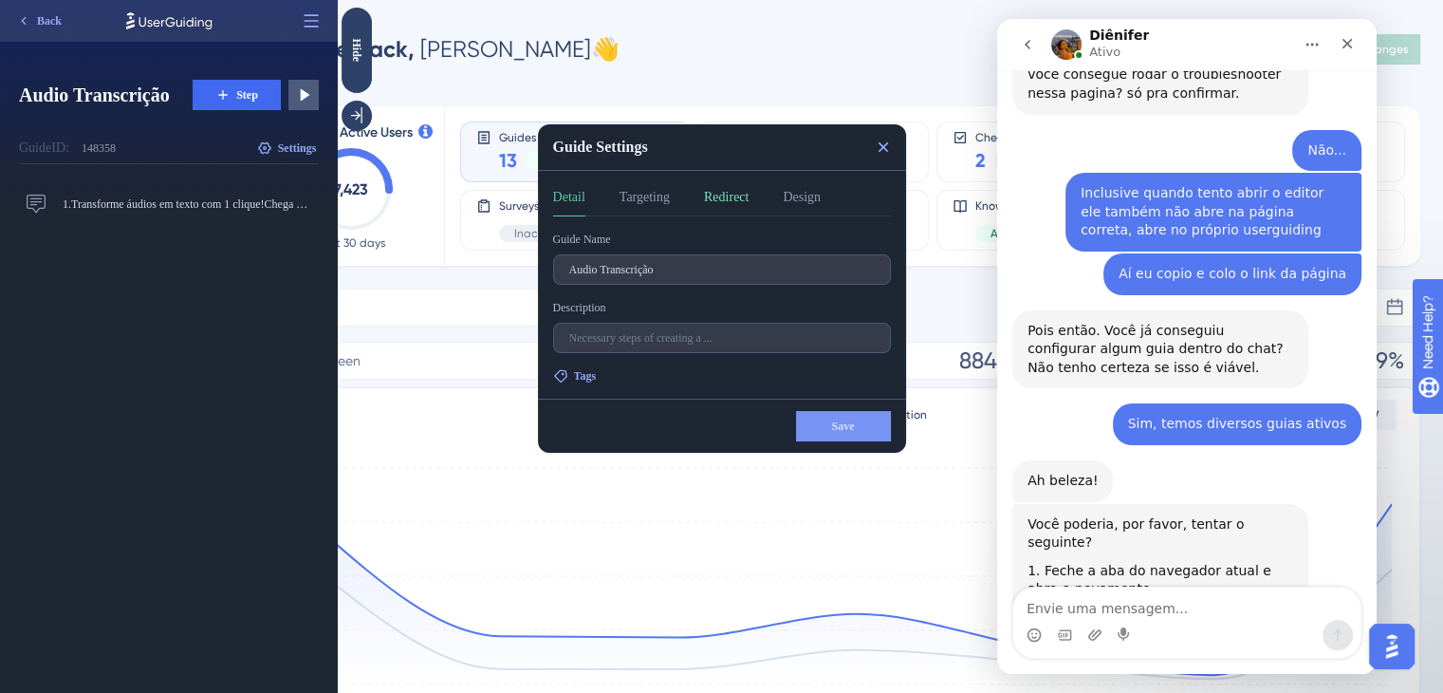
click at [743, 197] on button "Redirect" at bounding box center [726, 201] width 45 height 30
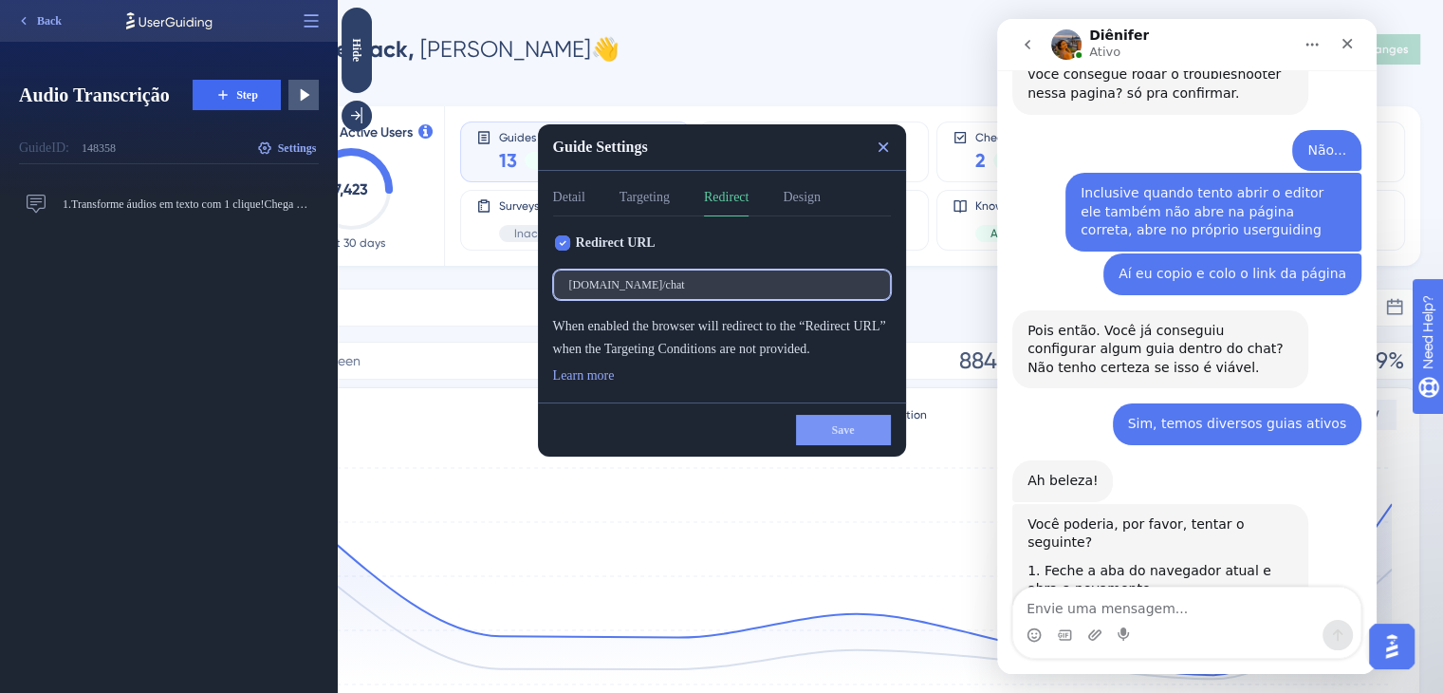
click at [729, 278] on input "[DOMAIN_NAME]/chat" at bounding box center [721, 284] width 305 height 13
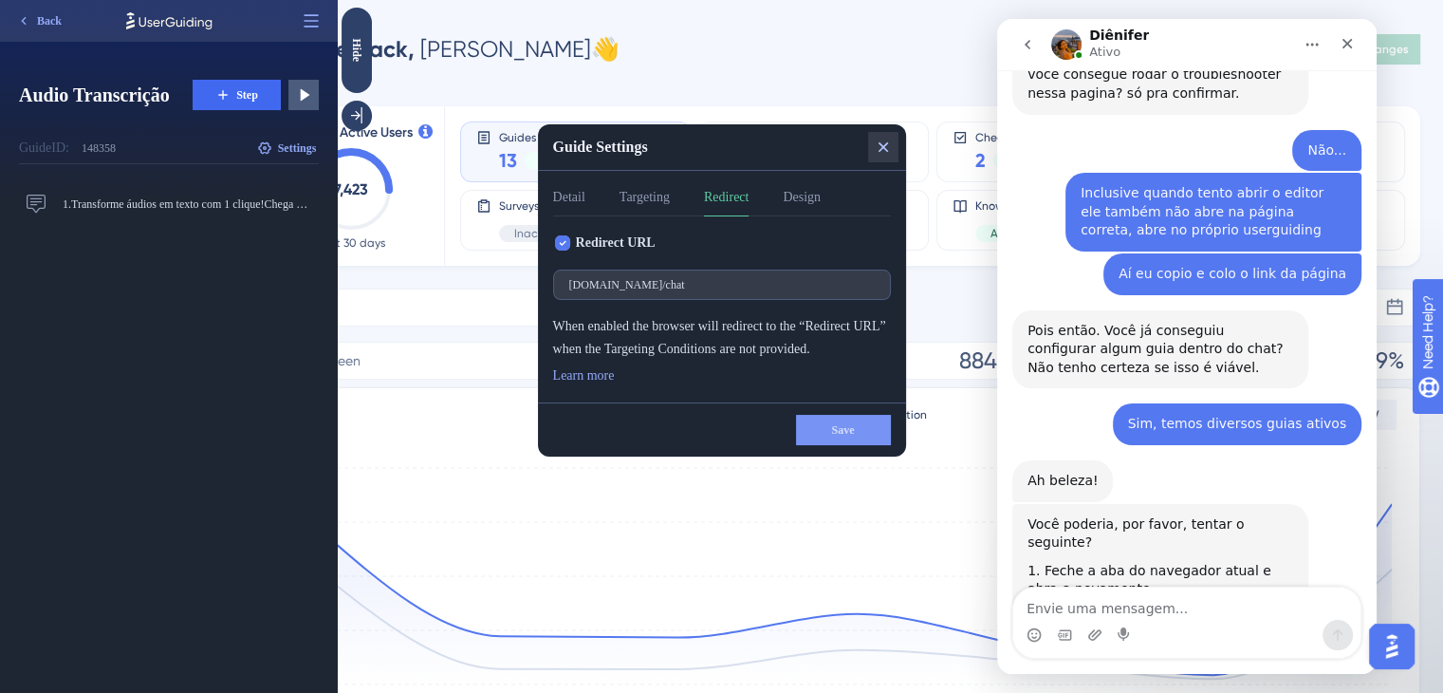
click at [880, 143] on icon at bounding box center [883, 147] width 19 height 19
